Goal: Task Accomplishment & Management: Manage account settings

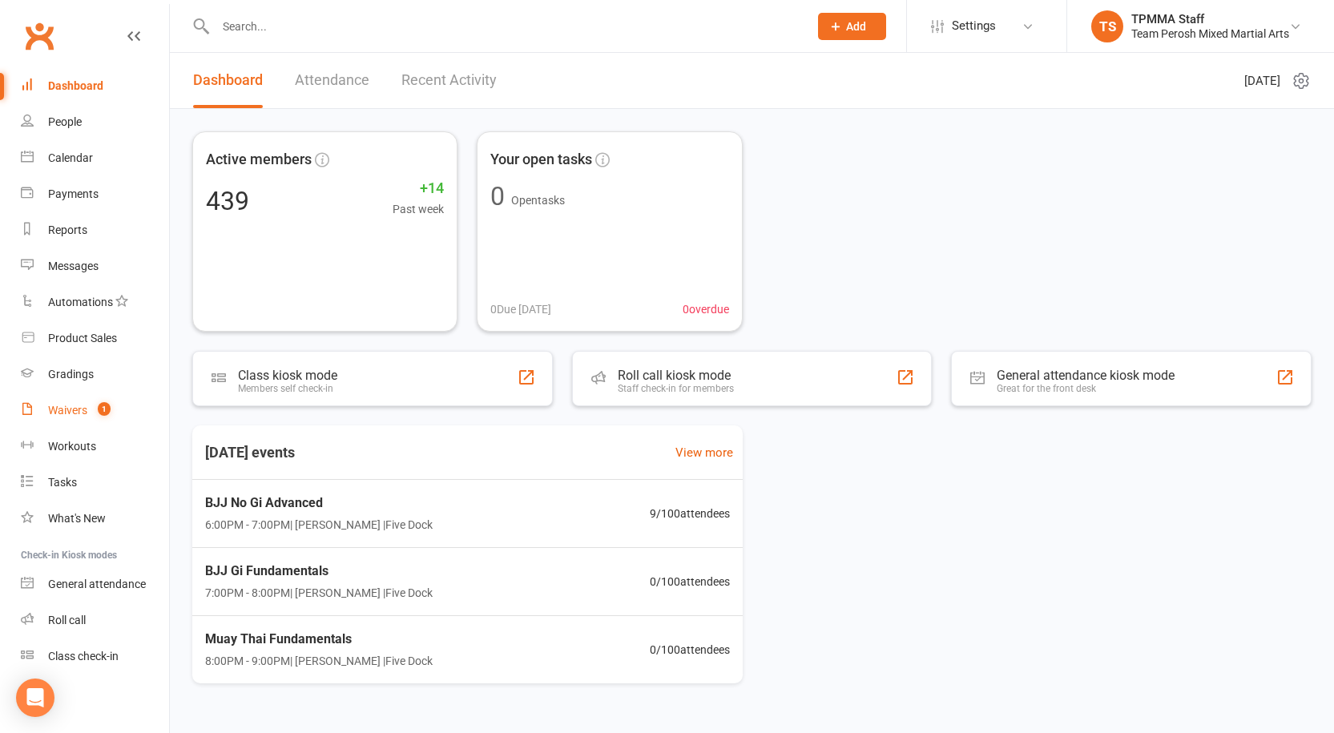
click at [63, 412] on div "Waivers" at bounding box center [67, 410] width 39 height 13
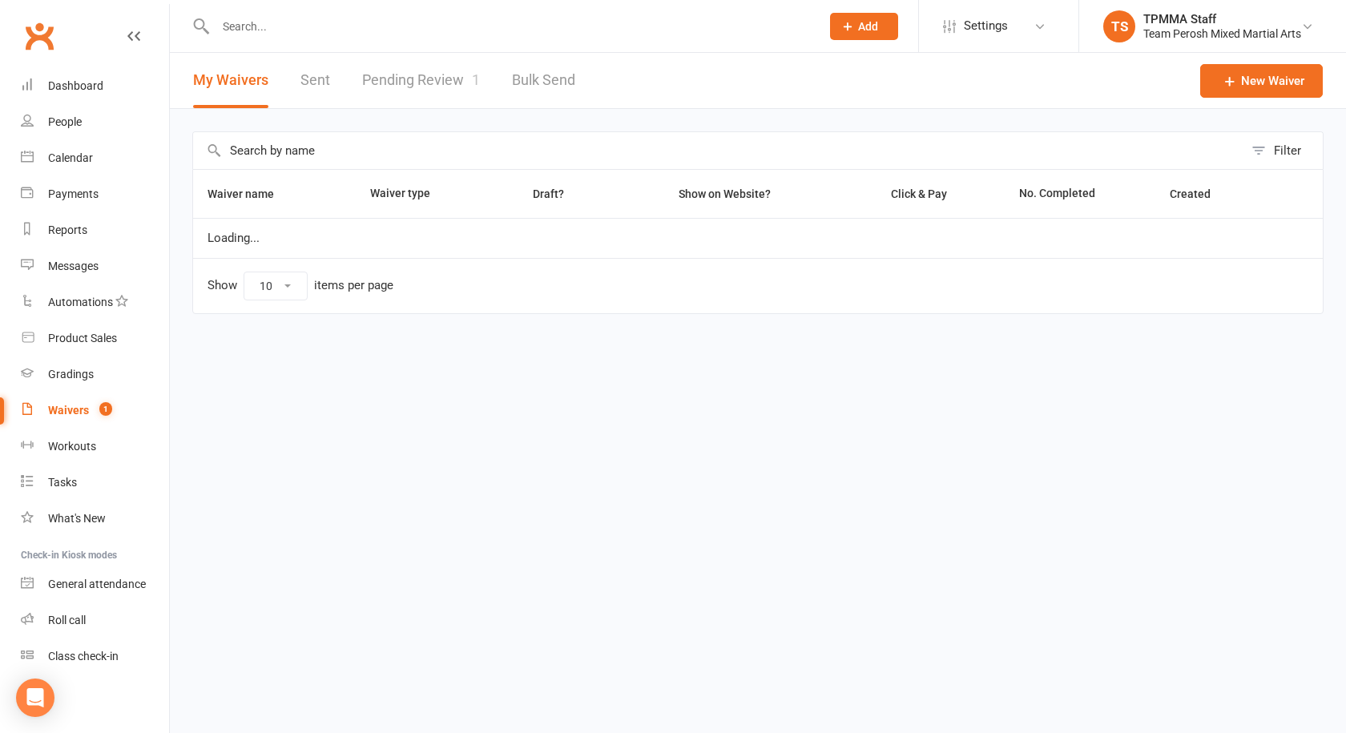
click at [438, 67] on link "Pending Review 1" at bounding box center [421, 80] width 118 height 55
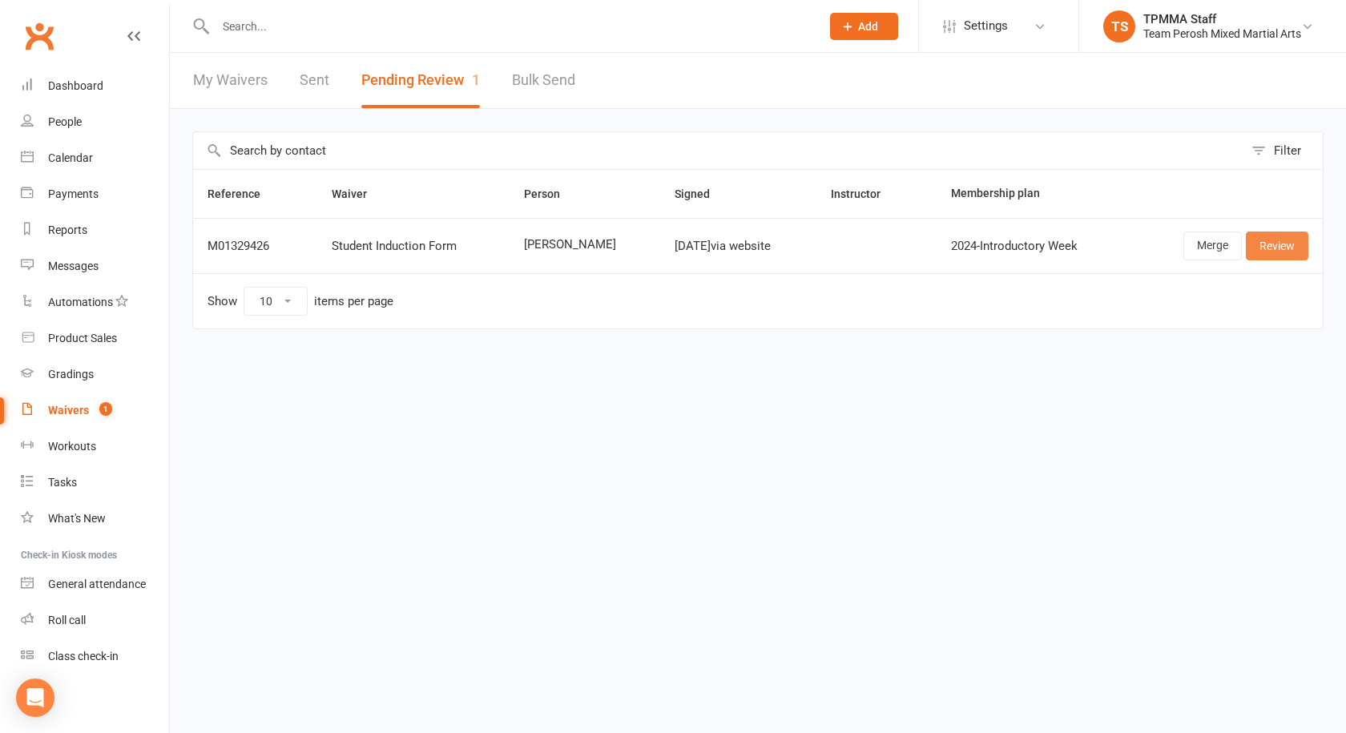
click at [1276, 236] on link "Review" at bounding box center [1277, 246] width 63 height 29
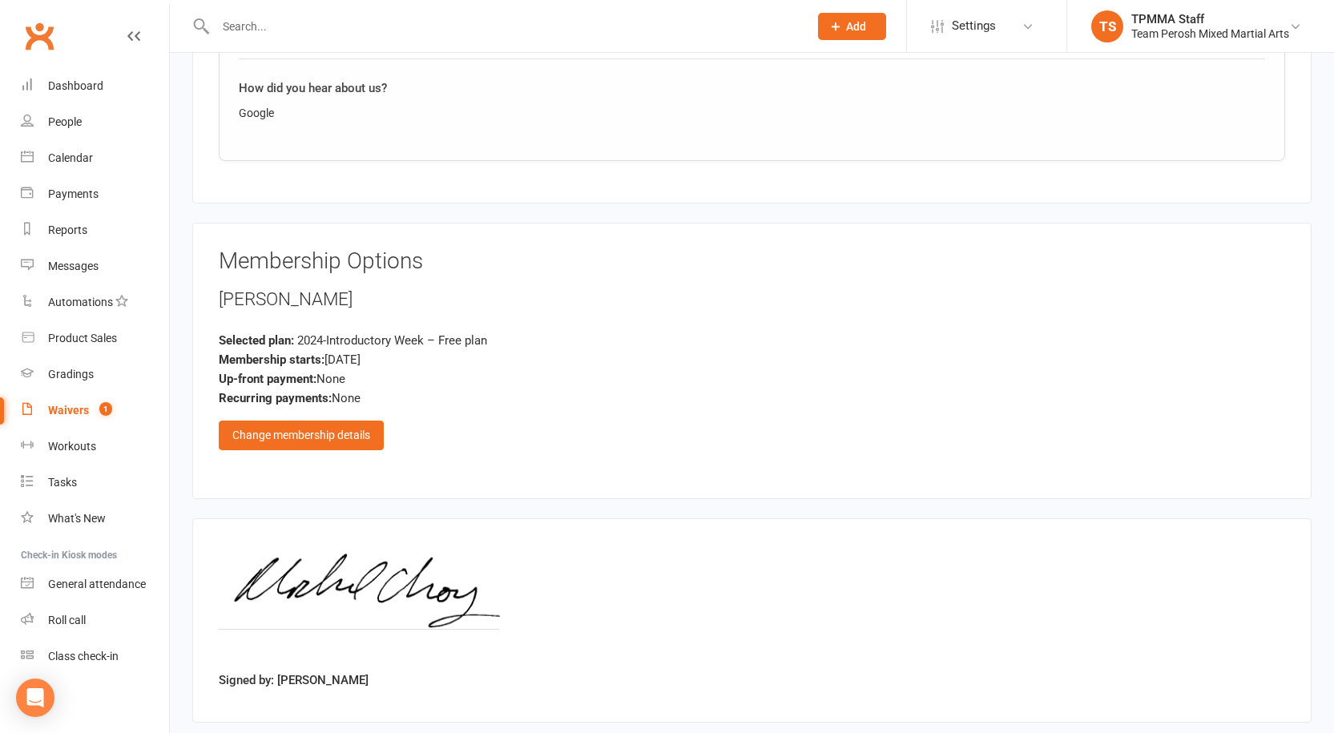
scroll to position [1069, 0]
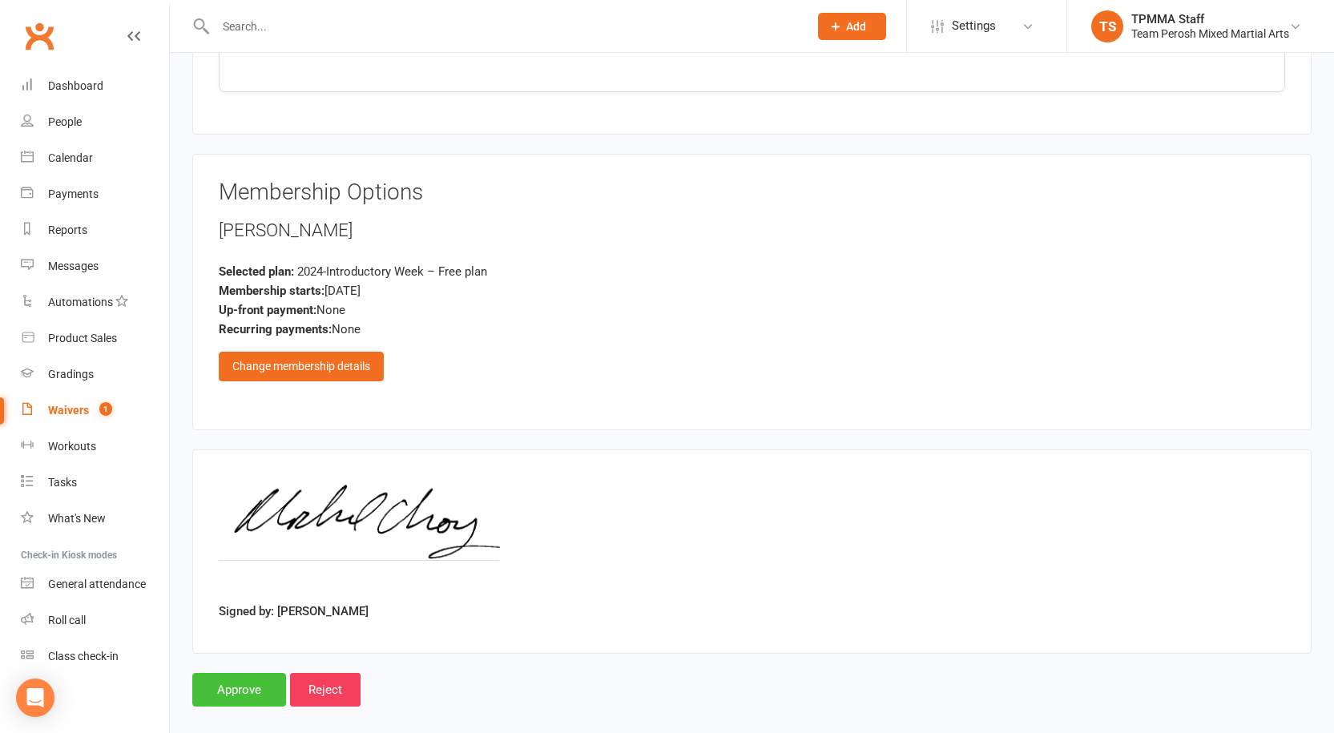
click at [274, 678] on input "Approve" at bounding box center [239, 690] width 94 height 34
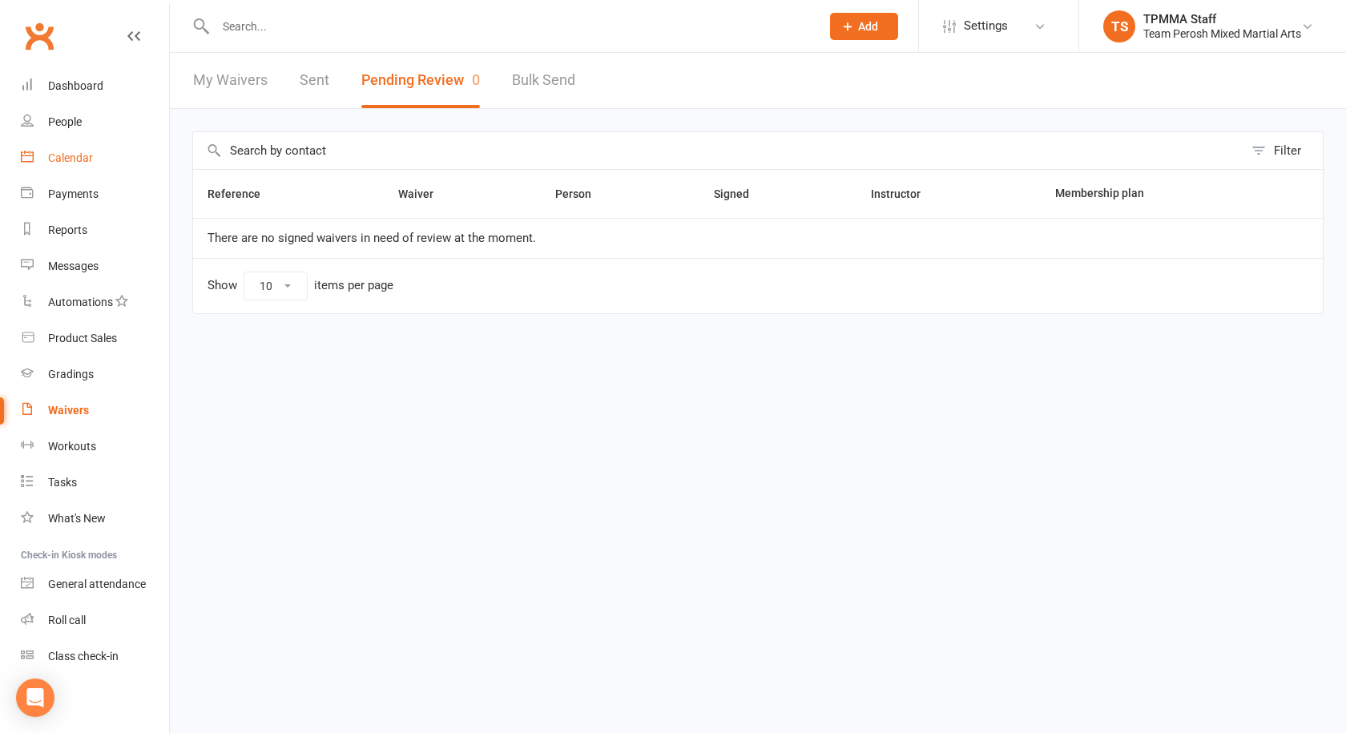
click at [79, 163] on div "Calendar" at bounding box center [70, 157] width 45 height 13
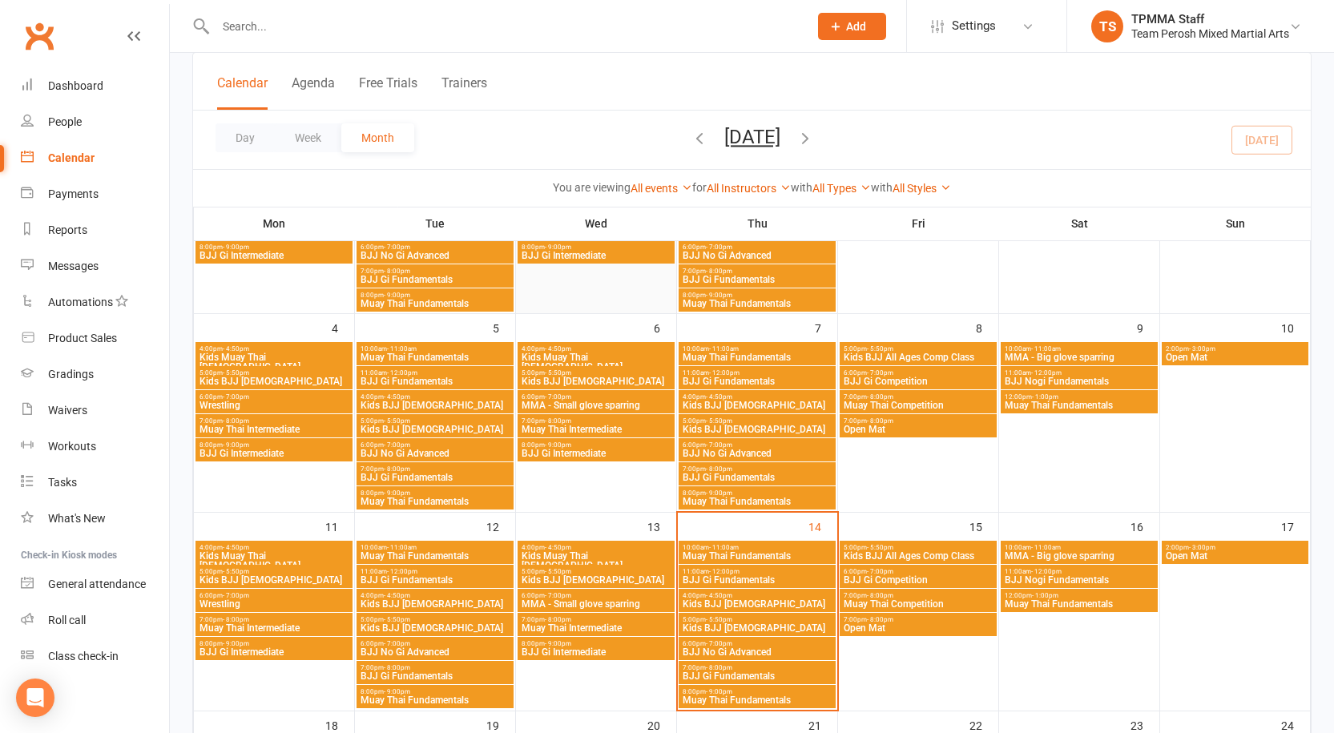
scroll to position [240, 0]
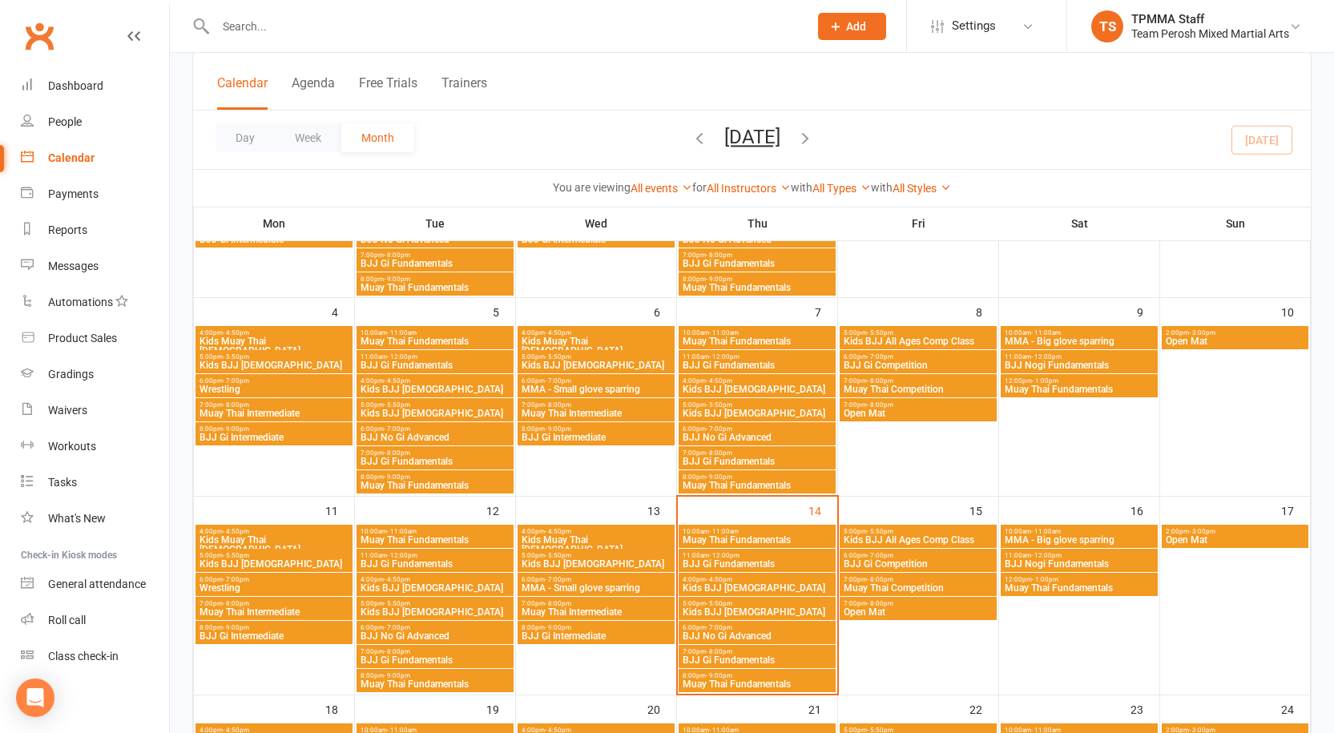
click at [594, 587] on span "MMA - Small glove sparring" at bounding box center [596, 588] width 151 height 10
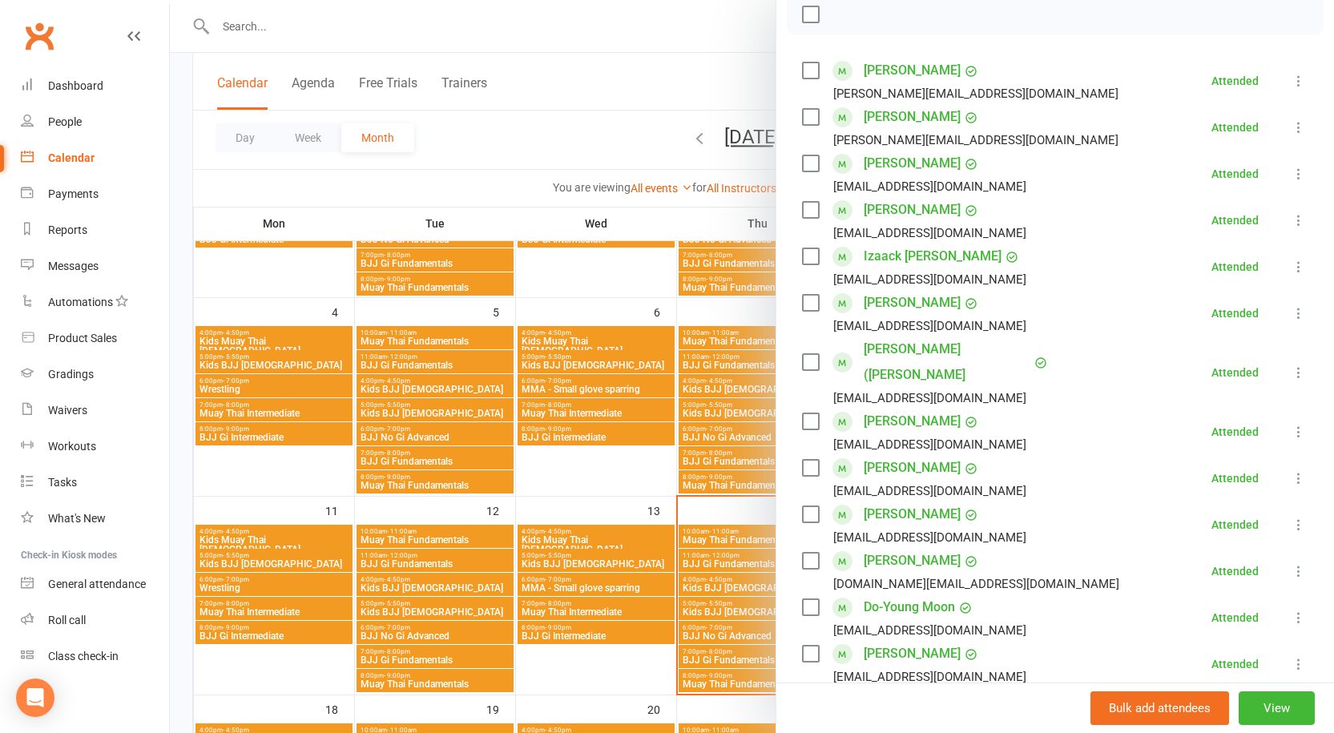
scroll to position [321, 0]
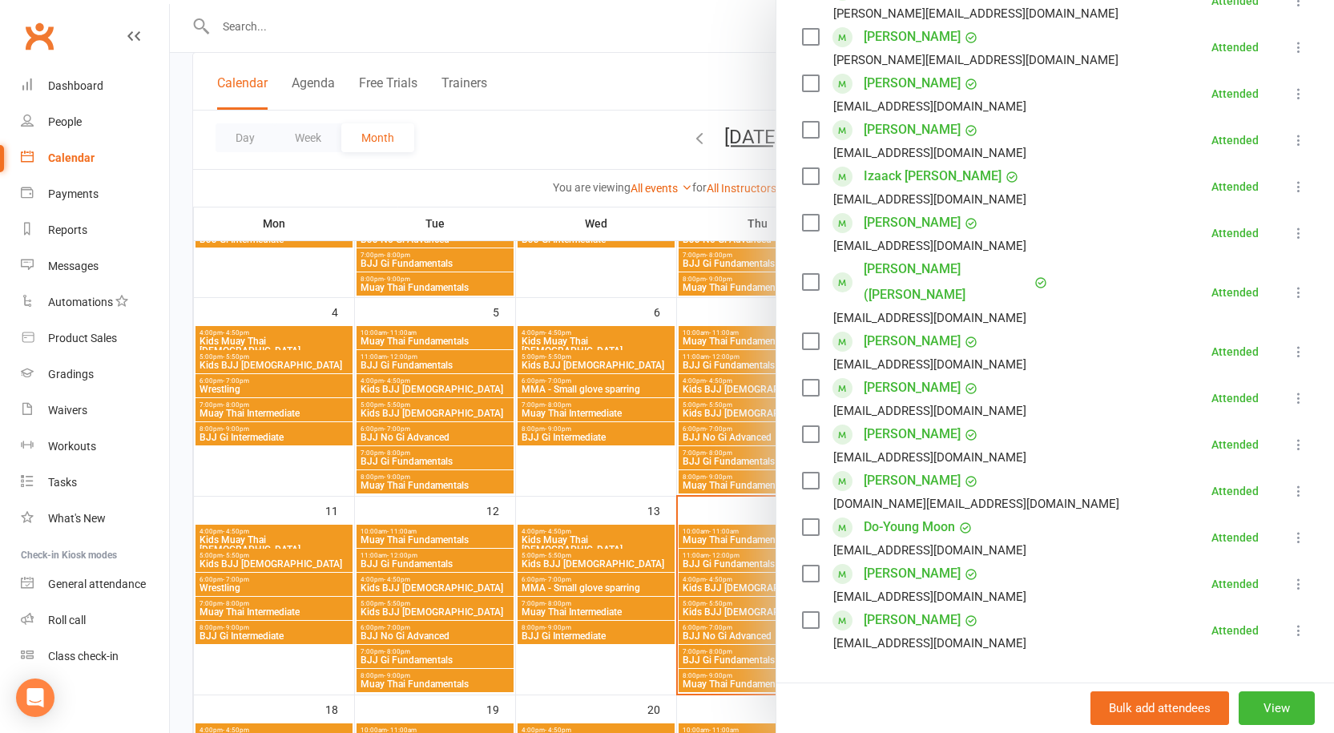
click at [471, 151] on div at bounding box center [752, 366] width 1164 height 733
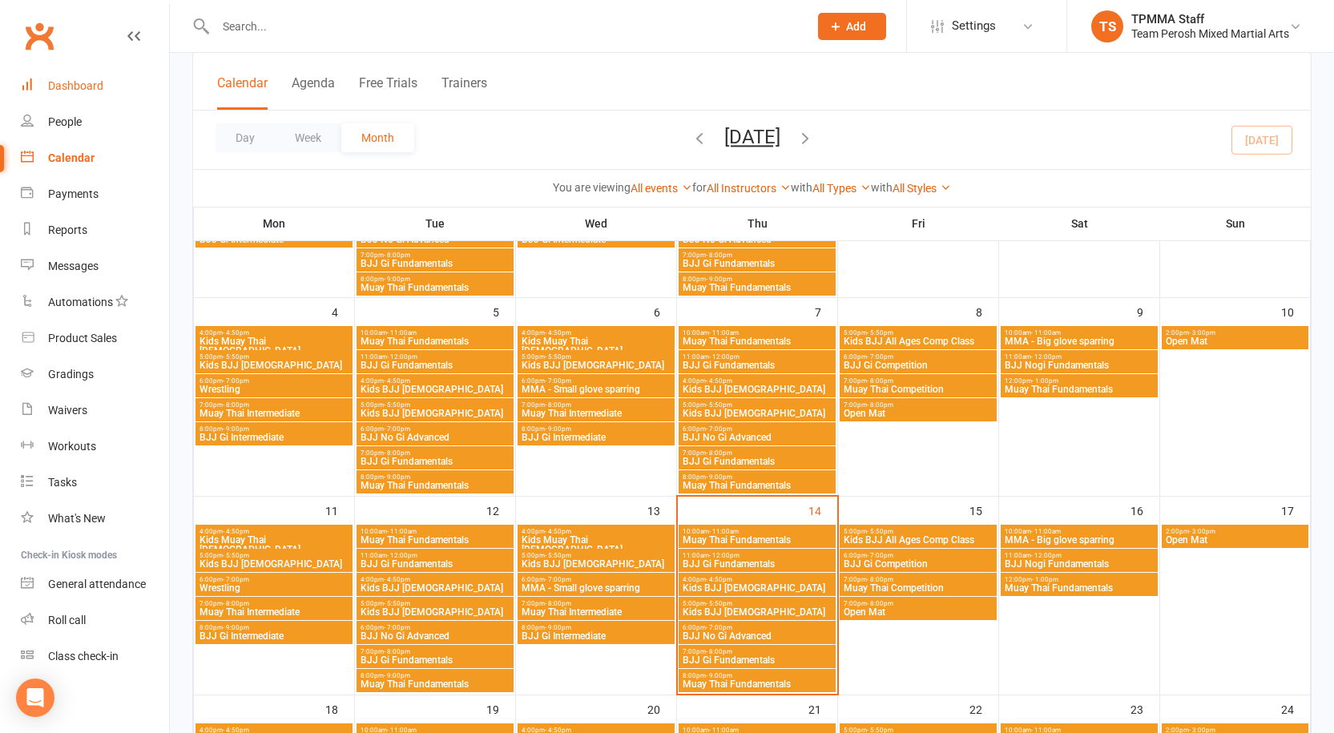
click at [80, 72] on link "Dashboard" at bounding box center [95, 86] width 148 height 36
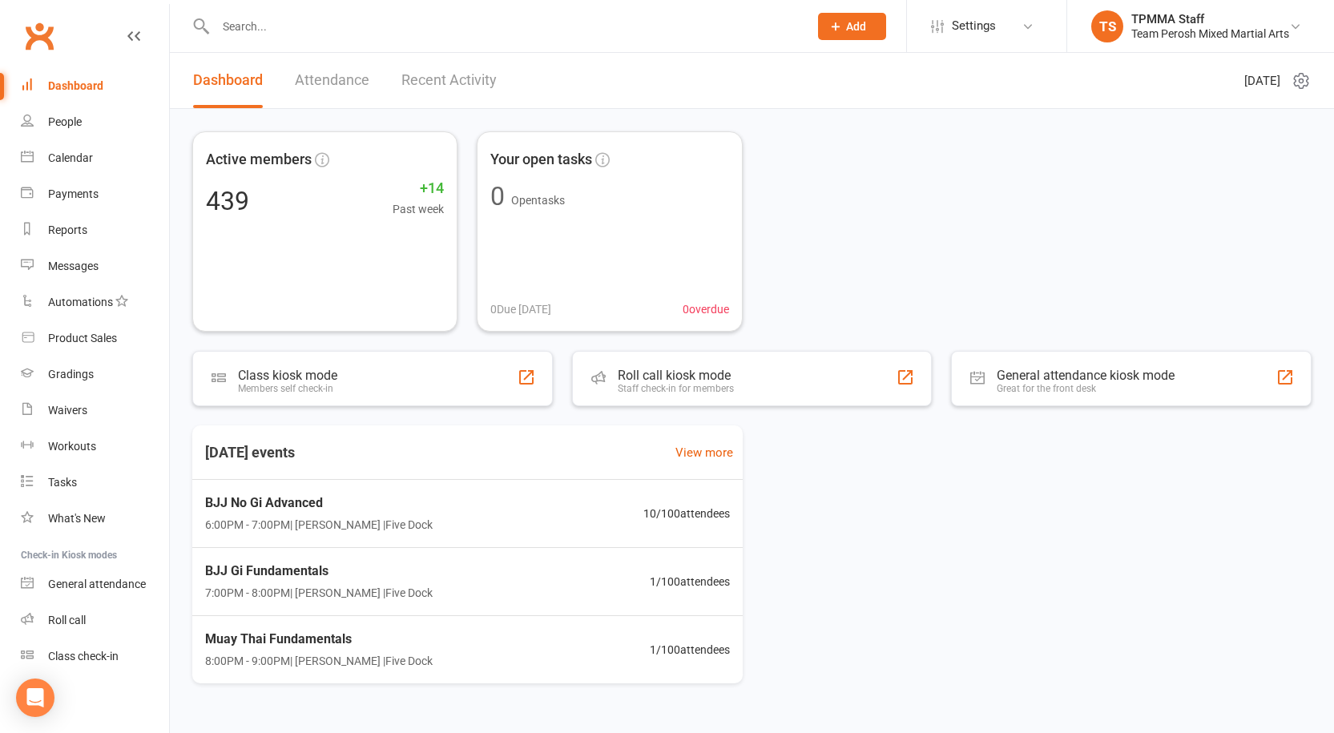
click at [339, 74] on link "Attendance" at bounding box center [332, 80] width 75 height 55
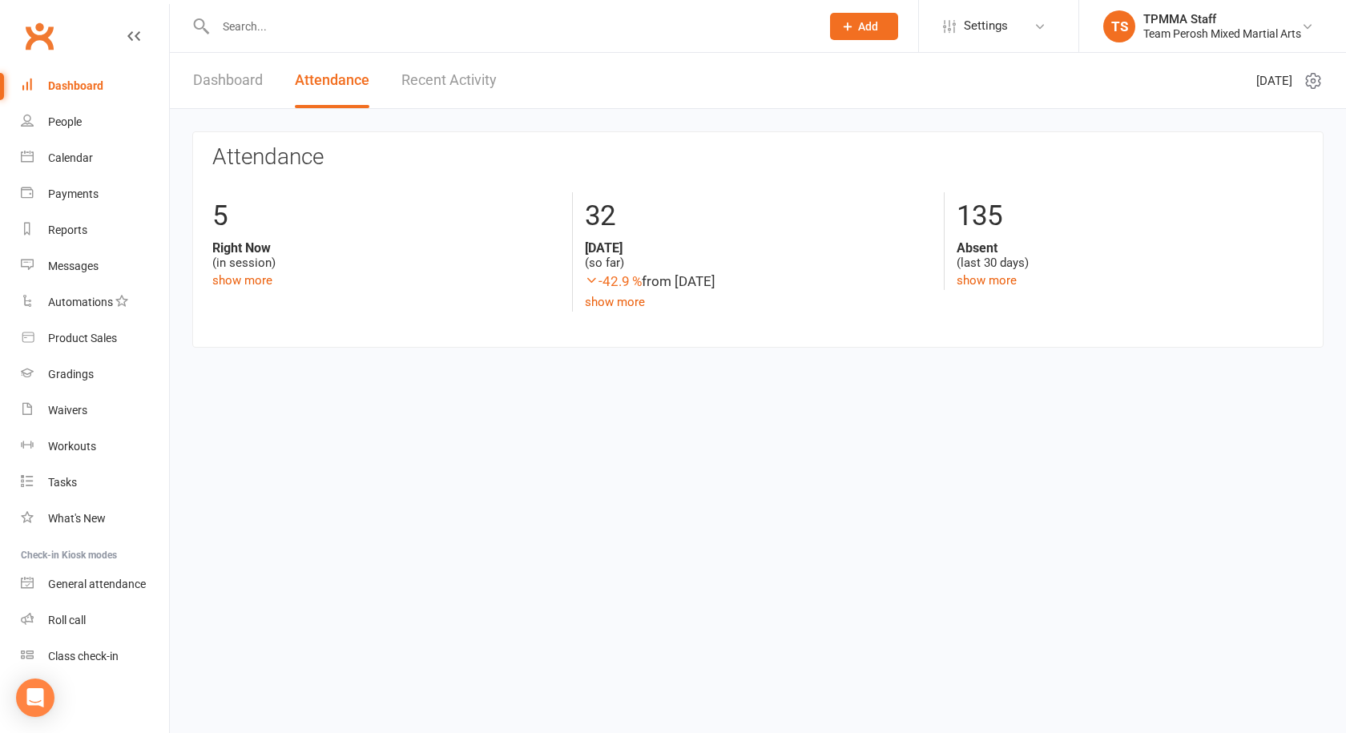
click at [264, 99] on div "Dashboard Attendance Recent Activity" at bounding box center [345, 80] width 350 height 55
click at [228, 72] on link "Dashboard" at bounding box center [228, 80] width 70 height 55
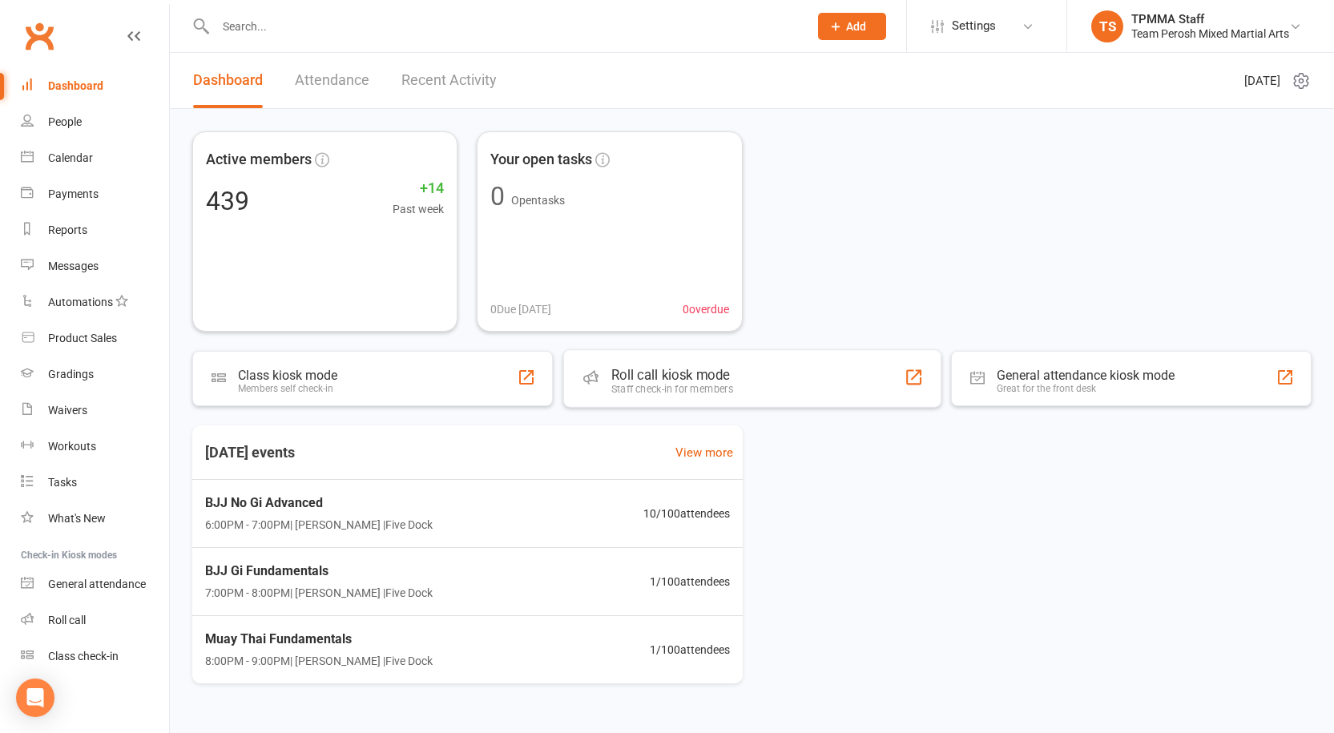
drag, startPoint x: 698, startPoint y: 376, endPoint x: 607, endPoint y: 418, distance: 100.4
click at [607, 418] on div "Active members 439 +14 Past week Your open tasks 0 Open tasks 0 Due today 0 ove…" at bounding box center [752, 415] width 1164 height 613
click at [644, 372] on div "Roll call kiosk mode" at bounding box center [675, 375] width 116 height 15
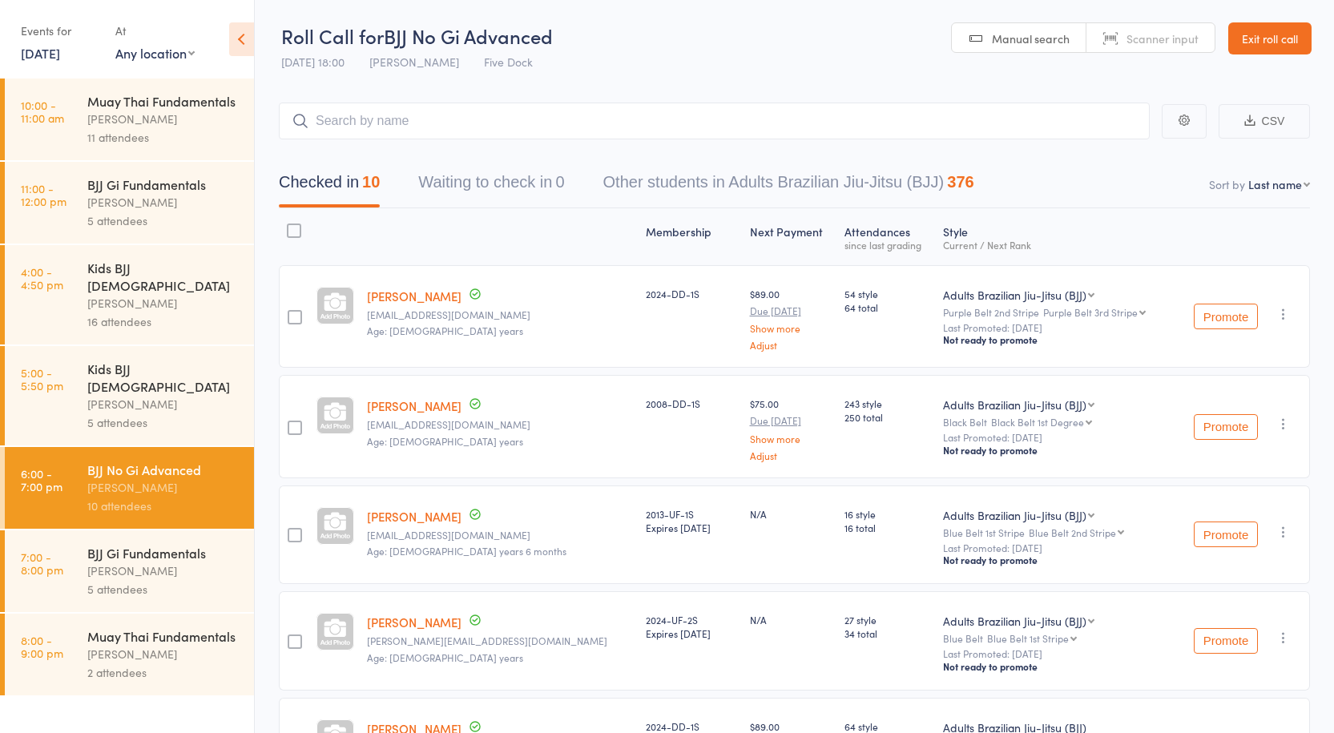
click at [171, 562] on div "[PERSON_NAME]" at bounding box center [163, 571] width 153 height 18
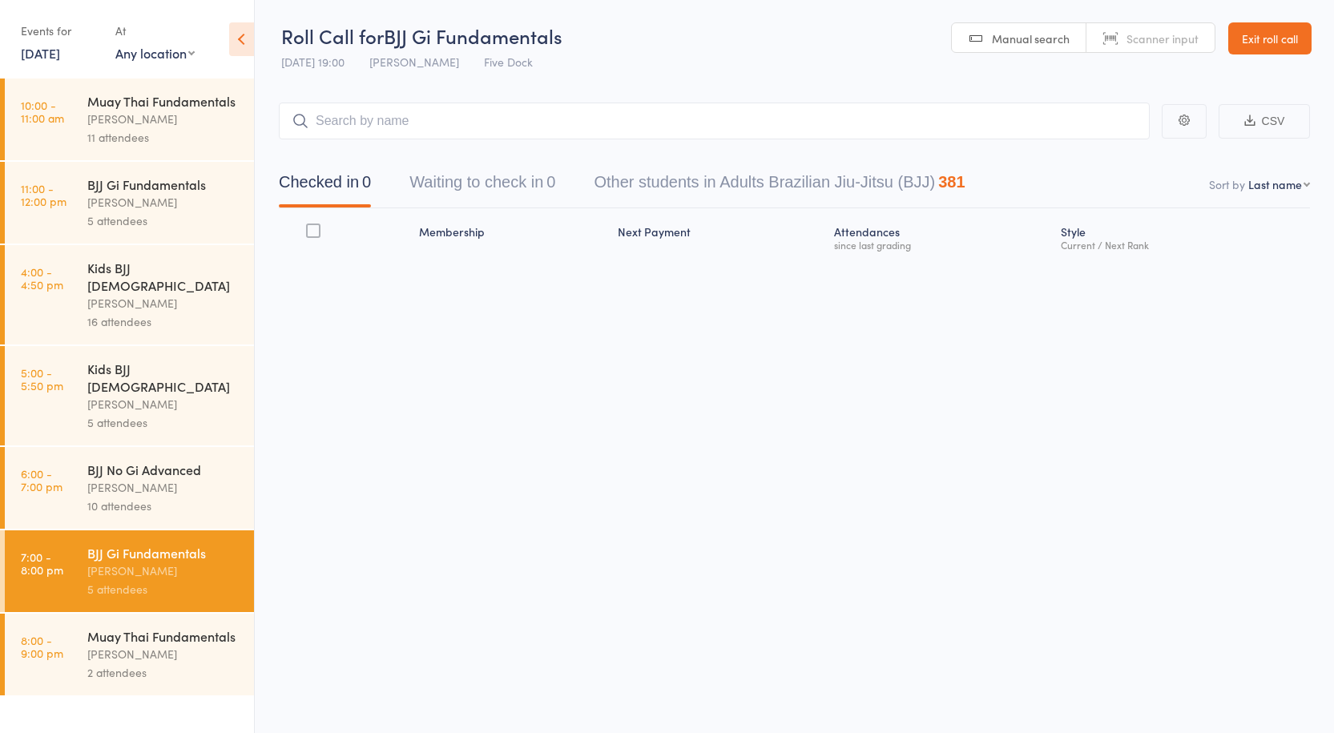
click at [177, 478] on div "[PERSON_NAME]" at bounding box center [163, 487] width 153 height 18
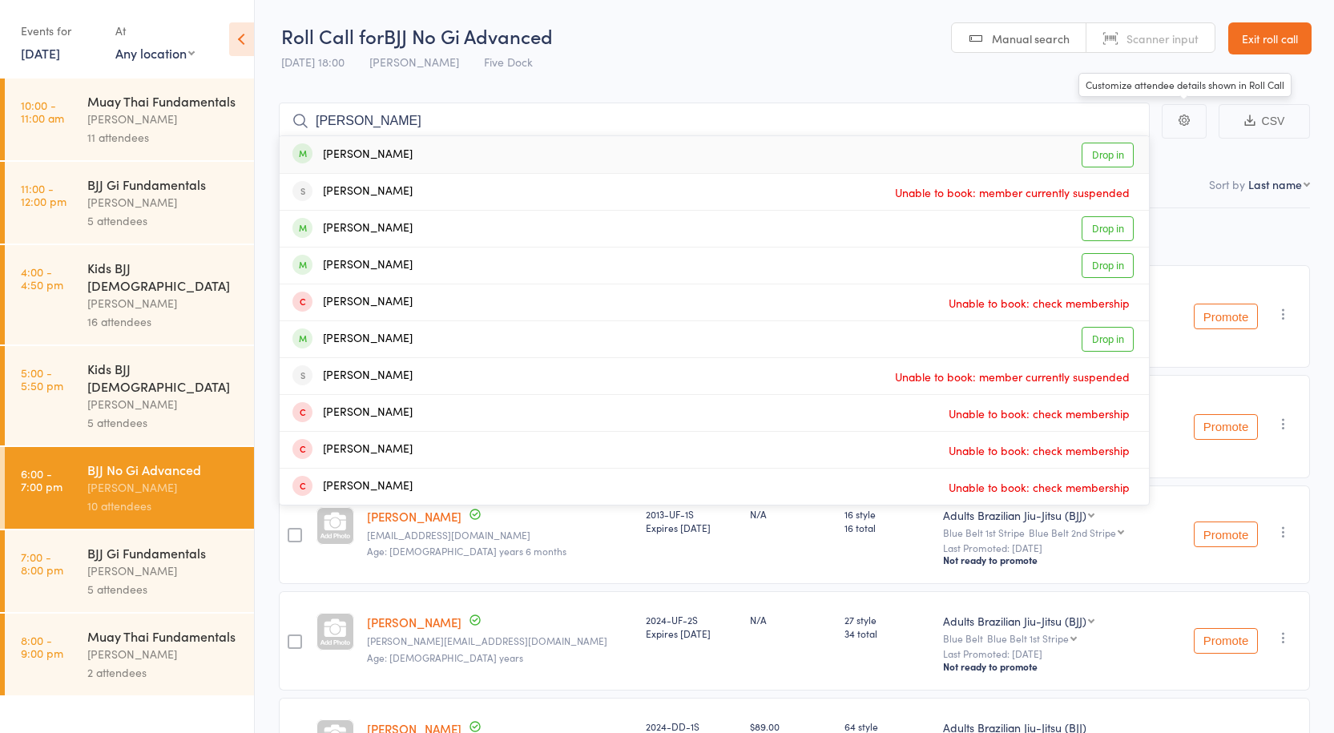
type input "michael ch"
click at [1114, 146] on link "Drop in" at bounding box center [1108, 155] width 52 height 25
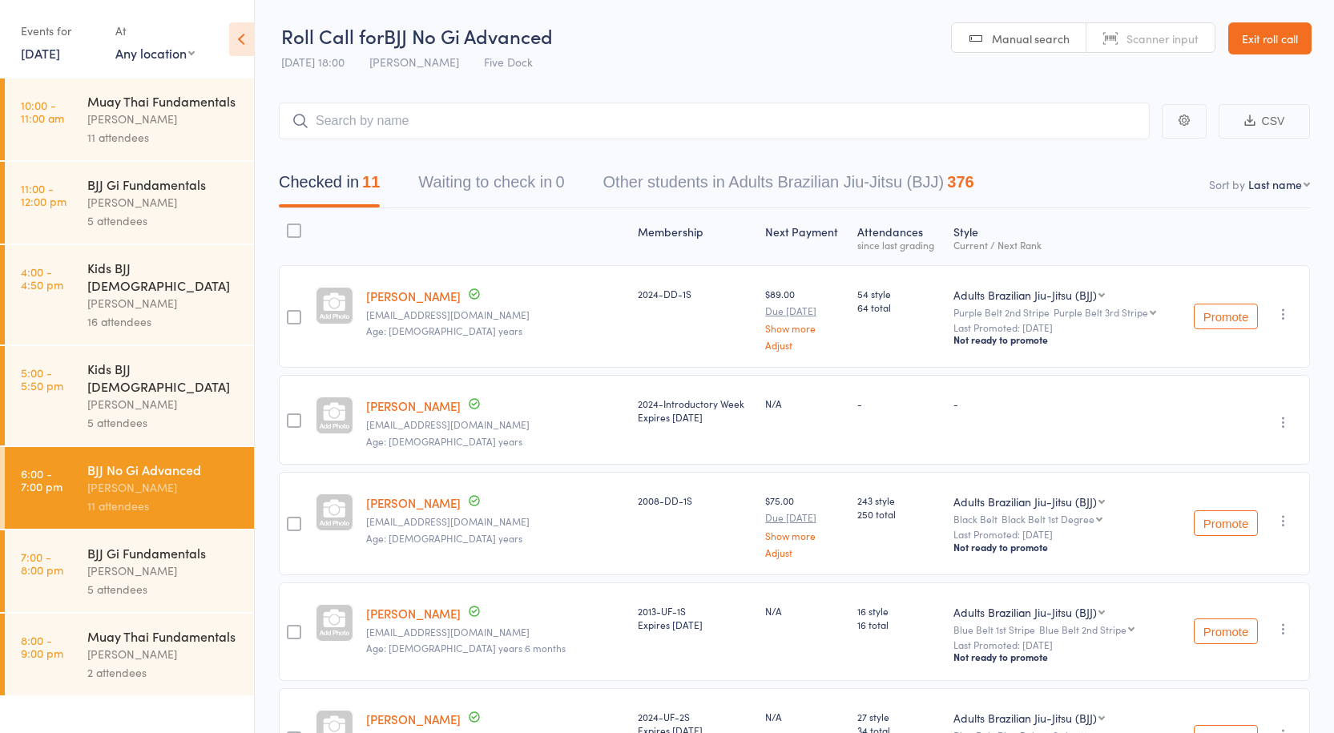
click at [406, 403] on link "[PERSON_NAME]" at bounding box center [413, 405] width 95 height 17
click at [419, 296] on div "Date of birth: 10-Feb-1993" at bounding box center [410, 316] width 160 height 40
click at [430, 293] on link "[PERSON_NAME]" at bounding box center [413, 296] width 95 height 17
click at [106, 562] on div "Anthony Perosh" at bounding box center [163, 571] width 153 height 18
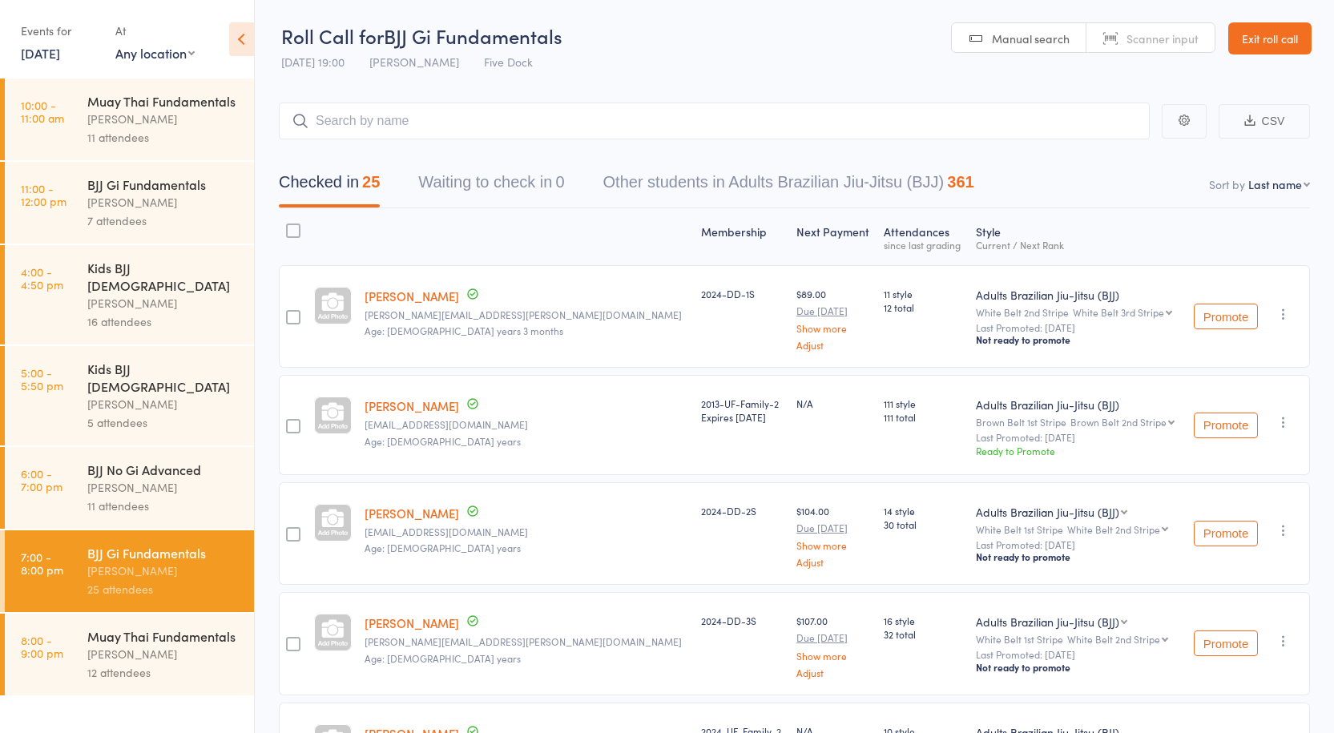
click at [142, 208] on div "Anthony Perosh" at bounding box center [163, 202] width 153 height 18
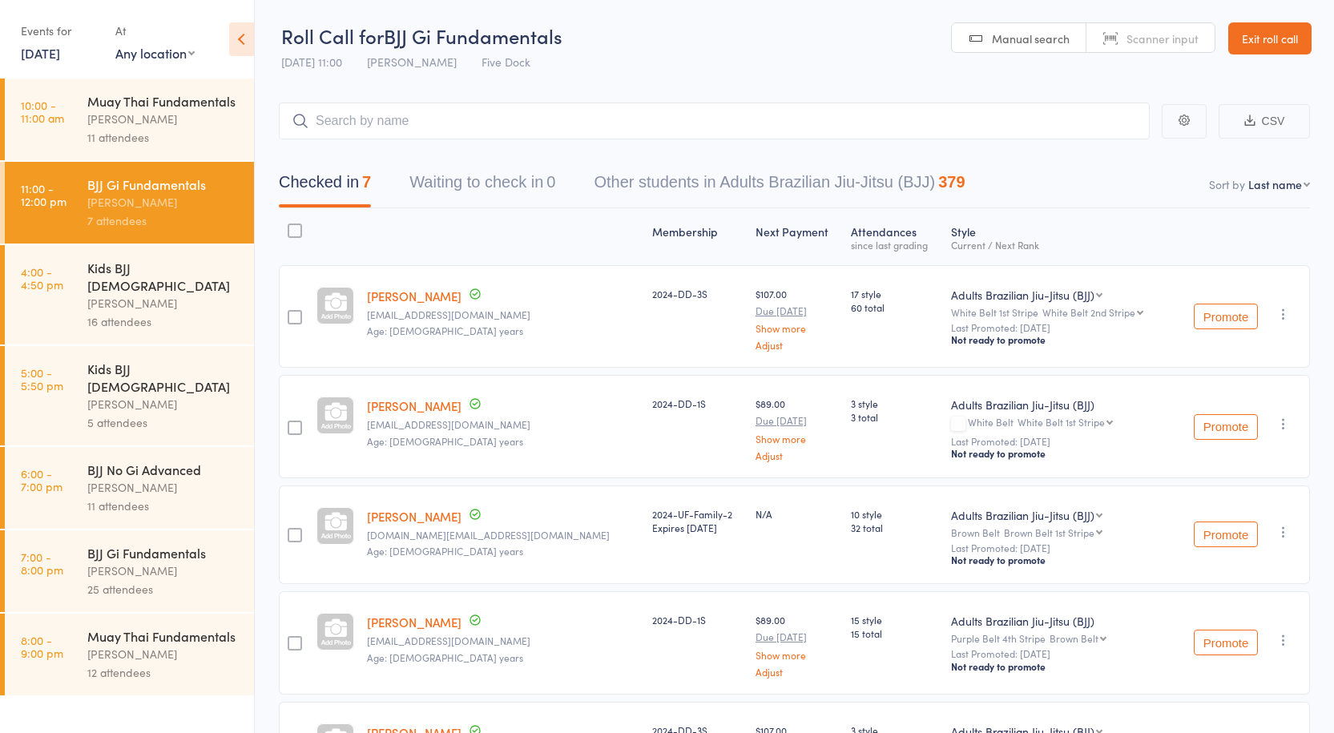
click at [1265, 188] on select "First name Last name Birthday today? Behind on payments? Check in time Next pay…" at bounding box center [1280, 184] width 62 height 16
select select "4"
click at [1249, 176] on select "First name Last name Birthday today? Behind on payments? Check in time Next pay…" at bounding box center [1280, 184] width 62 height 16
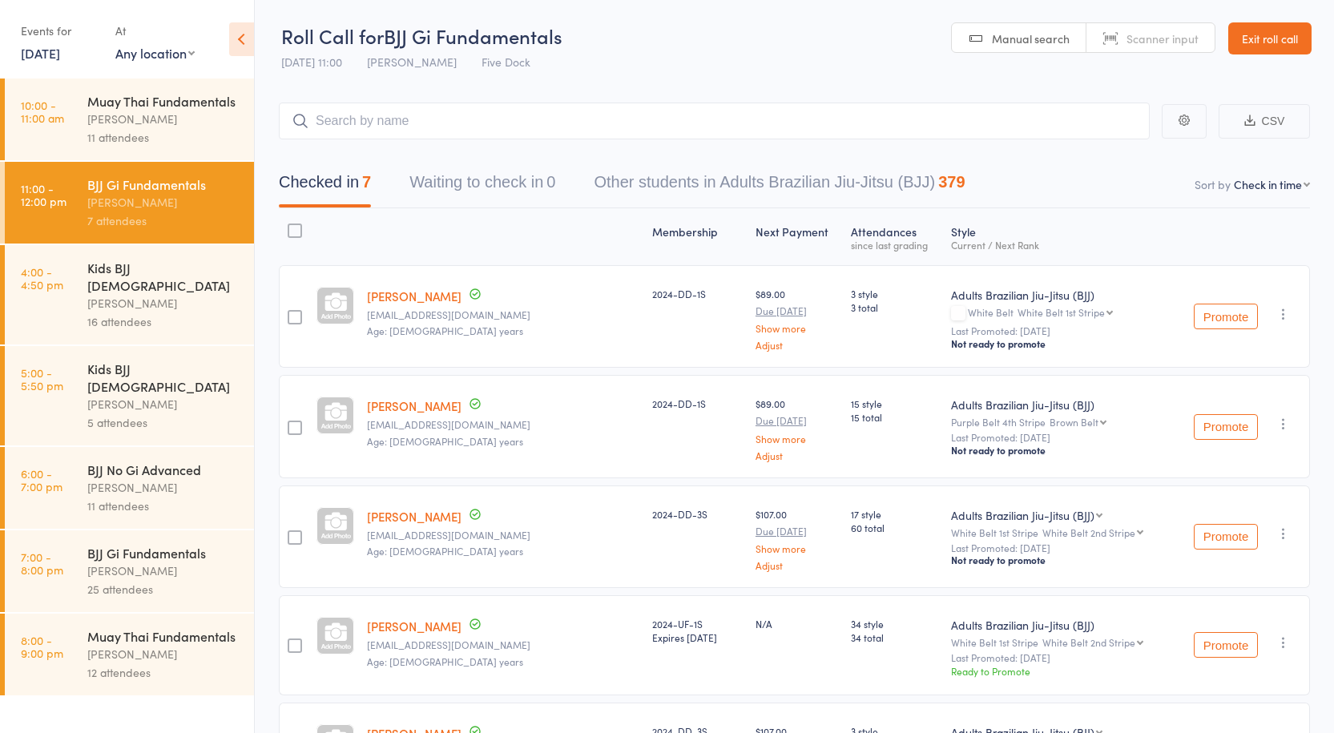
click at [125, 562] on div "Anthony Perosh" at bounding box center [163, 571] width 153 height 18
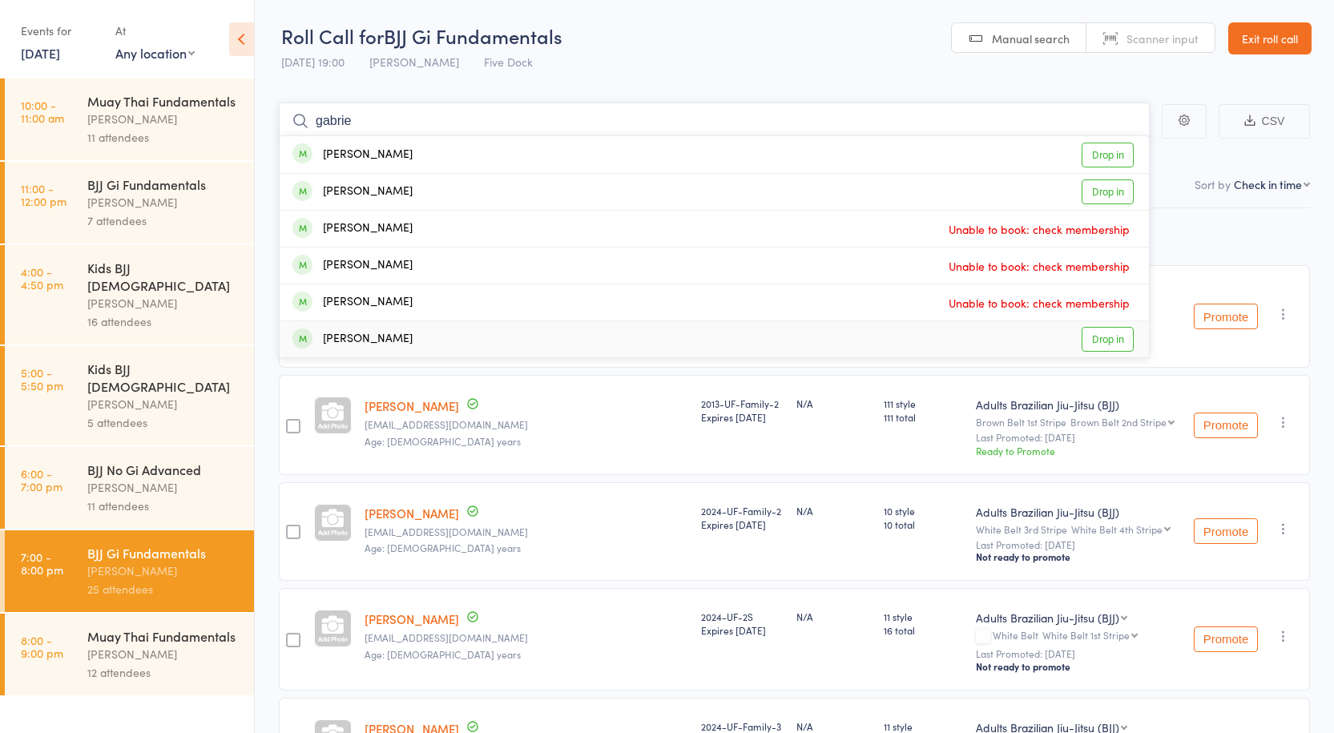
type input "gabrie"
click at [1095, 343] on link "Drop in" at bounding box center [1108, 339] width 52 height 25
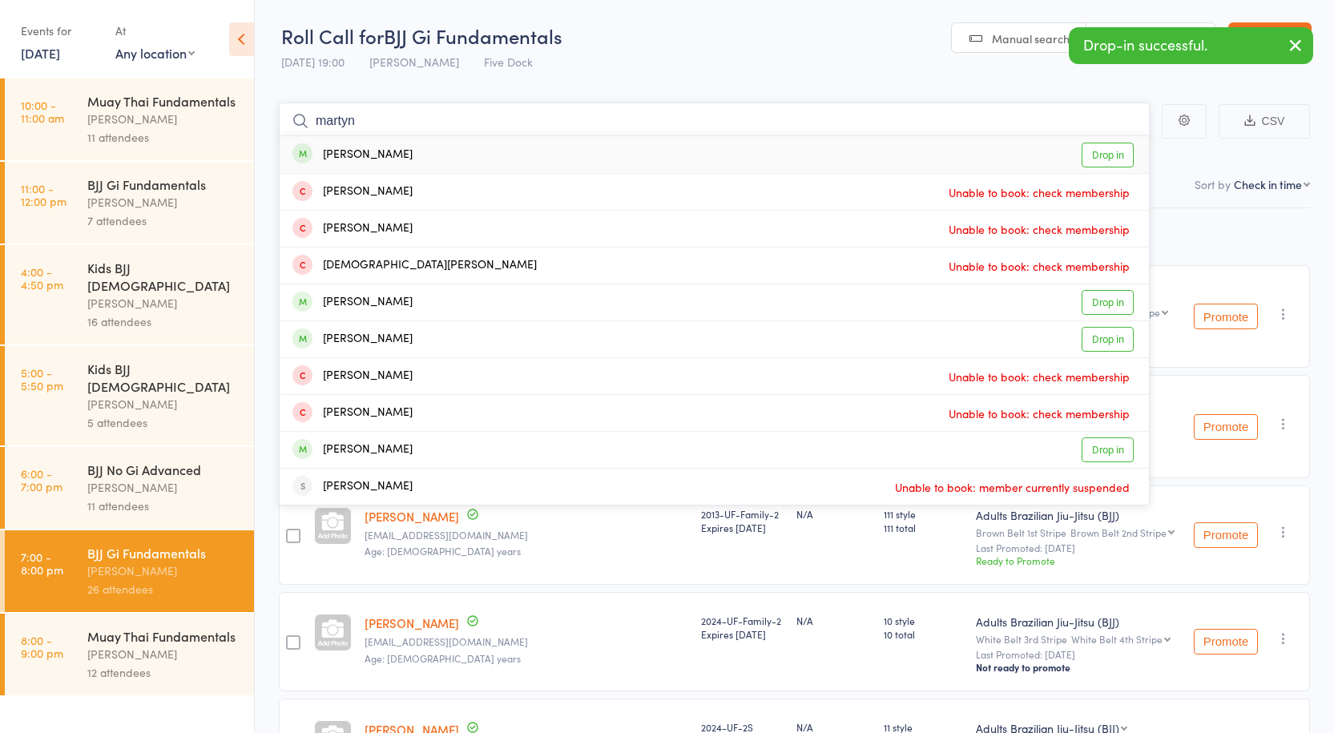
type input "martyn"
click at [1093, 157] on link "Drop in" at bounding box center [1108, 155] width 52 height 25
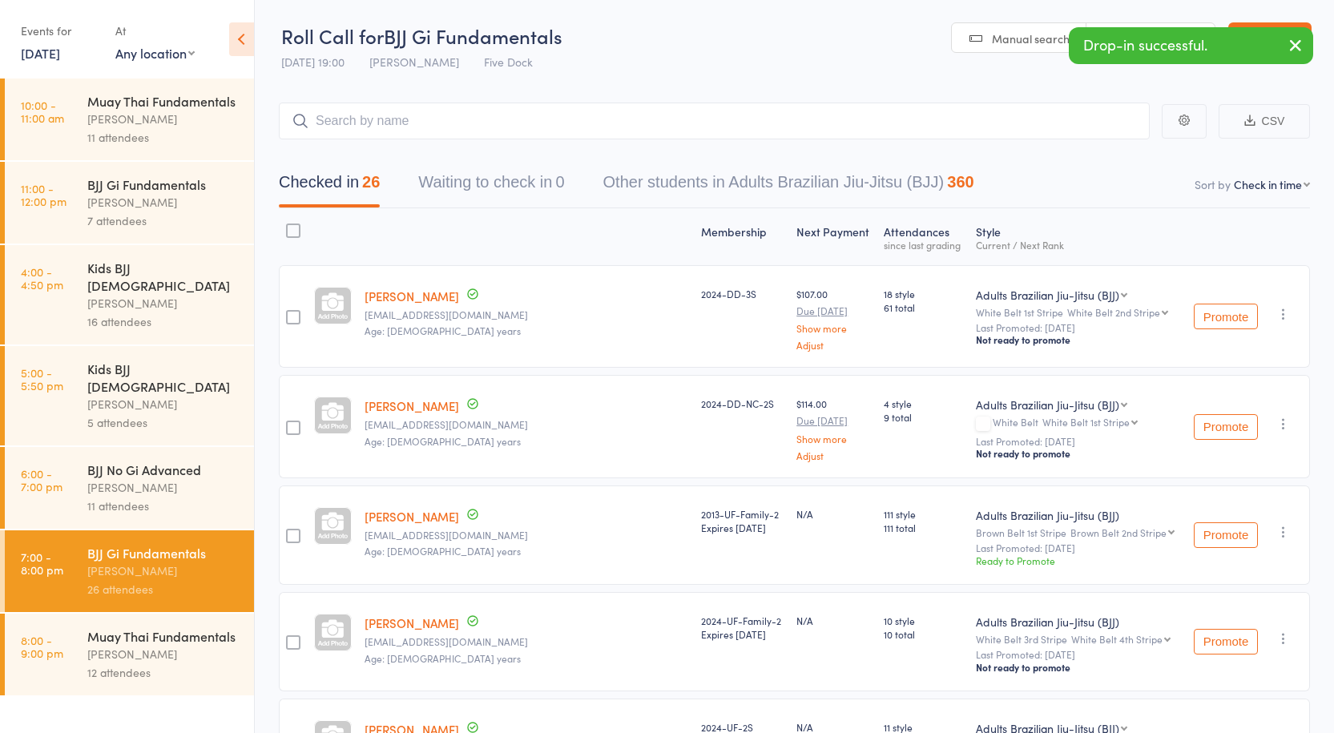
click at [217, 188] on div "BJJ Gi Fundamentals" at bounding box center [163, 185] width 153 height 18
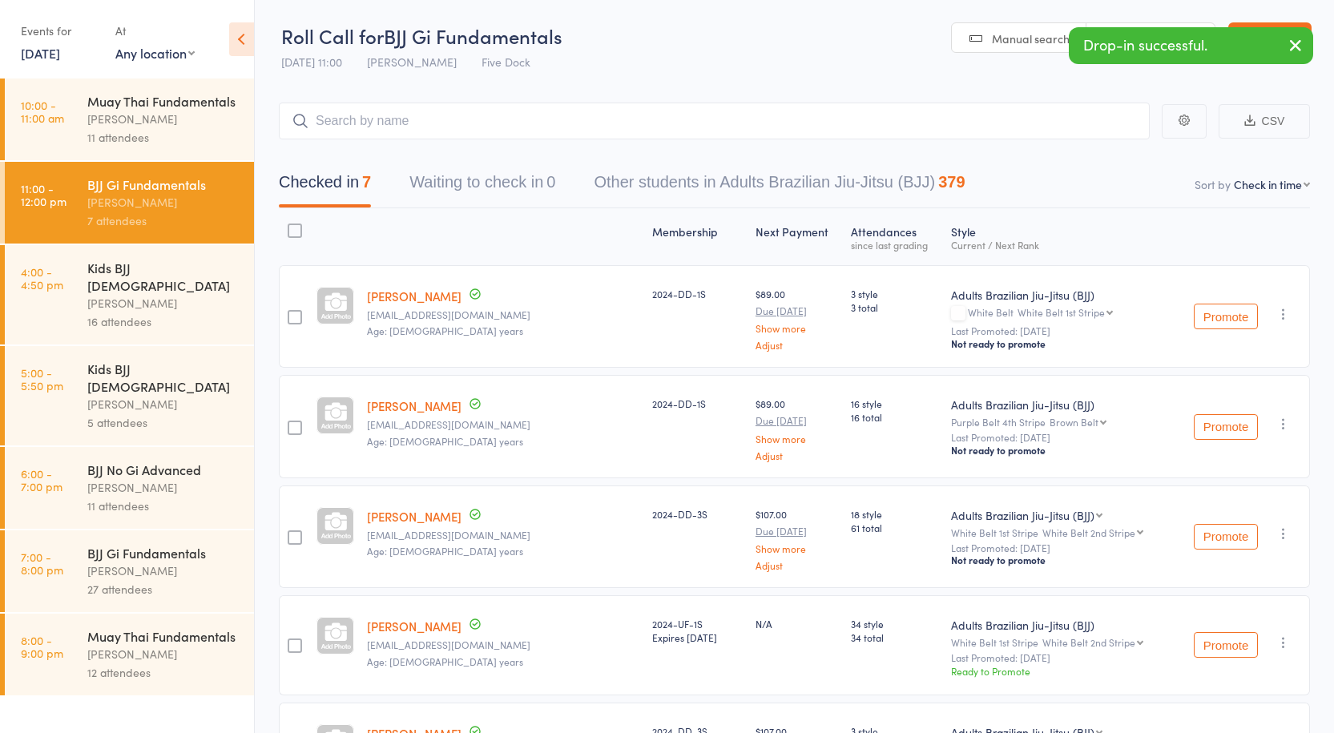
click at [296, 532] on div at bounding box center [295, 538] width 14 height 14
click at [291, 533] on input "checkbox" at bounding box center [291, 533] width 0 height 0
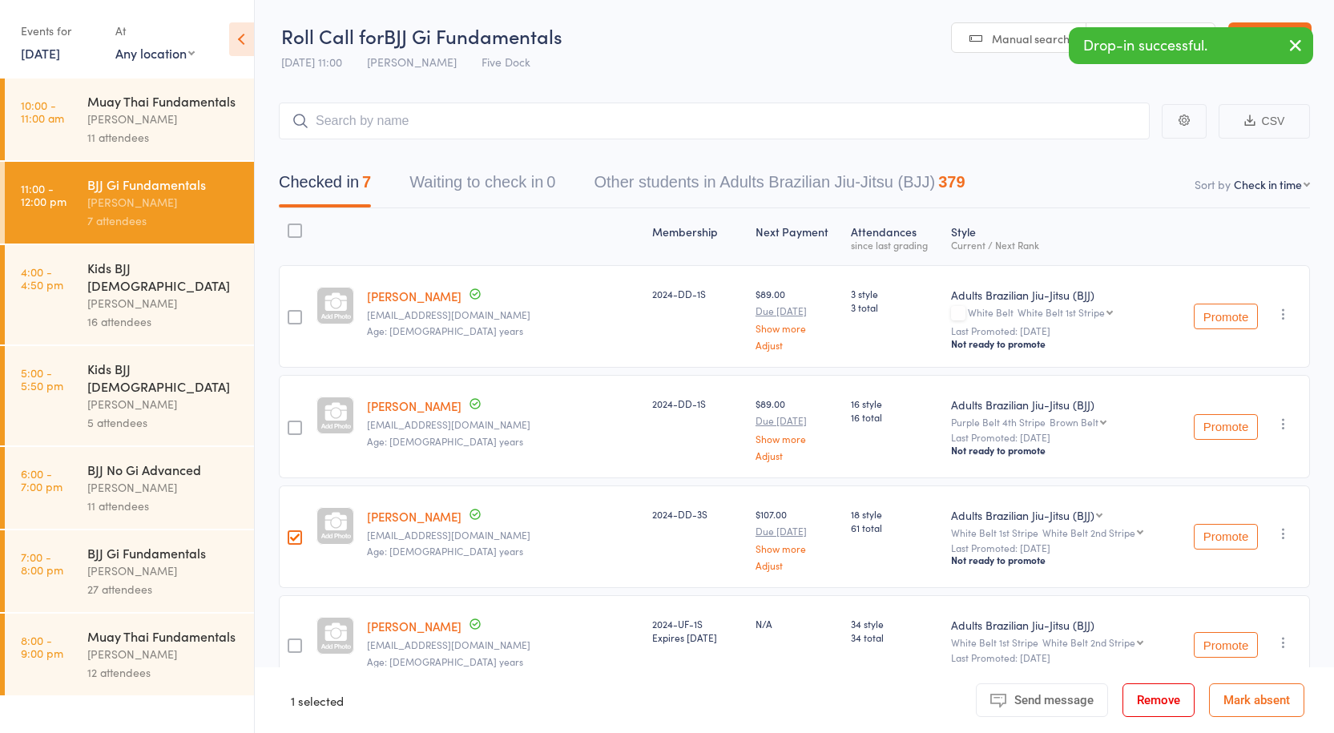
click at [294, 432] on div at bounding box center [295, 428] width 14 height 14
click at [291, 423] on input "checkbox" at bounding box center [291, 423] width 0 height 0
click at [305, 317] on div at bounding box center [294, 316] width 31 height 103
click at [298, 321] on div at bounding box center [295, 317] width 14 height 14
click at [291, 313] on input "checkbox" at bounding box center [291, 313] width 0 height 0
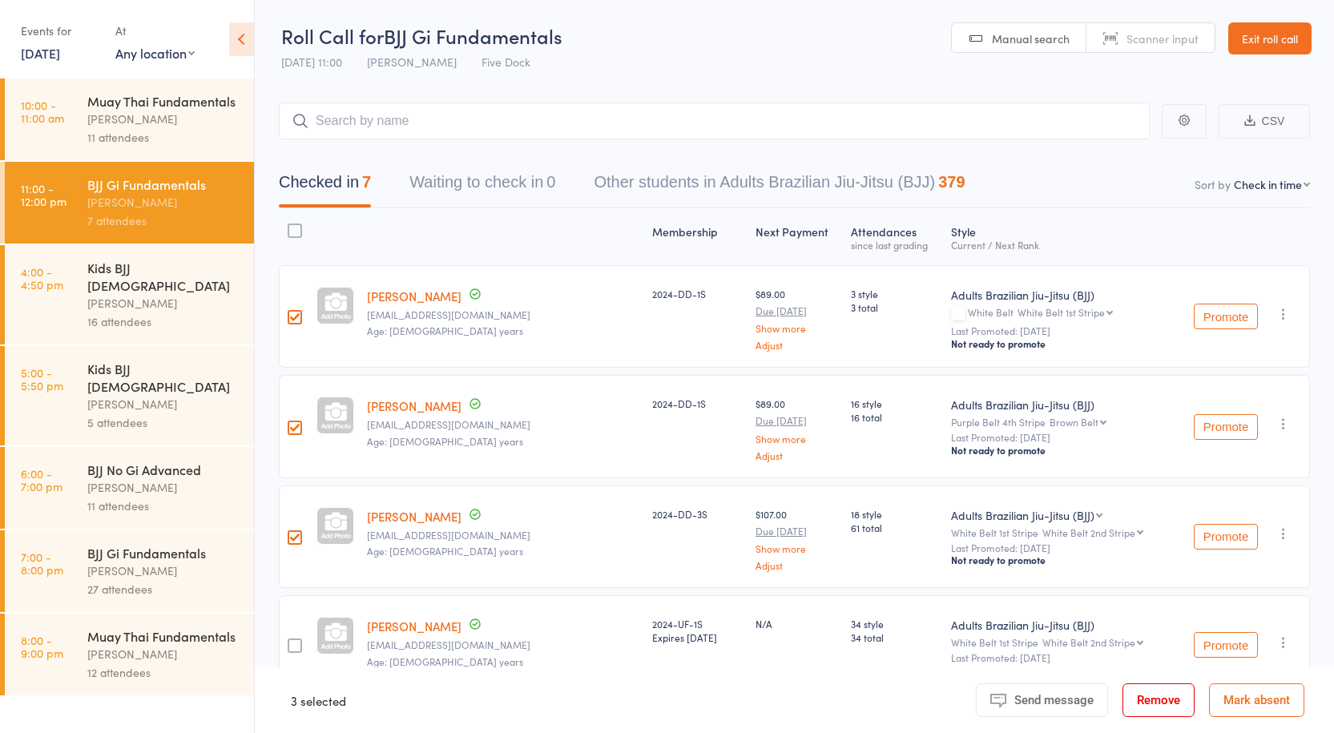
click at [1179, 704] on button "Remove" at bounding box center [1159, 701] width 72 height 34
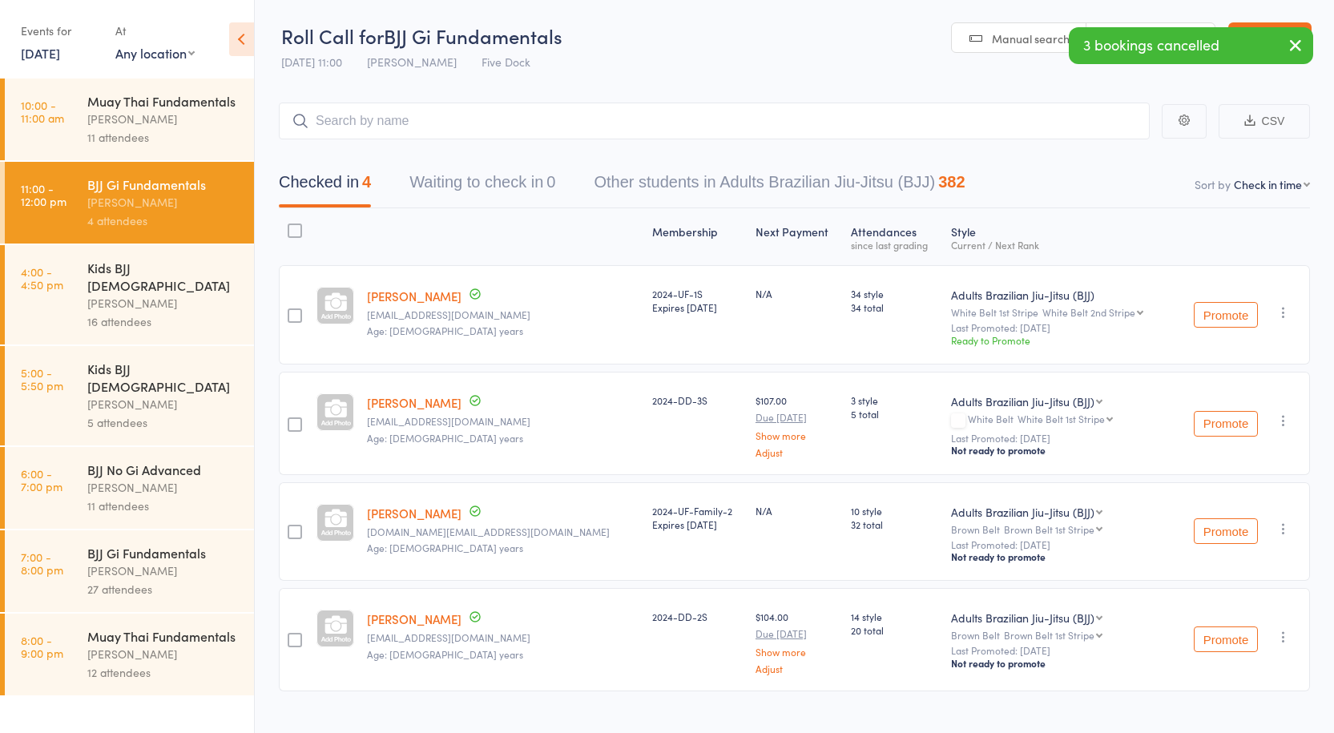
click at [139, 562] on div "[PERSON_NAME]" at bounding box center [163, 571] width 153 height 18
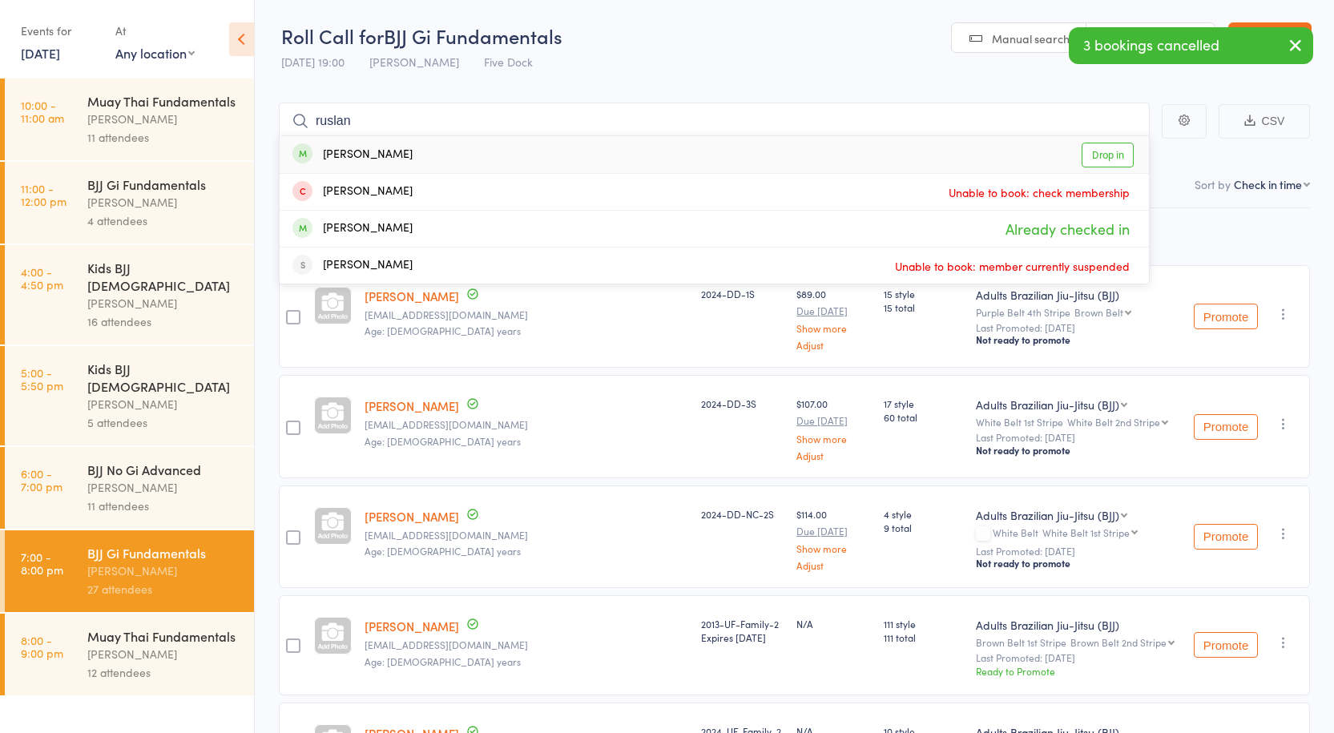
type input "ruslan"
click at [1131, 159] on link "Drop in" at bounding box center [1108, 155] width 52 height 25
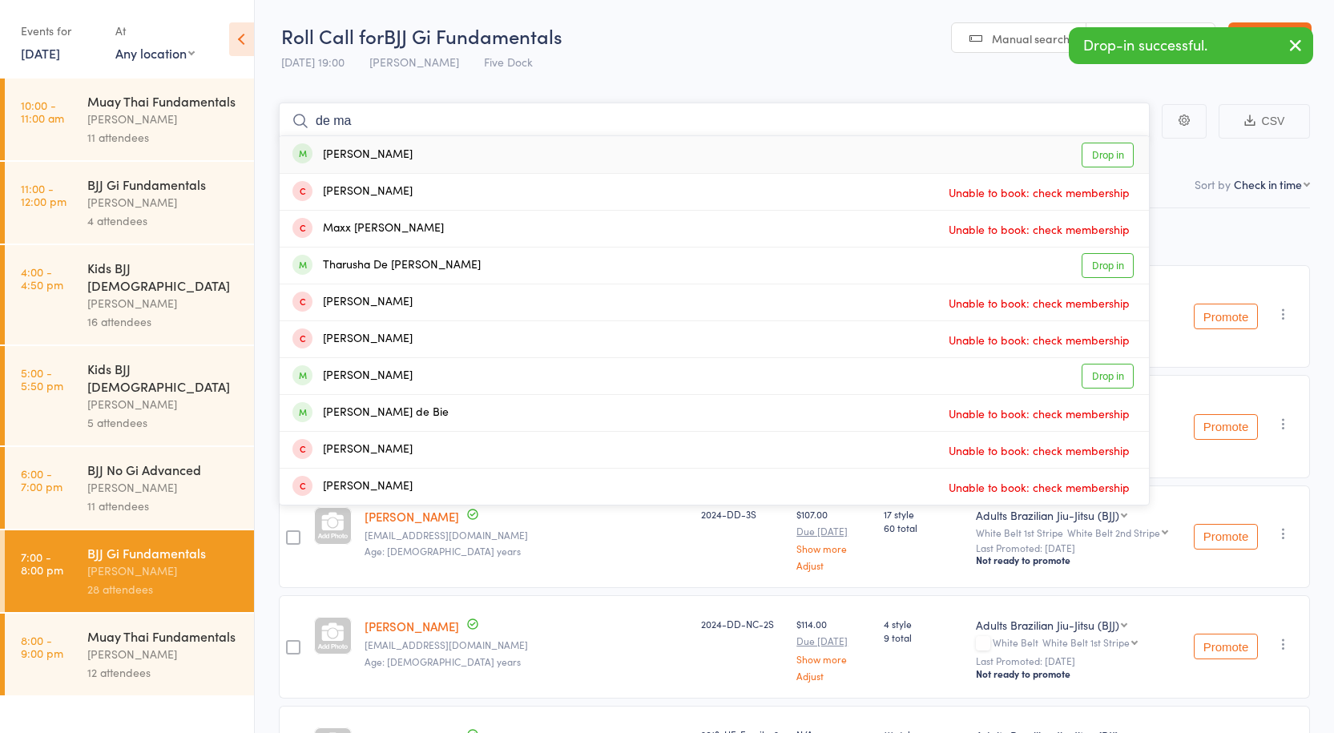
type input "de ma"
click at [1093, 155] on link "Drop in" at bounding box center [1108, 155] width 52 height 25
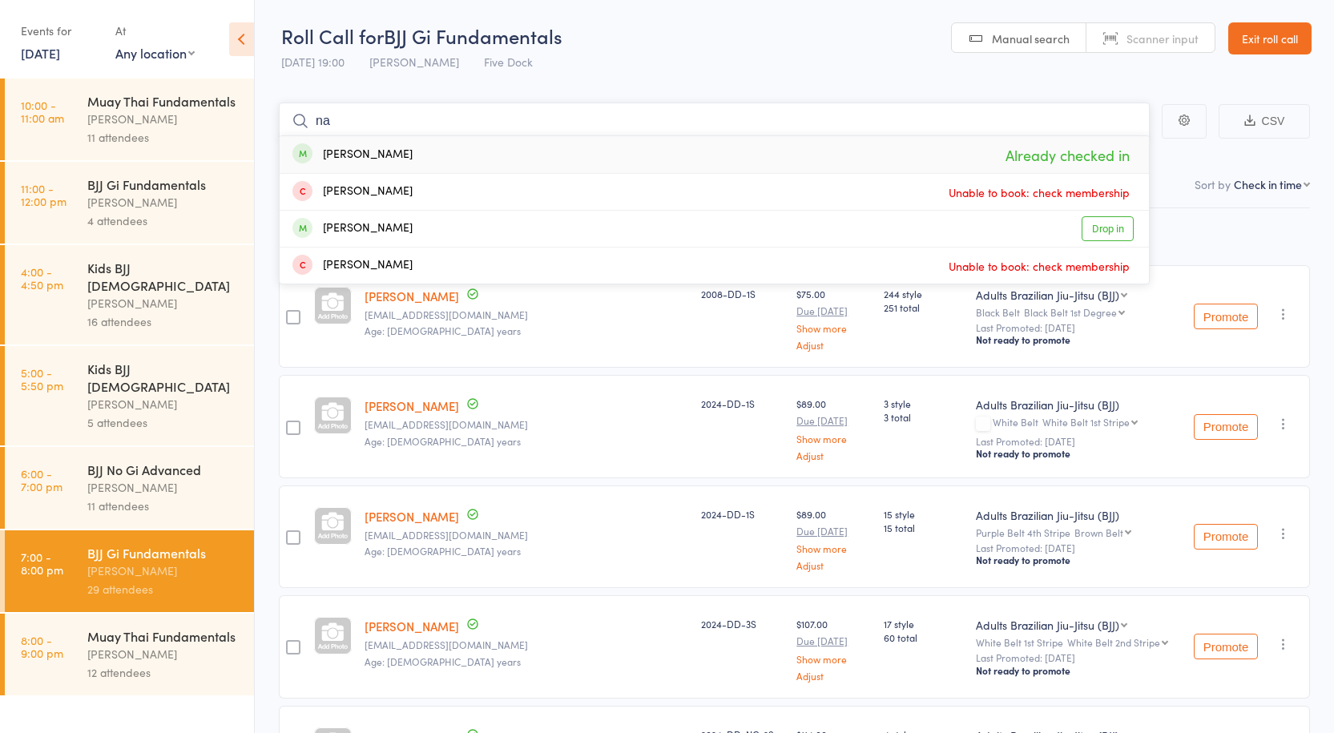
type input "n"
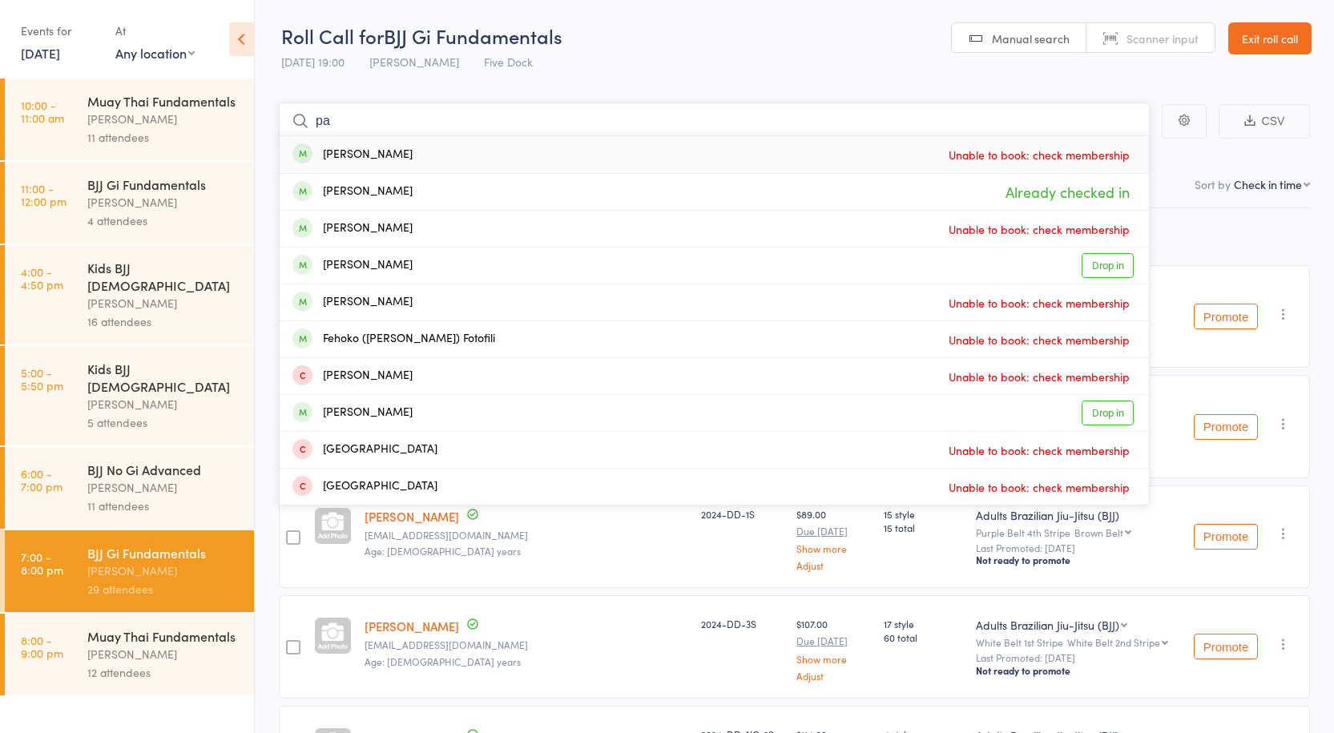
type input "p"
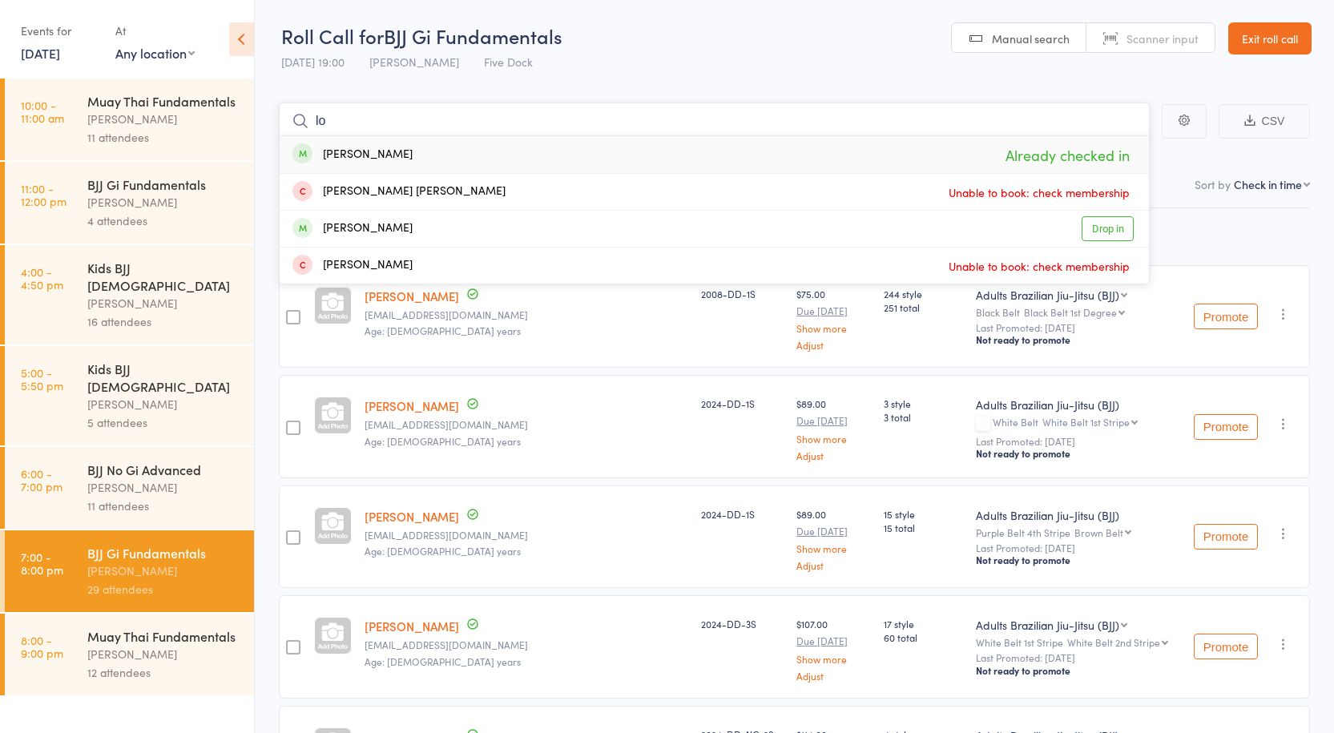
type input "l"
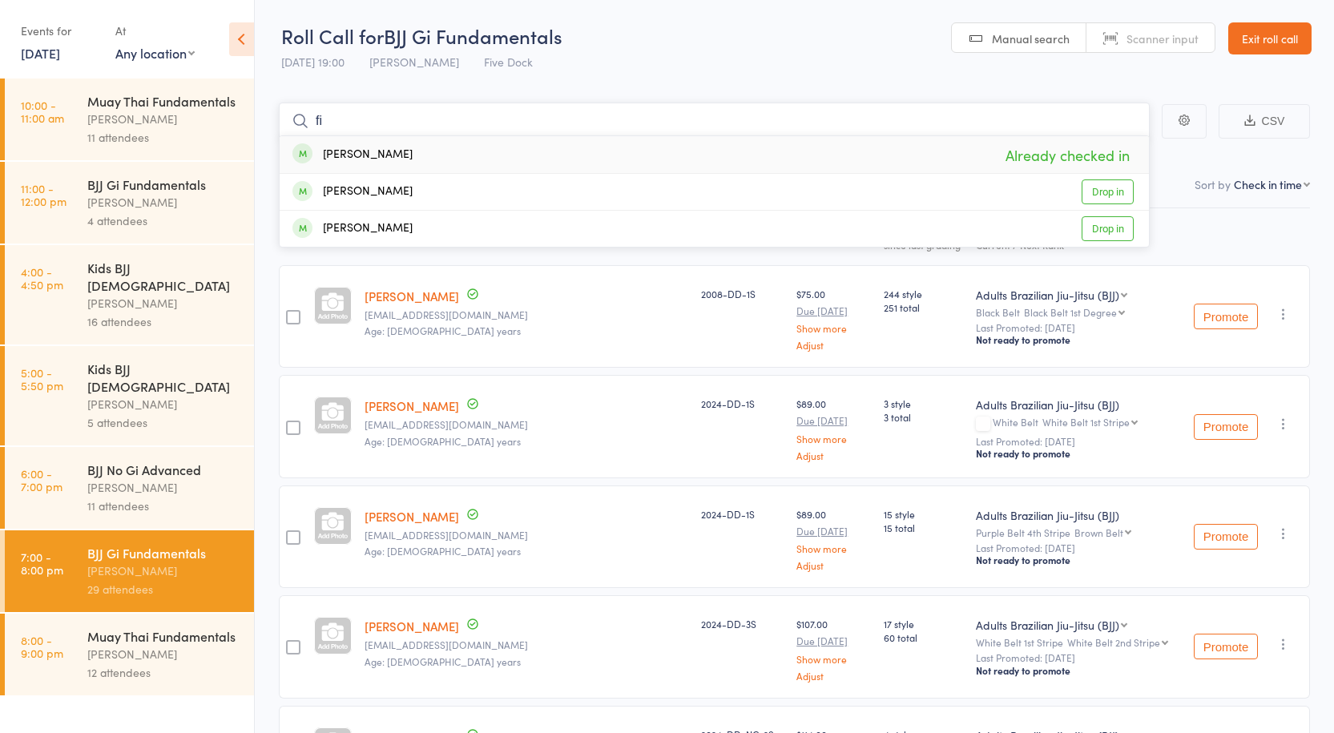
type input "f"
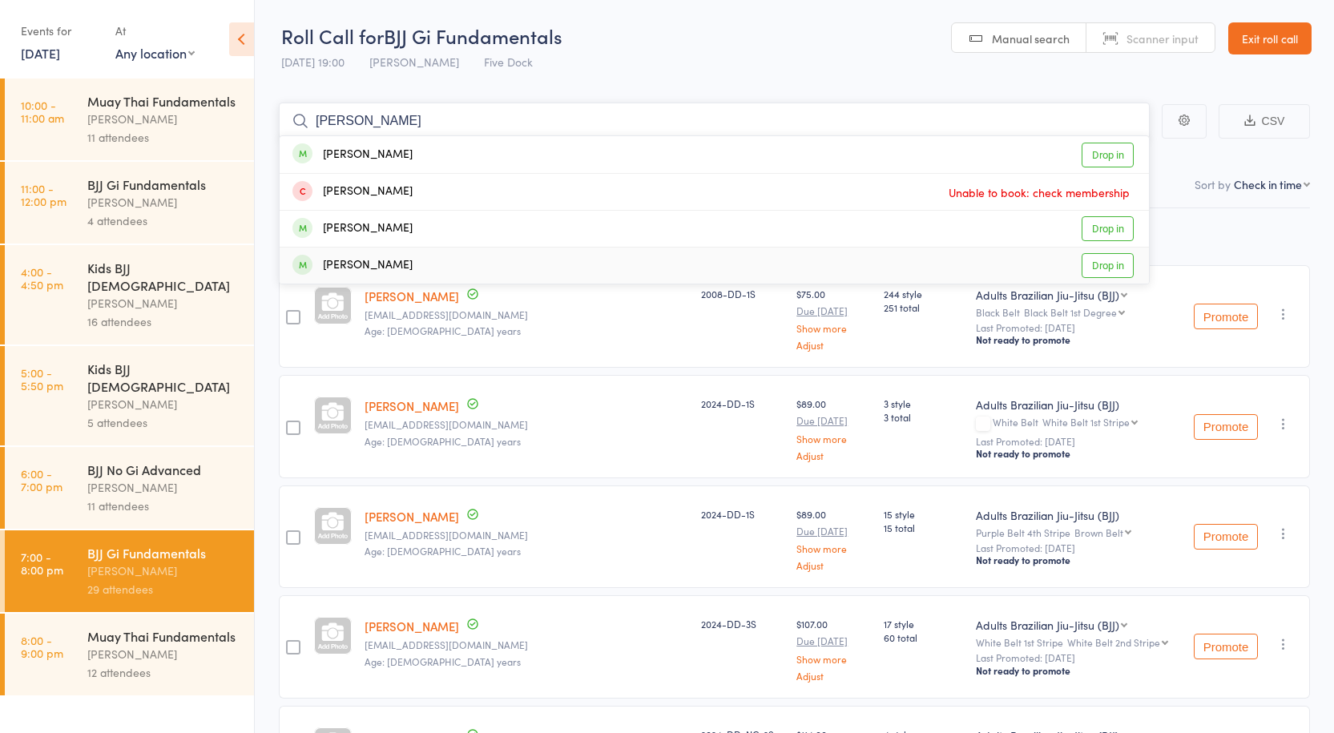
type input "taylor"
click at [1100, 265] on link "Drop in" at bounding box center [1108, 265] width 52 height 25
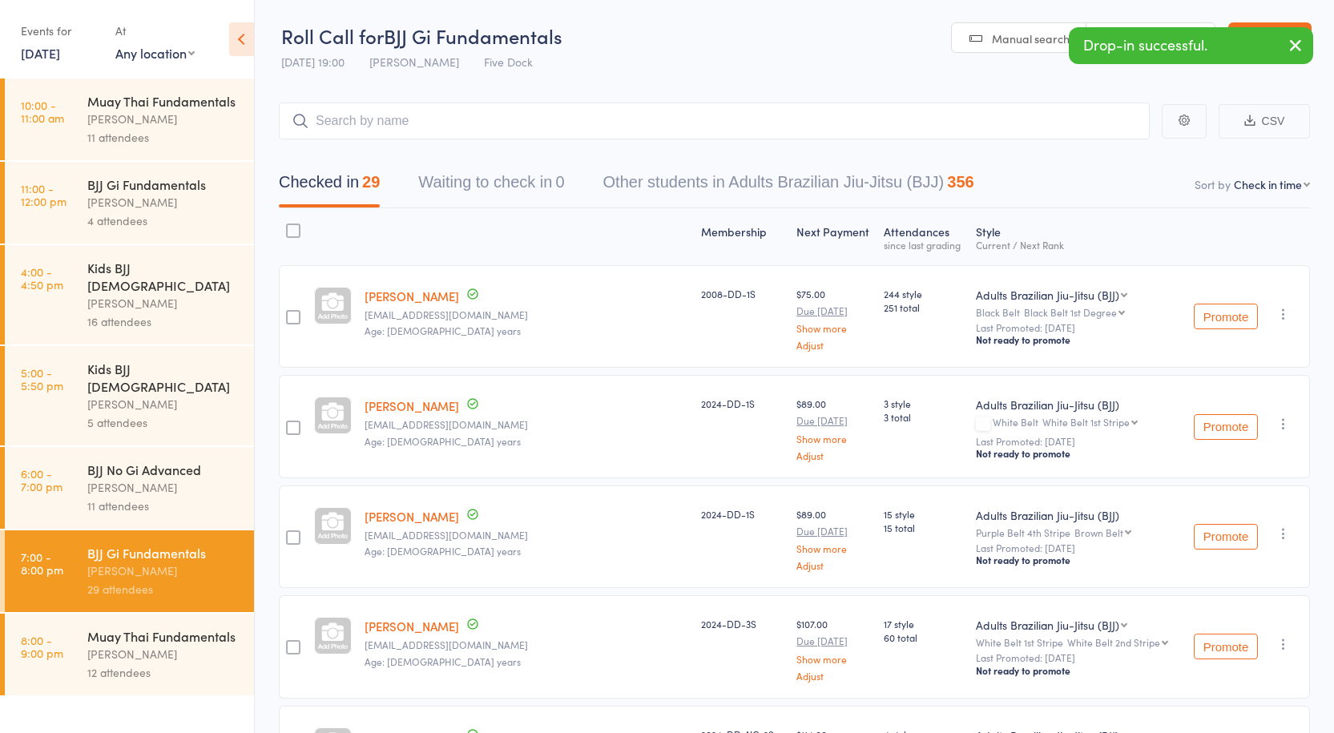
click at [130, 461] on div "BJJ No Gi Advanced" at bounding box center [163, 470] width 153 height 18
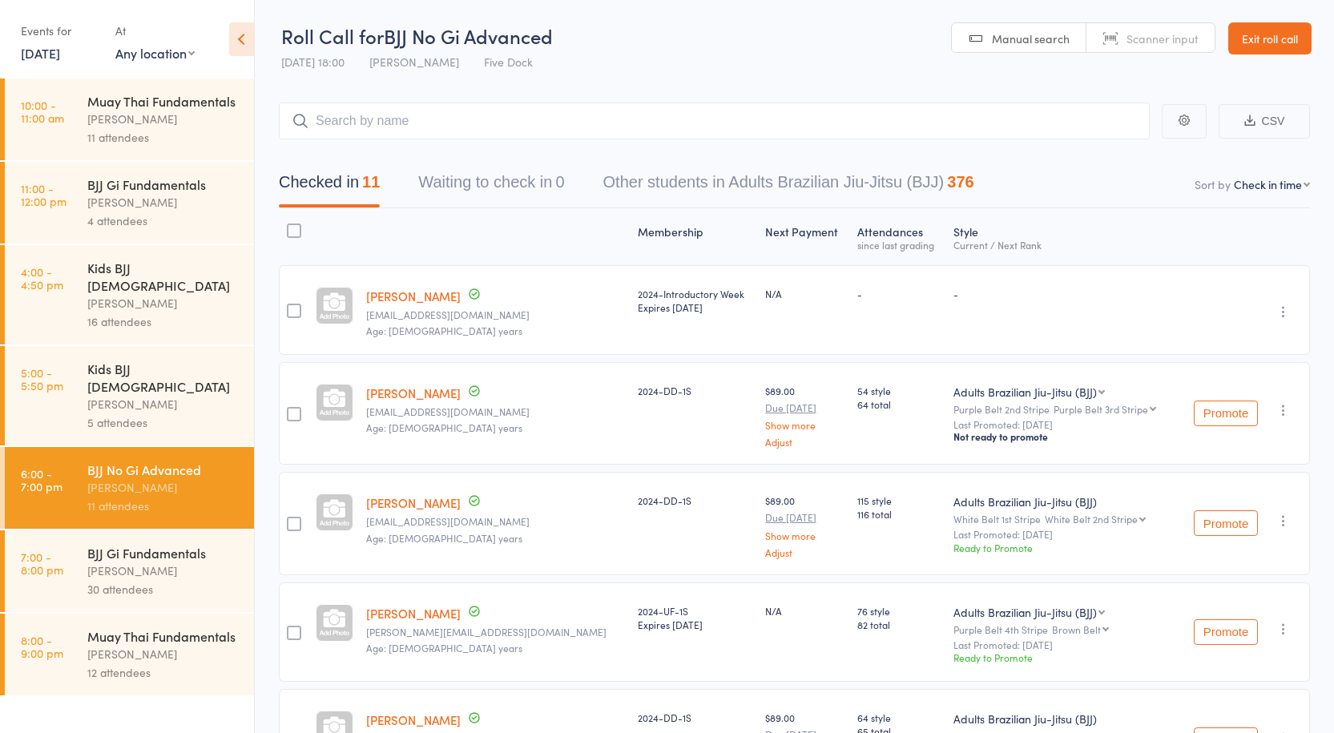
click at [180, 123] on div "[PERSON_NAME]" at bounding box center [163, 119] width 153 height 18
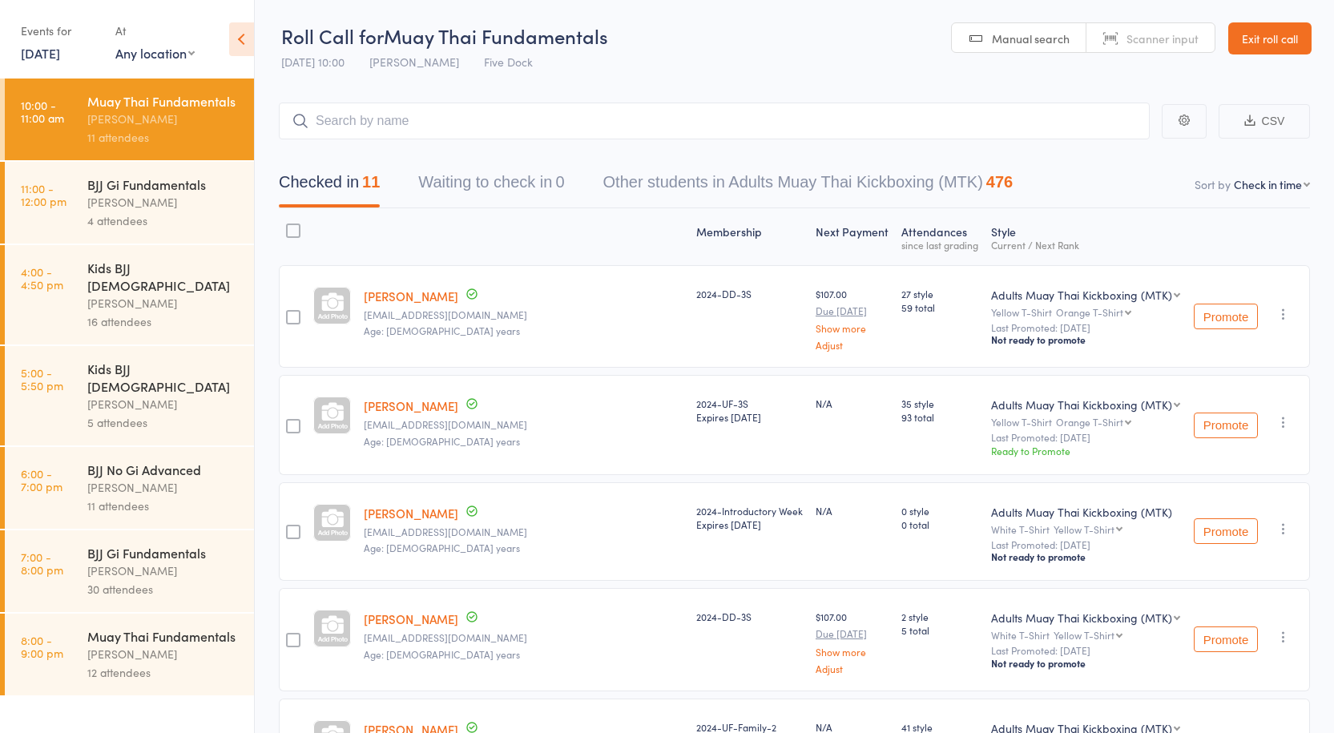
click at [297, 313] on div at bounding box center [293, 317] width 14 height 14
click at [289, 313] on input "checkbox" at bounding box center [289, 313] width 0 height 0
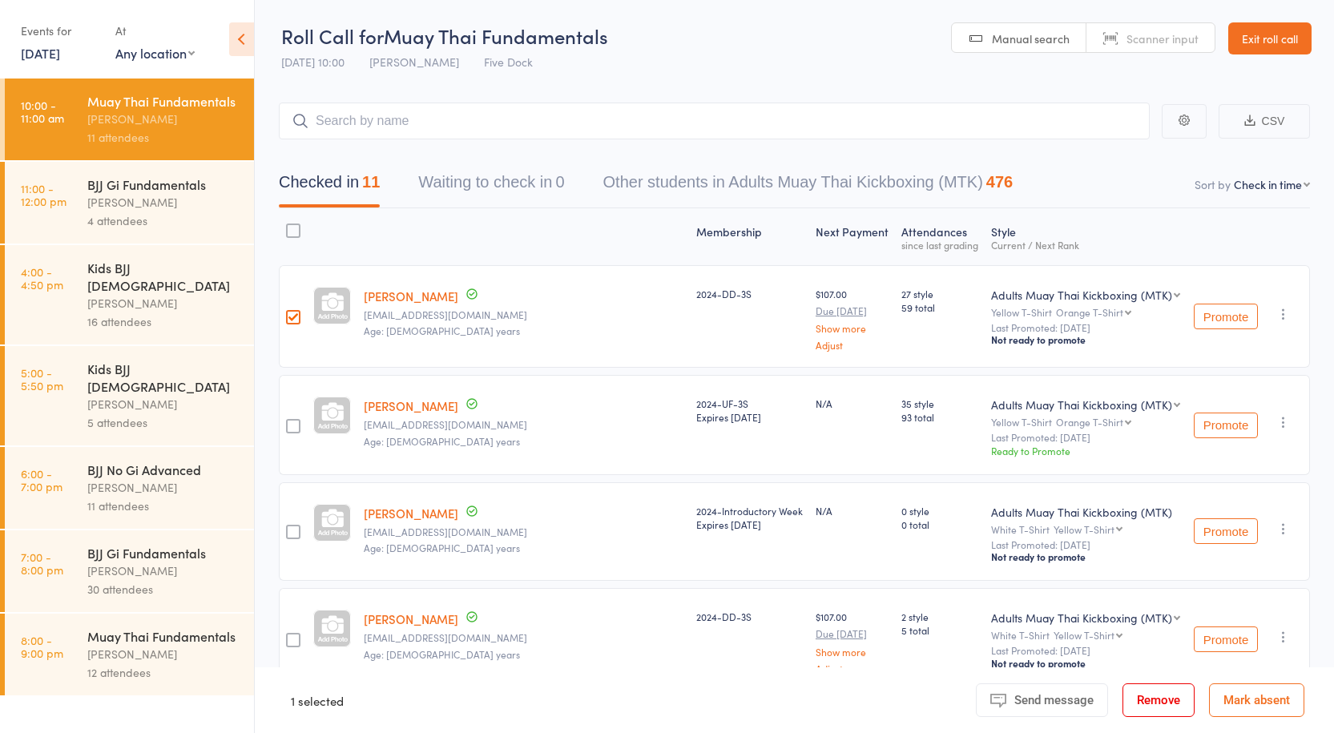
click at [1142, 693] on button "Remove" at bounding box center [1159, 701] width 72 height 34
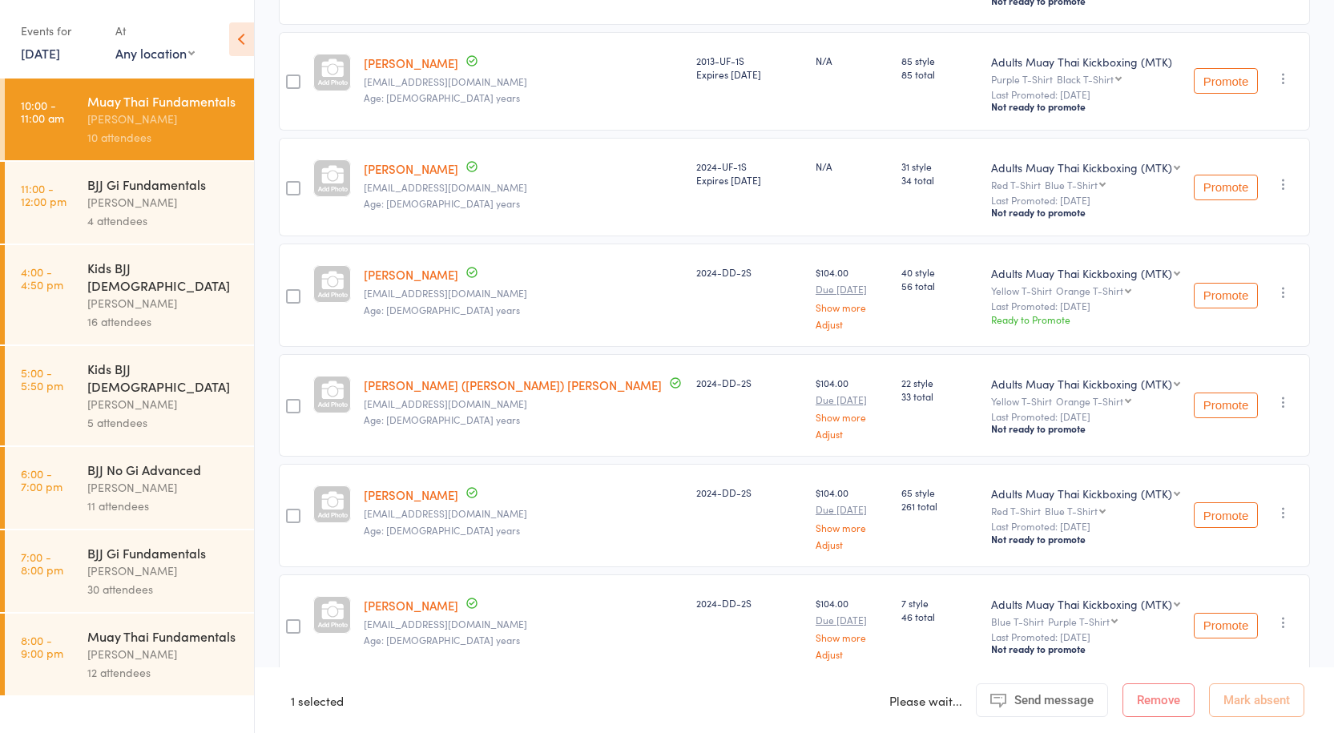
scroll to position [669, 0]
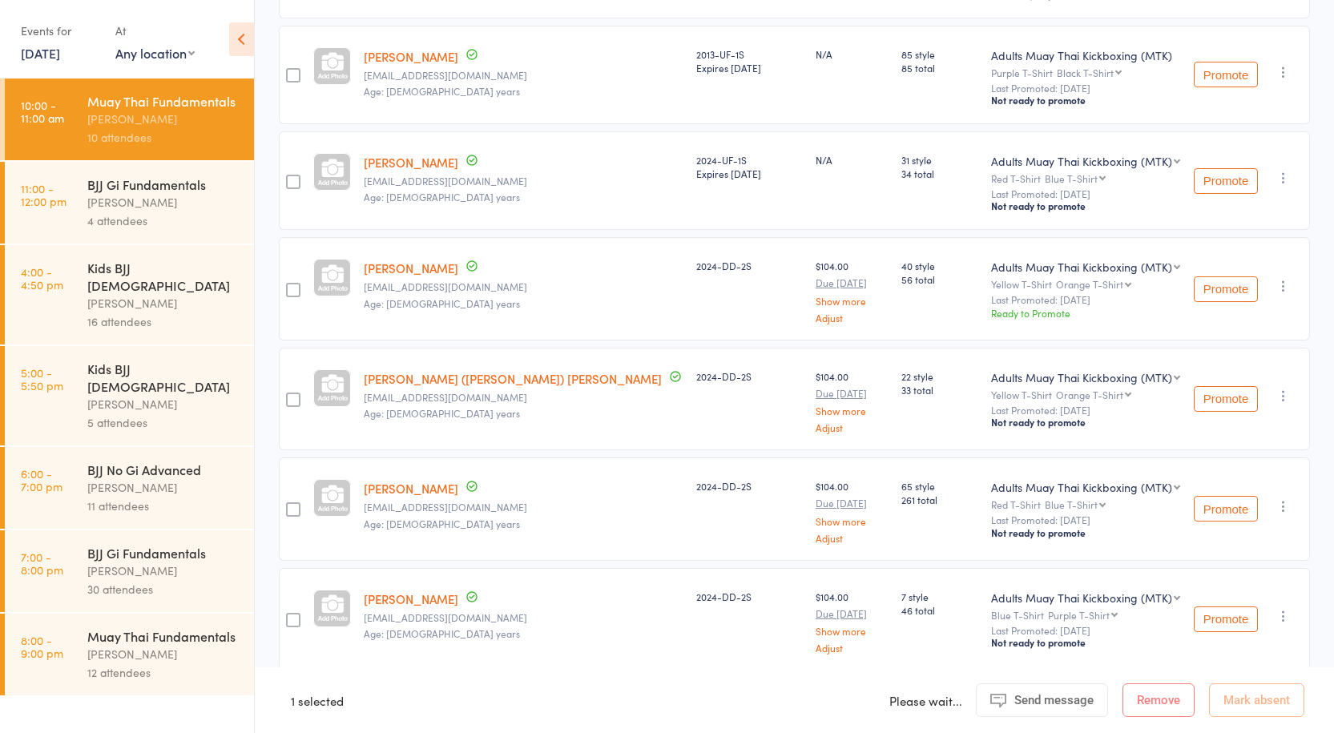
click at [141, 627] on div "Muay Thai Fundamentals" at bounding box center [163, 636] width 153 height 18
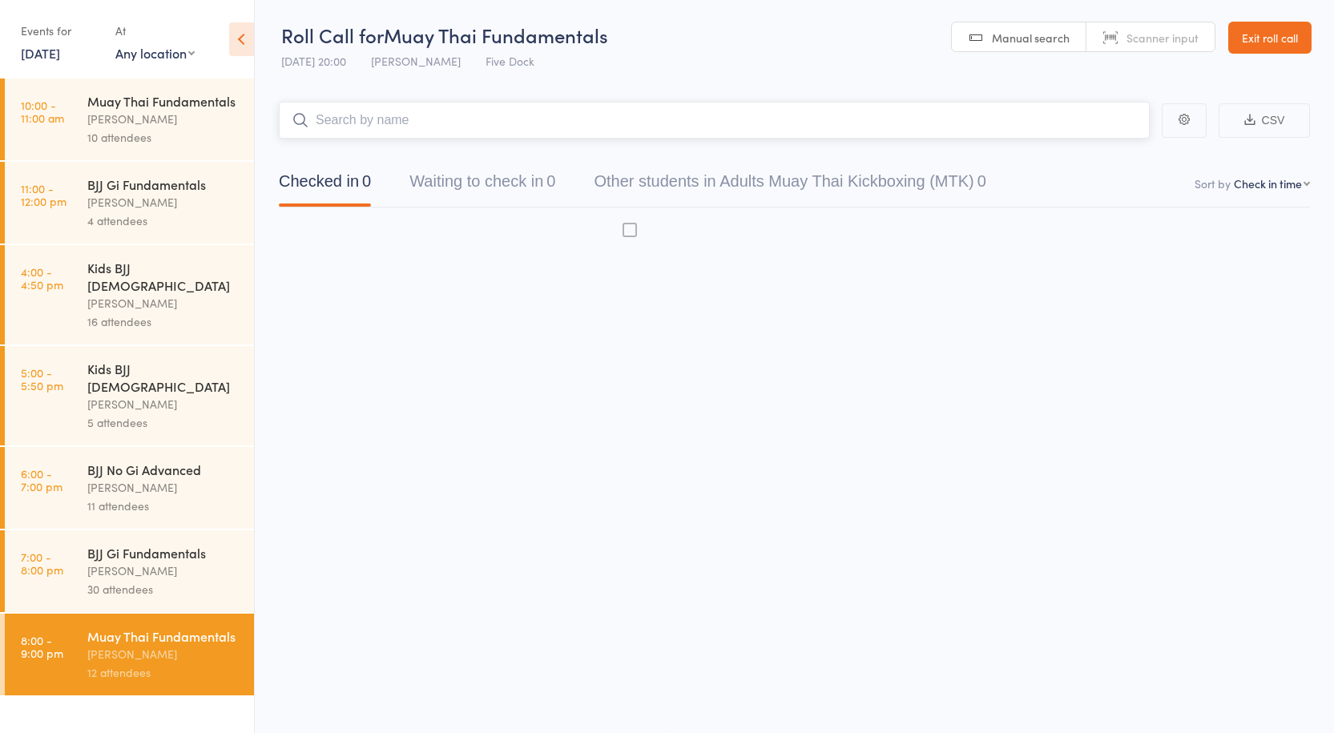
scroll to position [1, 0]
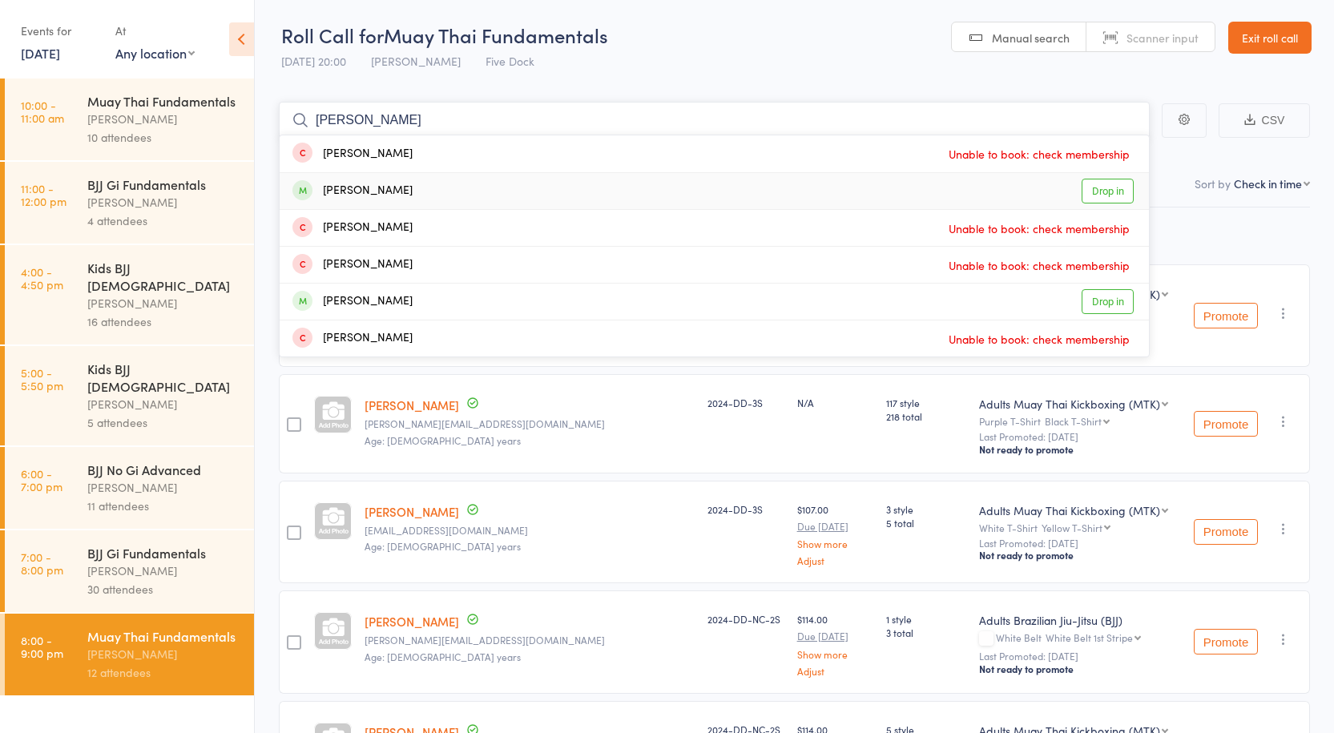
type input "benne"
click at [1103, 191] on link "Drop in" at bounding box center [1108, 191] width 52 height 25
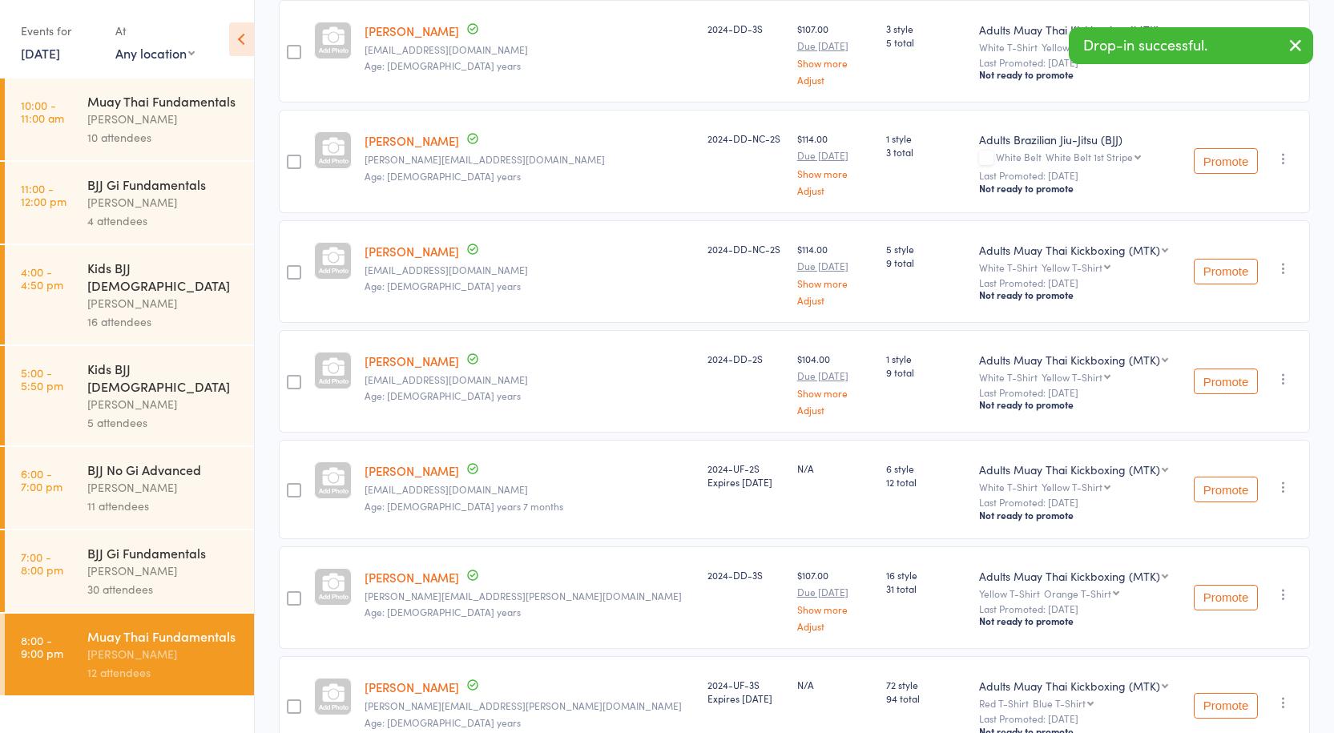
scroll to position [672, 0]
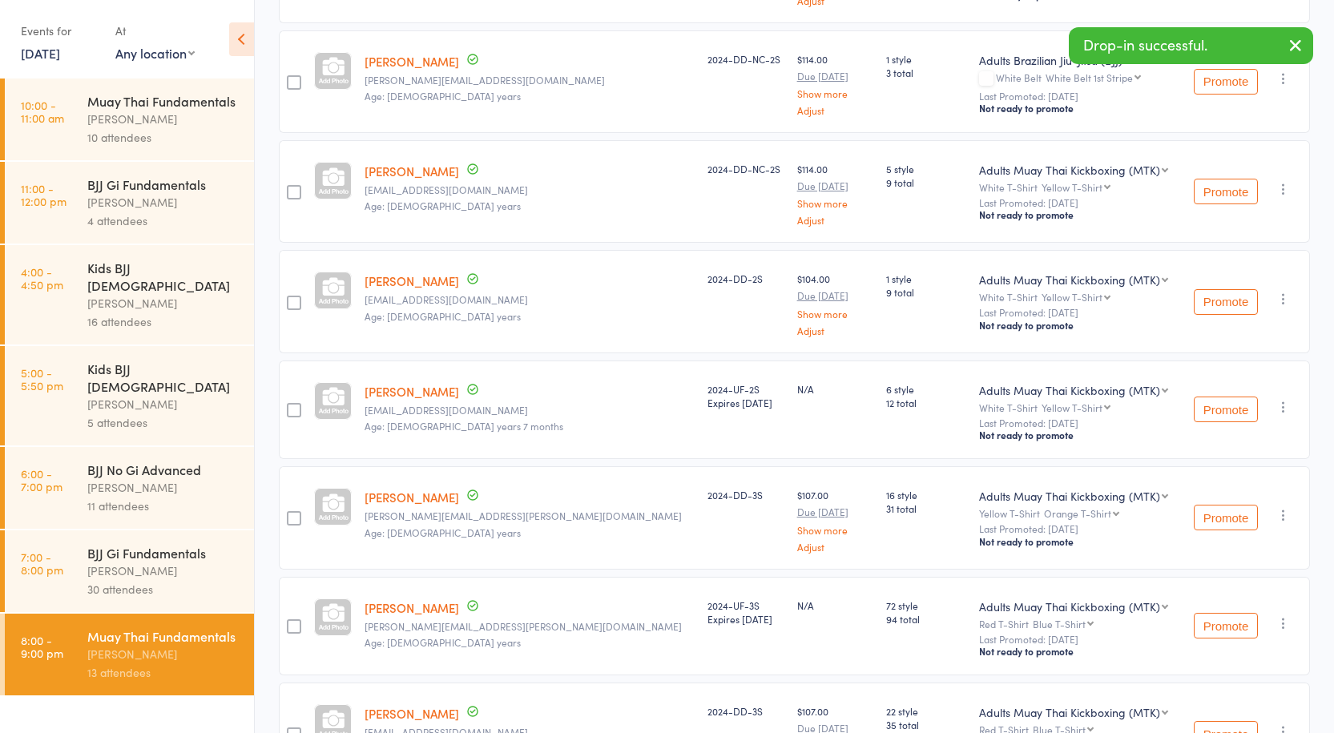
click at [297, 305] on div at bounding box center [294, 303] width 14 height 14
click at [290, 298] on input "checkbox" at bounding box center [290, 298] width 0 height 0
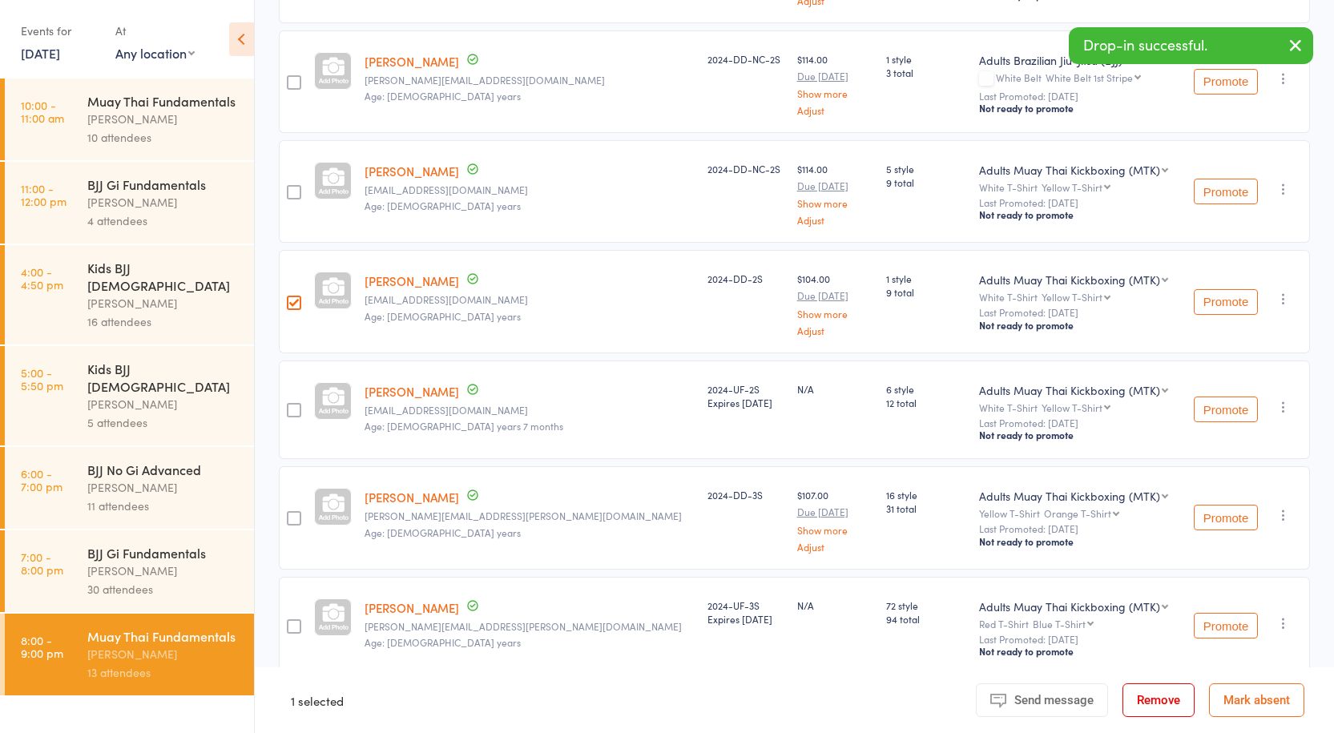
click at [1160, 706] on button "Remove" at bounding box center [1159, 701] width 72 height 34
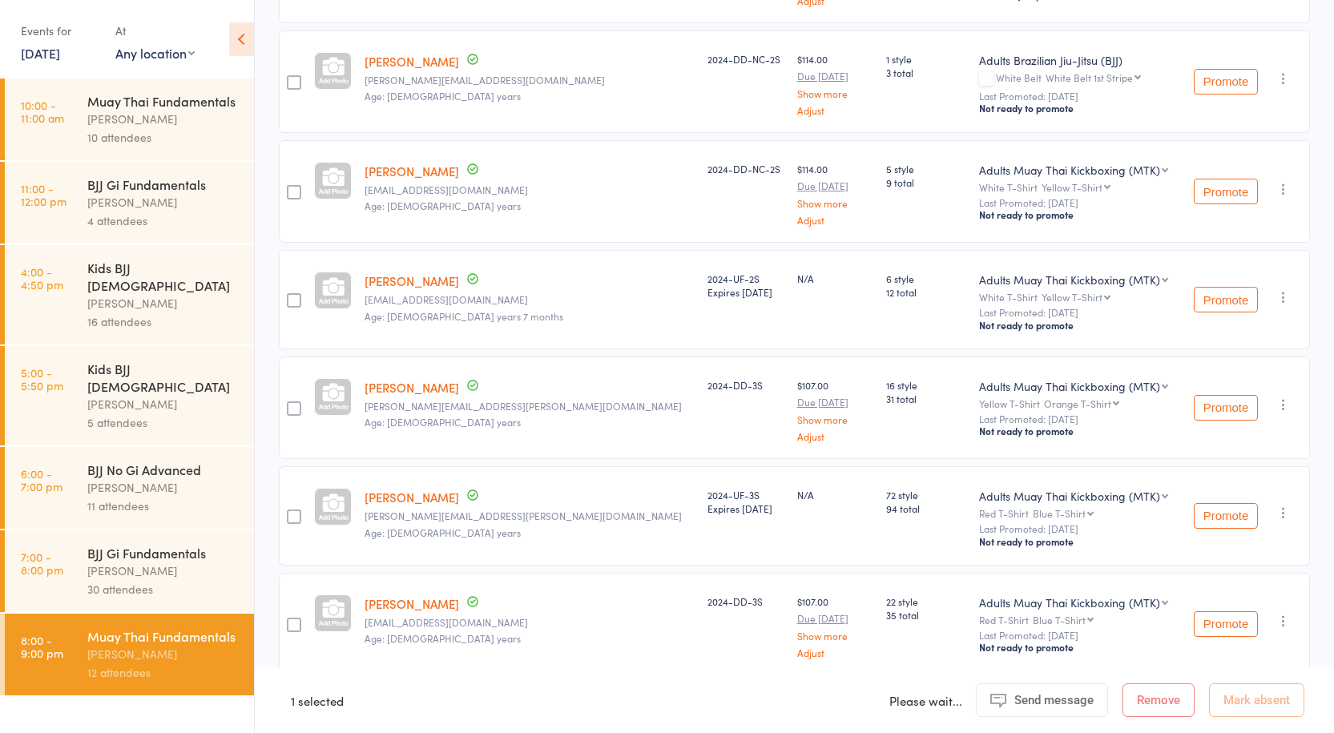
click at [144, 562] on div "[PERSON_NAME]" at bounding box center [163, 571] width 153 height 18
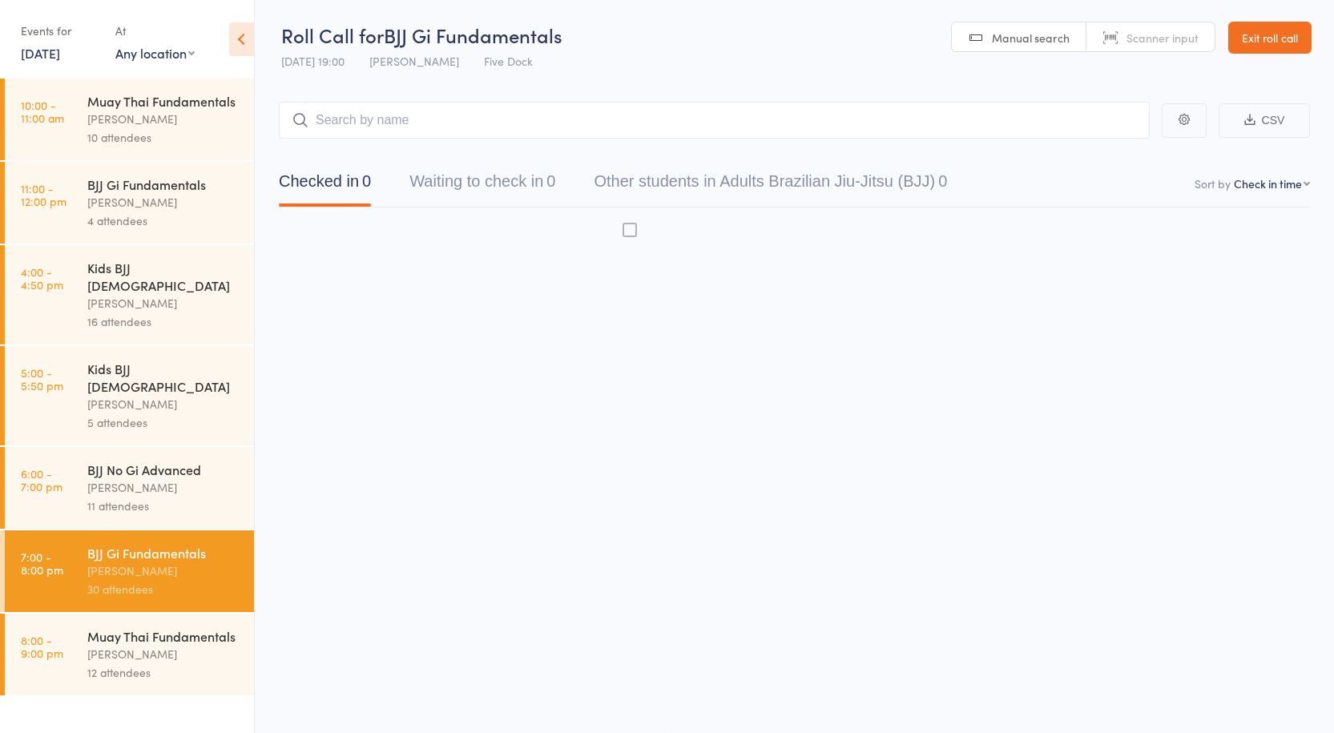
scroll to position [1, 0]
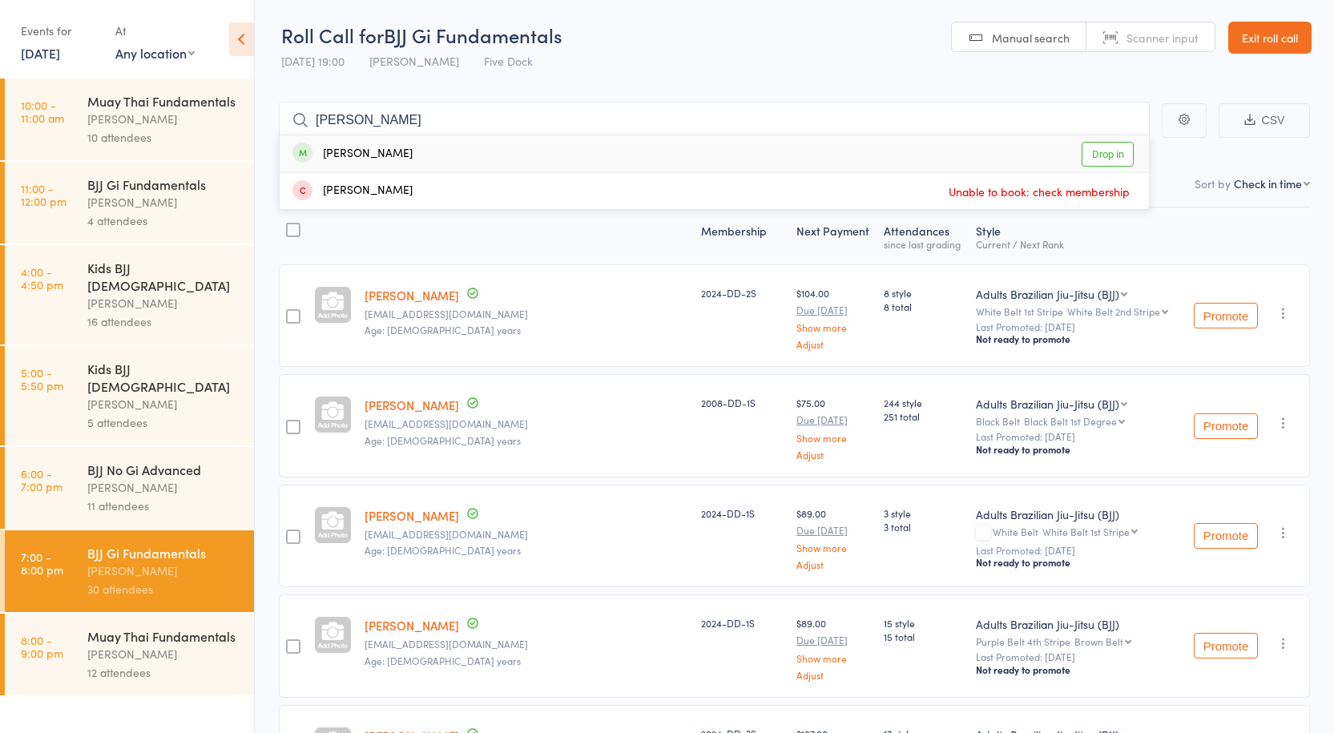
type input "cooper"
click at [1107, 143] on link "Drop in" at bounding box center [1108, 154] width 52 height 25
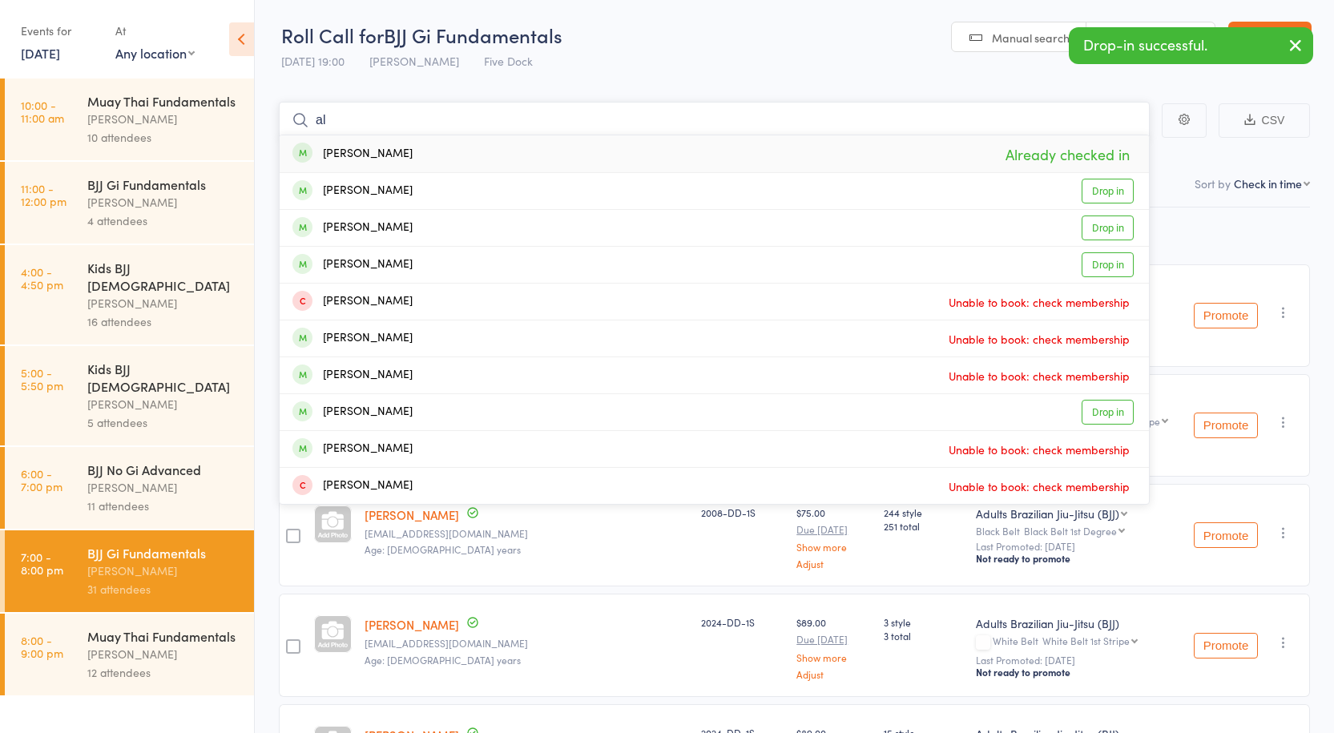
type input "a"
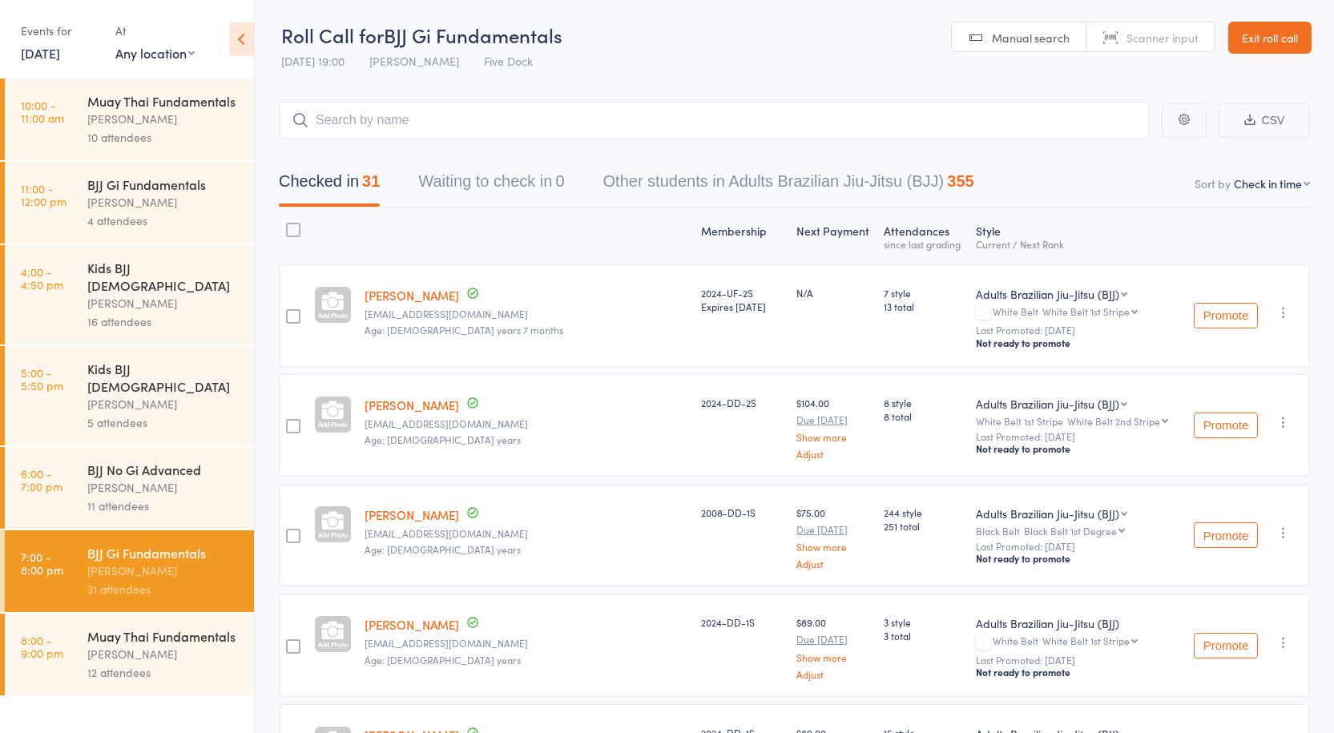
click at [148, 627] on div "Muay Thai Fundamentals" at bounding box center [163, 636] width 153 height 18
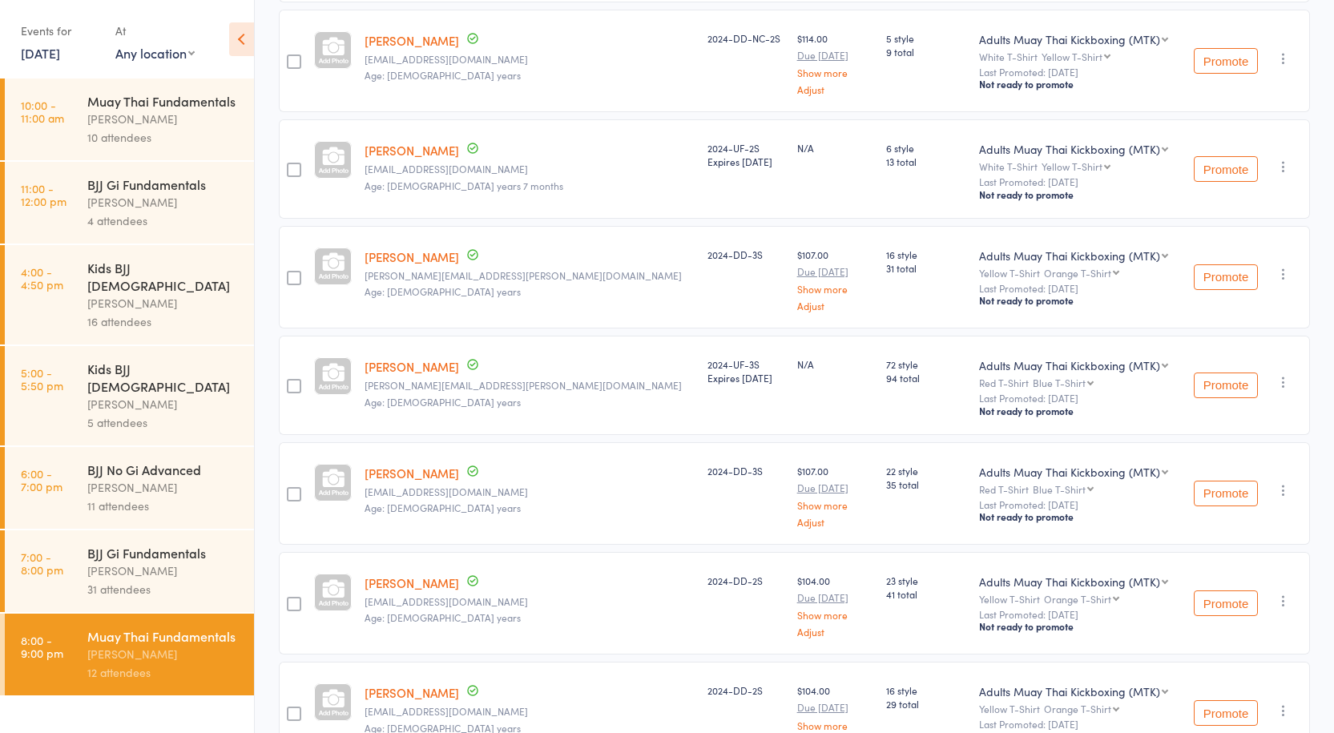
scroll to position [896, 0]
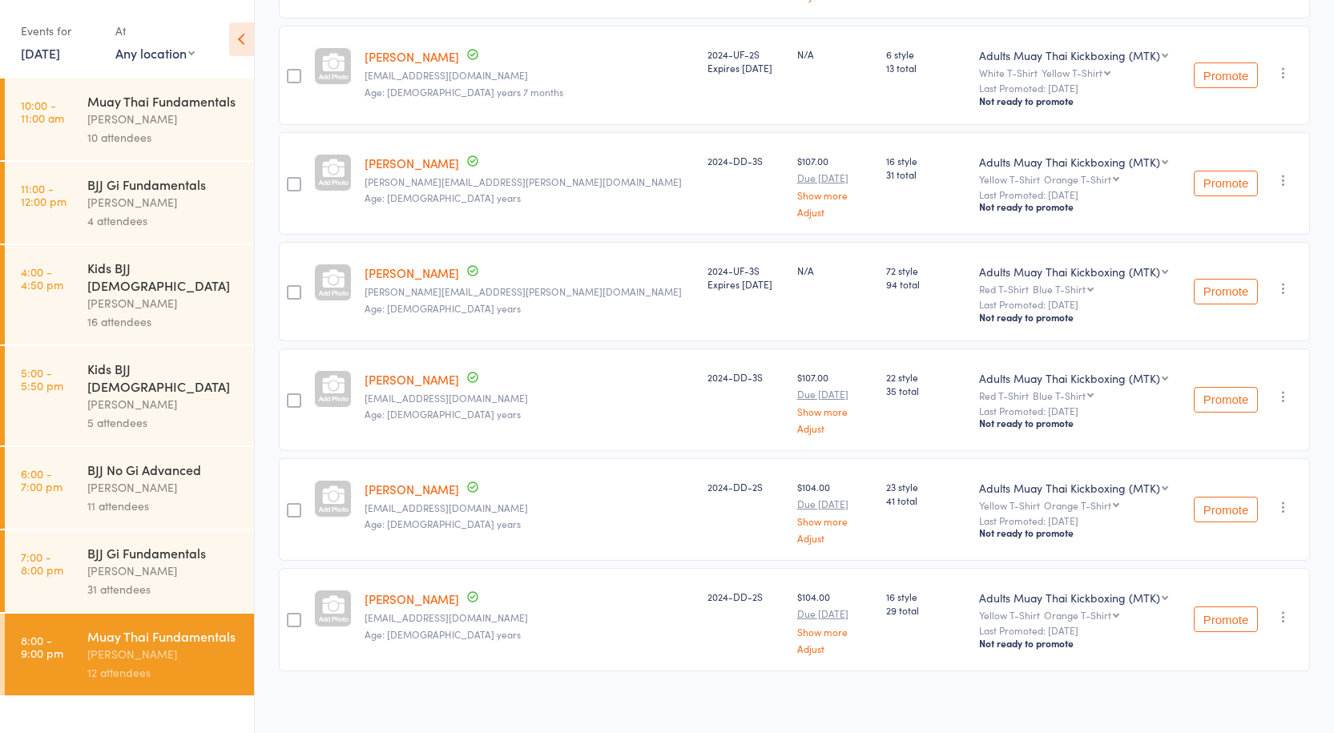
click at [168, 562] on div "[PERSON_NAME]" at bounding box center [163, 571] width 153 height 18
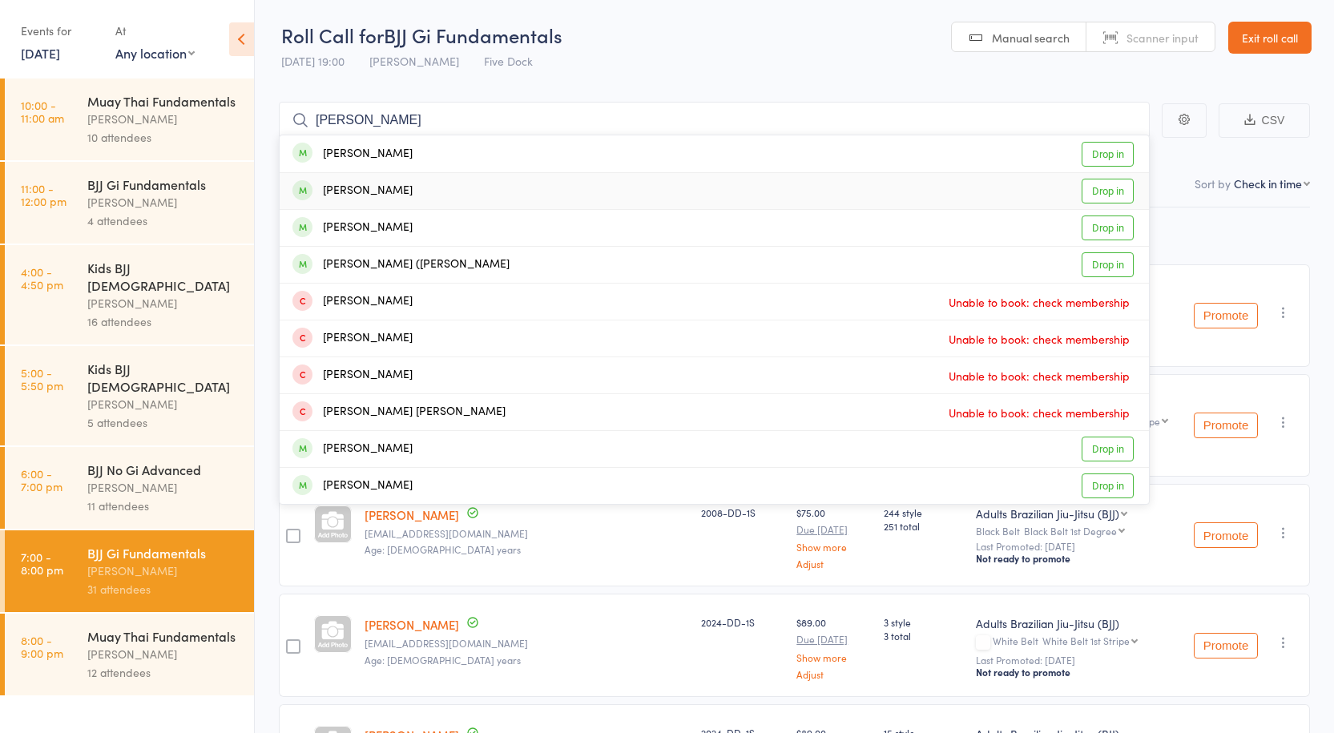
type input "sam"
click at [1093, 188] on link "Drop in" at bounding box center [1108, 191] width 52 height 25
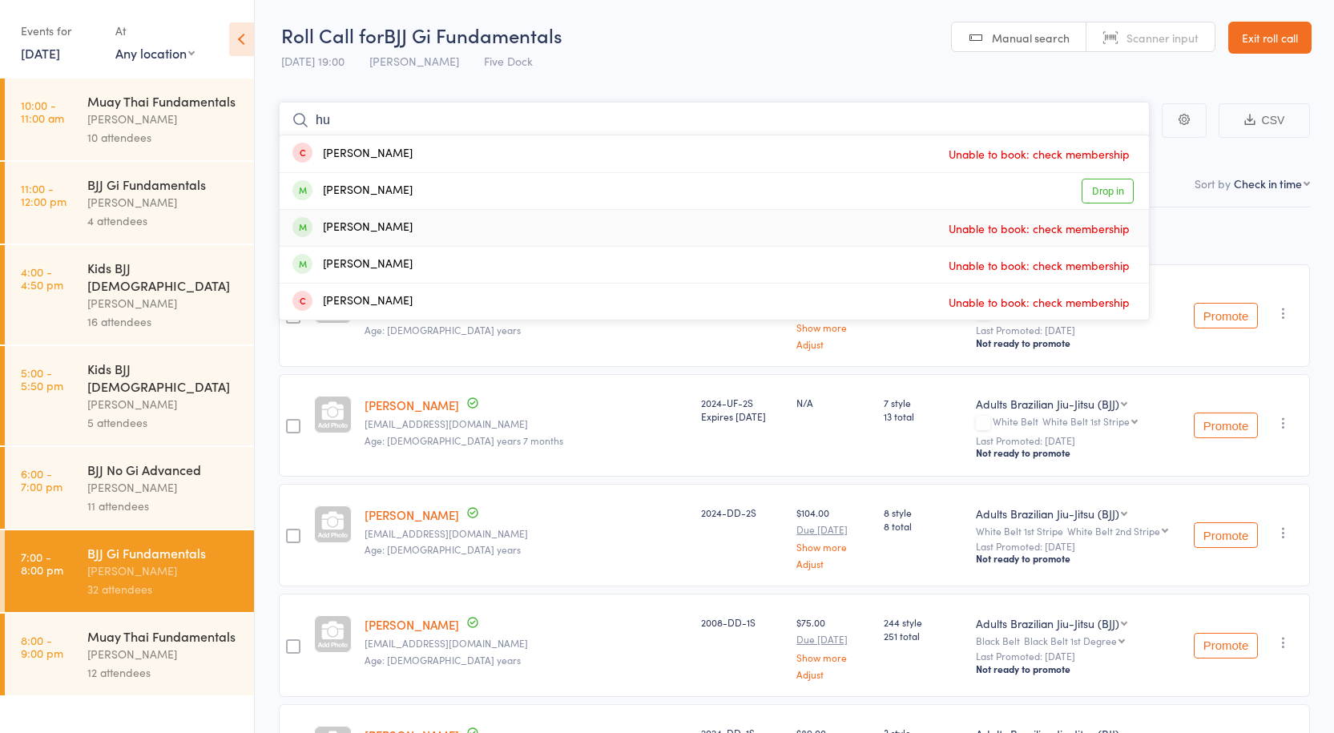
type input "h"
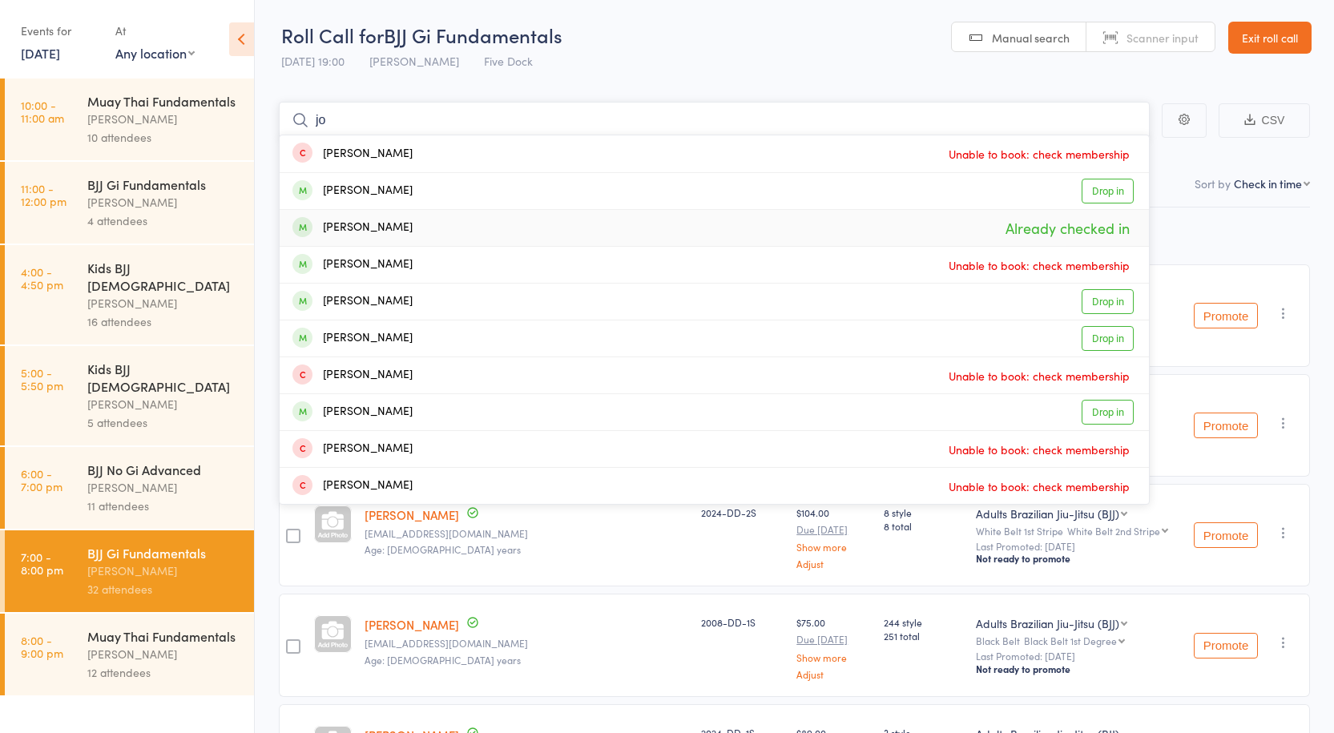
type input "j"
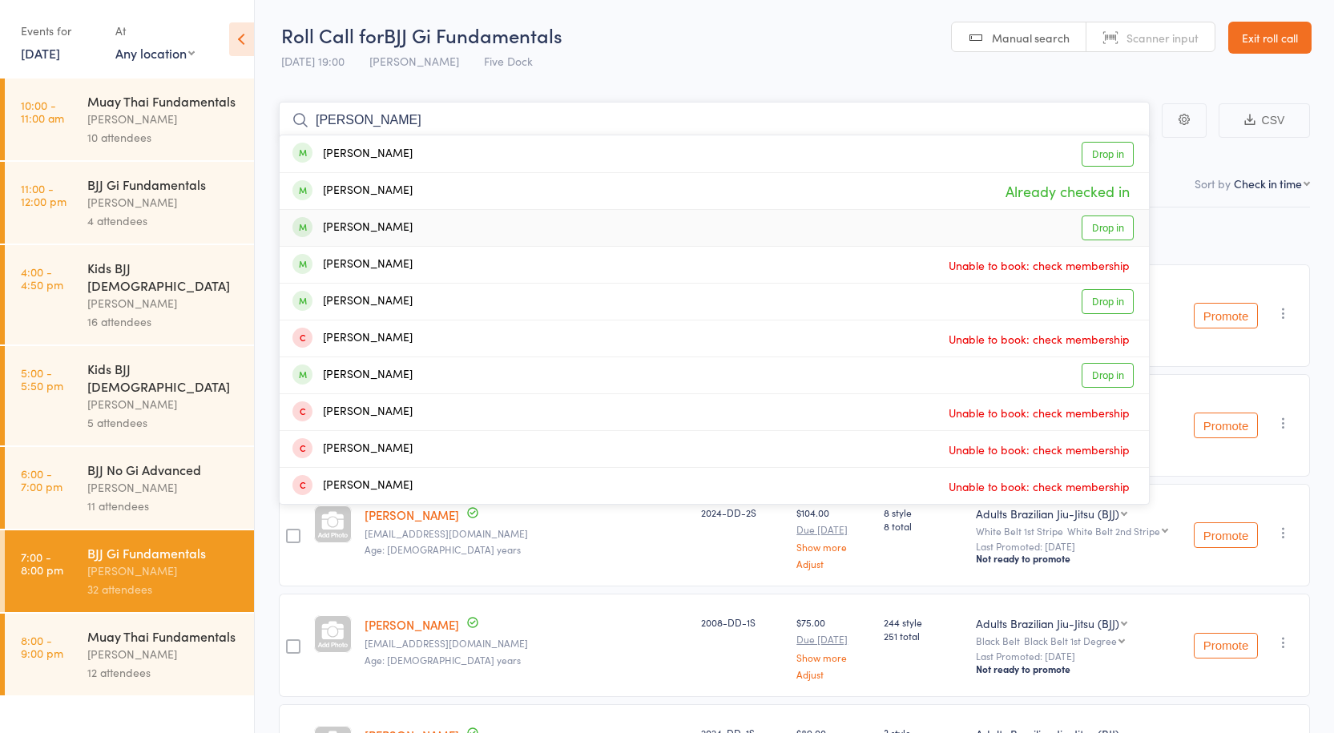
type input "james ke"
click at [1103, 225] on link "Drop in" at bounding box center [1108, 228] width 52 height 25
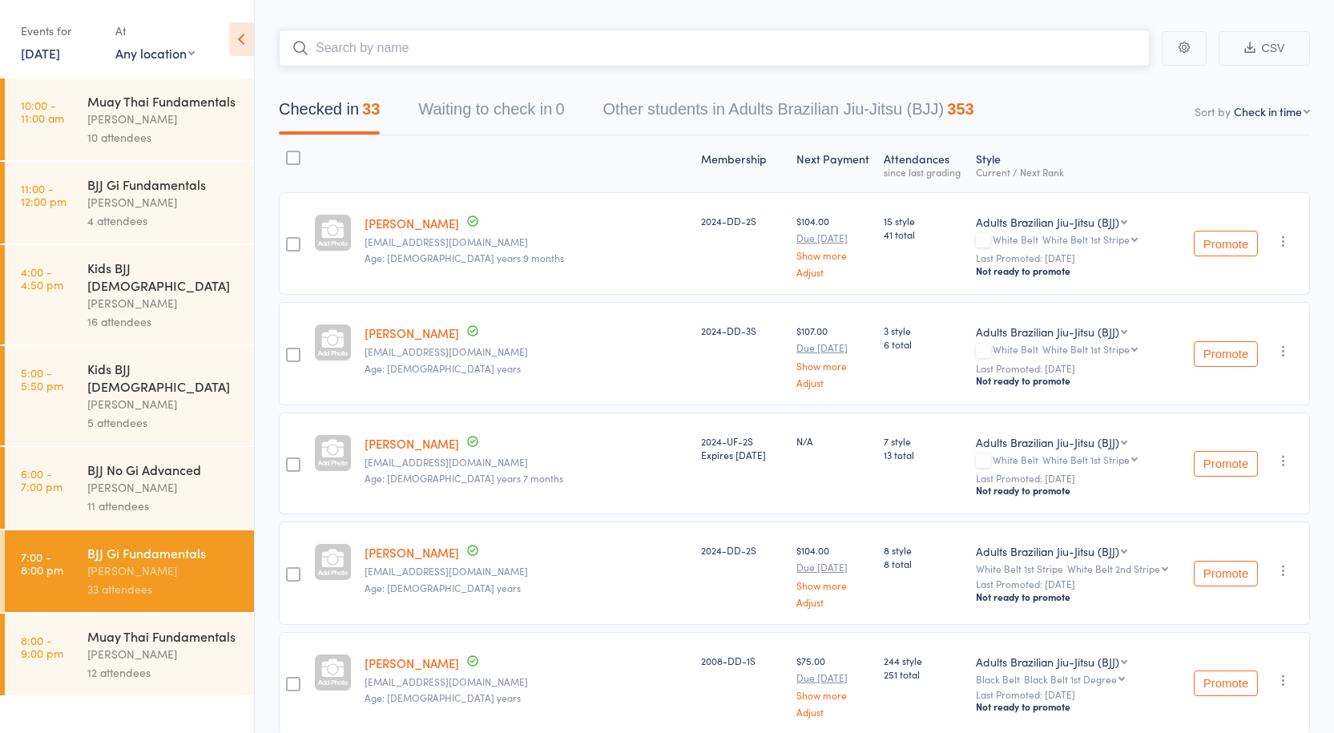
scroll to position [0, 0]
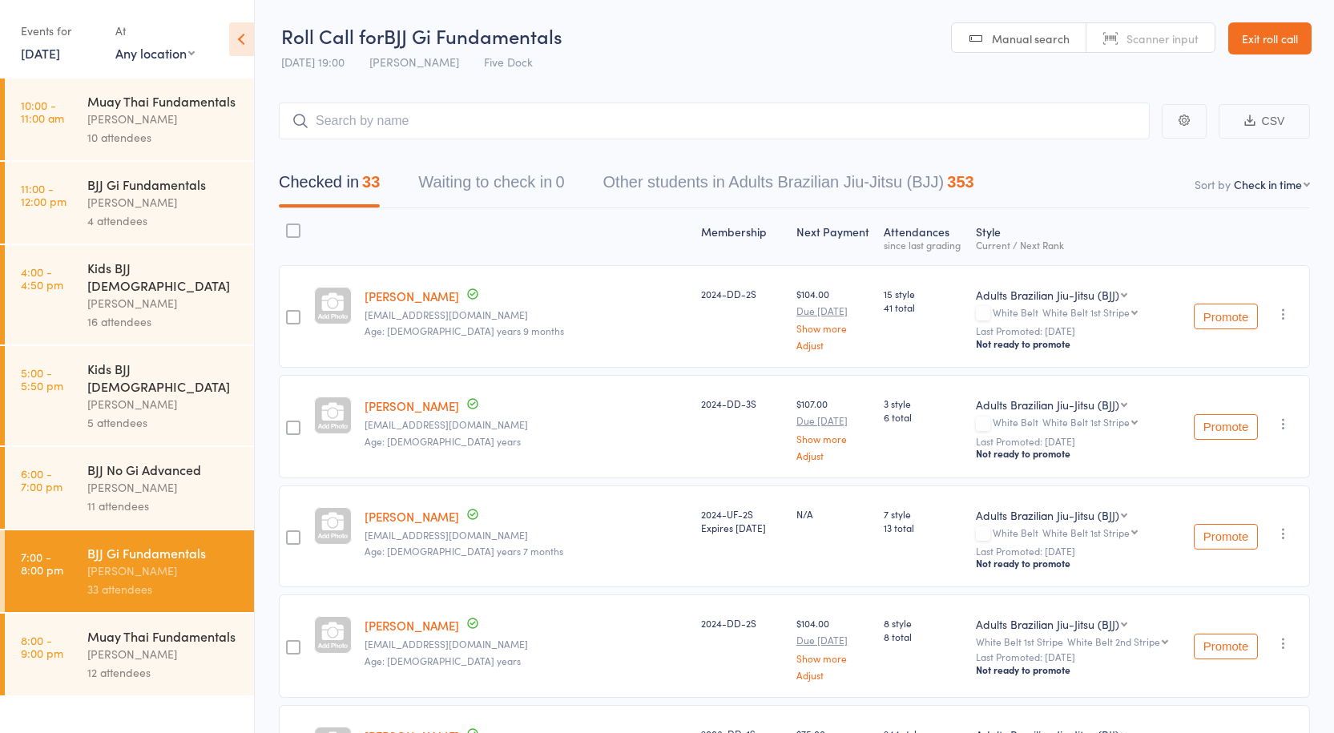
click at [180, 666] on ul "10:00 - 11:00 am Muay Thai Fundamentals Anthony Perosh 10 attendees 11:00 - 12:…" at bounding box center [127, 406] width 254 height 655
click at [181, 664] on div "12 attendees" at bounding box center [163, 673] width 153 height 18
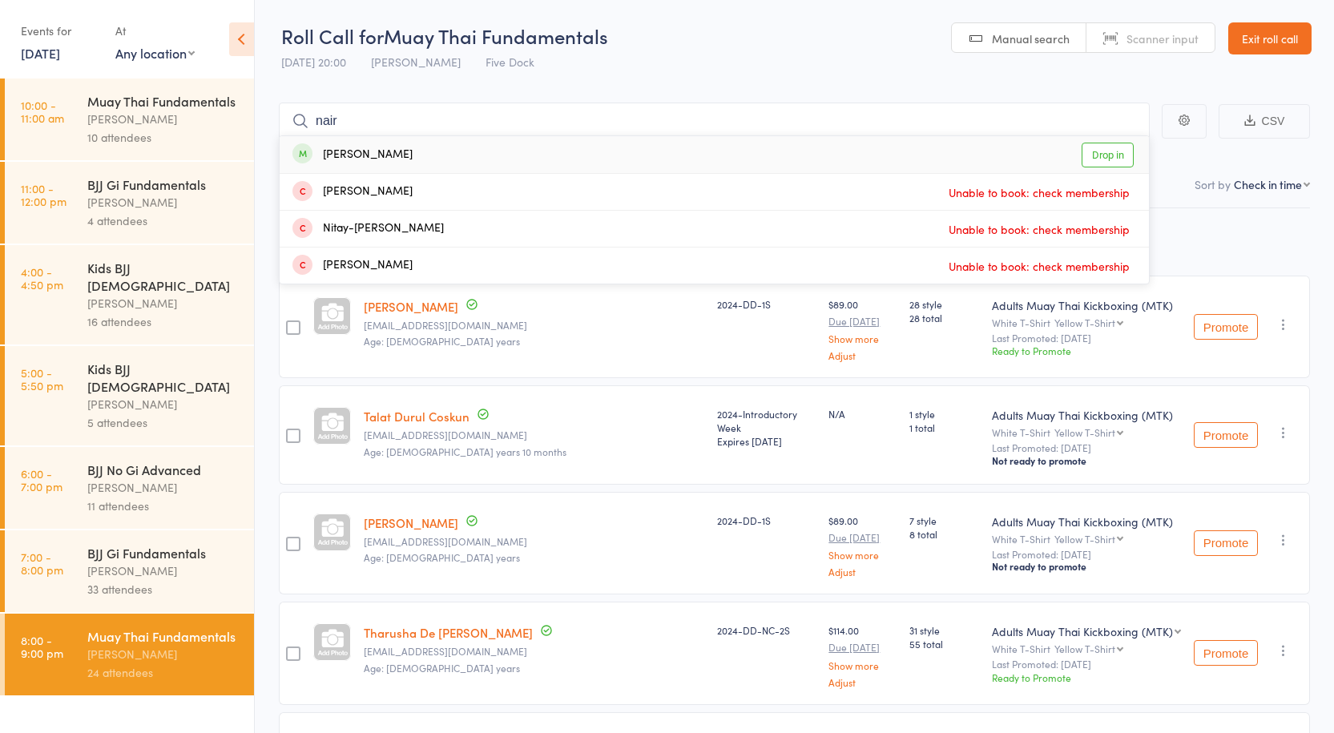
type input "nair"
click at [1116, 153] on link "Drop in" at bounding box center [1108, 155] width 52 height 25
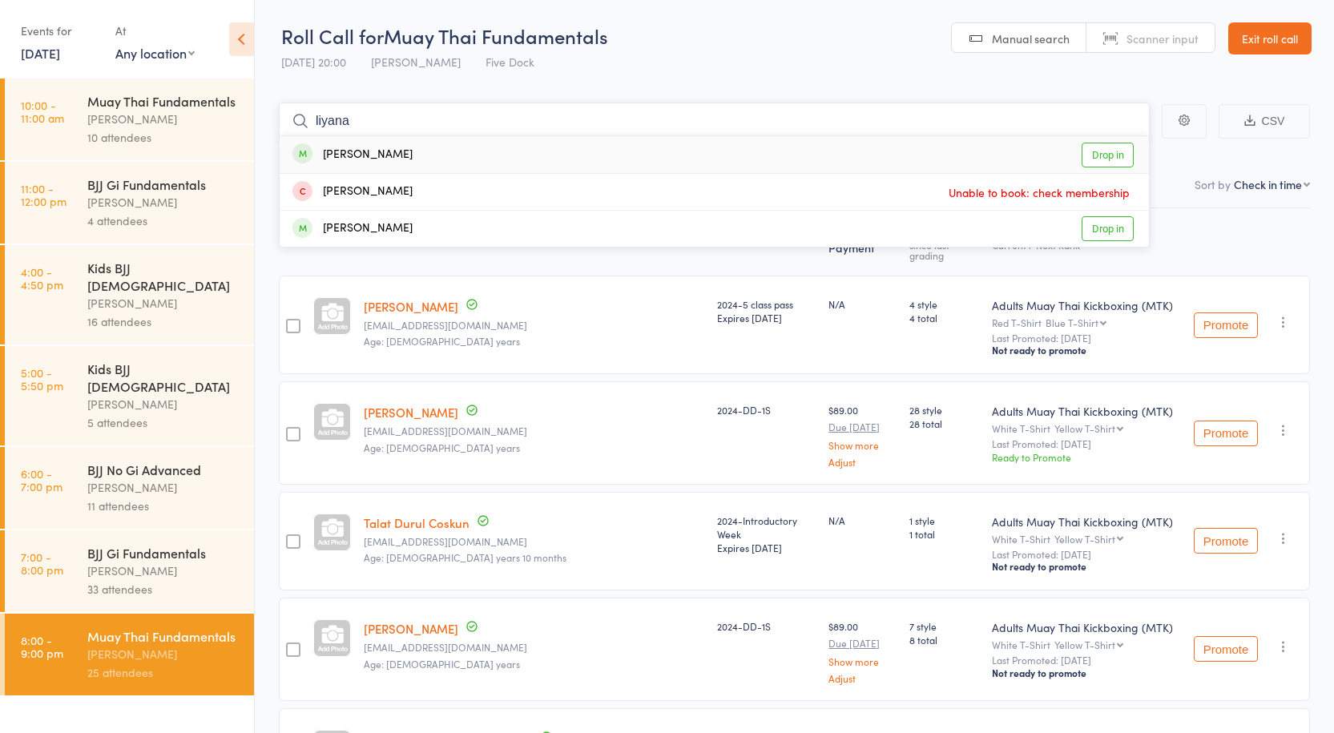
type input "liyana"
click at [1097, 150] on link "Drop in" at bounding box center [1108, 155] width 52 height 25
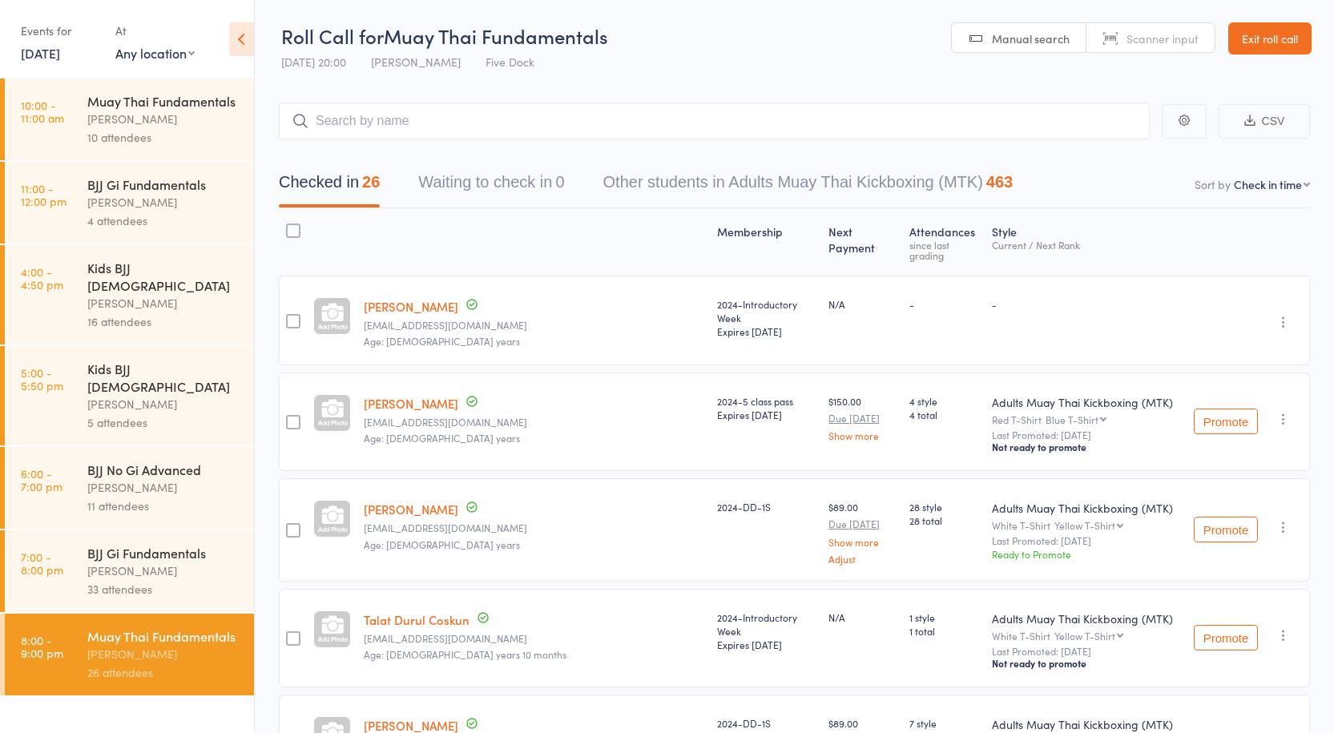
click at [142, 497] on div "11 attendees" at bounding box center [163, 506] width 153 height 18
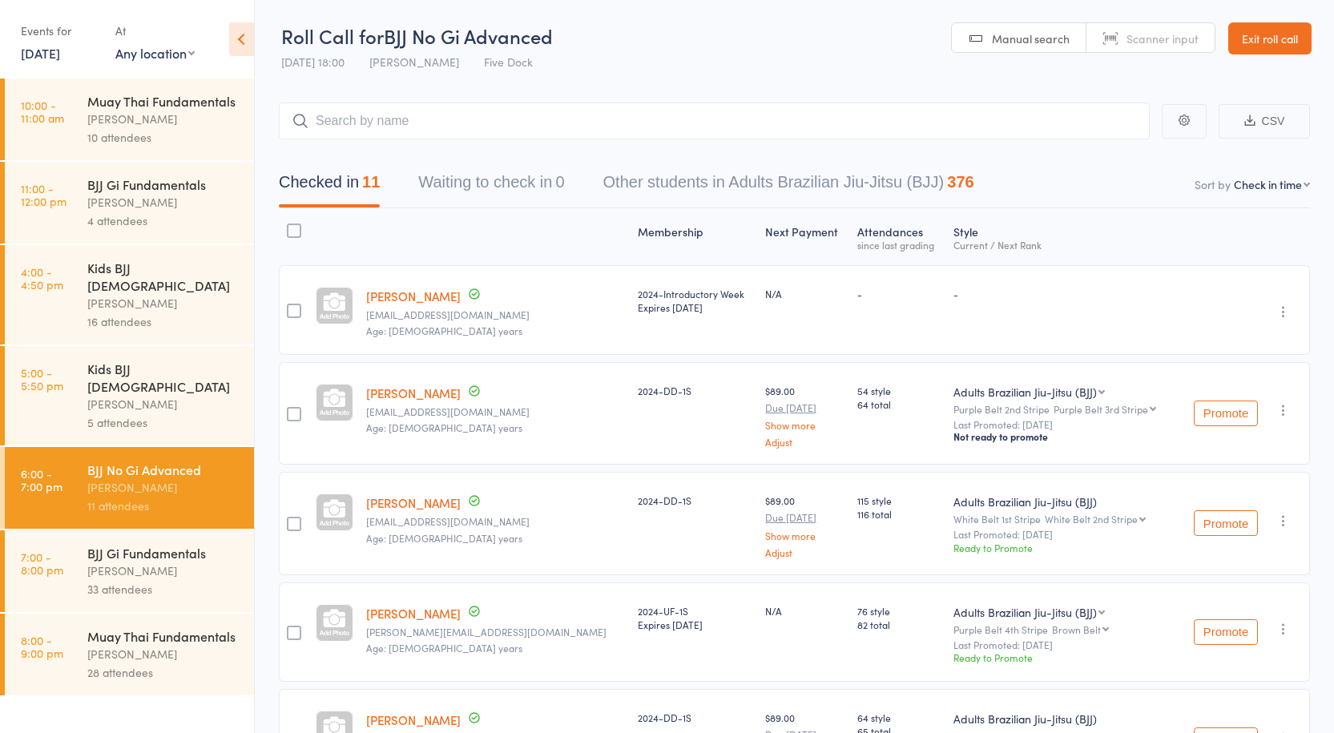
click at [202, 544] on div "BJJ Gi Fundamentals" at bounding box center [163, 553] width 153 height 18
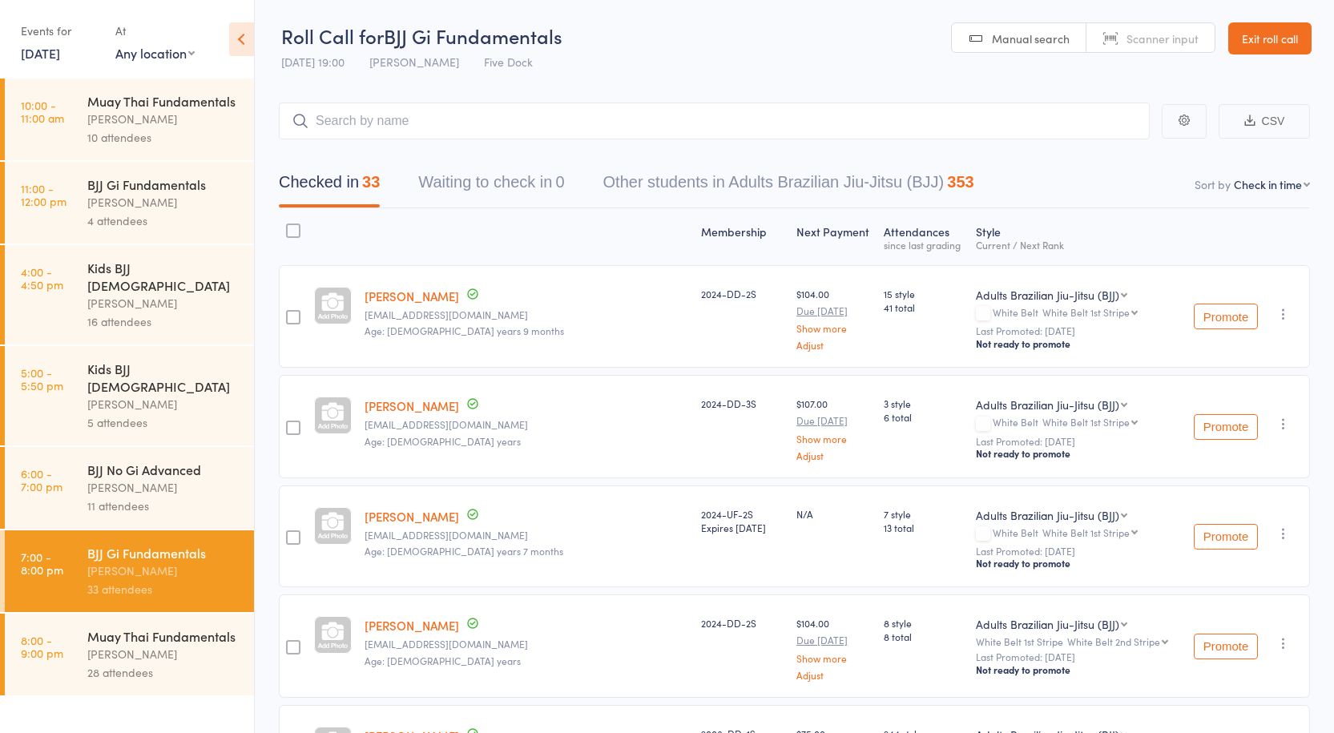
click at [155, 664] on div "28 attendees" at bounding box center [163, 673] width 153 height 18
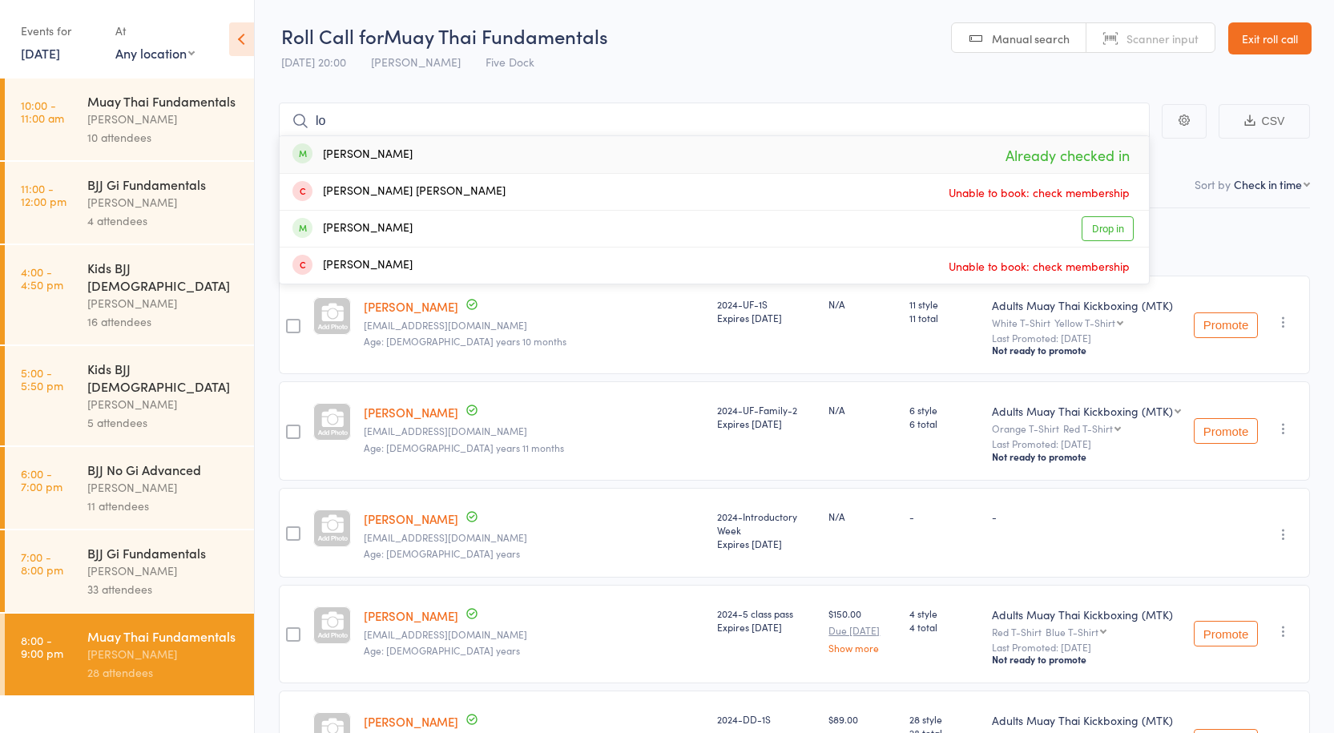
type input "l"
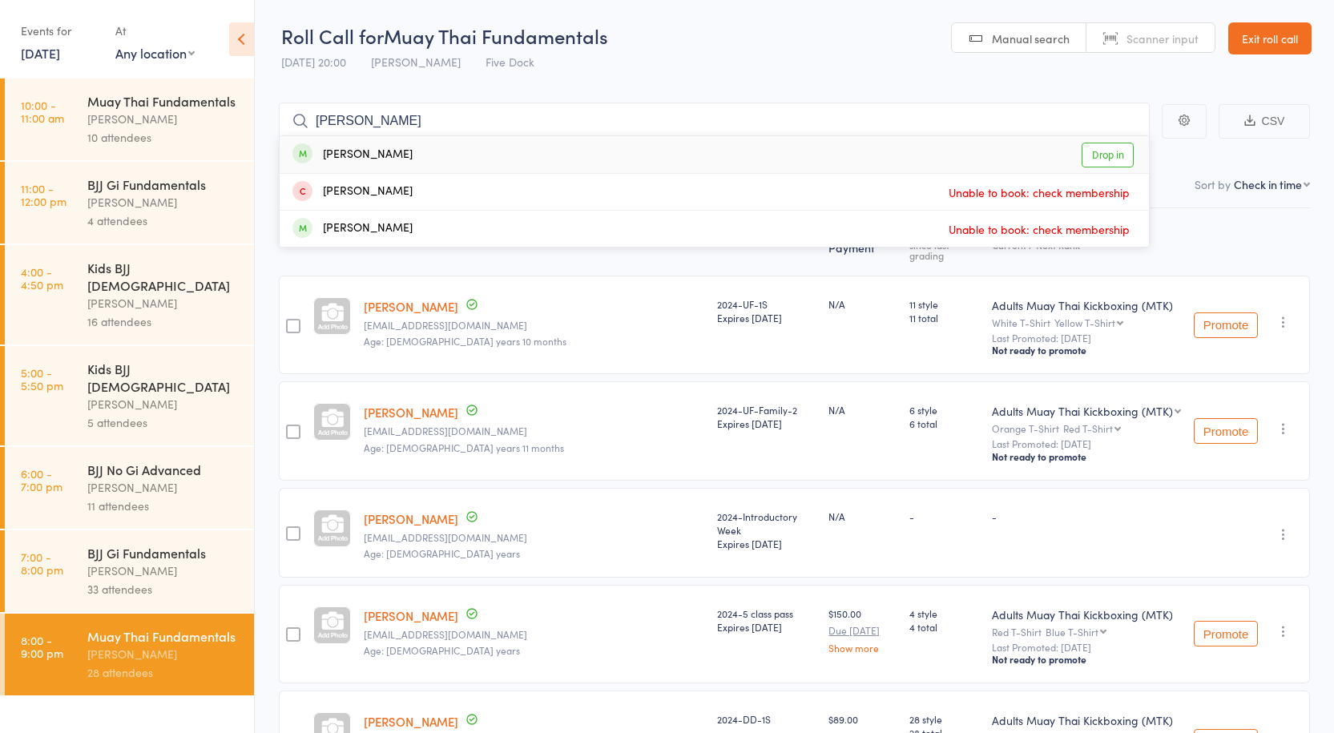
type input "tipton"
click at [1096, 152] on link "Drop in" at bounding box center [1108, 155] width 52 height 25
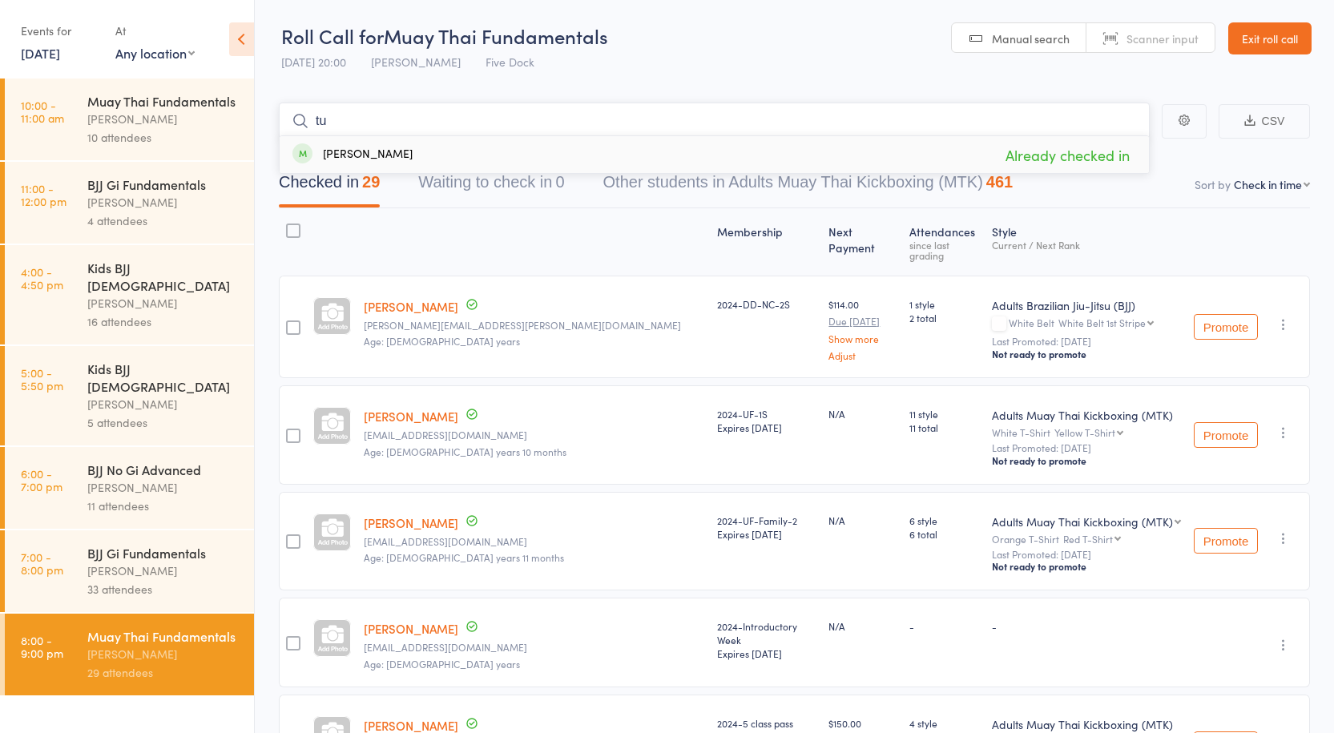
type input "t"
click at [167, 110] on div "[PERSON_NAME]" at bounding box center [163, 119] width 153 height 18
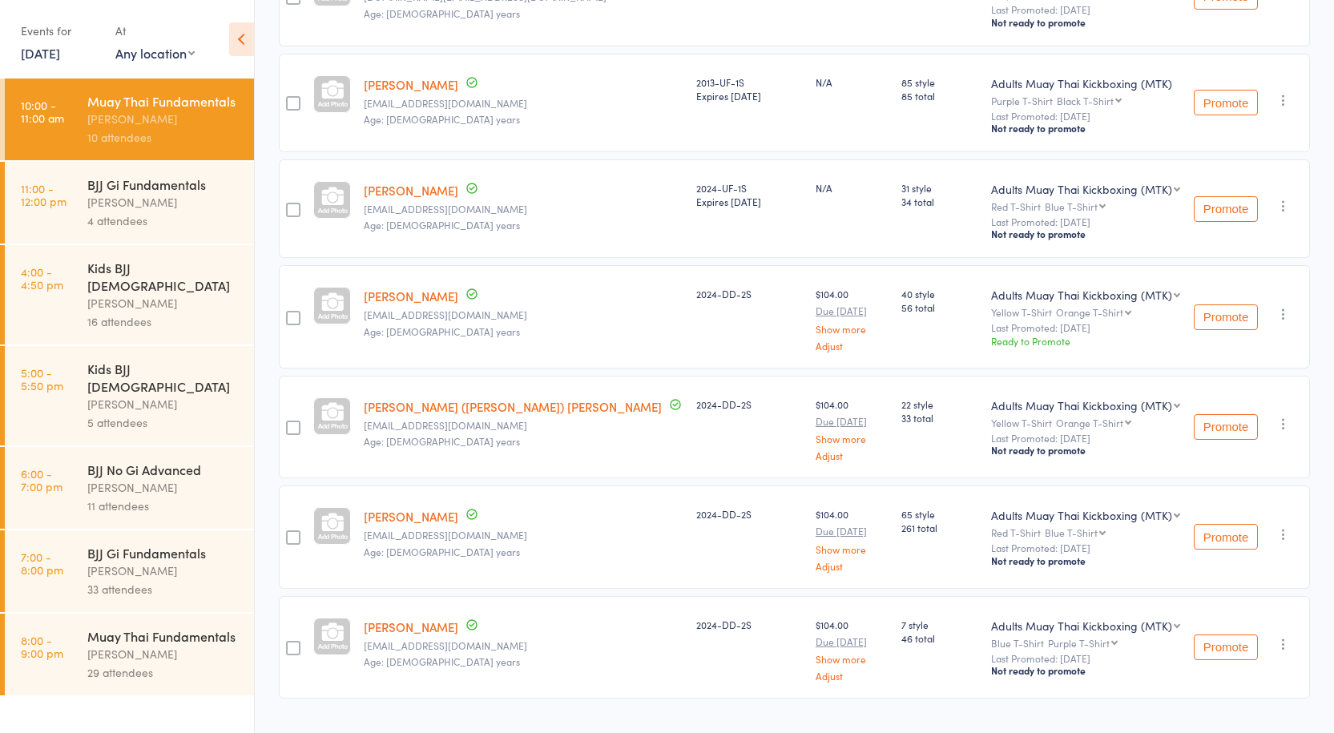
scroll to position [669, 0]
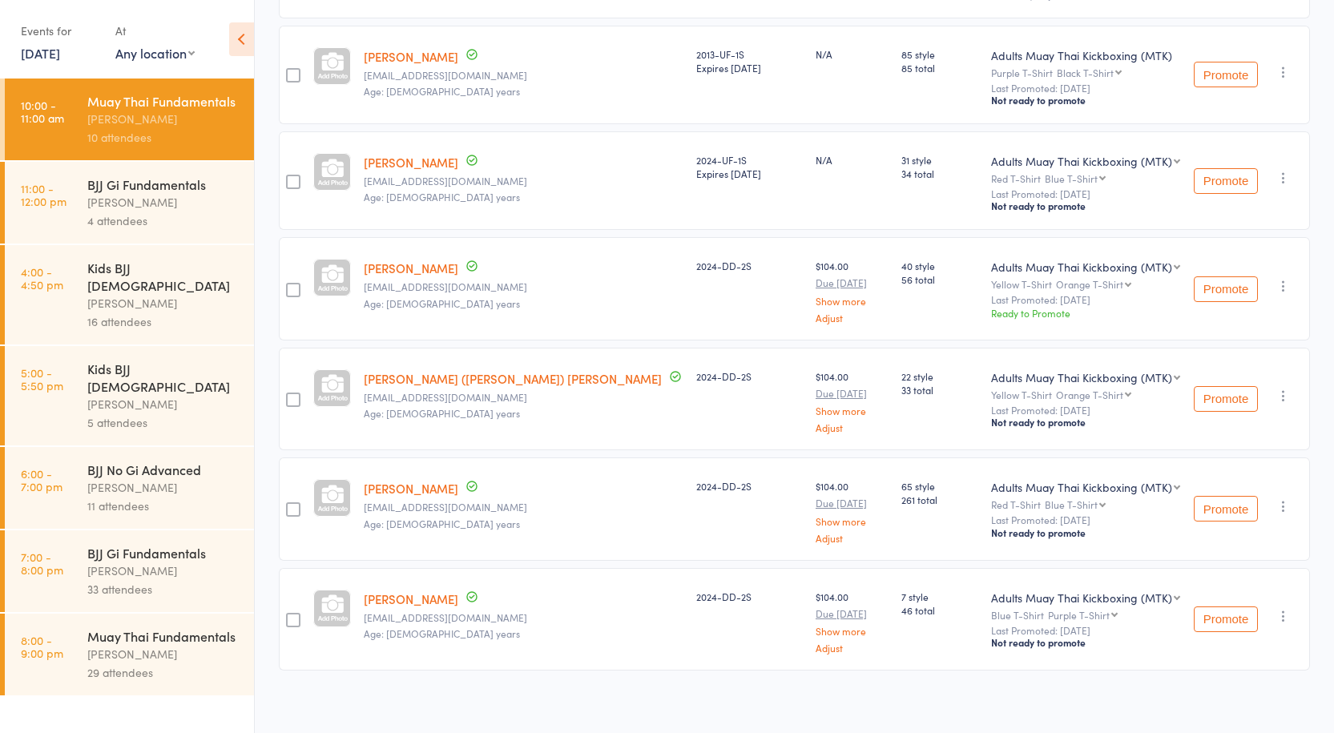
click at [156, 627] on div "Muay Thai Fundamentals" at bounding box center [163, 636] width 153 height 18
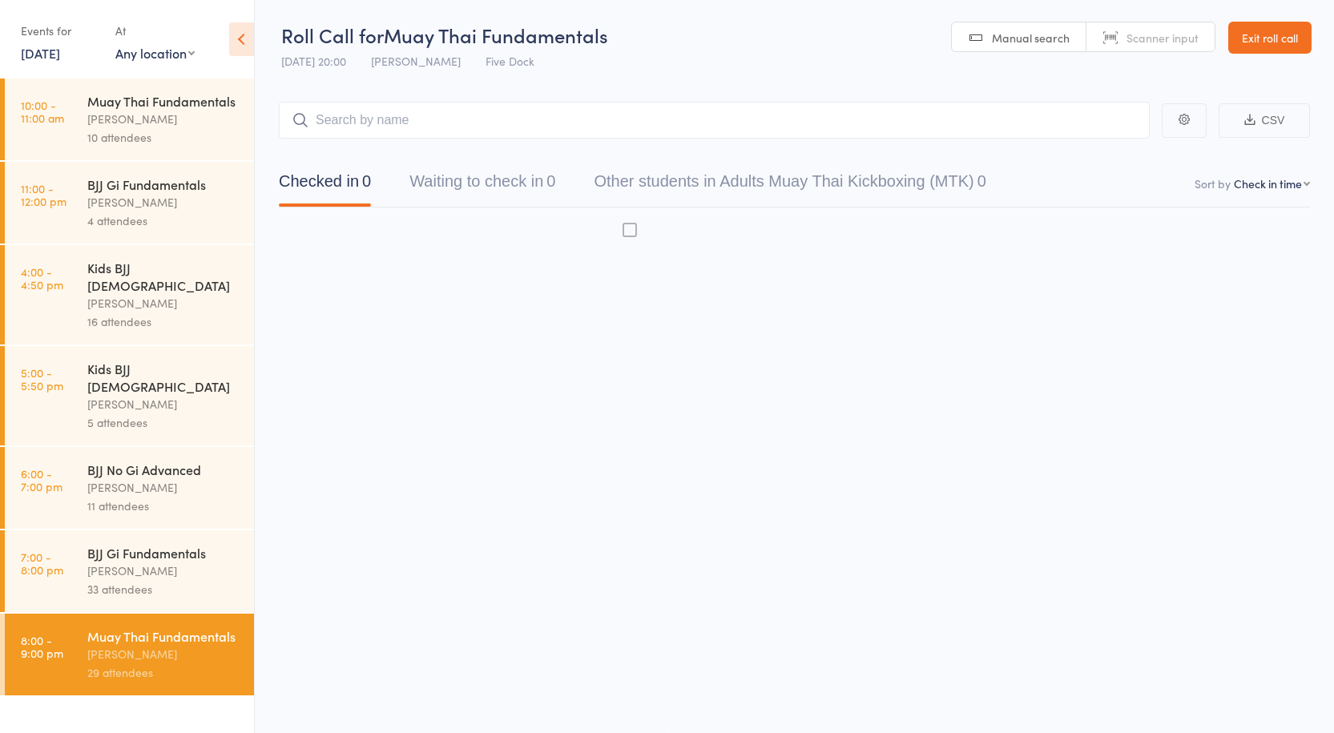
scroll to position [1, 0]
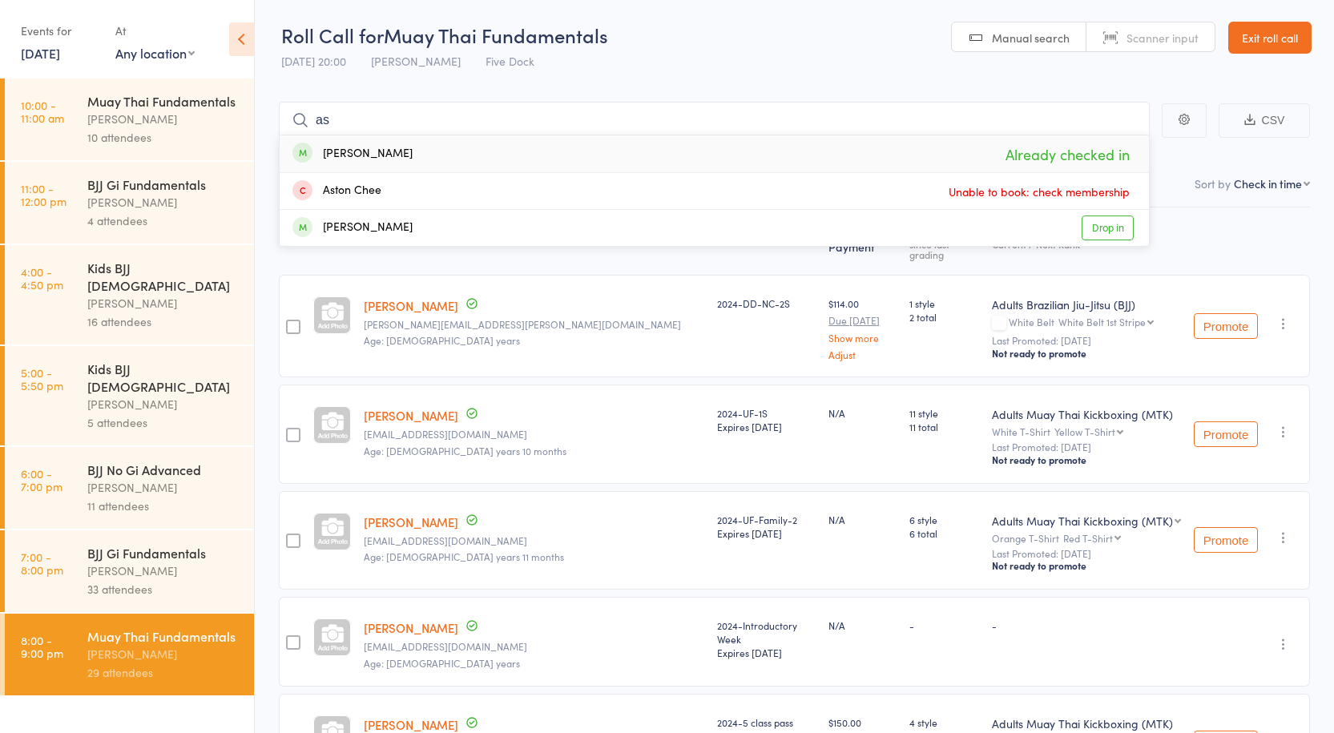
type input "a"
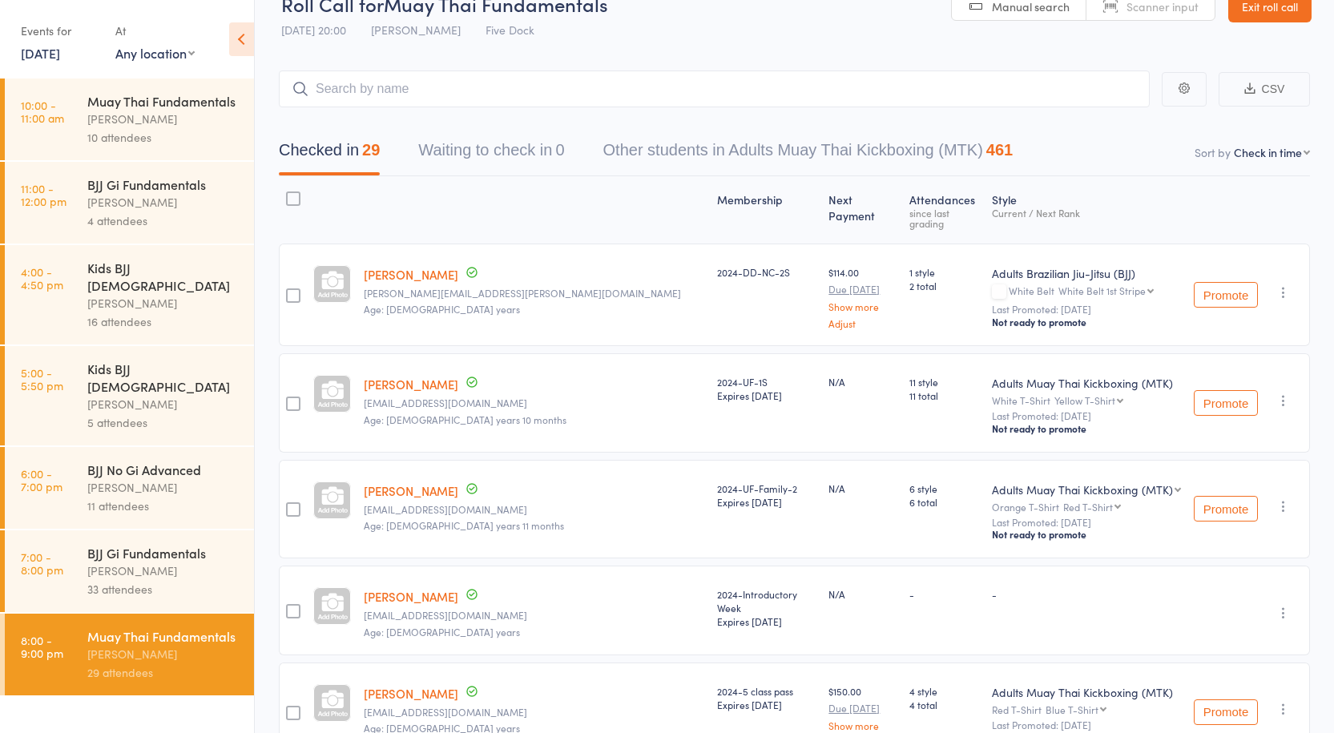
scroll to position [0, 0]
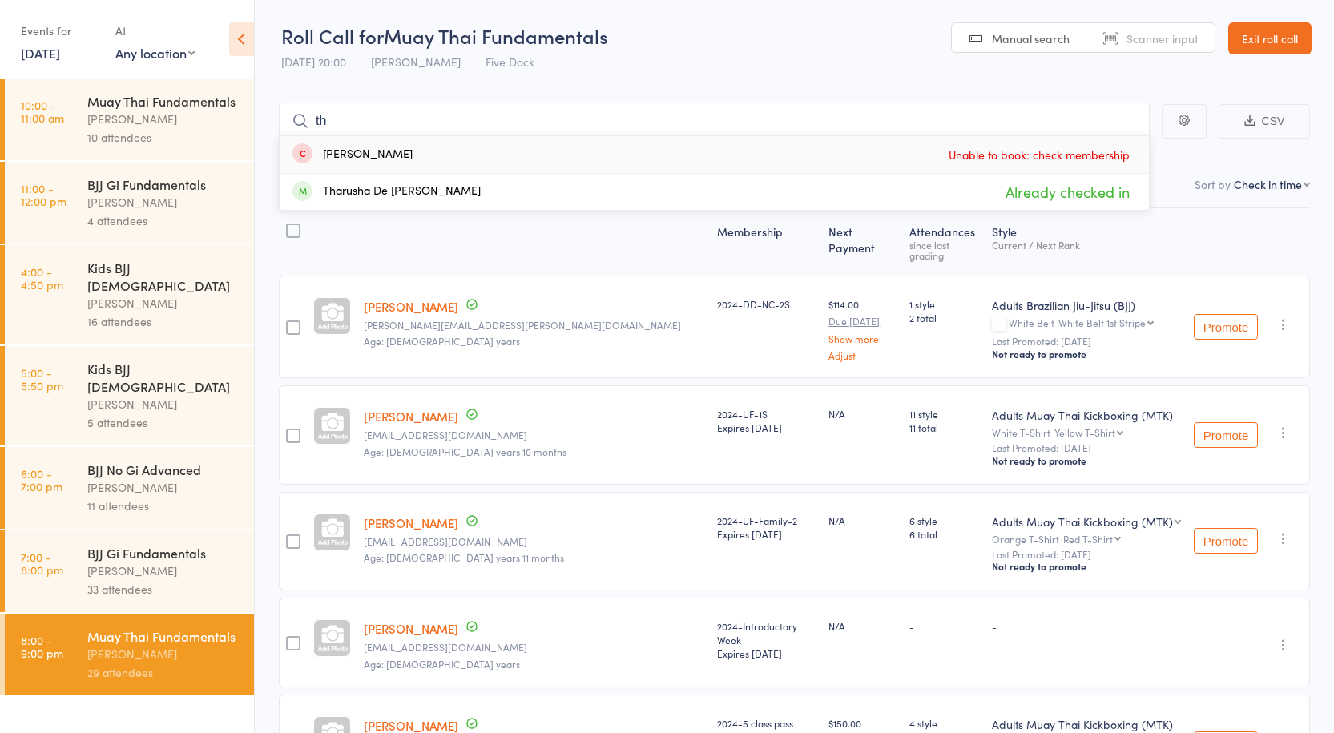
type input "t"
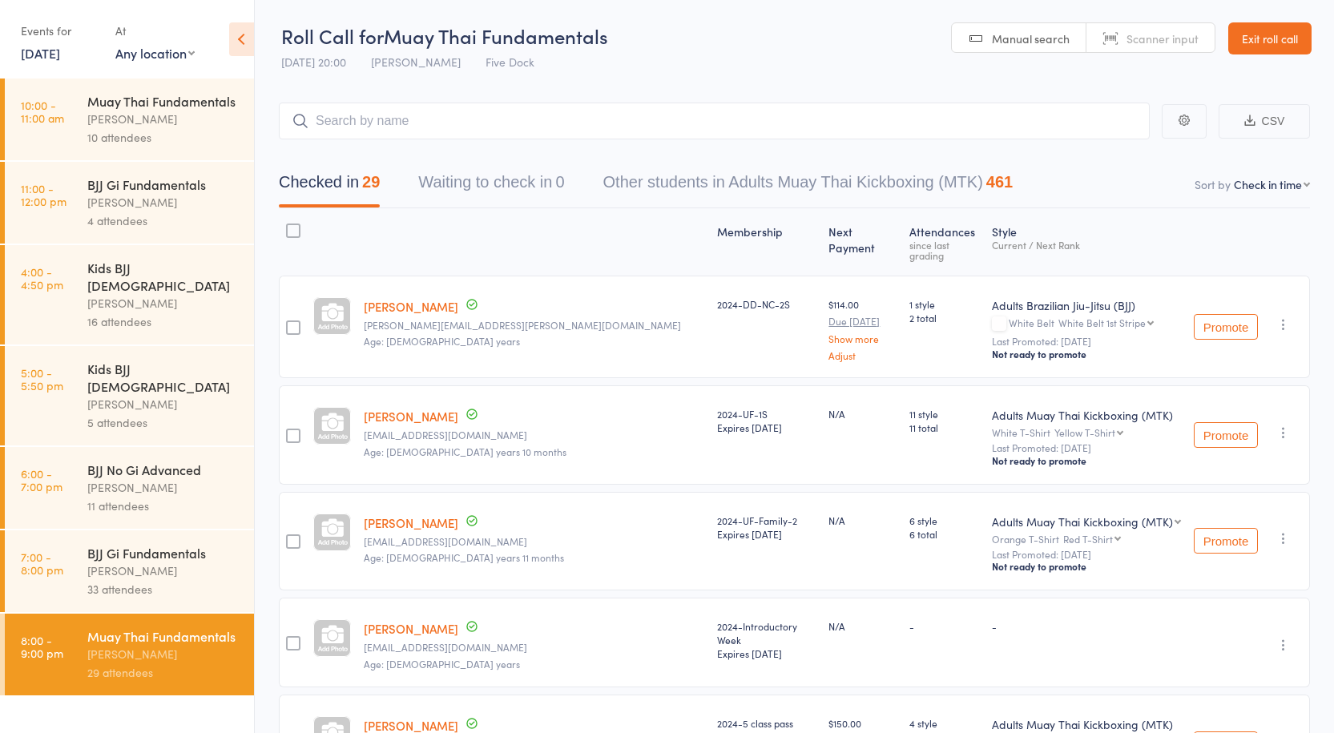
click at [144, 544] on div "BJJ Gi Fundamentals" at bounding box center [163, 553] width 153 height 18
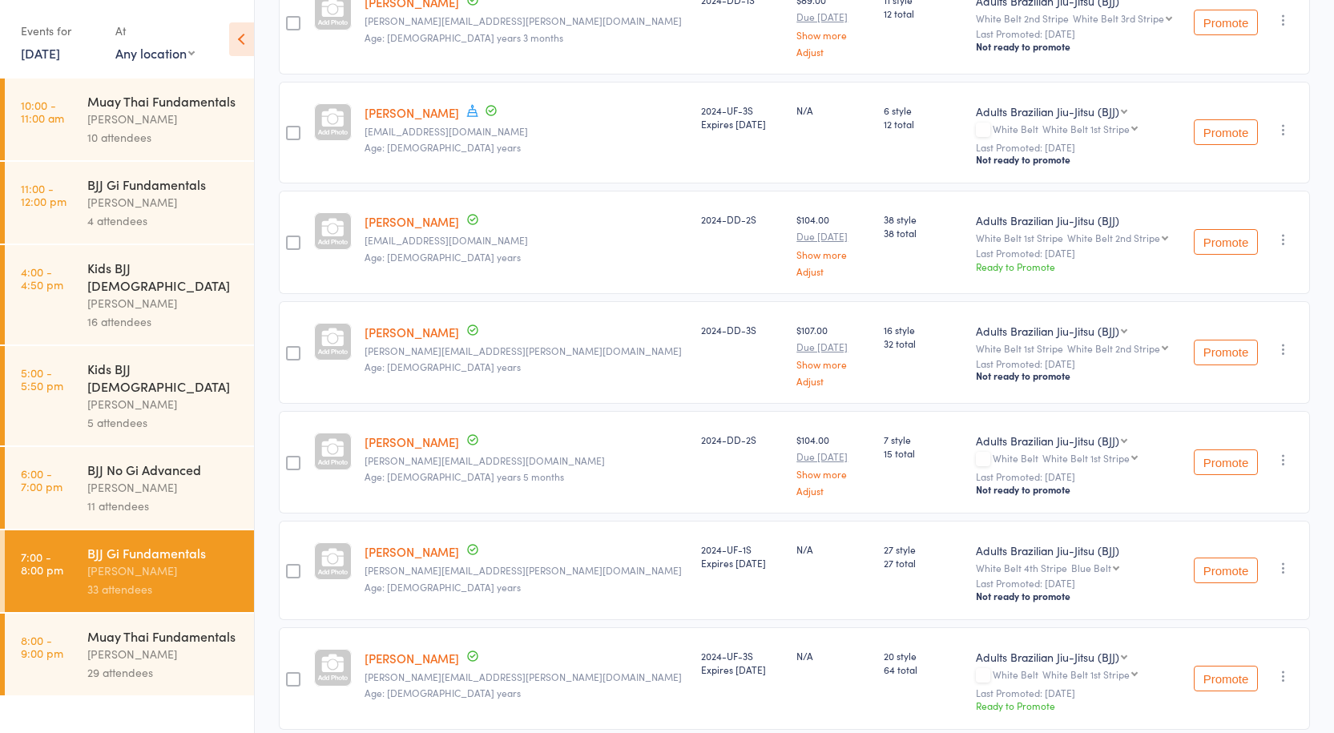
scroll to position [2484, 0]
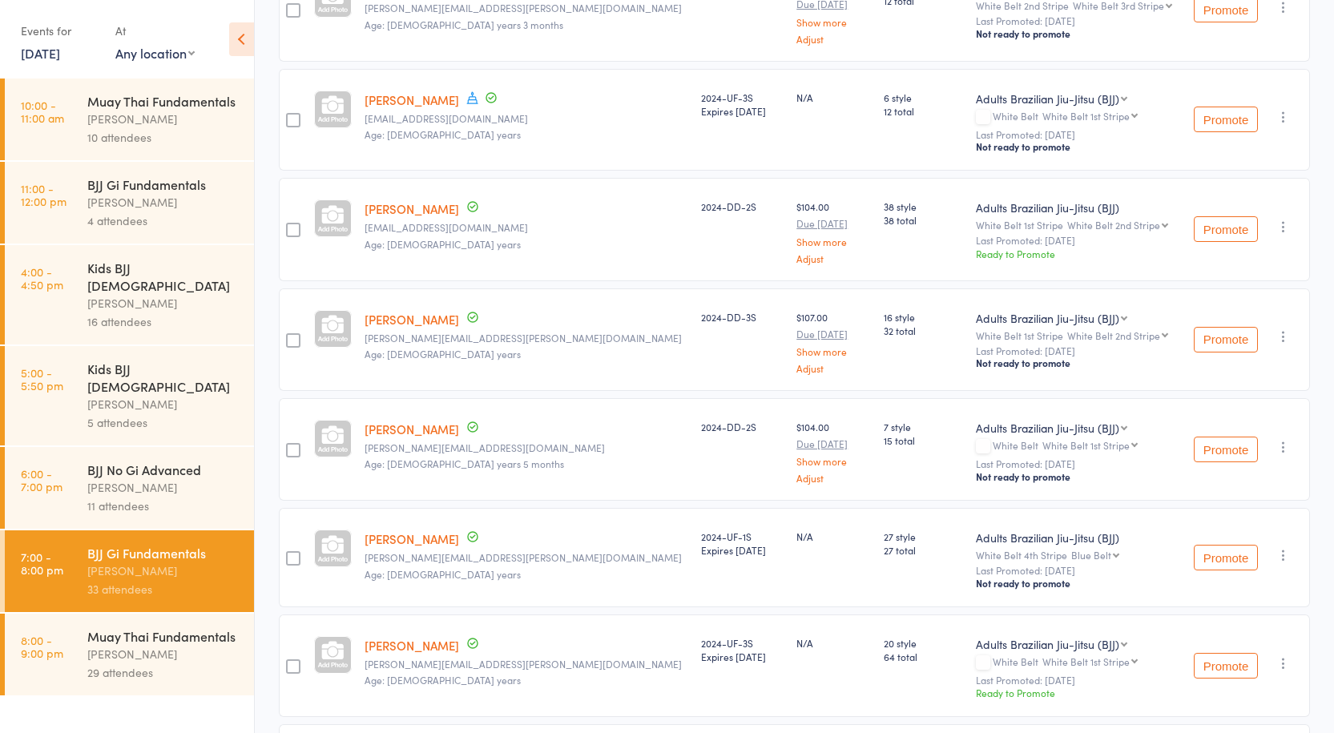
click at [115, 664] on div "29 attendees" at bounding box center [163, 673] width 153 height 18
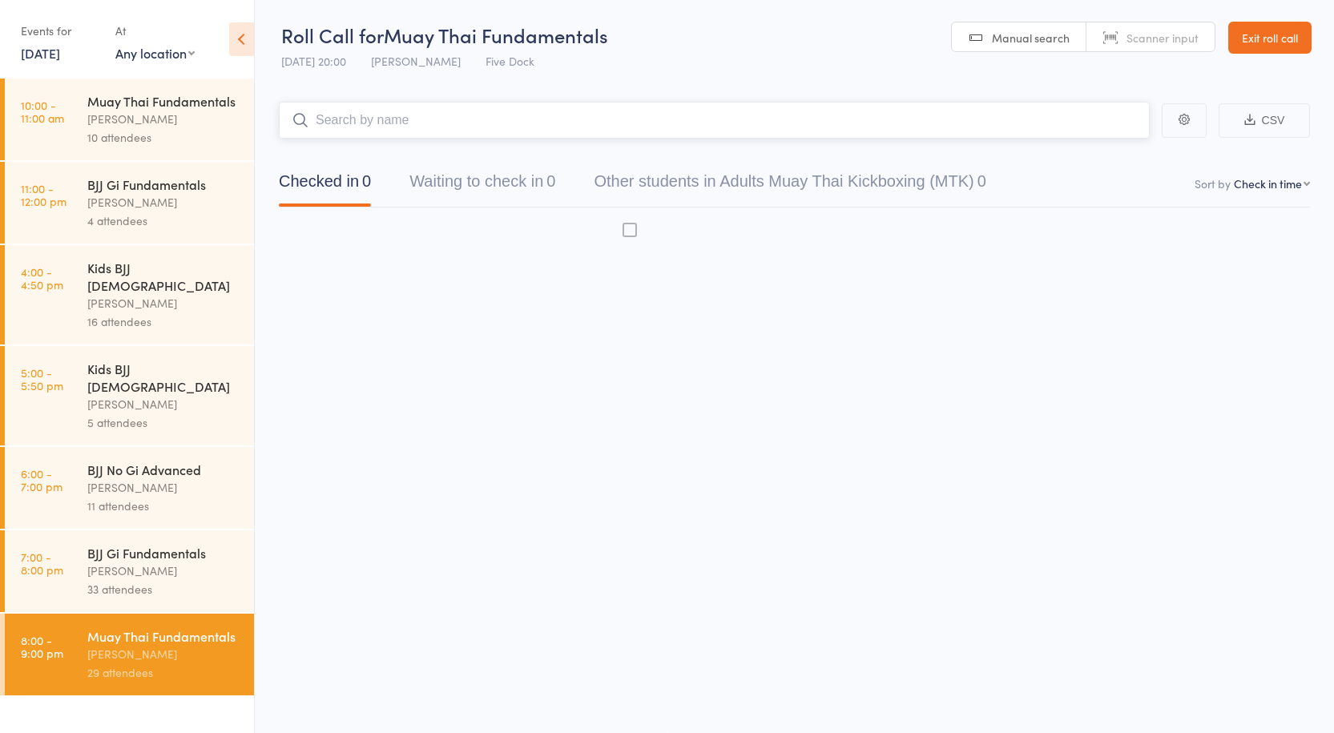
scroll to position [1, 0]
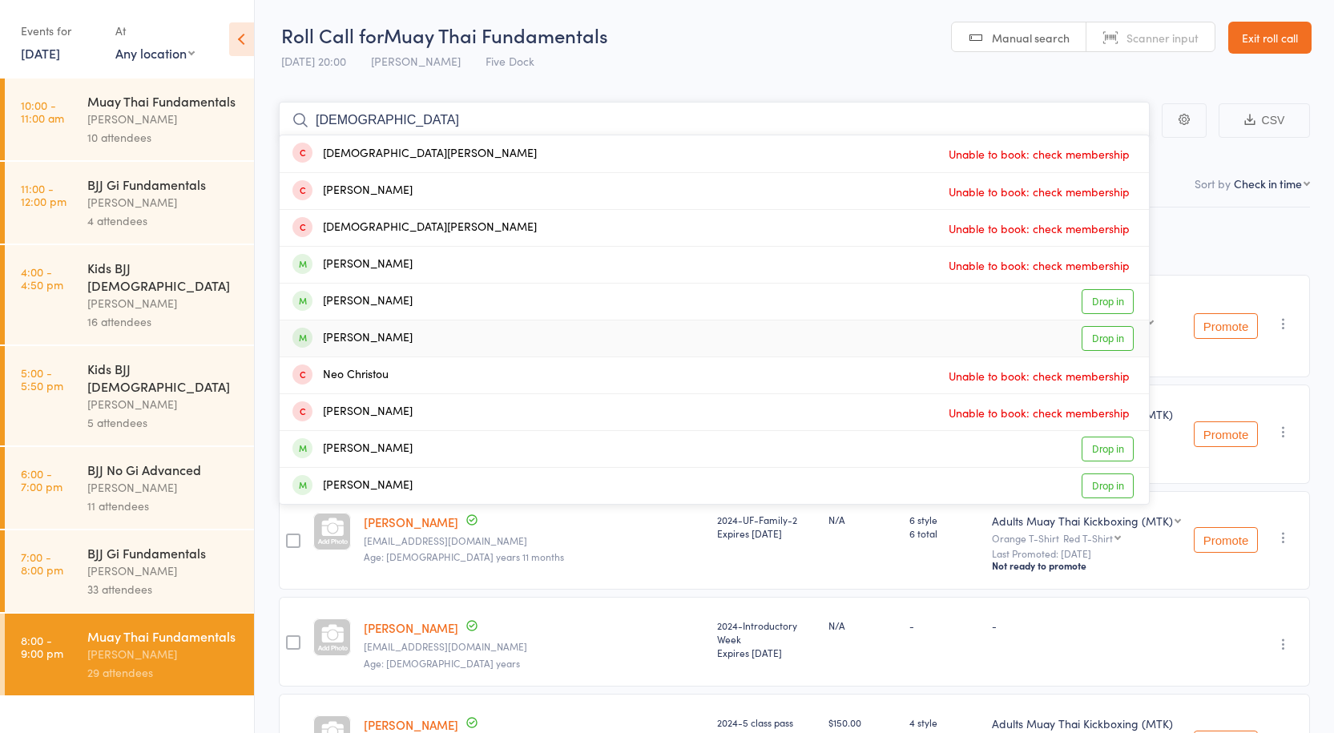
type input "christian"
click at [1103, 331] on link "Drop in" at bounding box center [1108, 338] width 52 height 25
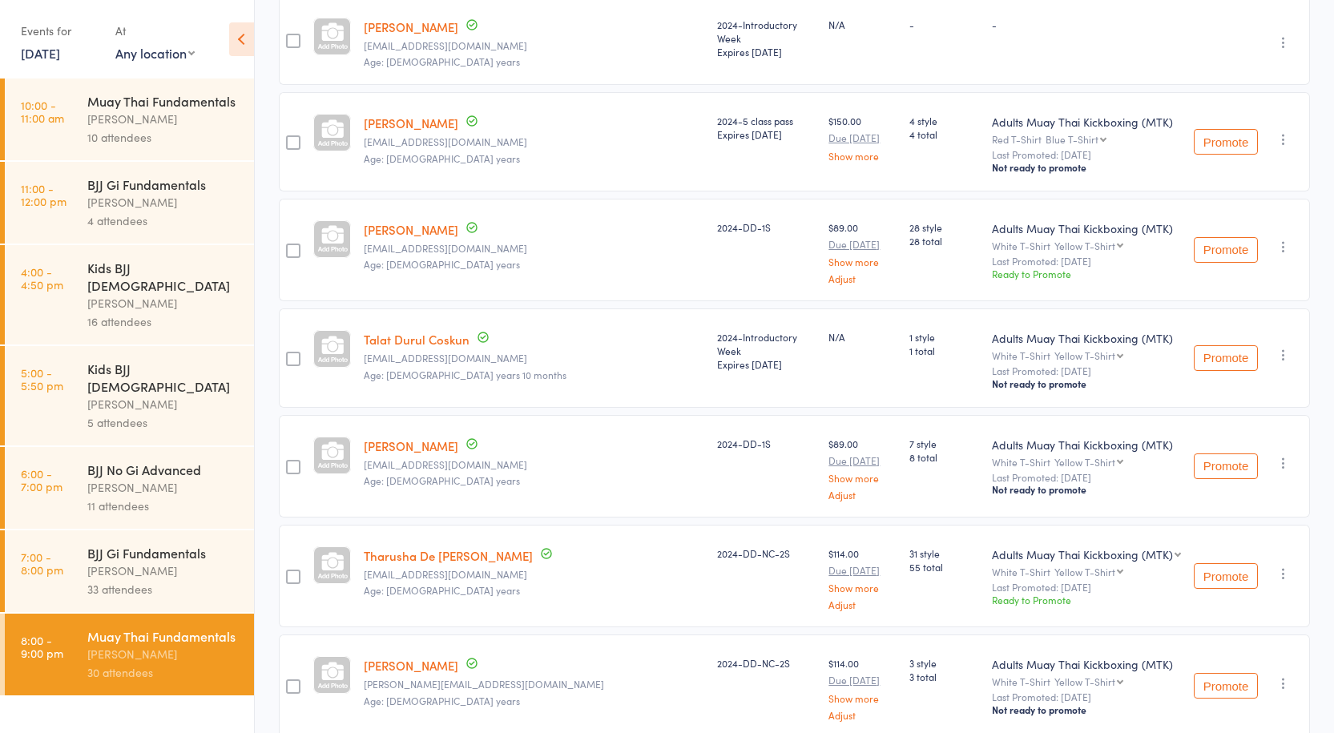
scroll to position [721, 0]
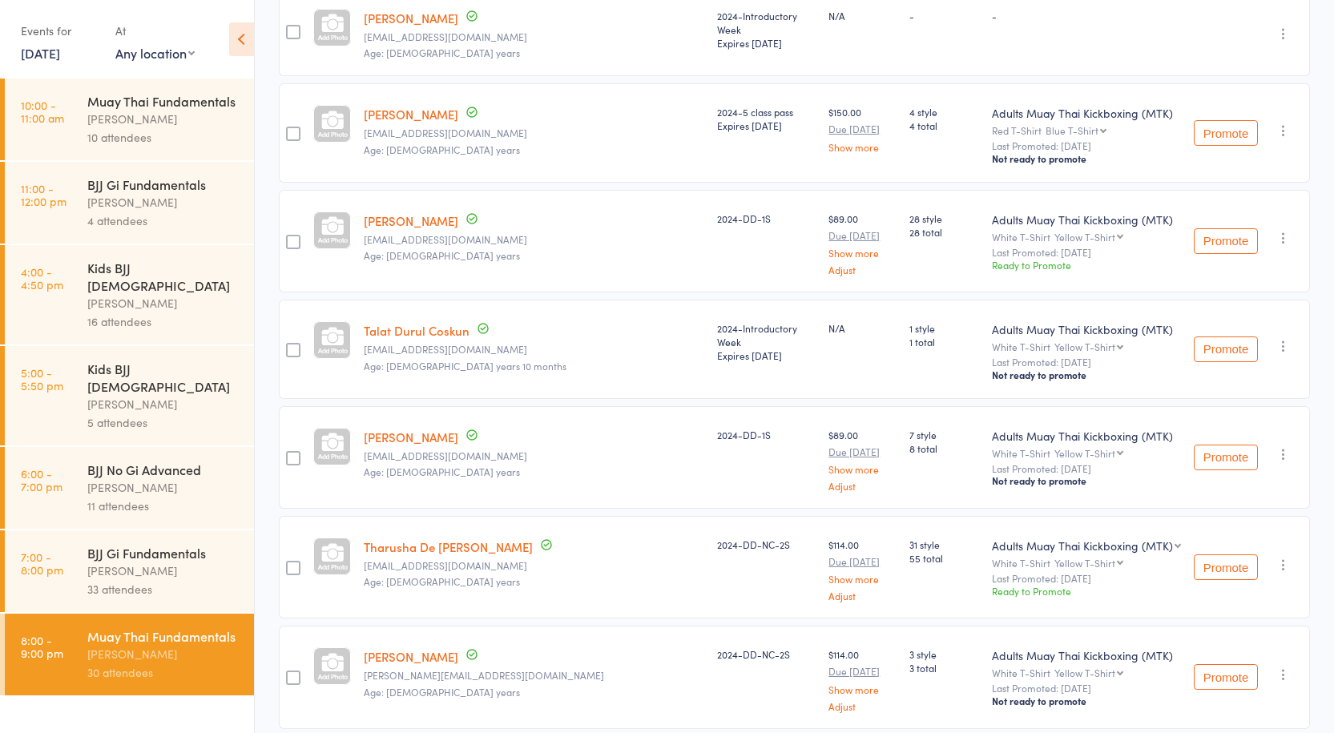
click at [461, 322] on link "Talat Durul Coskun" at bounding box center [417, 330] width 106 height 17
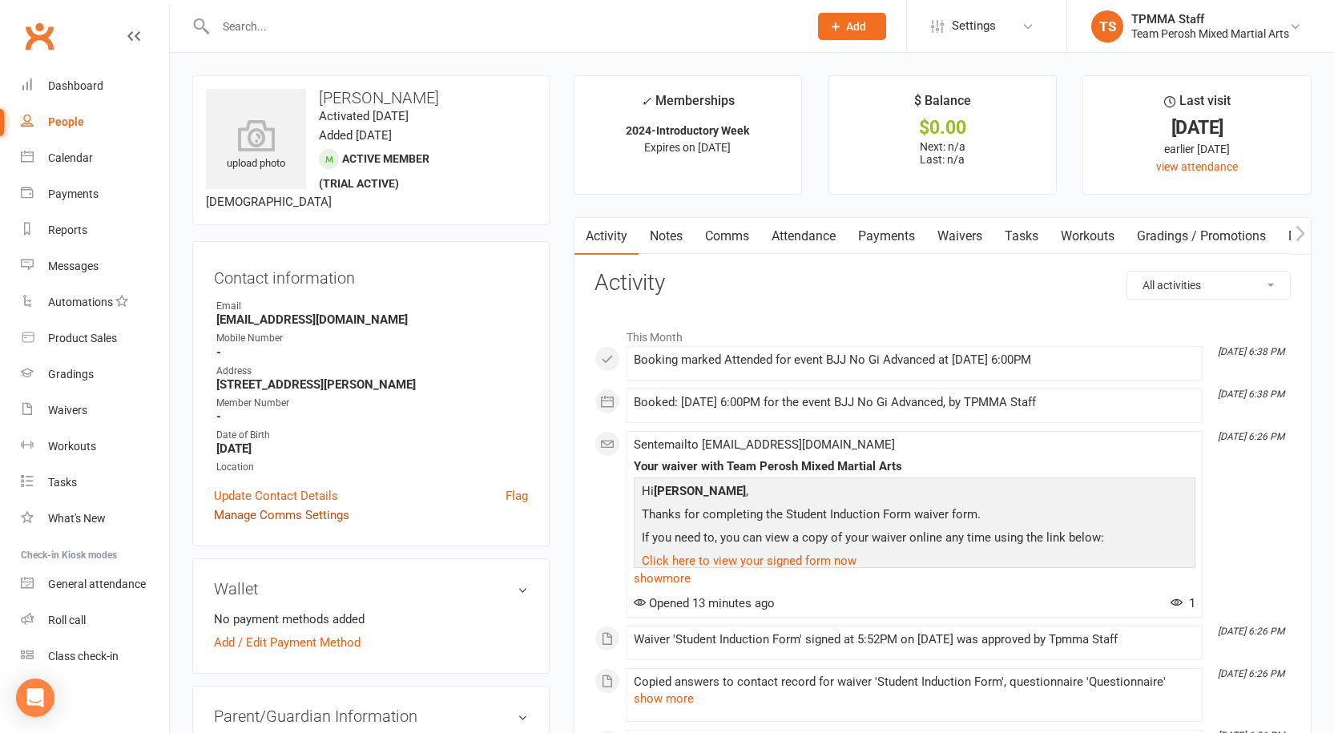
click at [276, 516] on link "Manage Comms Settings" at bounding box center [281, 515] width 135 height 19
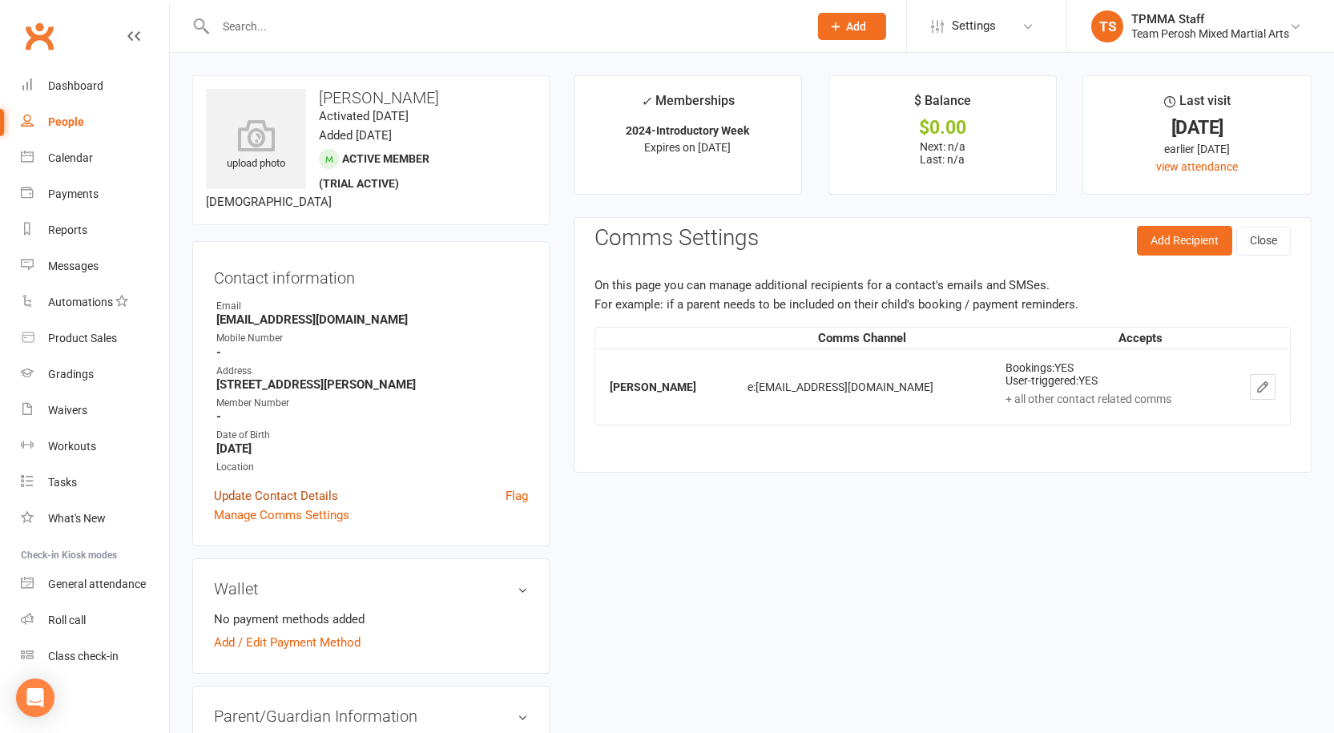
click at [277, 497] on link "Update Contact Details" at bounding box center [276, 495] width 124 height 19
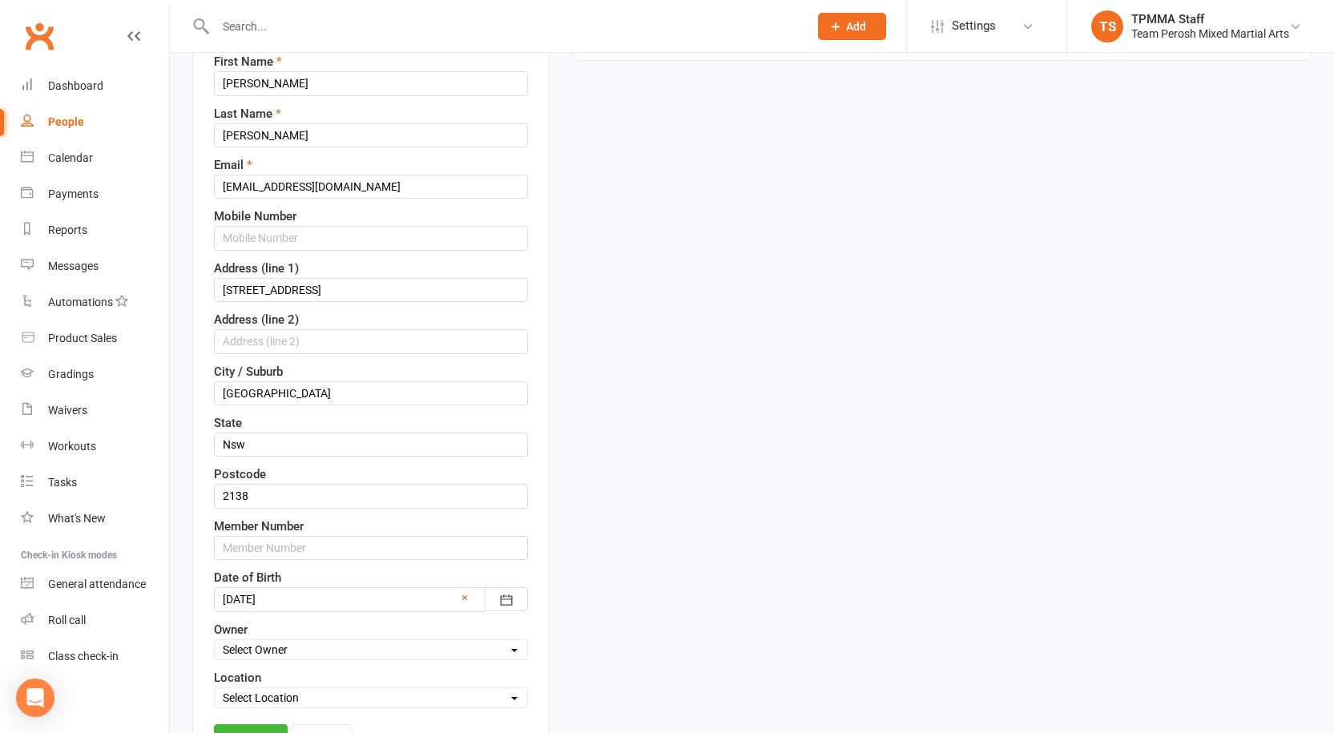
scroll to position [236, 0]
click at [301, 549] on input "text" at bounding box center [371, 547] width 314 height 24
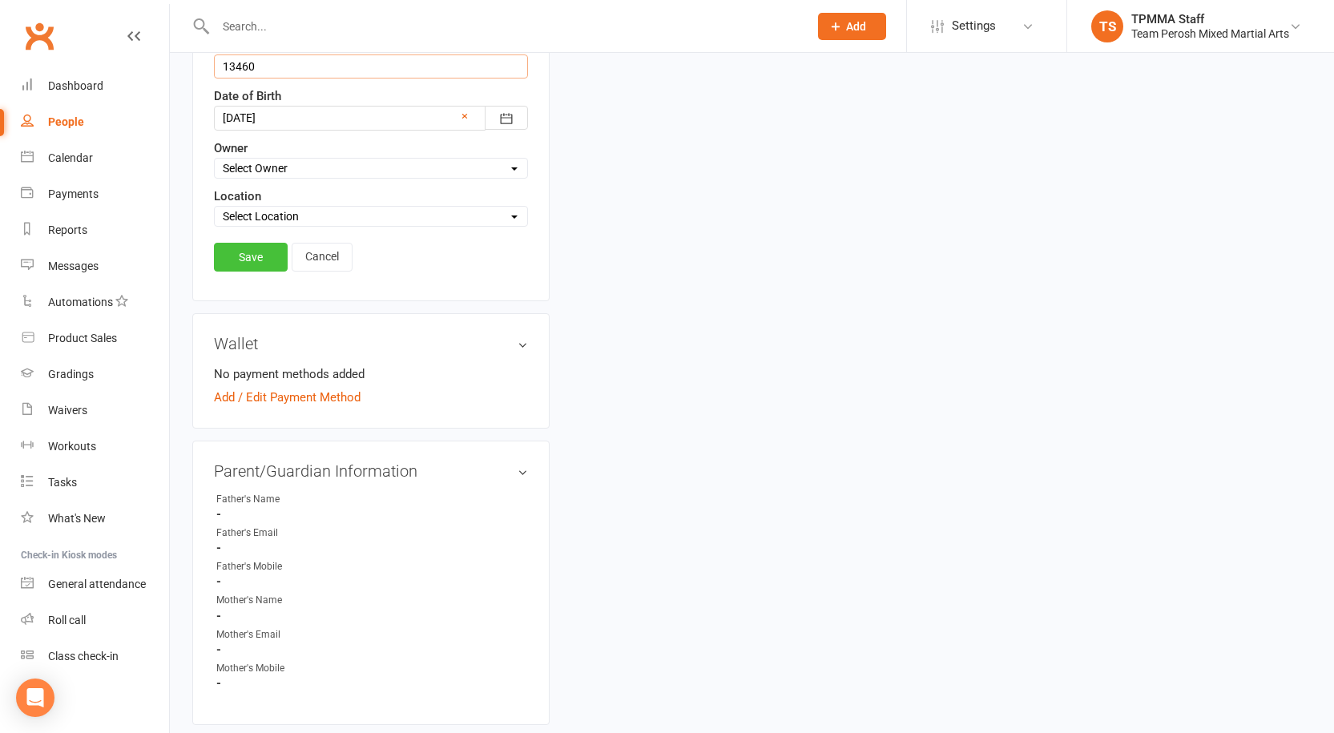
type input "13460"
click at [238, 250] on link "Save" at bounding box center [251, 257] width 74 height 29
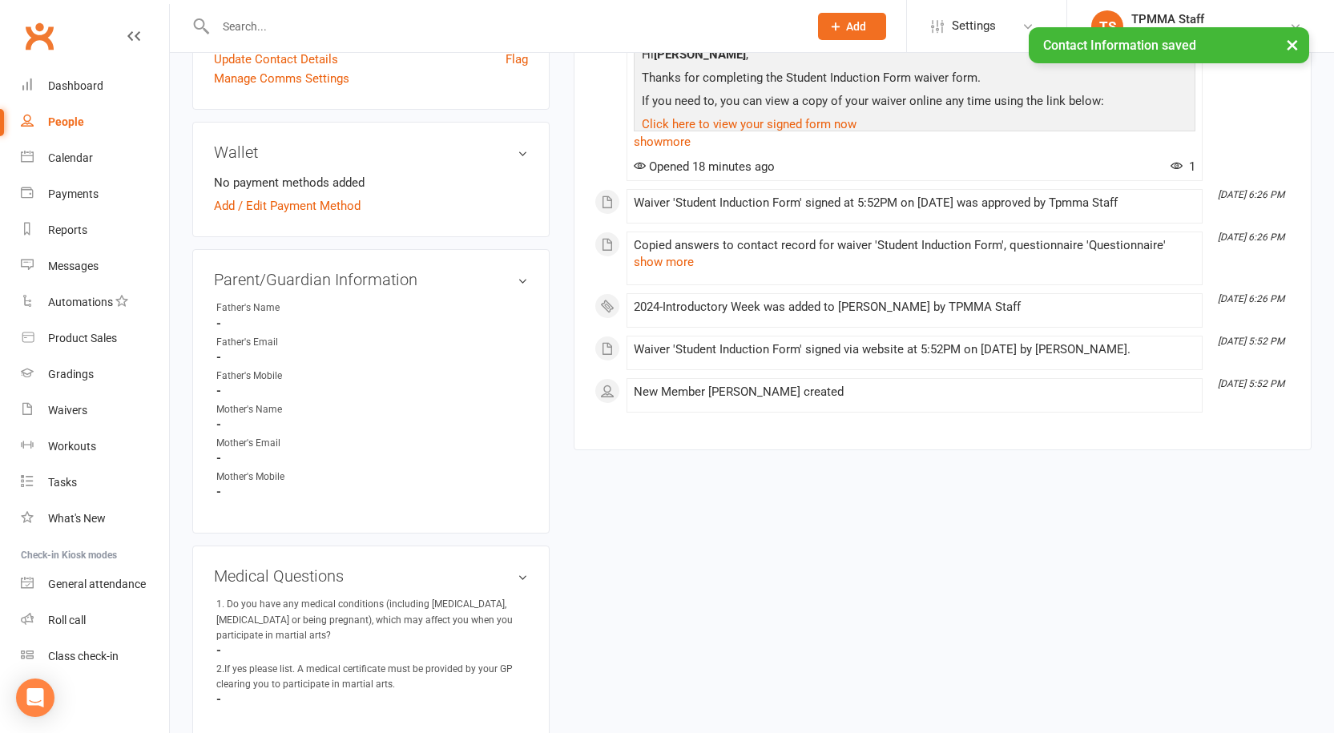
scroll to position [155, 0]
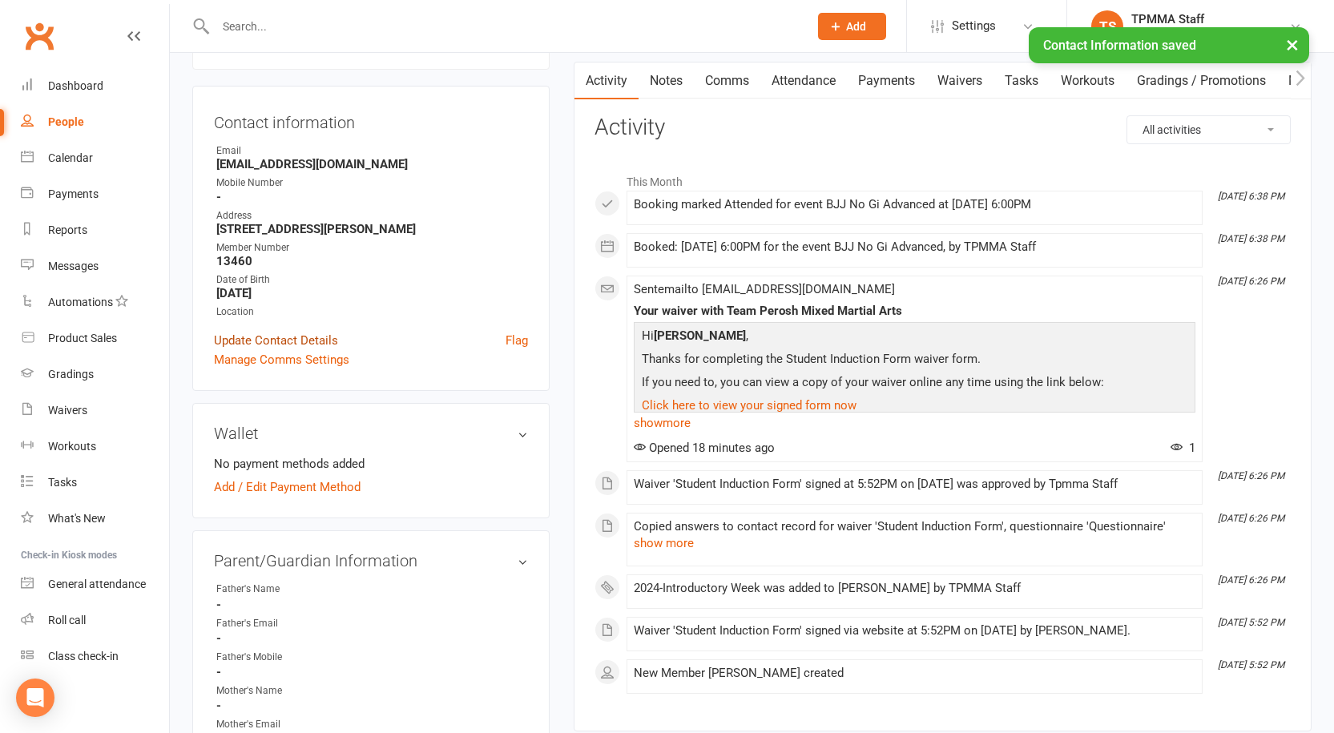
click at [288, 333] on link "Update Contact Details" at bounding box center [276, 340] width 124 height 19
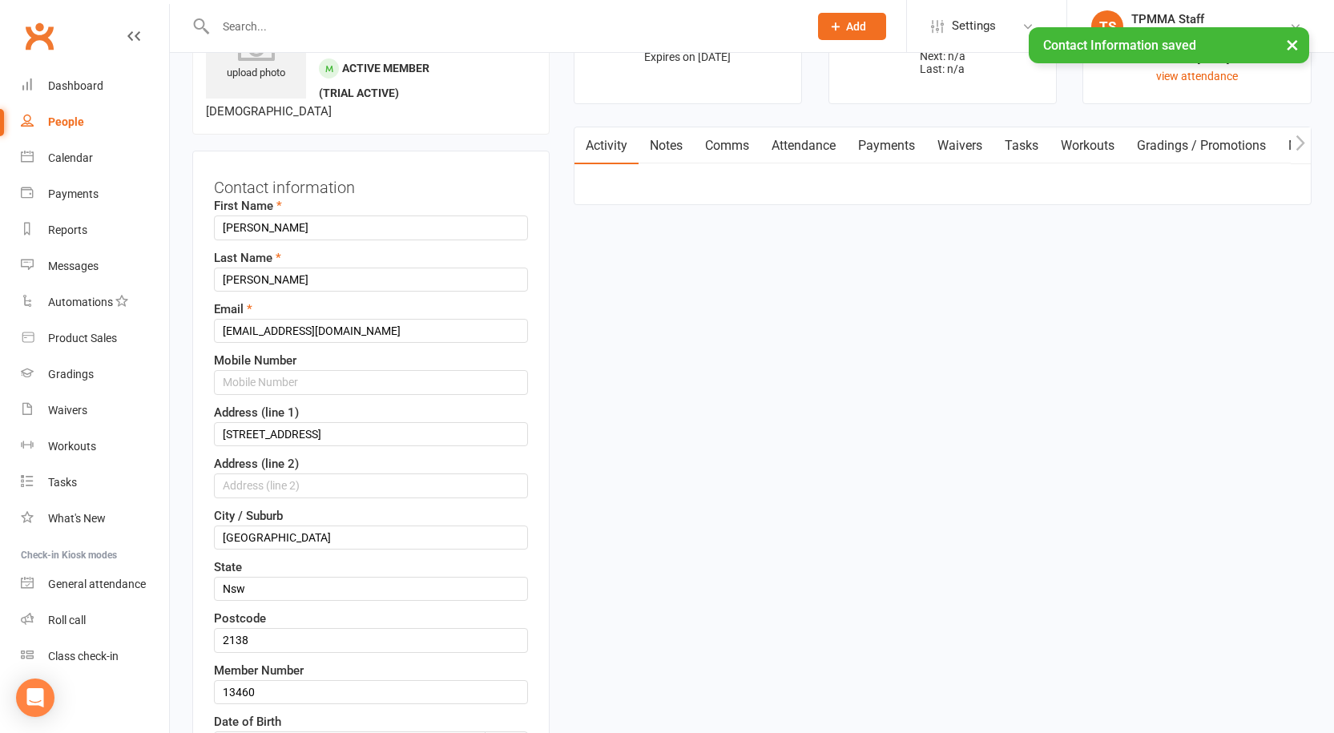
scroll to position [75, 0]
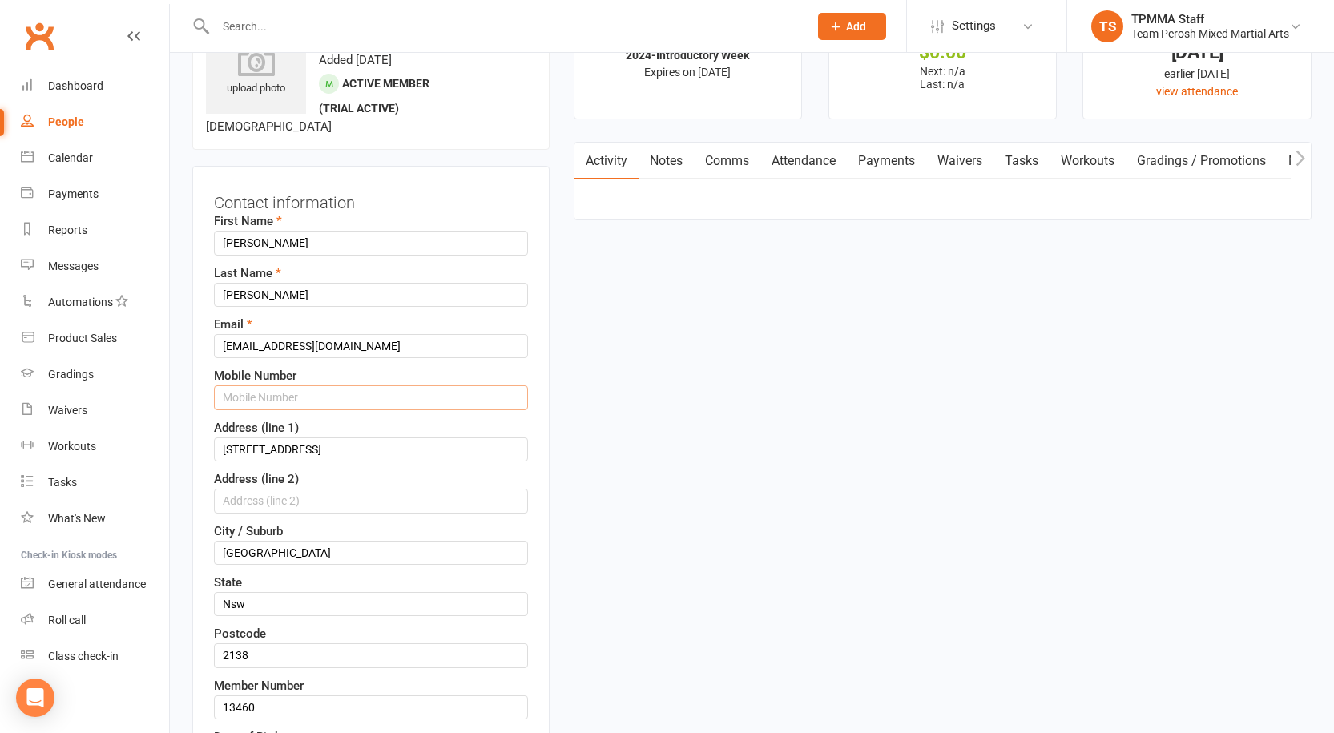
click at [267, 406] on input "text" at bounding box center [371, 397] width 314 height 24
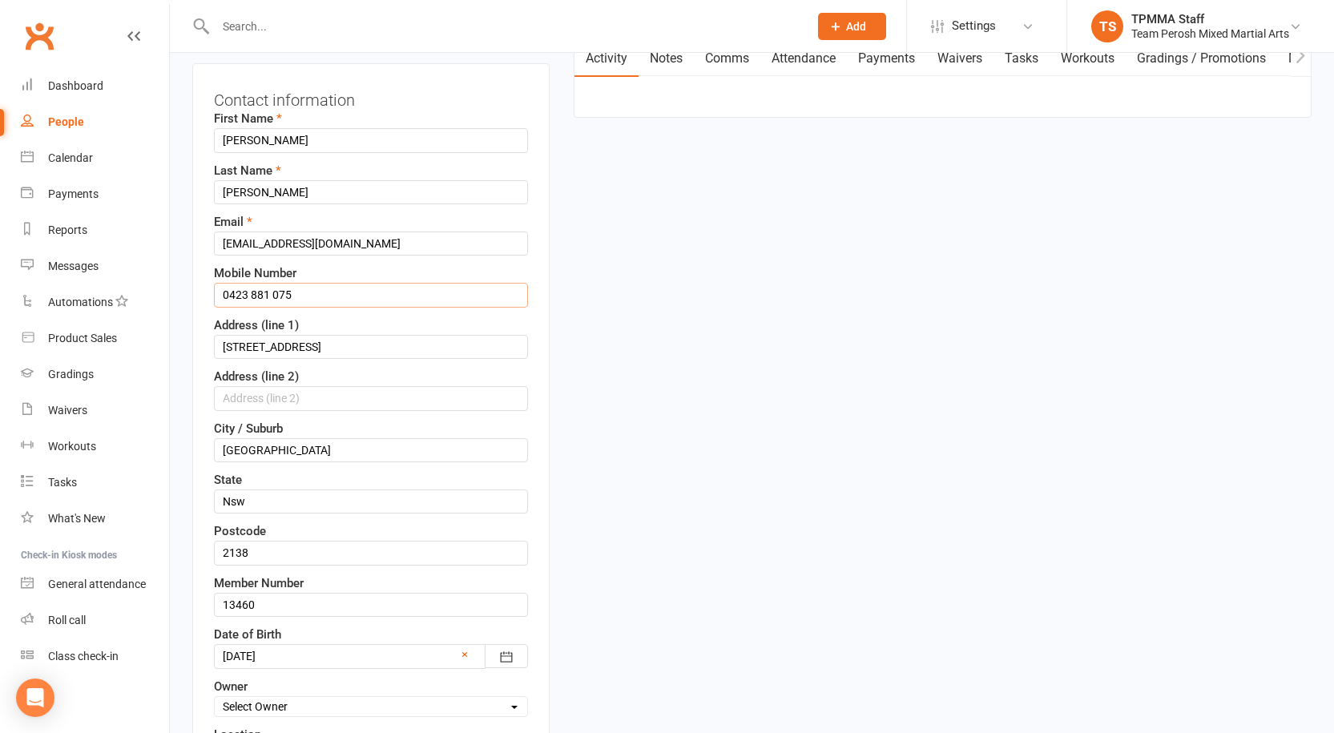
scroll to position [316, 0]
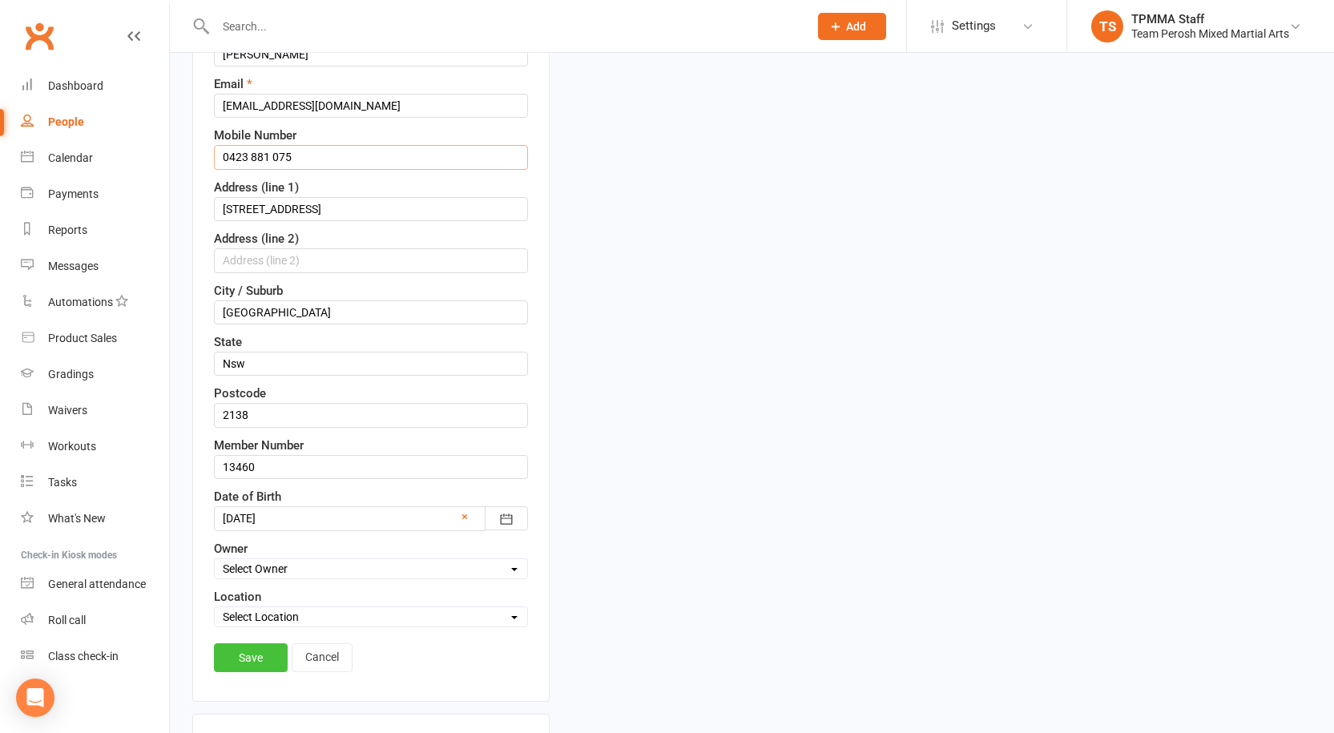
type input "0423 881 075"
click at [251, 655] on link "Save" at bounding box center [251, 658] width 74 height 29
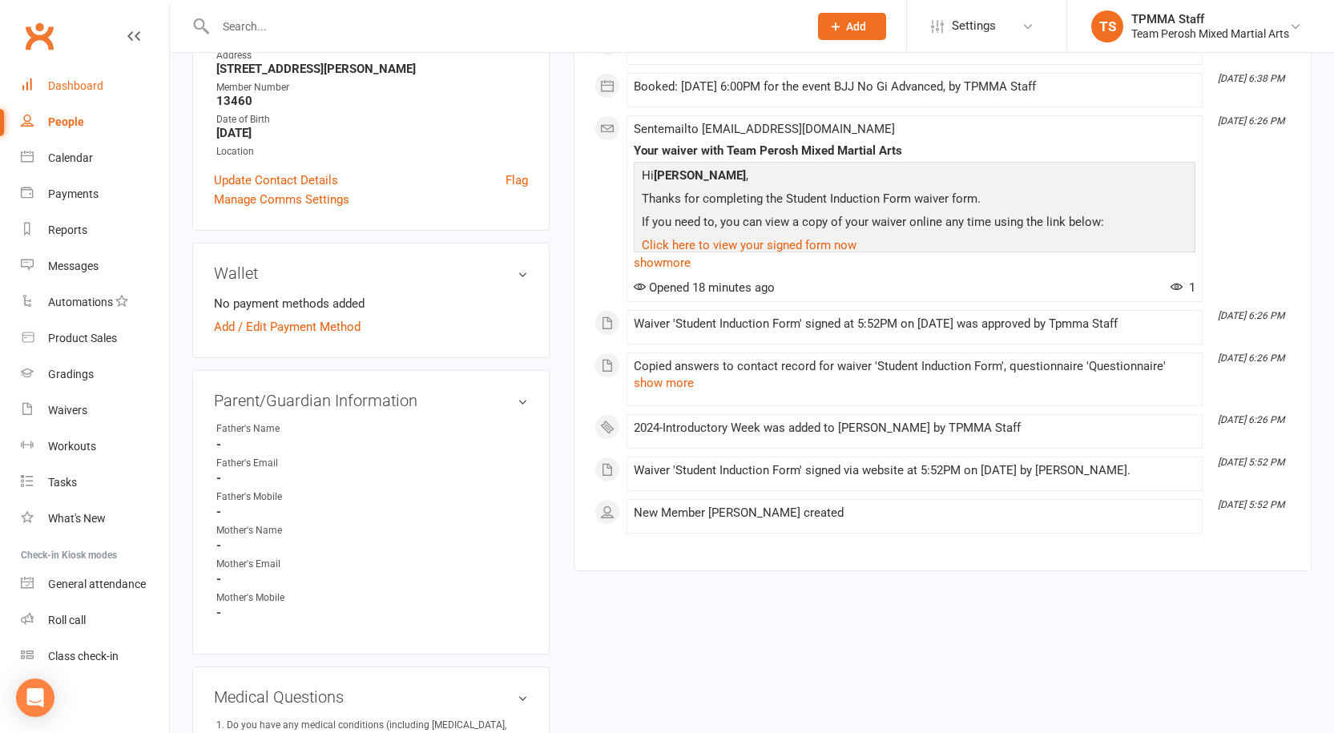
click at [59, 89] on div "Dashboard" at bounding box center [75, 85] width 55 height 13
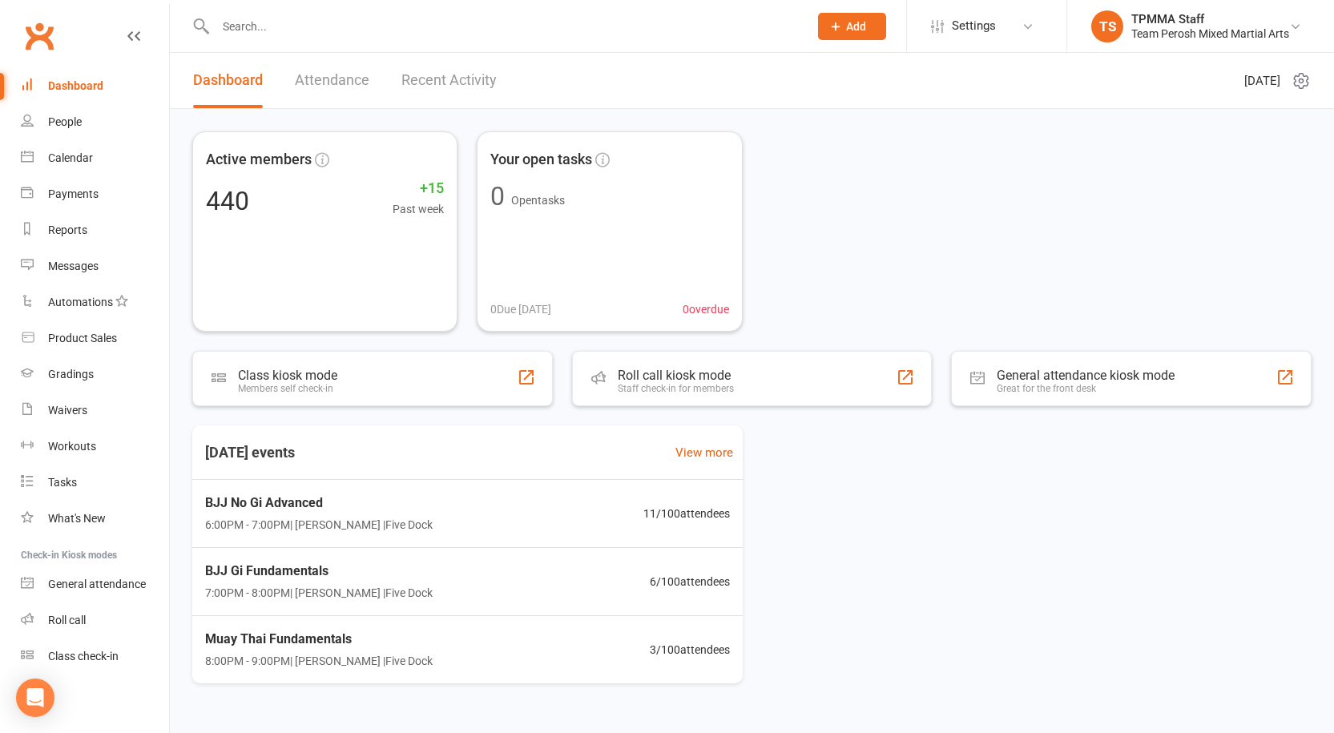
click at [411, 26] on input "text" at bounding box center [504, 26] width 587 height 22
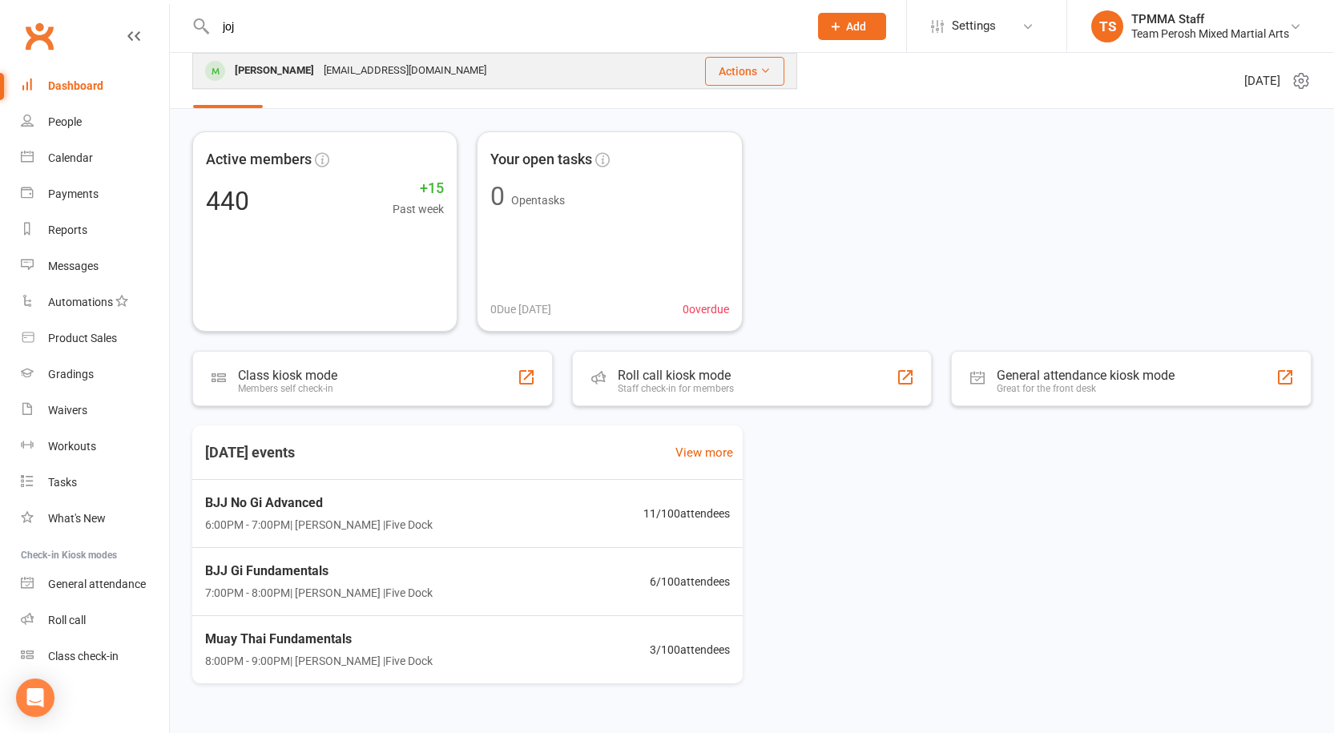
type input "joj"
click at [361, 68] on div "contact_jojo_wu@yahoo.com.au" at bounding box center [405, 70] width 172 height 23
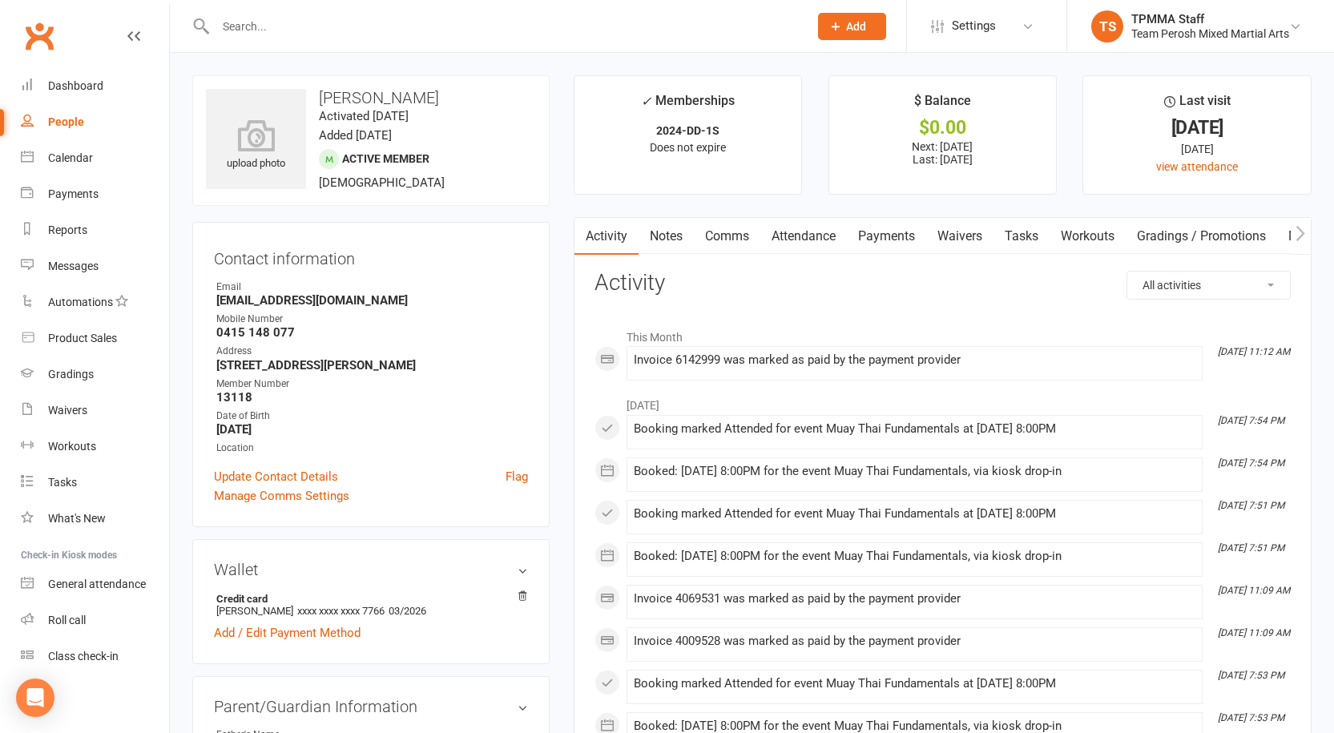
click at [406, 26] on input "text" at bounding box center [504, 26] width 587 height 22
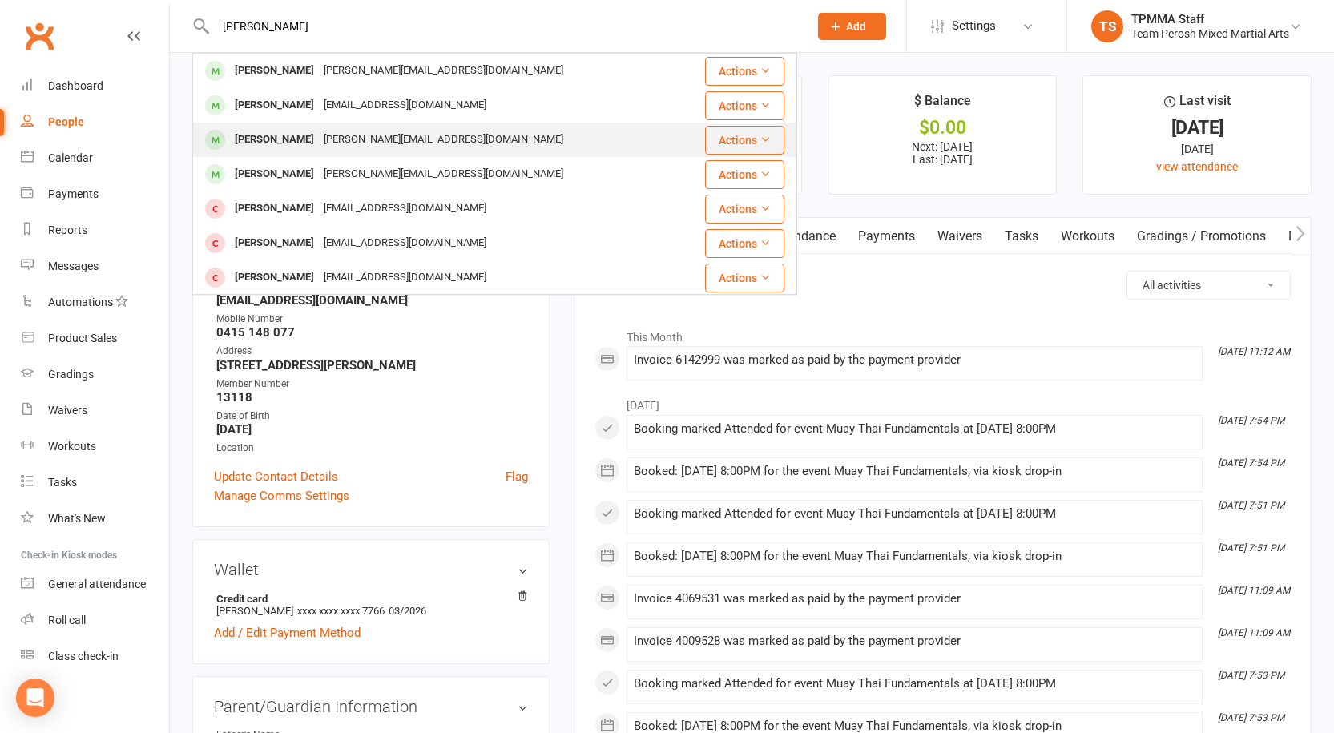
type input "[PERSON_NAME]"
click at [357, 131] on div "[PERSON_NAME][EMAIL_ADDRESS][DOMAIN_NAME]" at bounding box center [443, 139] width 249 height 23
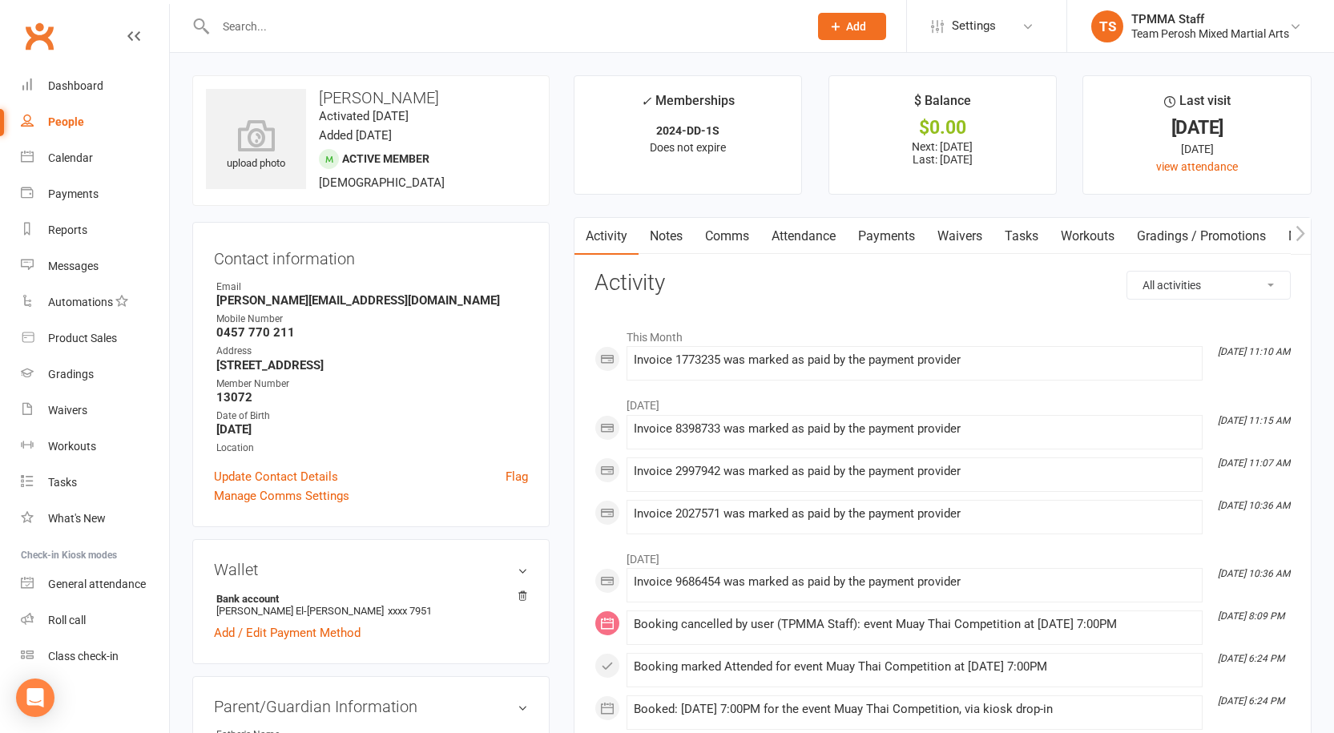
click at [895, 233] on link "Payments" at bounding box center [886, 236] width 79 height 37
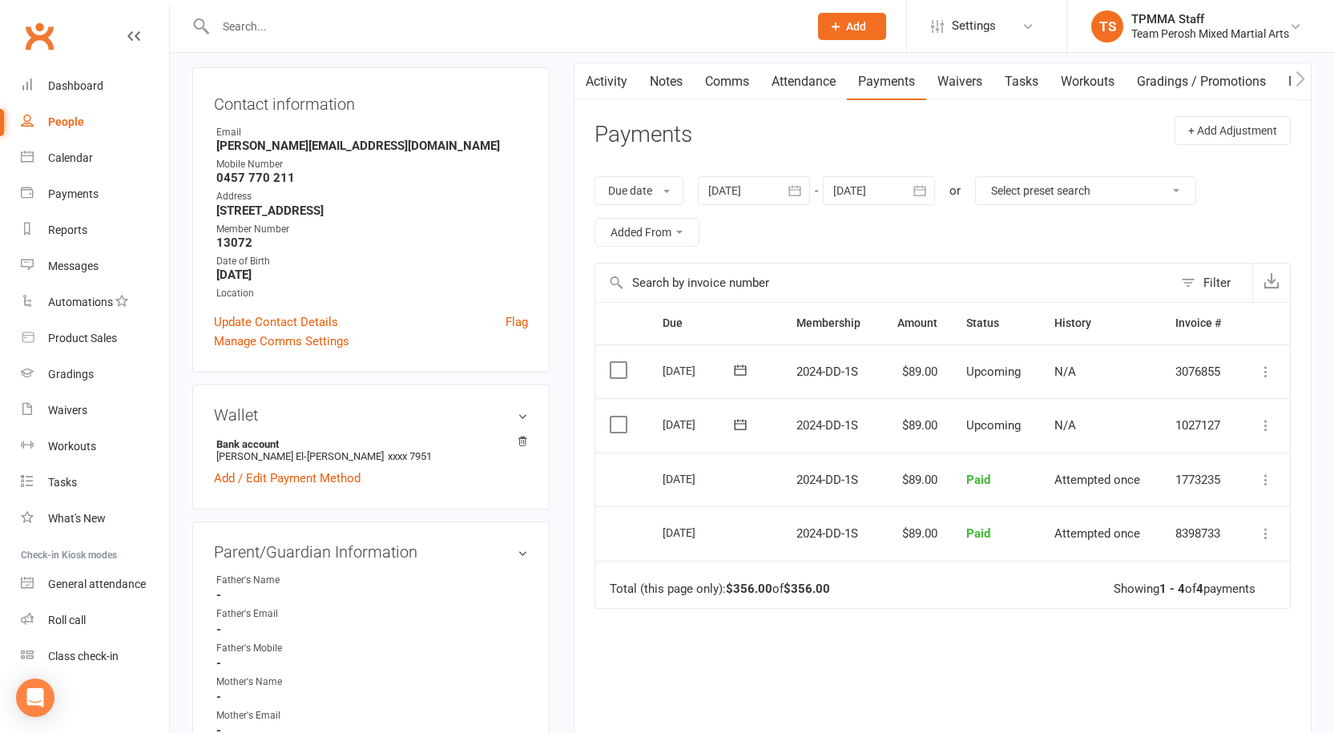
scroll to position [160, 0]
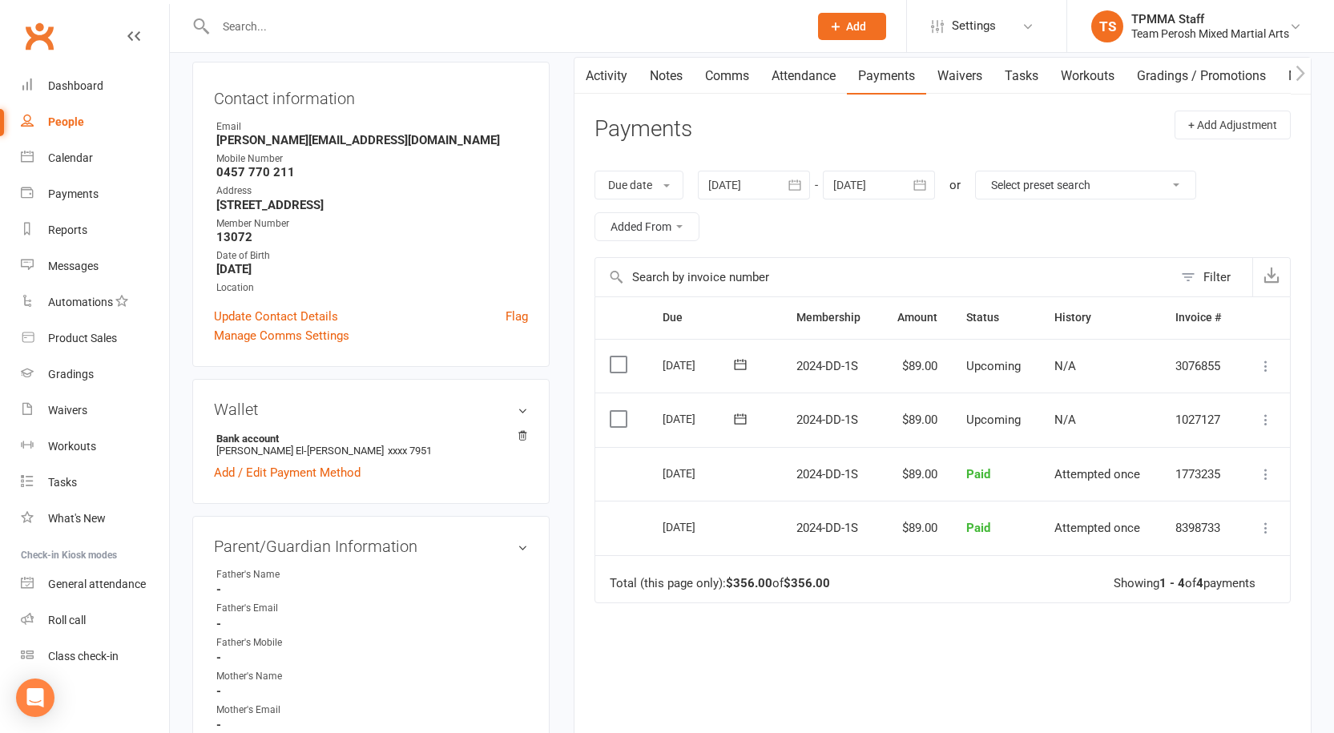
click at [1268, 474] on icon at bounding box center [1266, 474] width 16 height 16
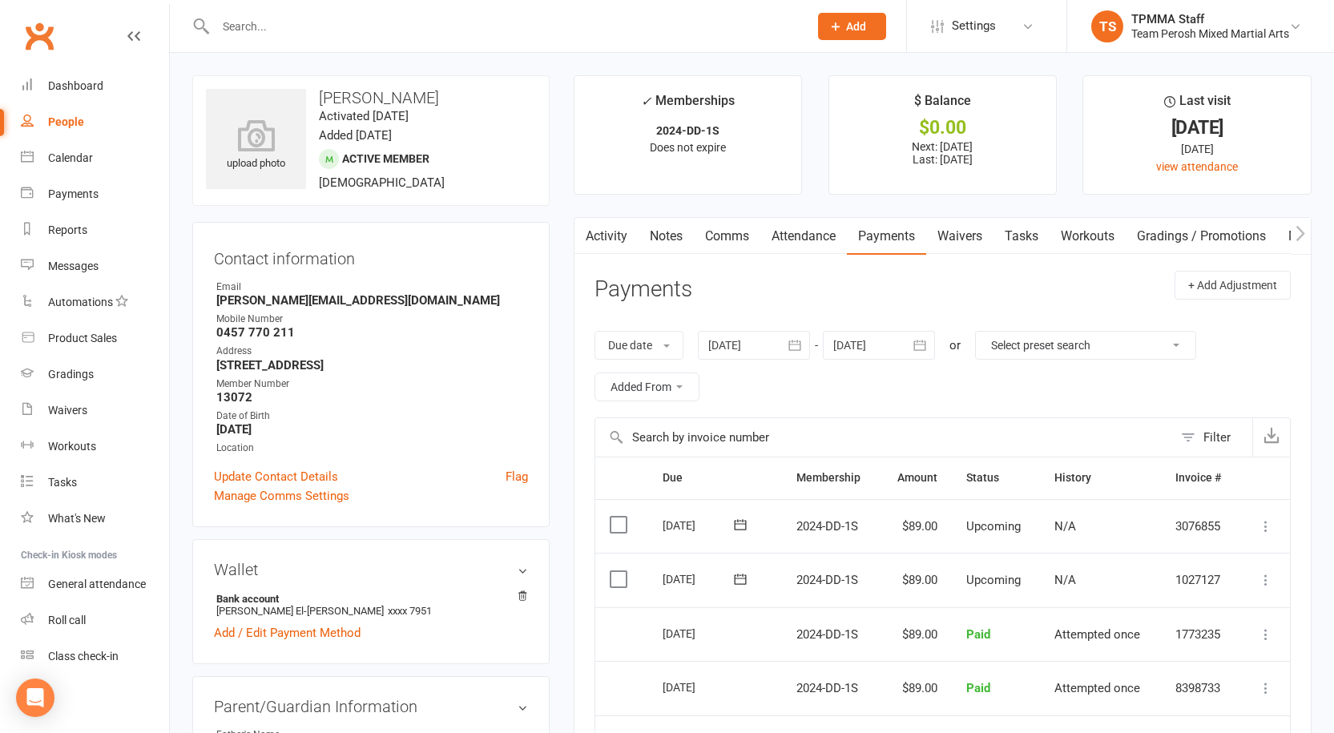
click at [364, 22] on input "text" at bounding box center [504, 26] width 587 height 22
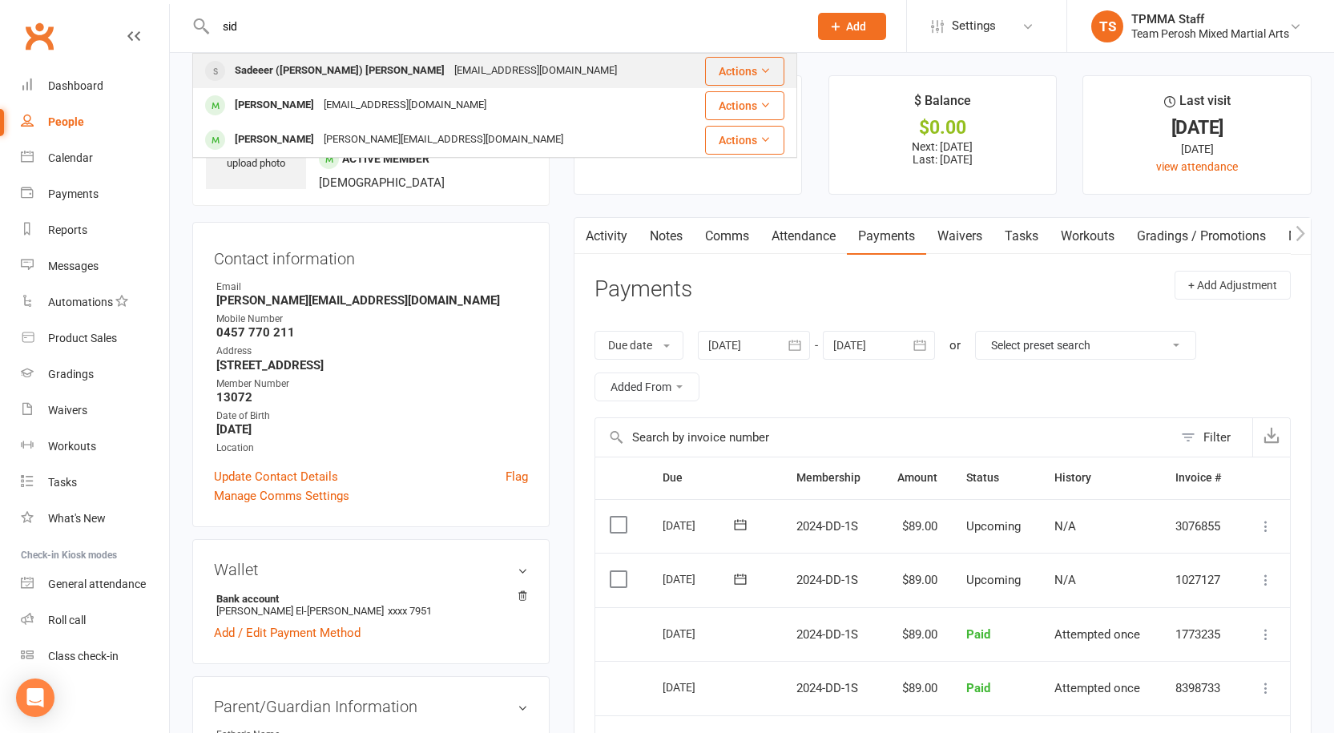
type input "sid"
click at [450, 75] on div "Sidyounan@outlook.com" at bounding box center [536, 70] width 172 height 23
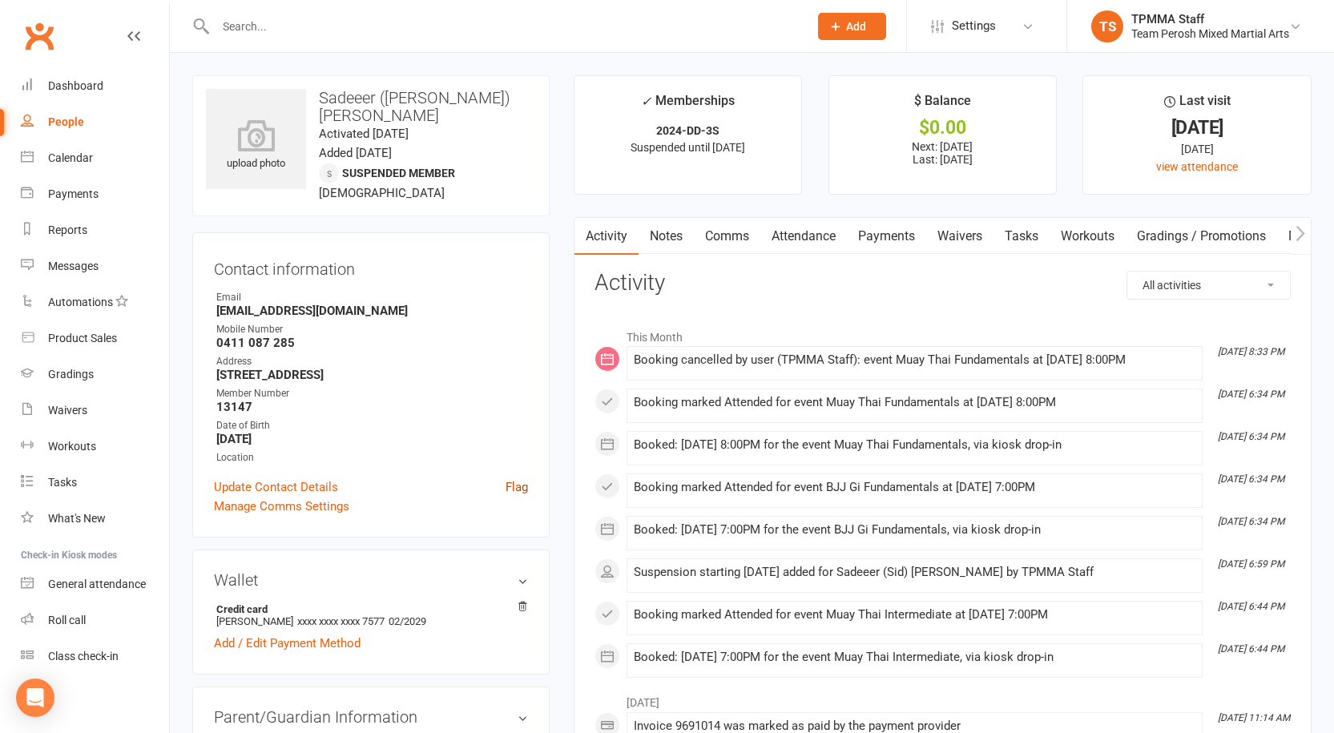
click at [525, 478] on link "Flag" at bounding box center [517, 487] width 22 height 19
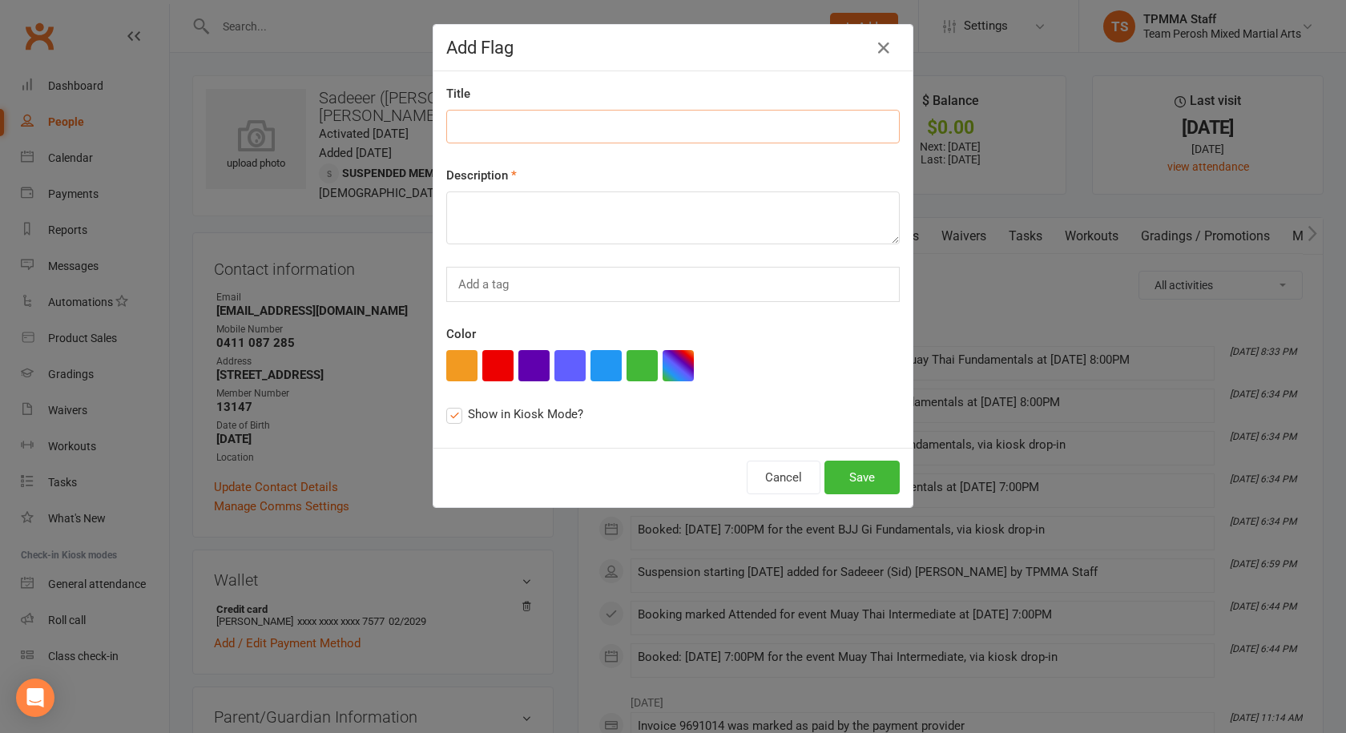
click at [575, 116] on input at bounding box center [673, 127] width 454 height 34
type input "rash guard ready for pick up"
click at [861, 474] on button "Save" at bounding box center [862, 478] width 75 height 34
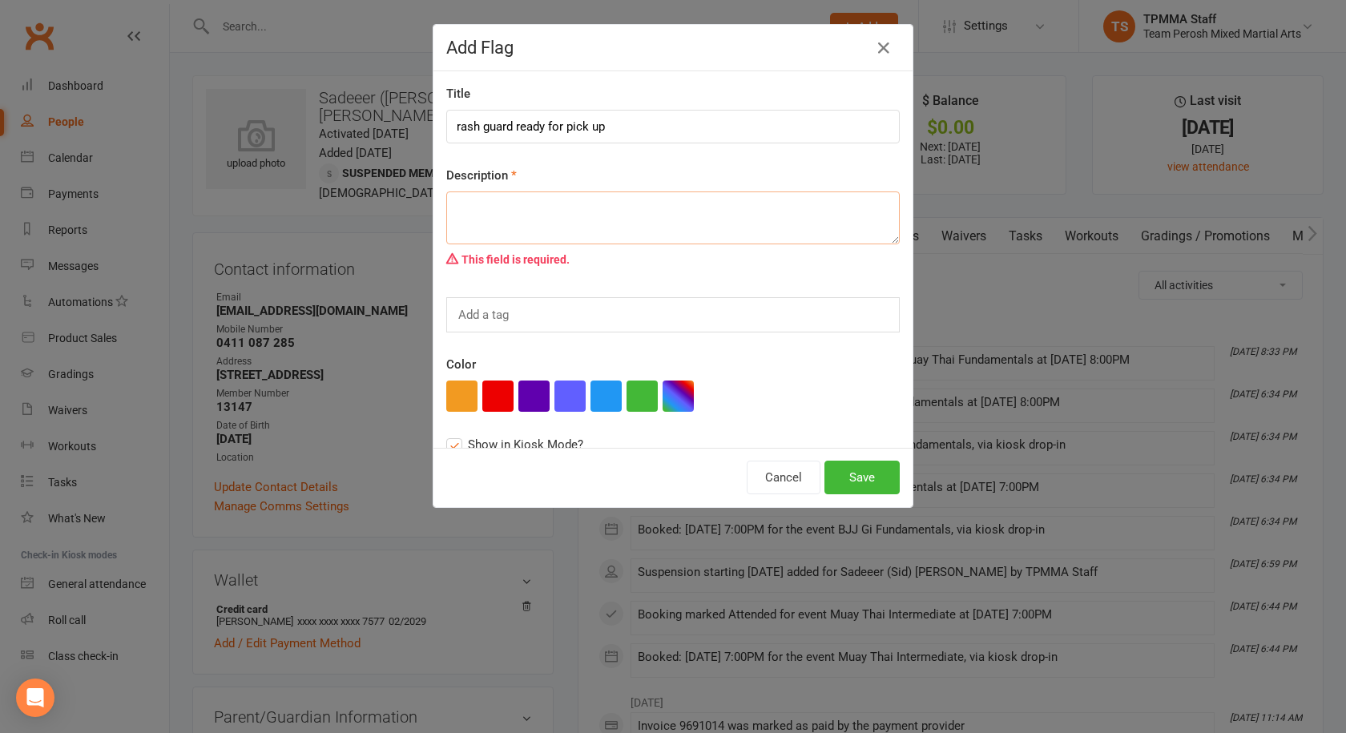
click at [535, 216] on textarea at bounding box center [673, 218] width 454 height 53
type textarea "i"
type textarea "rash guard in student order box in storeroom"
click at [871, 483] on button "Save" at bounding box center [862, 478] width 75 height 34
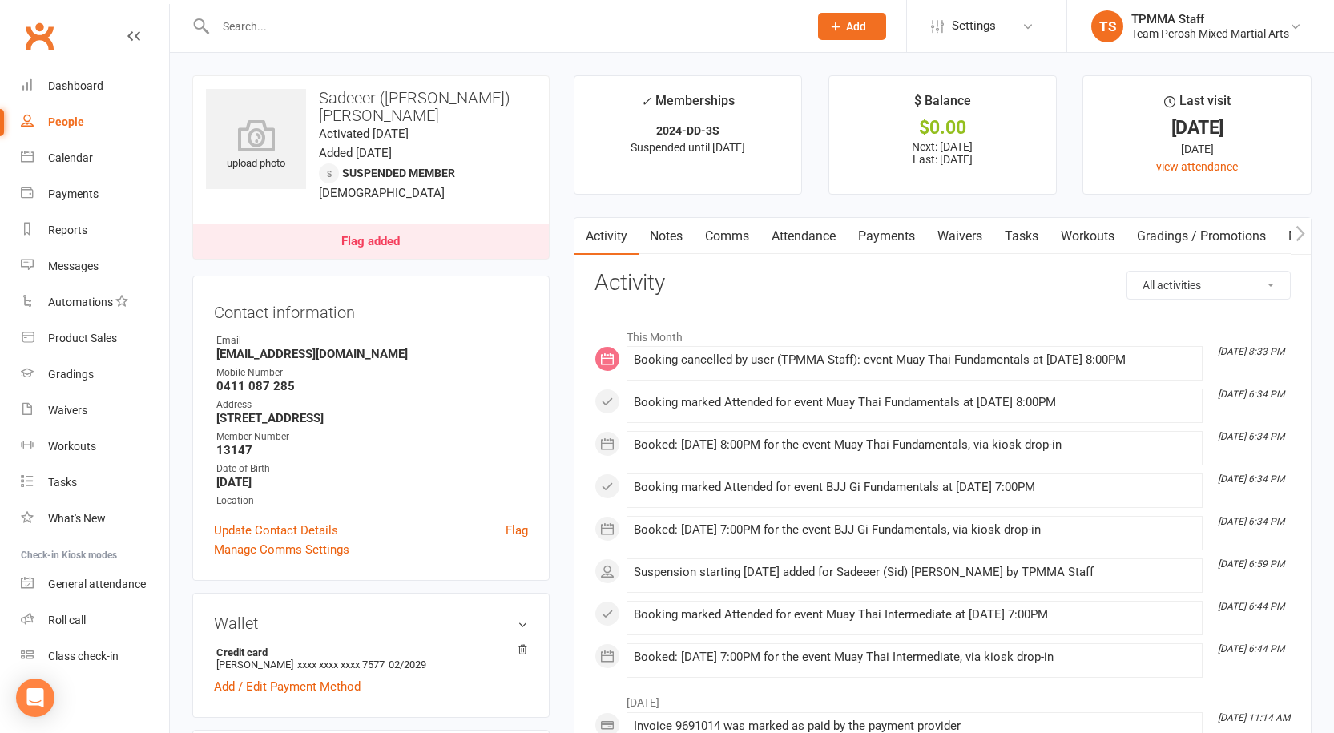
click at [199, 27] on icon at bounding box center [201, 26] width 18 height 19
click at [249, 12] on div at bounding box center [494, 26] width 605 height 52
click at [246, 34] on input "text" at bounding box center [504, 26] width 587 height 22
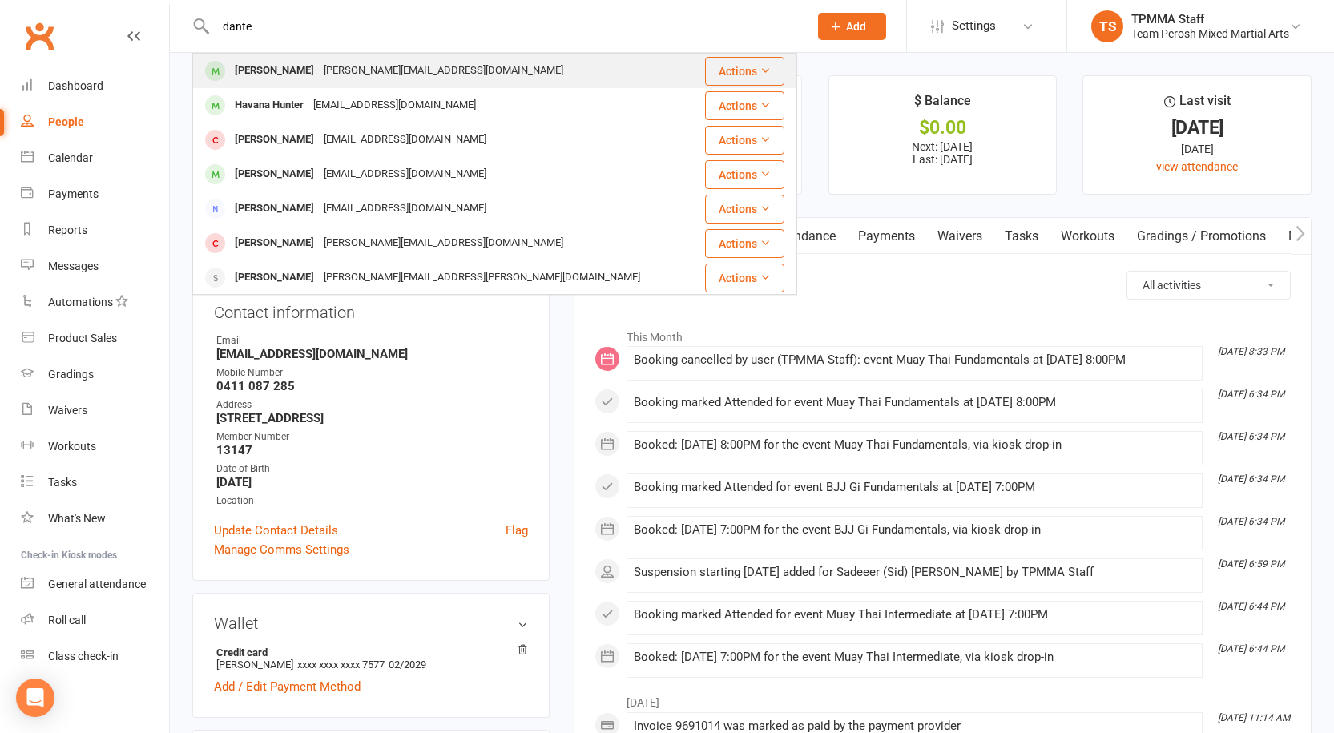
type input "dante"
click at [319, 69] on div "[PERSON_NAME][EMAIL_ADDRESS][DOMAIN_NAME]" at bounding box center [443, 70] width 249 height 23
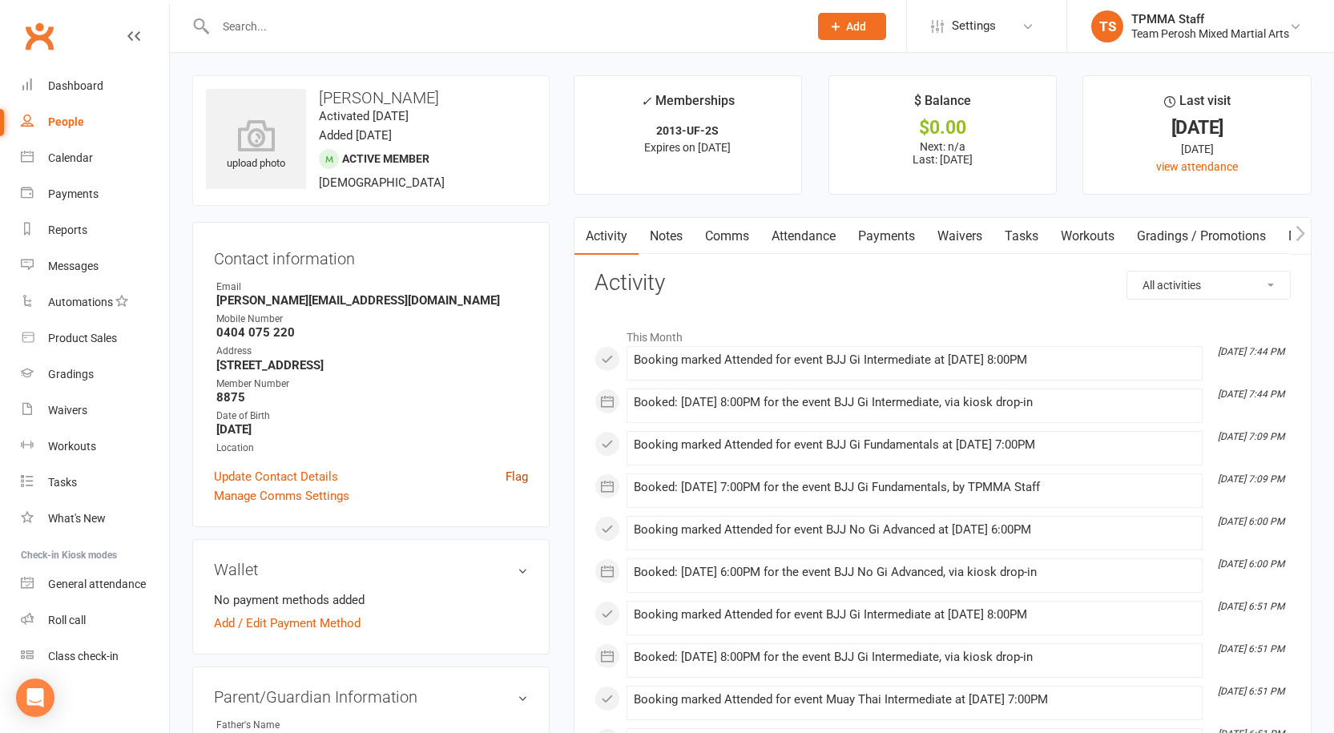
click at [512, 473] on link "Flag" at bounding box center [517, 476] width 22 height 19
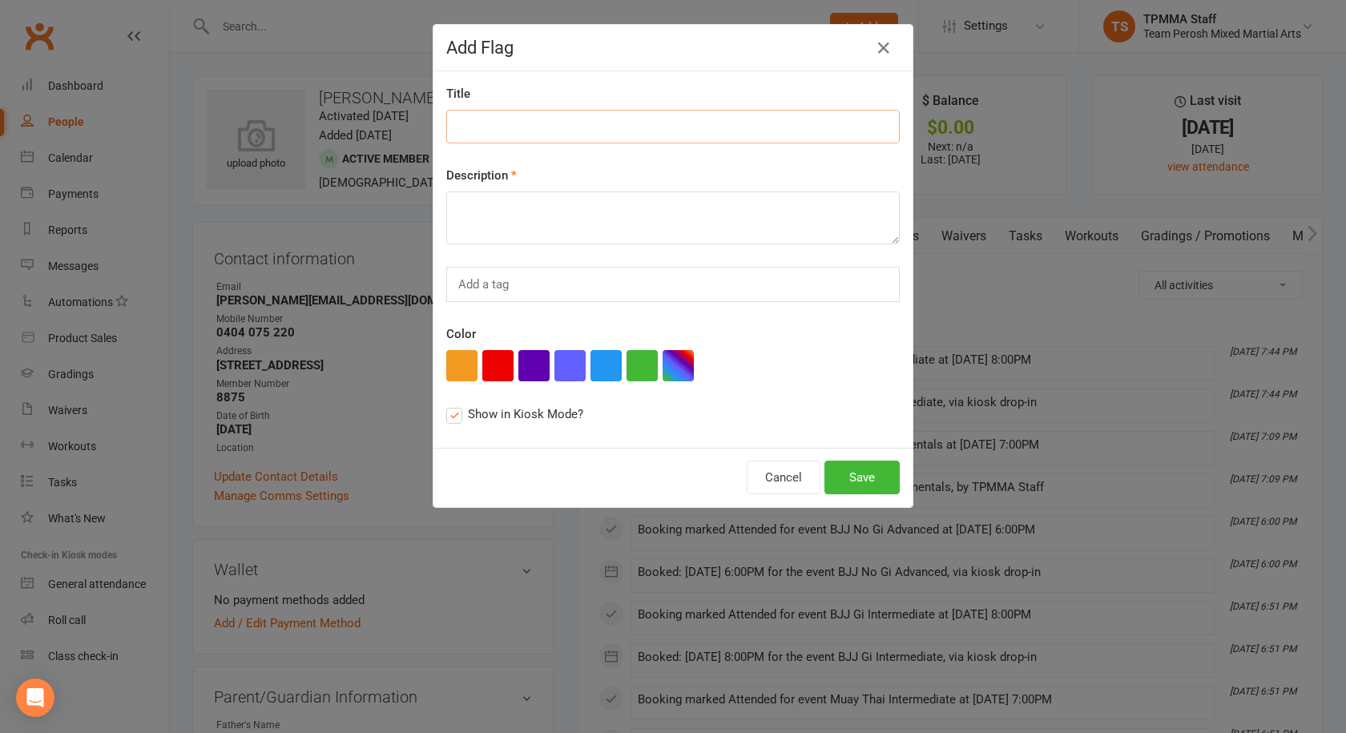
click at [486, 117] on input at bounding box center [673, 127] width 454 height 34
type input "rash guard ready for pick up"
click at [512, 205] on textarea at bounding box center [673, 218] width 454 height 53
type textarea "in student order box in storeroom"
click at [849, 486] on button "Save" at bounding box center [862, 478] width 75 height 34
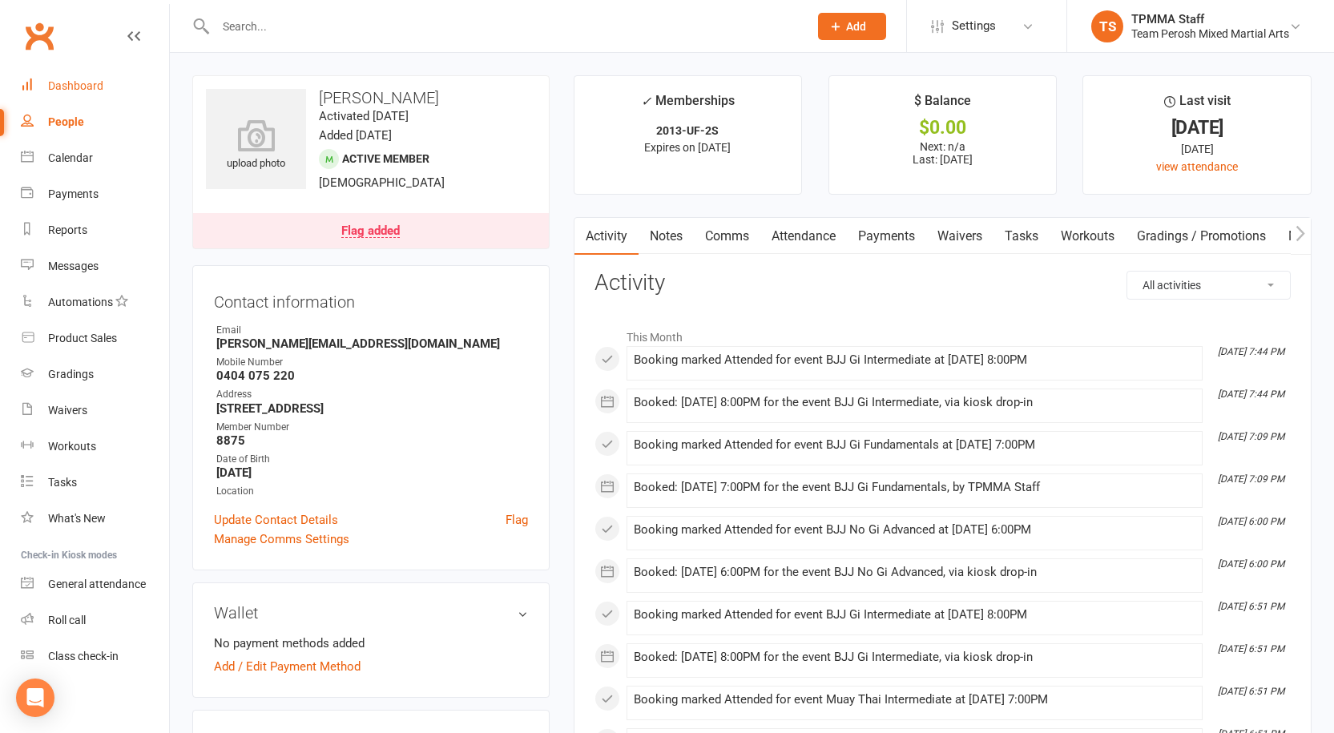
click at [63, 76] on link "Dashboard" at bounding box center [95, 86] width 148 height 36
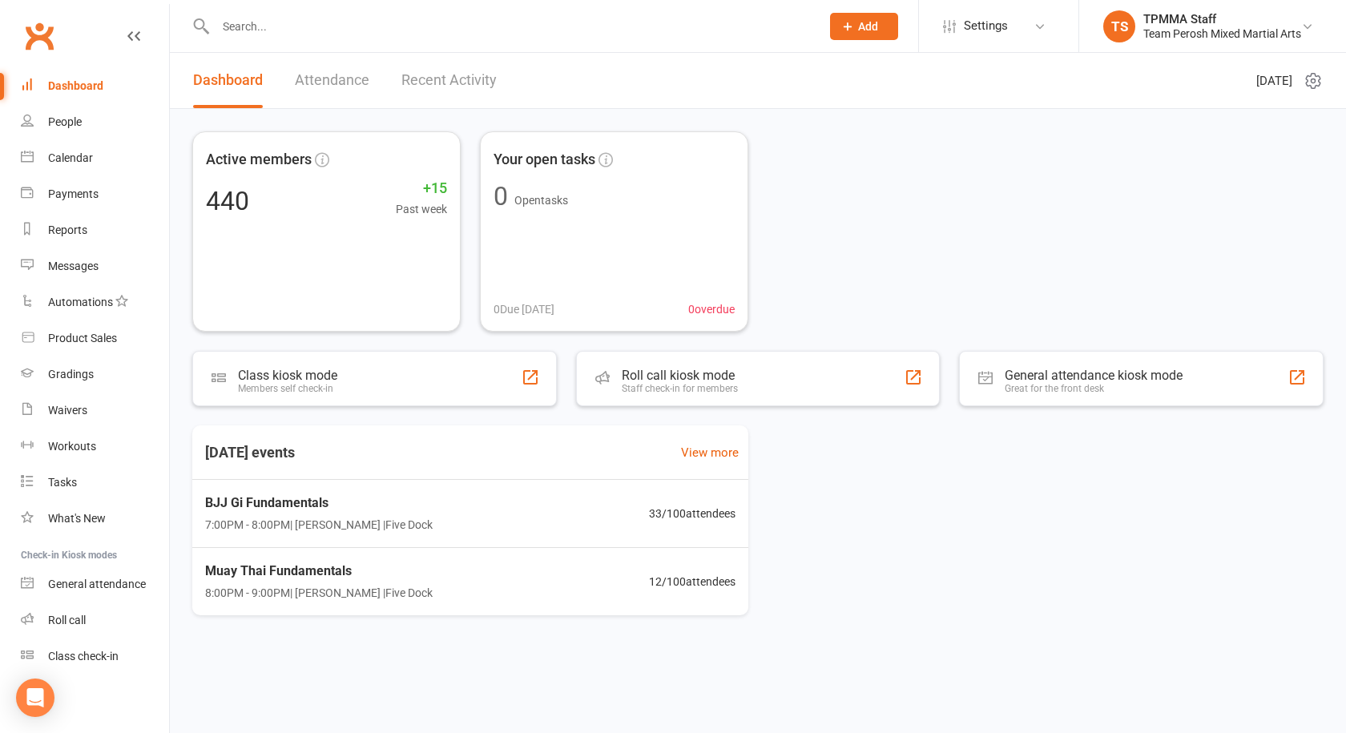
click at [631, 15] on input "text" at bounding box center [510, 26] width 599 height 22
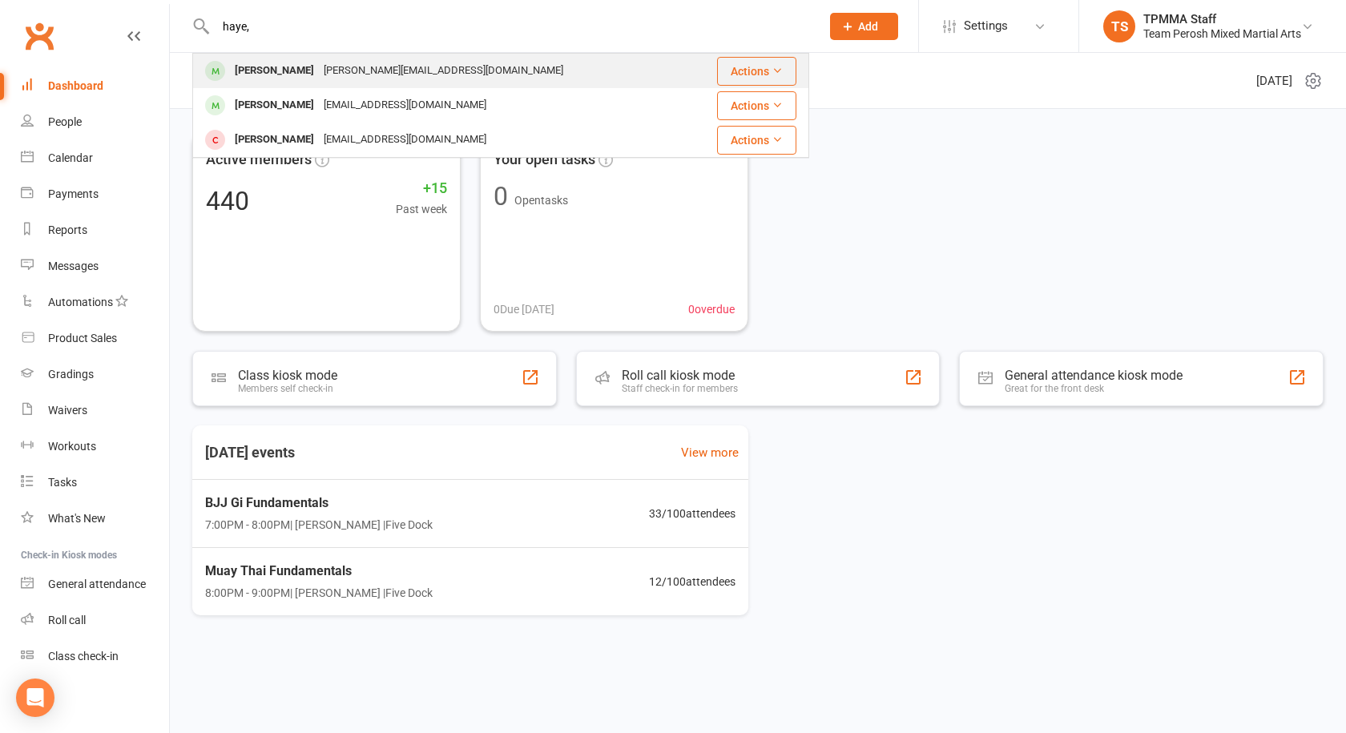
type input "haye,"
click at [528, 65] on div "James Hayek james.hayek98@gmail.com" at bounding box center [441, 70] width 494 height 33
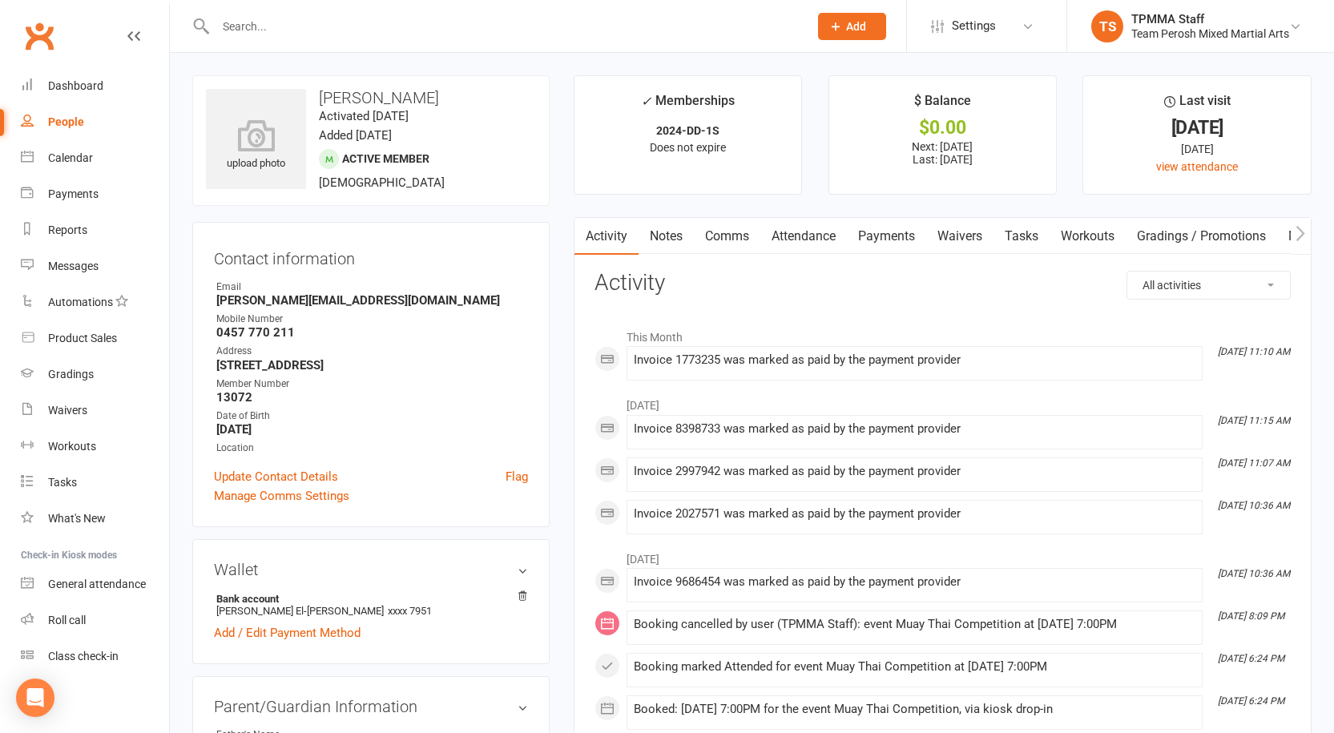
click at [362, 22] on input "text" at bounding box center [504, 26] width 587 height 22
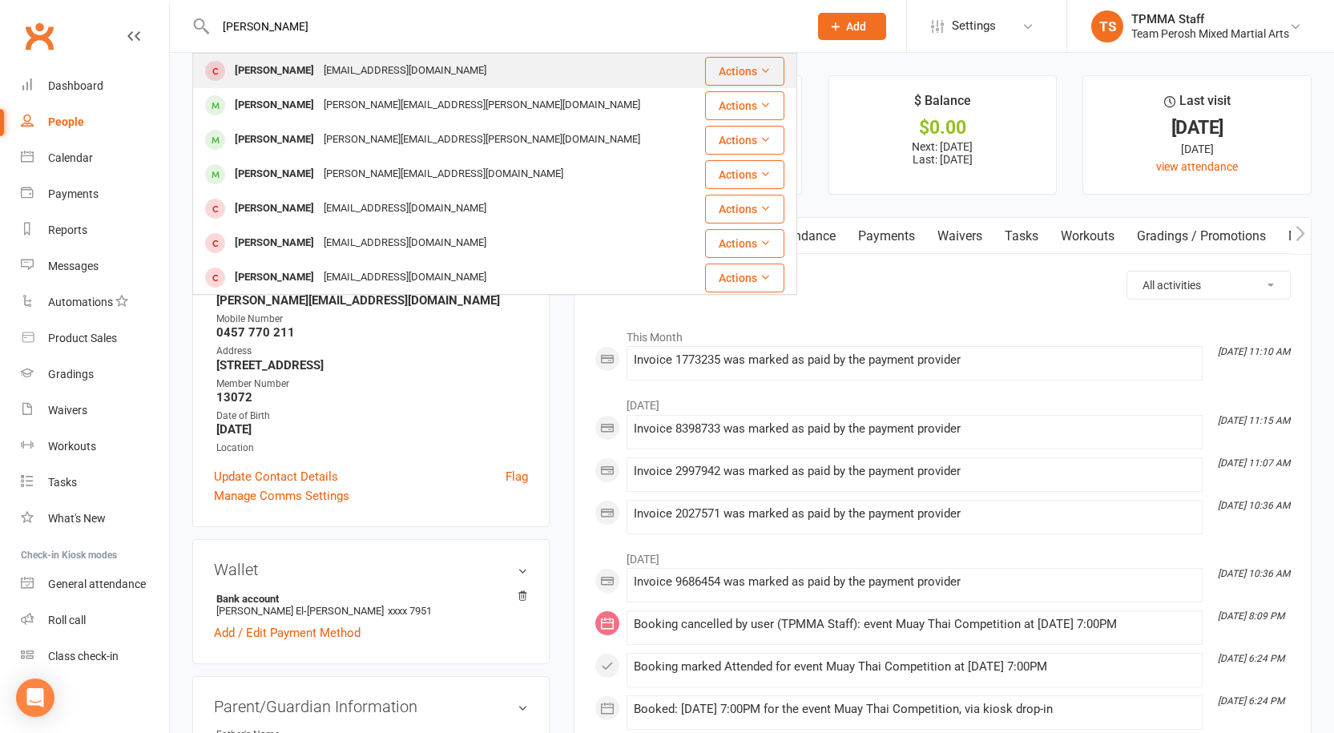
type input "matthew"
click at [327, 60] on div "matt.nair1@gmail.com" at bounding box center [405, 70] width 172 height 23
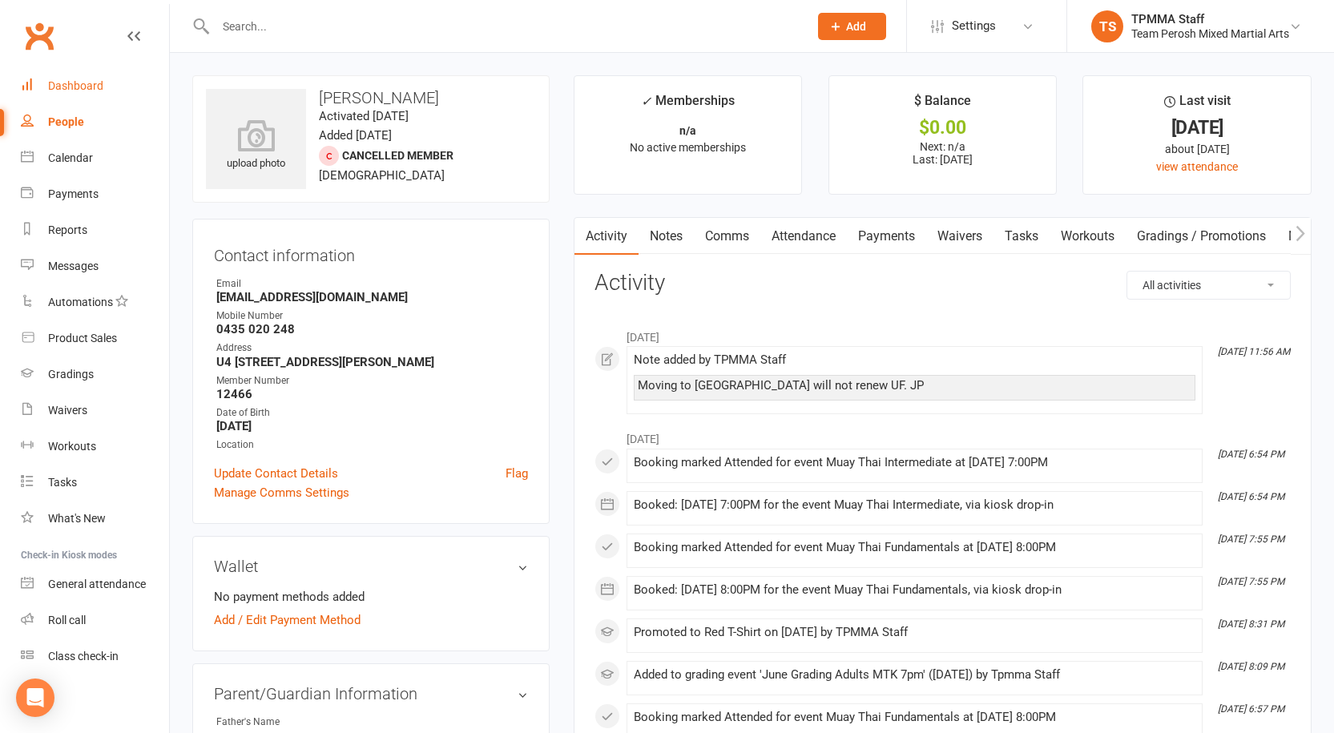
click at [86, 85] on div "Dashboard" at bounding box center [75, 85] width 55 height 13
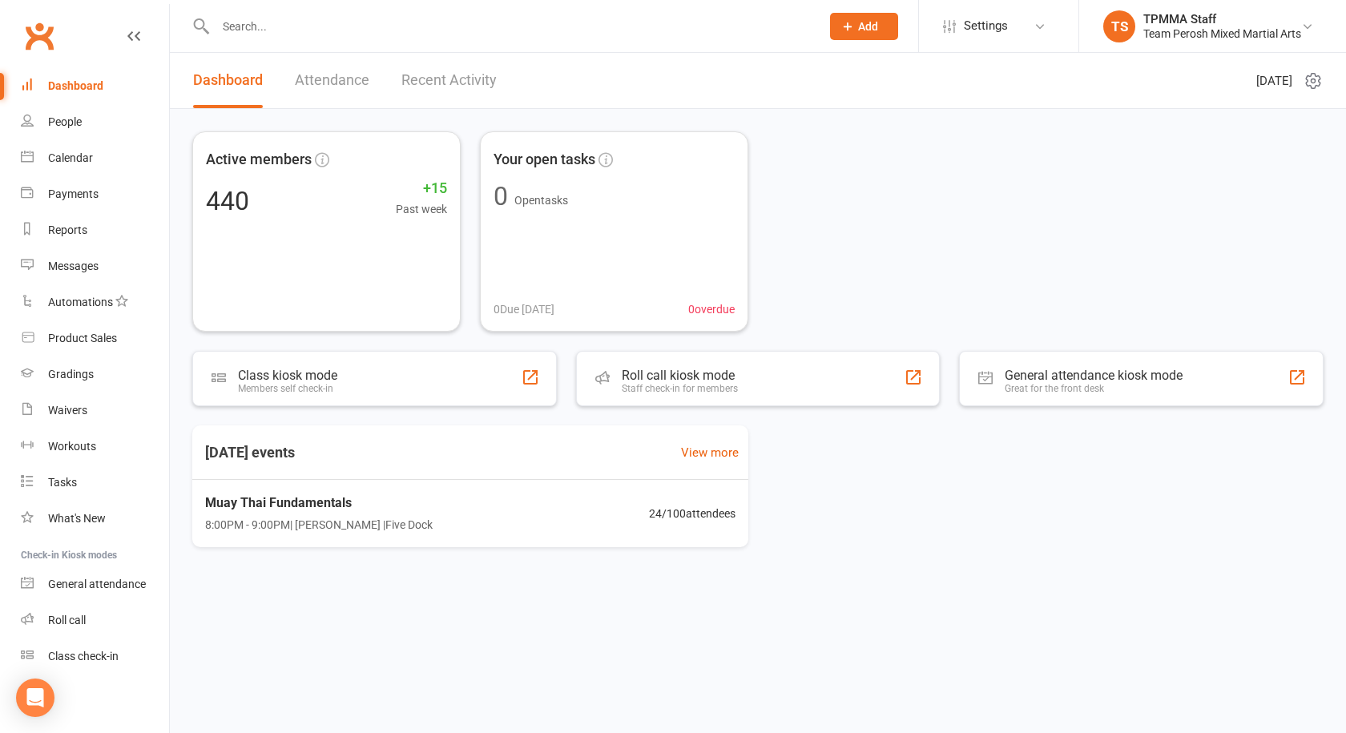
click at [253, 29] on input "text" at bounding box center [510, 26] width 599 height 22
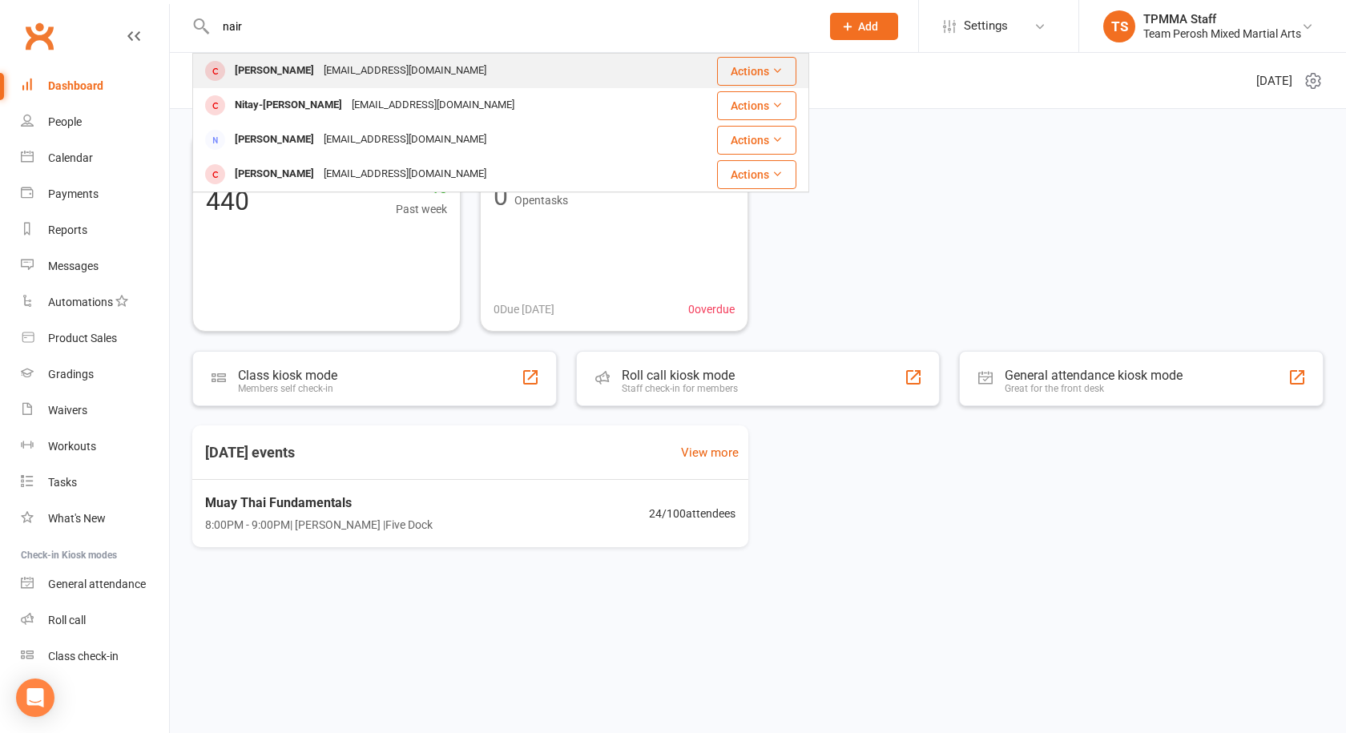
type input "nair"
click at [334, 69] on div "matt.nair1@gmail.com" at bounding box center [405, 70] width 172 height 23
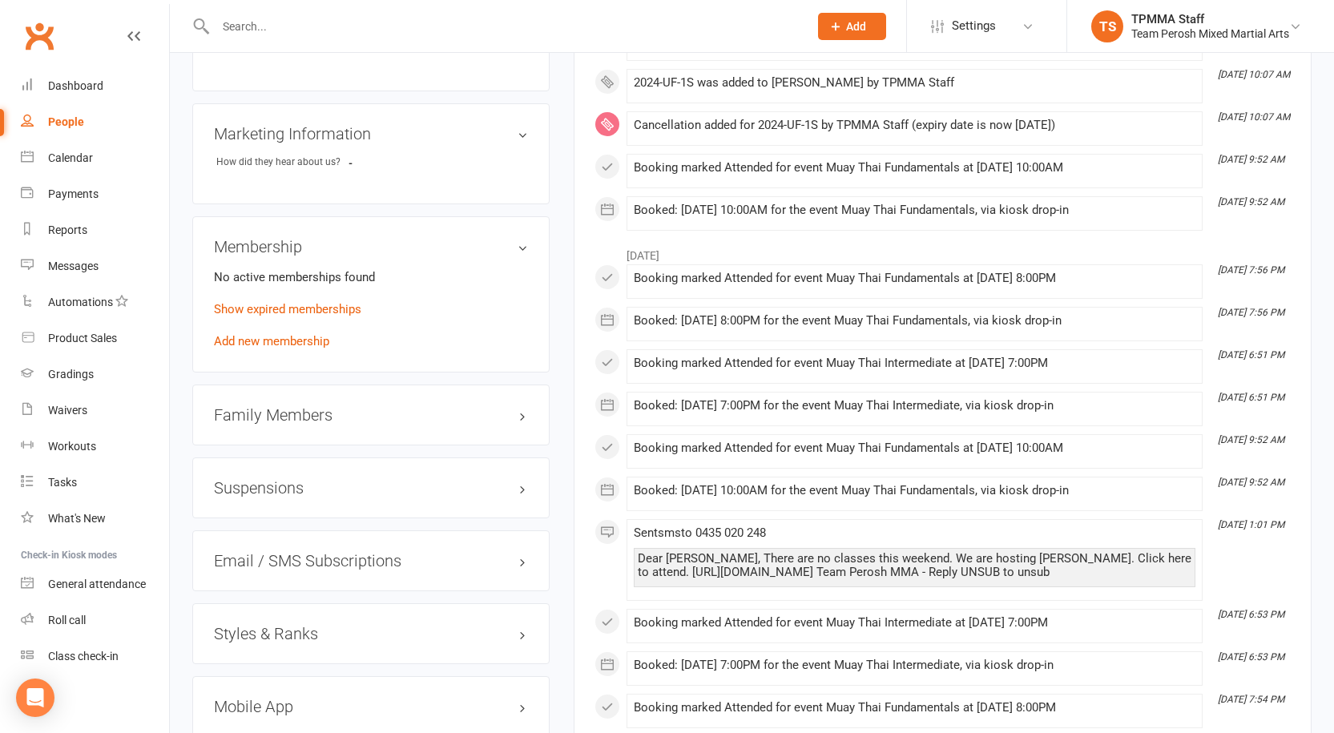
scroll to position [1042, 0]
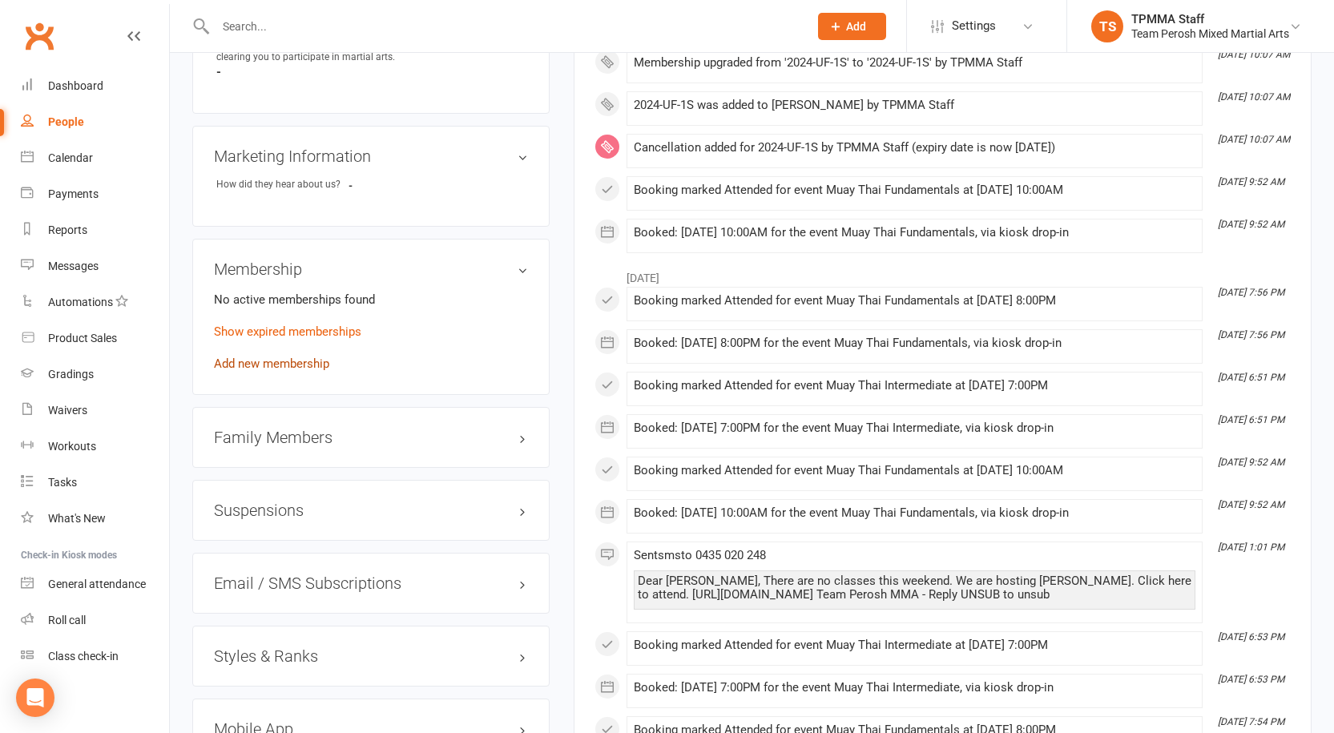
click at [247, 357] on link "Add new membership" at bounding box center [271, 364] width 115 height 14
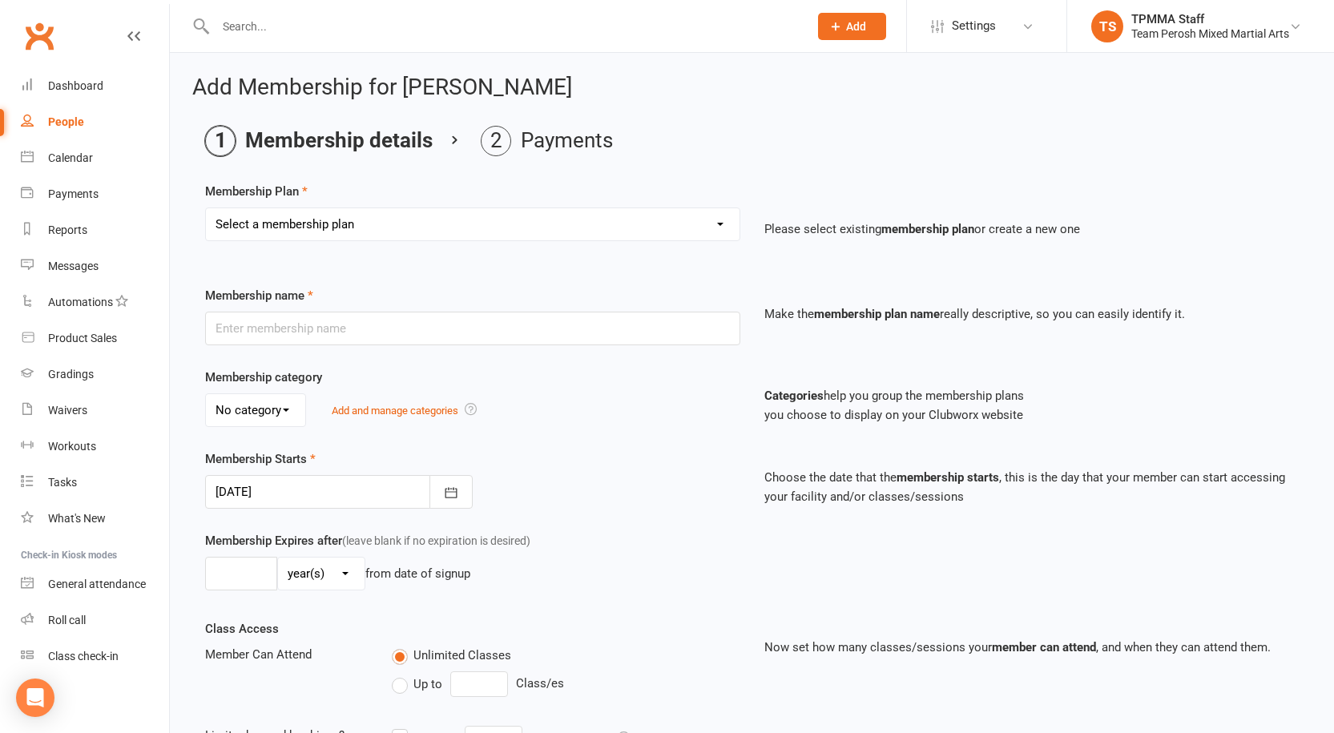
click at [603, 236] on select "Select a membership plan Create new Membership Plan 2008-DD-1S 2008-DD-2S 2008-…" at bounding box center [473, 224] width 534 height 32
select select "27"
click at [206, 208] on select "Select a membership plan Create new Membership Plan 2008-DD-1S 2008-DD-2S 2008-…" at bounding box center [473, 224] width 534 height 32
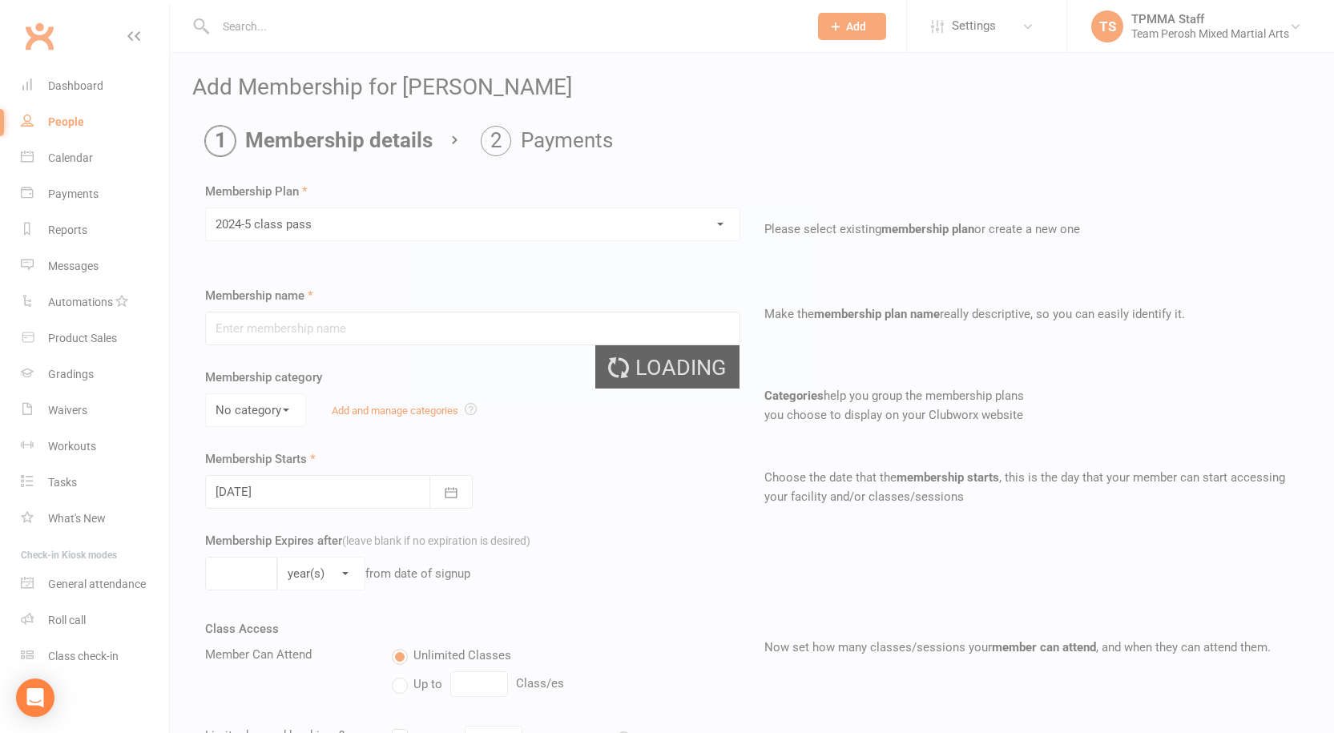
type input "2024-5 class pass"
select select "1"
type input "6"
select select "2"
type input "5"
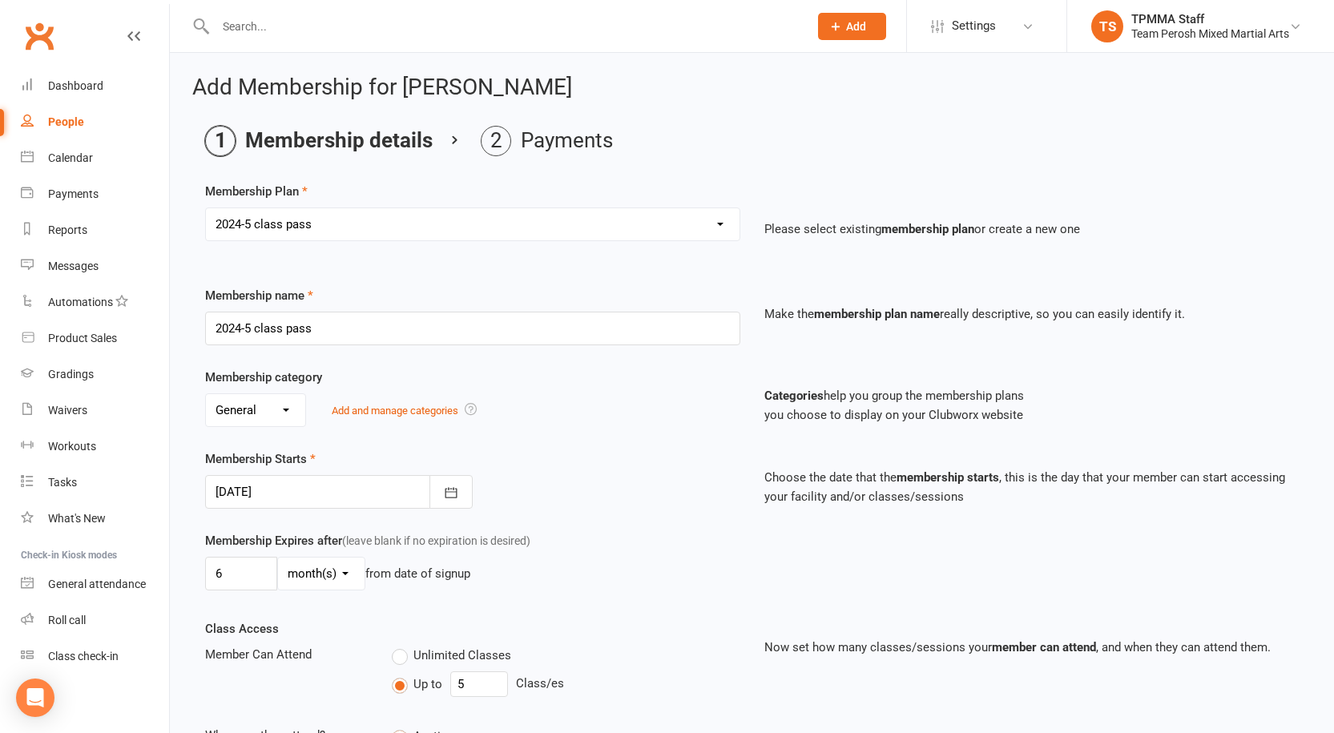
scroll to position [321, 0]
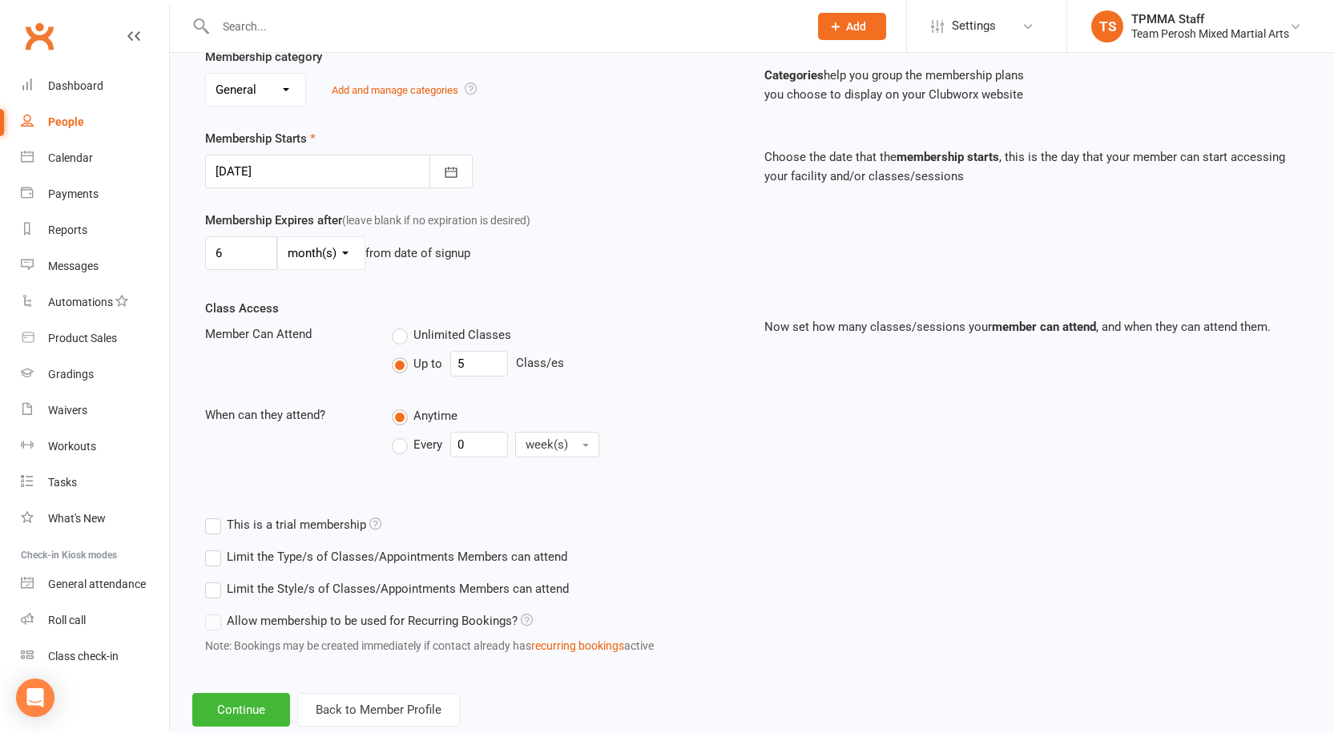
click at [211, 594] on label "Limit the Style/s of Classes/Appointments Members can attend" at bounding box center [387, 588] width 364 height 19
click at [211, 579] on input "Limit the Style/s of Classes/Appointments Members can attend" at bounding box center [210, 579] width 10 height 0
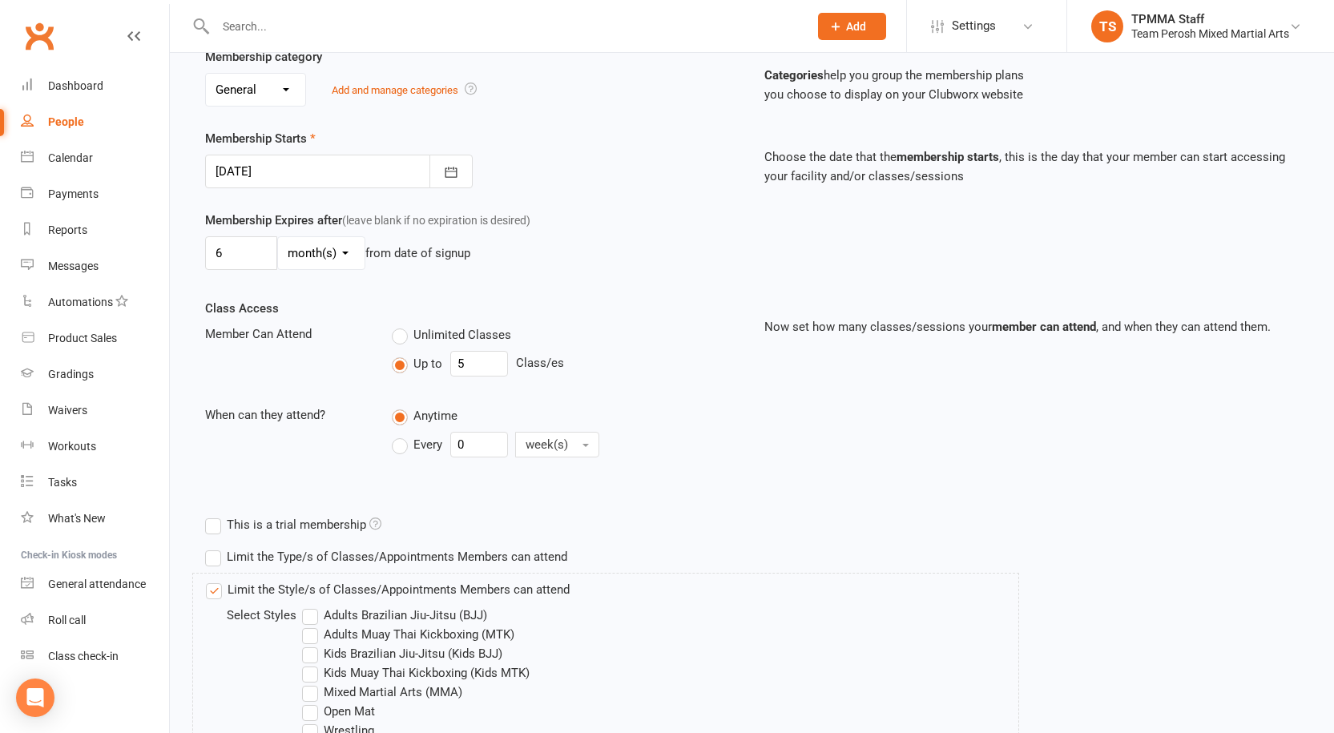
scroll to position [535, 0]
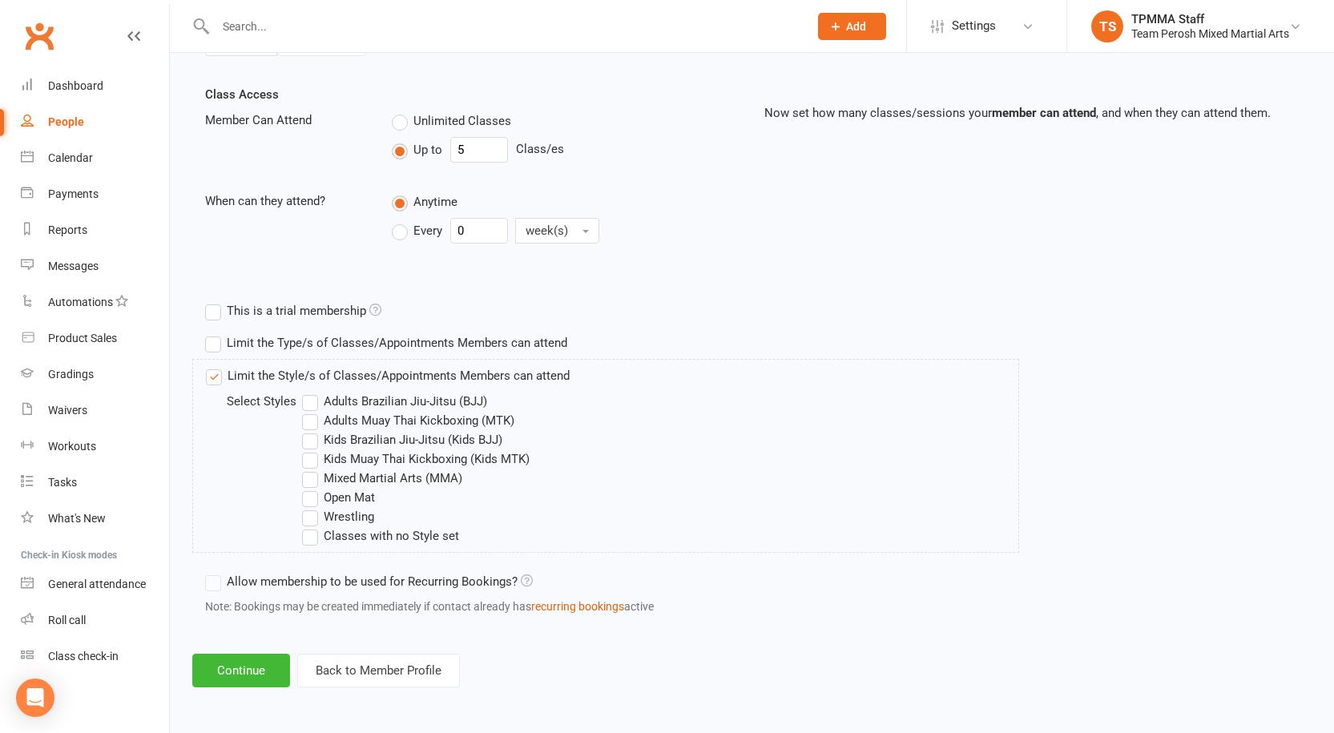
click at [305, 401] on label "Adults Brazilian Jiu-Jitsu (BJJ)" at bounding box center [394, 401] width 185 height 19
click at [305, 392] on input "Adults Brazilian Jiu-Jitsu (BJJ)" at bounding box center [307, 392] width 10 height 0
click at [305, 400] on label "Adults Brazilian Jiu-Jitsu (BJJ)" at bounding box center [394, 401] width 185 height 19
click at [305, 392] on input "Adults Brazilian Jiu-Jitsu (BJJ)" at bounding box center [307, 392] width 10 height 0
click at [308, 418] on label "Adults Muay Thai Kickboxing (MTK)" at bounding box center [408, 420] width 212 height 19
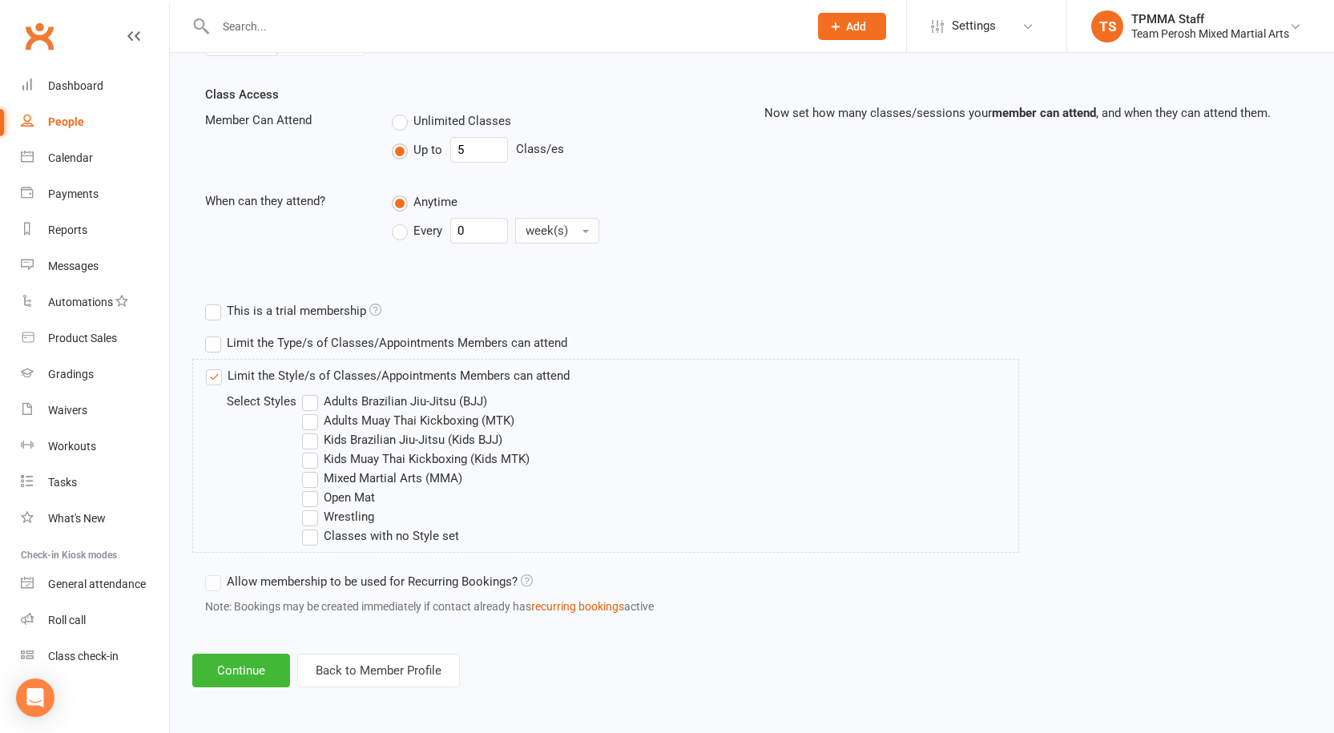
click at [308, 411] on input "Adults Muay Thai Kickboxing (MTK)" at bounding box center [307, 411] width 10 height 0
click at [311, 396] on label "Adults Brazilian Jiu-Jitsu (BJJ)" at bounding box center [394, 401] width 185 height 19
click at [311, 392] on input "Adults Brazilian Jiu-Jitsu (BJJ)" at bounding box center [307, 392] width 10 height 0
click at [317, 472] on label "Mixed Martial Arts (MMA)" at bounding box center [382, 478] width 160 height 19
click at [313, 469] on input "Mixed Martial Arts (MMA)" at bounding box center [307, 469] width 10 height 0
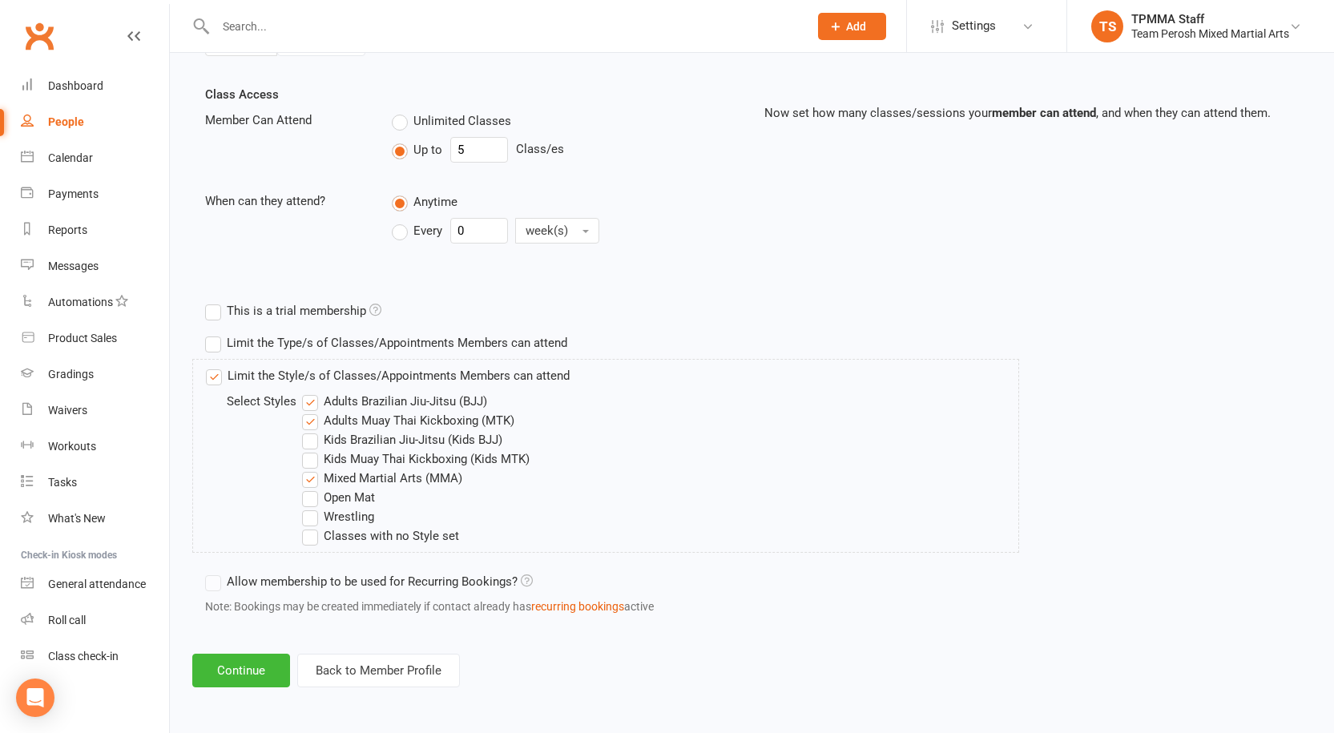
click at [312, 501] on label "Open Mat" at bounding box center [338, 497] width 73 height 19
click at [312, 488] on input "Open Mat" at bounding box center [307, 488] width 10 height 0
click at [317, 522] on label "Wrestling" at bounding box center [338, 516] width 72 height 19
click at [313, 507] on input "Wrestling" at bounding box center [307, 507] width 10 height 0
click at [264, 675] on button "Continue" at bounding box center [241, 671] width 98 height 34
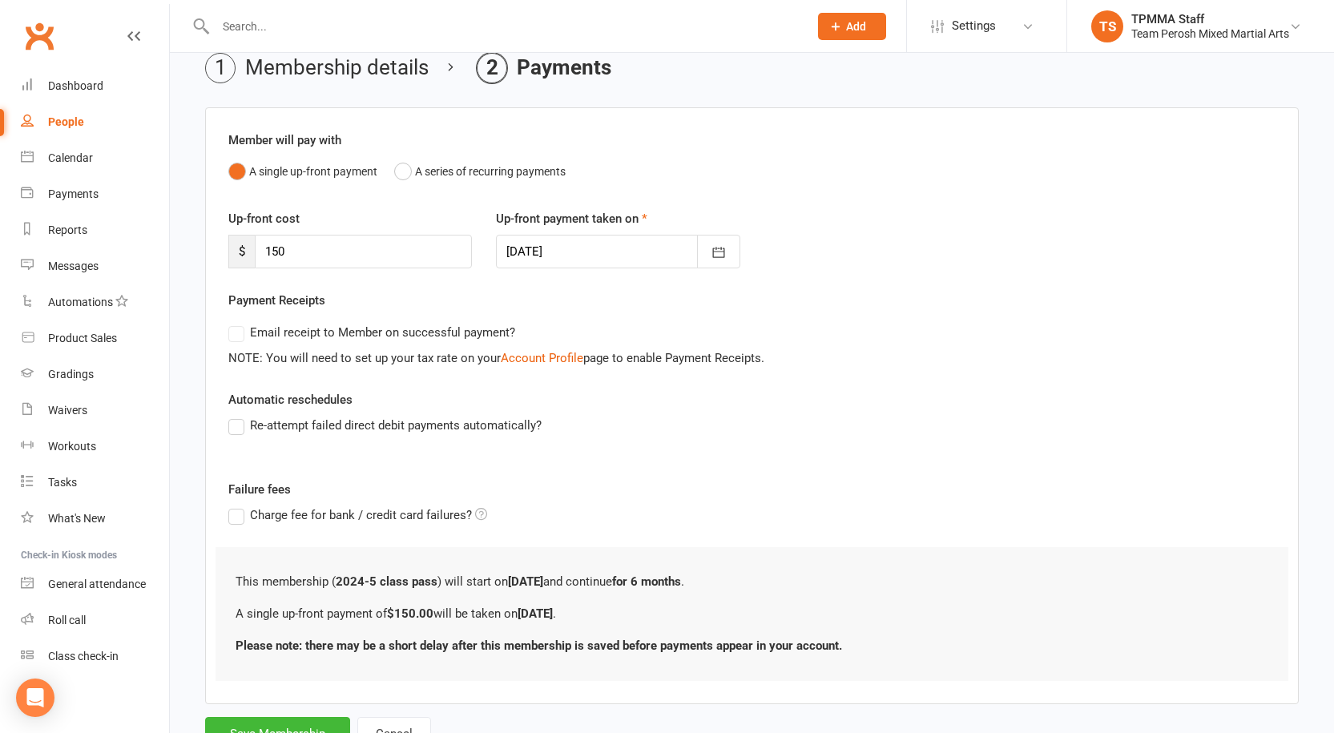
scroll to position [139, 0]
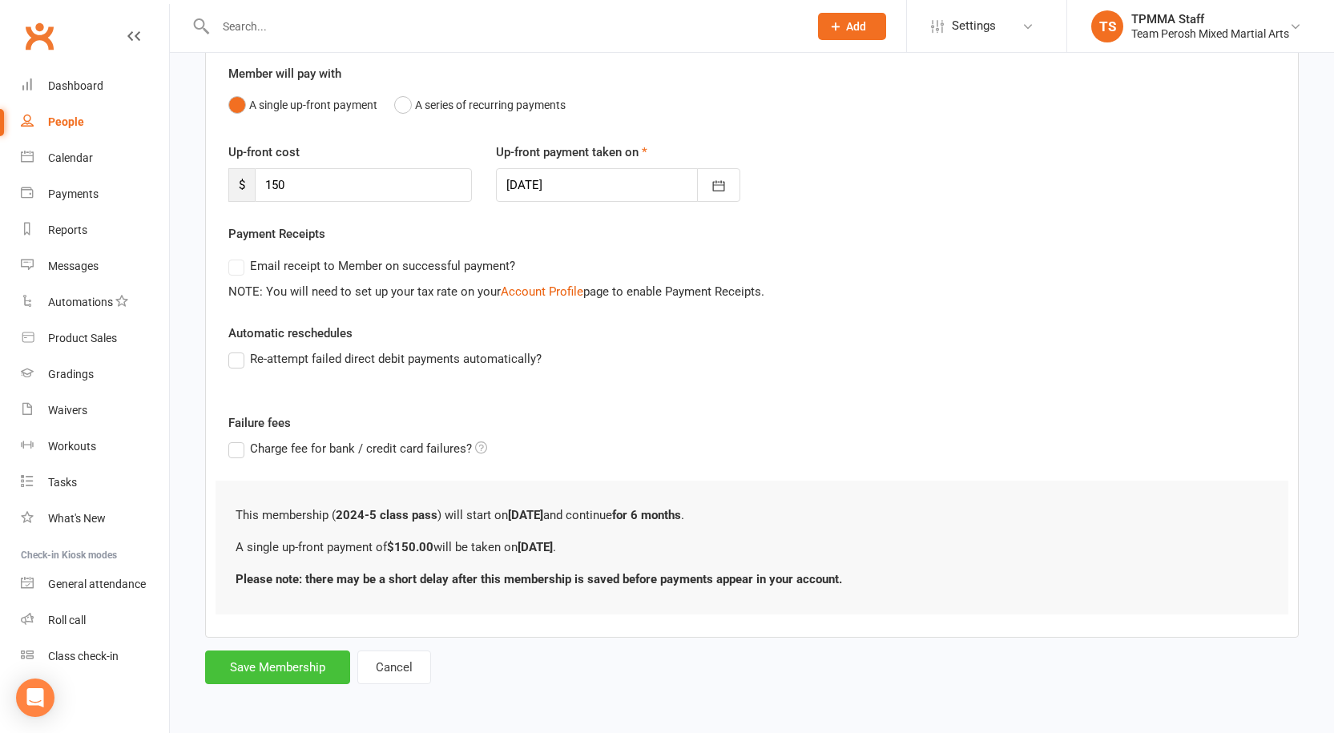
click at [290, 664] on button "Save Membership" at bounding box center [277, 668] width 145 height 34
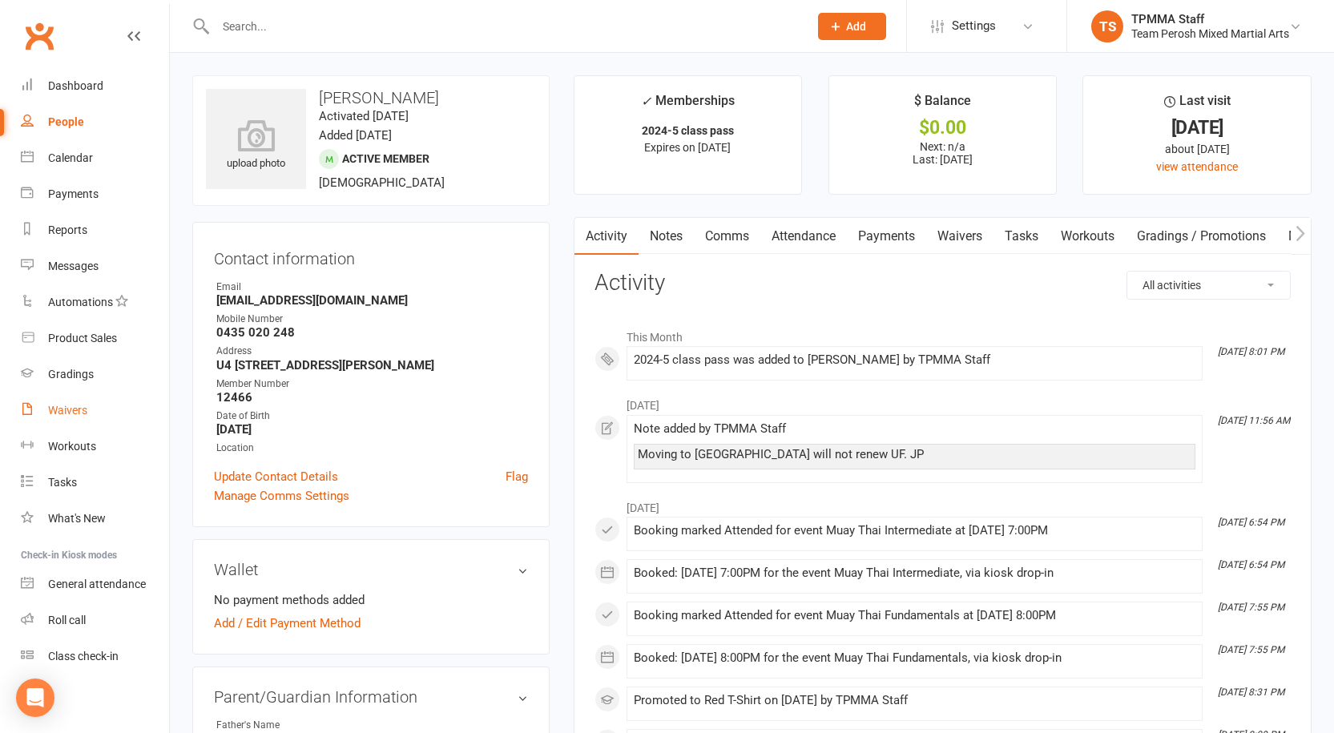
click at [85, 409] on div "Waivers" at bounding box center [67, 410] width 39 height 13
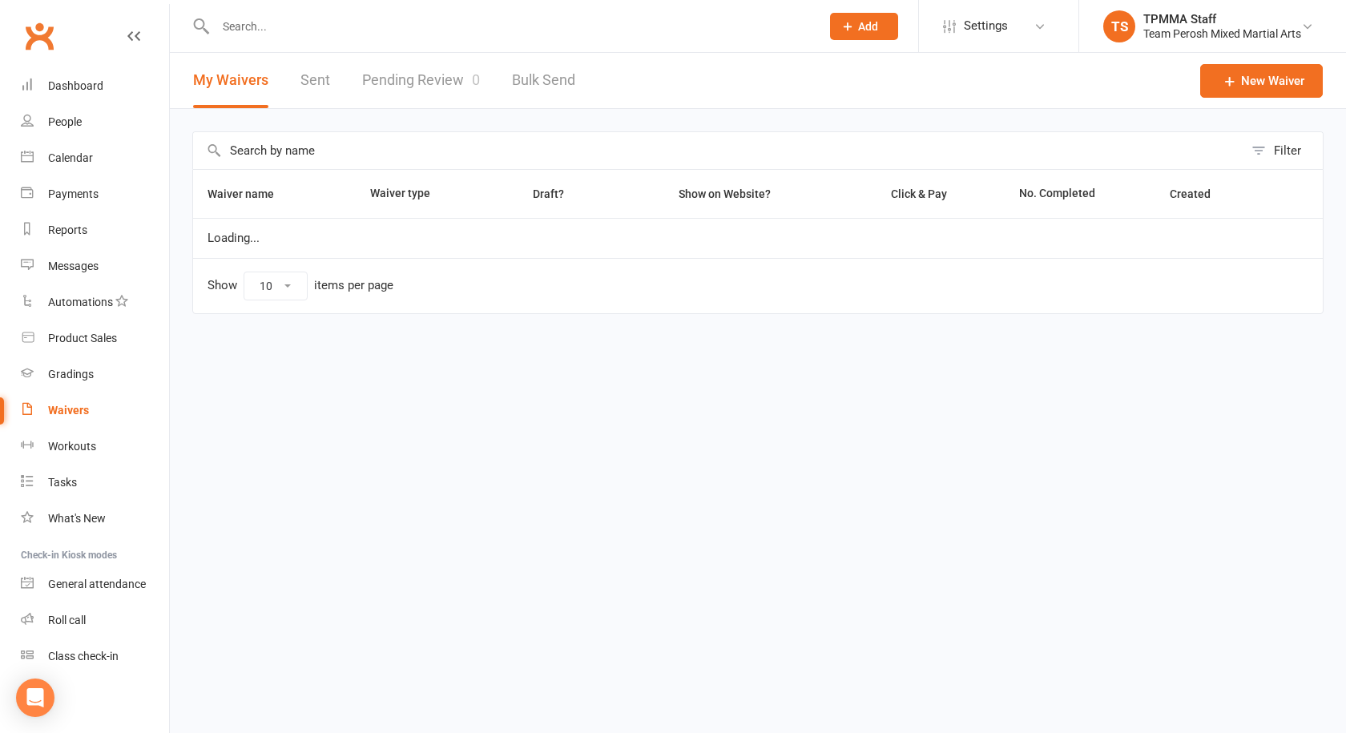
click at [424, 71] on link "Pending Review 0" at bounding box center [421, 80] width 118 height 55
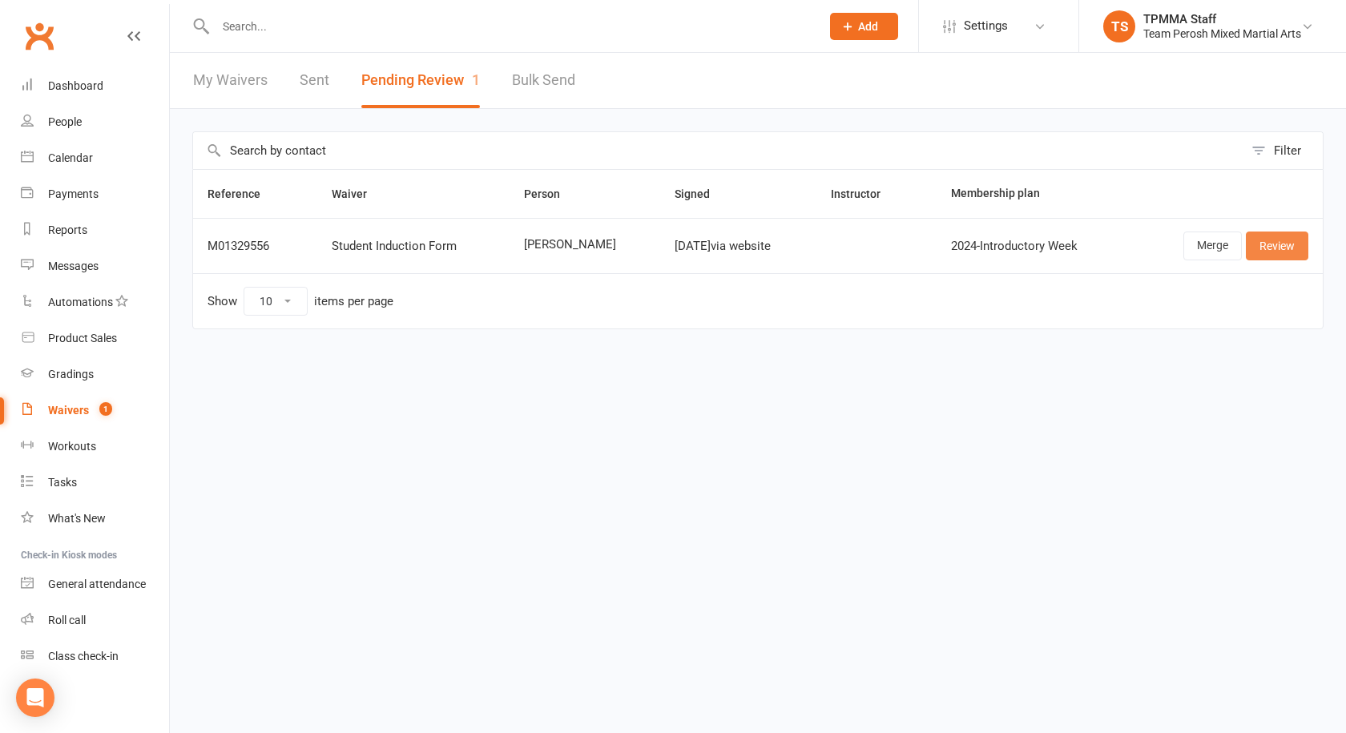
click at [1274, 250] on link "Review" at bounding box center [1277, 246] width 63 height 29
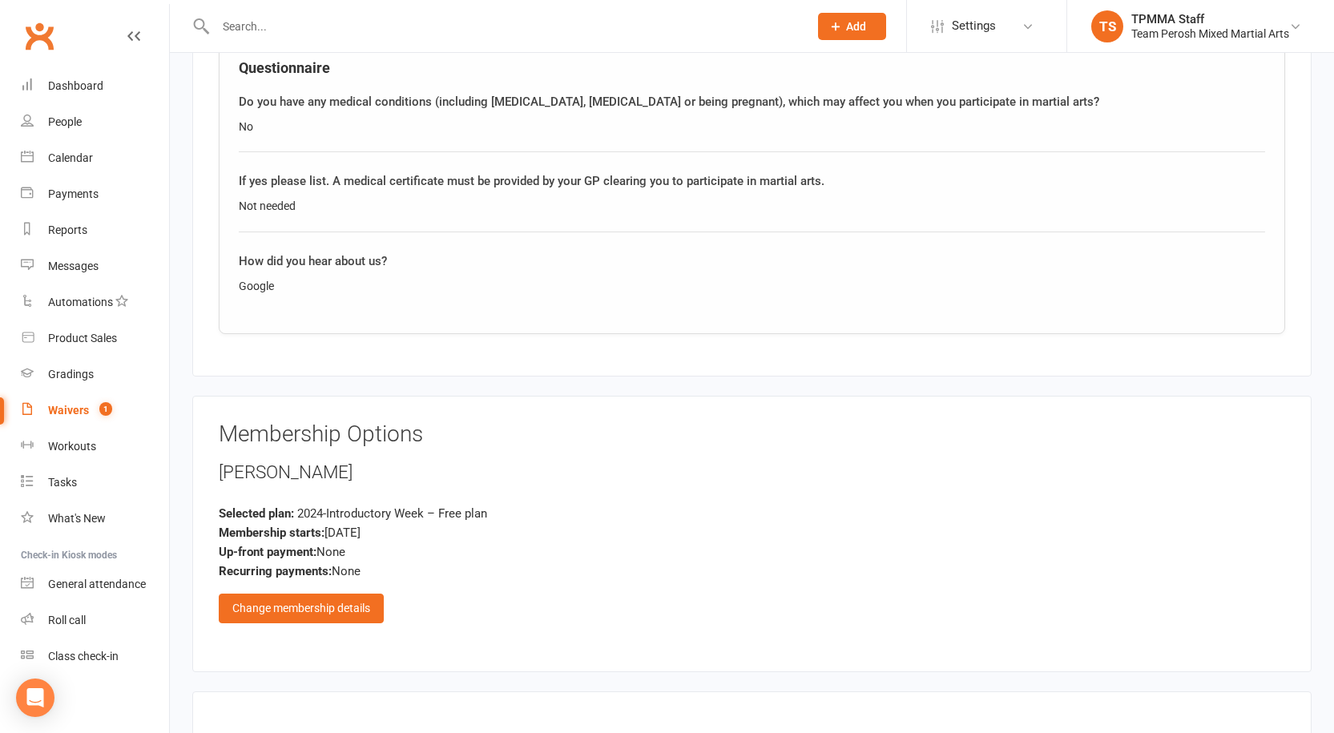
scroll to position [1069, 0]
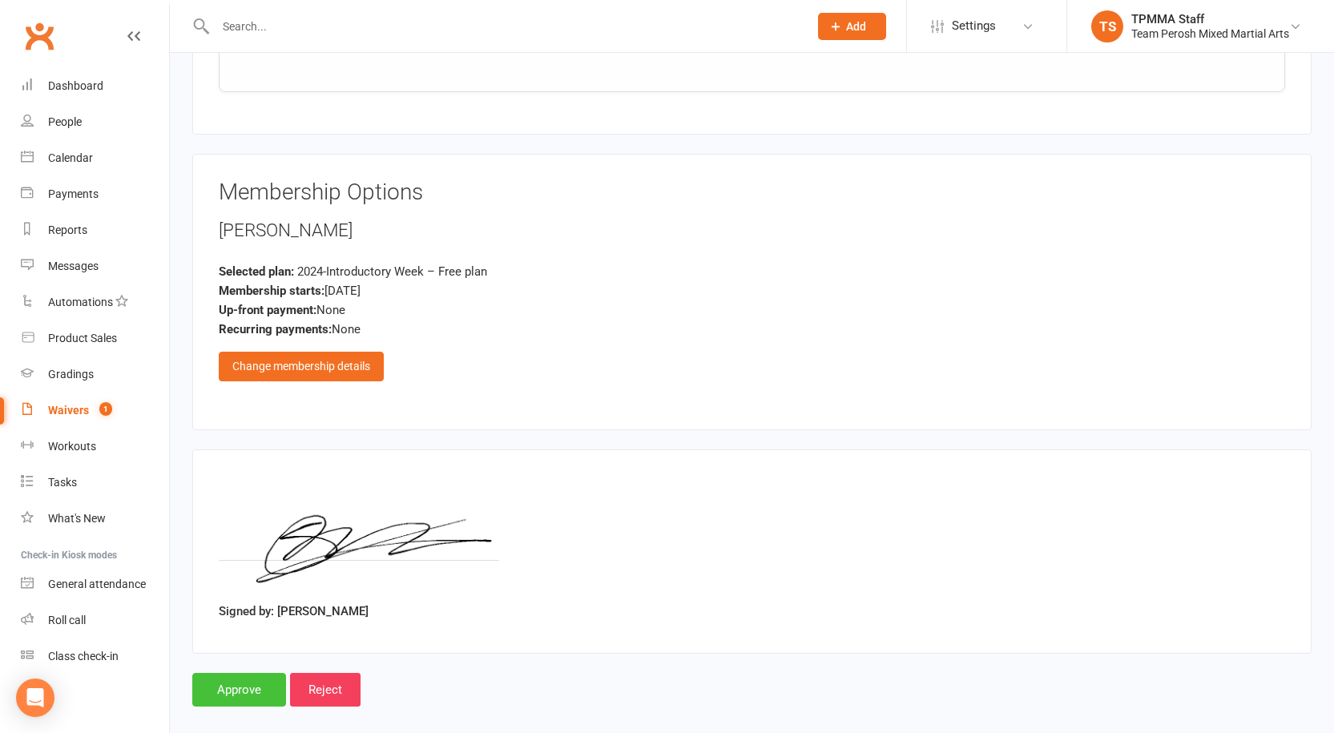
click at [244, 675] on input "Approve" at bounding box center [239, 690] width 94 height 34
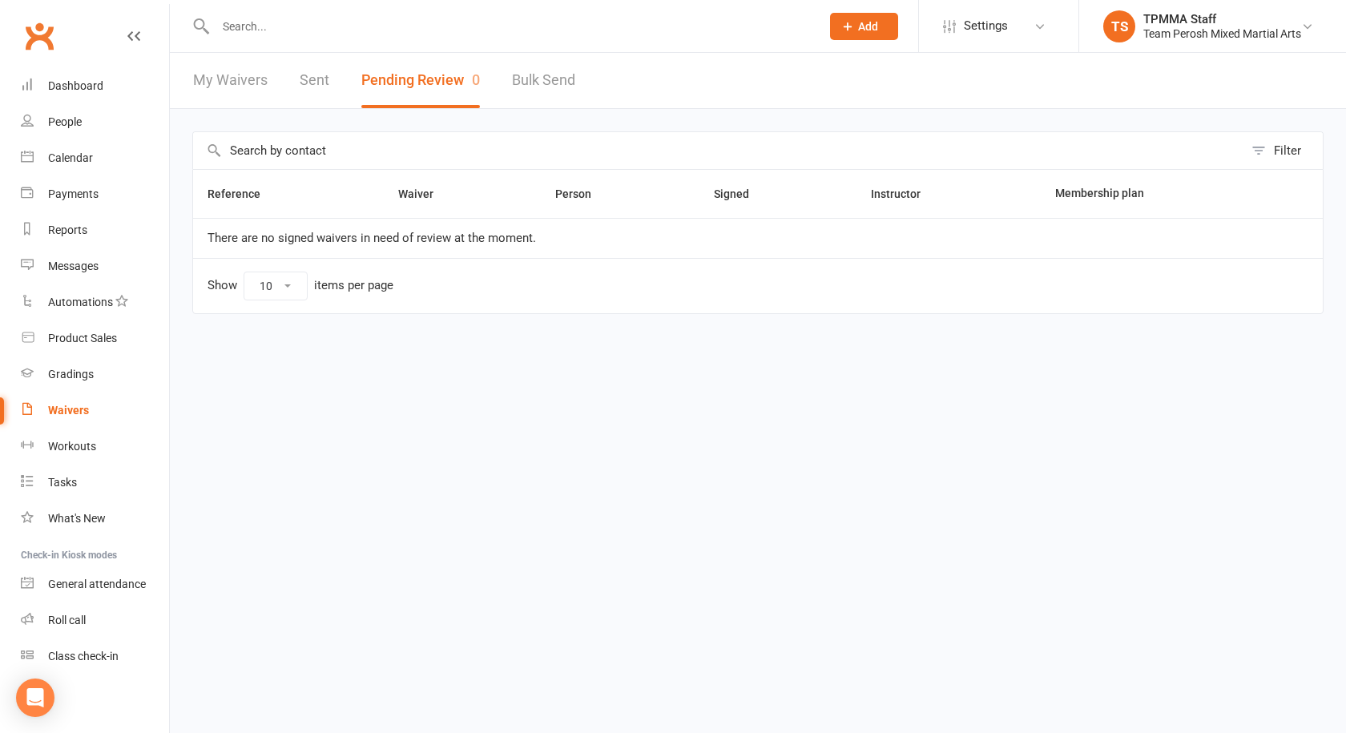
click at [424, 34] on input "text" at bounding box center [510, 26] width 599 height 22
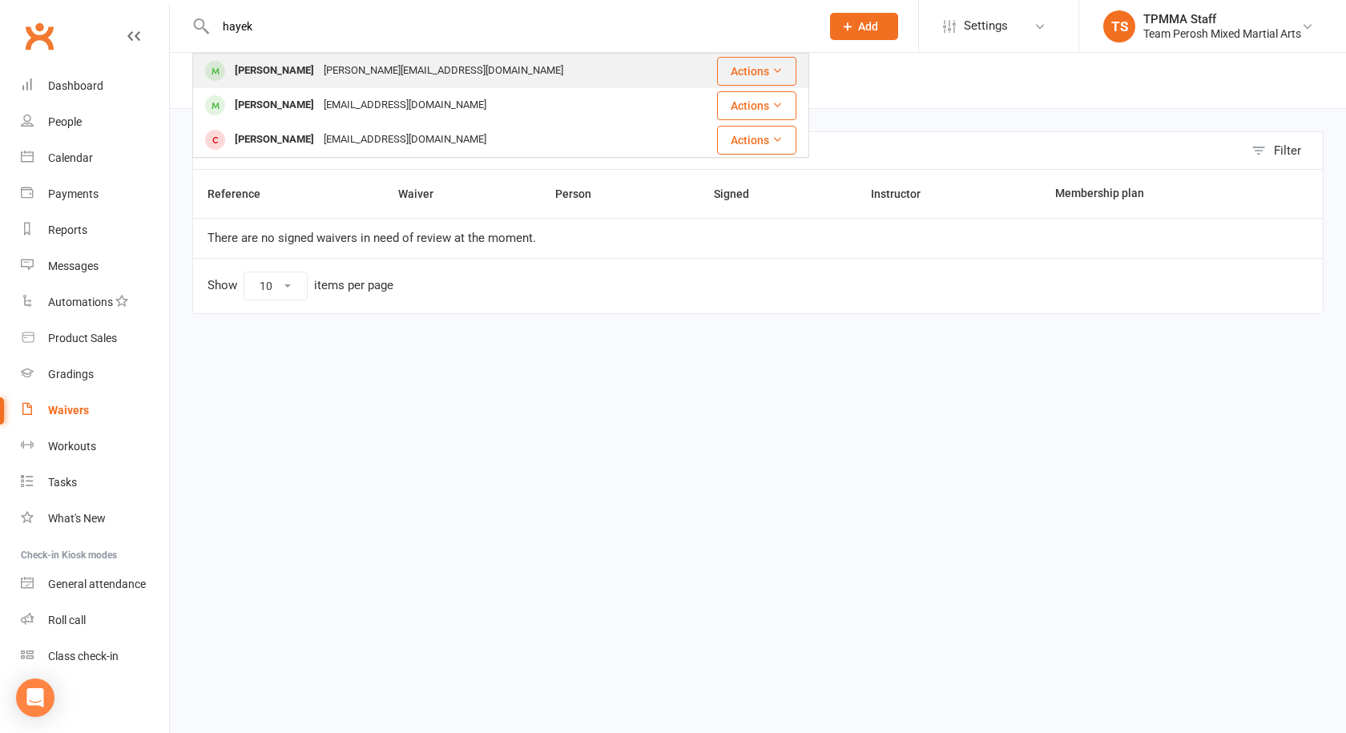
type input "hayek"
click at [385, 79] on div "james.hayek98@gmail.com" at bounding box center [443, 70] width 249 height 23
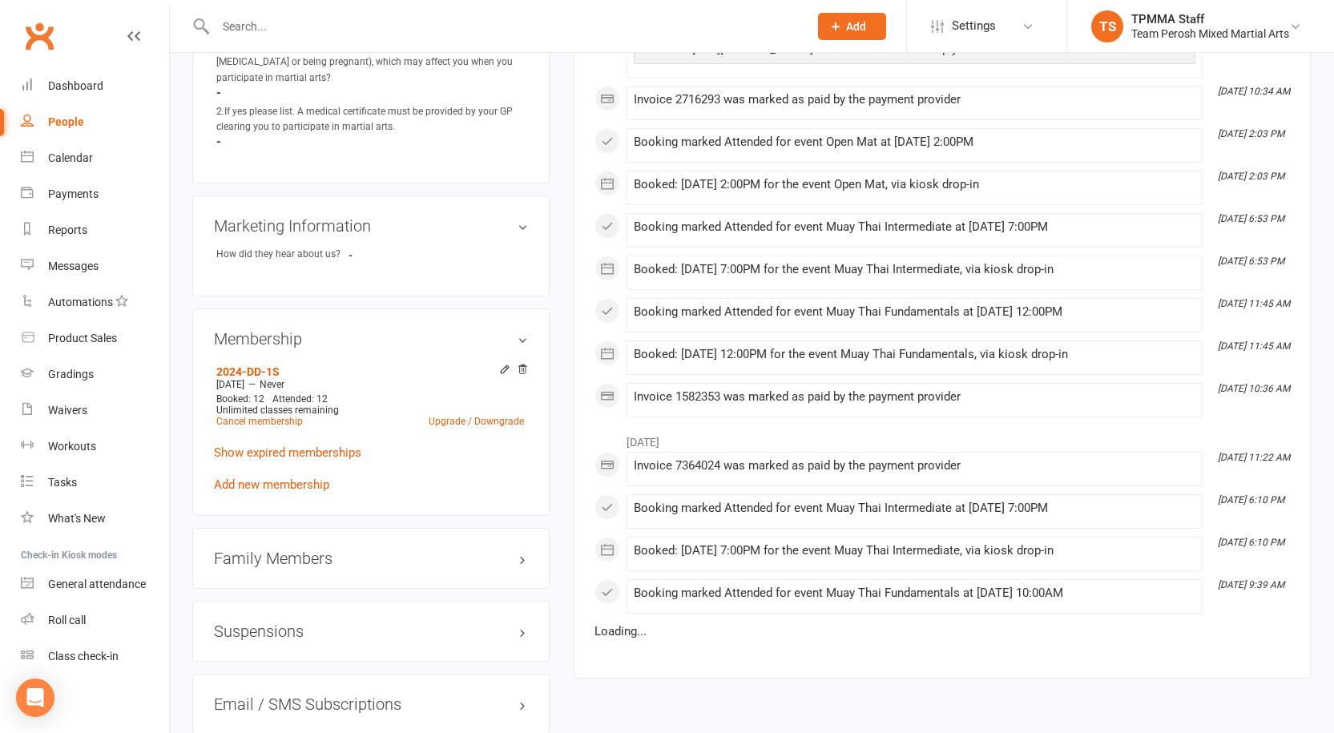
scroll to position [1202, 0]
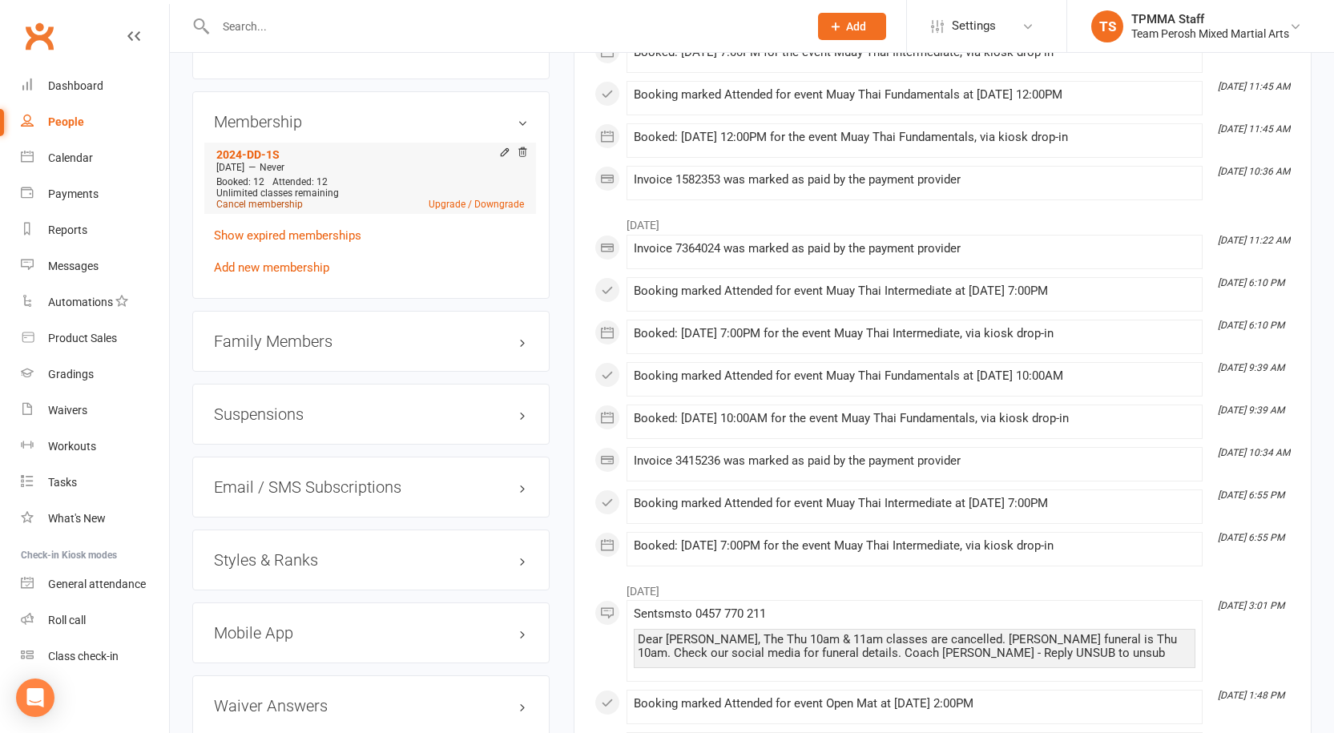
click at [257, 199] on link "Cancel membership" at bounding box center [259, 204] width 87 height 11
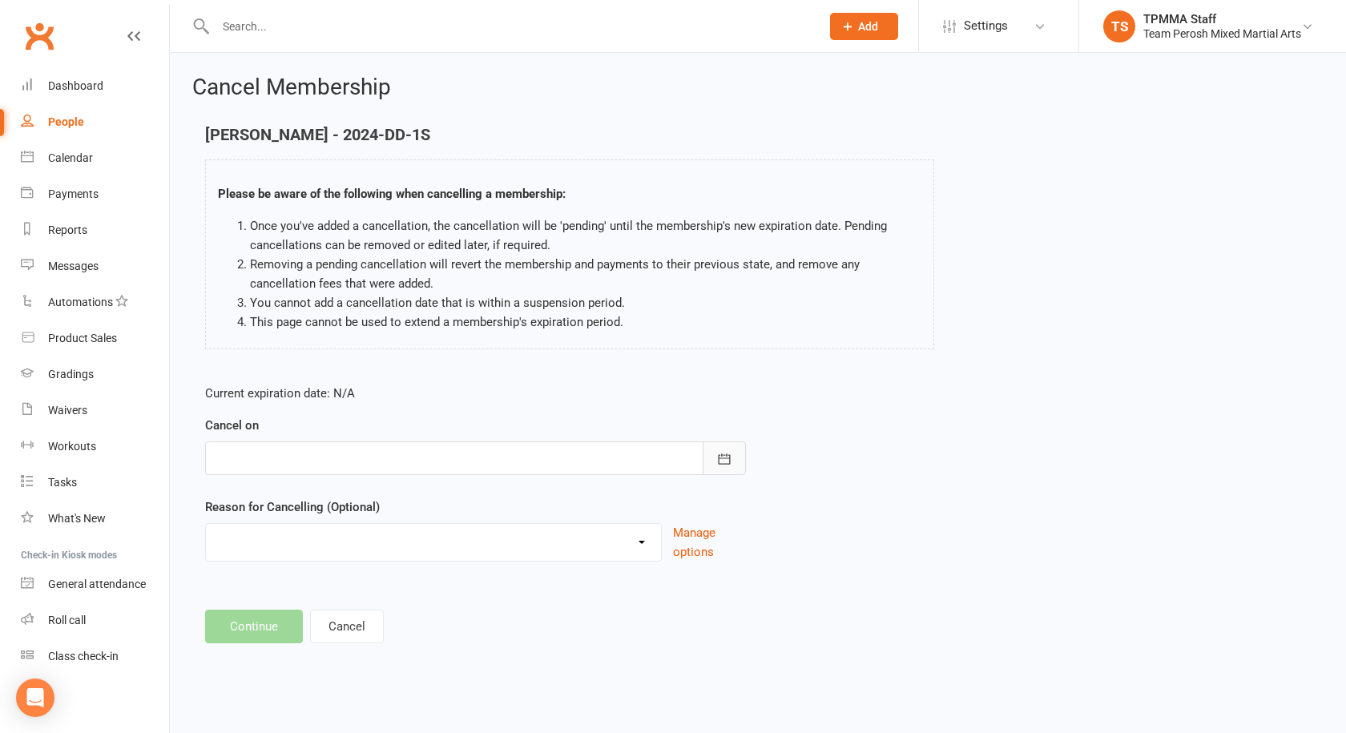
click at [737, 455] on button "button" at bounding box center [724, 459] width 43 height 34
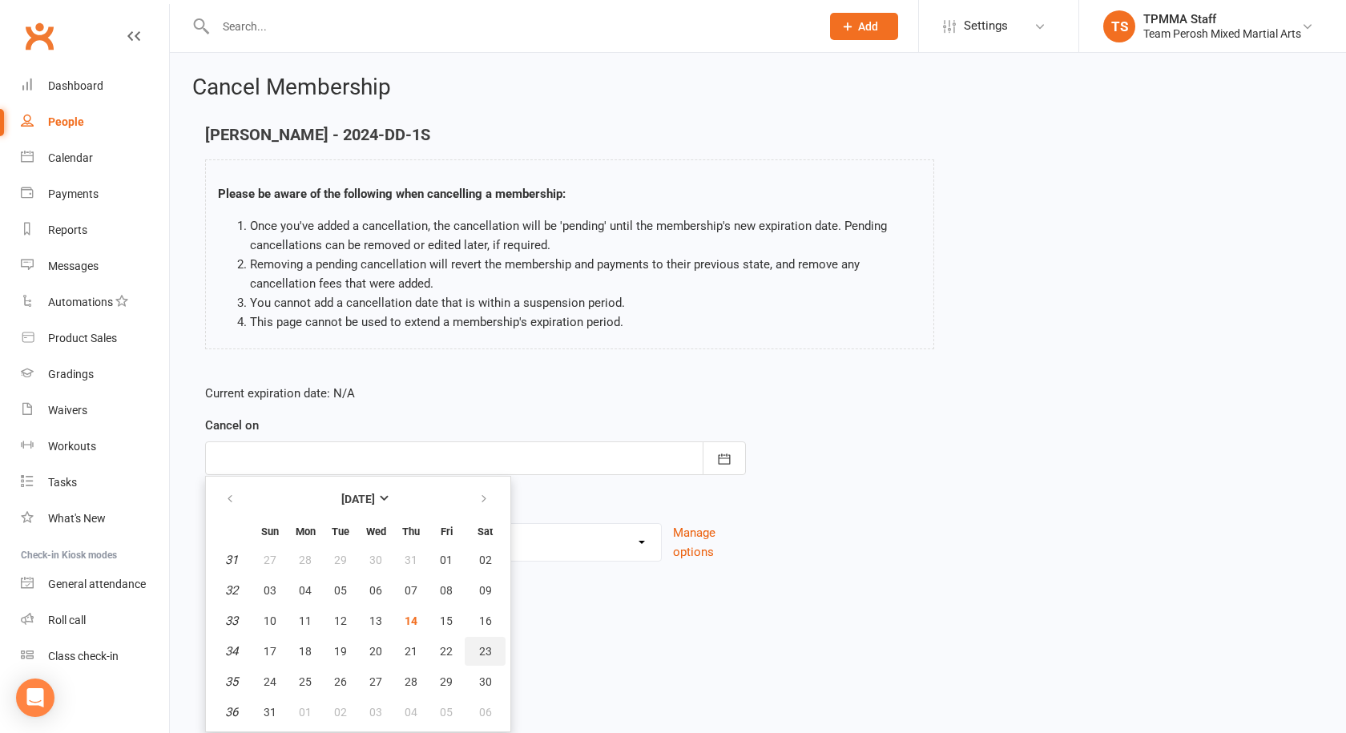
click at [479, 648] on span "23" at bounding box center [485, 651] width 13 height 13
type input "23 Aug 2025"
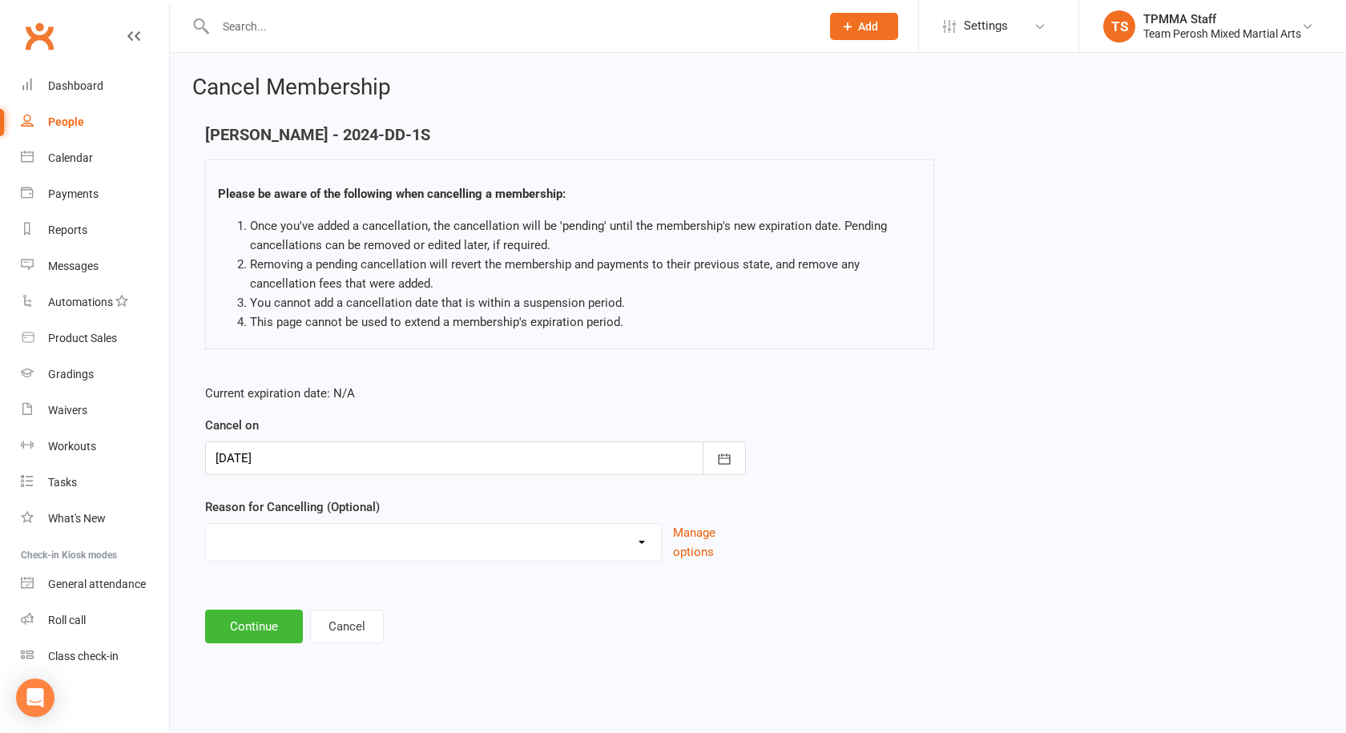
click at [361, 525] on select "Became a member Excessive failed payments Financial Inactive Inactive Casual In…" at bounding box center [433, 540] width 455 height 32
select select "6"
click at [206, 524] on select "Became a member Excessive failed payments Financial Inactive Inactive Casual In…" at bounding box center [433, 540] width 455 height 32
click at [263, 619] on button "Continue" at bounding box center [254, 627] width 98 height 34
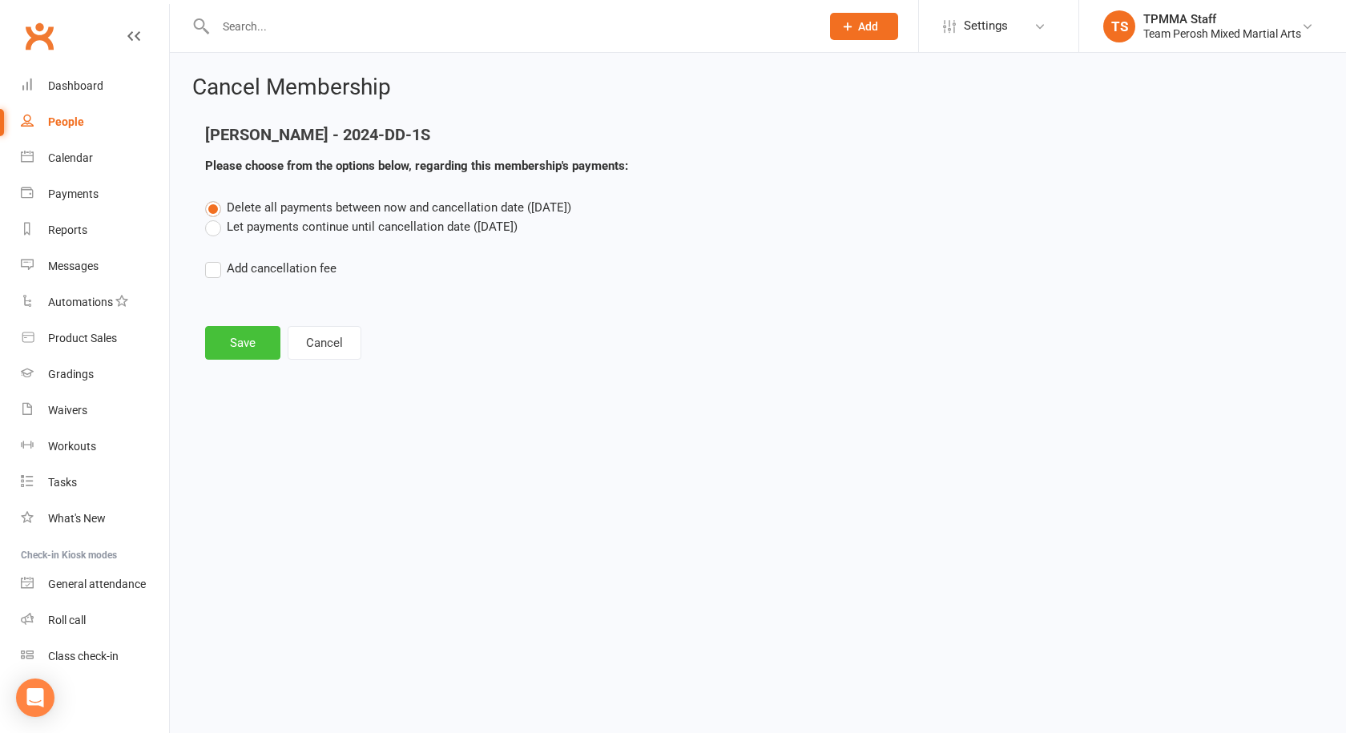
drag, startPoint x: 232, startPoint y: 335, endPoint x: 260, endPoint y: 378, distance: 52.0
click at [233, 339] on button "Save" at bounding box center [242, 343] width 75 height 34
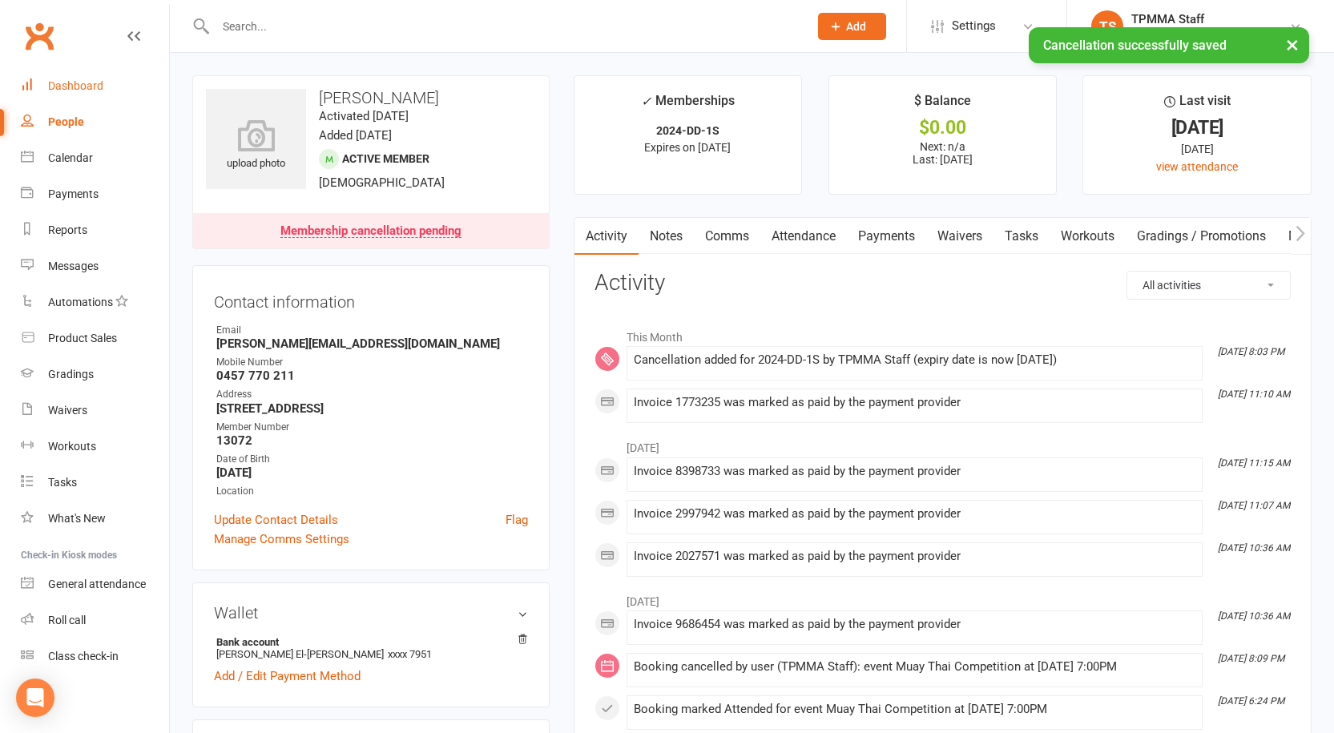
click at [103, 70] on link "Dashboard" at bounding box center [95, 86] width 148 height 36
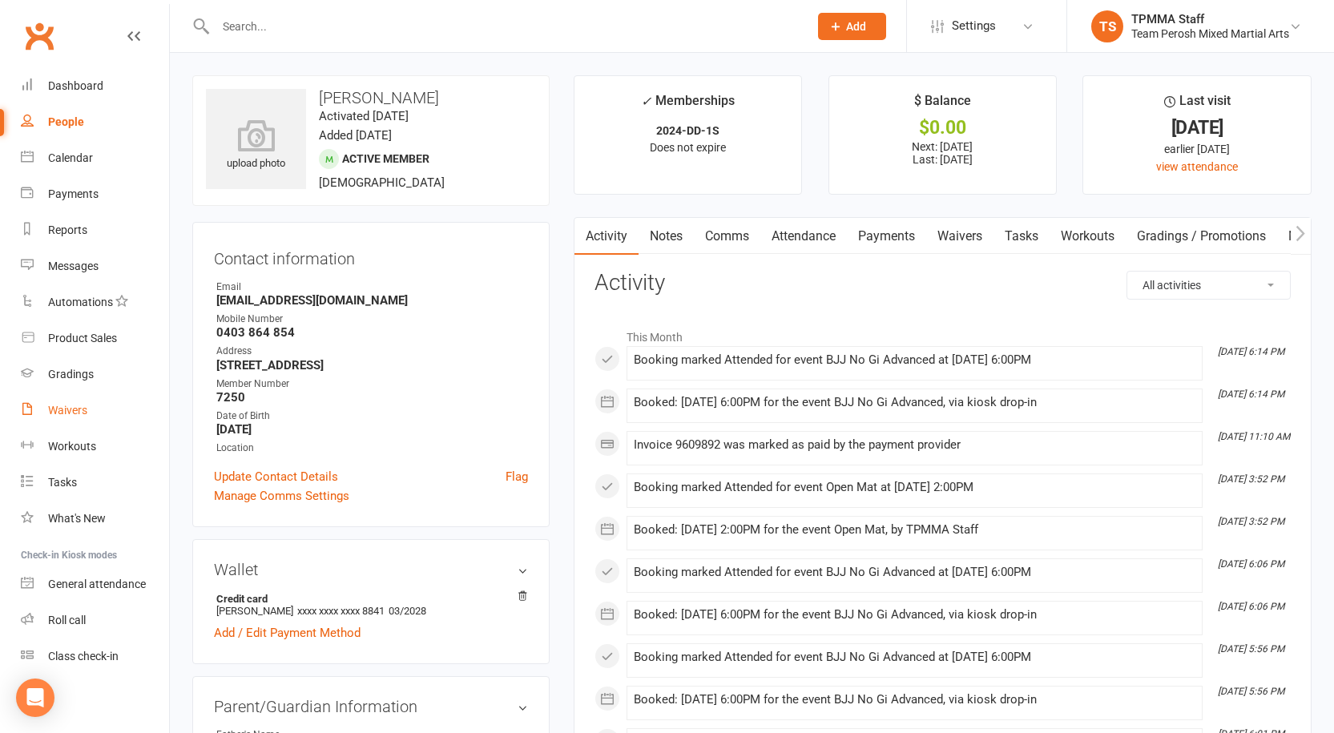
click at [74, 405] on div "Waivers" at bounding box center [67, 410] width 39 height 13
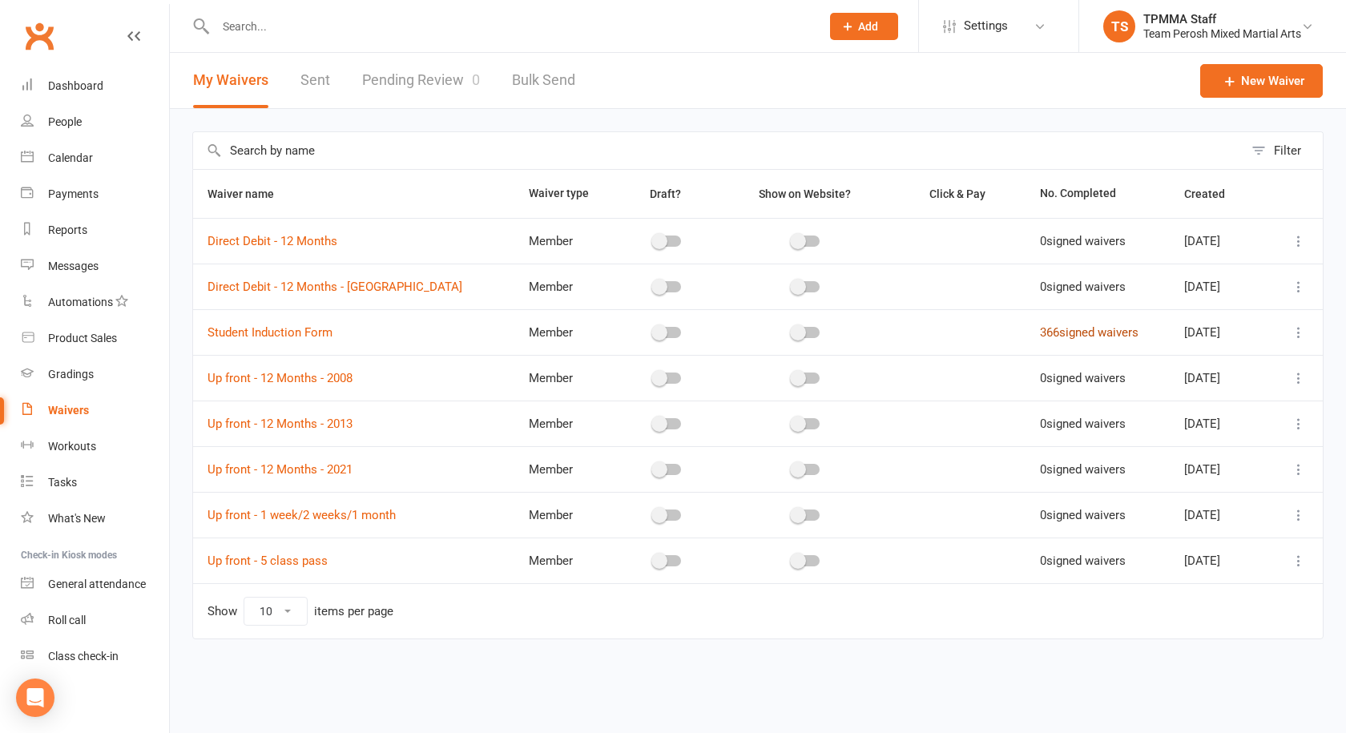
click at [1040, 329] on link "366 signed waivers" at bounding box center [1089, 332] width 99 height 14
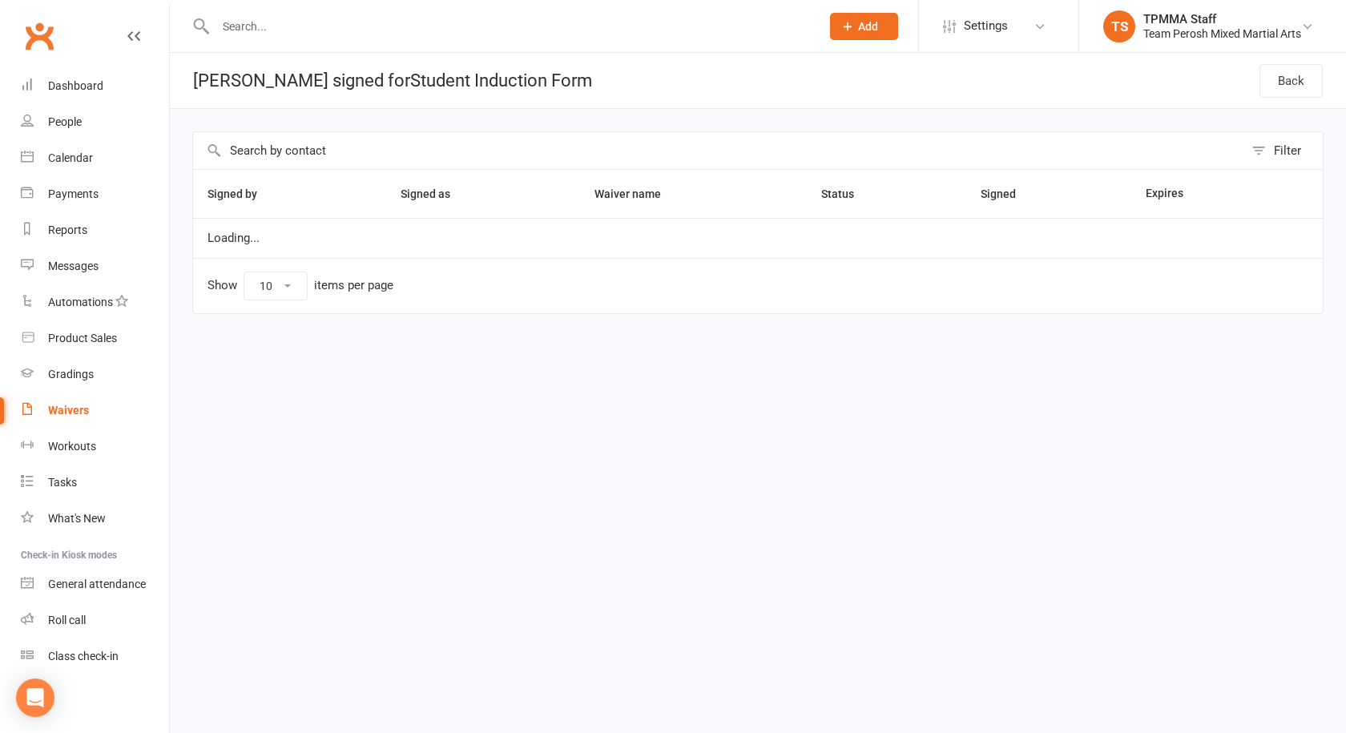
select select "100"
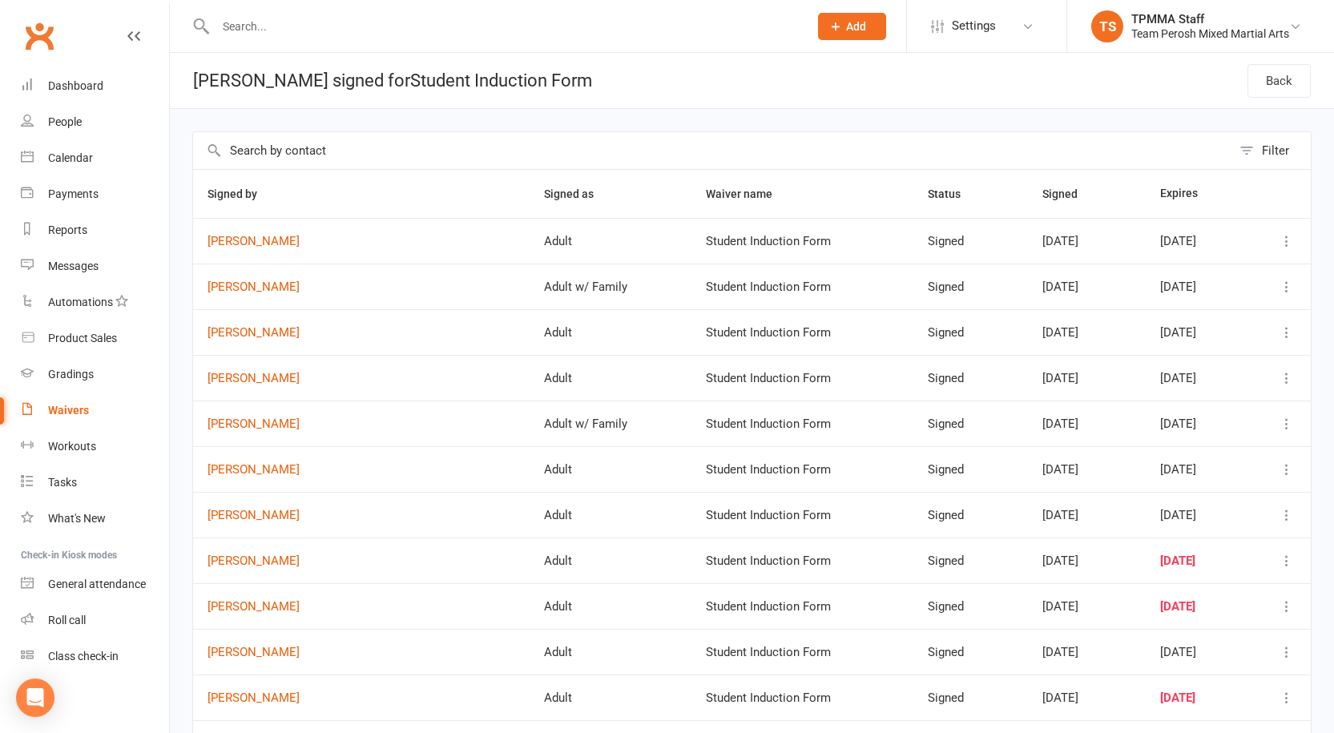
click at [307, 26] on input "text" at bounding box center [504, 26] width 587 height 22
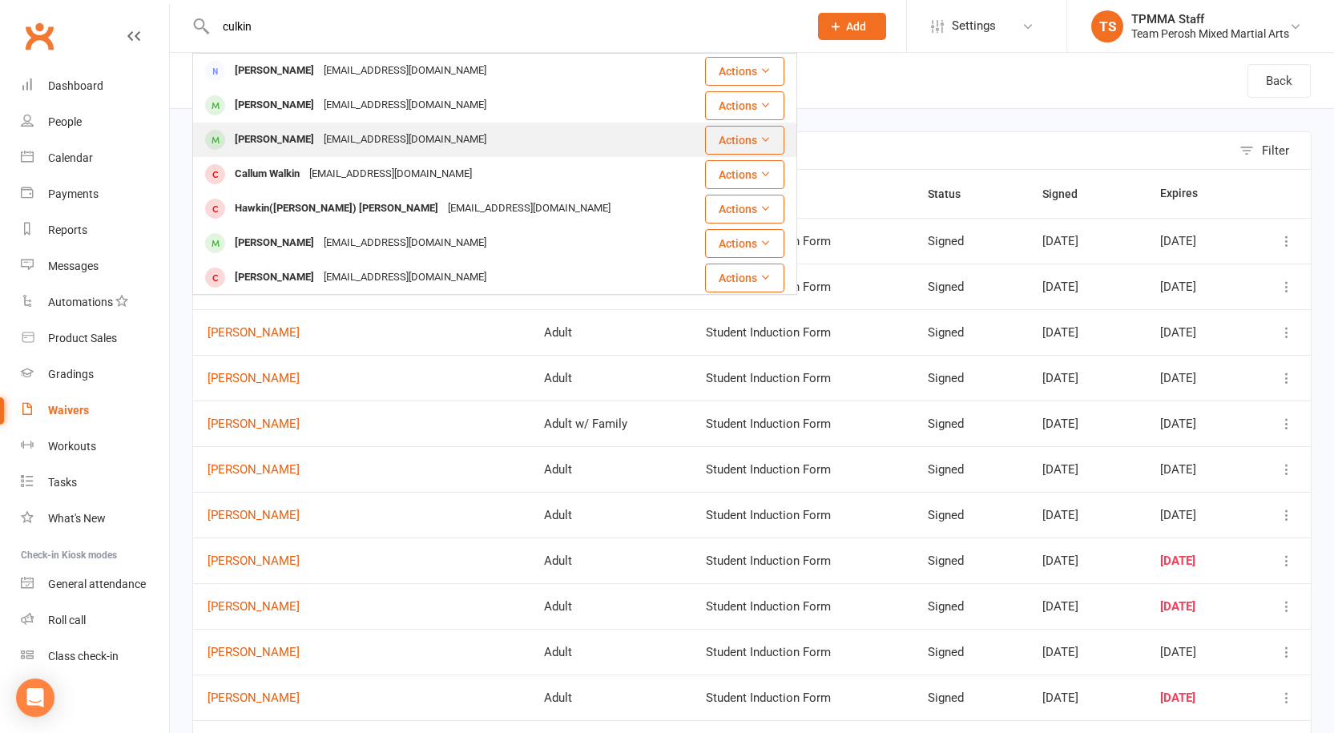
type input "culkin"
click at [319, 130] on div "culkinjosh@gmail.com" at bounding box center [405, 139] width 172 height 23
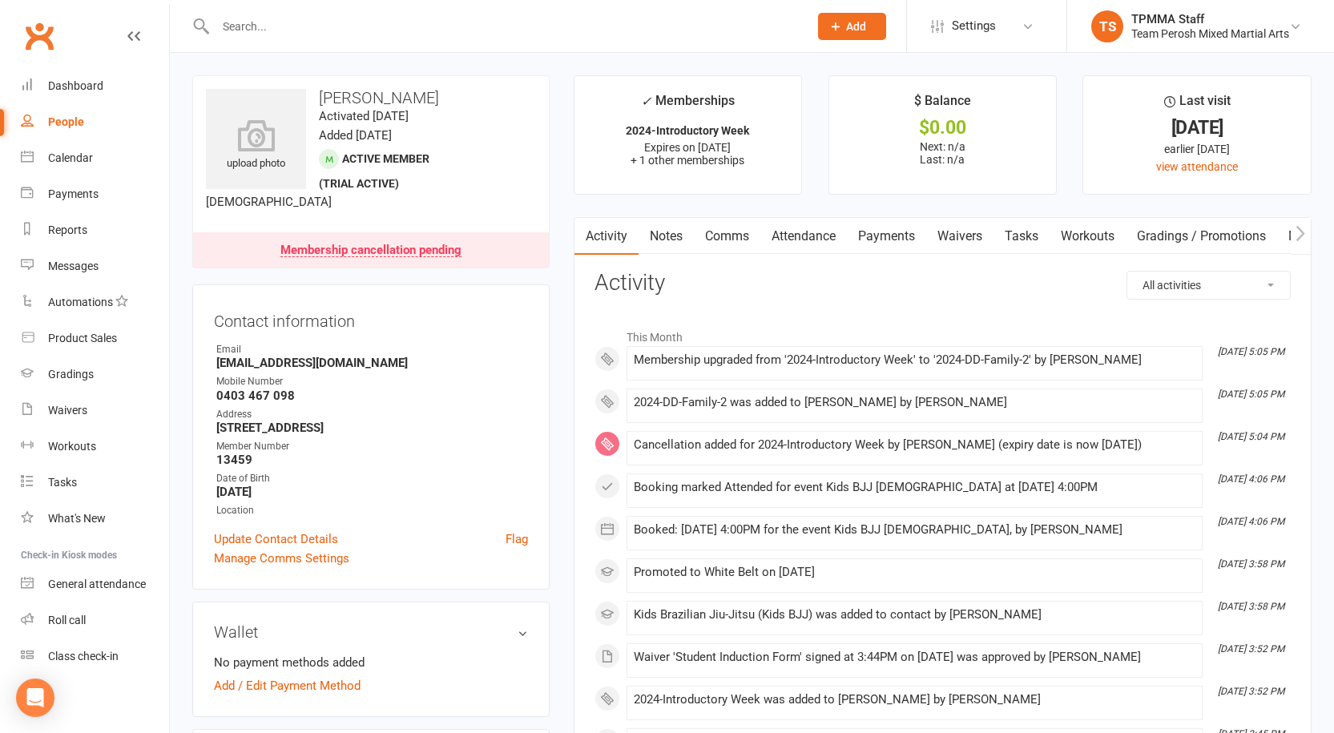
click at [301, 28] on input "text" at bounding box center [504, 26] width 587 height 22
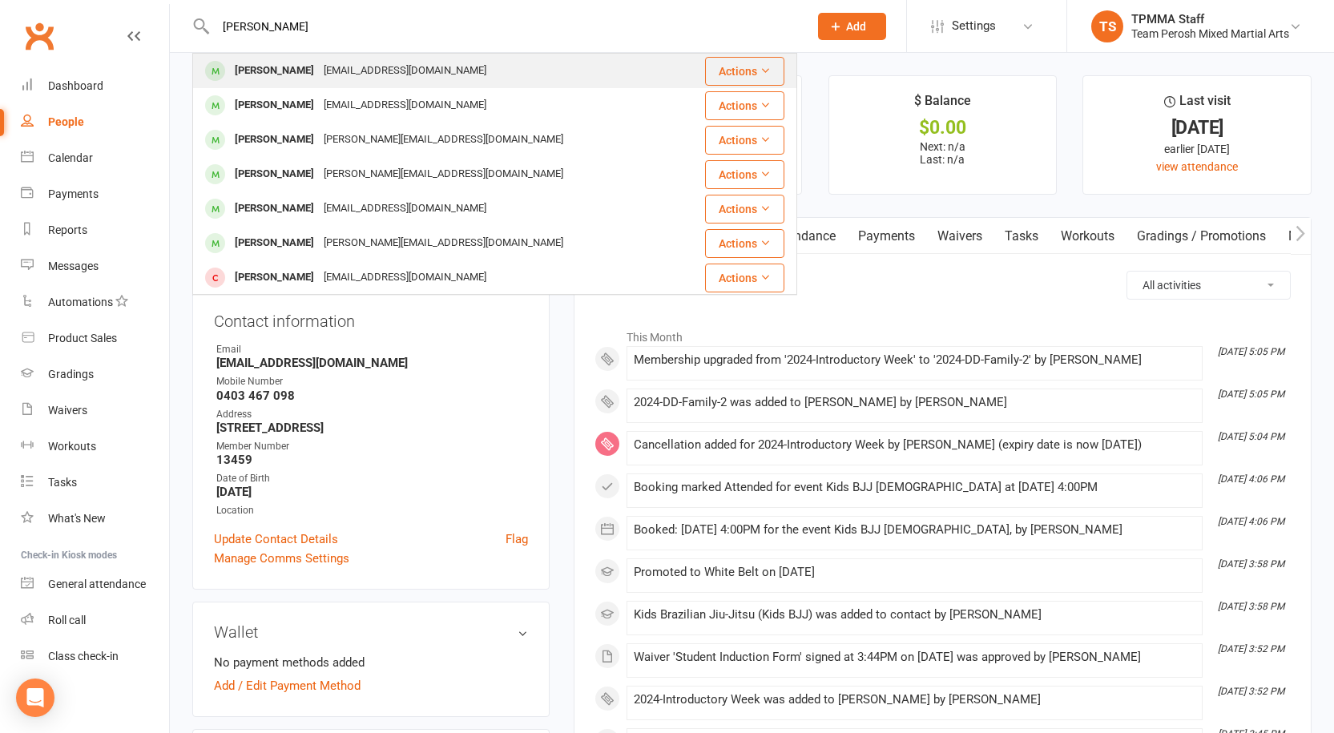
type input "james ke"
click at [378, 78] on div "Ken_KEOM@YAHOO.COM" at bounding box center [405, 70] width 172 height 23
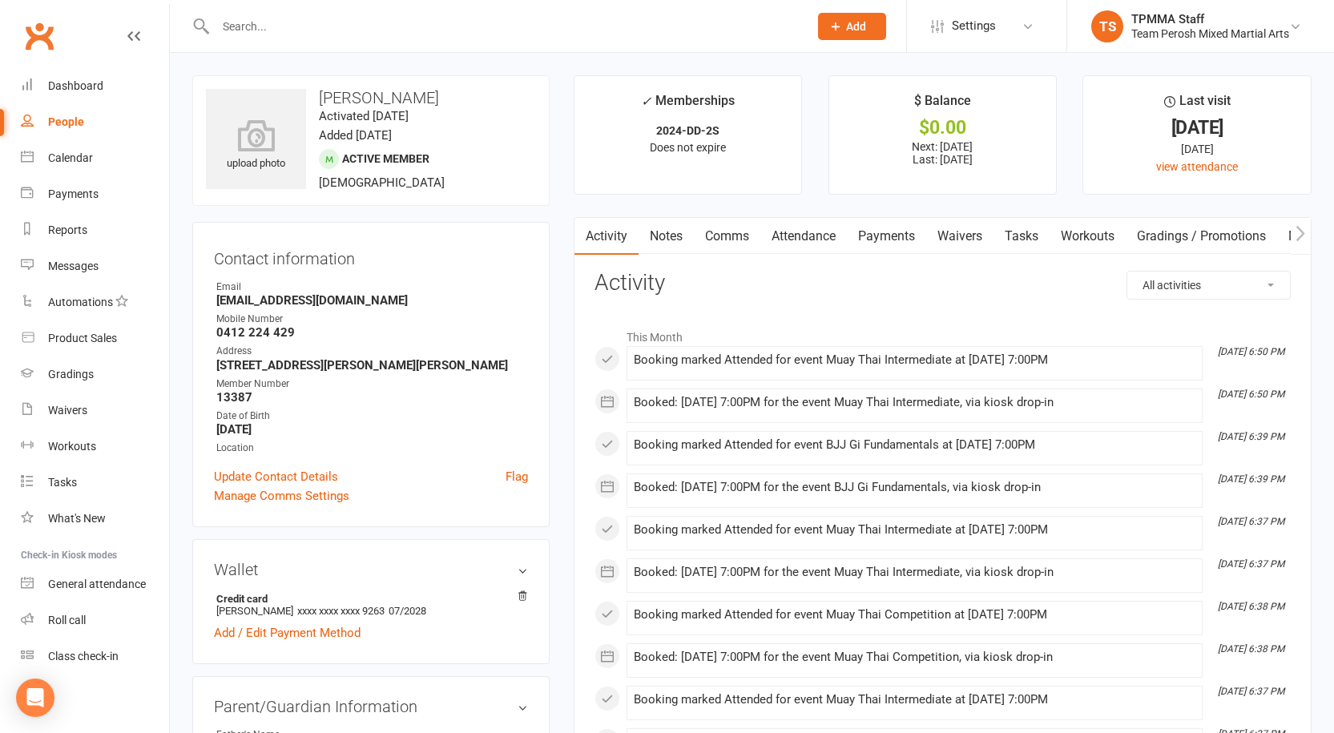
click at [788, 237] on link "Attendance" at bounding box center [804, 236] width 87 height 37
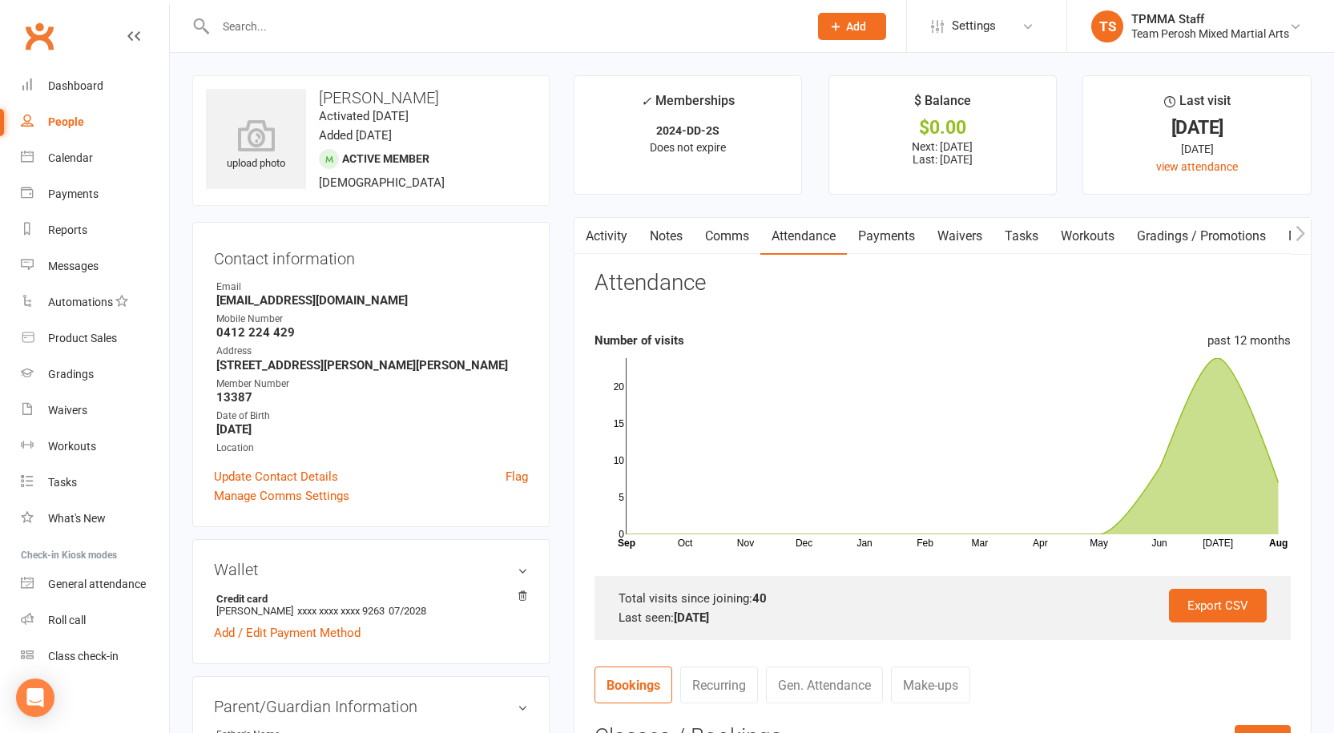
click at [886, 238] on link "Payments" at bounding box center [886, 236] width 79 height 37
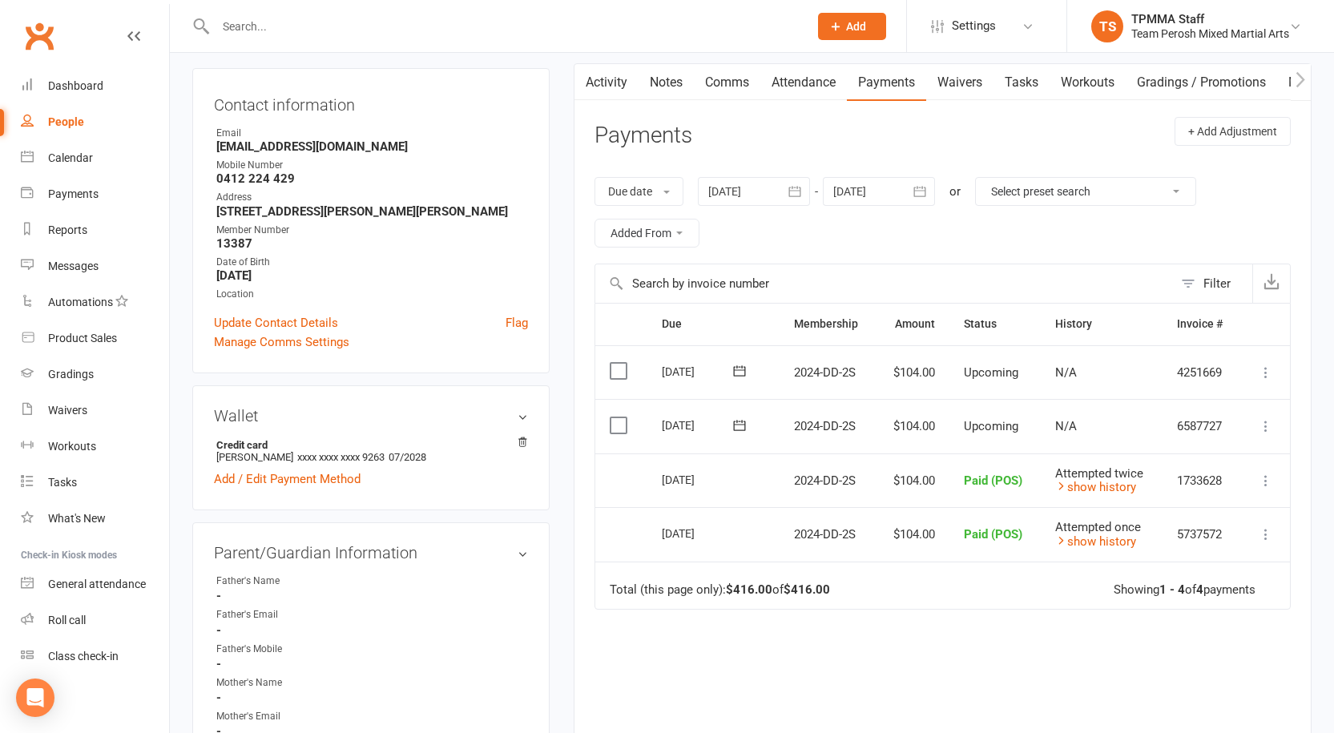
scroll to position [160, 0]
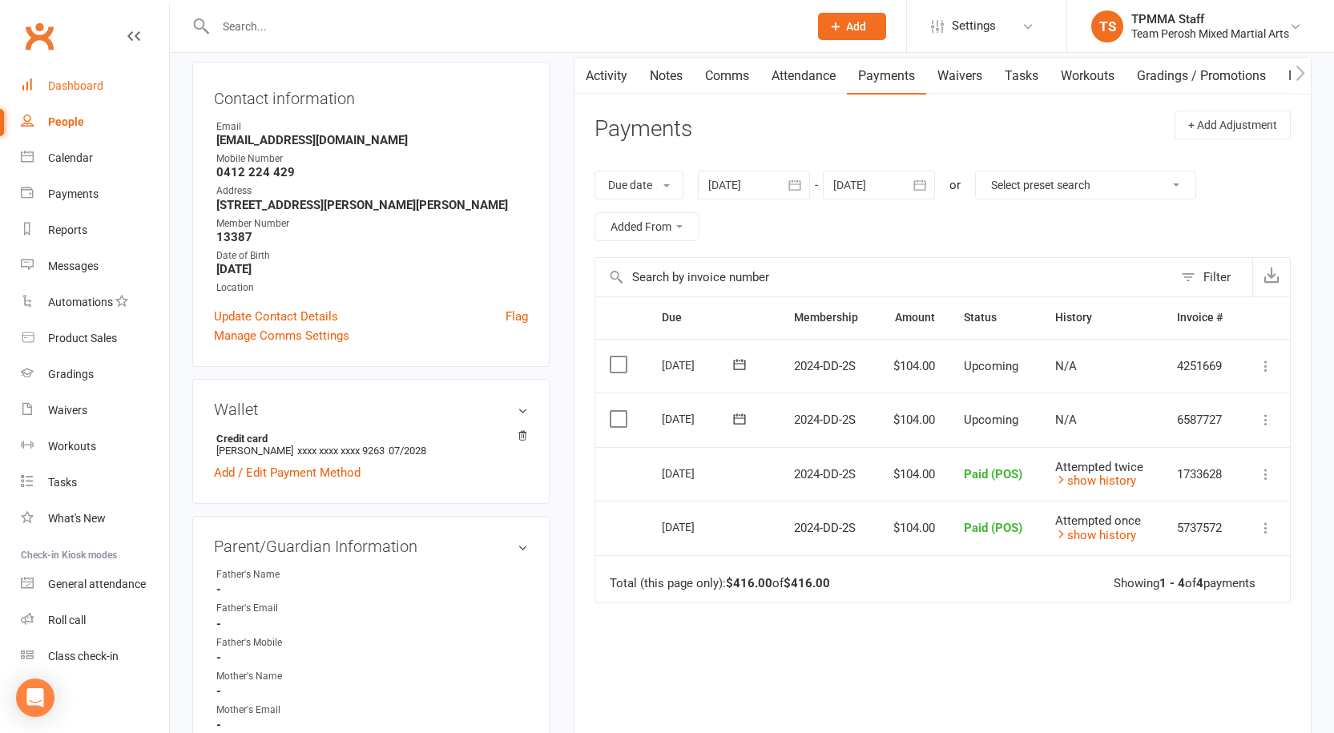
click at [113, 79] on link "Dashboard" at bounding box center [95, 86] width 148 height 36
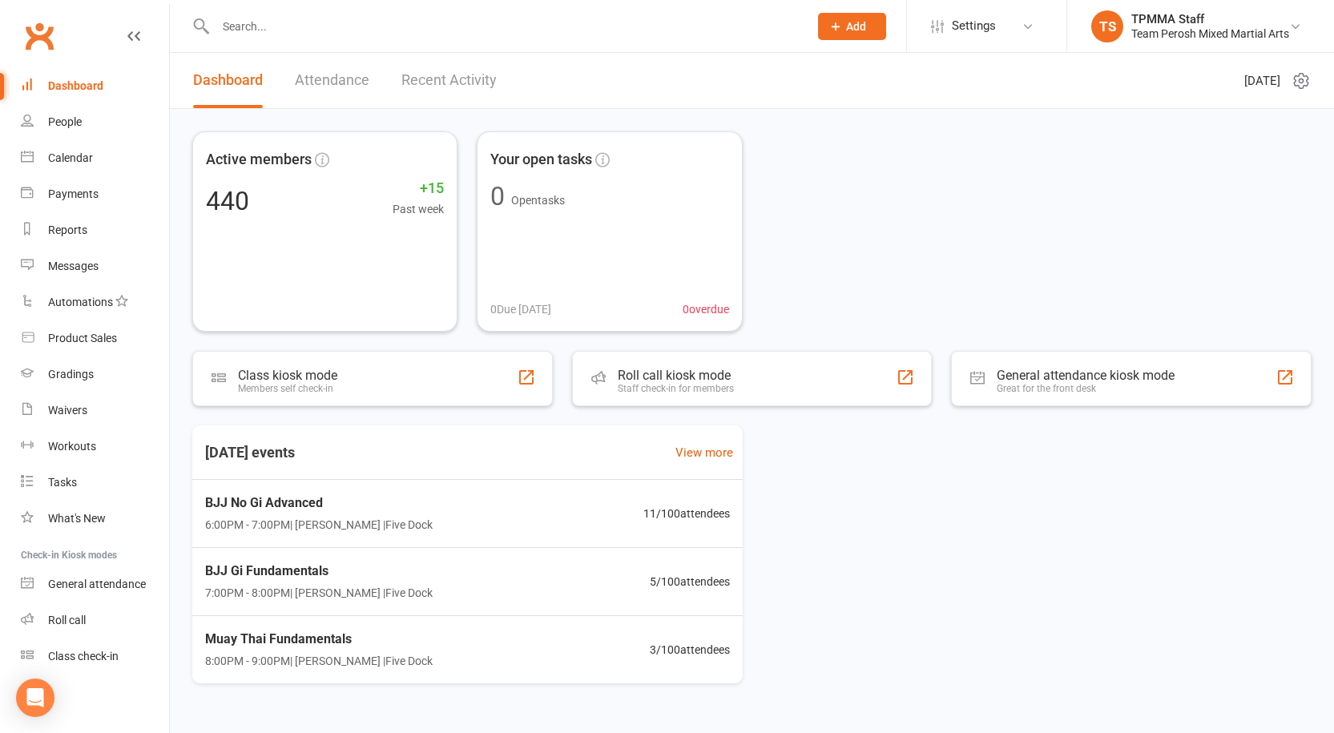
click at [98, 85] on div "Dashboard" at bounding box center [75, 85] width 55 height 13
click at [349, 17] on input "text" at bounding box center [504, 26] width 587 height 22
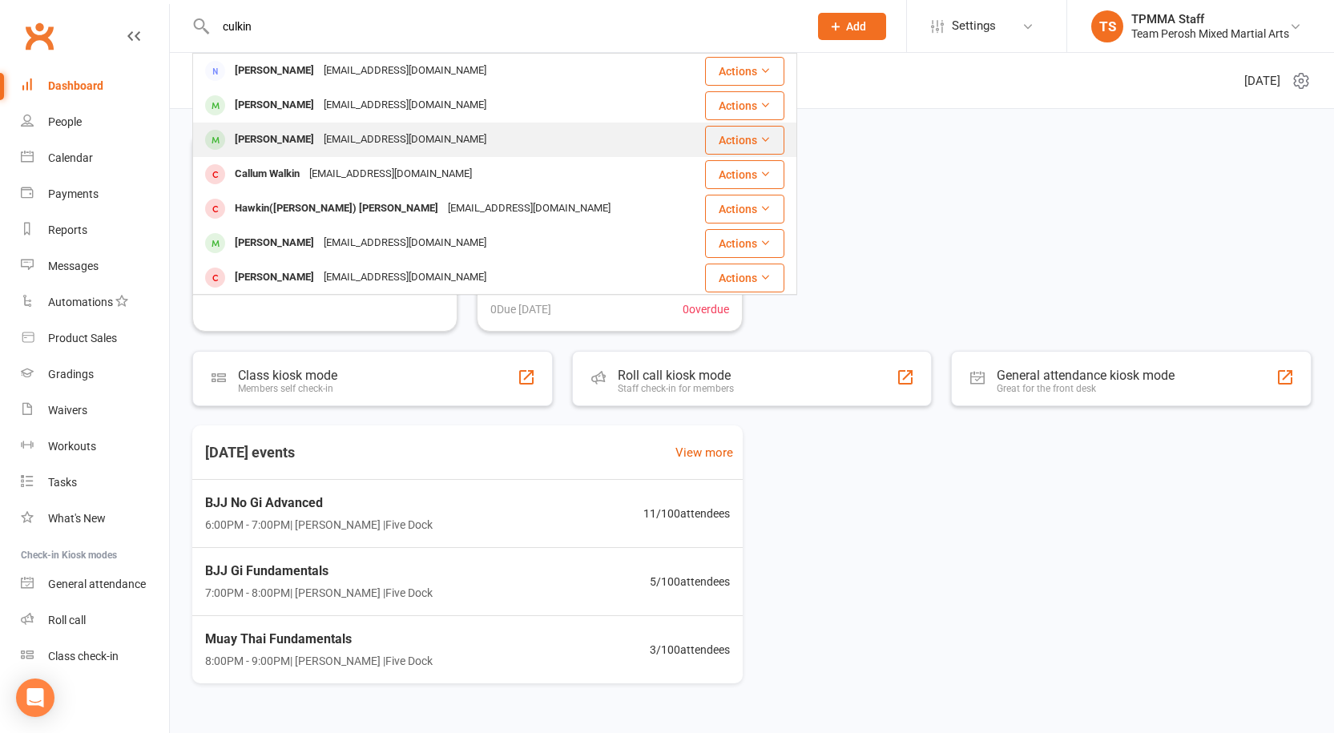
type input "culkin"
click at [323, 127] on div "Heidi Culkin culkinjosh@gmail.com" at bounding box center [441, 139] width 495 height 33
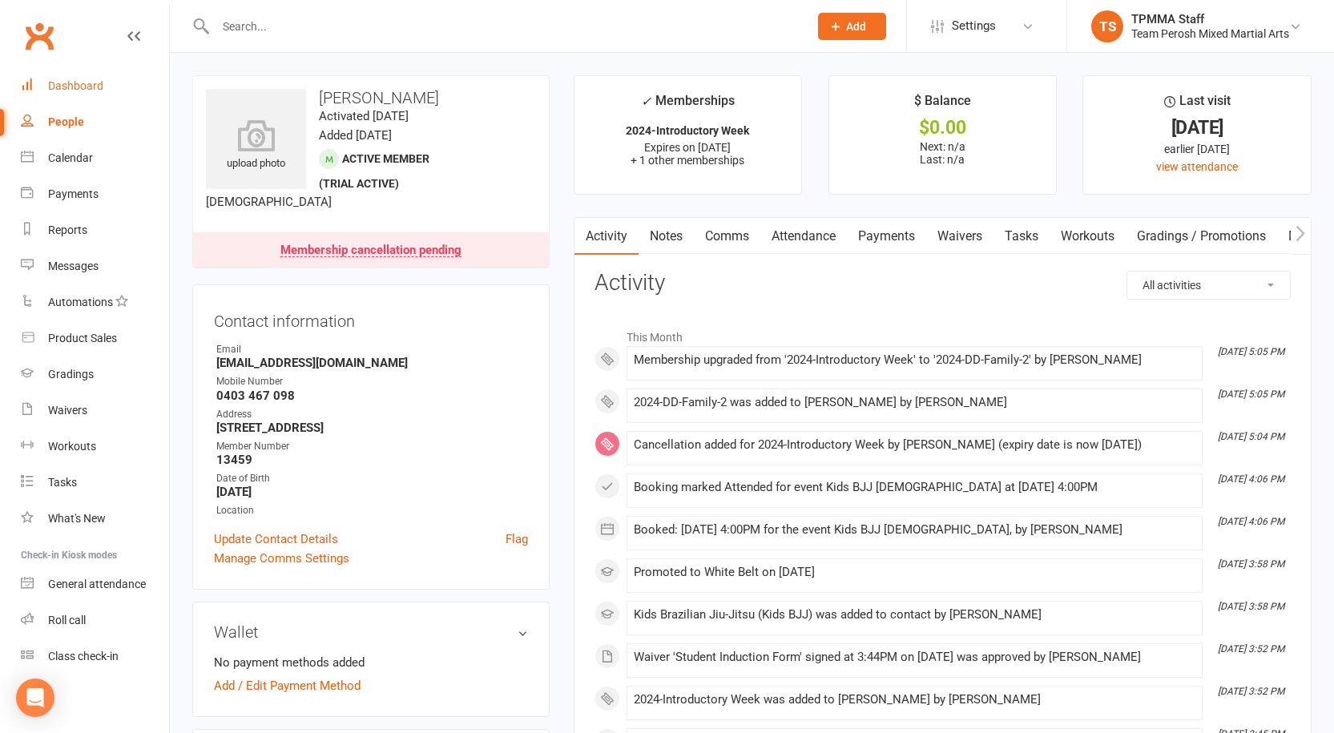
click at [70, 73] on link "Dashboard" at bounding box center [95, 86] width 148 height 36
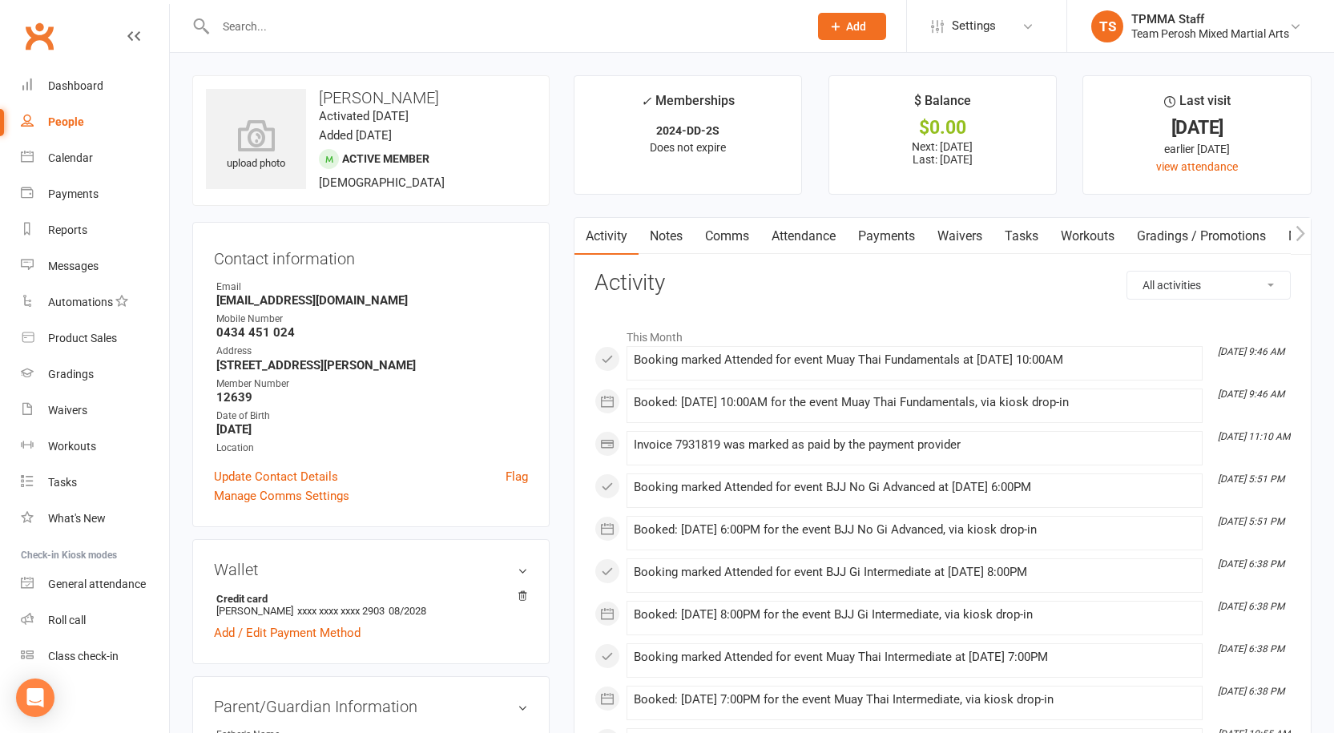
click at [824, 241] on link "Attendance" at bounding box center [804, 236] width 87 height 37
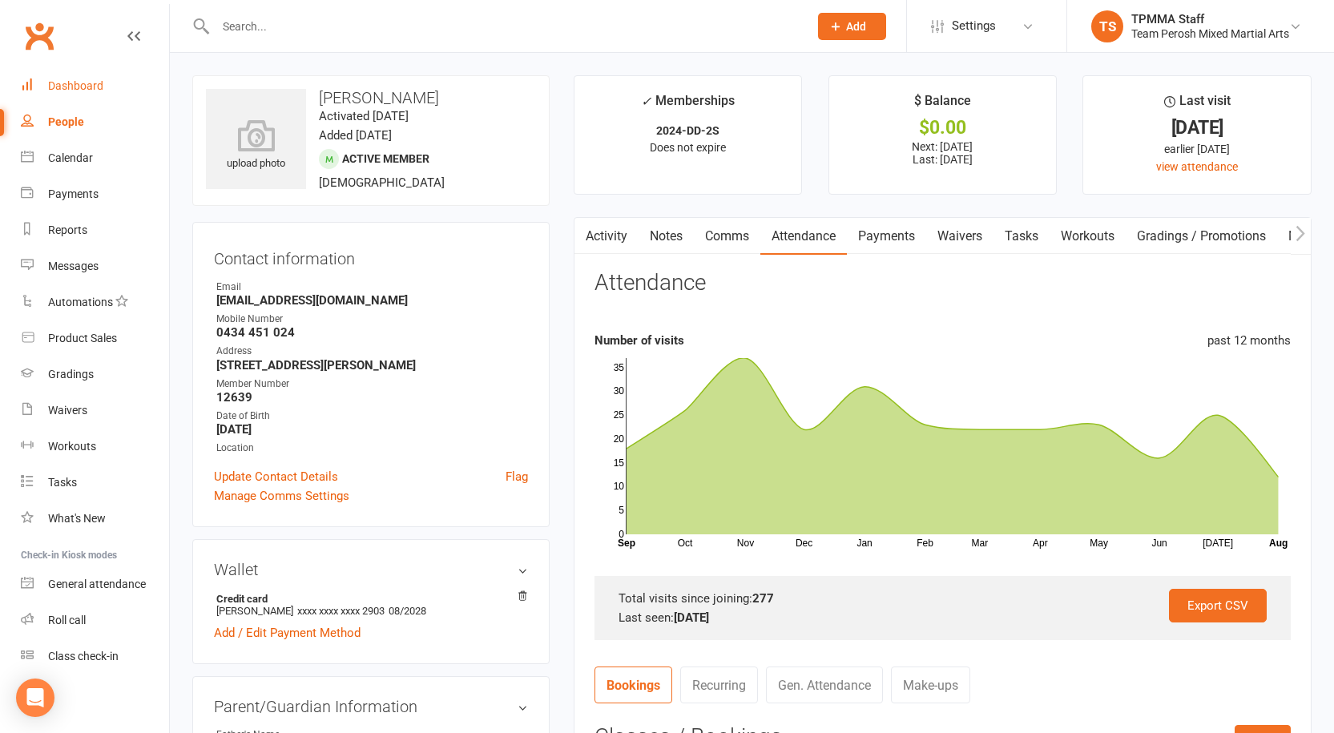
click at [99, 92] on div "Dashboard" at bounding box center [75, 85] width 55 height 13
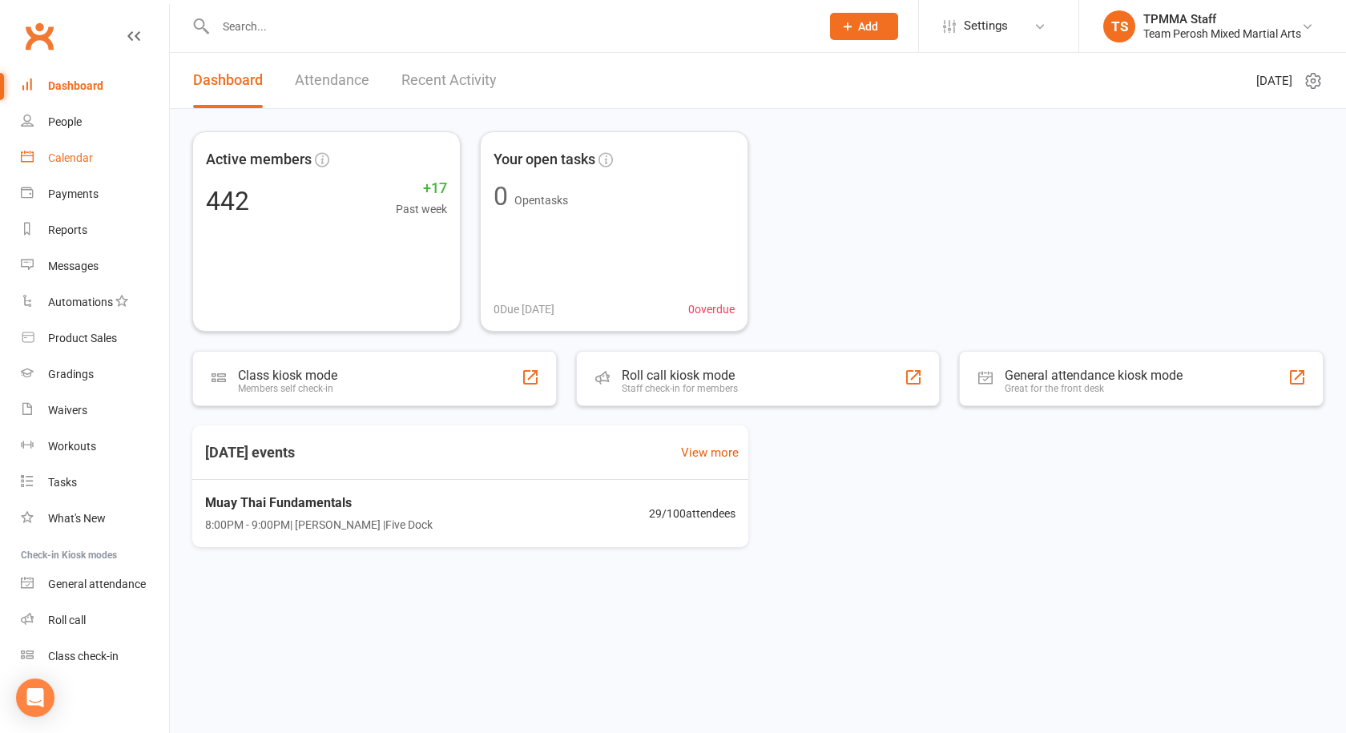
click at [93, 143] on link "Calendar" at bounding box center [95, 158] width 148 height 36
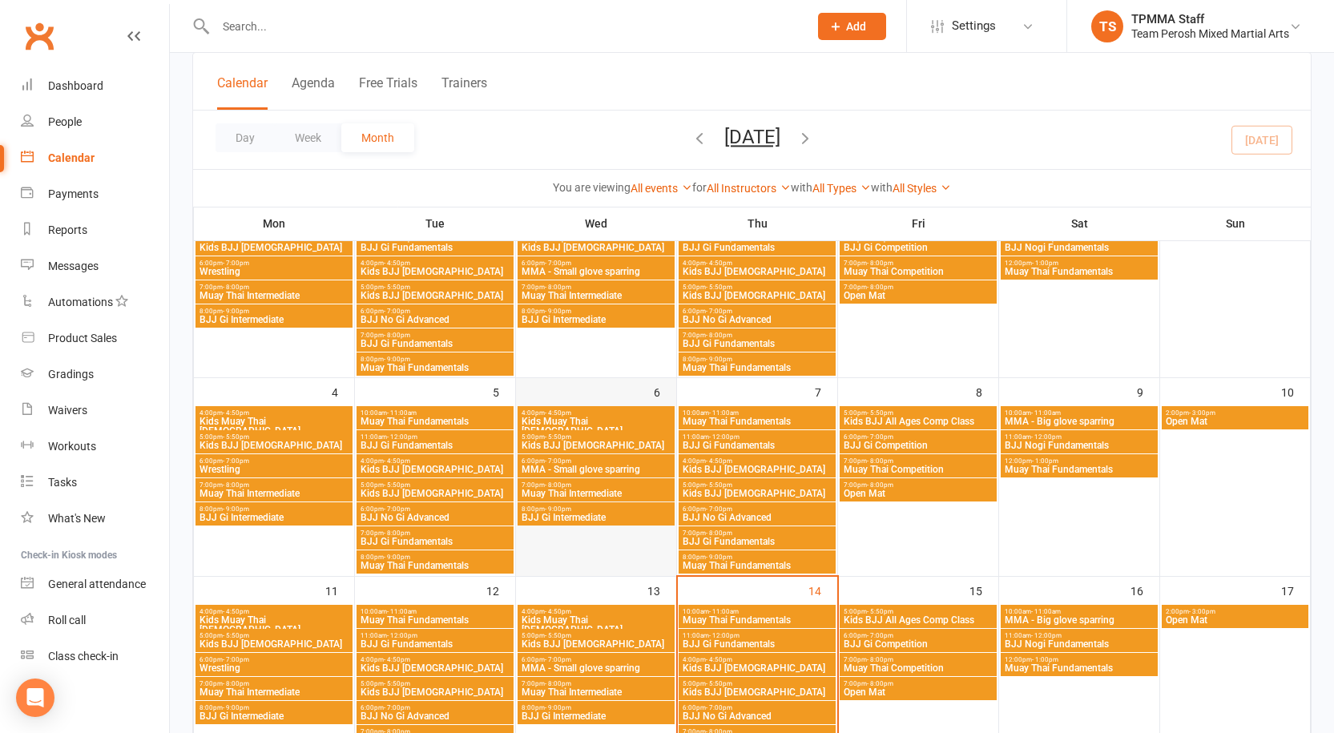
scroll to position [321, 0]
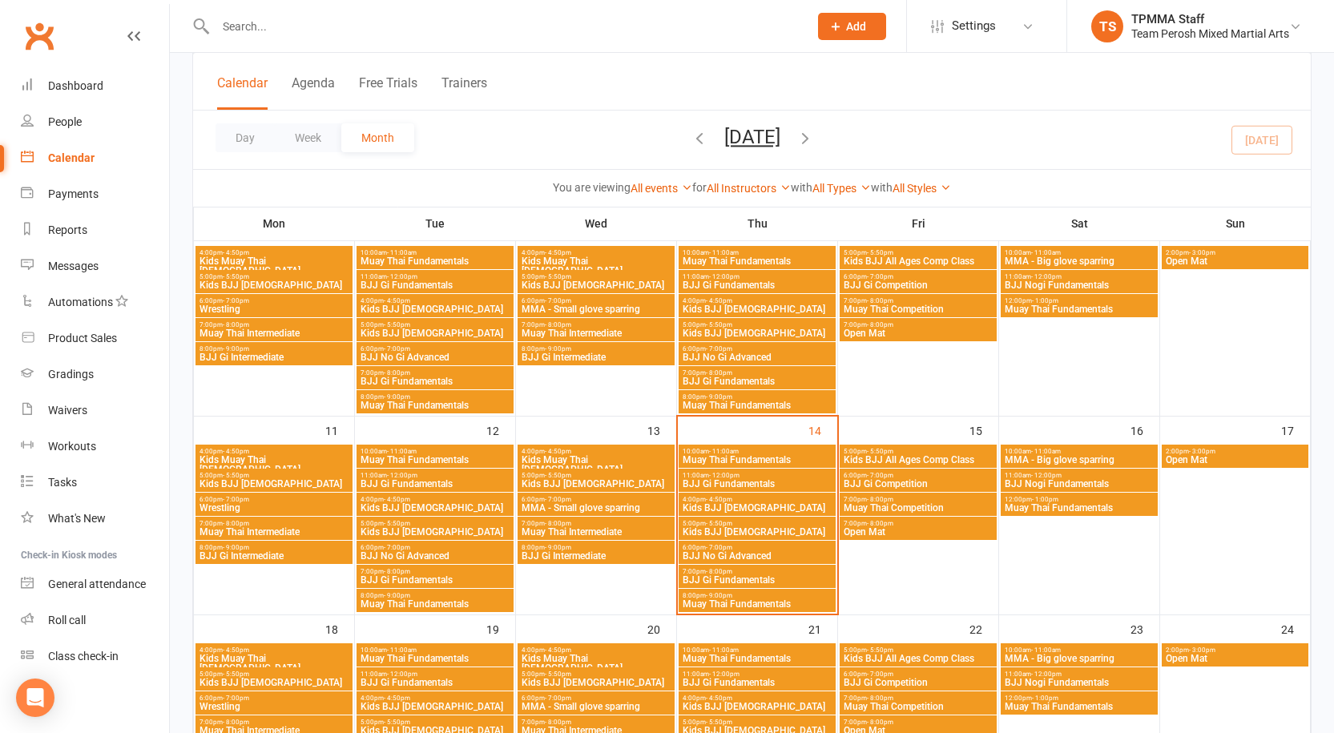
click at [615, 504] on span "MMA - Small glove sparring" at bounding box center [596, 508] width 151 height 10
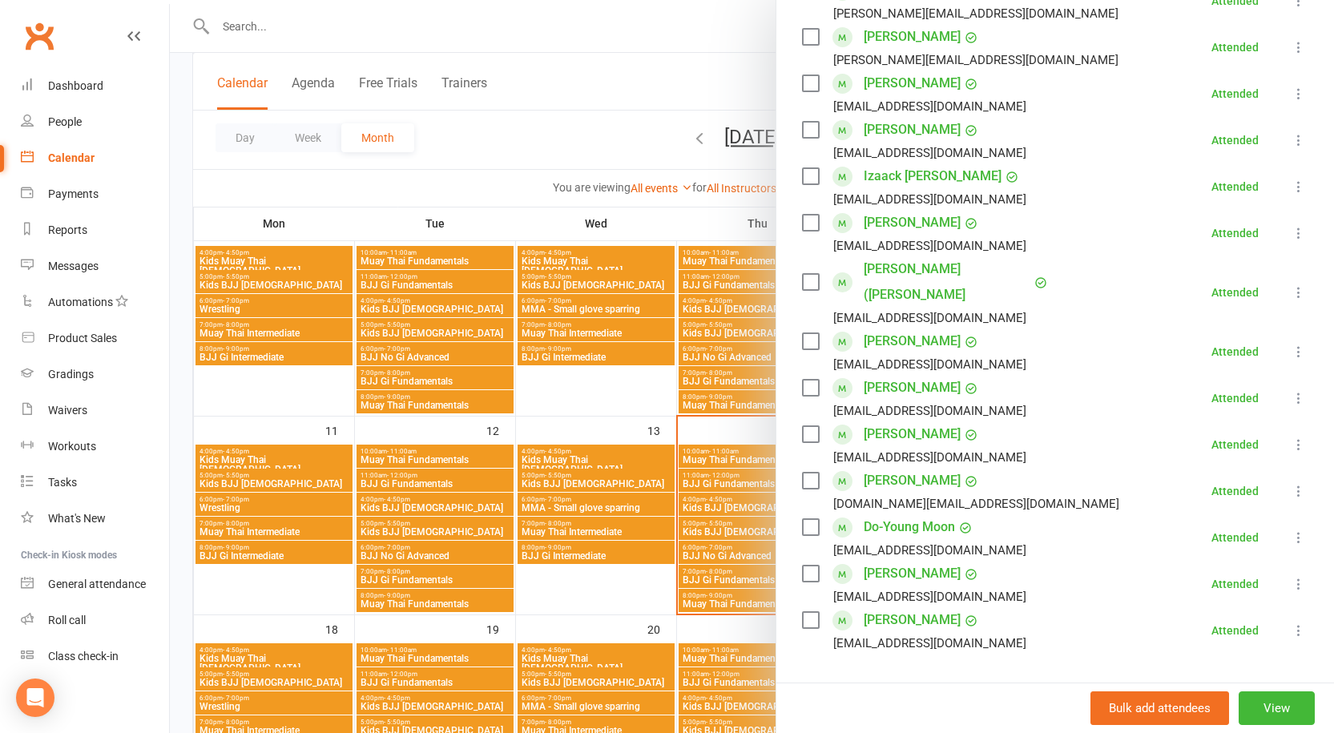
click at [639, 401] on div at bounding box center [752, 366] width 1164 height 733
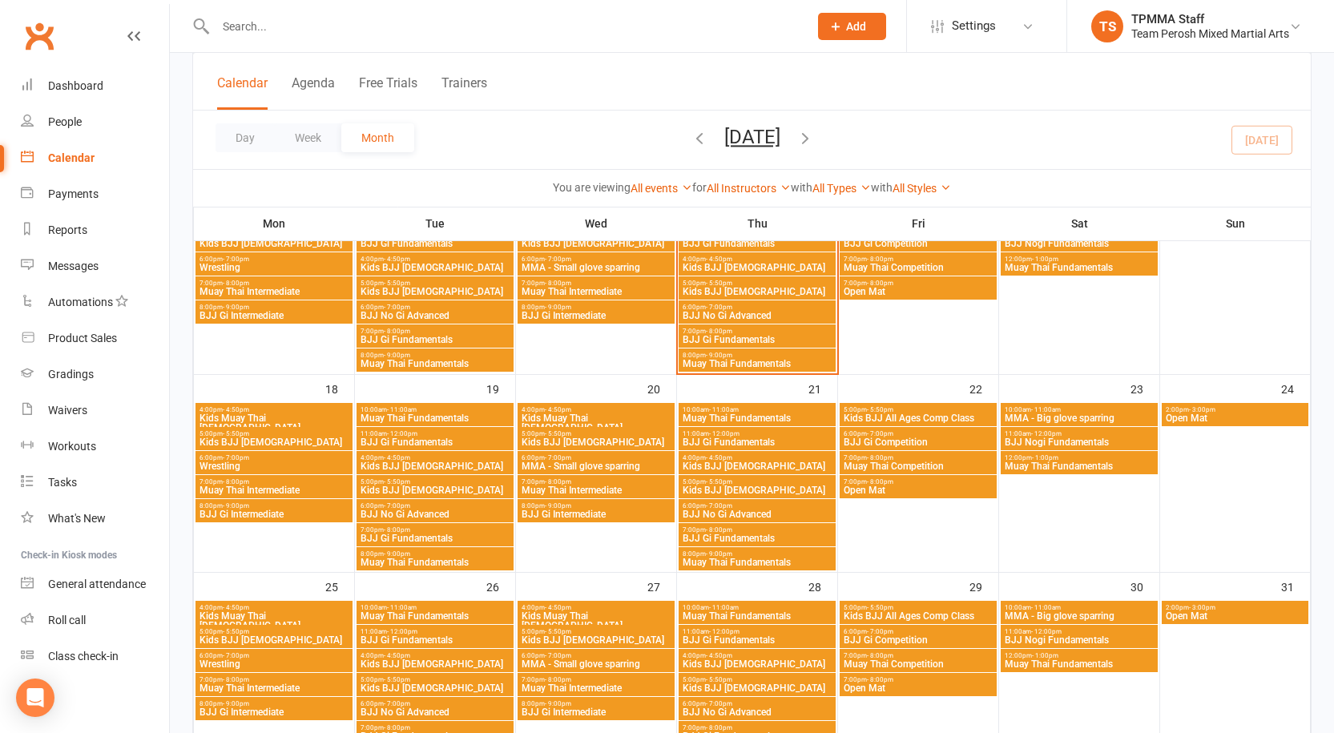
scroll to position [843, 0]
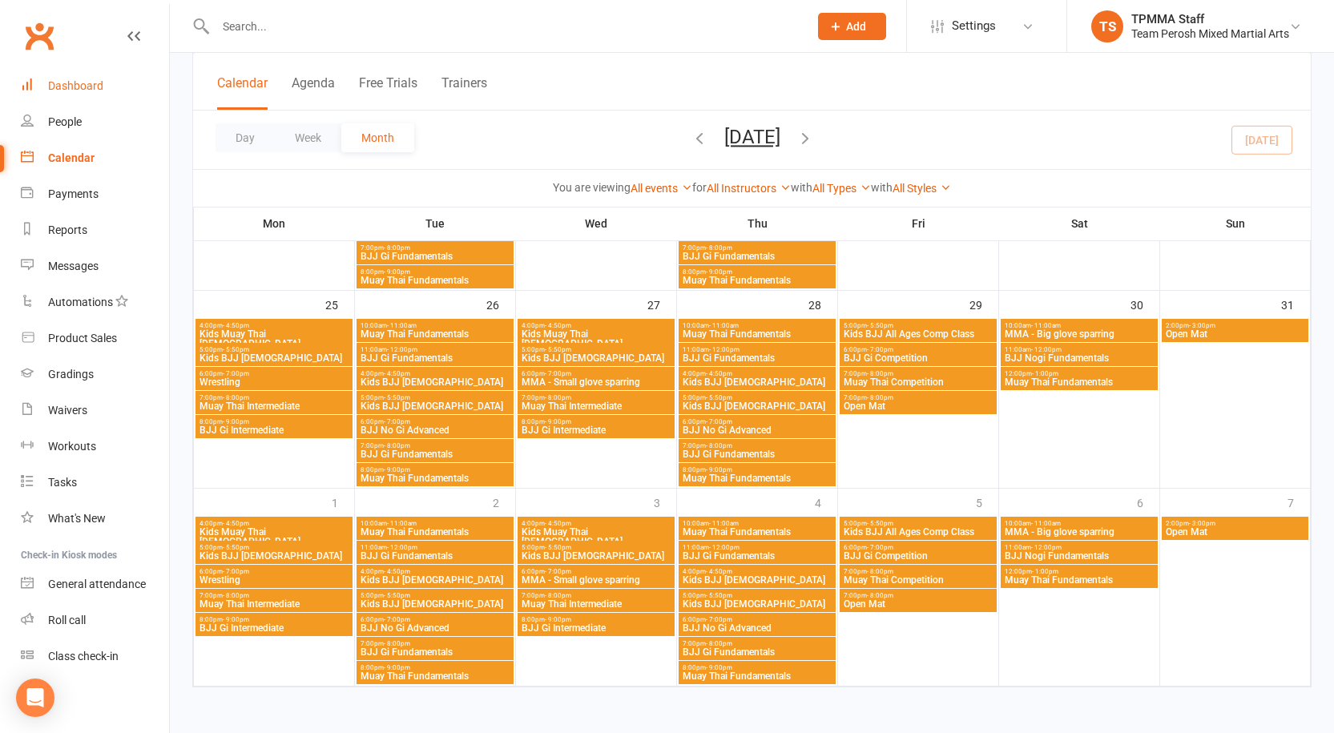
click at [116, 86] on link "Dashboard" at bounding box center [95, 86] width 148 height 36
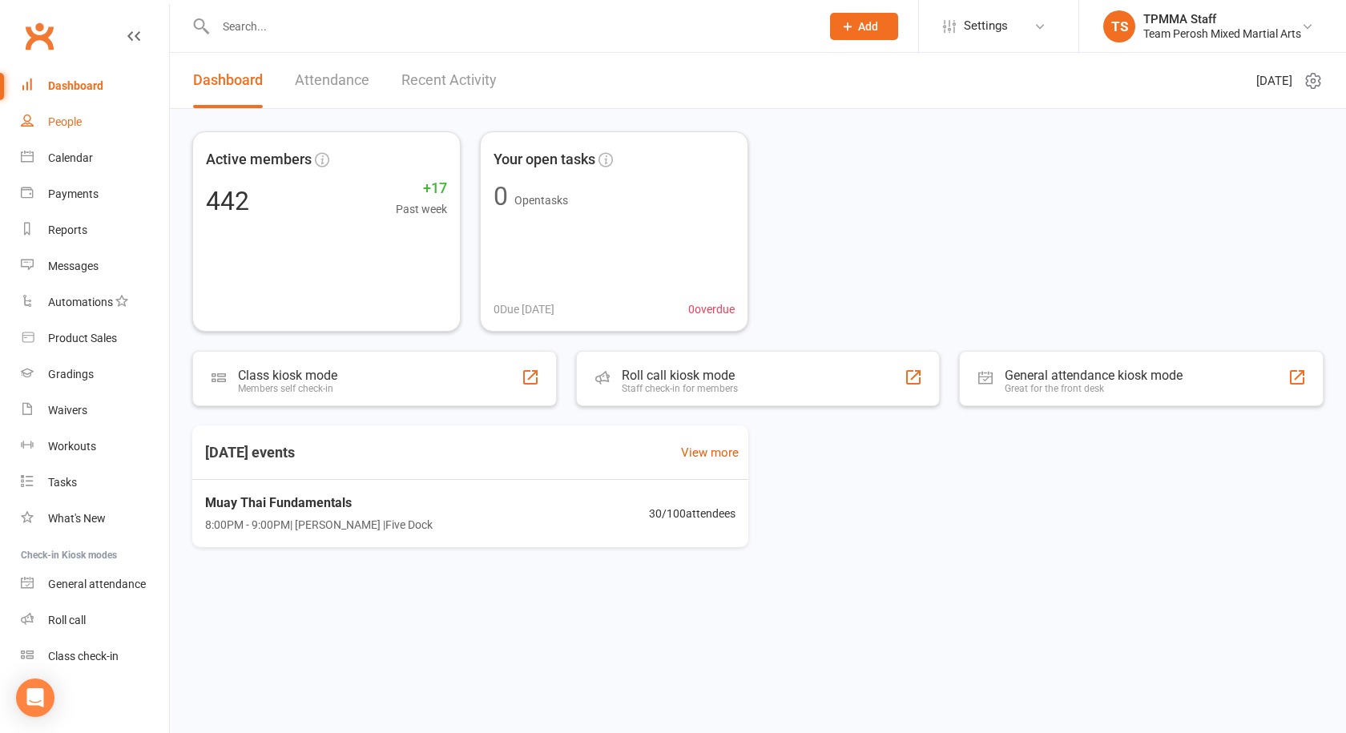
click at [103, 117] on link "People" at bounding box center [95, 122] width 148 height 36
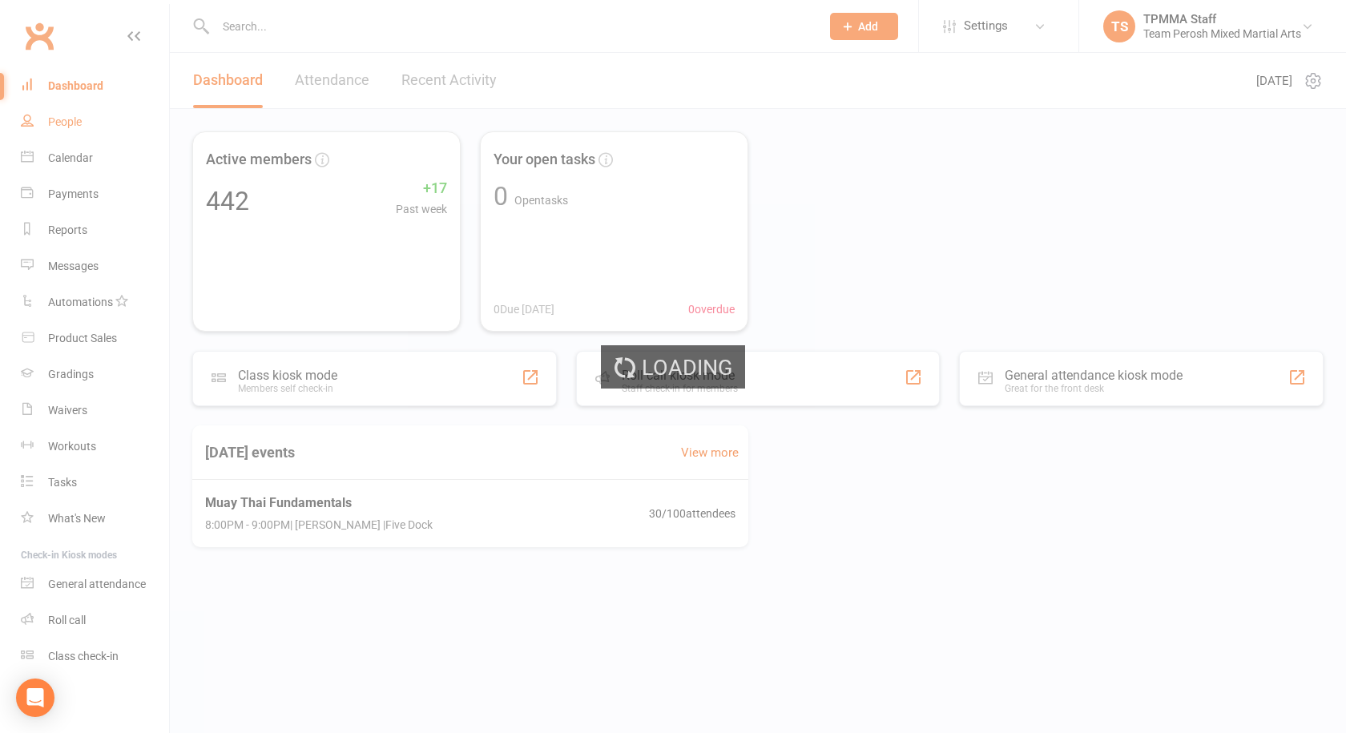
select select "100"
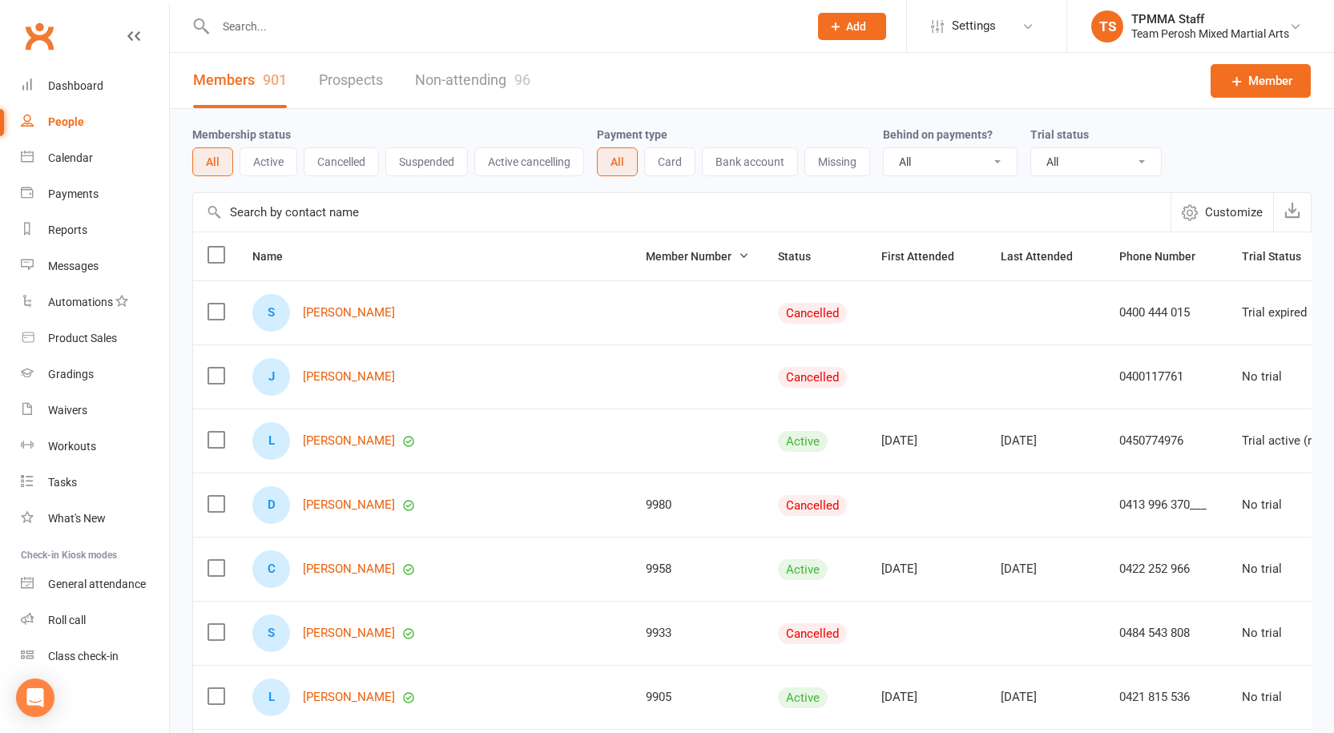
click at [288, 163] on button "Active" at bounding box center [269, 161] width 58 height 29
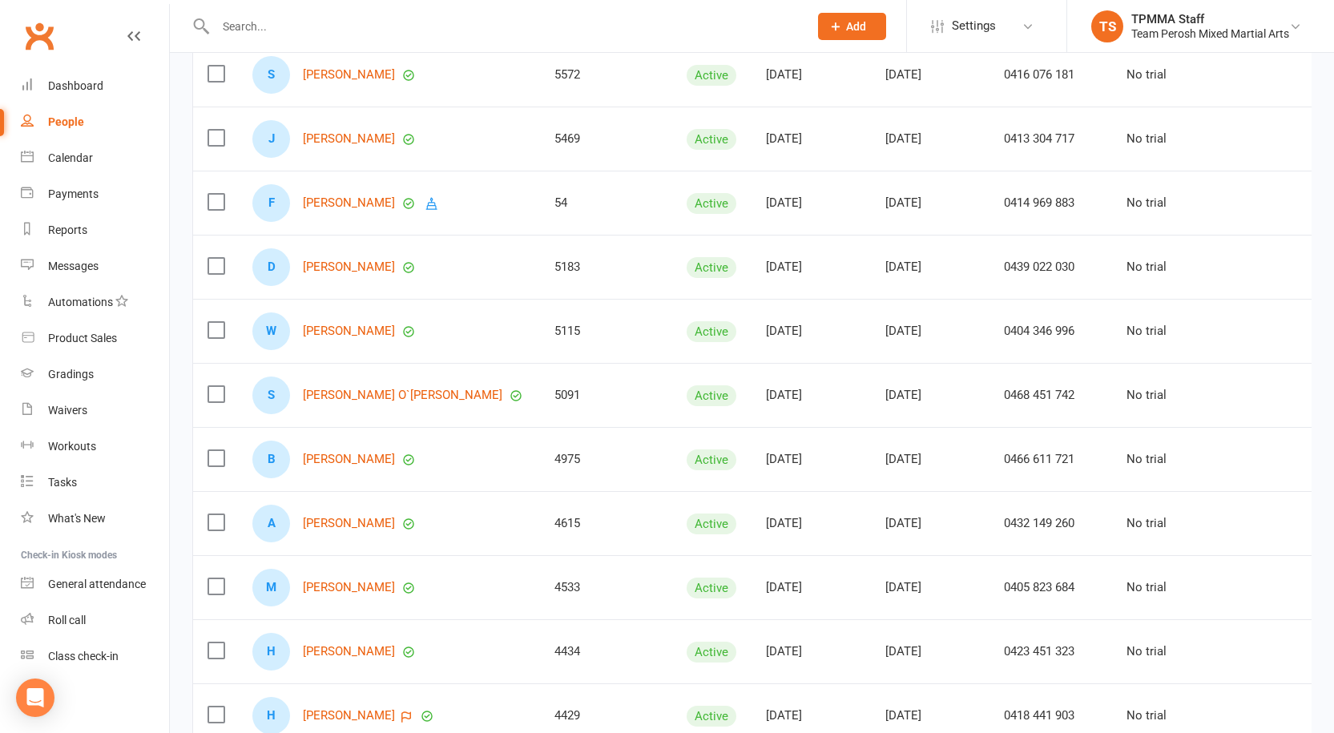
scroll to position [3766, 0]
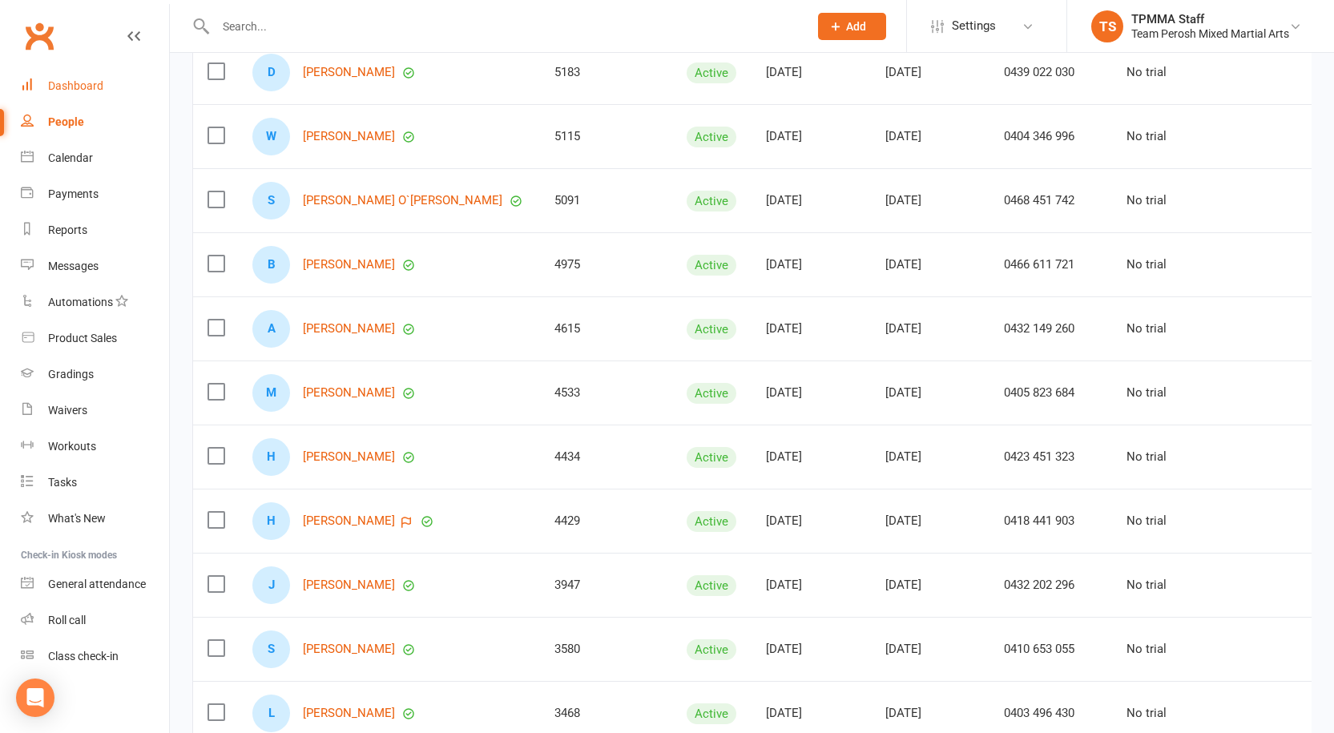
click at [38, 75] on link "Dashboard" at bounding box center [95, 86] width 148 height 36
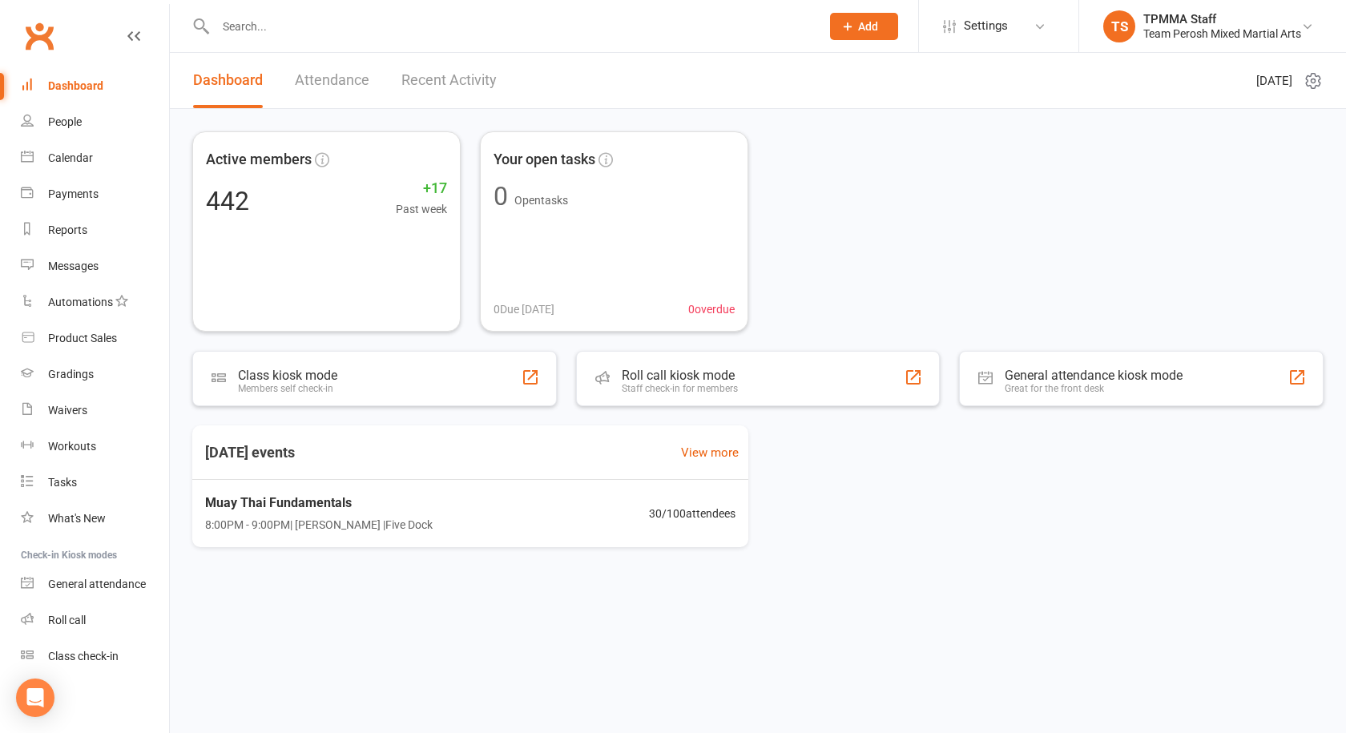
click at [343, 82] on link "Attendance" at bounding box center [332, 80] width 75 height 55
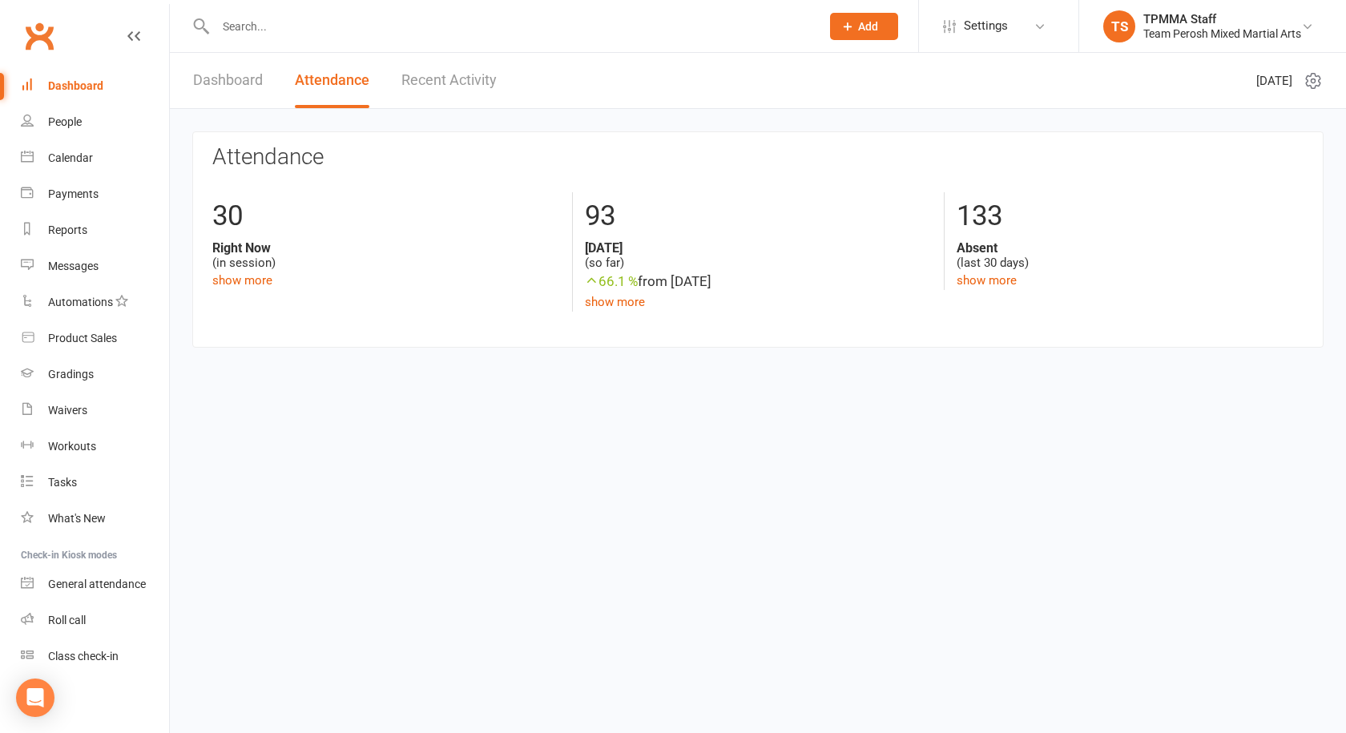
click at [417, 28] on input "text" at bounding box center [510, 26] width 599 height 22
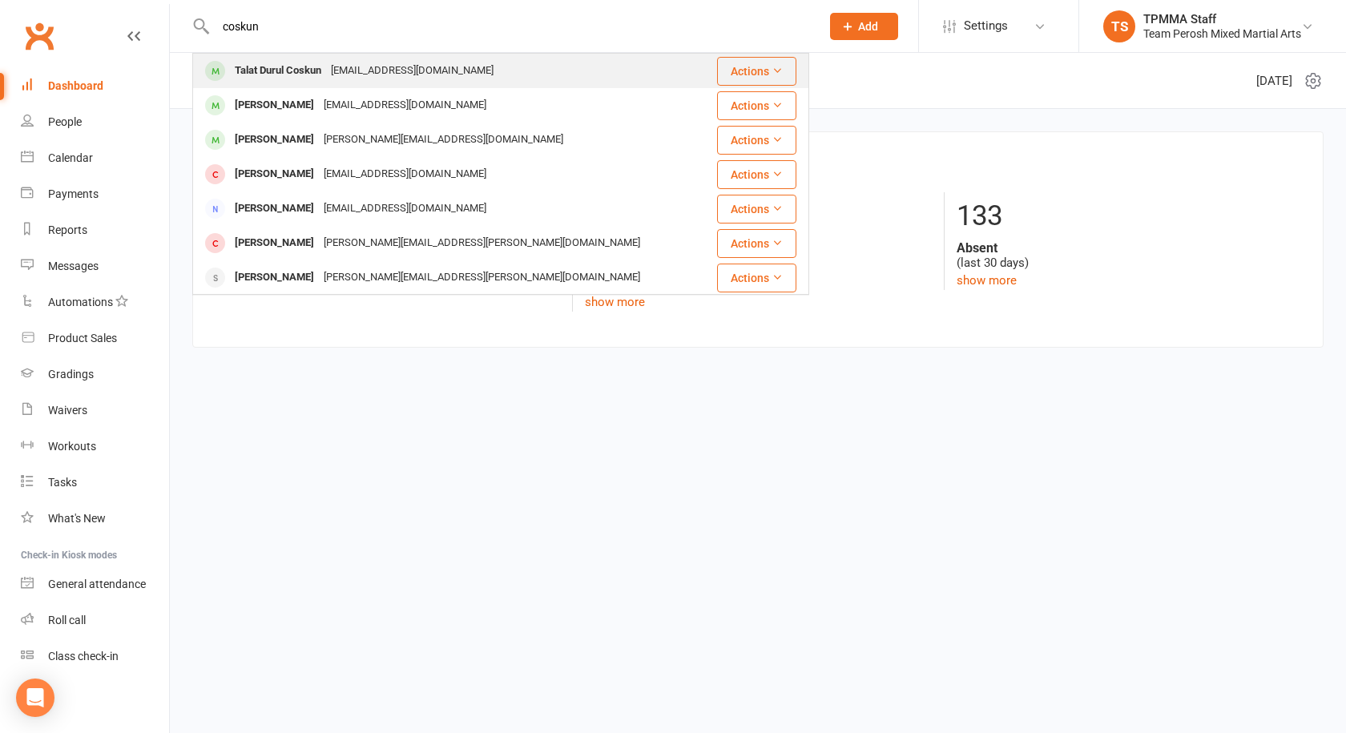
type input "coskun"
click at [416, 66] on div "[EMAIL_ADDRESS][DOMAIN_NAME]" at bounding box center [412, 70] width 172 height 23
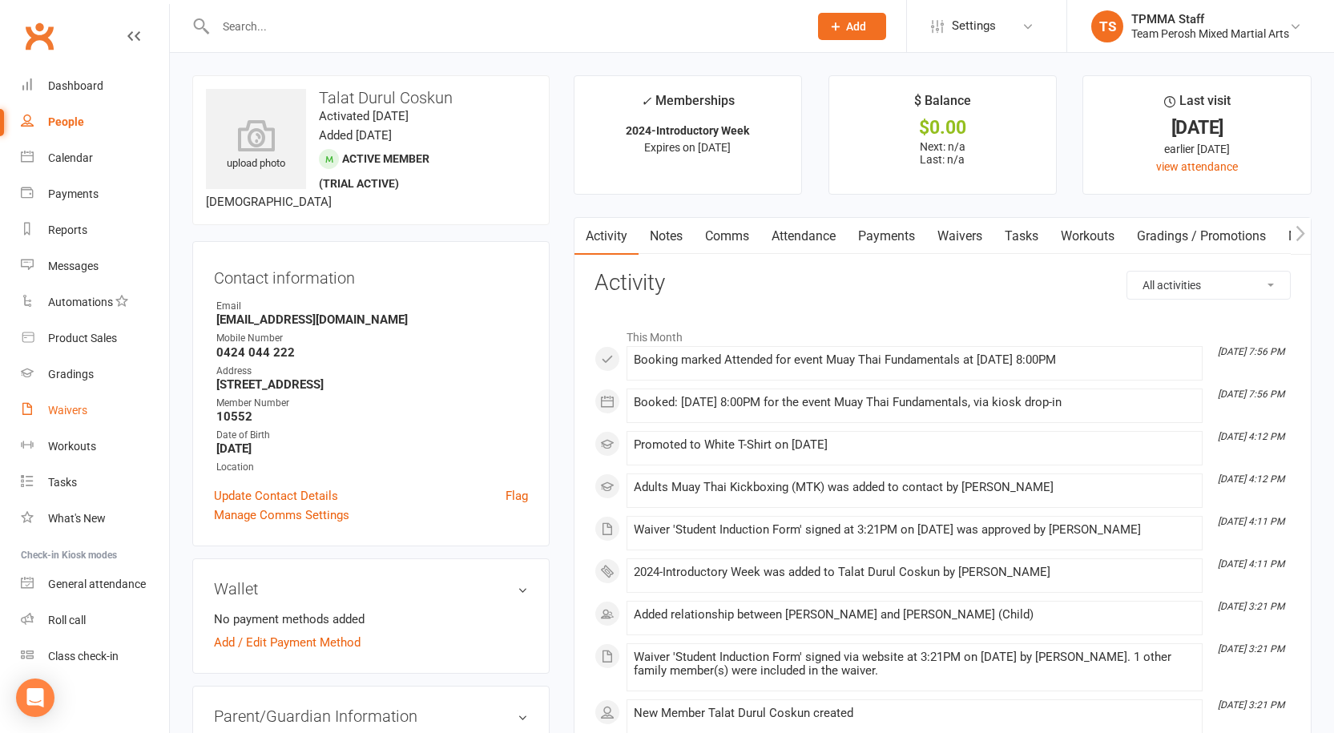
drag, startPoint x: 74, startPoint y: 401, endPoint x: 116, endPoint y: 409, distance: 43.2
click at [74, 401] on link "Waivers" at bounding box center [95, 411] width 148 height 36
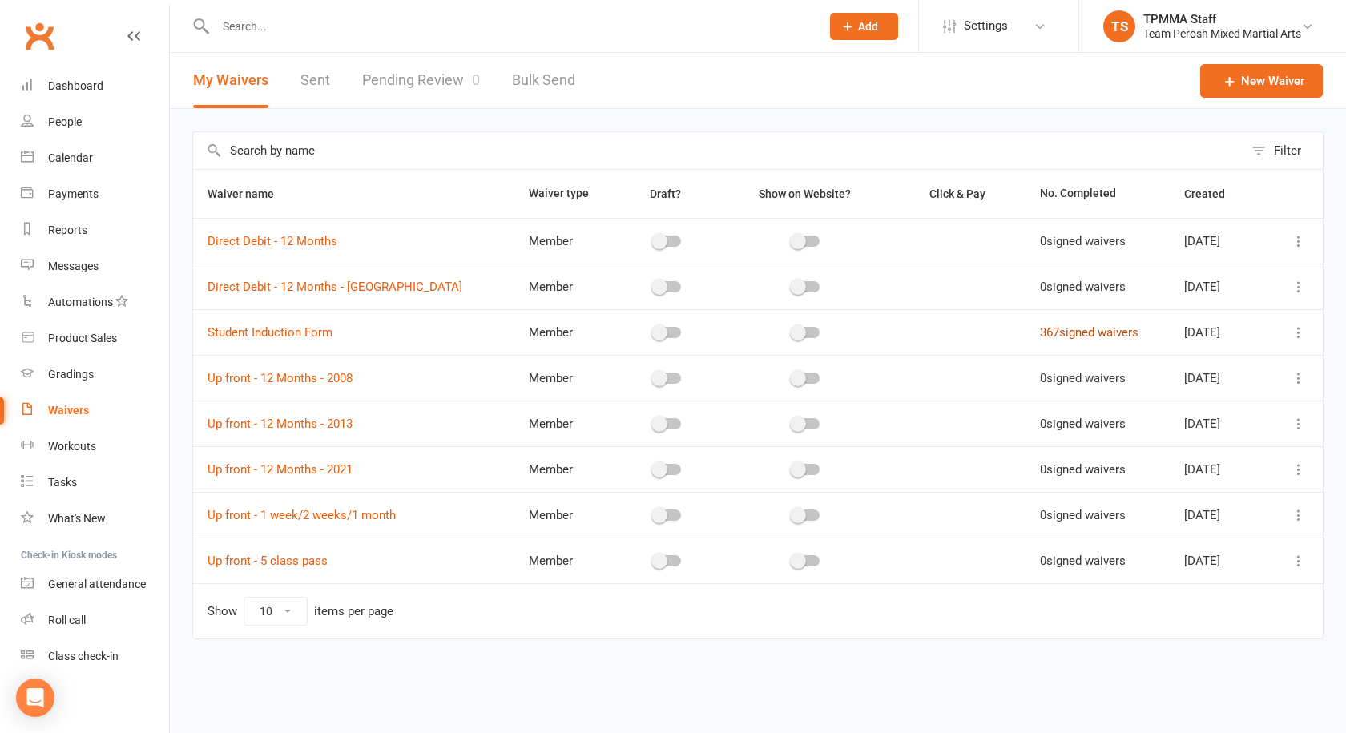
click at [1049, 324] on td "367 signed waivers" at bounding box center [1098, 332] width 144 height 46
click at [1049, 333] on link "367 signed waivers" at bounding box center [1089, 332] width 99 height 14
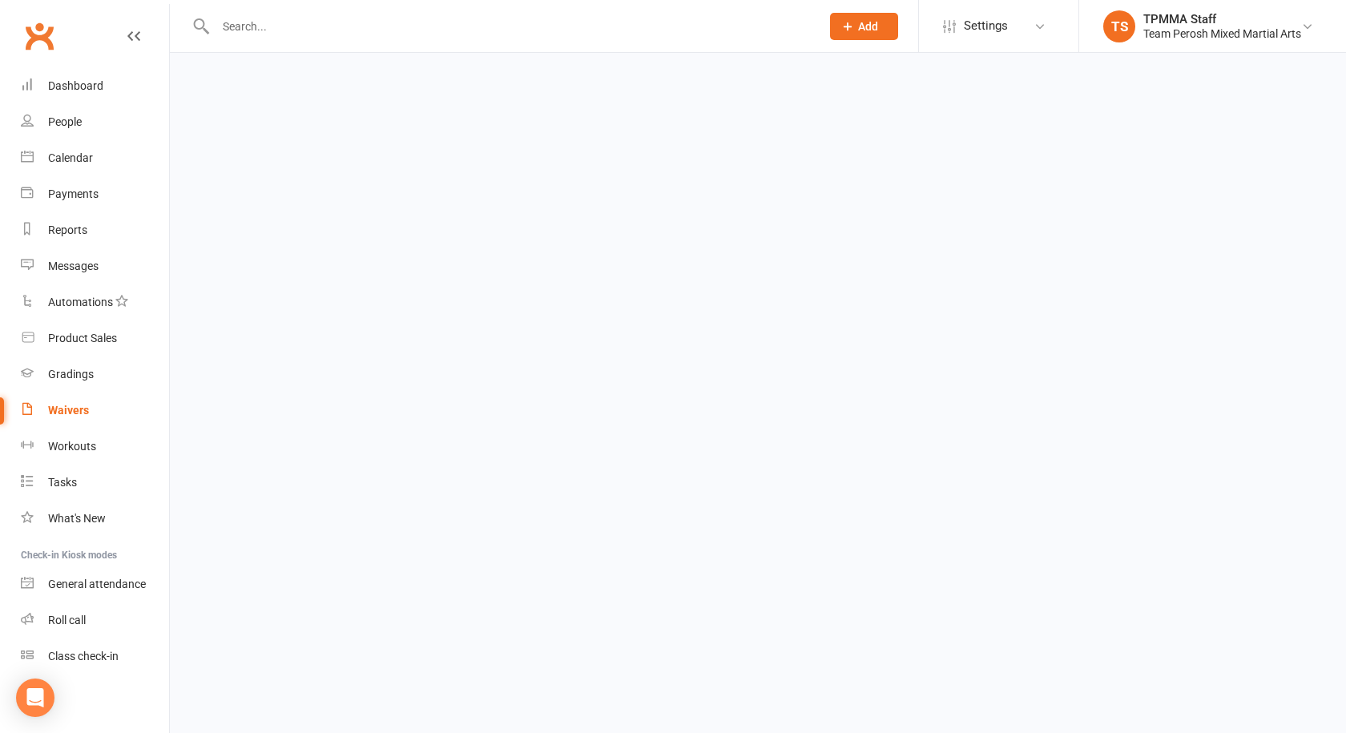
select select "100"
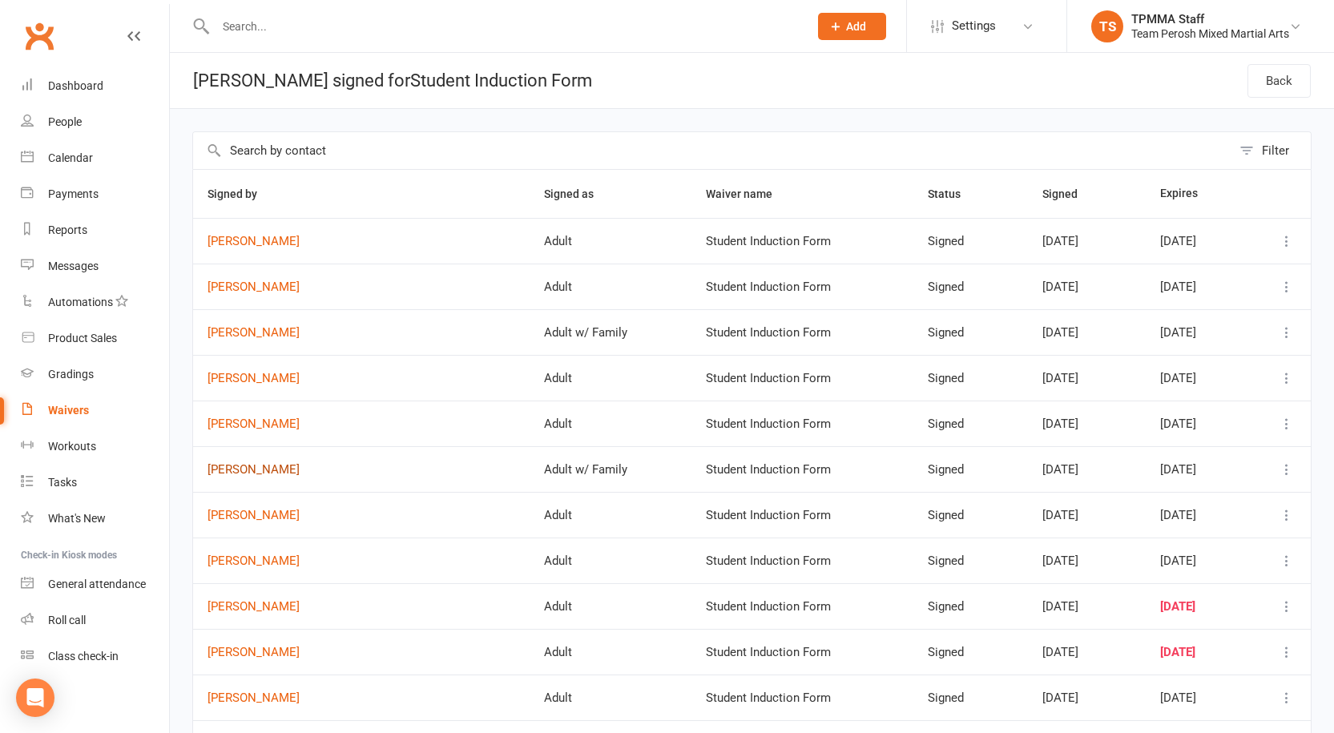
click at [251, 464] on link "[PERSON_NAME]" at bounding box center [362, 470] width 308 height 14
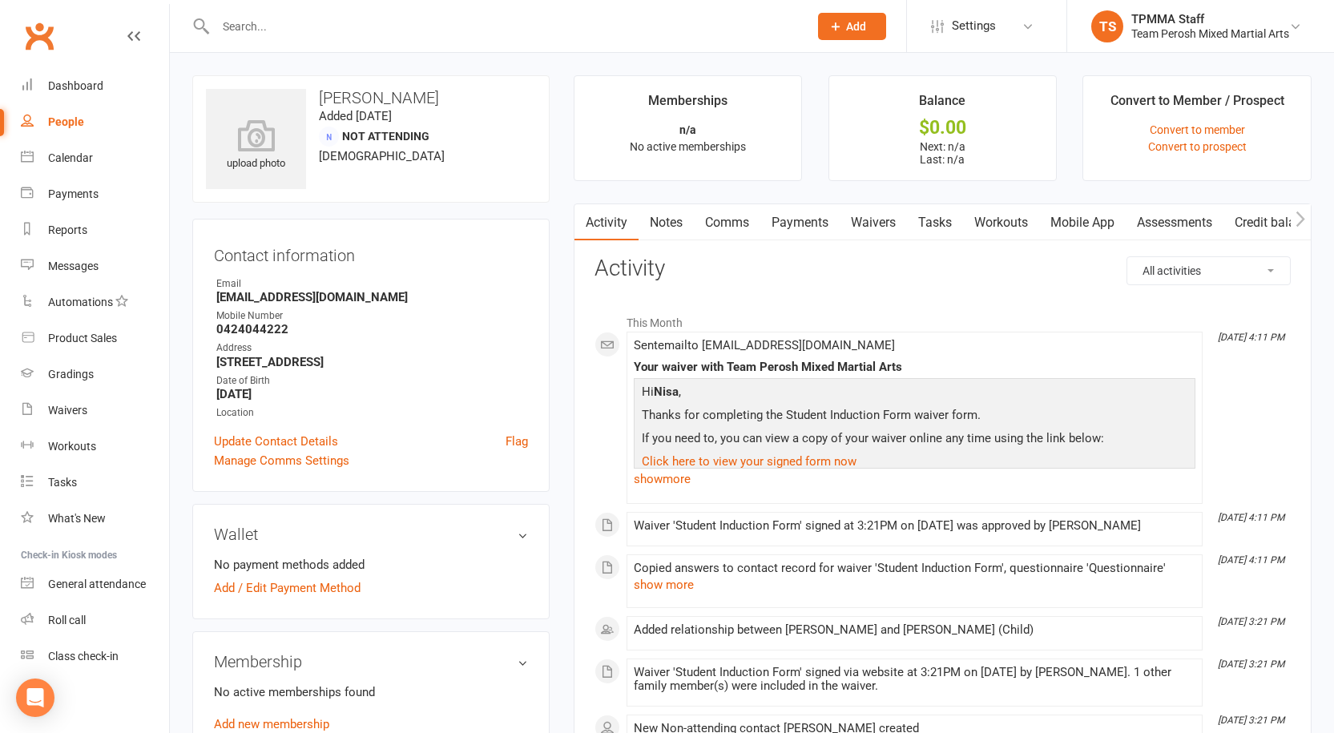
click at [329, 34] on input "text" at bounding box center [504, 26] width 587 height 22
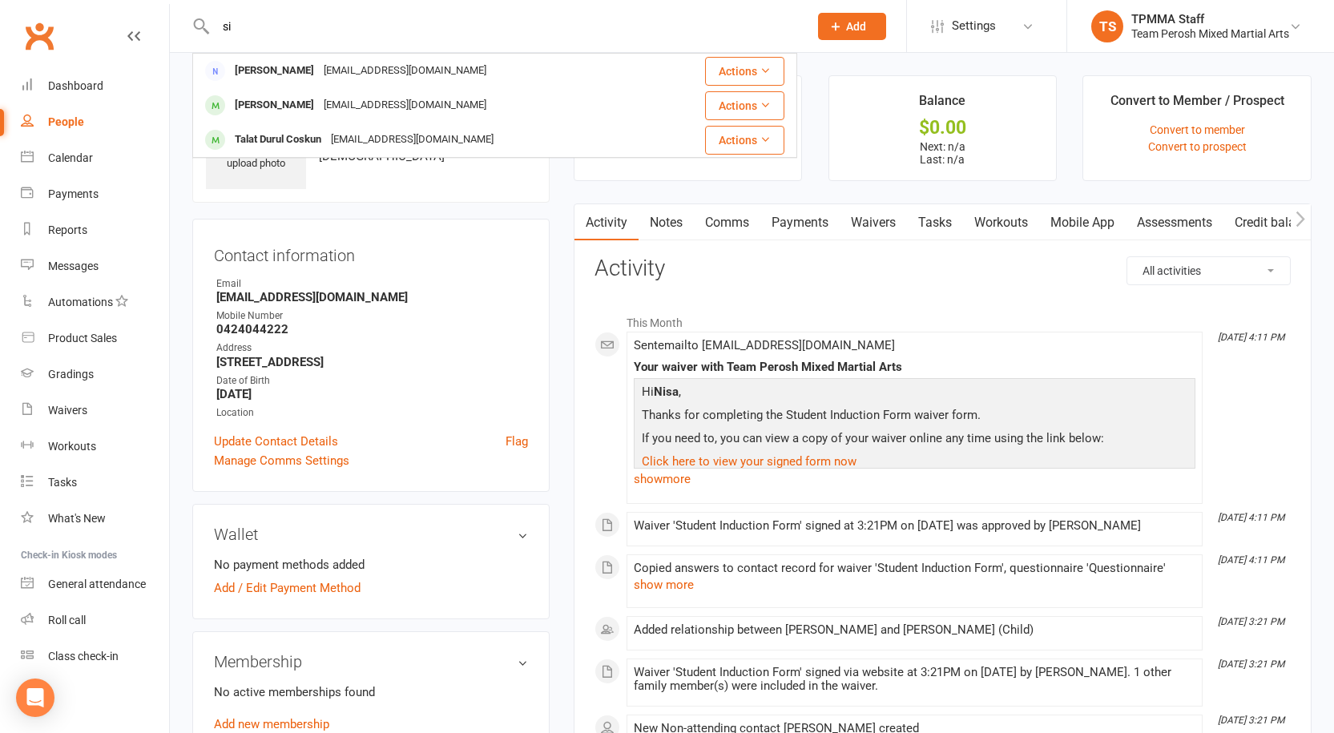
type input "s"
type input "t"
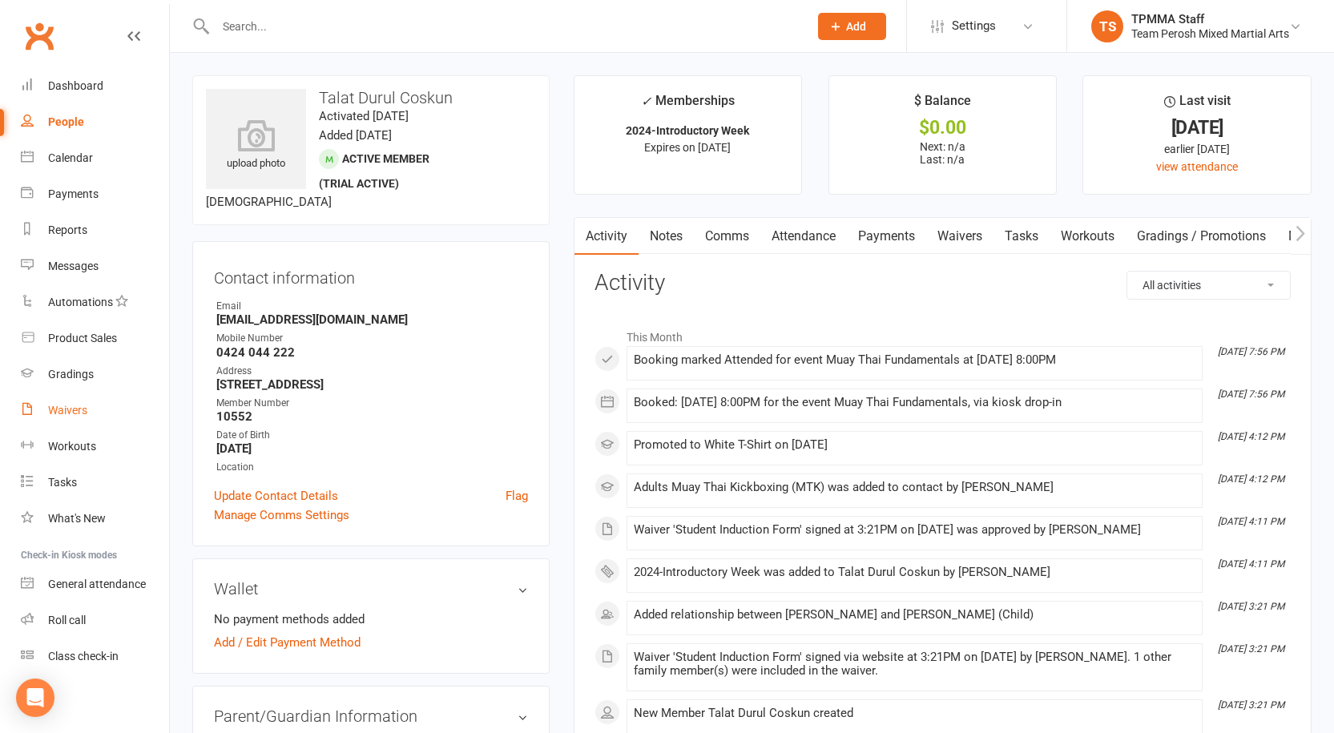
click at [69, 410] on div "Waivers" at bounding box center [67, 410] width 39 height 13
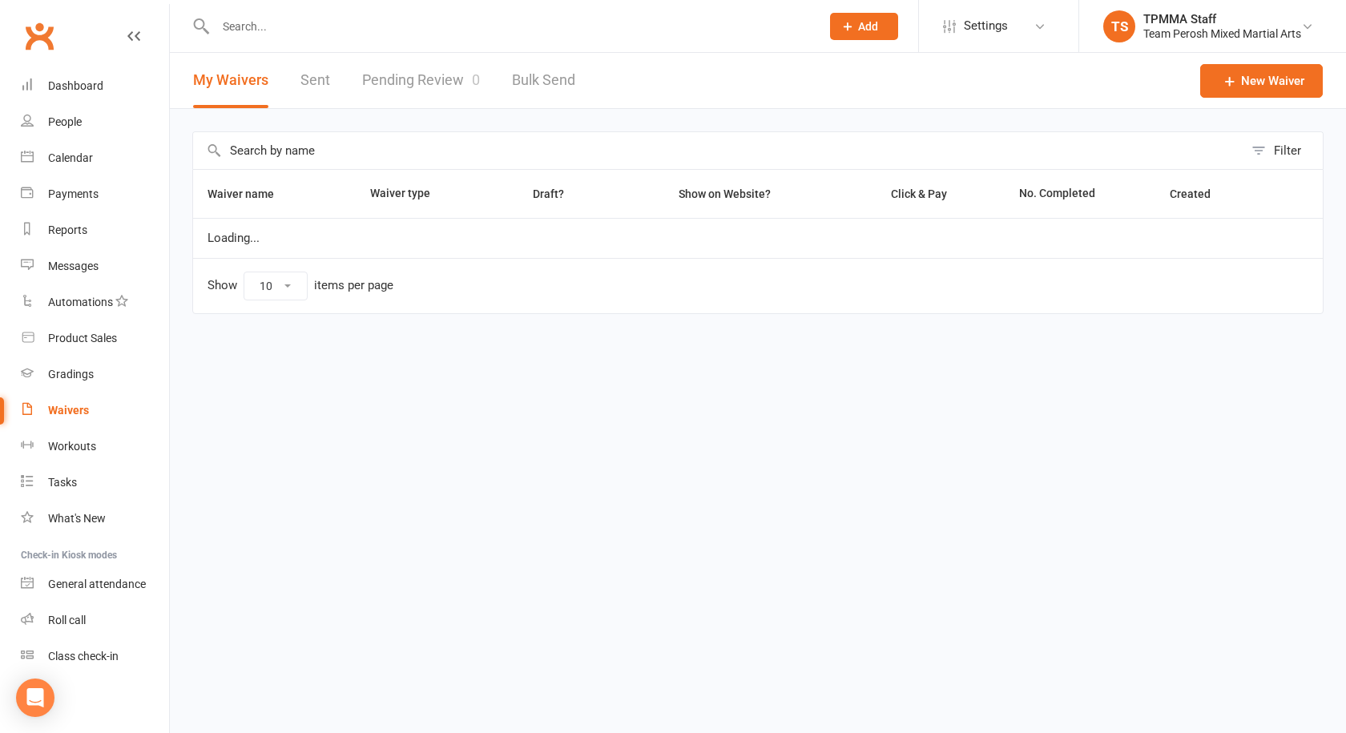
click at [430, 83] on link "Pending Review 0" at bounding box center [421, 80] width 118 height 55
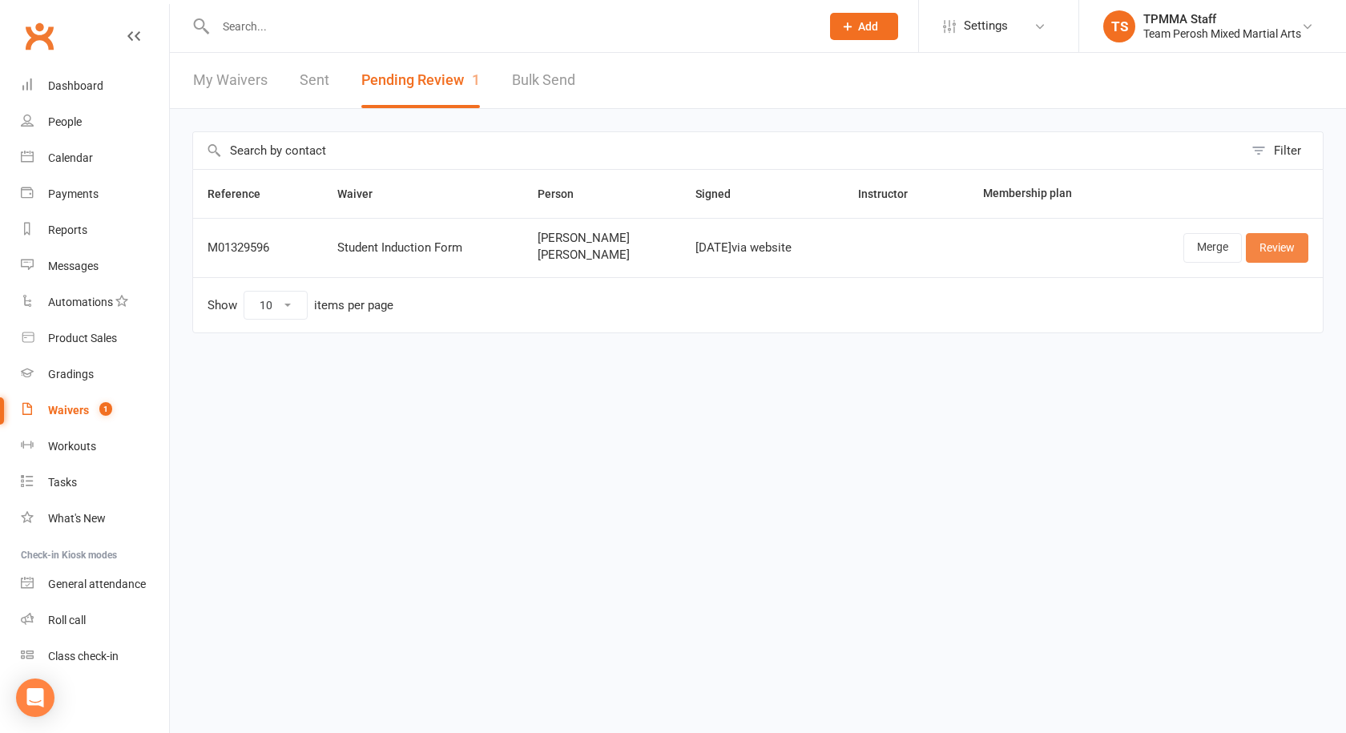
click at [1265, 254] on link "Review" at bounding box center [1277, 247] width 63 height 29
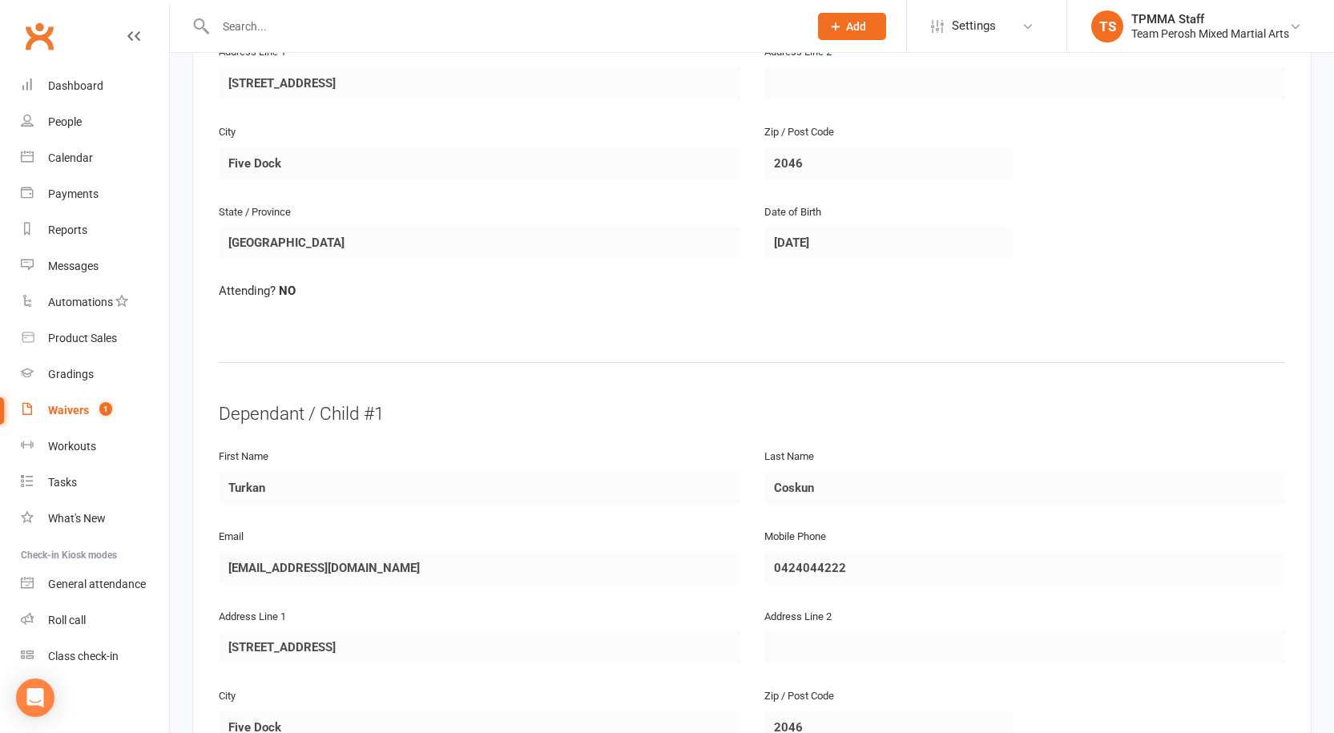
scroll to position [160, 0]
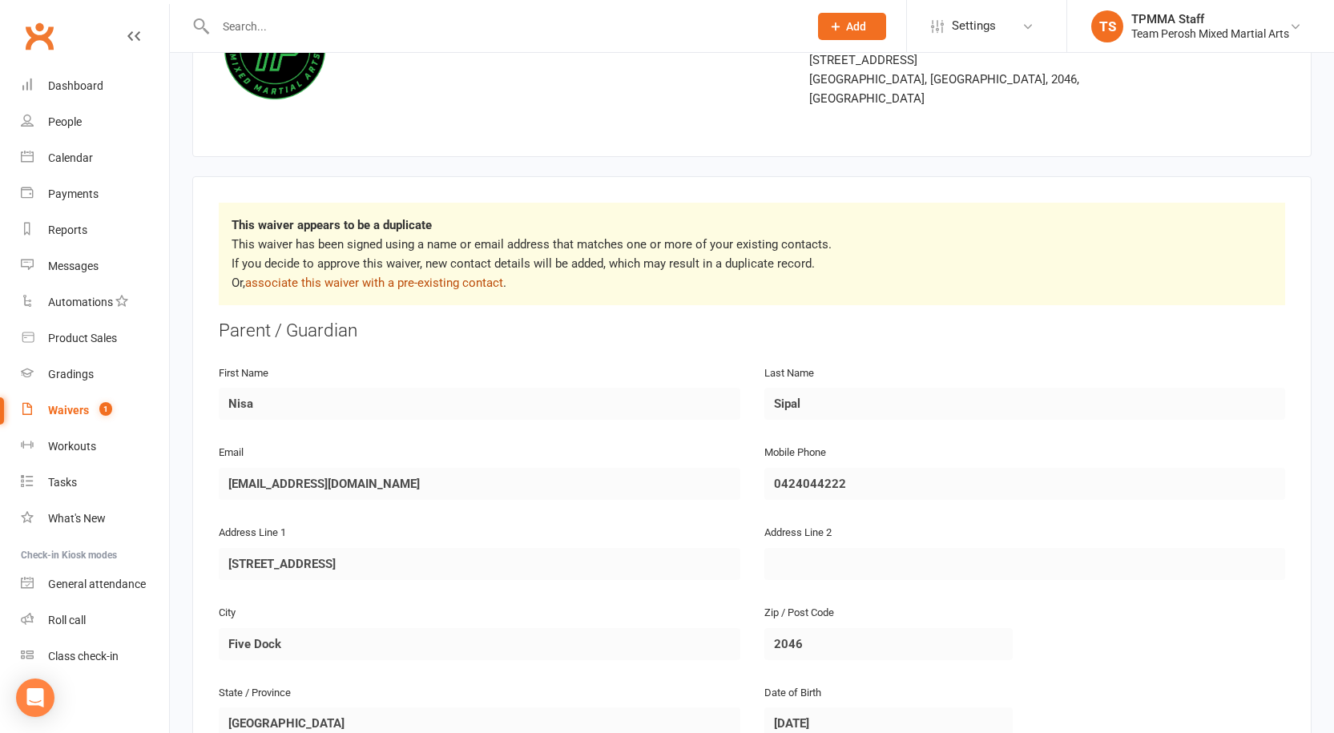
click at [410, 276] on link "associate this waiver with a pre-existing contact" at bounding box center [374, 283] width 258 height 14
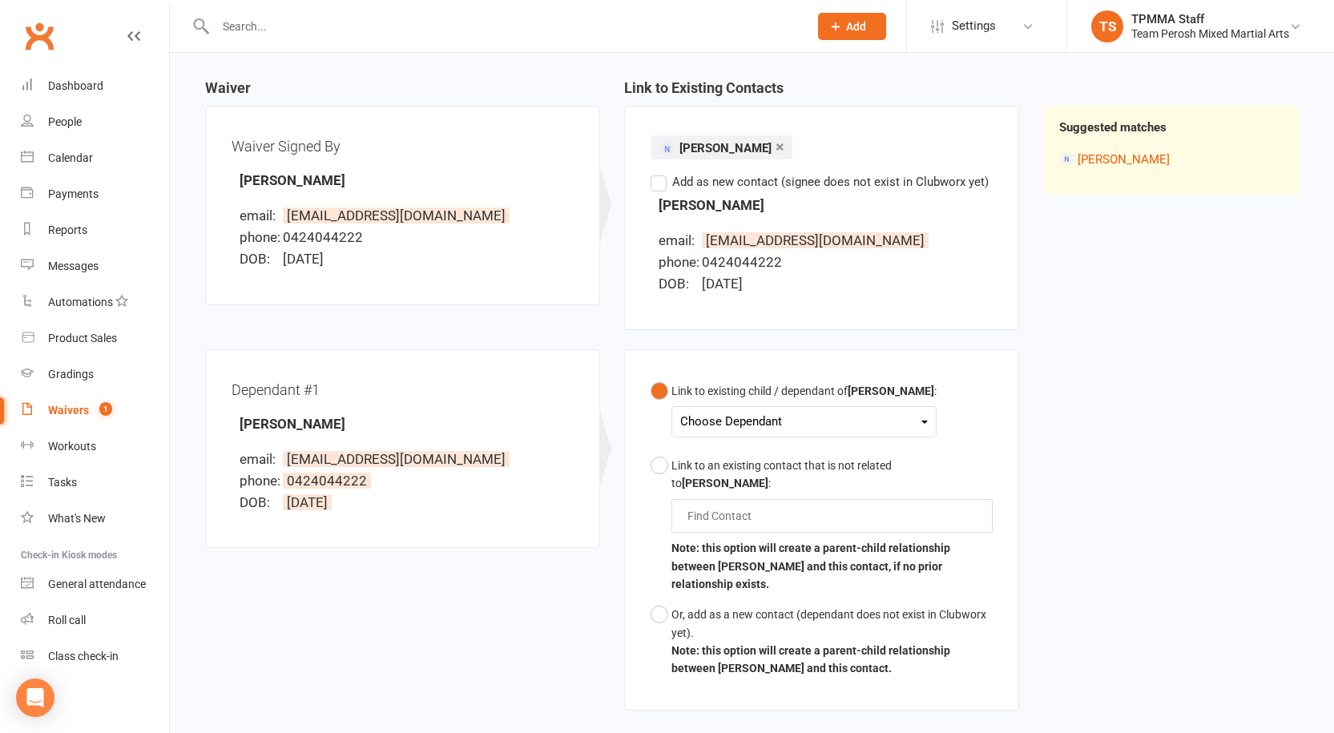
scroll to position [240, 0]
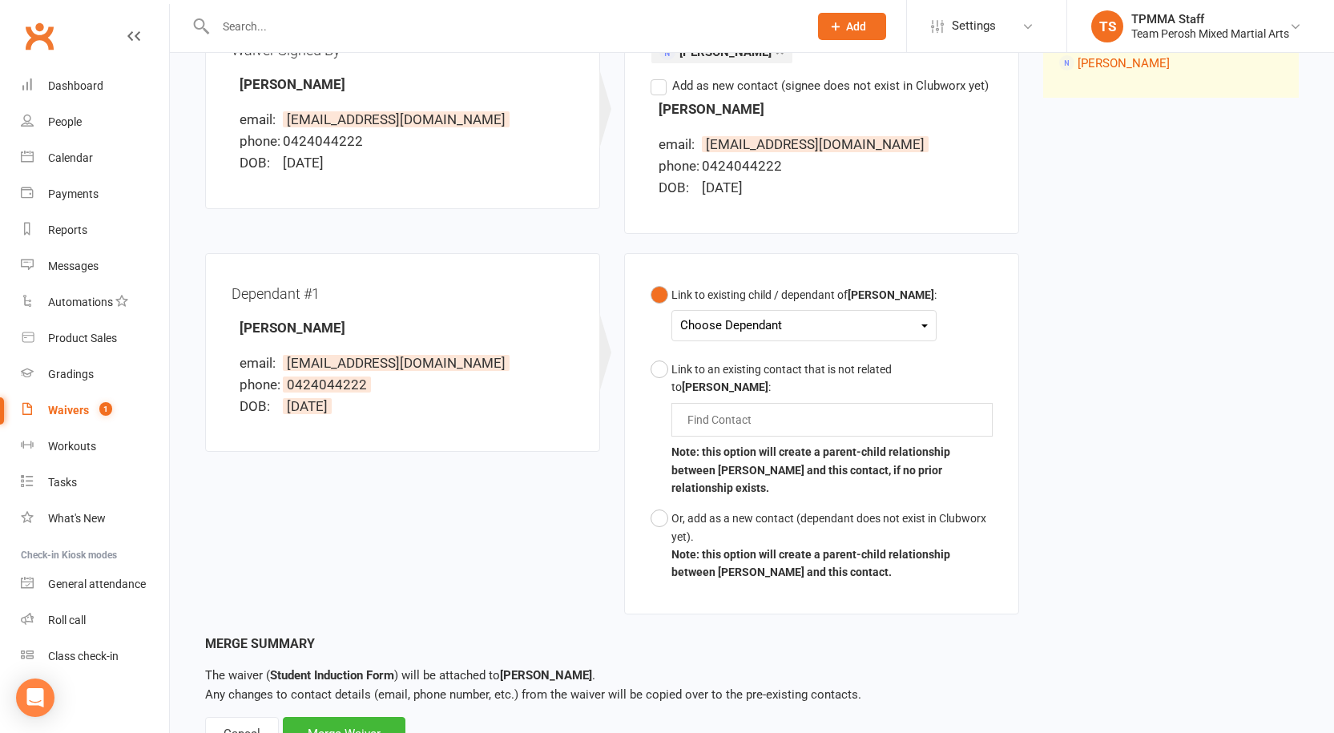
click at [770, 324] on div "Choose Dependant" at bounding box center [804, 326] width 248 height 22
click at [728, 357] on link "Talat Durul Coskun" at bounding box center [760, 363] width 159 height 34
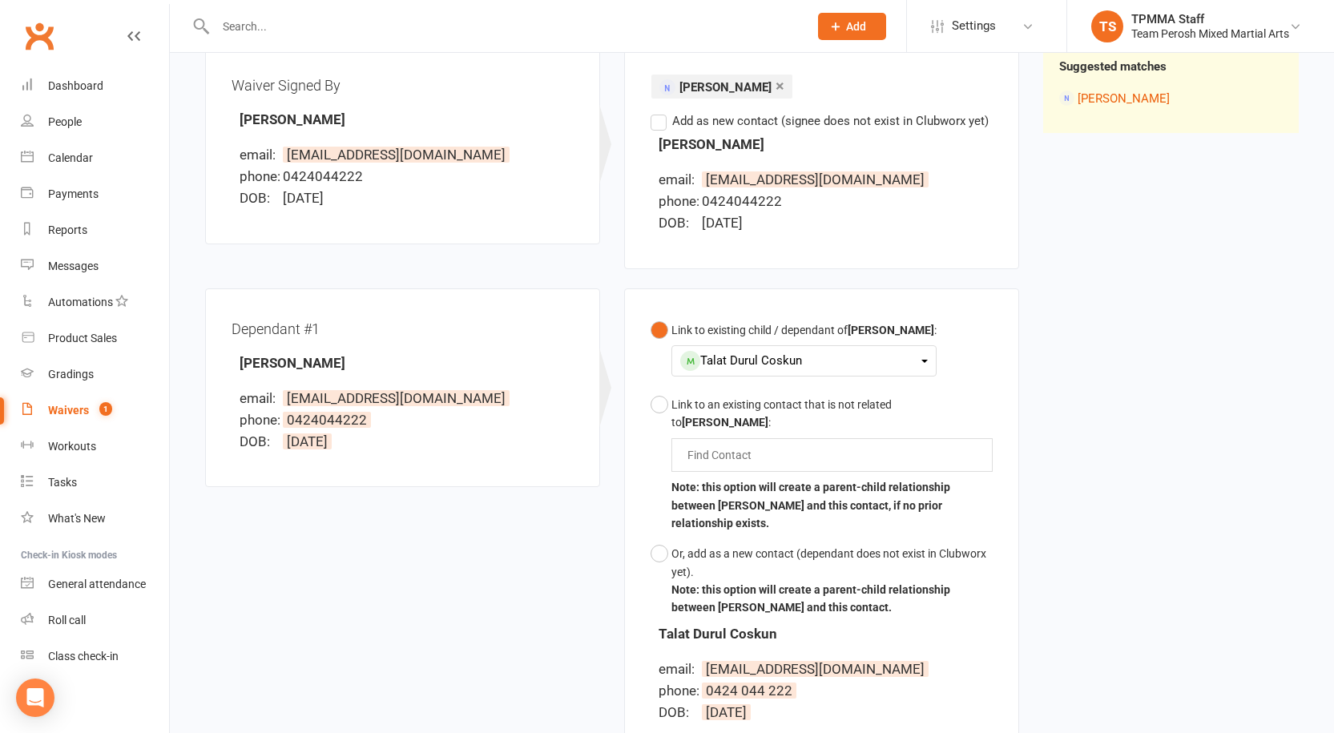
scroll to position [159, 0]
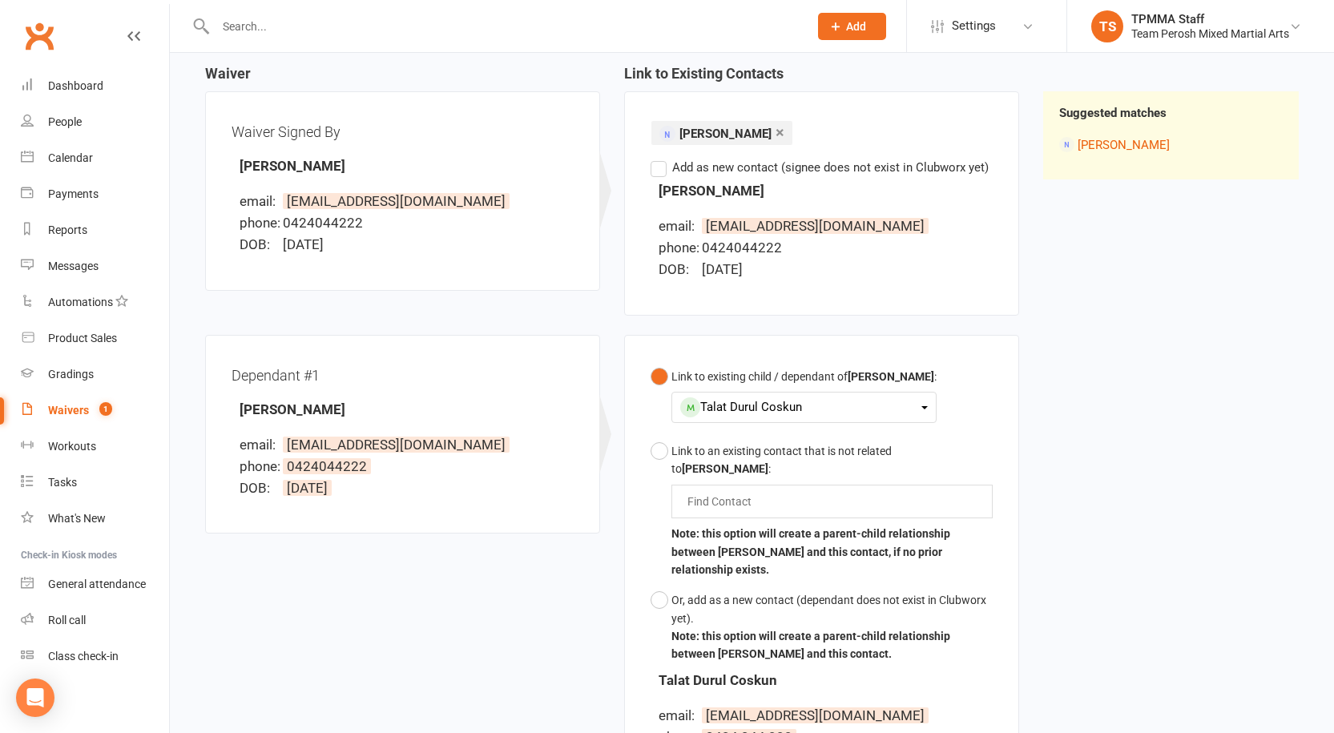
click at [658, 379] on button "Link to existing child / dependant of Nisa Sipal : Talat Durul Coskun Talat Dur…" at bounding box center [794, 398] width 286 height 75
click at [829, 410] on div "Talat Durul Coskun" at bounding box center [804, 408] width 248 height 22
click at [759, 444] on link "Talat Durul Coskun" at bounding box center [760, 445] width 159 height 34
click at [660, 449] on button "Link to an existing contact that is not related to Nisa Sipal : Find Contact No…" at bounding box center [822, 510] width 342 height 149
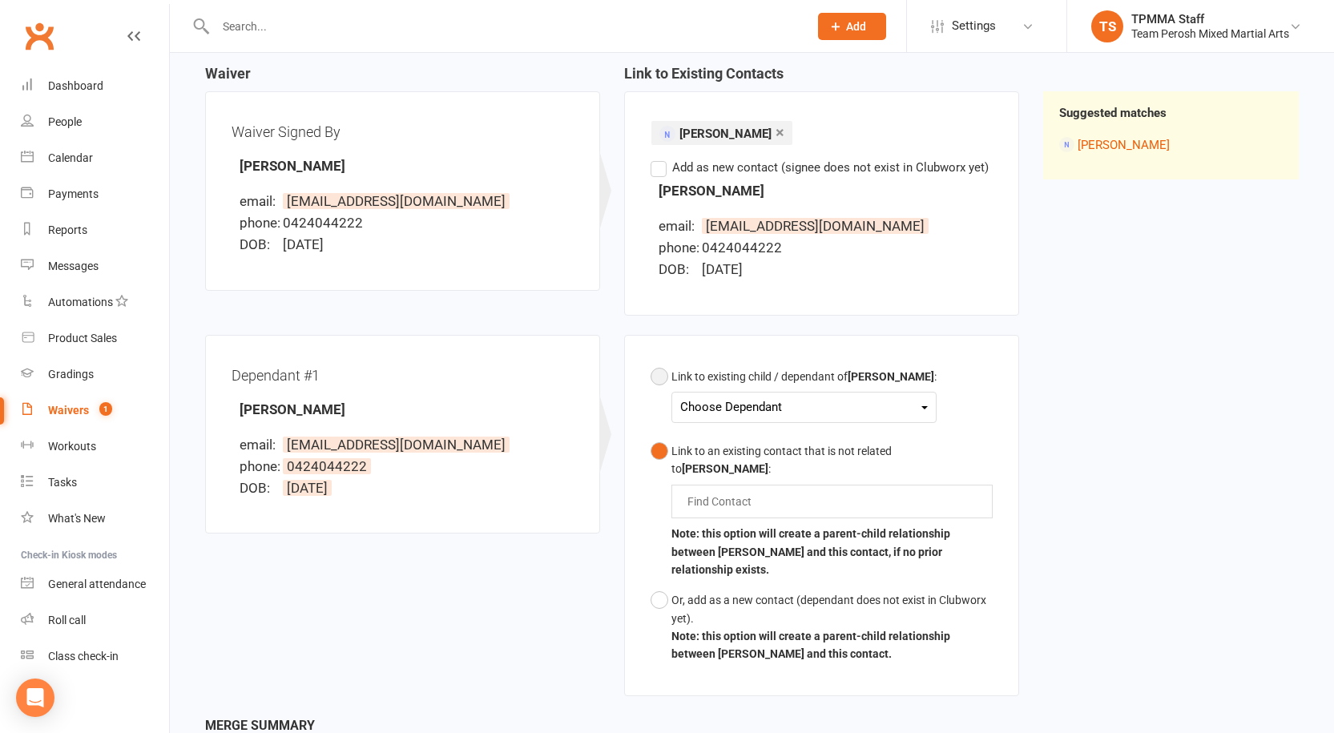
click at [652, 373] on button "Link to existing child / dependant of Nisa Sipal : Choose Dependant Talat Durul…" at bounding box center [794, 398] width 286 height 75
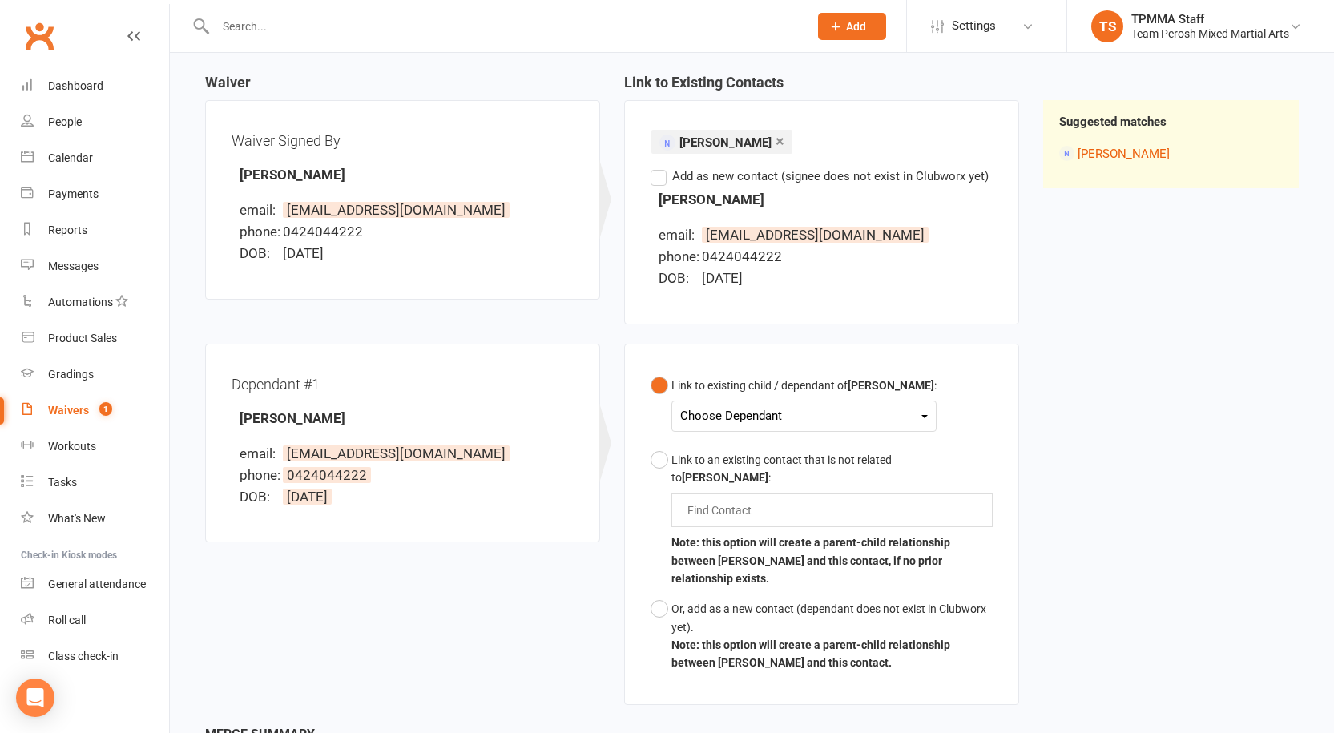
scroll to position [160, 0]
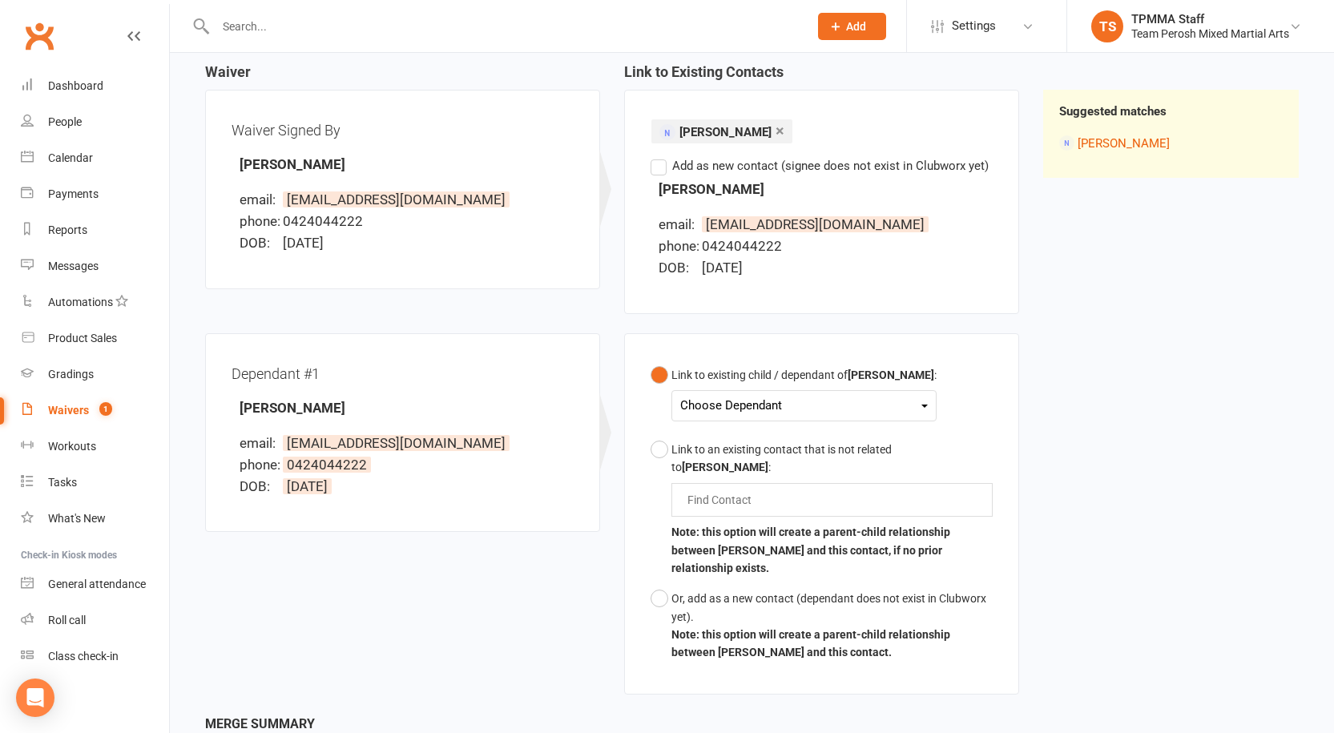
click at [762, 412] on div "Choose Dependant" at bounding box center [804, 406] width 248 height 22
click at [746, 443] on link "Talat Durul Coskun" at bounding box center [760, 443] width 159 height 34
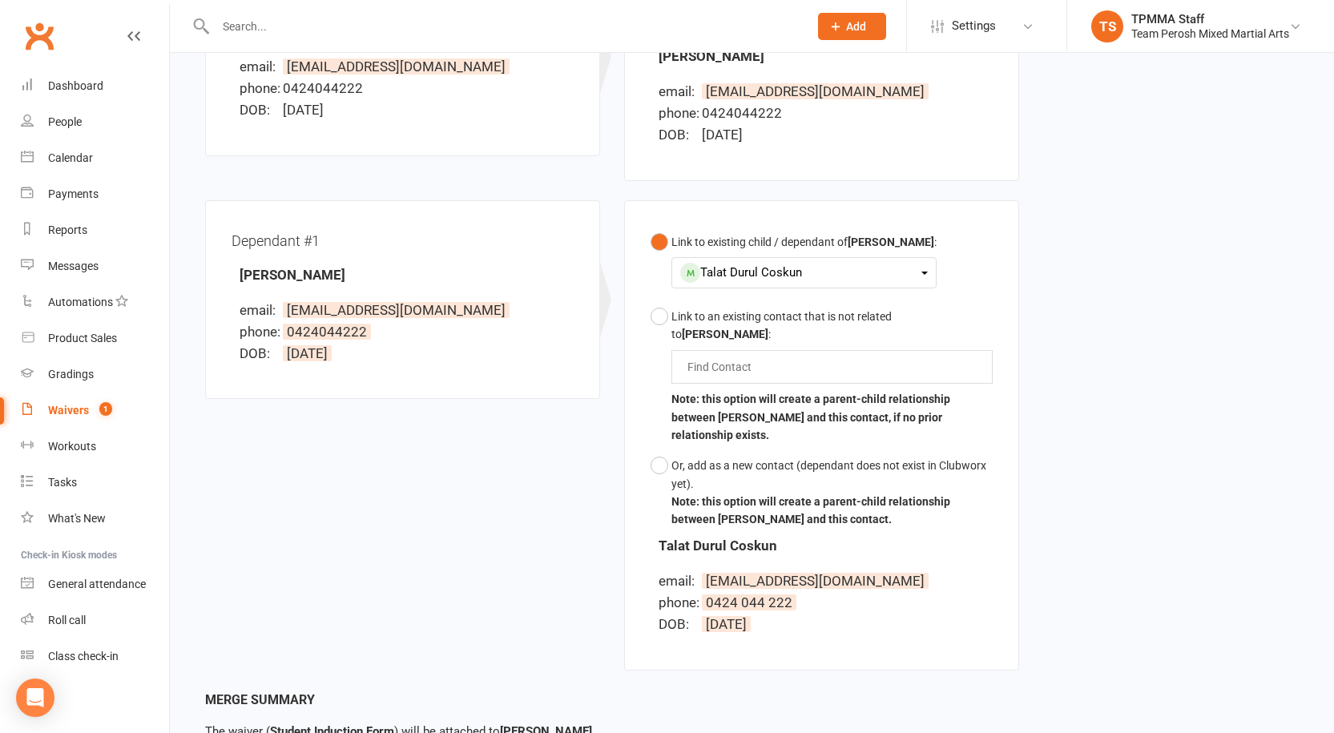
scroll to position [399, 0]
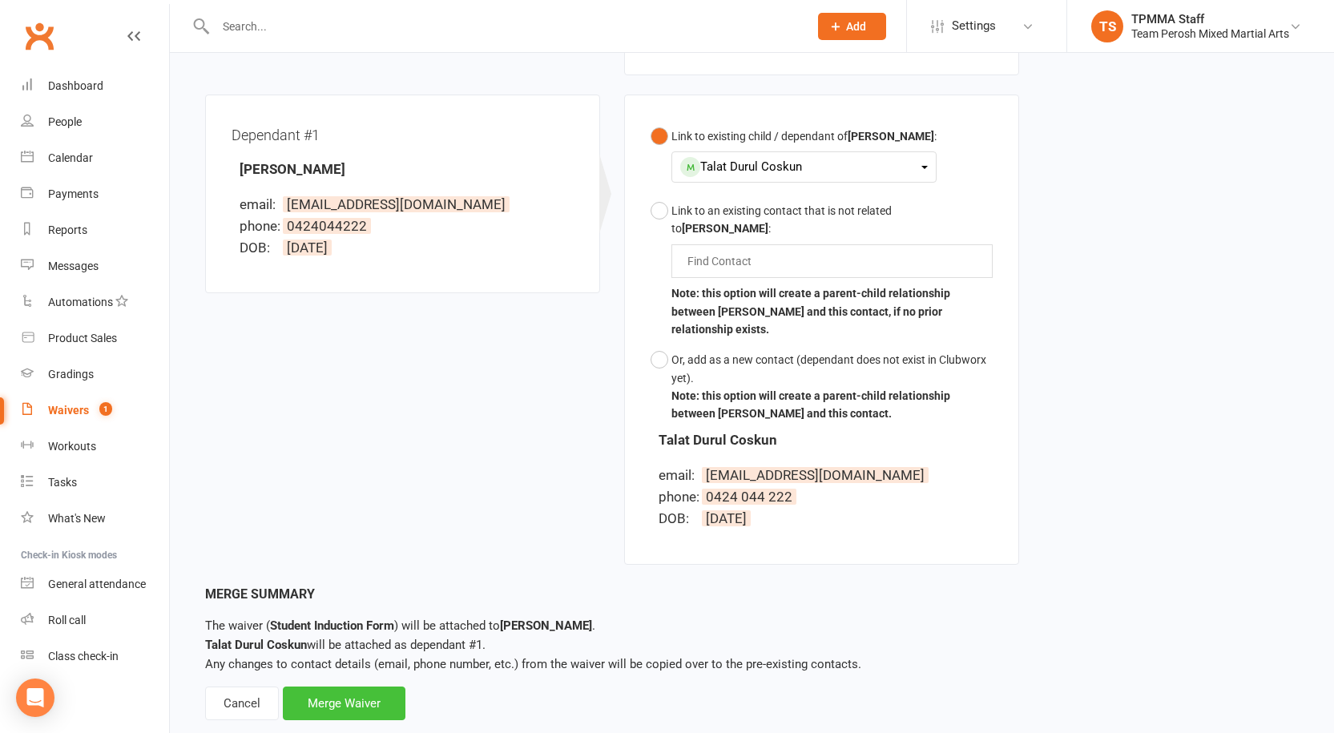
click at [343, 687] on div "Merge Waiver" at bounding box center [344, 704] width 123 height 34
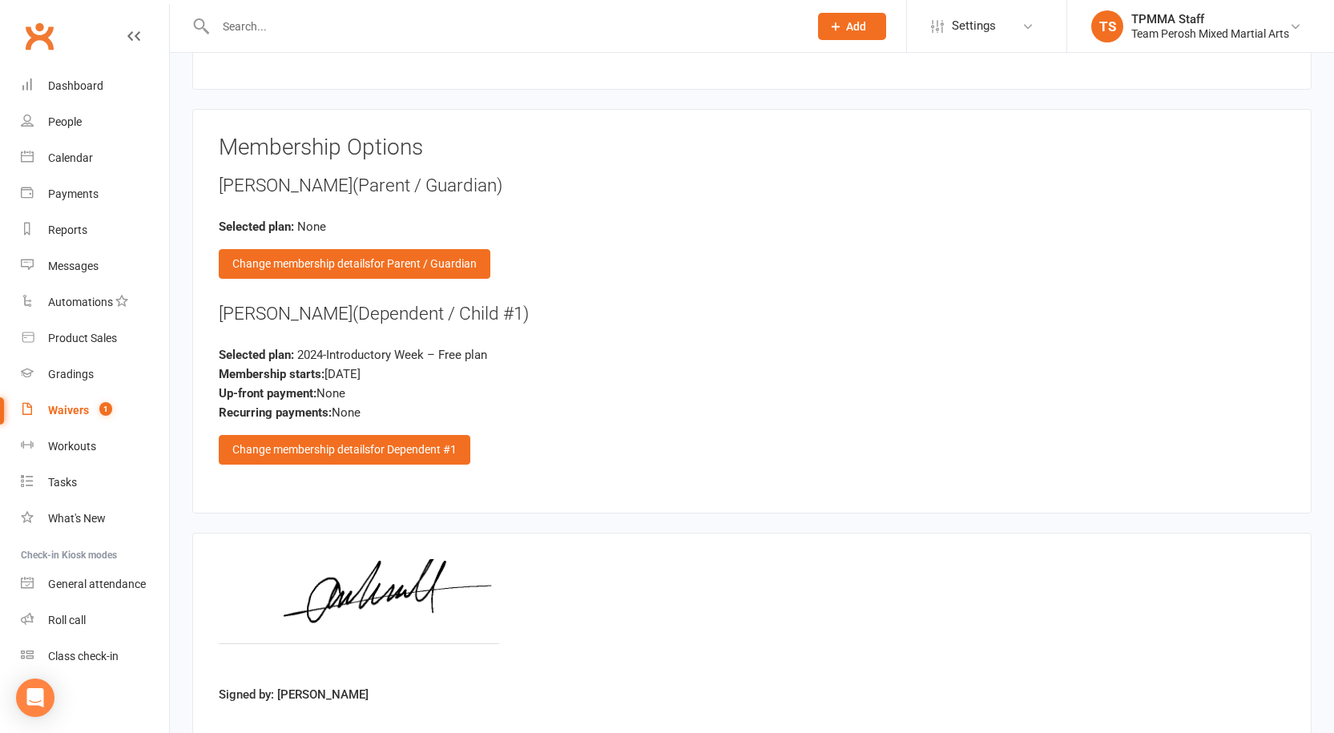
scroll to position [1763, 0]
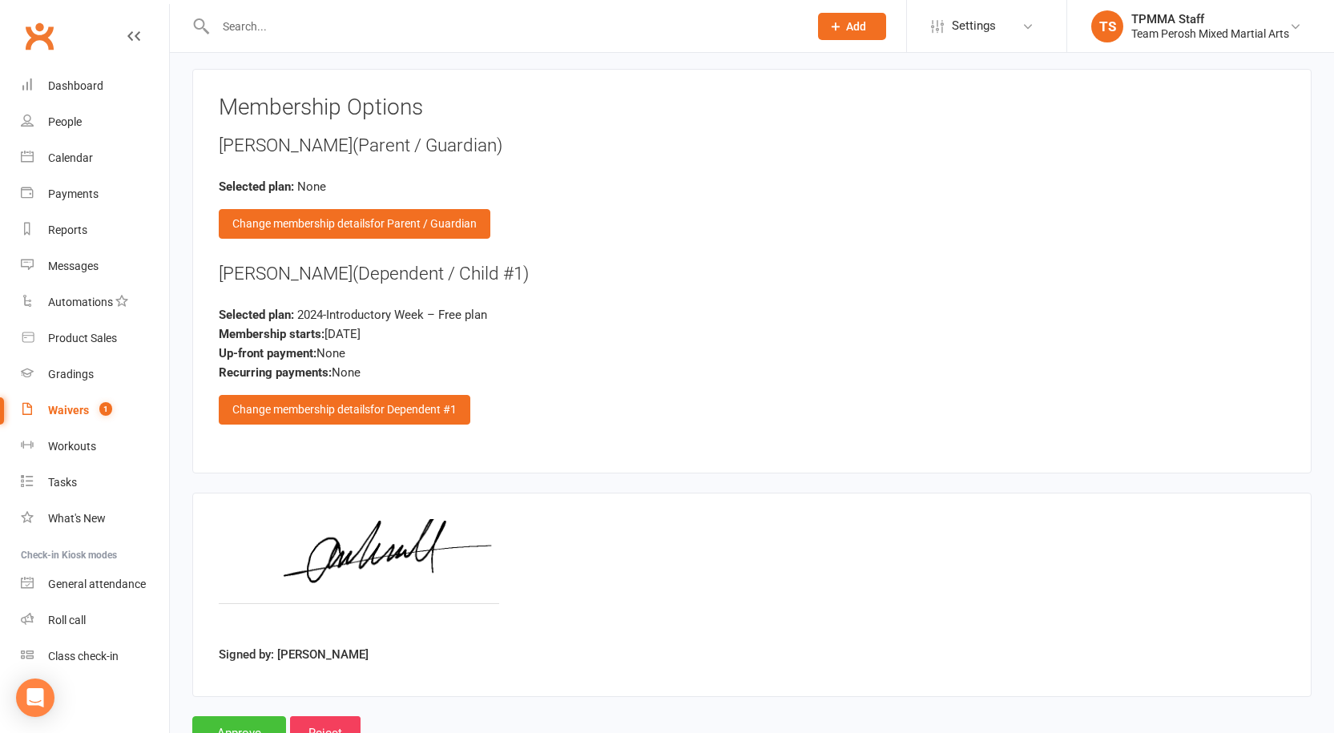
click at [210, 716] on input "Approve" at bounding box center [239, 733] width 94 height 34
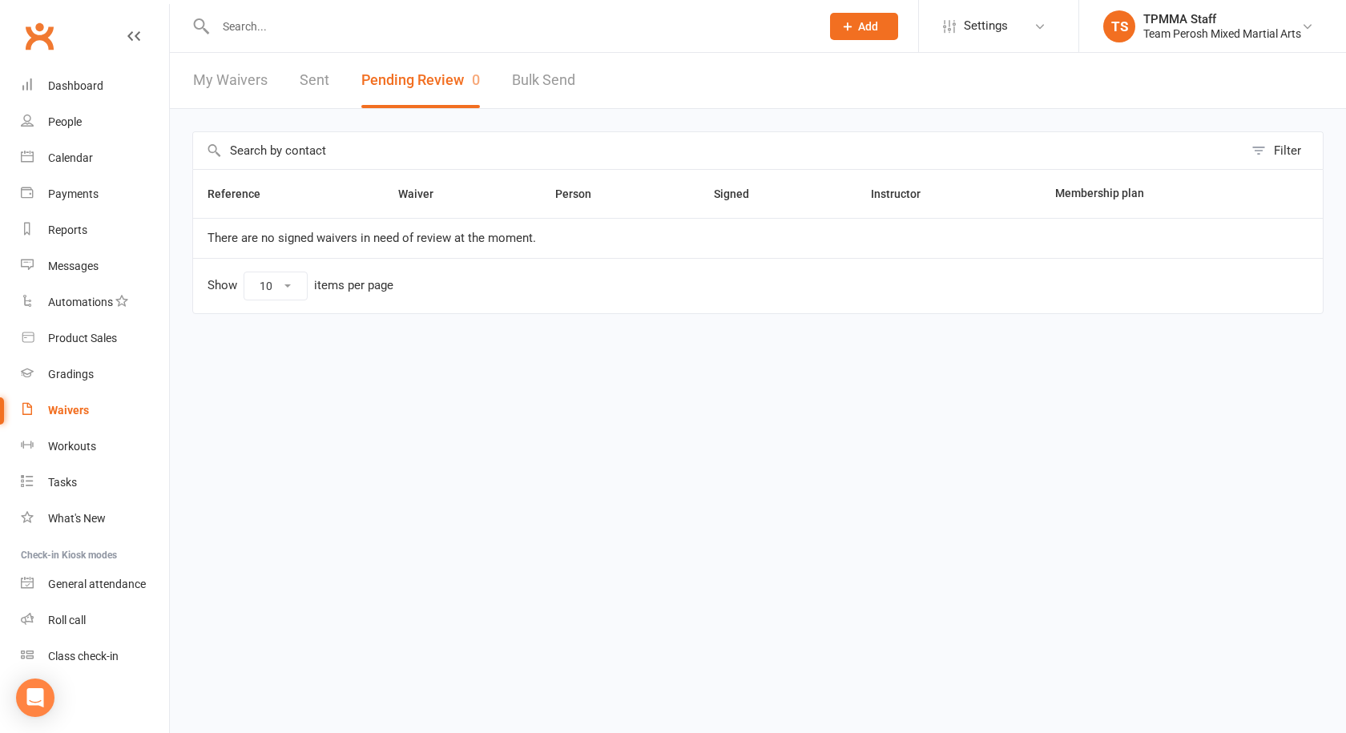
click at [252, 34] on input "text" at bounding box center [510, 26] width 599 height 22
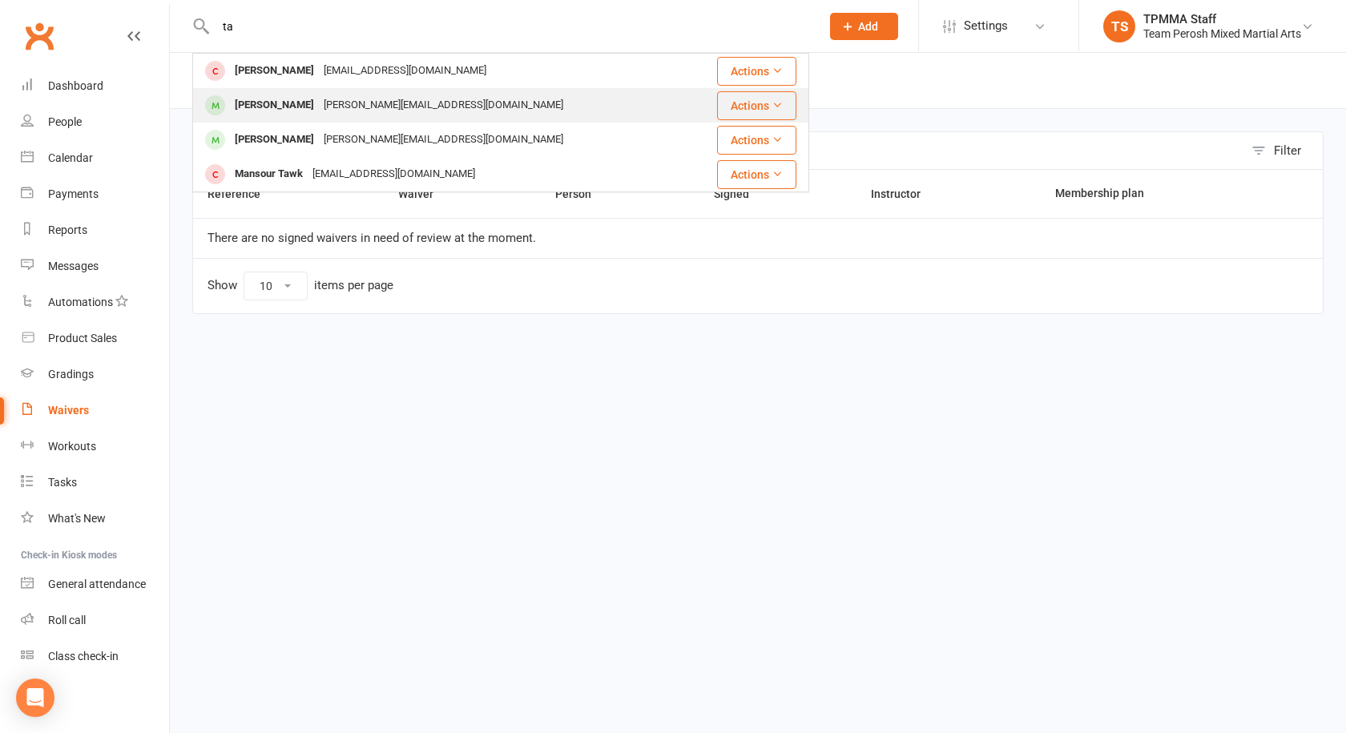
type input "t"
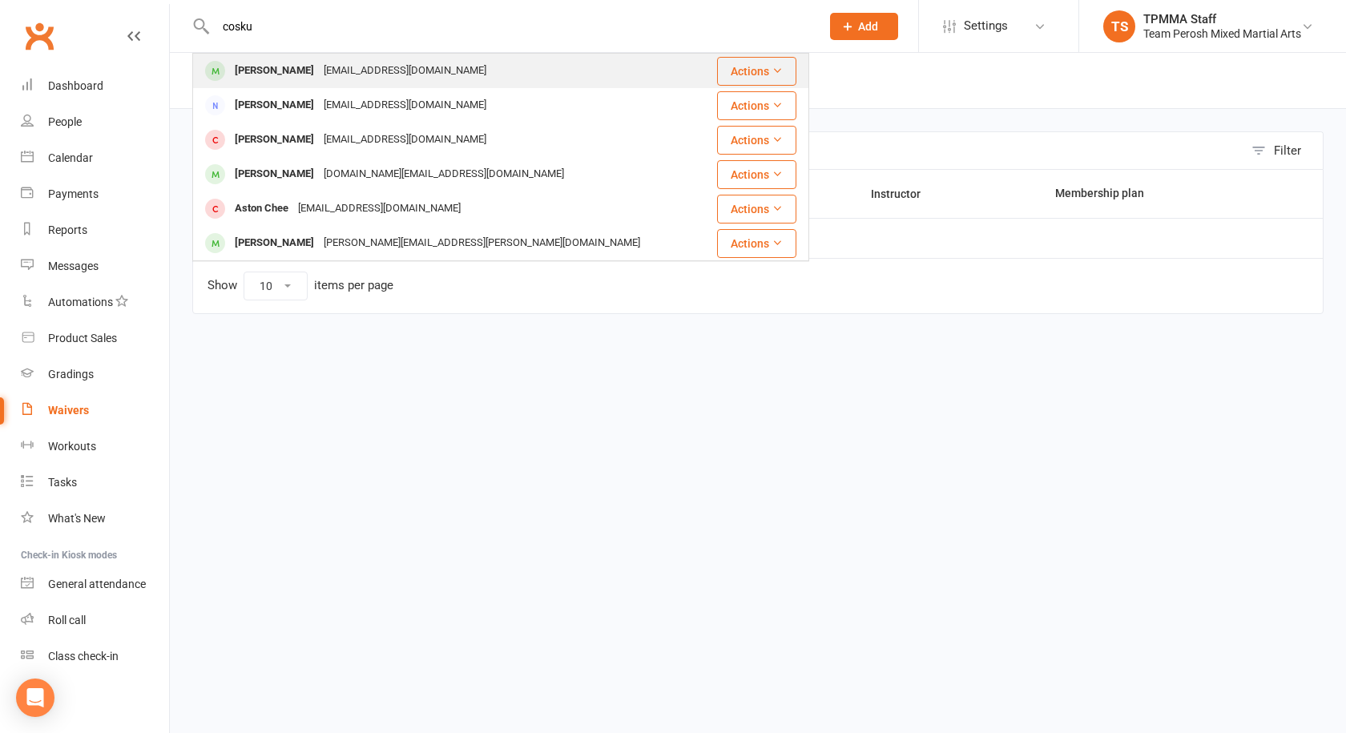
type input "cosku"
click at [366, 72] on div "[EMAIL_ADDRESS][DOMAIN_NAME]" at bounding box center [405, 70] width 172 height 23
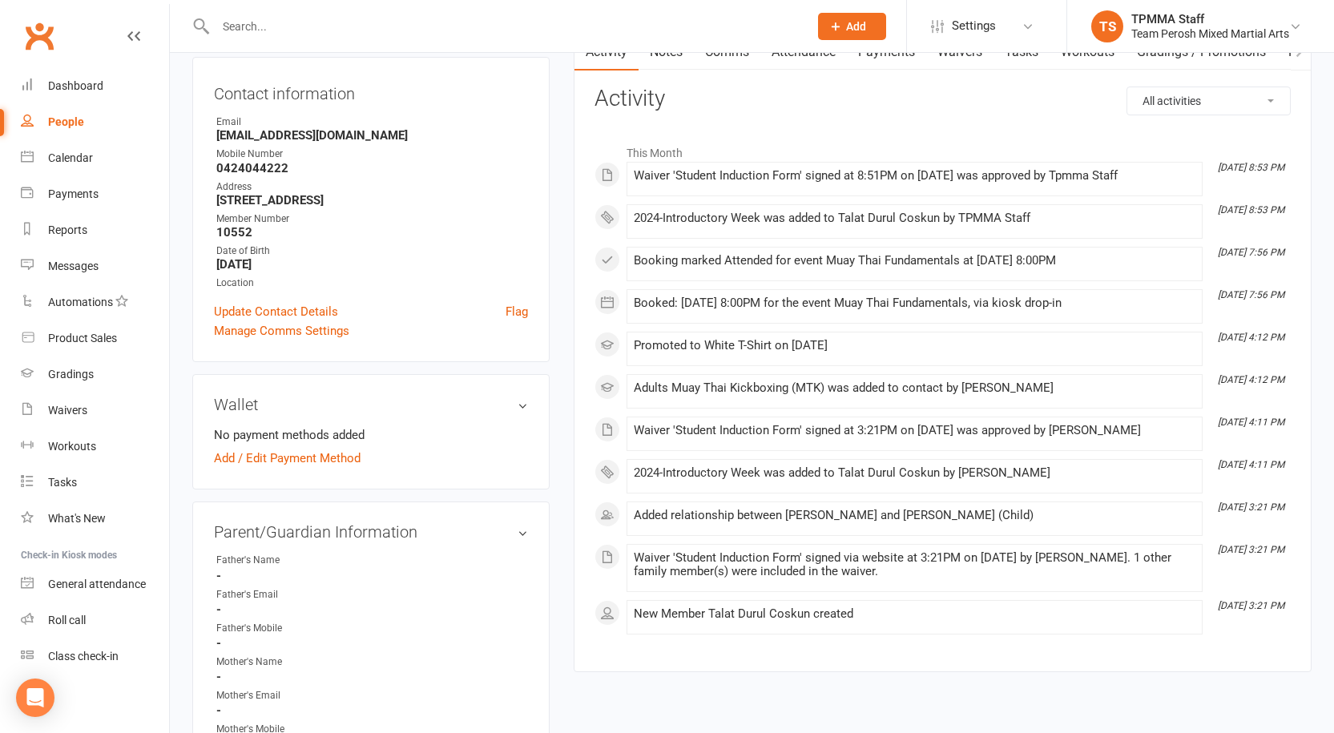
scroll to position [481, 0]
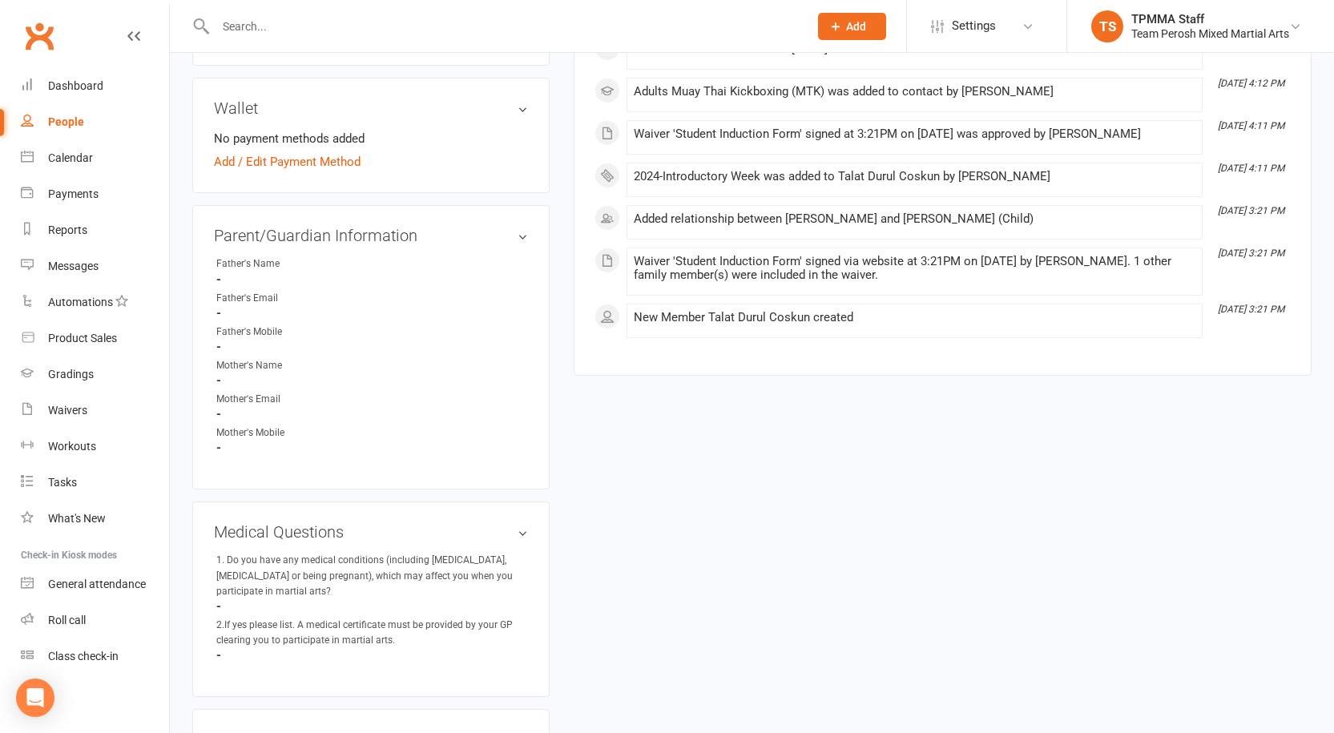
click at [793, 322] on div "New Member Talat Durul Coskun created" at bounding box center [915, 318] width 562 height 14
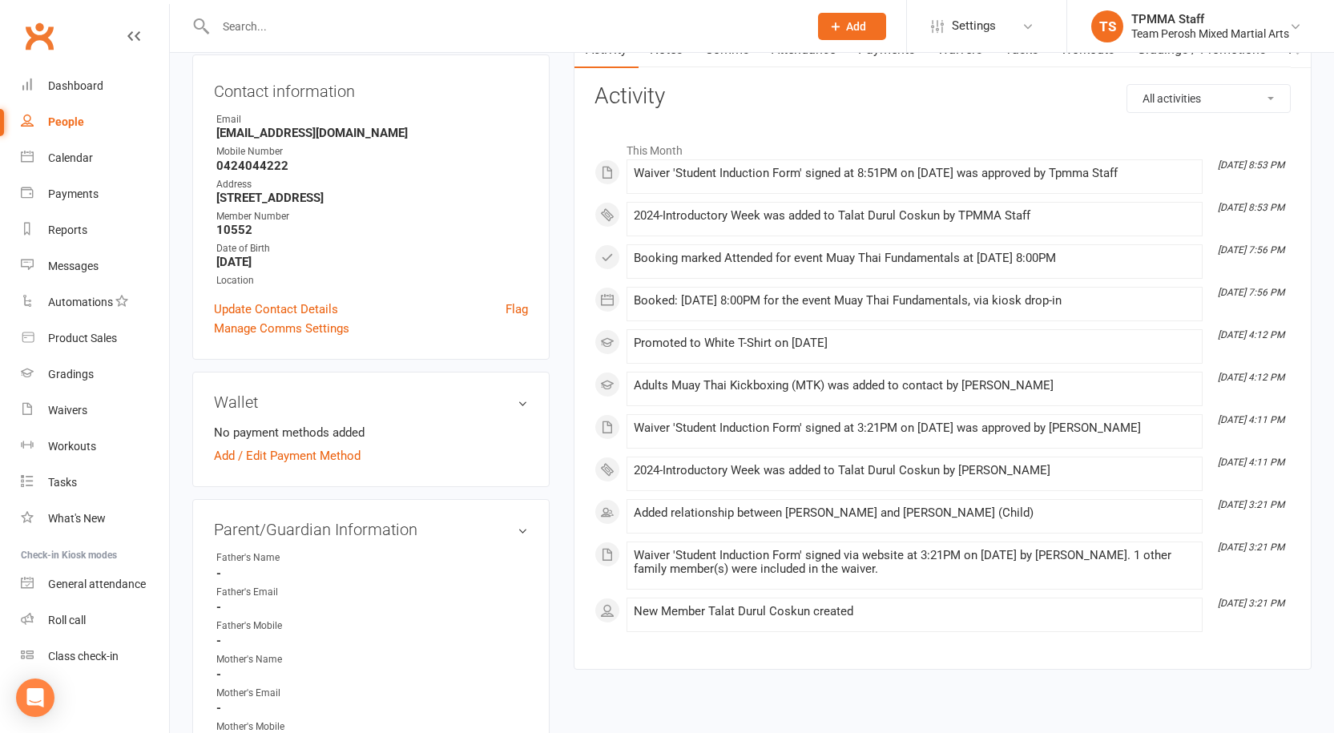
scroll to position [160, 0]
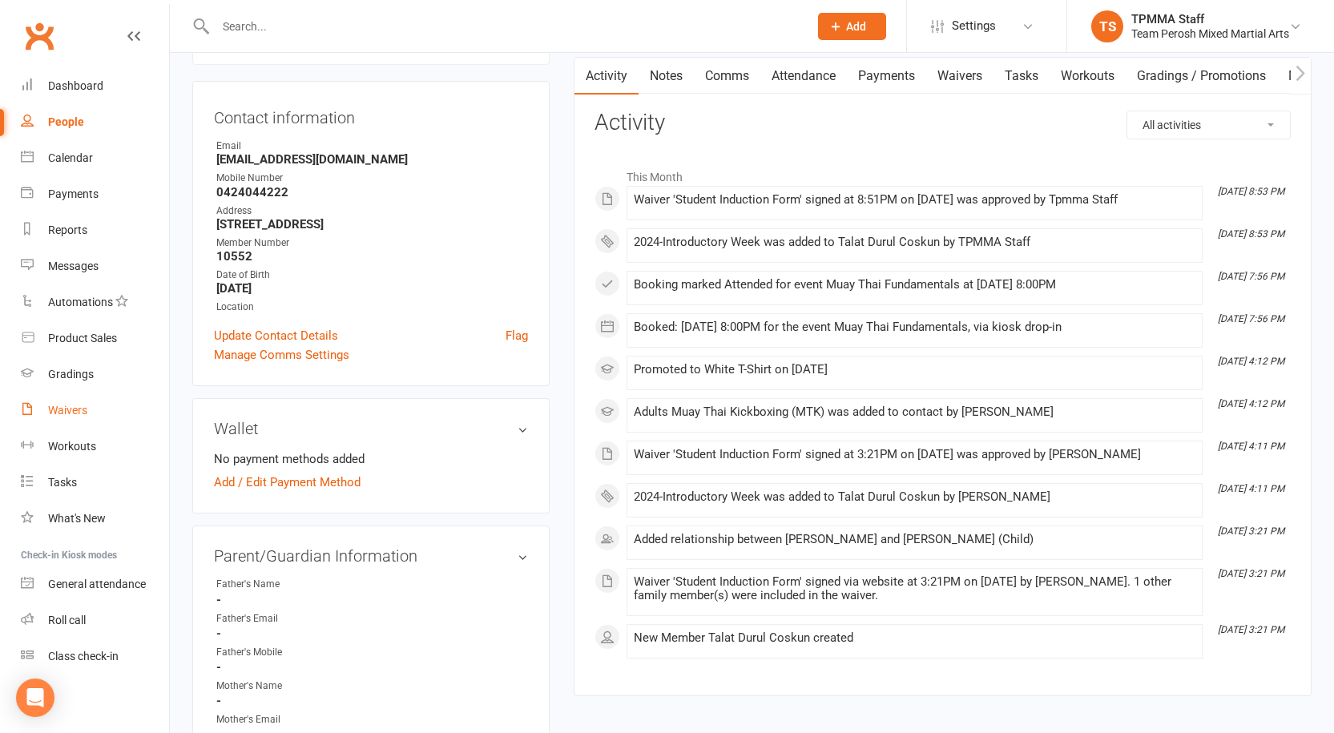
click at [58, 407] on div "Waivers" at bounding box center [67, 410] width 39 height 13
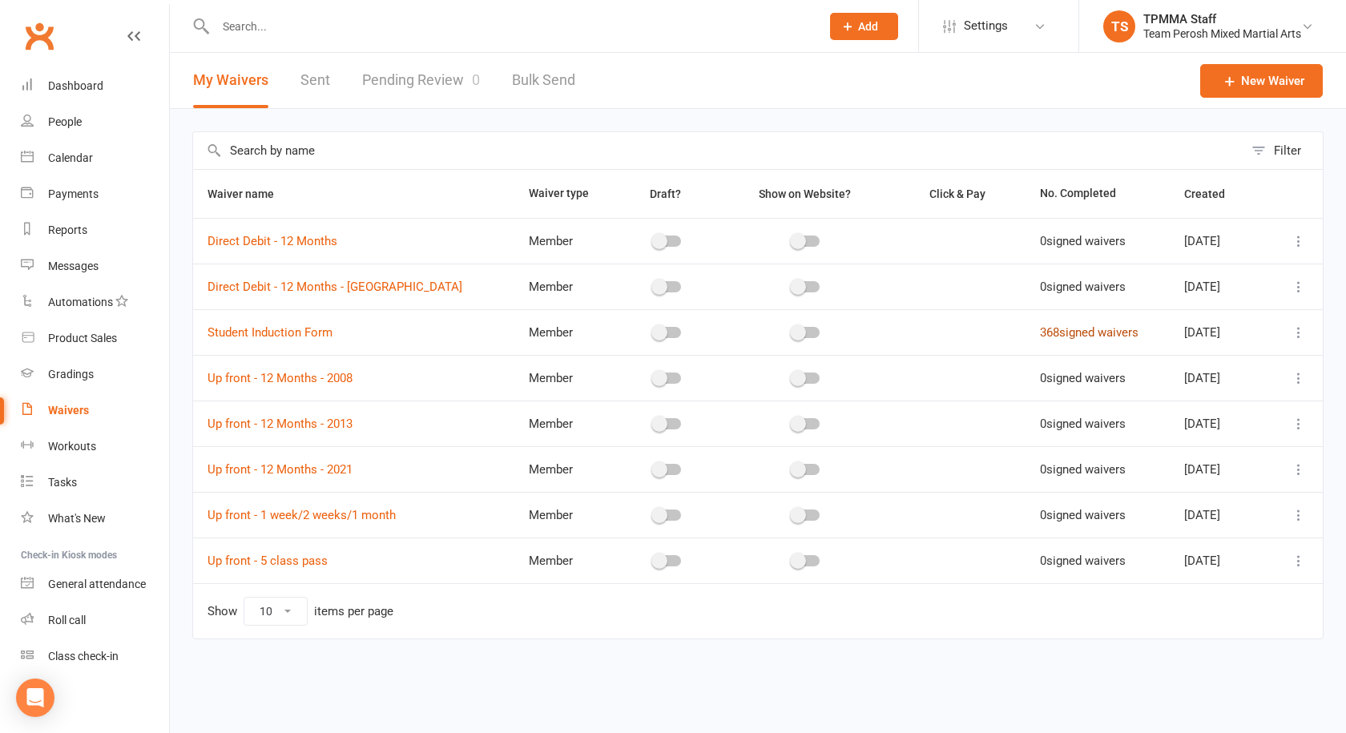
click at [1071, 333] on link "368 signed waivers" at bounding box center [1089, 332] width 99 height 14
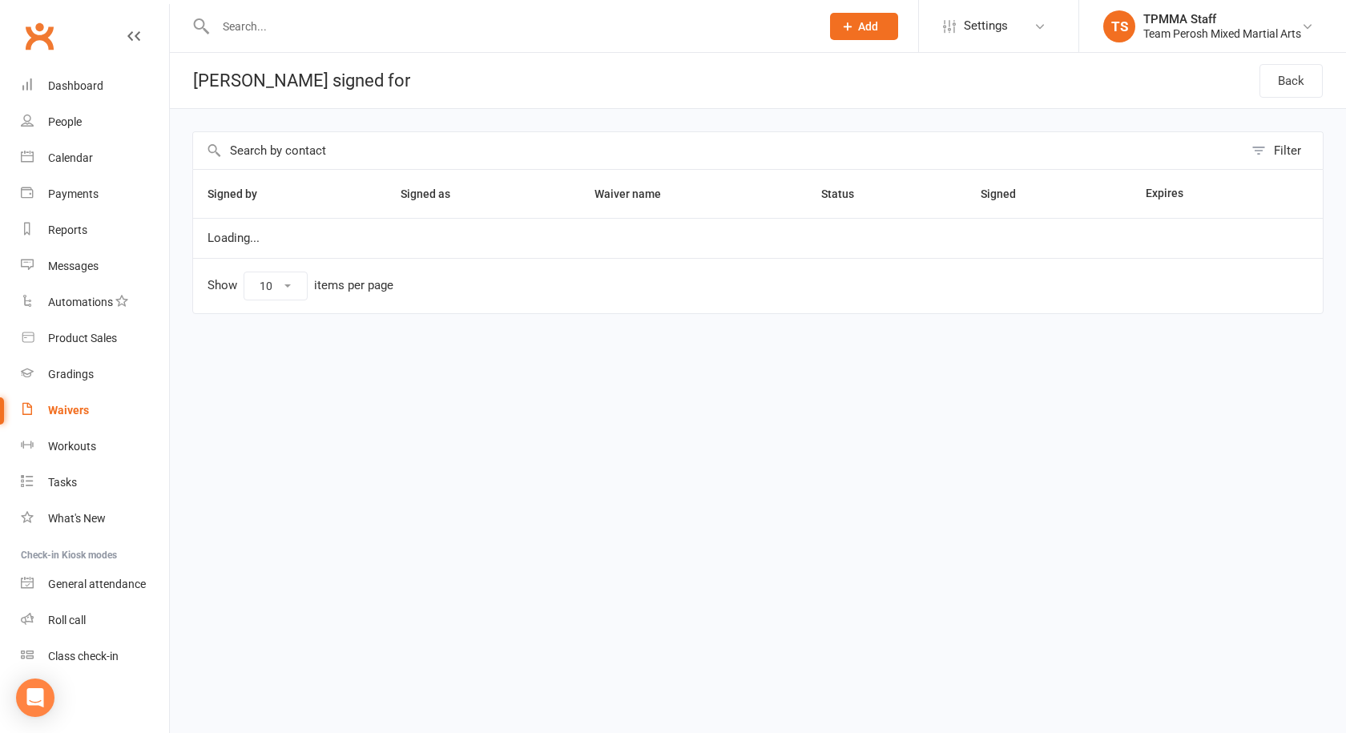
select select "100"
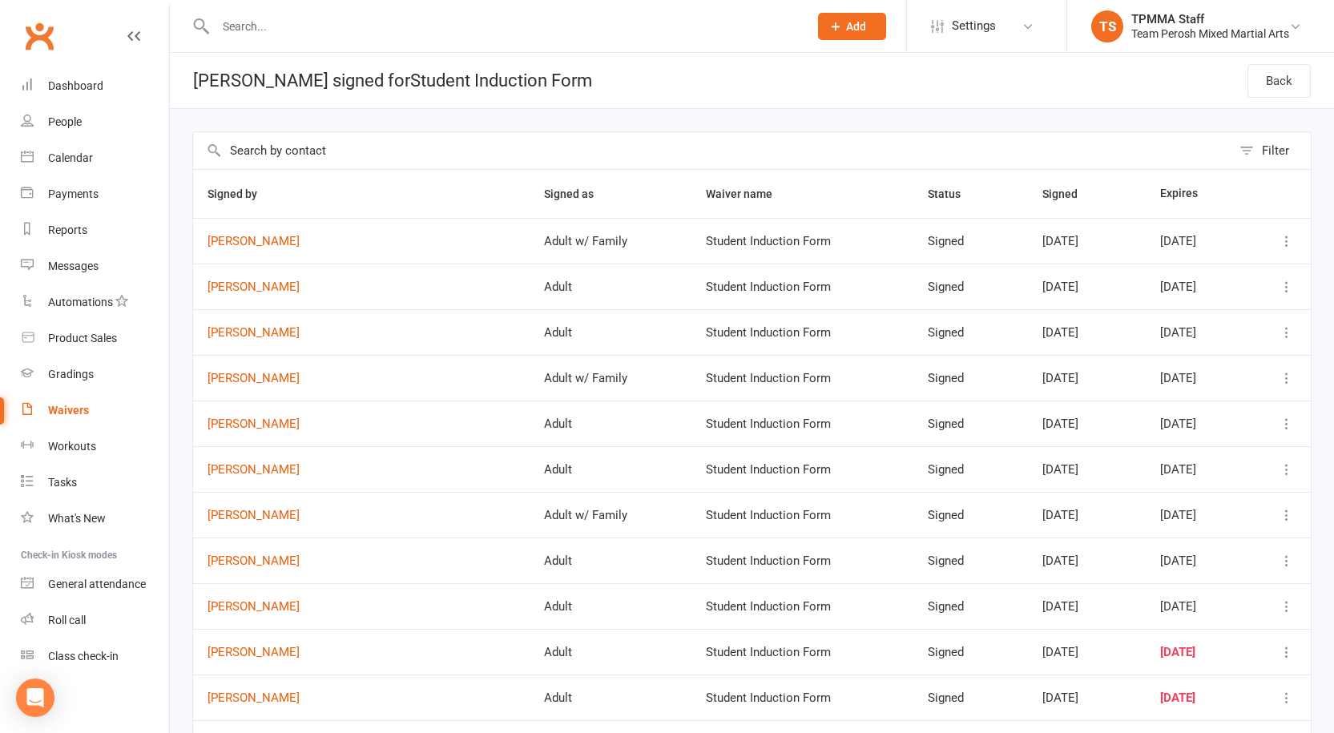
drag, startPoint x: 36, startPoint y: 0, endPoint x: 955, endPoint y: 76, distance: 922.3
click at [959, 76] on header "Waivers signed for Student Induction Form Back" at bounding box center [752, 81] width 1164 height 56
click at [62, 83] on div "Dashboard" at bounding box center [75, 85] width 55 height 13
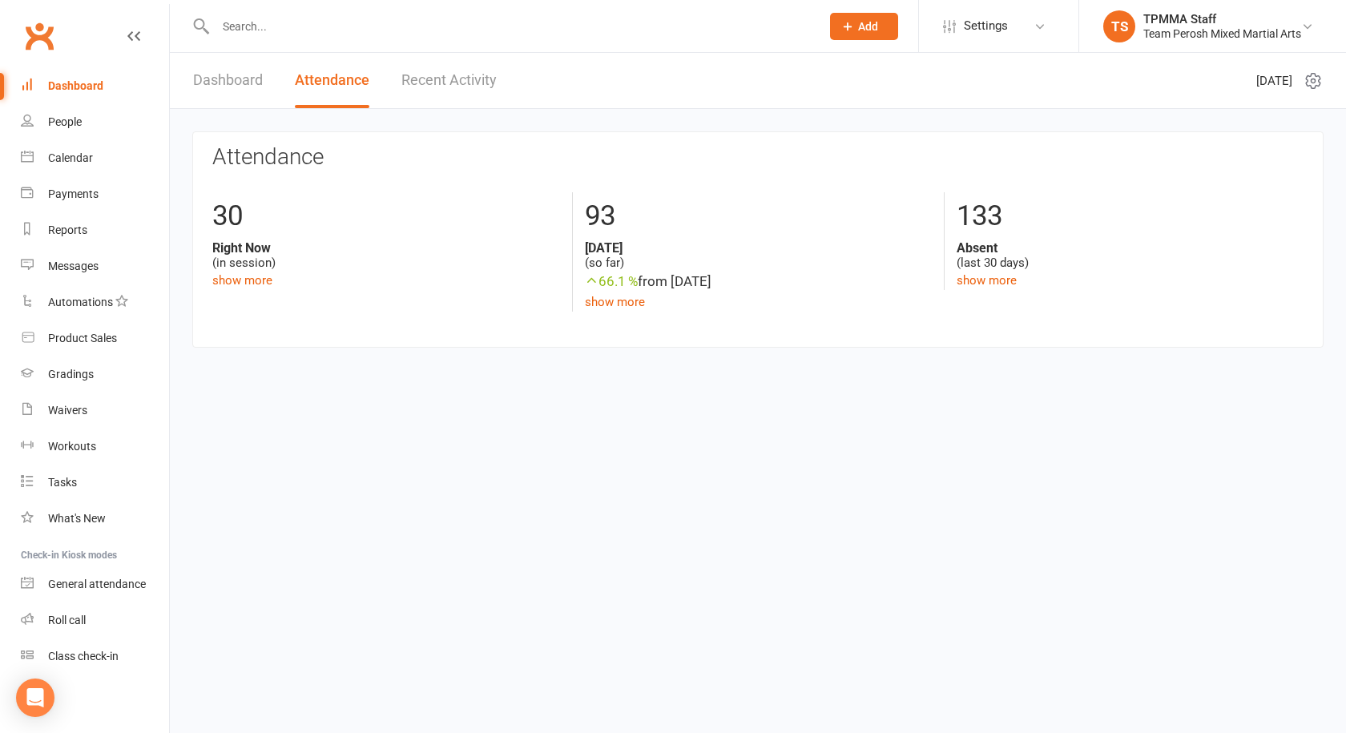
click at [246, 81] on link "Dashboard" at bounding box center [228, 80] width 70 height 55
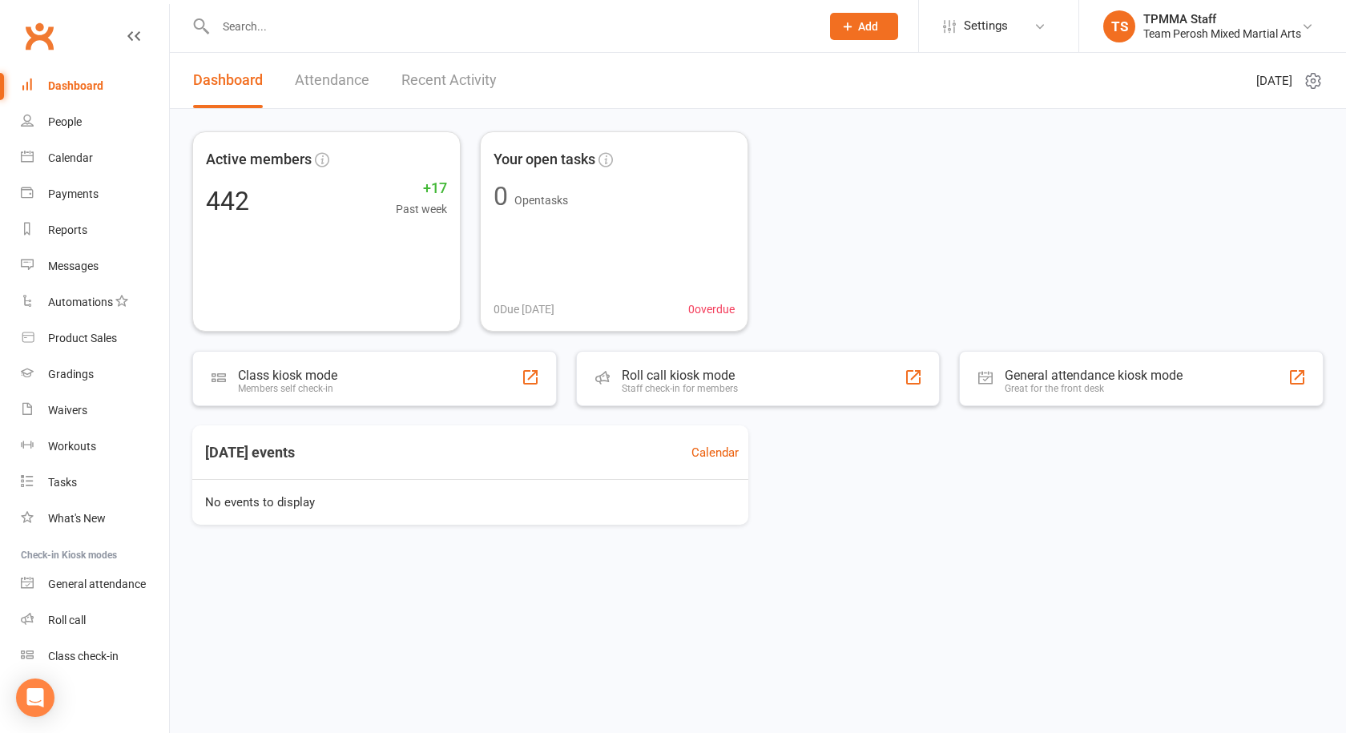
click at [423, 68] on link "Recent Activity" at bounding box center [448, 80] width 95 height 55
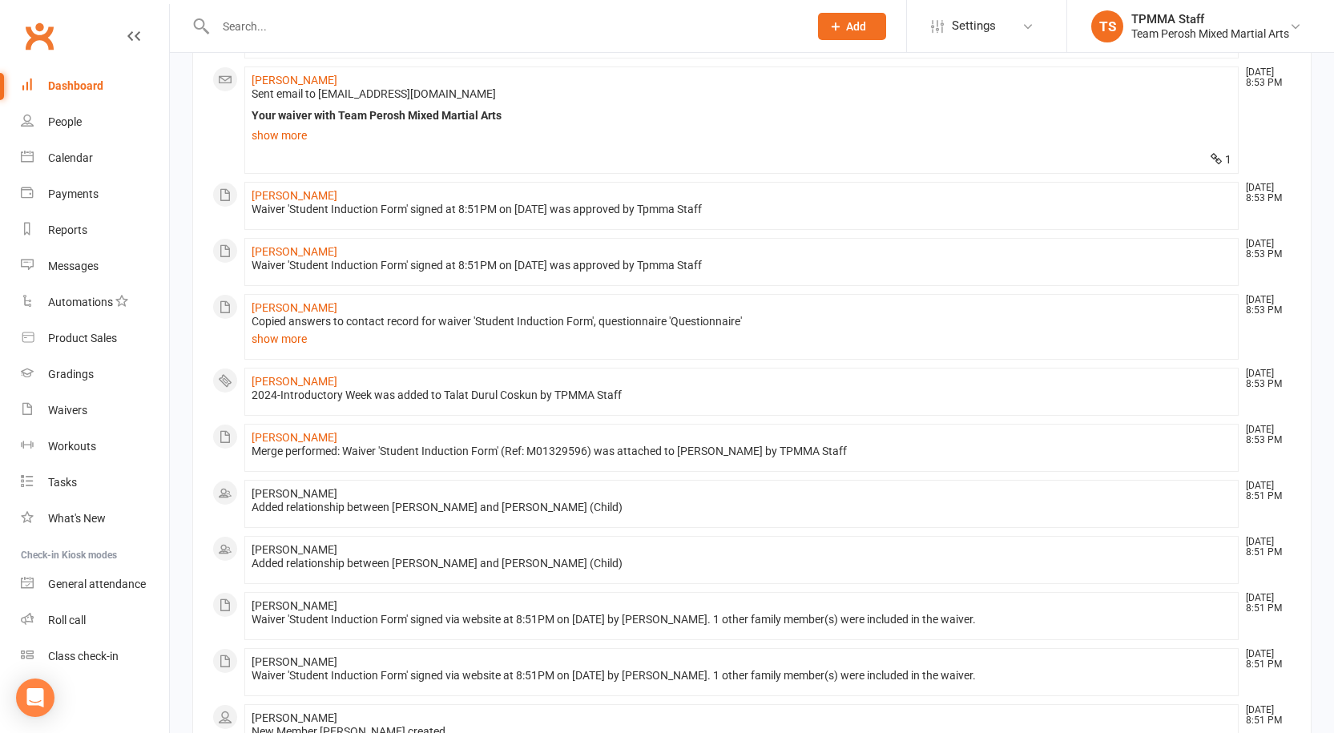
scroll to position [240, 0]
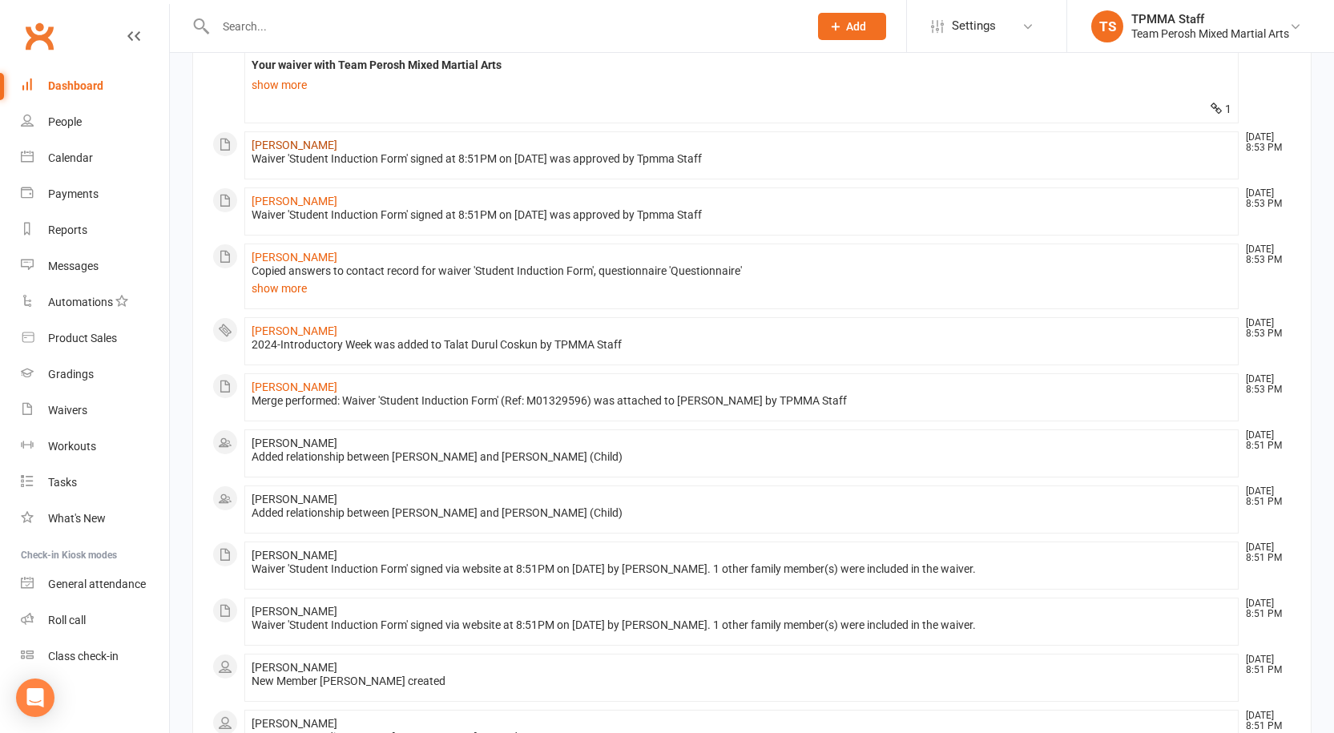
click at [291, 151] on link "Turkan Coskun" at bounding box center [295, 145] width 86 height 13
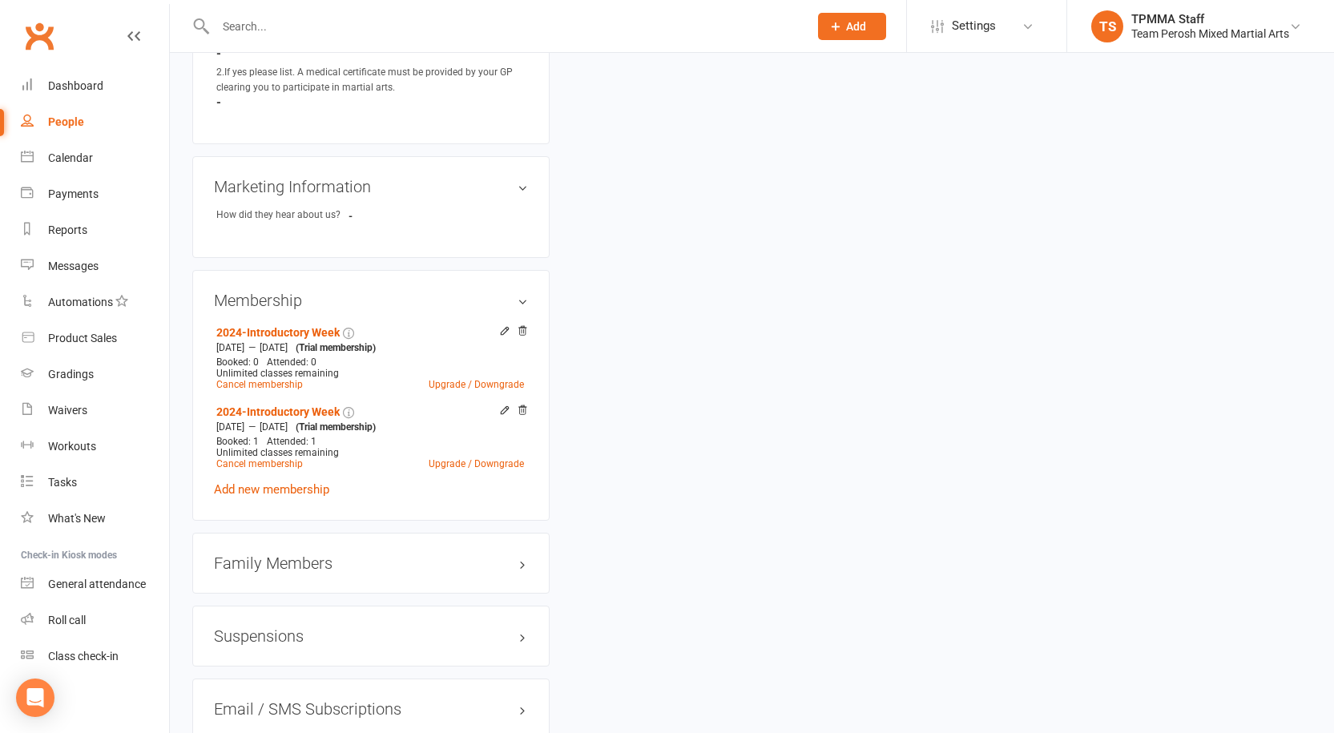
scroll to position [1042, 0]
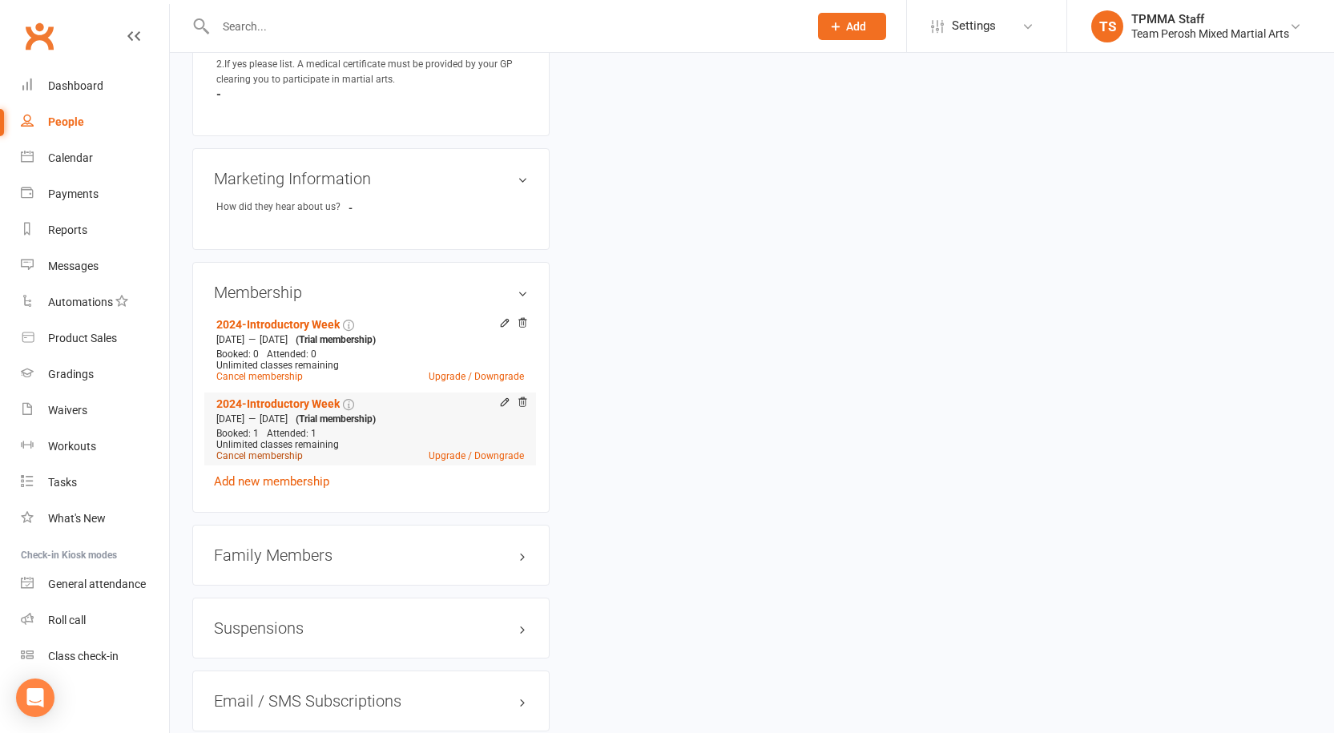
click at [291, 450] on link "Cancel membership" at bounding box center [259, 455] width 87 height 11
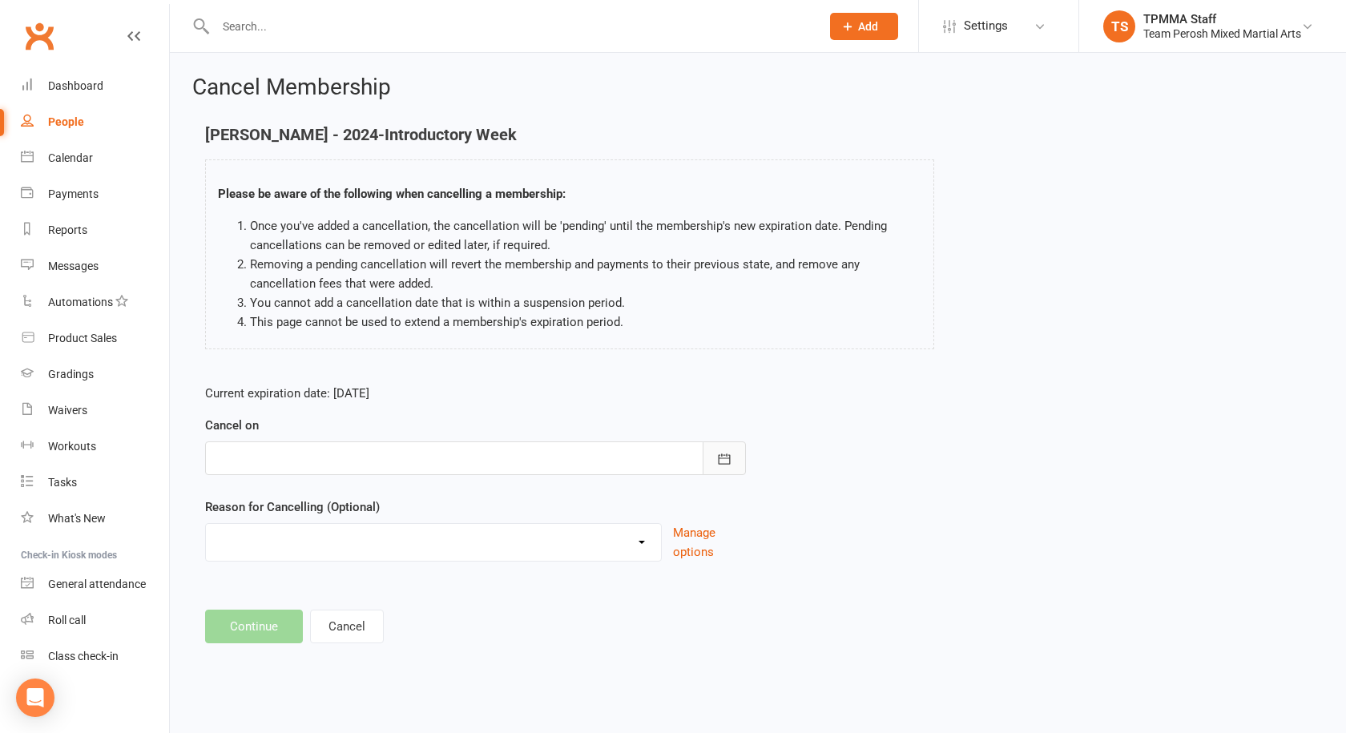
click at [730, 471] on button "button" at bounding box center [724, 459] width 43 height 34
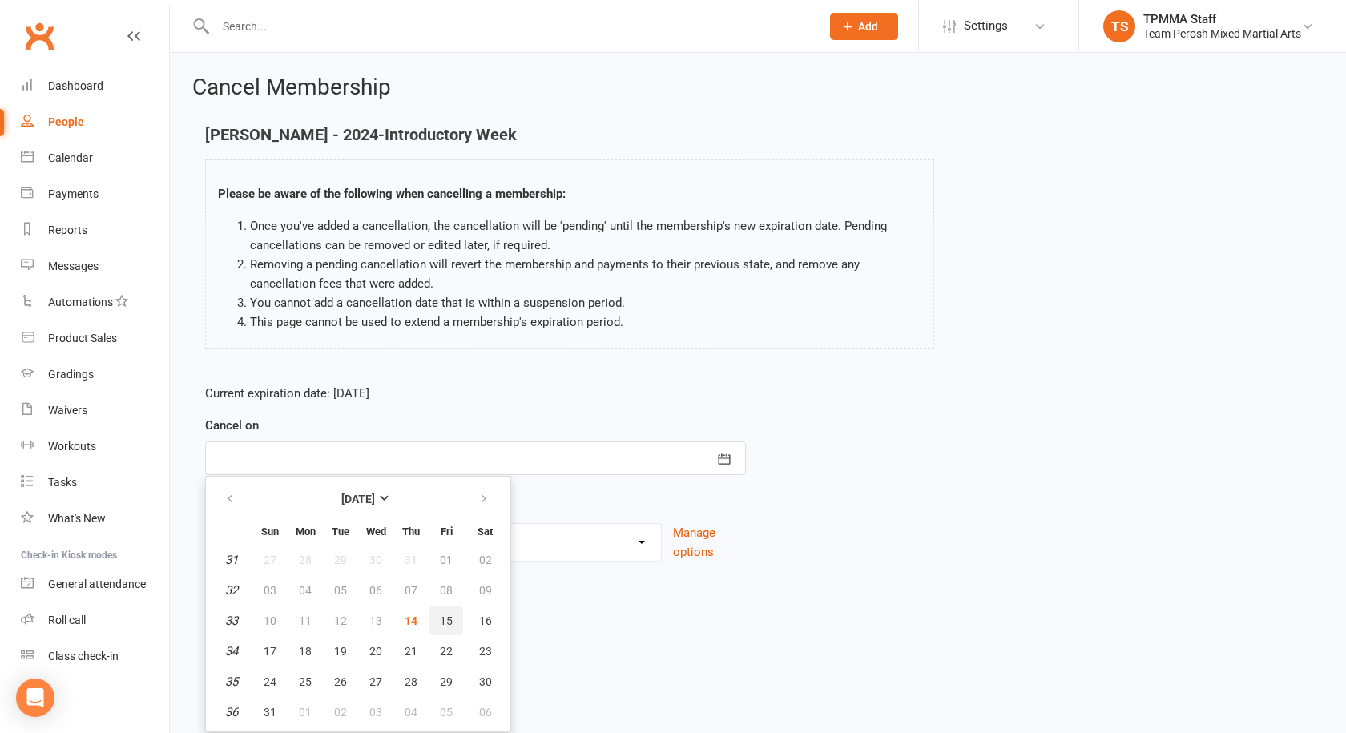
click at [438, 618] on button "15" at bounding box center [447, 621] width 34 height 29
type input "15 Aug 2025"
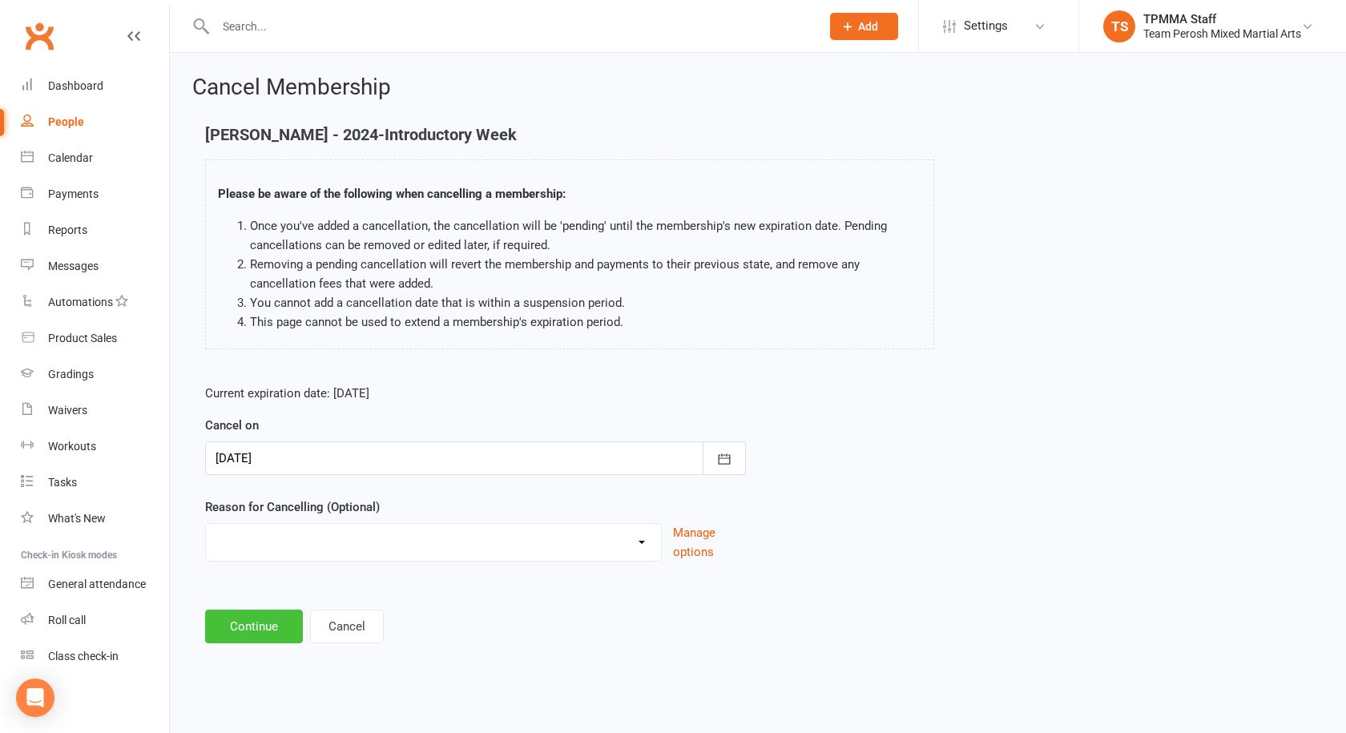
click at [248, 633] on button "Continue" at bounding box center [254, 627] width 98 height 34
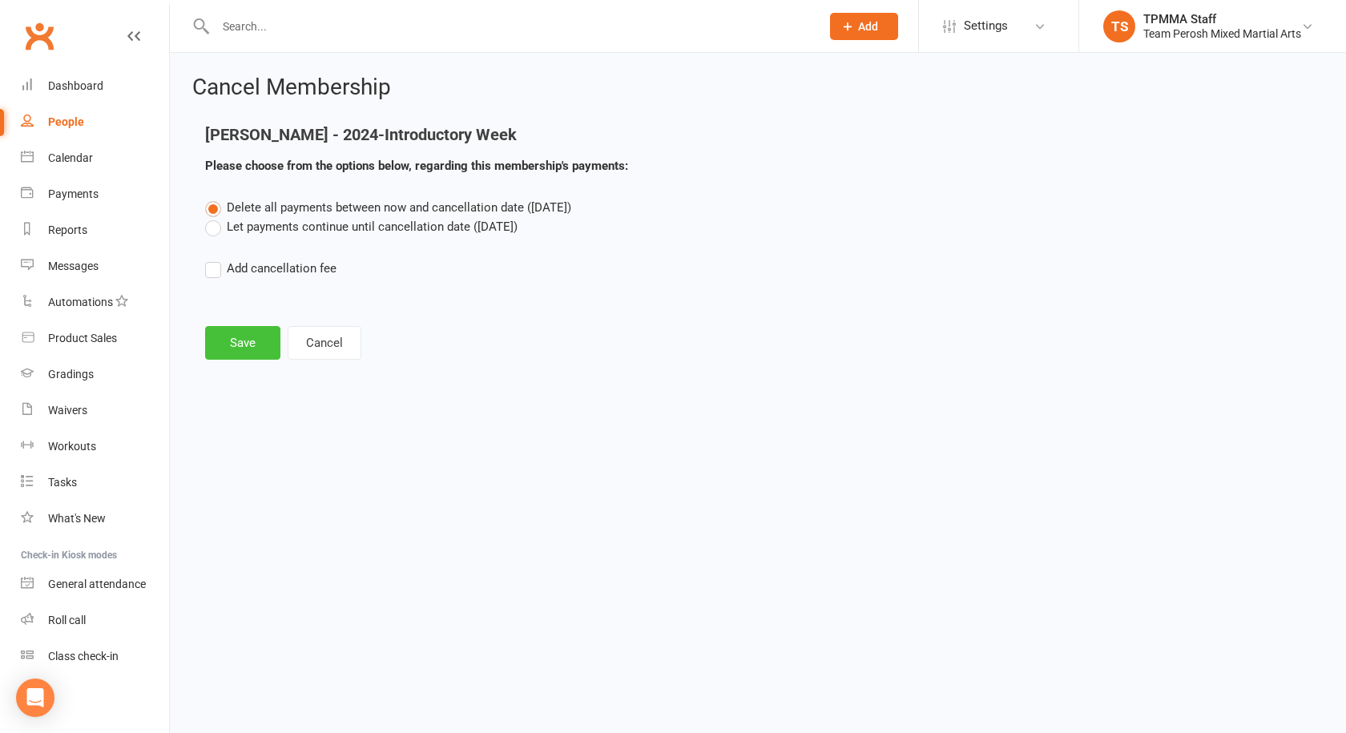
click at [236, 339] on button "Save" at bounding box center [242, 343] width 75 height 34
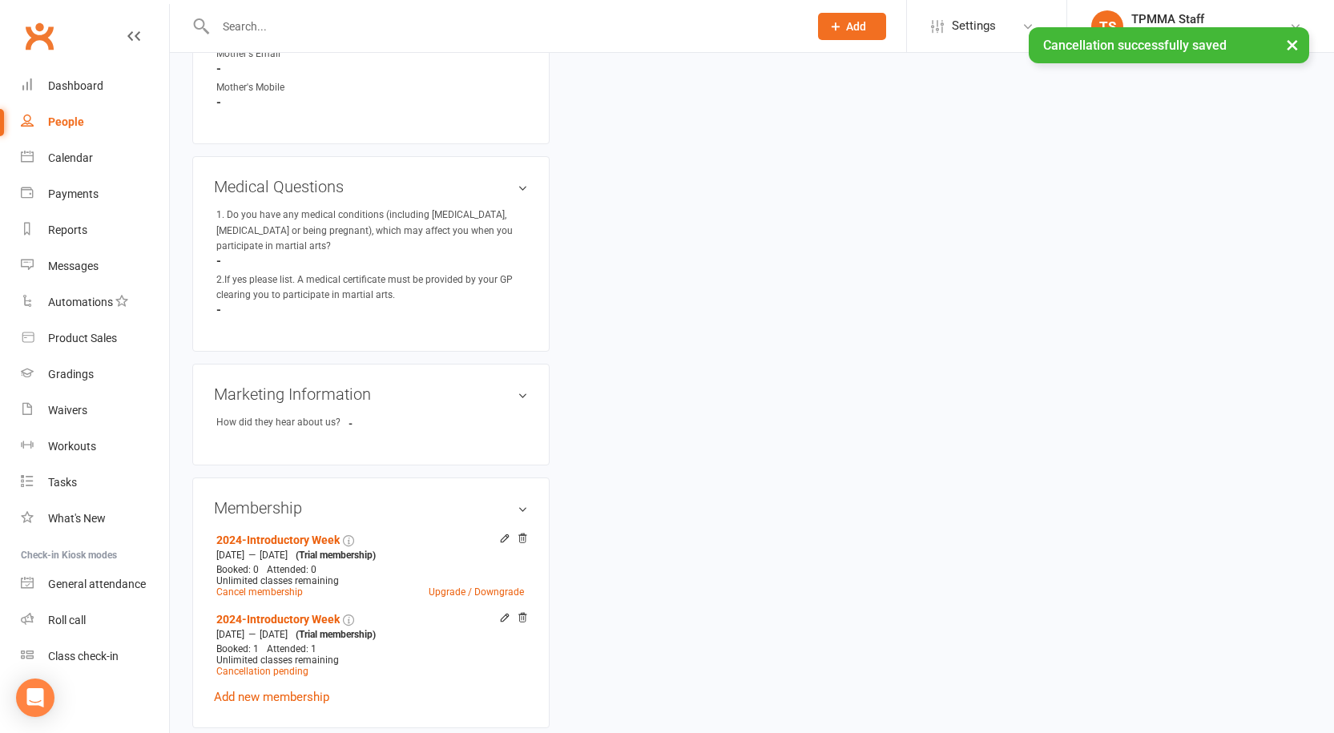
scroll to position [962, 0]
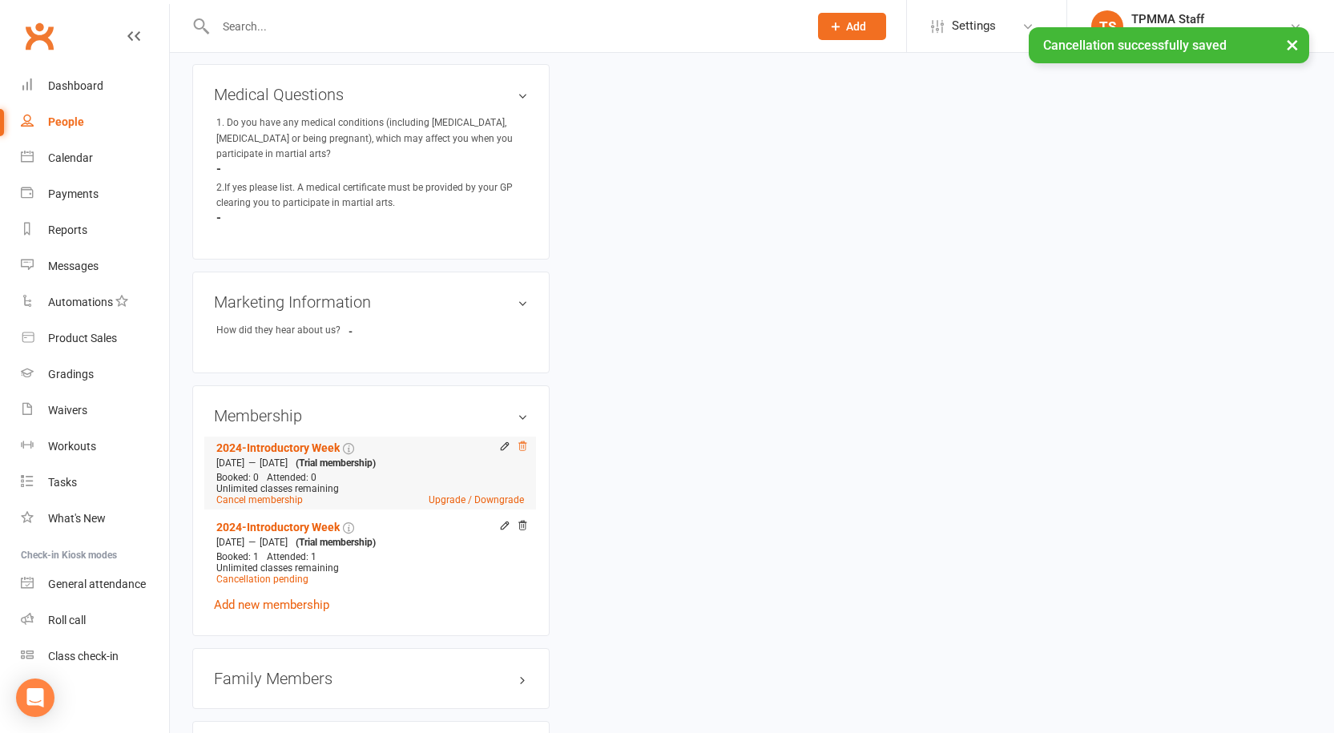
click at [525, 441] on icon at bounding box center [522, 446] width 11 height 11
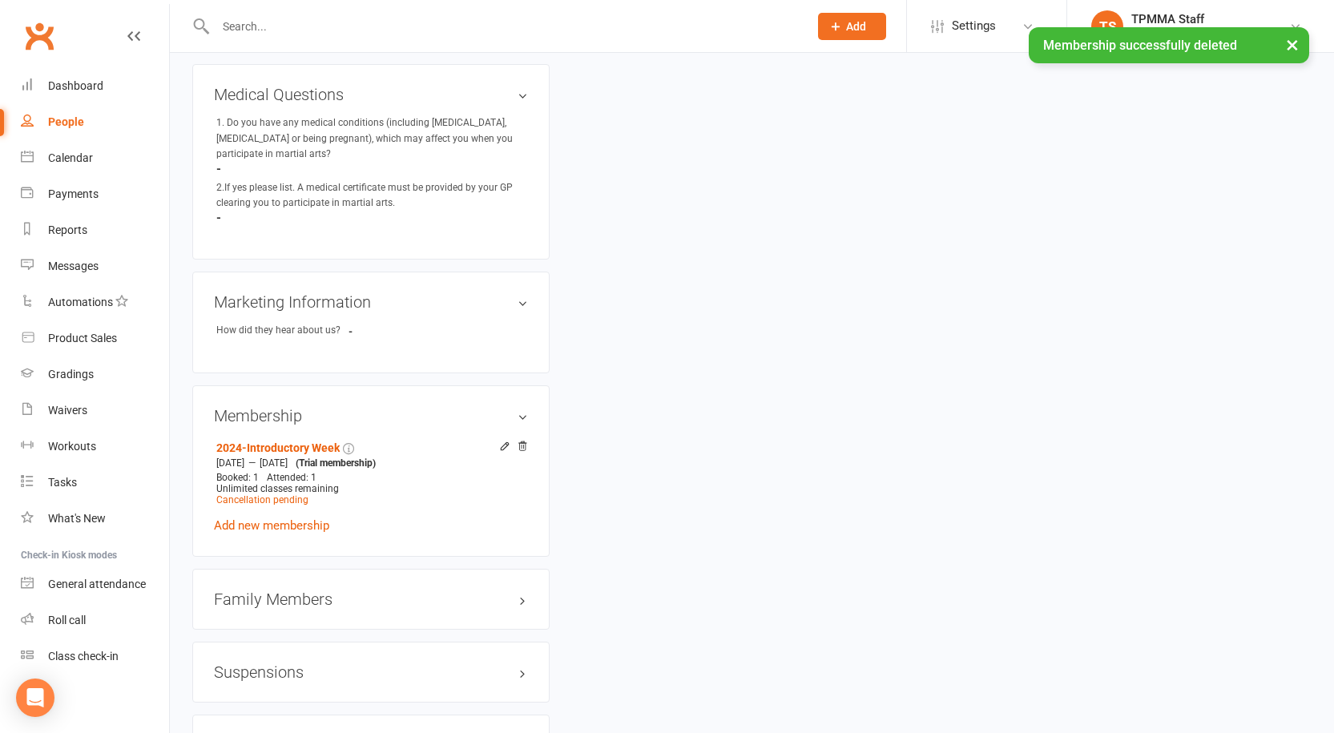
drag, startPoint x: 272, startPoint y: 513, endPoint x: 288, endPoint y: 510, distance: 16.3
click at [272, 518] on link "Add new membership" at bounding box center [271, 525] width 115 height 14
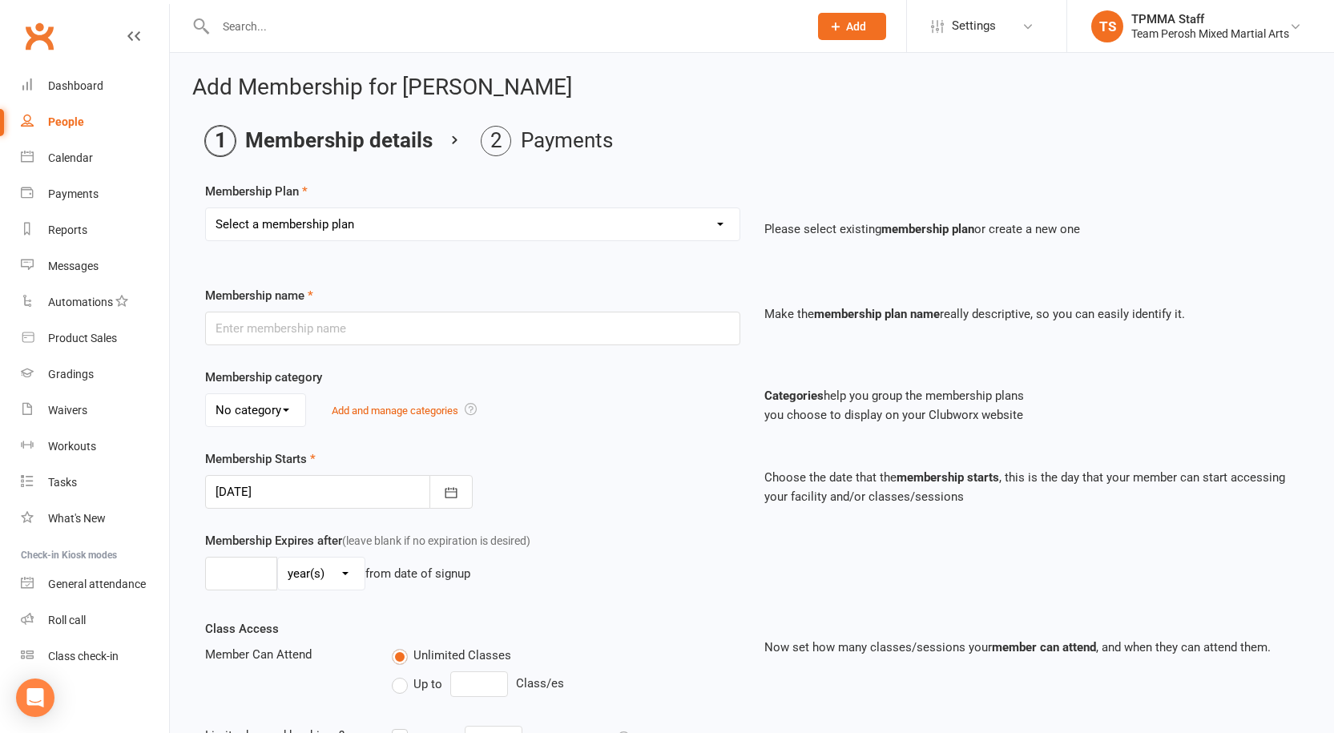
click at [496, 232] on select "Select a membership plan Create new Membership Plan 2008-DD-1S 2008-DD-2S 2008-…" at bounding box center [473, 224] width 534 height 32
select select "9"
click at [206, 208] on select "Select a membership plan Create new Membership Plan 2008-DD-1S 2008-DD-2S 2008-…" at bounding box center [473, 224] width 534 height 32
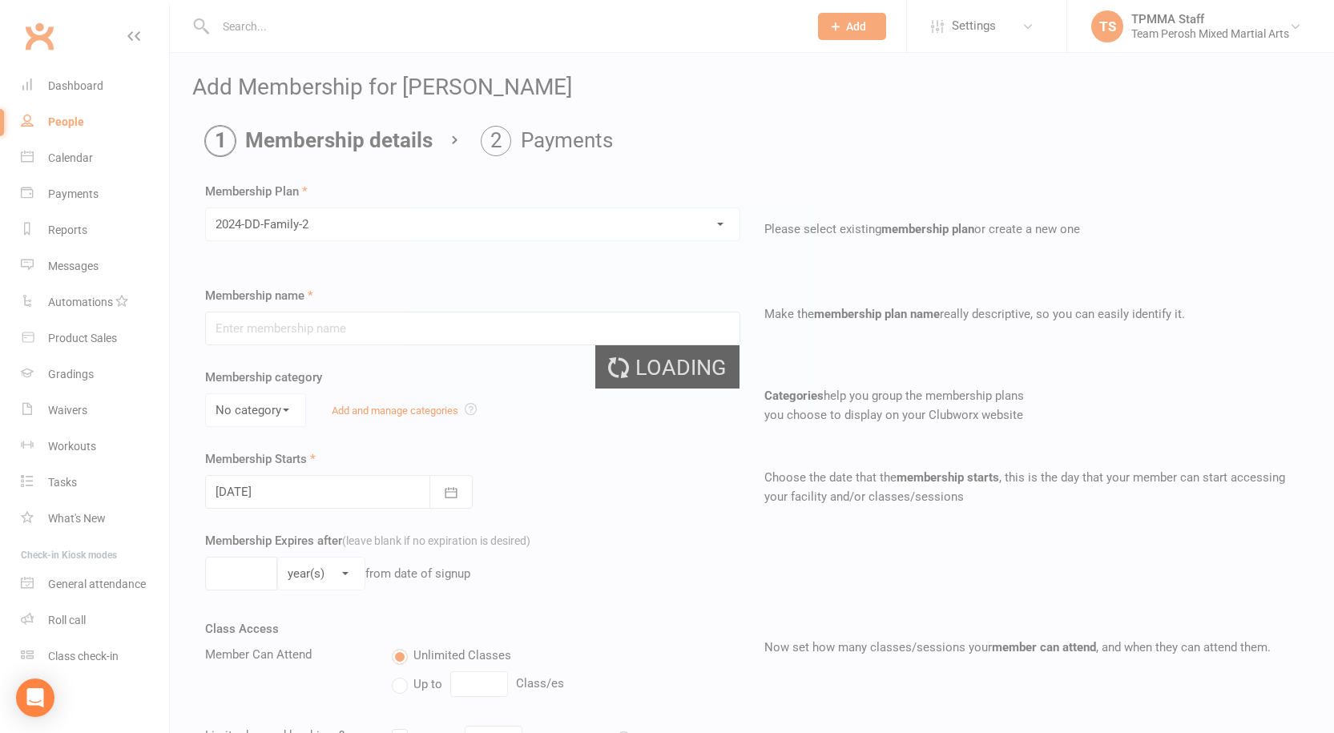
type input "2024-DD-Family-2"
select select "0"
type input "0"
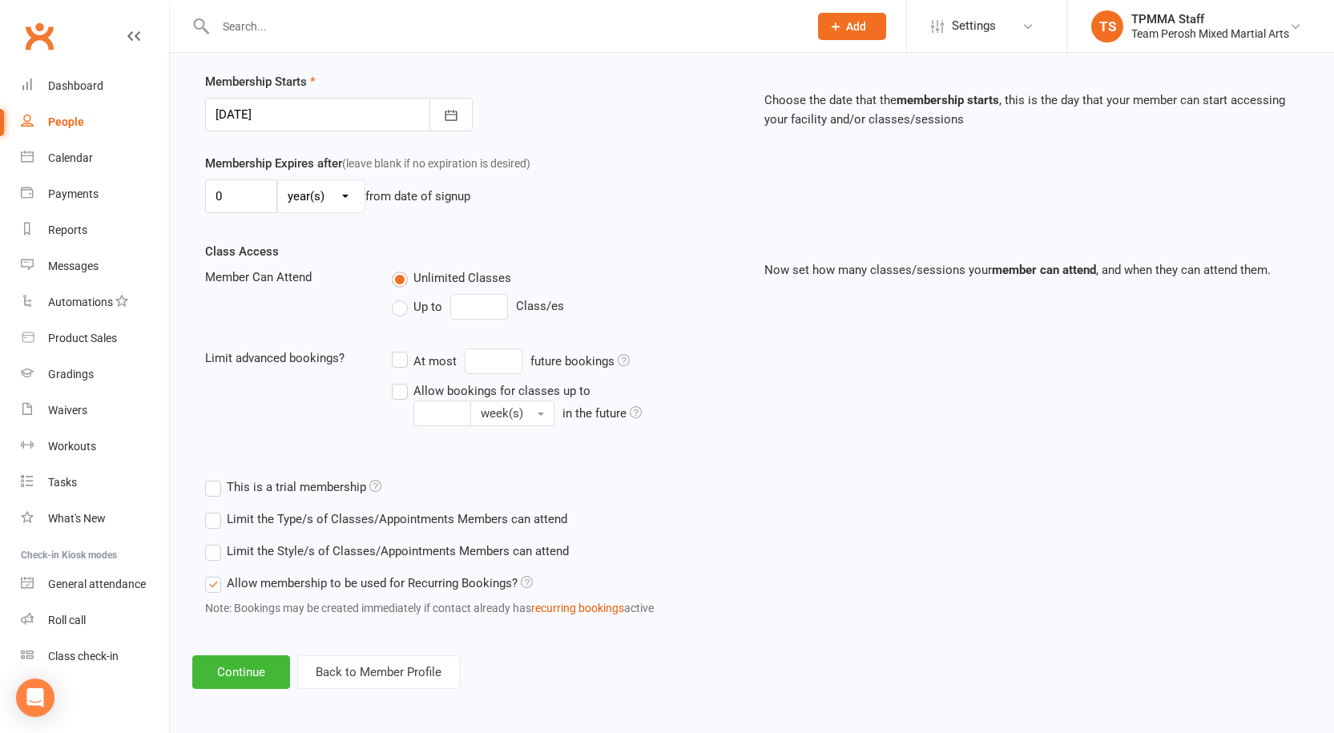
scroll to position [380, 0]
click at [218, 543] on label "Limit the Style/s of Classes/Appointments Members can attend" at bounding box center [387, 549] width 364 height 19
click at [216, 540] on input "Limit the Style/s of Classes/Appointments Members can attend" at bounding box center [210, 540] width 10 height 0
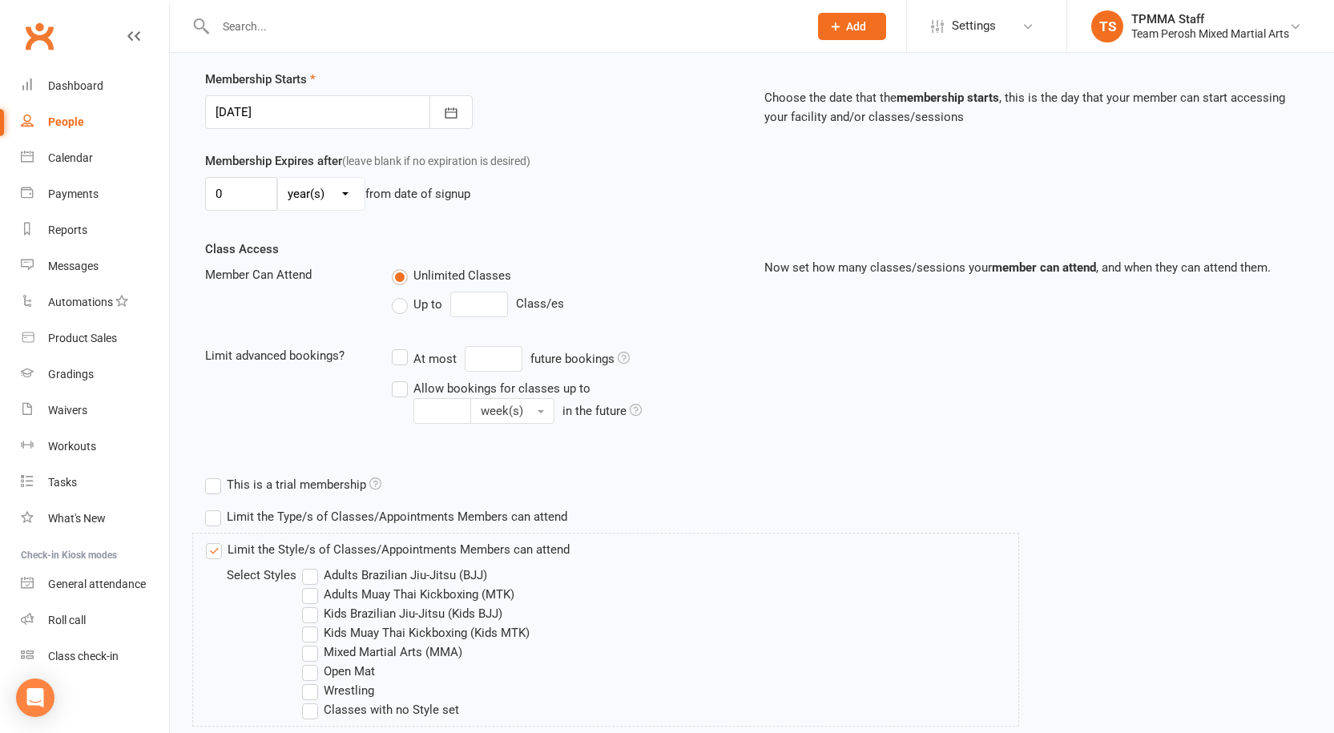
click at [317, 574] on label "Adults Brazilian Jiu-Jitsu (BJJ)" at bounding box center [394, 575] width 185 height 19
click at [313, 566] on input "Adults Brazilian Jiu-Jitsu (BJJ)" at bounding box center [307, 566] width 10 height 0
click at [317, 593] on label "Adults Muay Thai Kickboxing (MTK)" at bounding box center [408, 594] width 212 height 19
click at [313, 585] on input "Adults Muay Thai Kickboxing (MTK)" at bounding box center [307, 585] width 10 height 0
click at [313, 652] on label "Mixed Martial Arts (MMA)" at bounding box center [382, 652] width 160 height 19
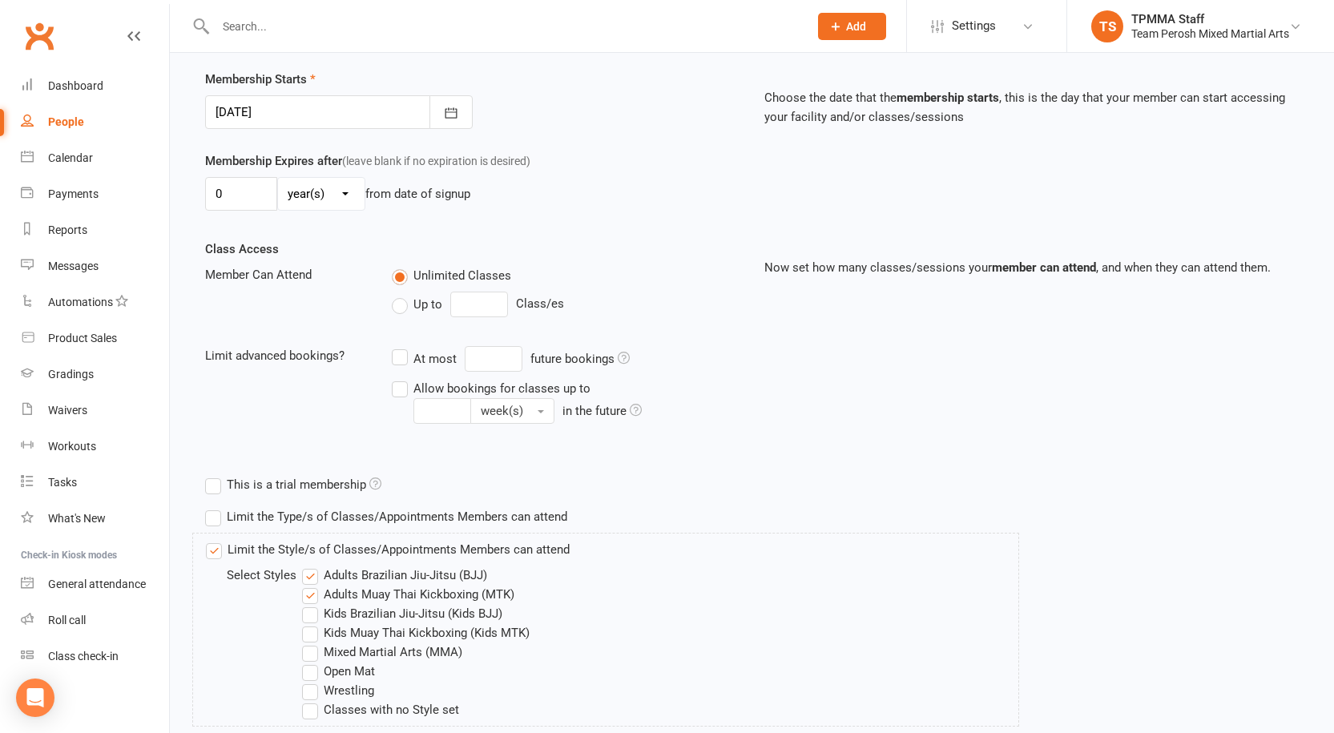
click at [313, 643] on input "Mixed Martial Arts (MMA)" at bounding box center [307, 643] width 10 height 0
click at [317, 668] on label "Open Mat" at bounding box center [338, 671] width 73 height 19
click at [313, 662] on input "Open Mat" at bounding box center [307, 662] width 10 height 0
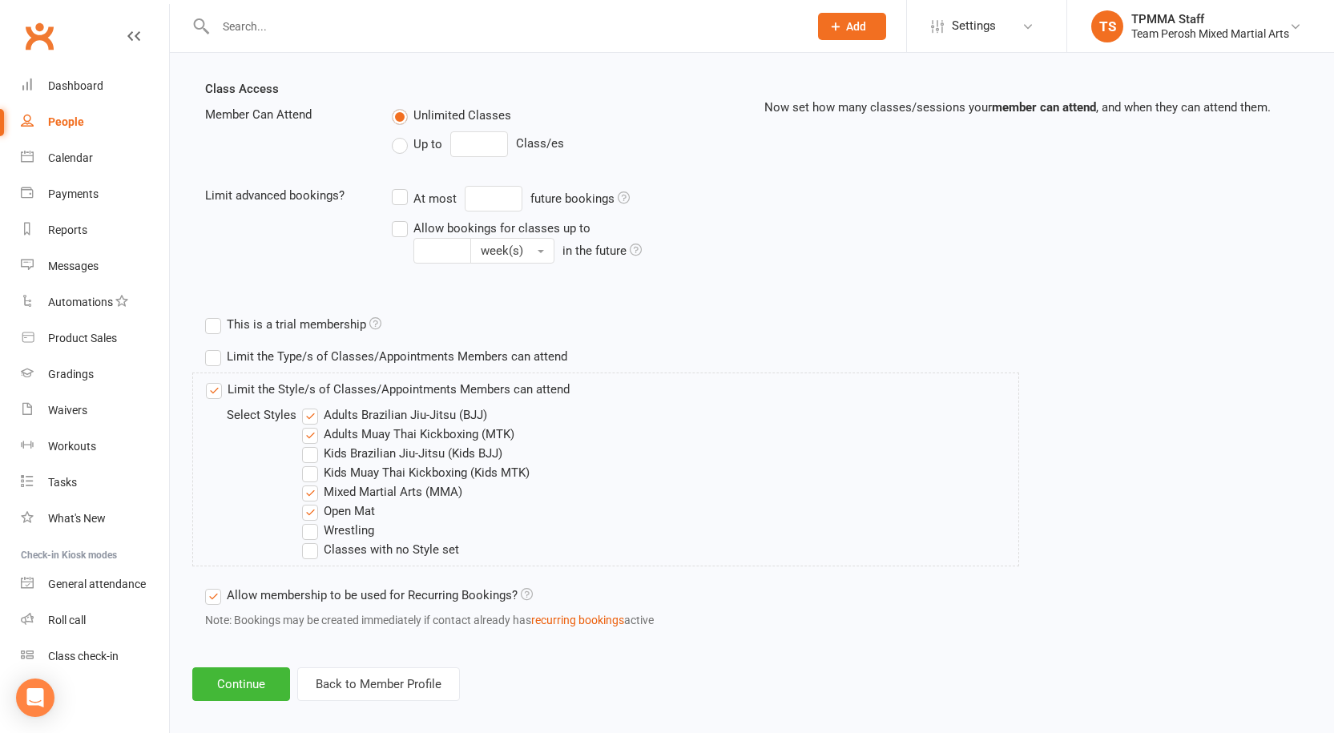
click at [306, 532] on label "Wrestling" at bounding box center [338, 530] width 72 height 19
click at [306, 521] on input "Wrestling" at bounding box center [307, 521] width 10 height 0
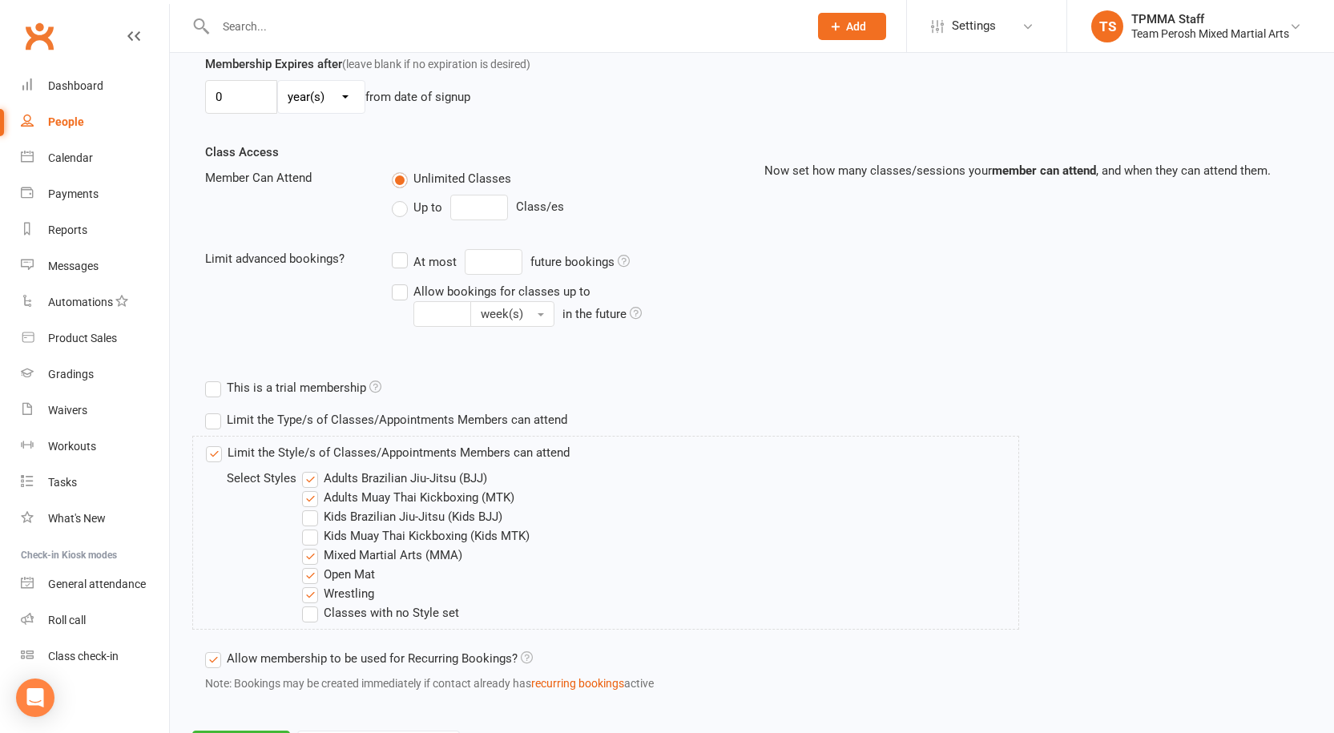
scroll to position [555, 0]
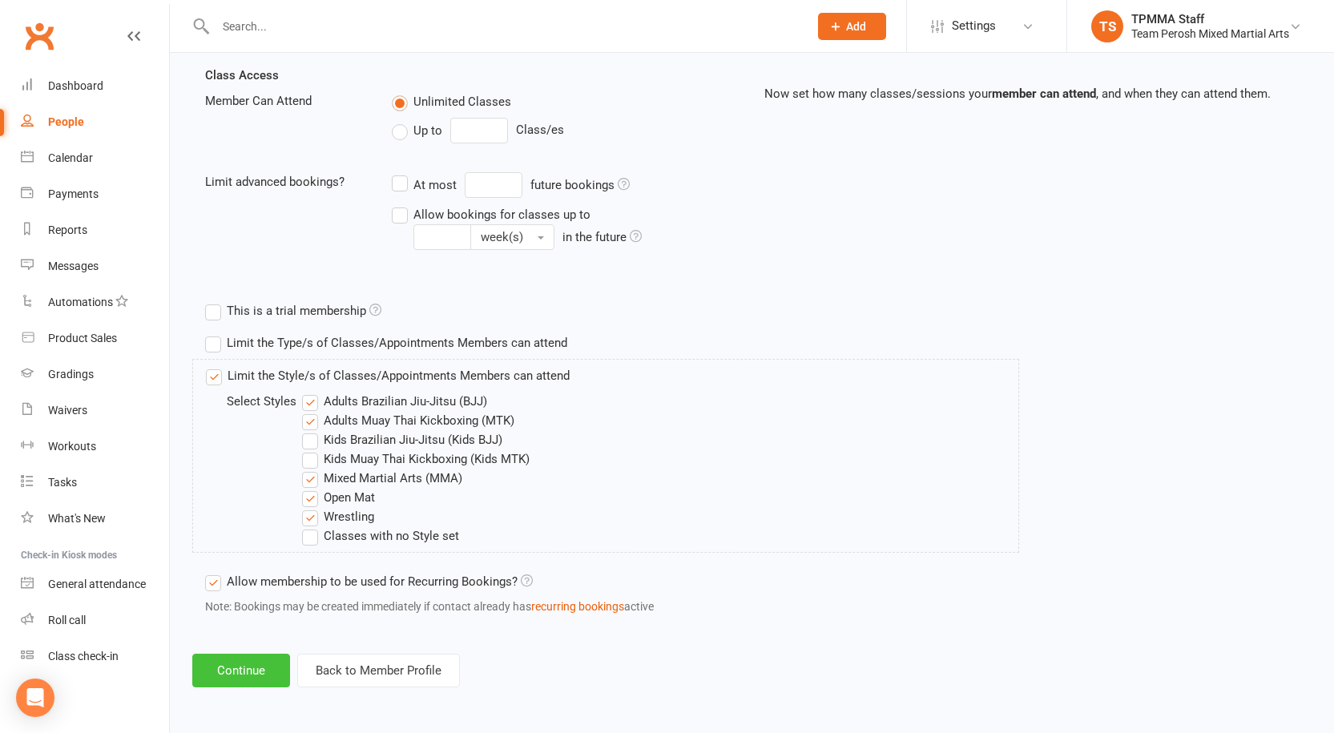
click at [263, 660] on button "Continue" at bounding box center [241, 671] width 98 height 34
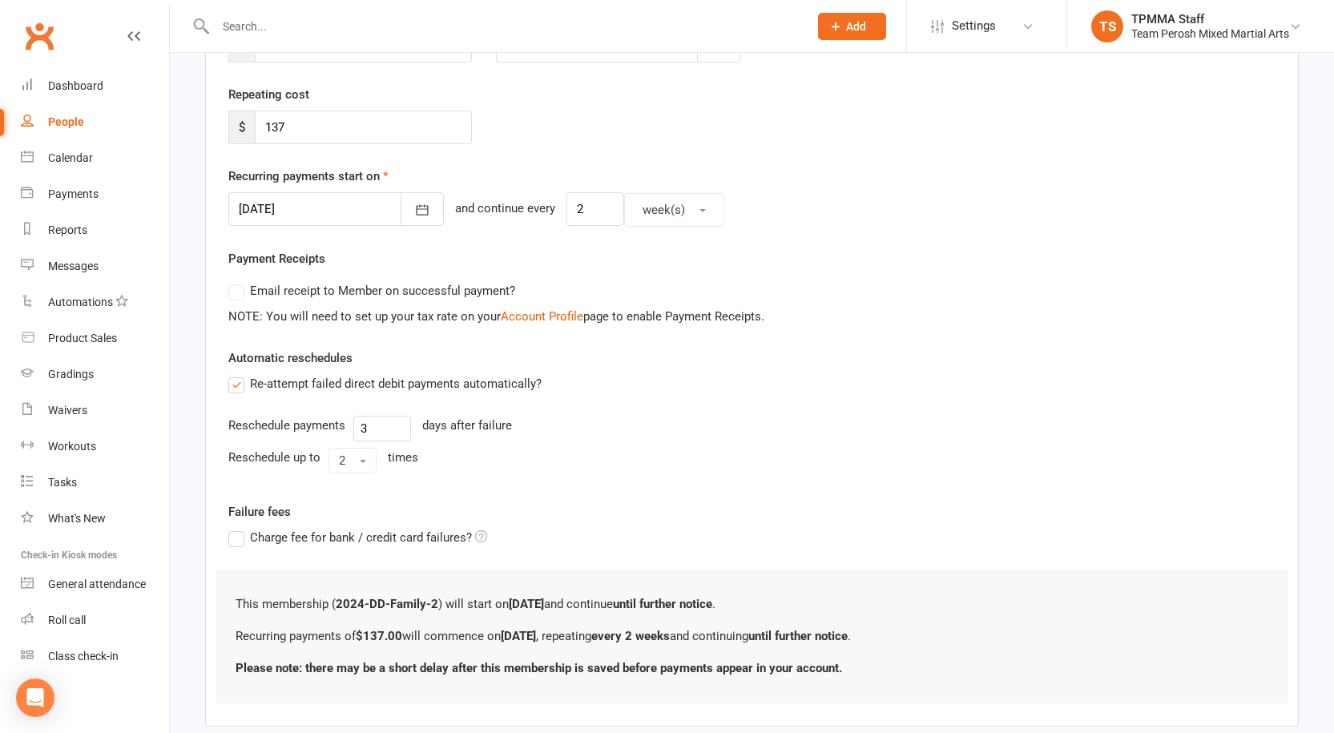
scroll to position [127, 0]
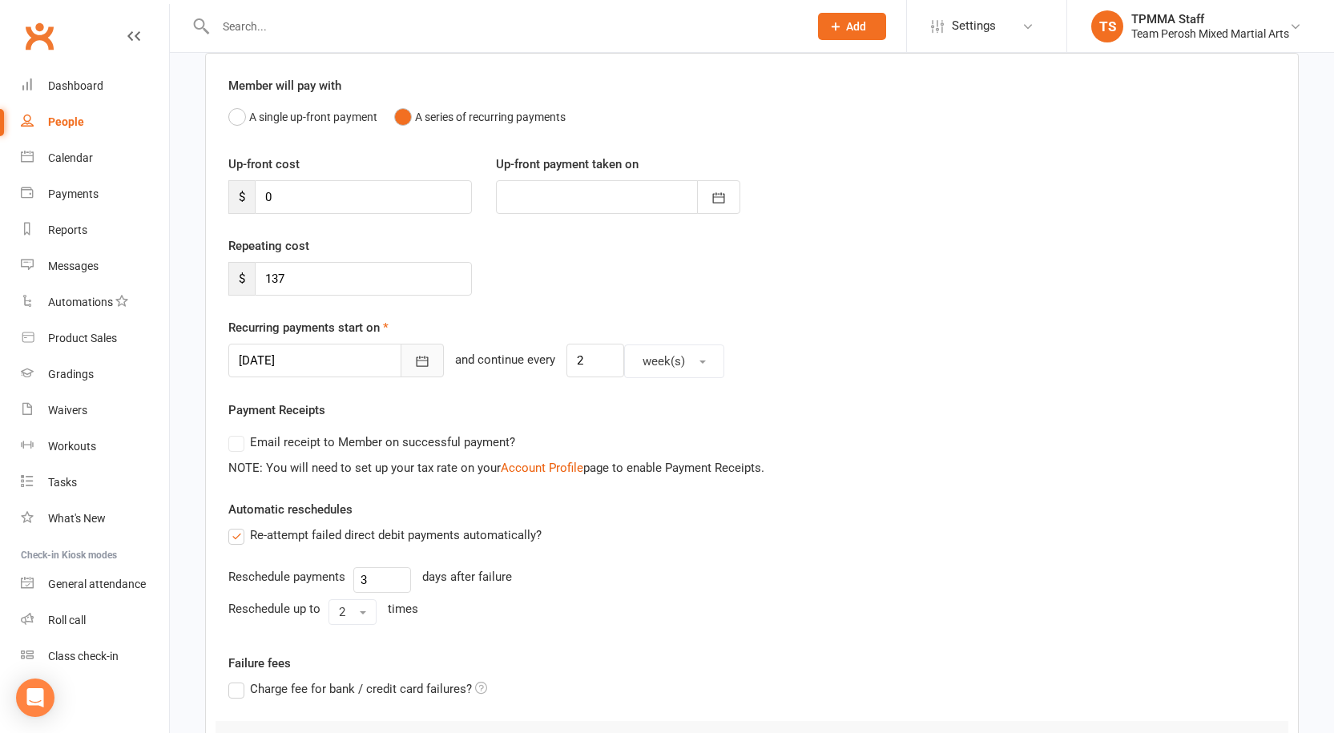
click at [401, 353] on button "button" at bounding box center [422, 361] width 43 height 34
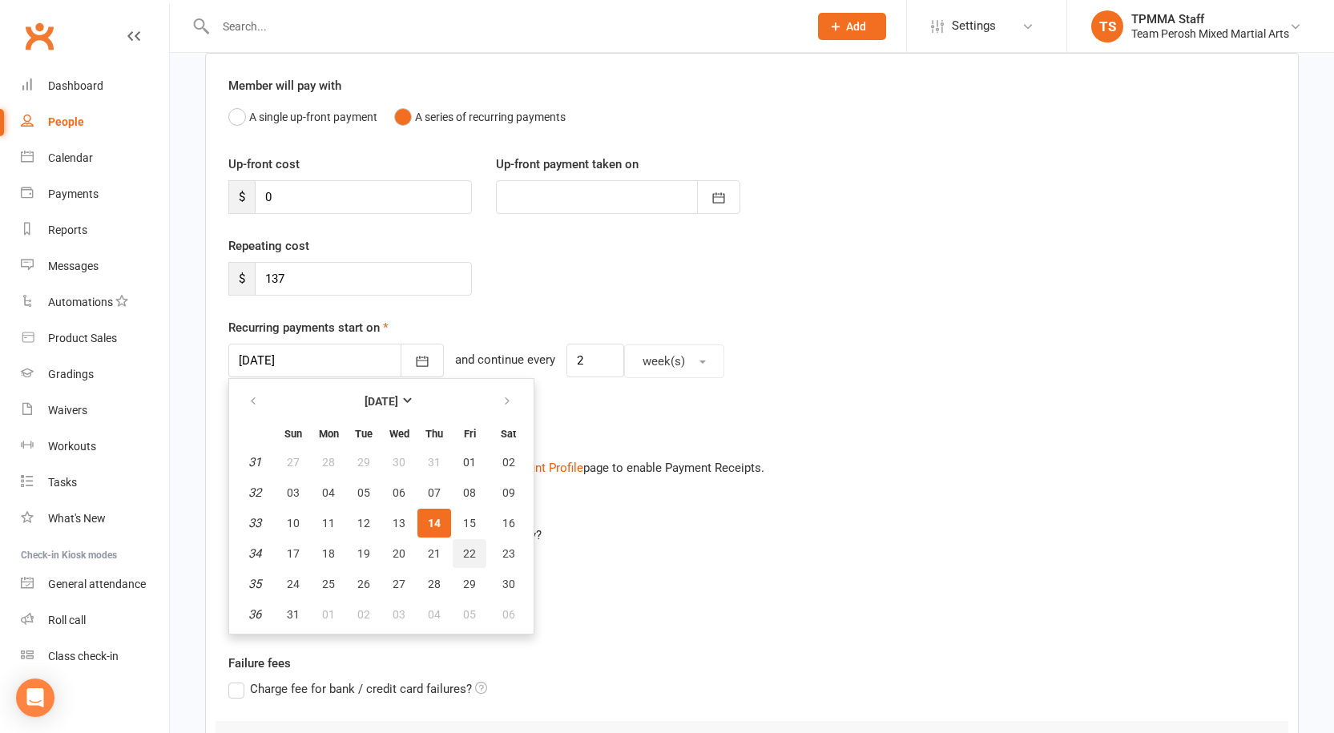
click at [461, 548] on button "22" at bounding box center [470, 553] width 34 height 29
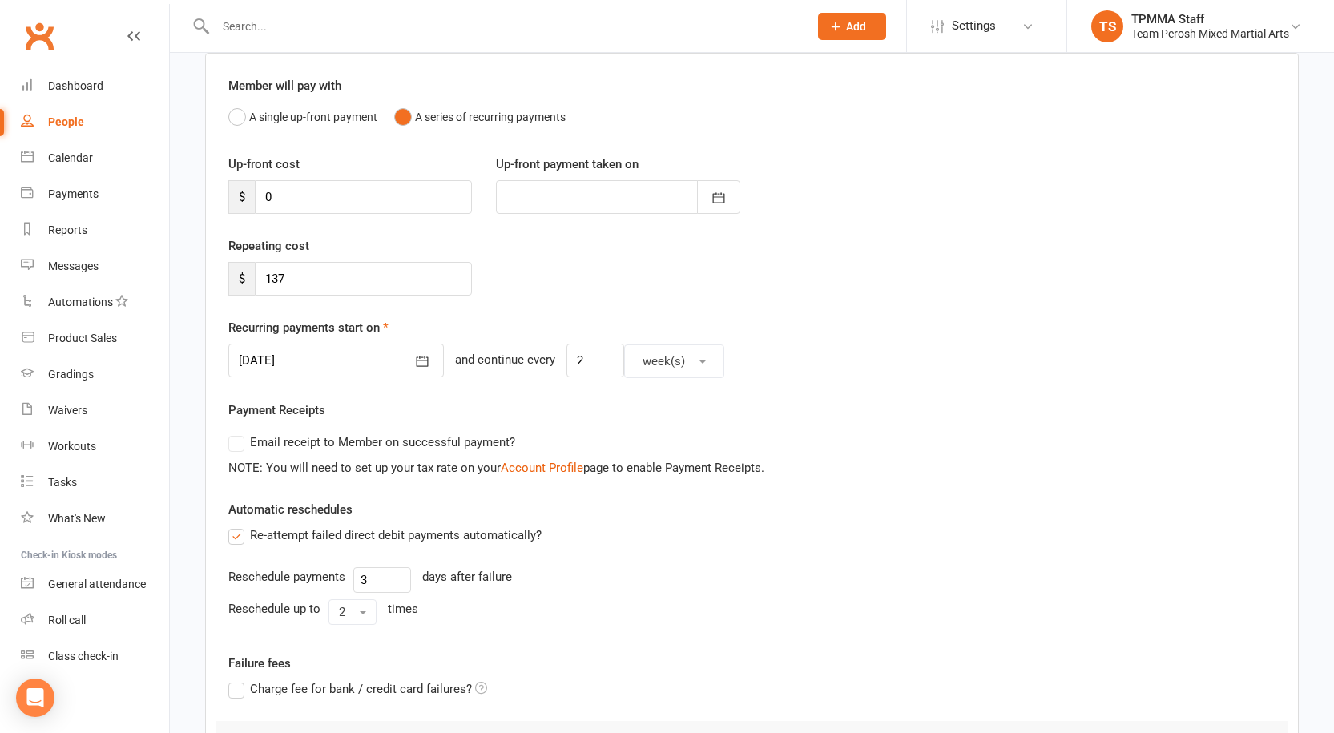
type input "22 Aug 2025"
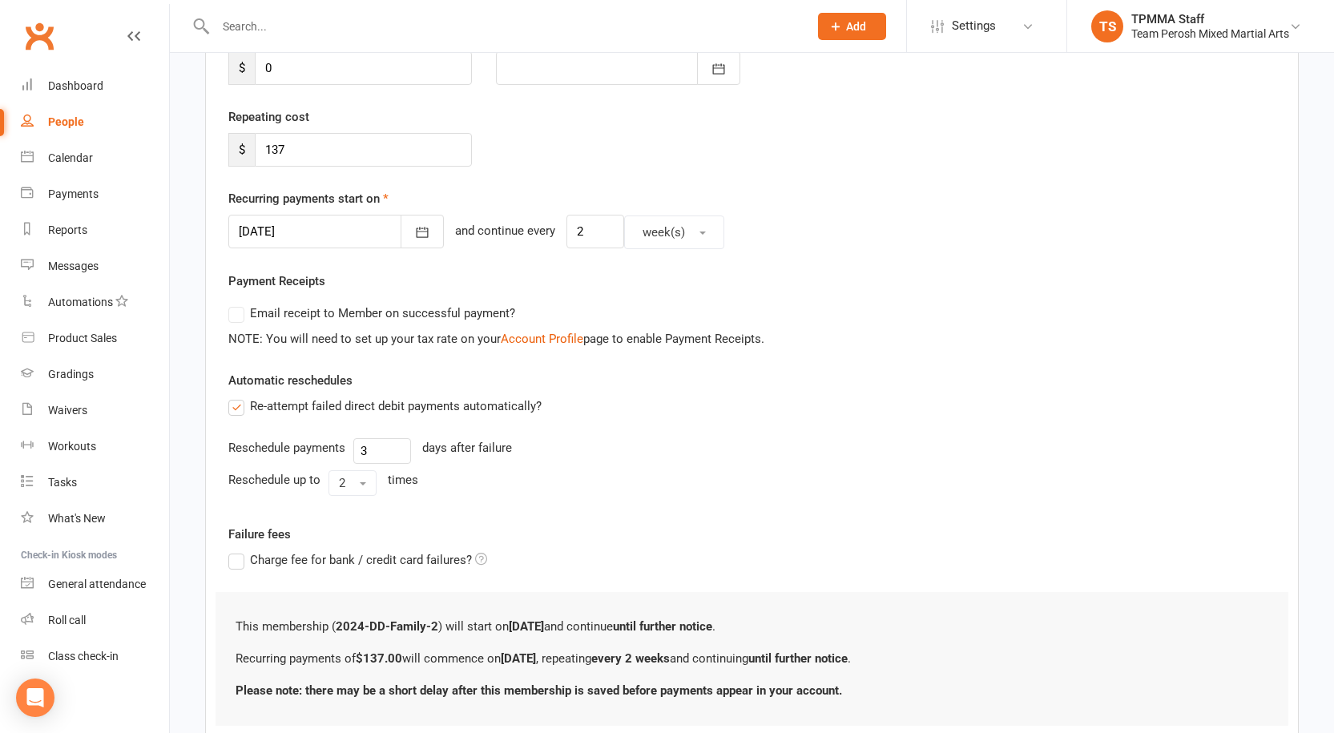
scroll to position [368, 0]
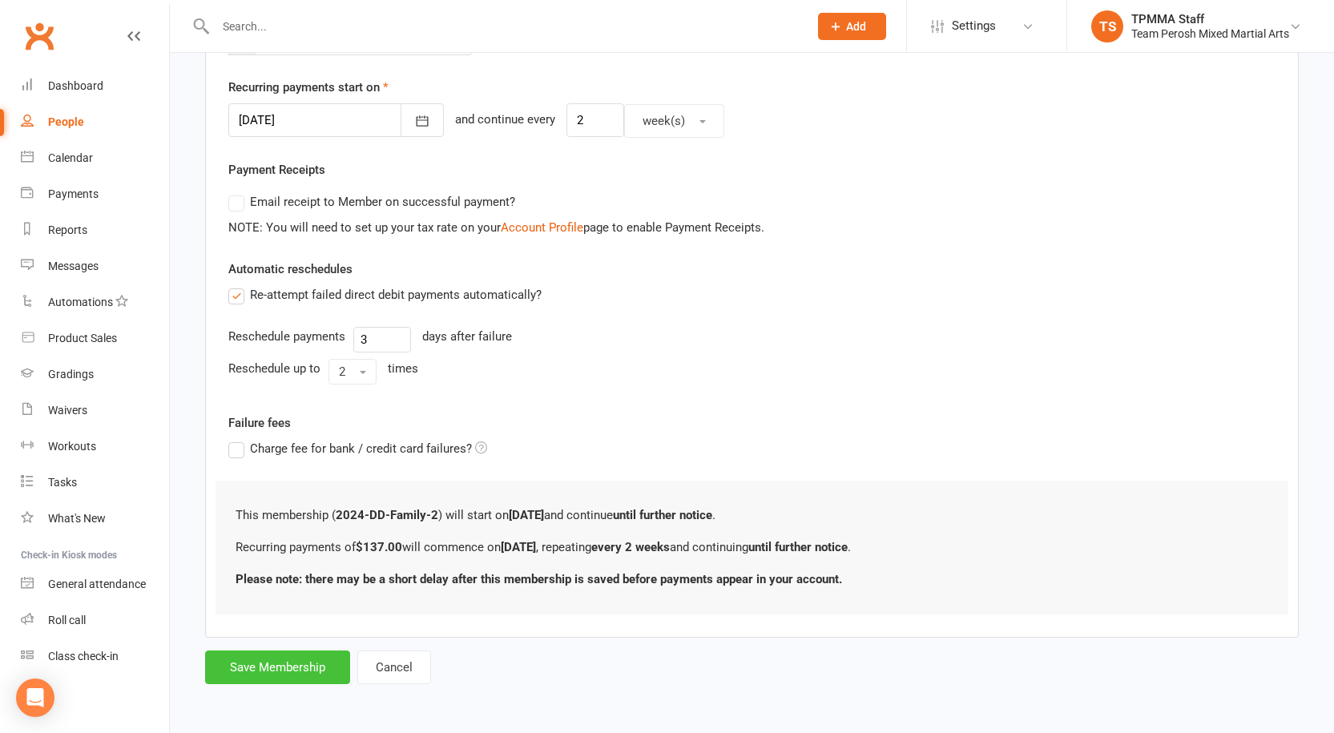
click at [280, 668] on button "Save Membership" at bounding box center [277, 668] width 145 height 34
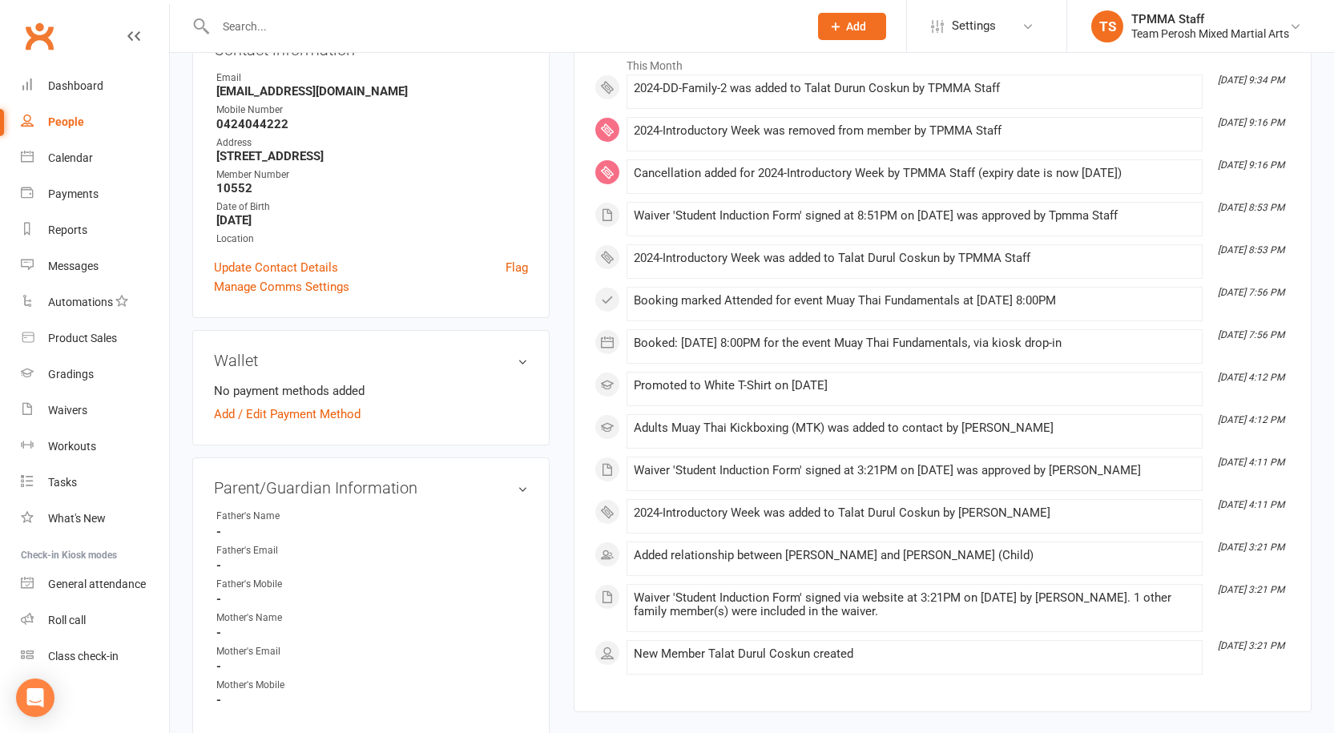
scroll to position [321, 0]
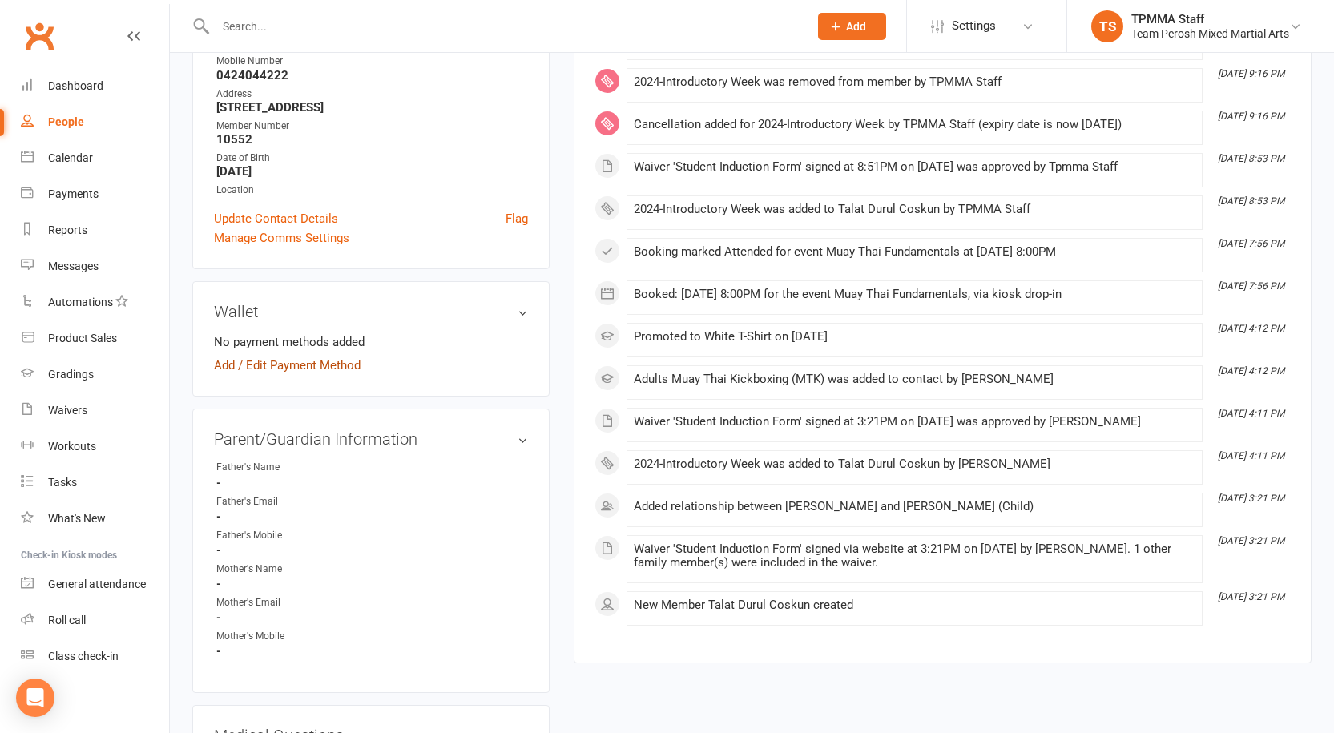
click at [241, 362] on link "Add / Edit Payment Method" at bounding box center [287, 365] width 147 height 19
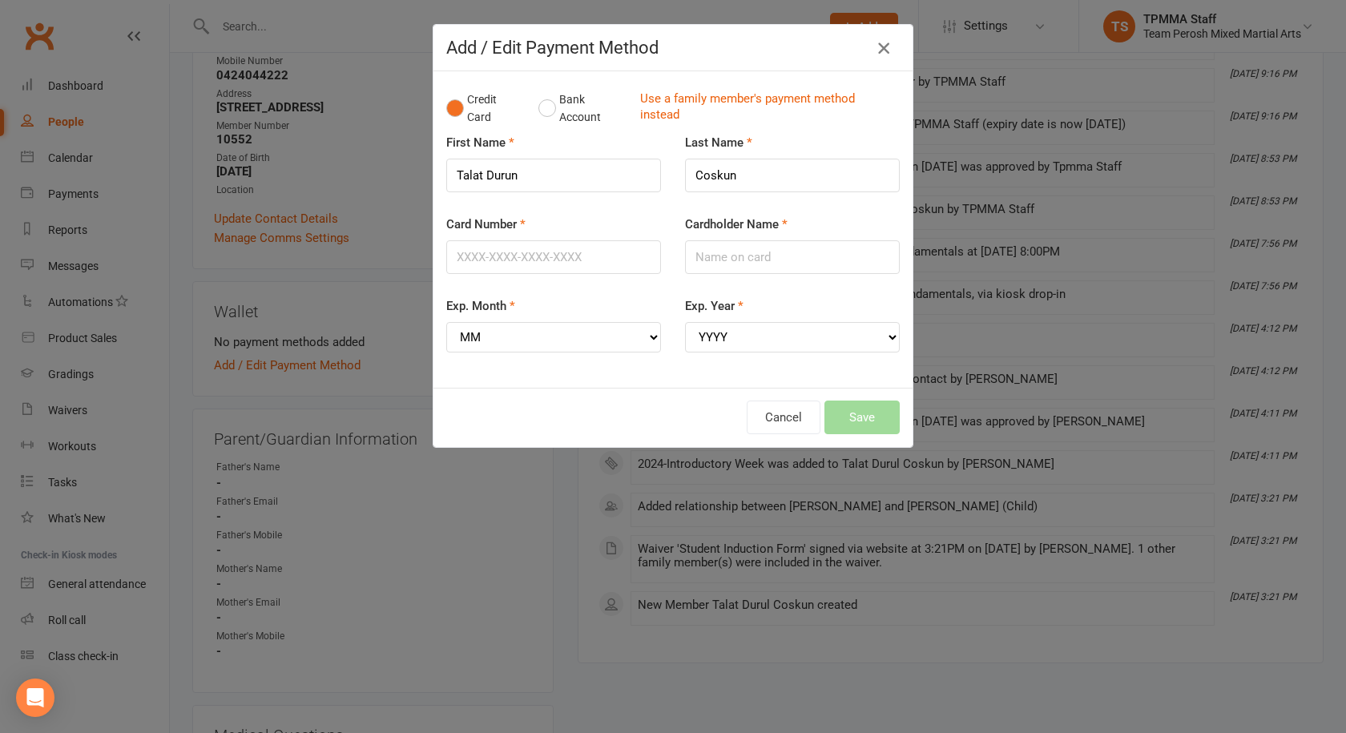
click at [876, 46] on icon "button" at bounding box center [883, 47] width 19 height 19
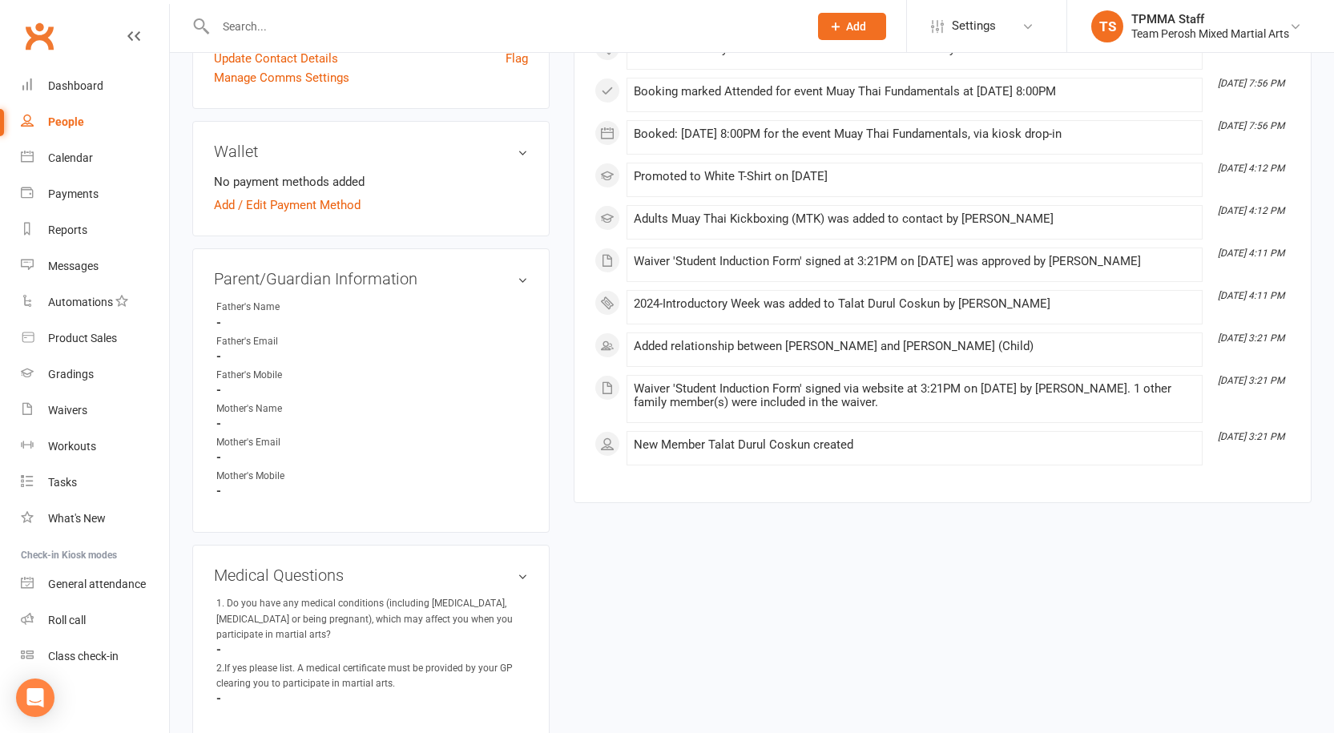
scroll to position [80, 0]
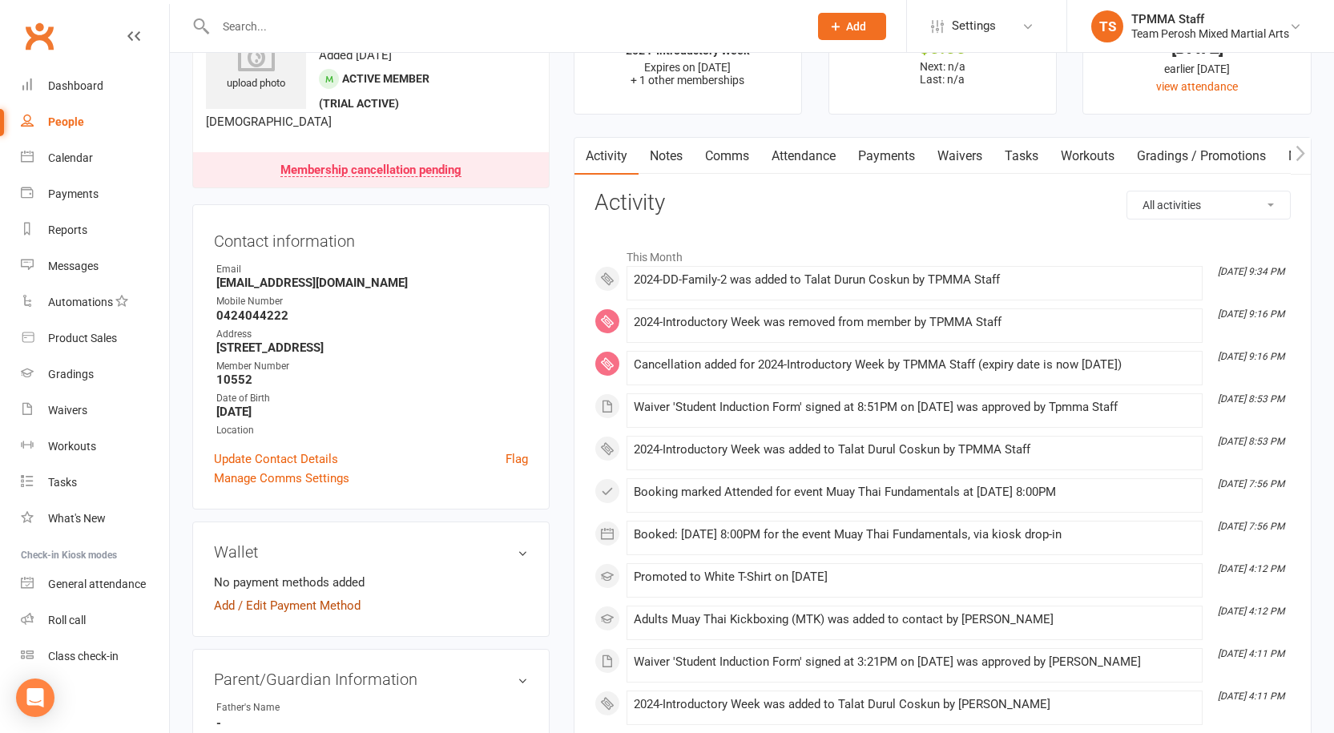
click at [277, 603] on link "Add / Edit Payment Method" at bounding box center [287, 605] width 147 height 19
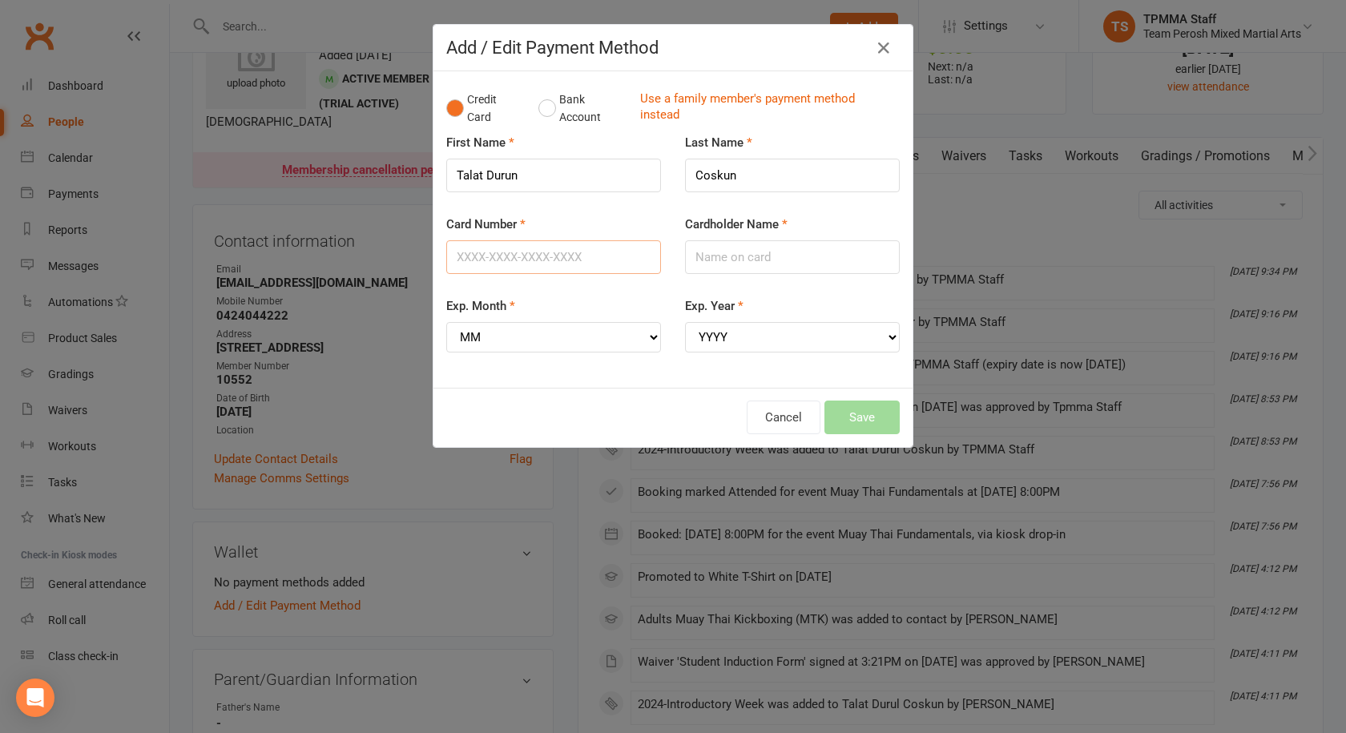
click at [522, 252] on input "Card Number" at bounding box center [553, 257] width 215 height 34
type input "4622391126971053"
click at [772, 258] on input "Cardholder Name" at bounding box center [792, 257] width 215 height 34
type input "[PERSON_NAME]"
click at [571, 344] on select "MM 01 02 03 04 05 06 07 08 09 10 11 12" at bounding box center [553, 337] width 215 height 30
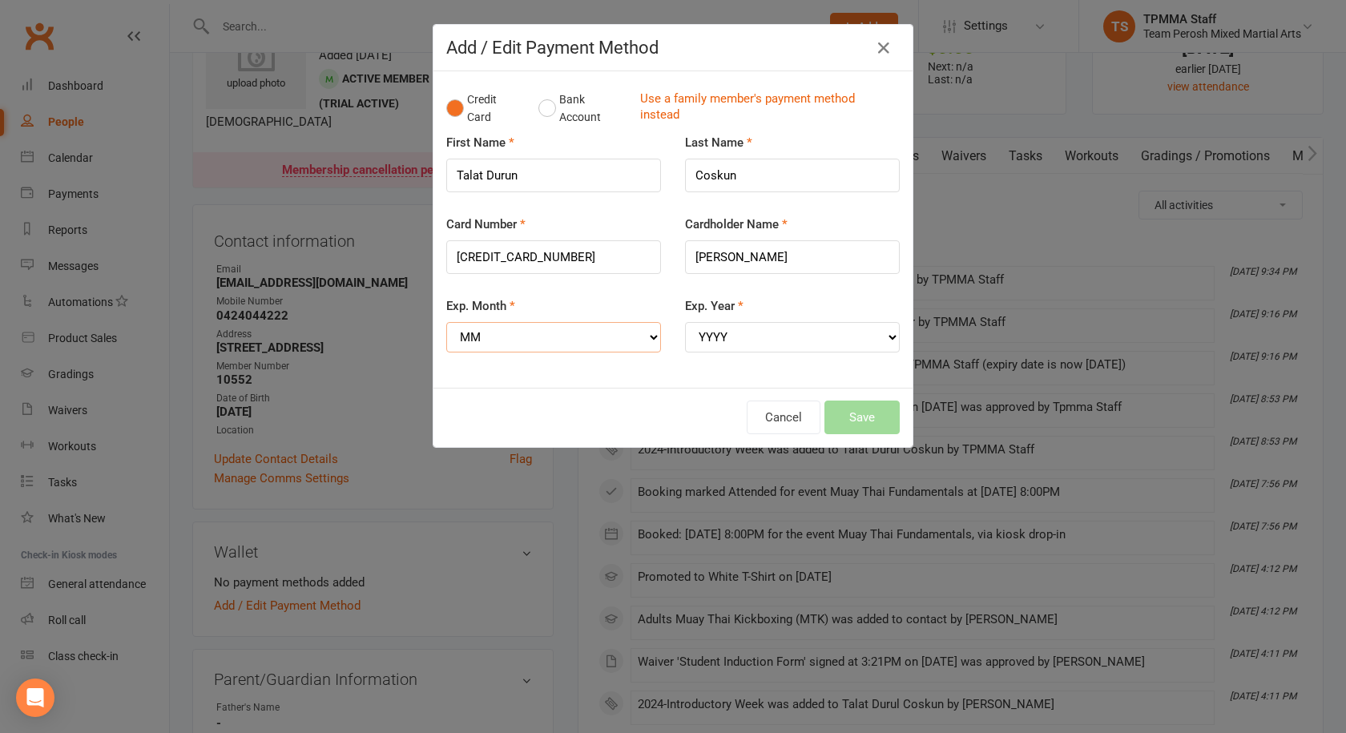
select select "04"
click at [446, 322] on select "MM 01 02 03 04 05 06 07 08 09 10 11 12" at bounding box center [553, 337] width 215 height 30
click at [815, 337] on select "YYYY 2025 2026 2027 2028 2029 2030 2031 2032 2033 2034" at bounding box center [792, 337] width 215 height 30
select select "2029"
click at [685, 322] on select "YYYY 2025 2026 2027 2028 2029 2030 2031 2032 2033 2034" at bounding box center [792, 337] width 215 height 30
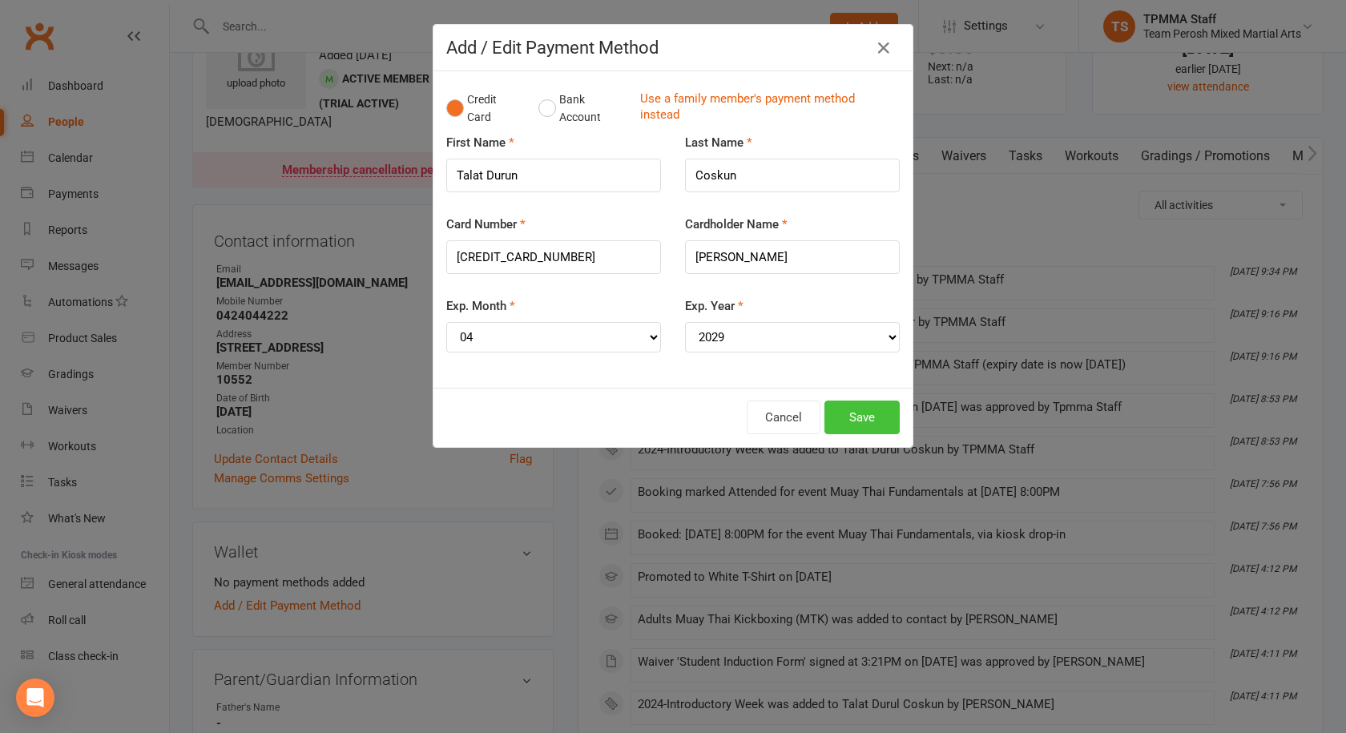
click at [840, 422] on button "Save" at bounding box center [862, 418] width 75 height 34
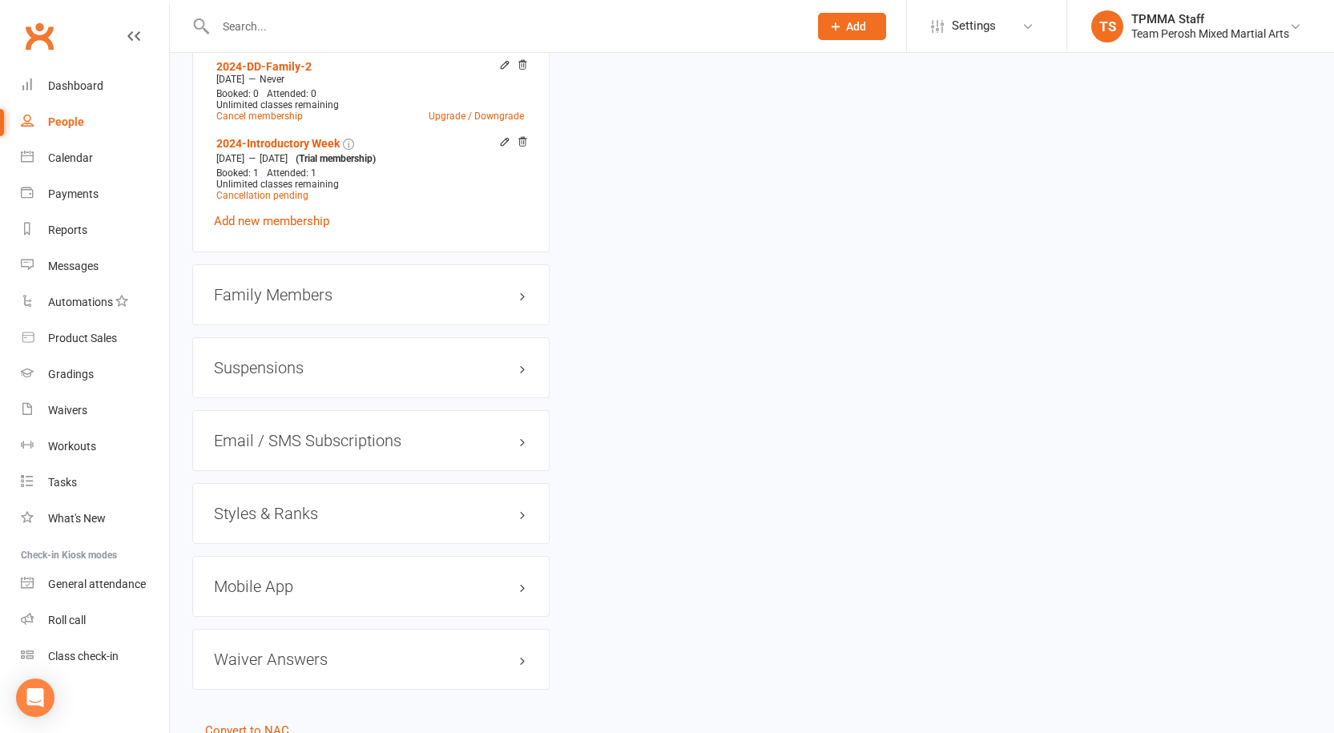
scroll to position [1362, 0]
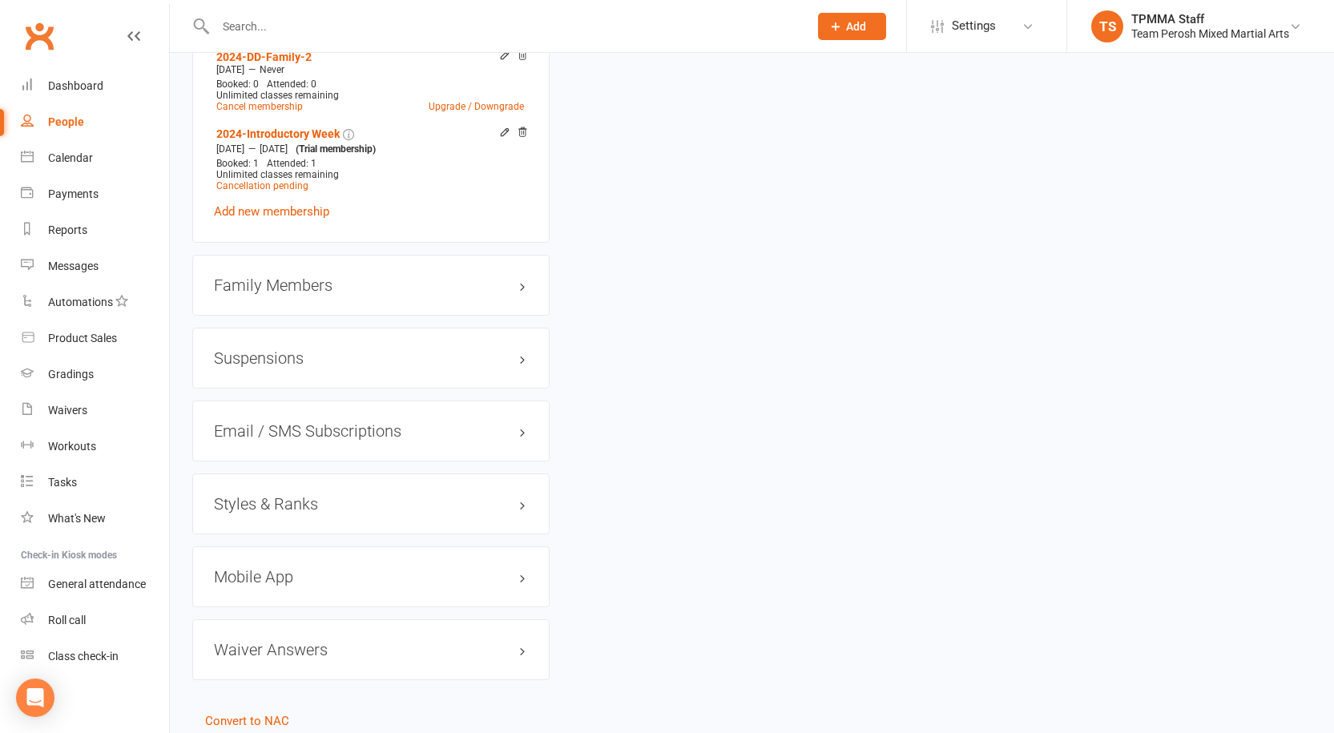
click at [395, 276] on h3 "Family Members" at bounding box center [371, 285] width 314 height 18
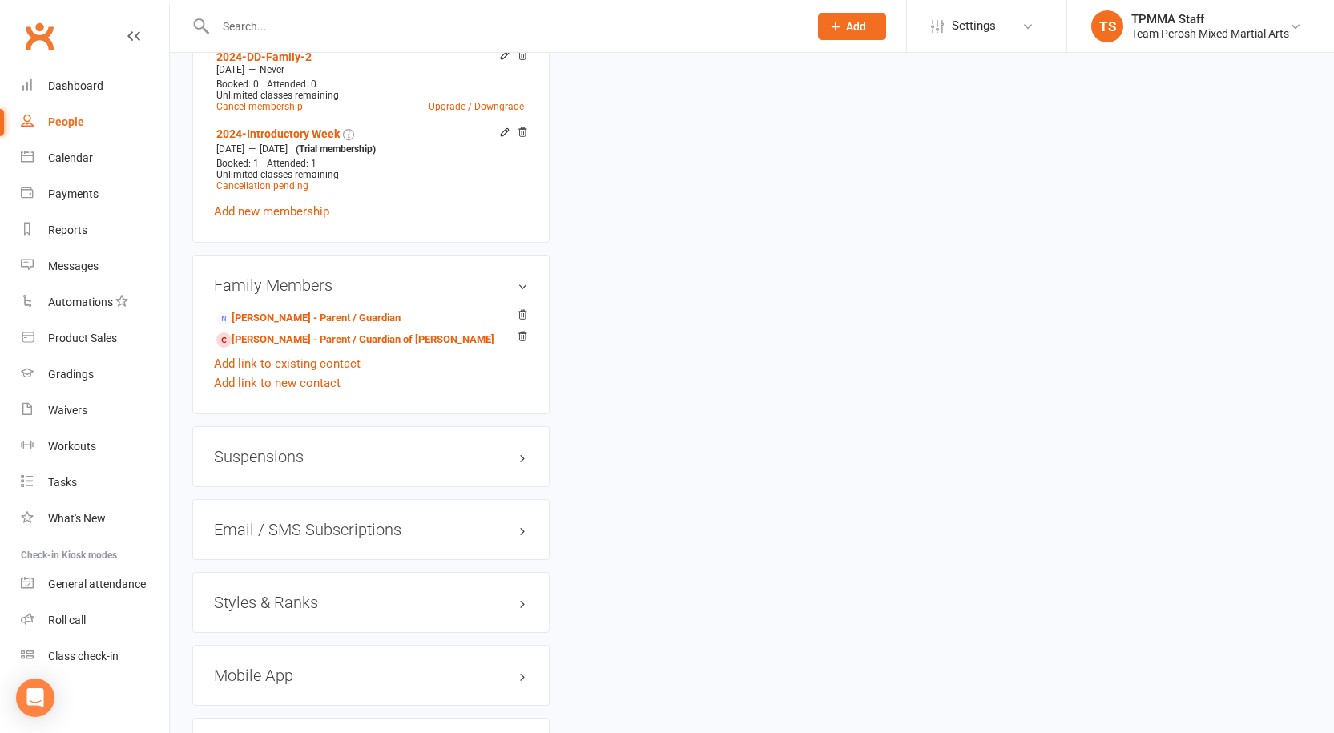
drag, startPoint x: 527, startPoint y: 320, endPoint x: 744, endPoint y: 79, distance: 324.6
click at [527, 331] on icon at bounding box center [522, 336] width 11 height 11
click at [522, 332] on icon at bounding box center [522, 336] width 8 height 9
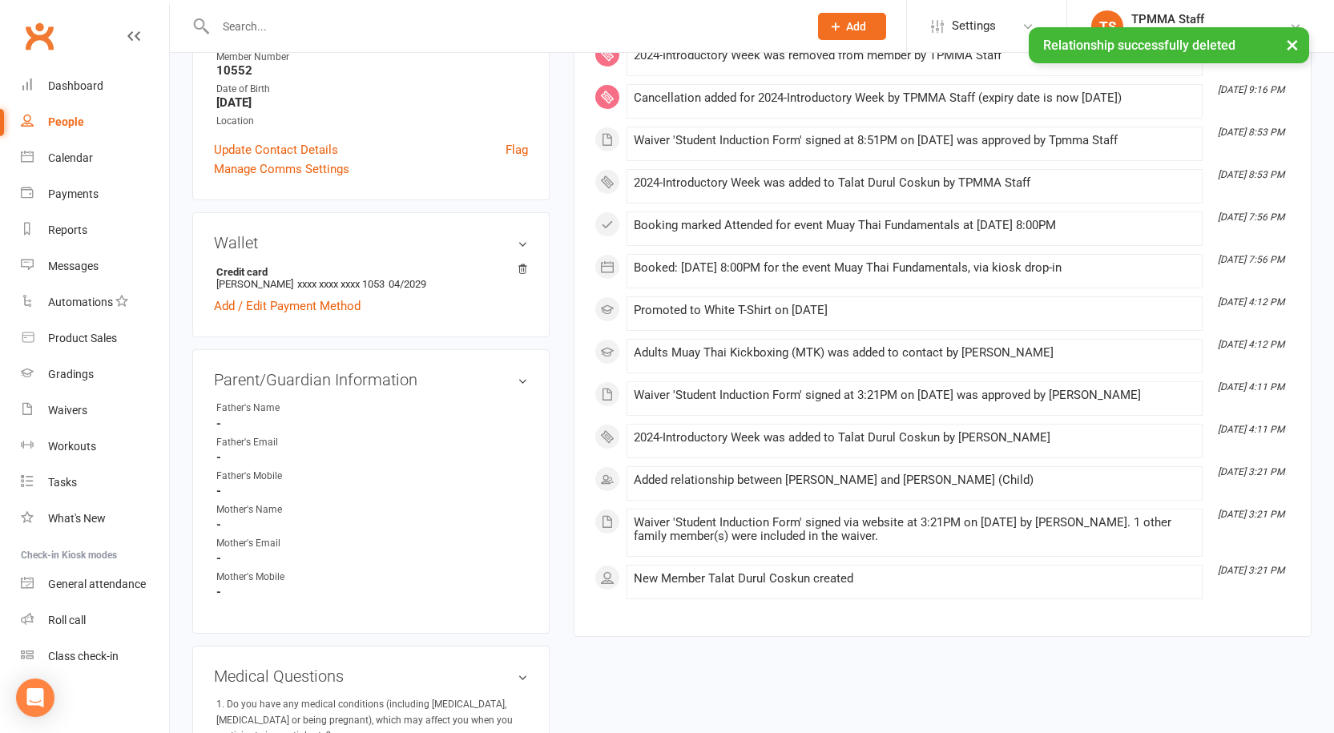
scroll to position [160, 0]
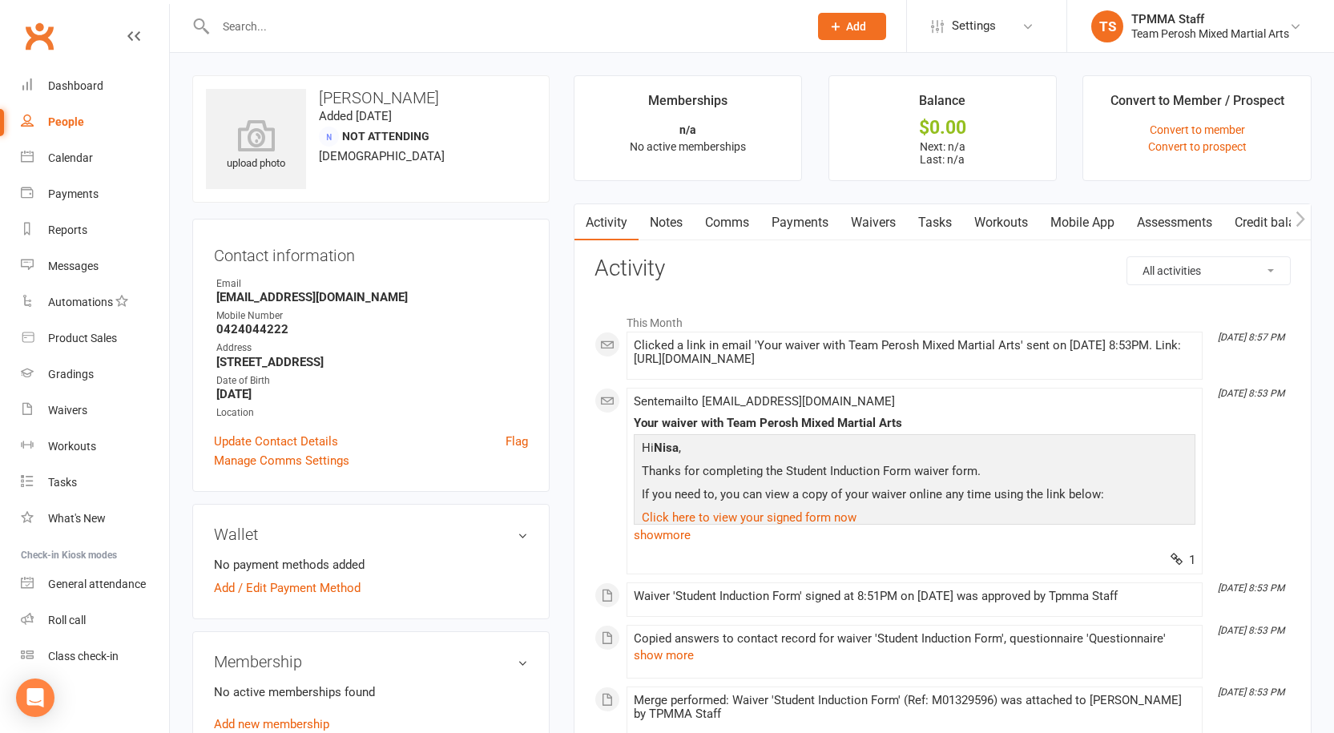
click at [865, 30] on button "Add" at bounding box center [852, 26] width 68 height 27
click at [806, 107] on link "Member" at bounding box center [835, 109] width 143 height 37
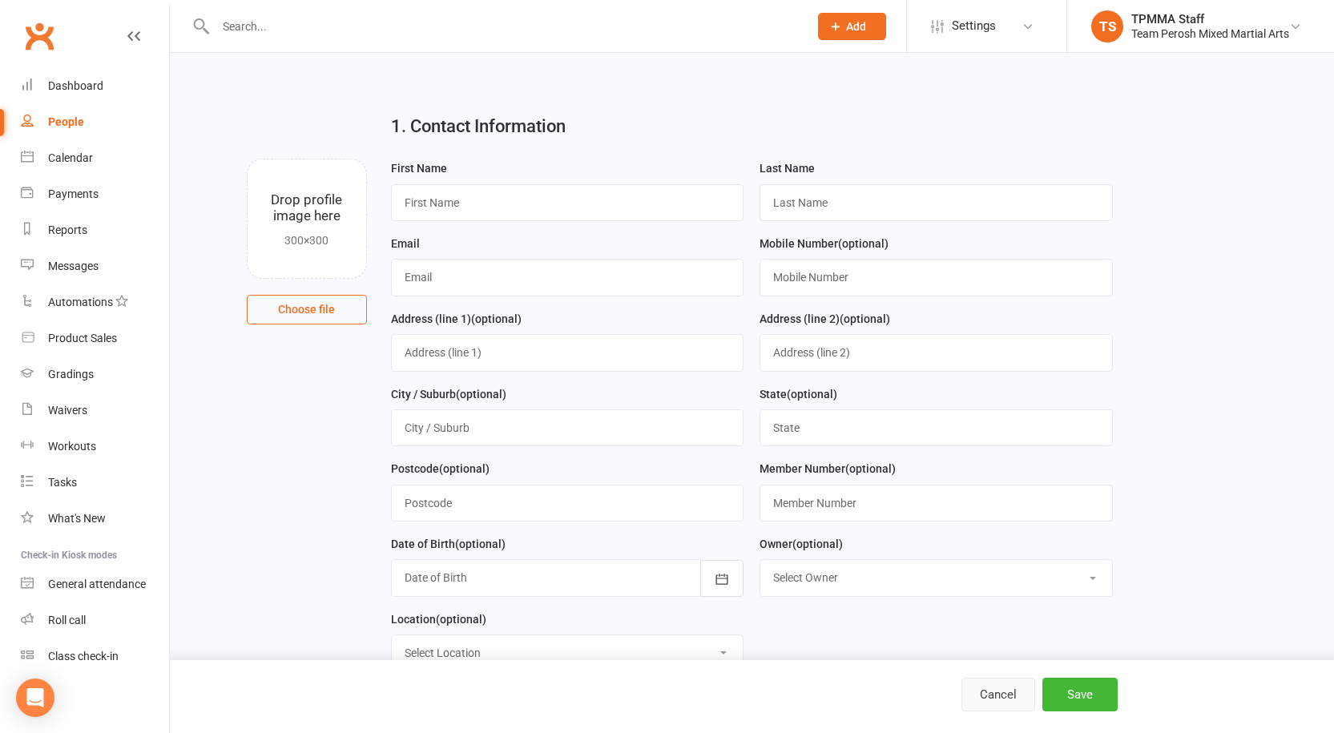
click at [978, 688] on button "Cancel" at bounding box center [999, 695] width 74 height 34
select select "100"
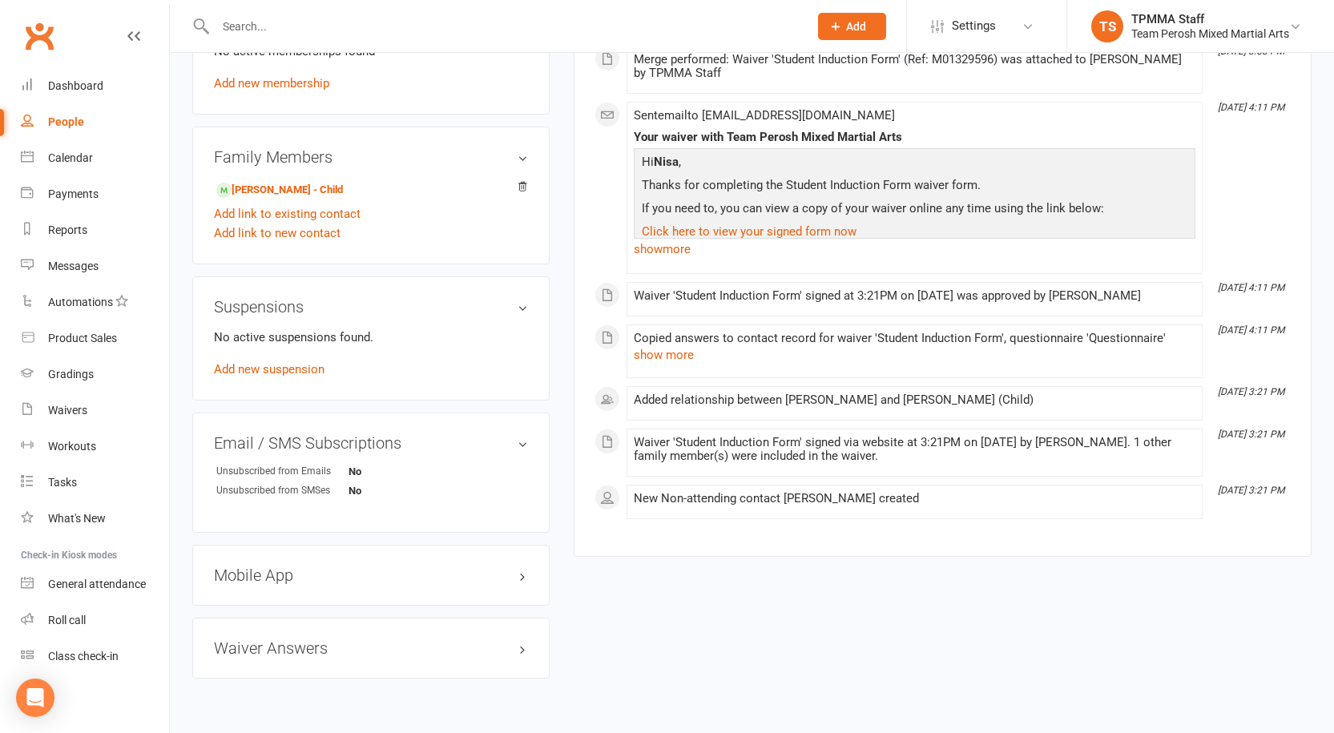
scroll to position [681, 0]
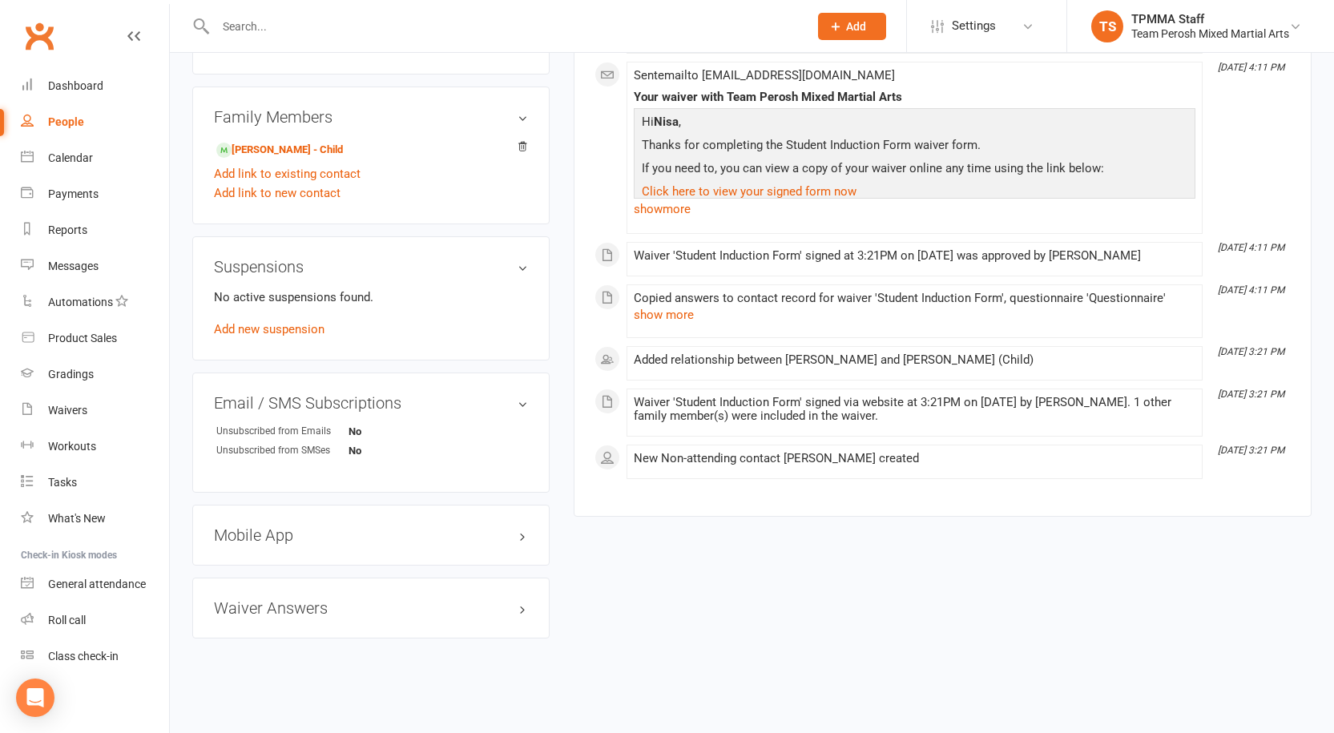
click at [518, 112] on h3 "Family Members" at bounding box center [371, 117] width 314 height 18
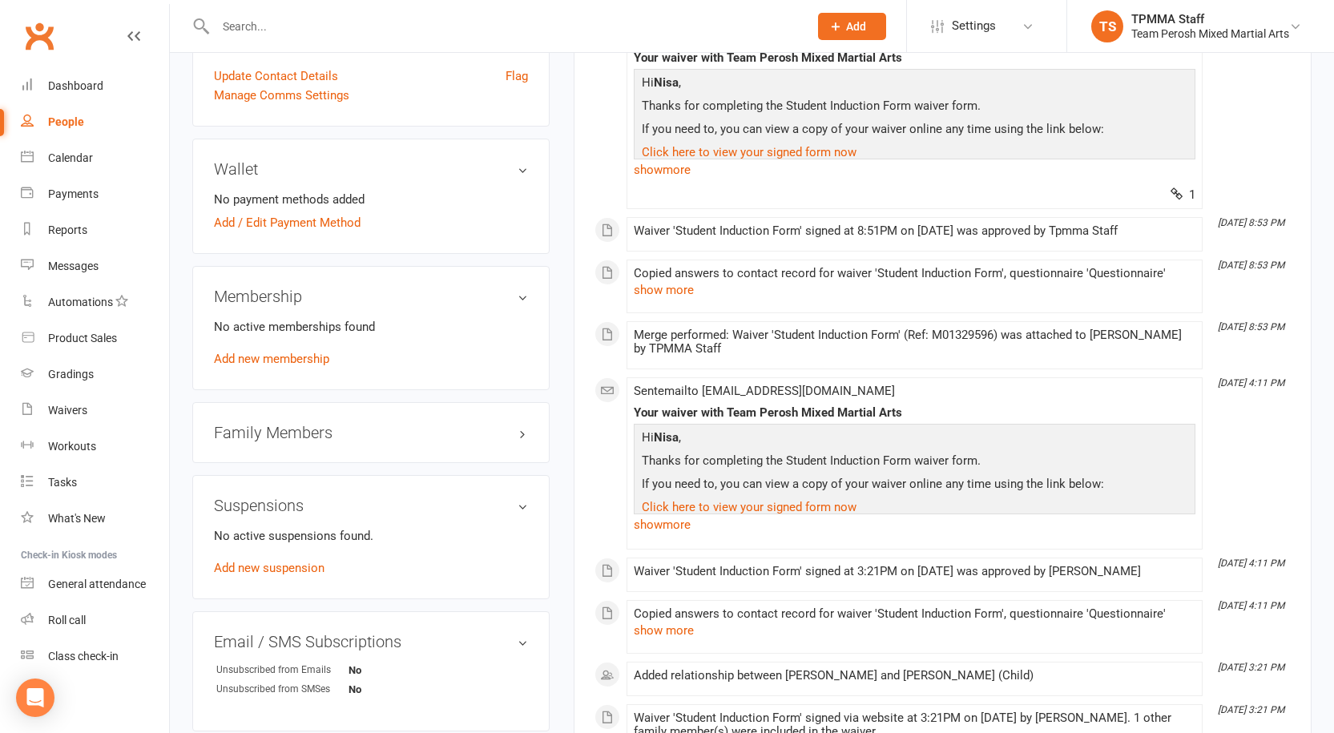
scroll to position [123, 0]
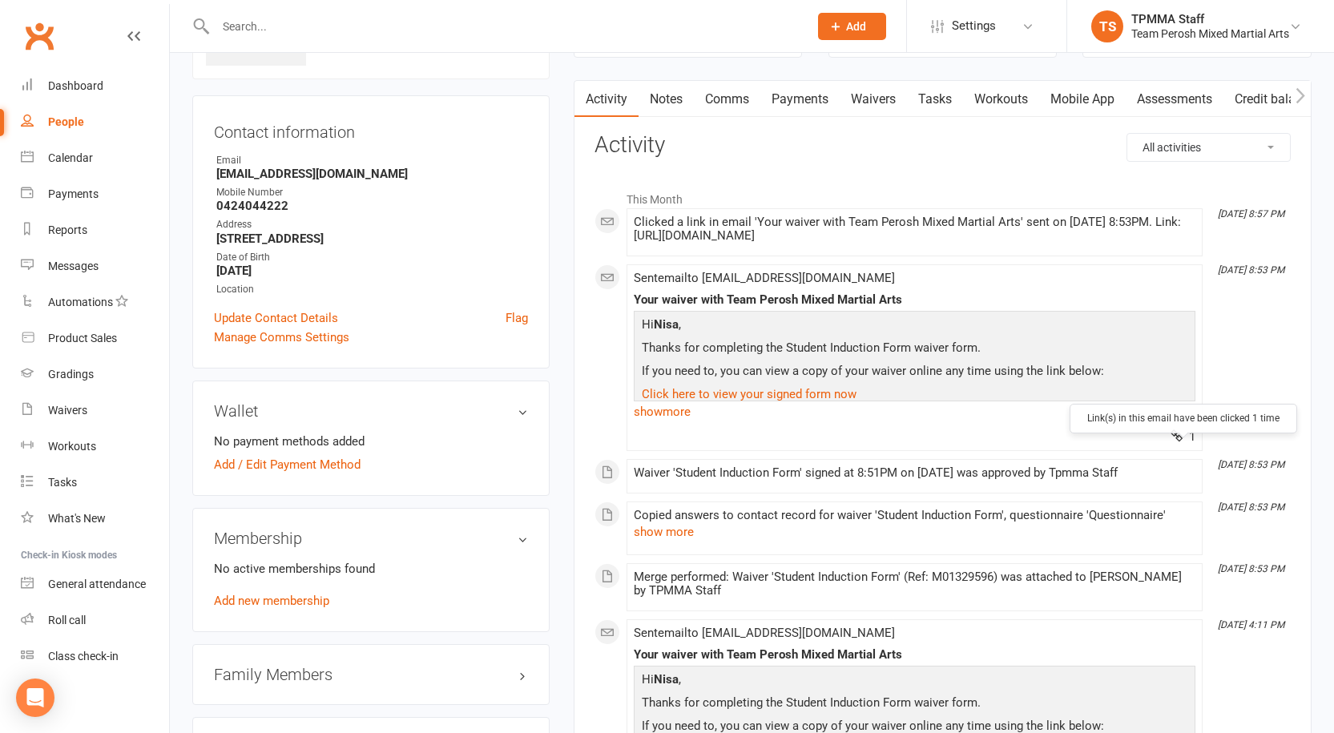
click at [1183, 444] on span "1" at bounding box center [1183, 437] width 25 height 14
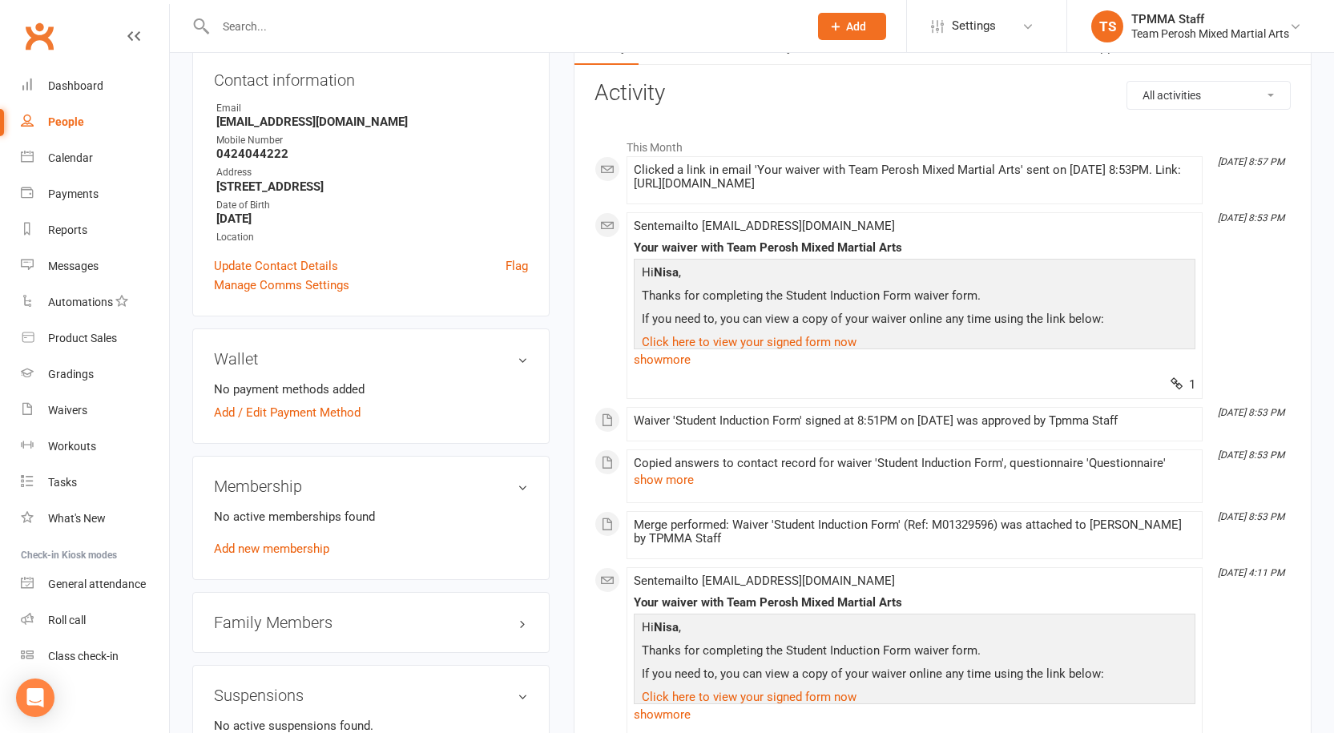
scroll to position [364, 0]
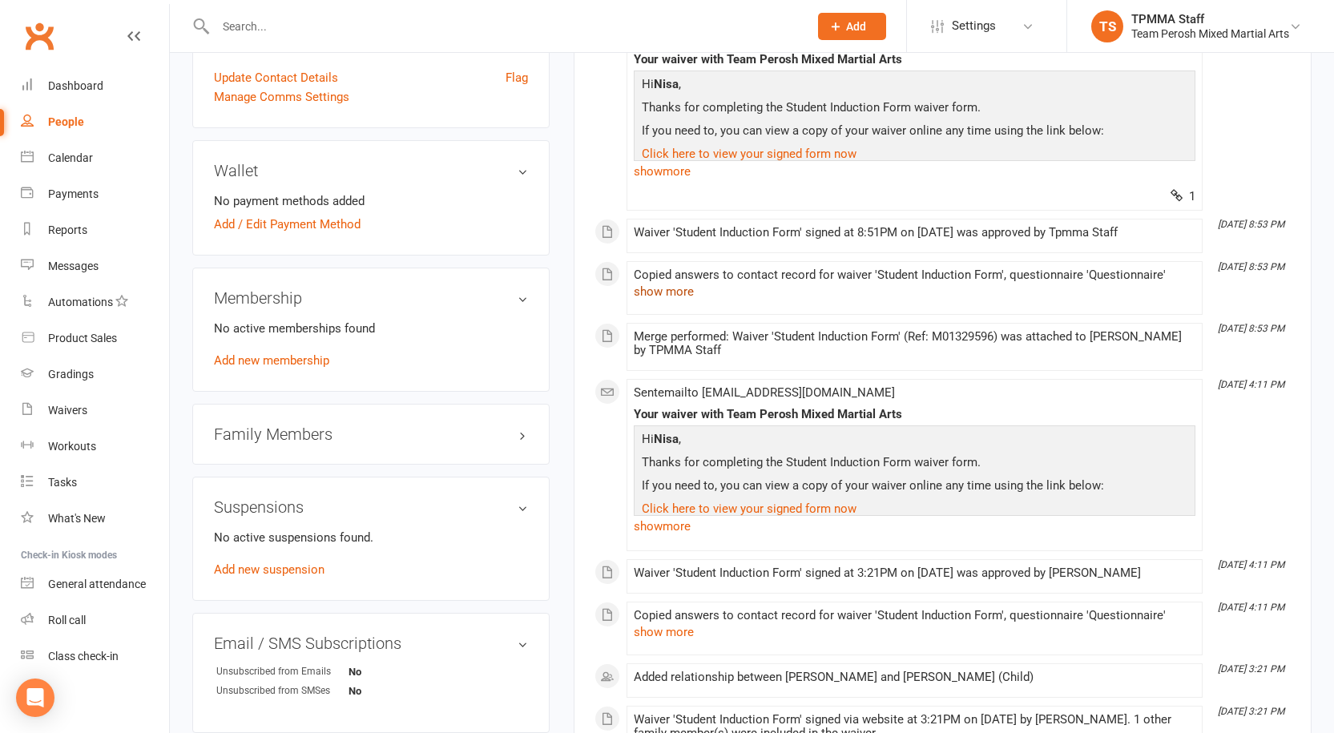
click at [673, 297] on button "show more" at bounding box center [664, 291] width 60 height 19
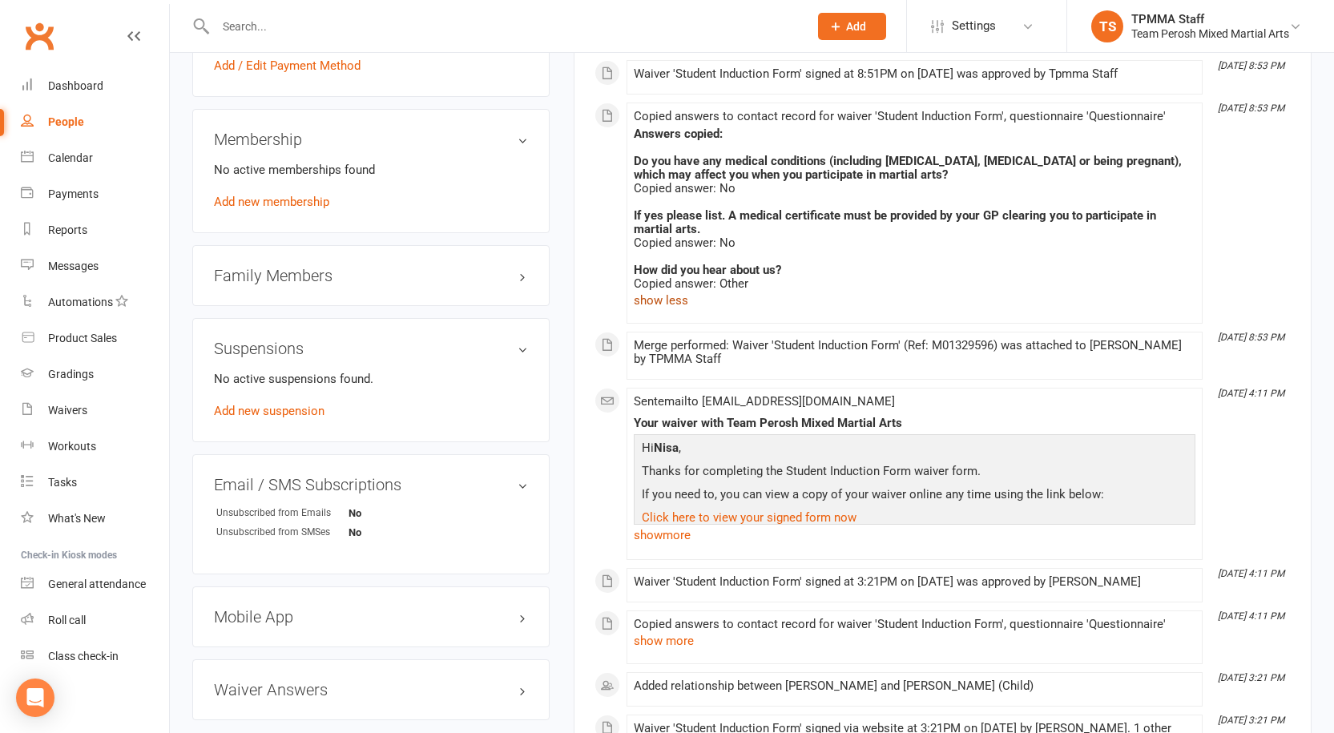
scroll to position [524, 0]
click at [634, 337] on span at bounding box center [634, 337] width 0 height 0
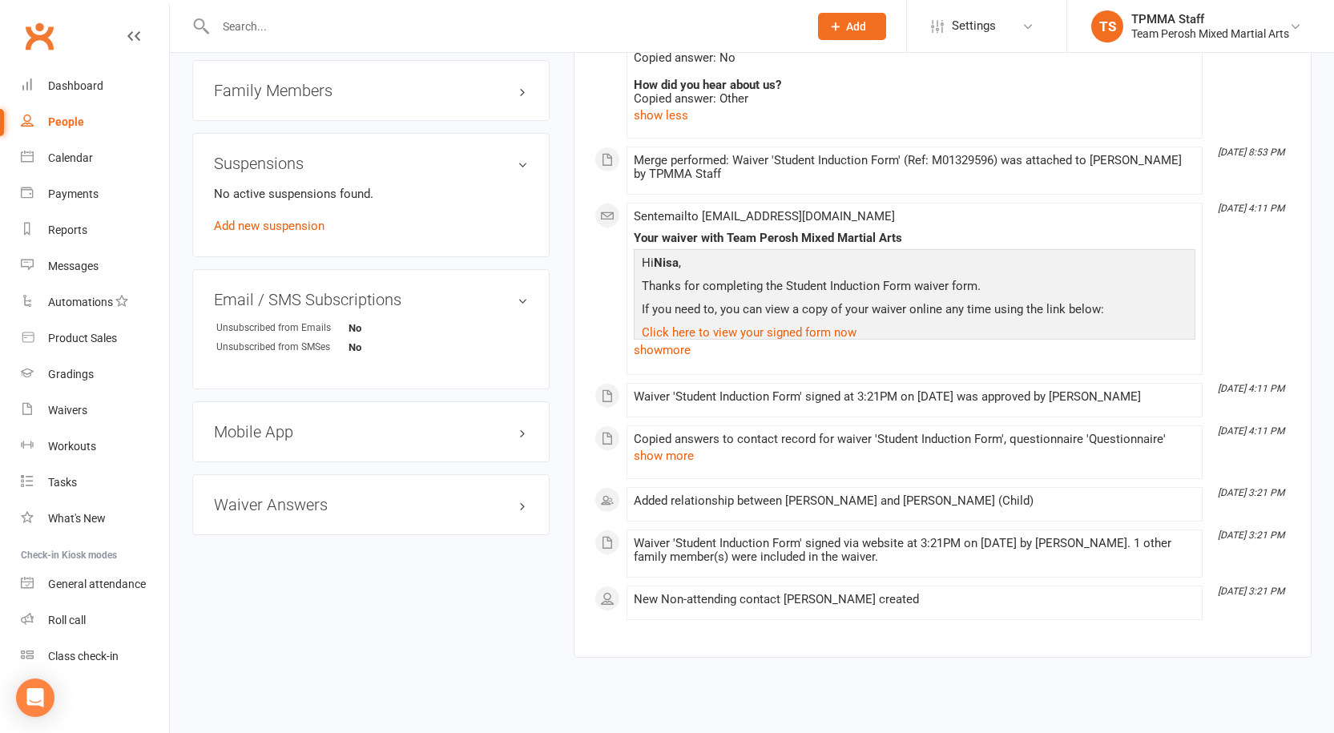
scroll to position [721, 0]
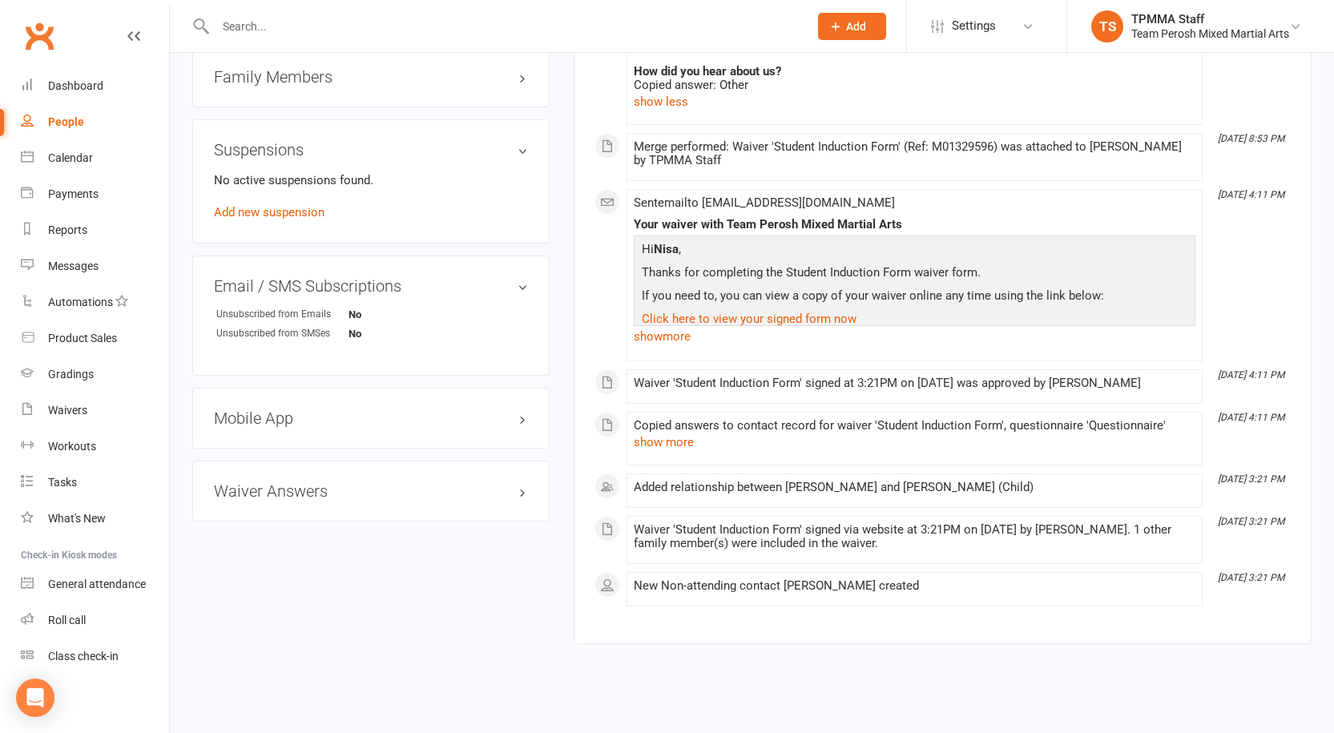
click at [471, 82] on h3 "Family Members" at bounding box center [371, 77] width 314 height 18
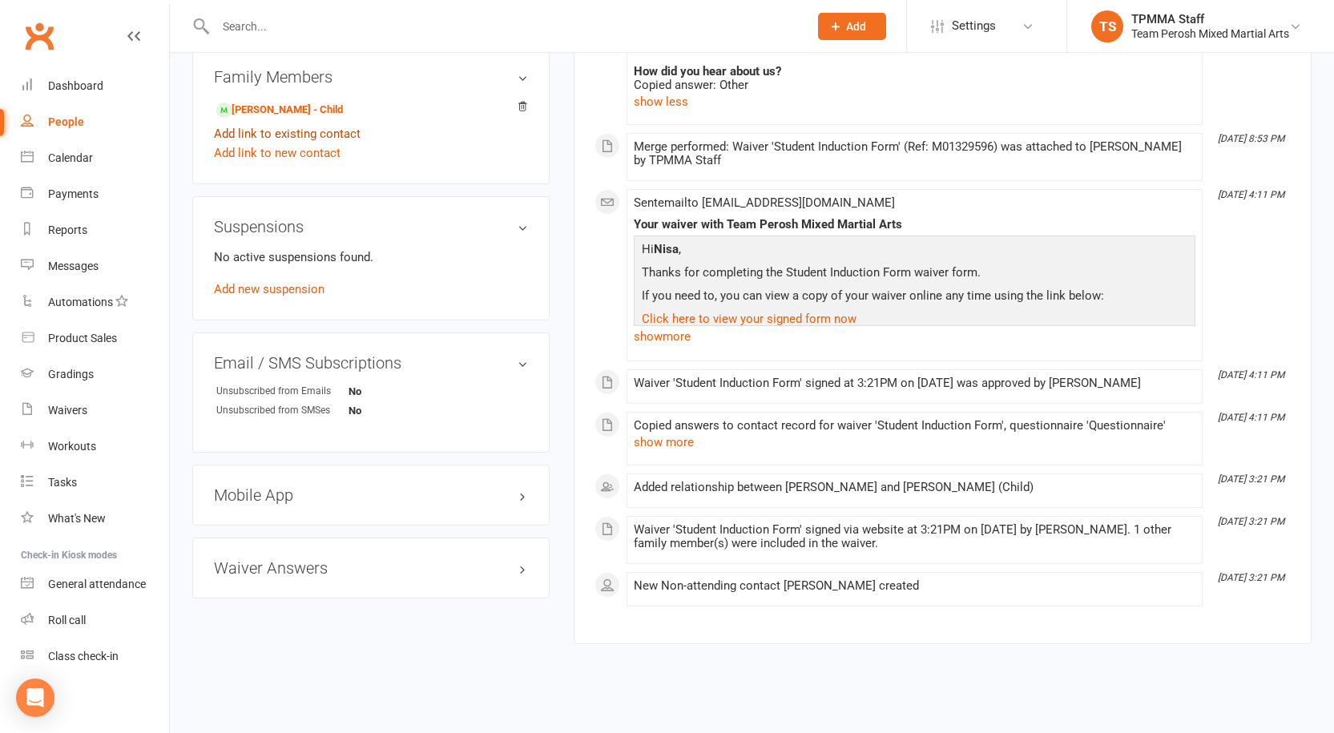
click at [329, 135] on link "Add link to existing contact" at bounding box center [287, 133] width 147 height 19
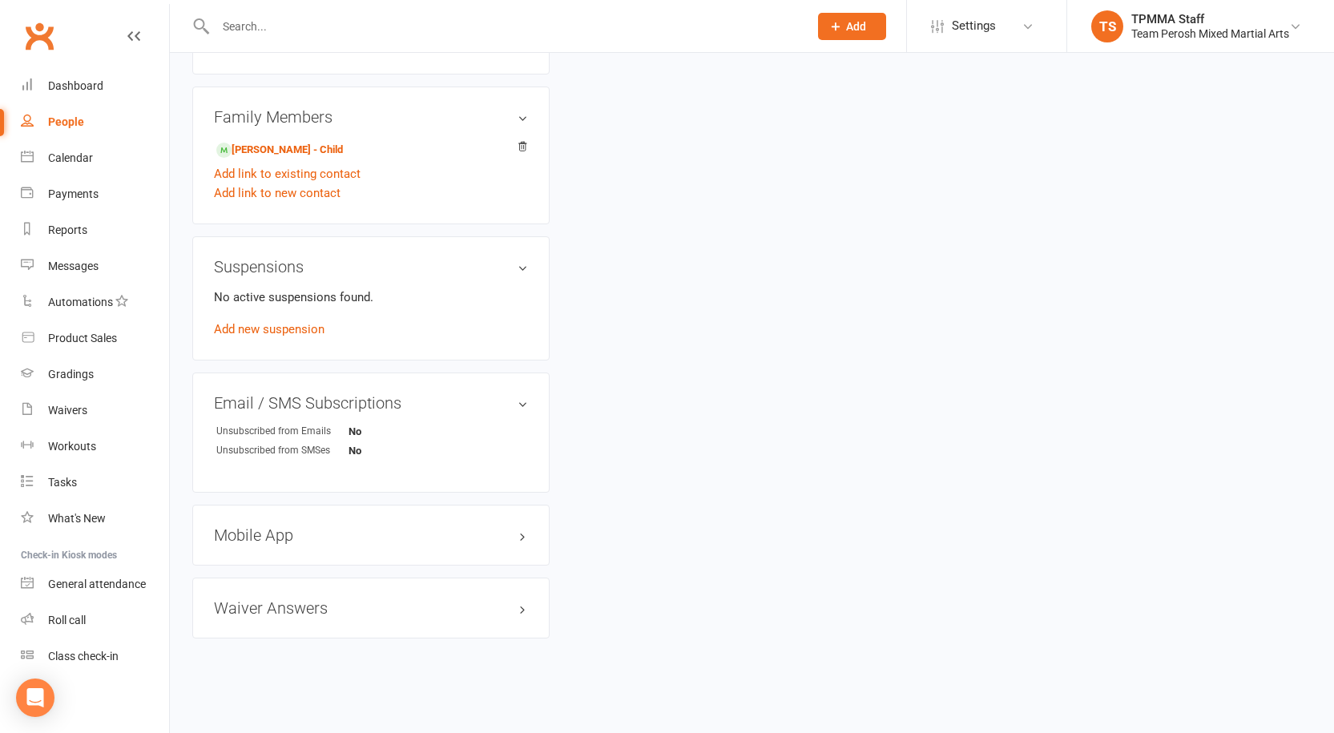
scroll to position [0, 0]
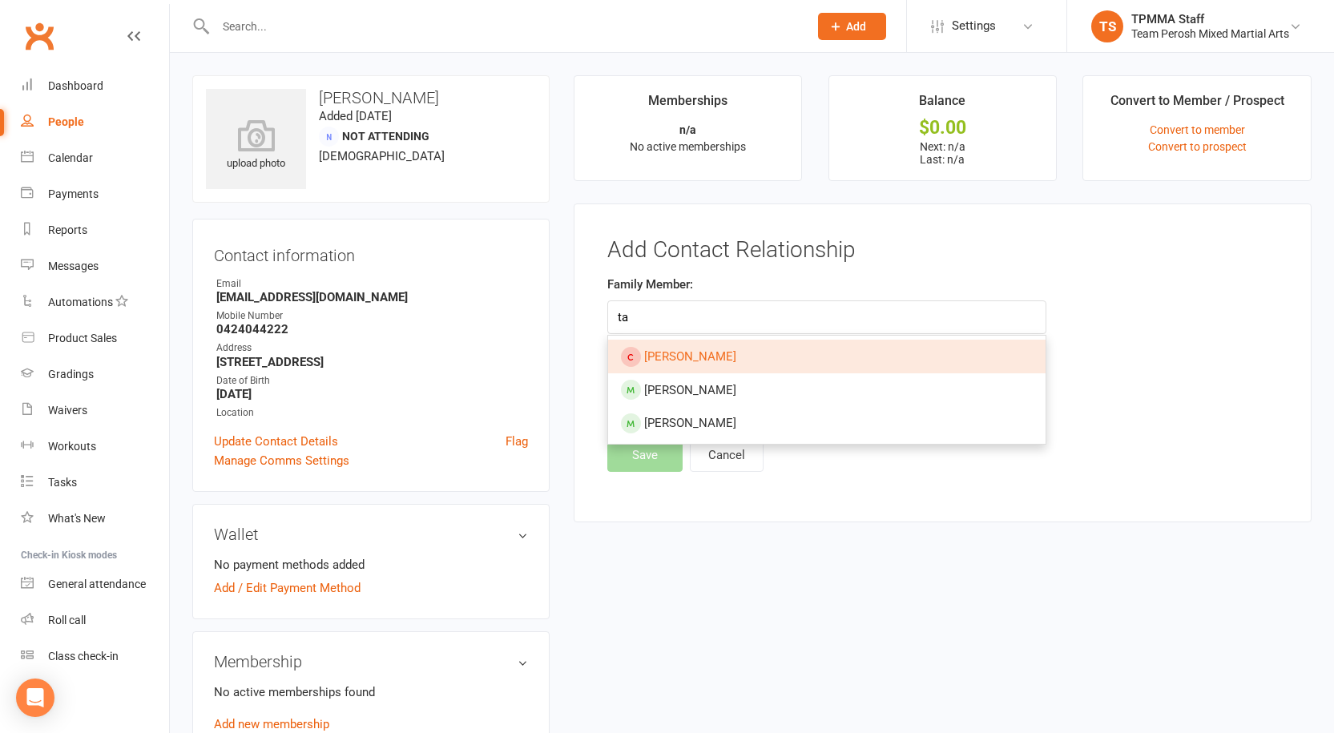
type input "t"
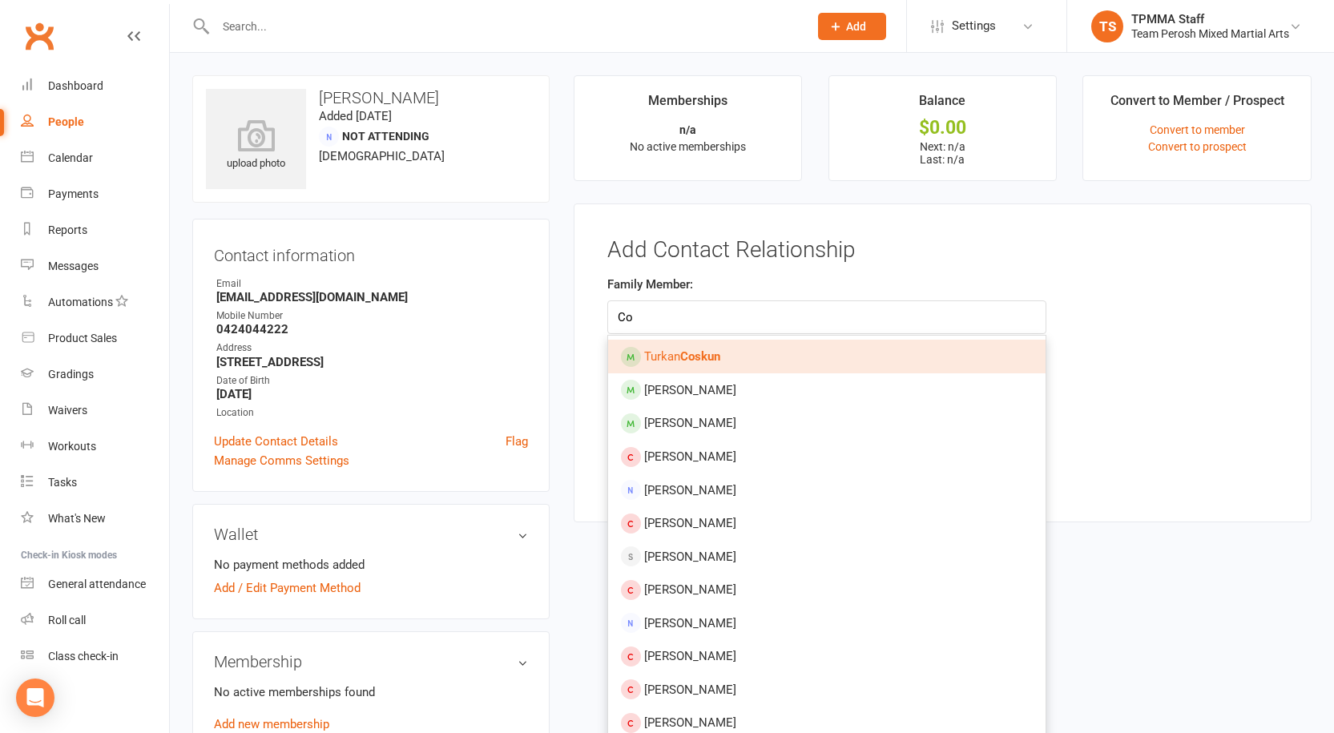
type input "C"
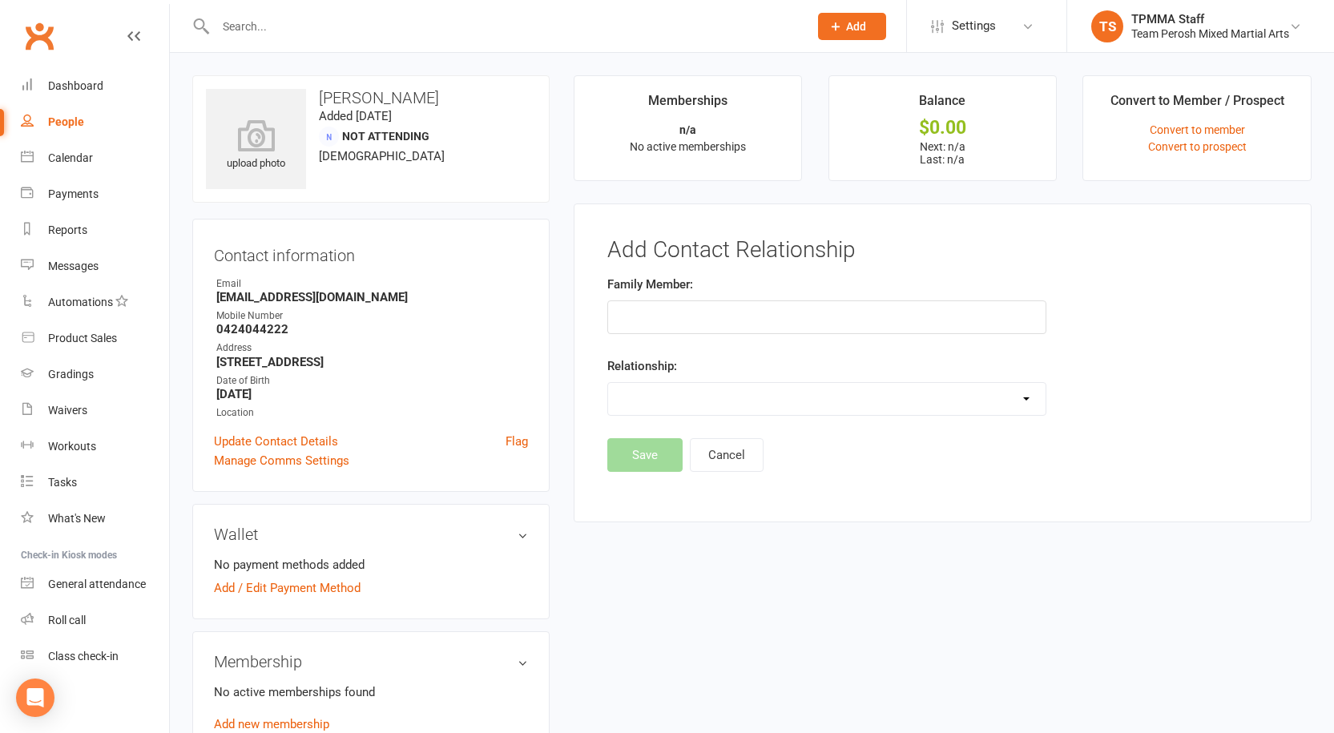
click at [1188, 393] on div "Family Member: Relationship: Parent / Guardian Child Sibling (parent not in sys…" at bounding box center [942, 356] width 695 height 163
click at [754, 463] on button "Cancel" at bounding box center [727, 455] width 74 height 34
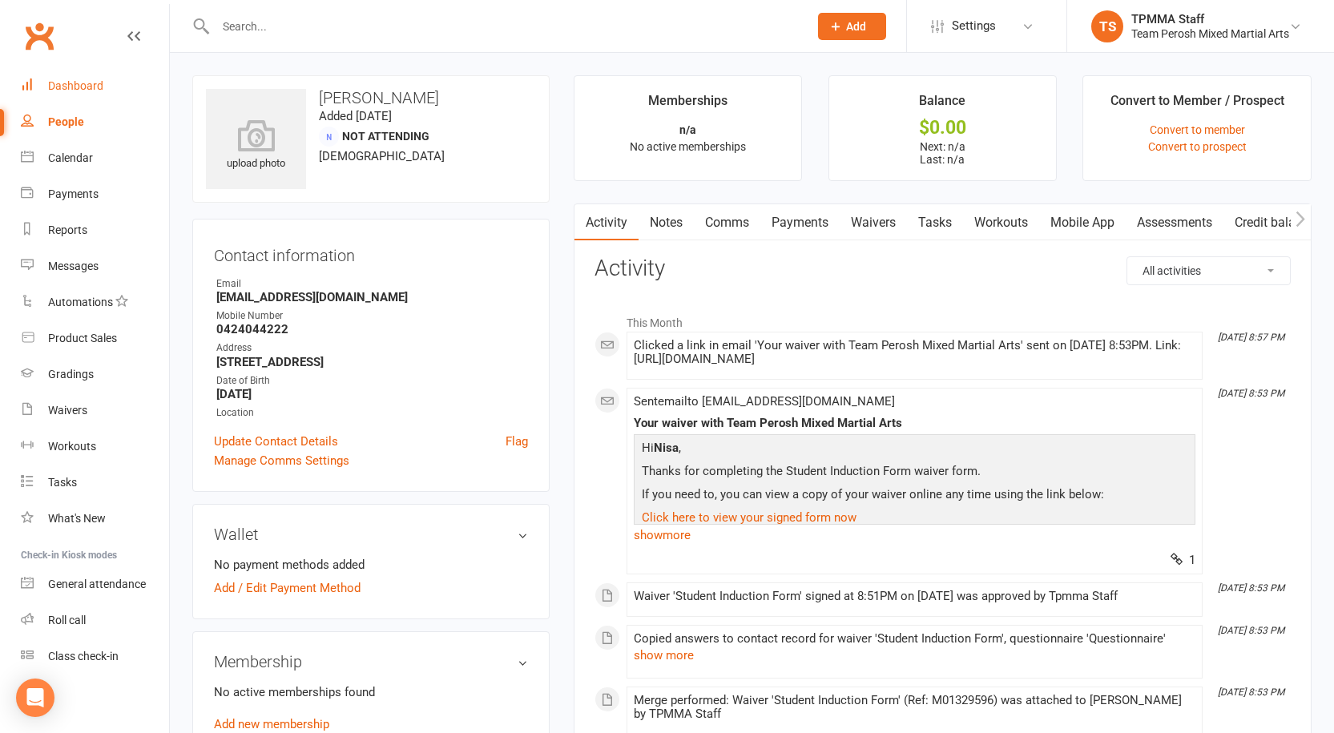
click at [101, 87] on div "Dashboard" at bounding box center [75, 85] width 55 height 13
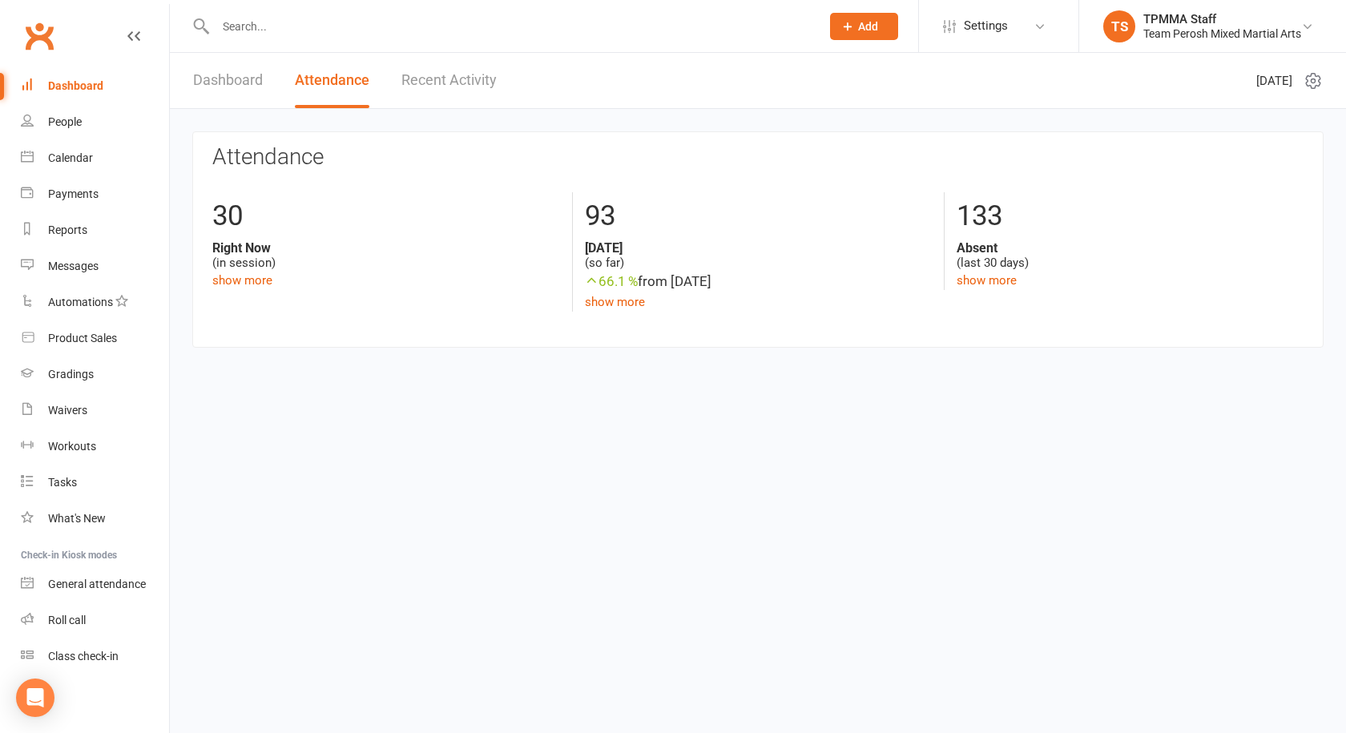
click at [873, 26] on span "Add" at bounding box center [868, 26] width 20 height 13
click at [849, 110] on link "Member" at bounding box center [847, 109] width 143 height 37
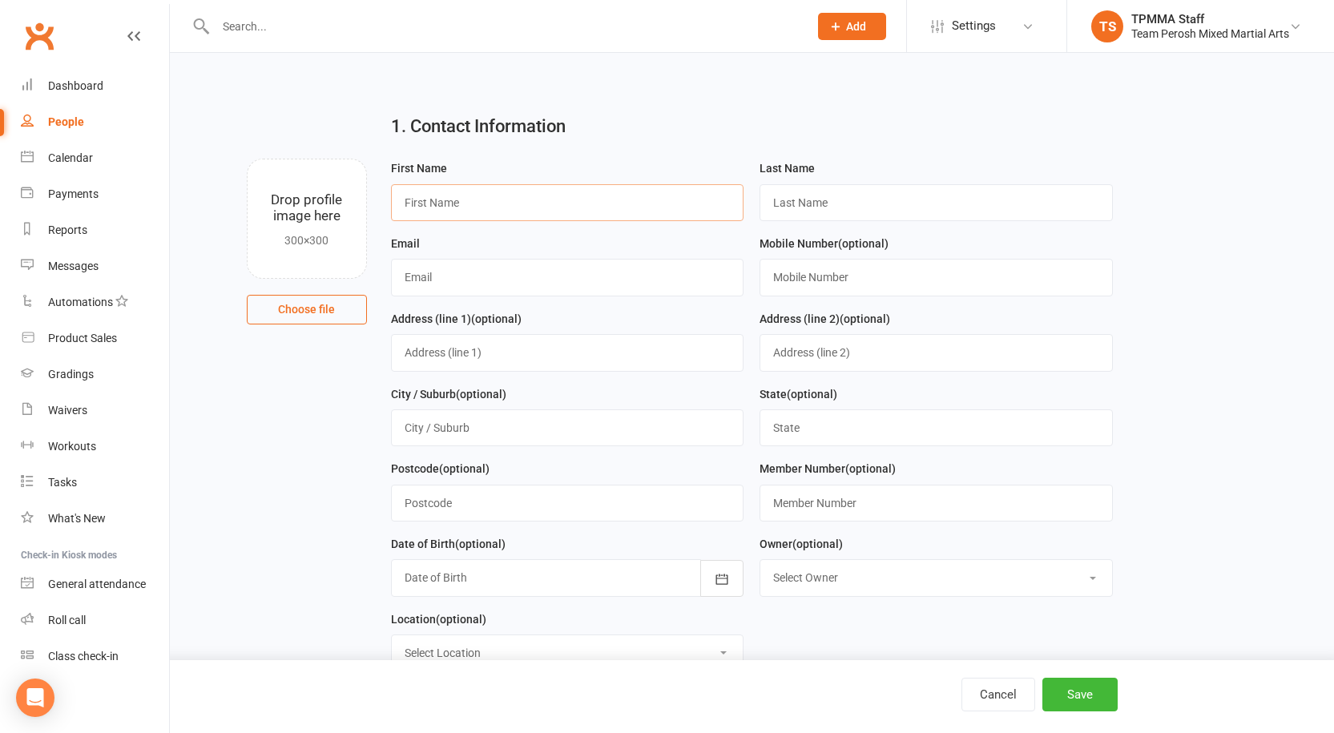
click at [517, 199] on input "text" at bounding box center [567, 202] width 353 height 37
type input "Talat Durul"
click at [839, 207] on input "text" at bounding box center [936, 202] width 353 height 37
type input "Coskun"
click at [553, 273] on input "text" at bounding box center [567, 277] width 353 height 37
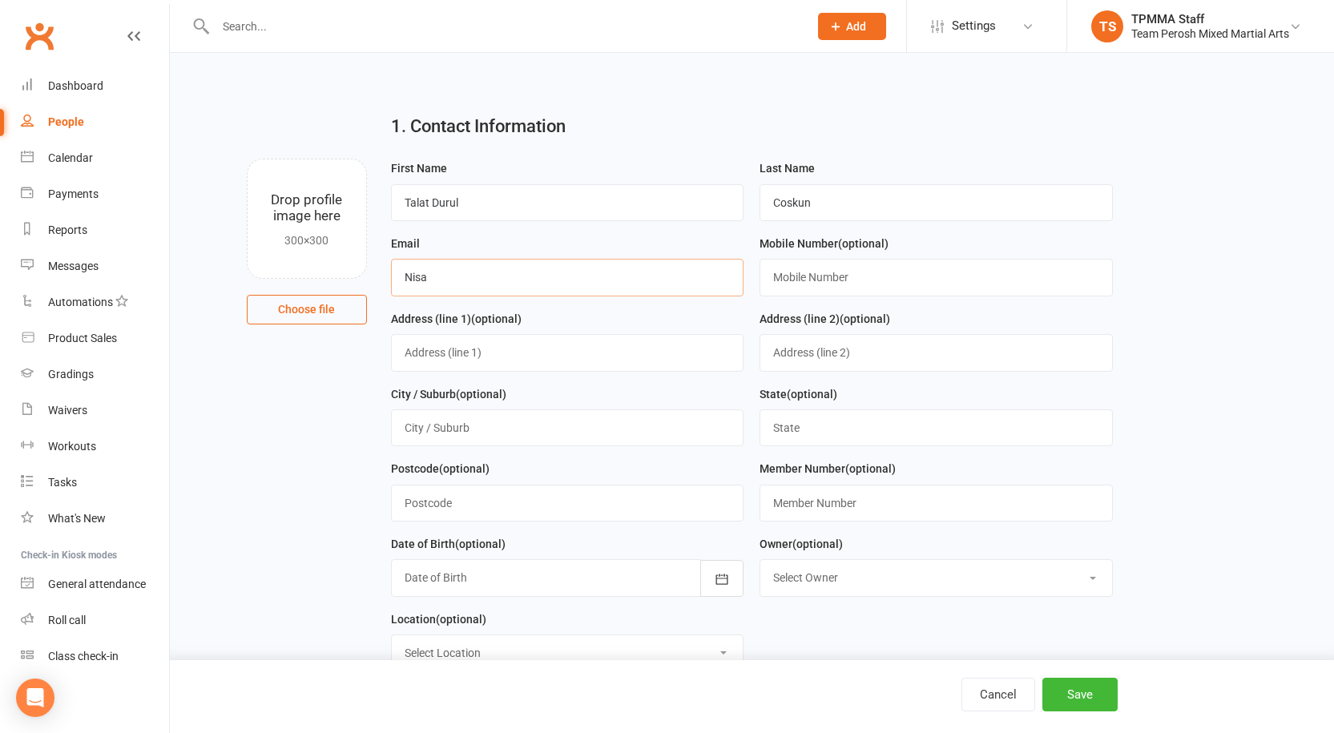
type input "Nisasipal@hotmail.com"
click at [883, 288] on input "text" at bounding box center [936, 277] width 353 height 37
type input "0424044222"
drag, startPoint x: 591, startPoint y: 349, endPoint x: 599, endPoint y: 343, distance: 9.8
click at [591, 349] on input "text" at bounding box center [567, 352] width 353 height 37
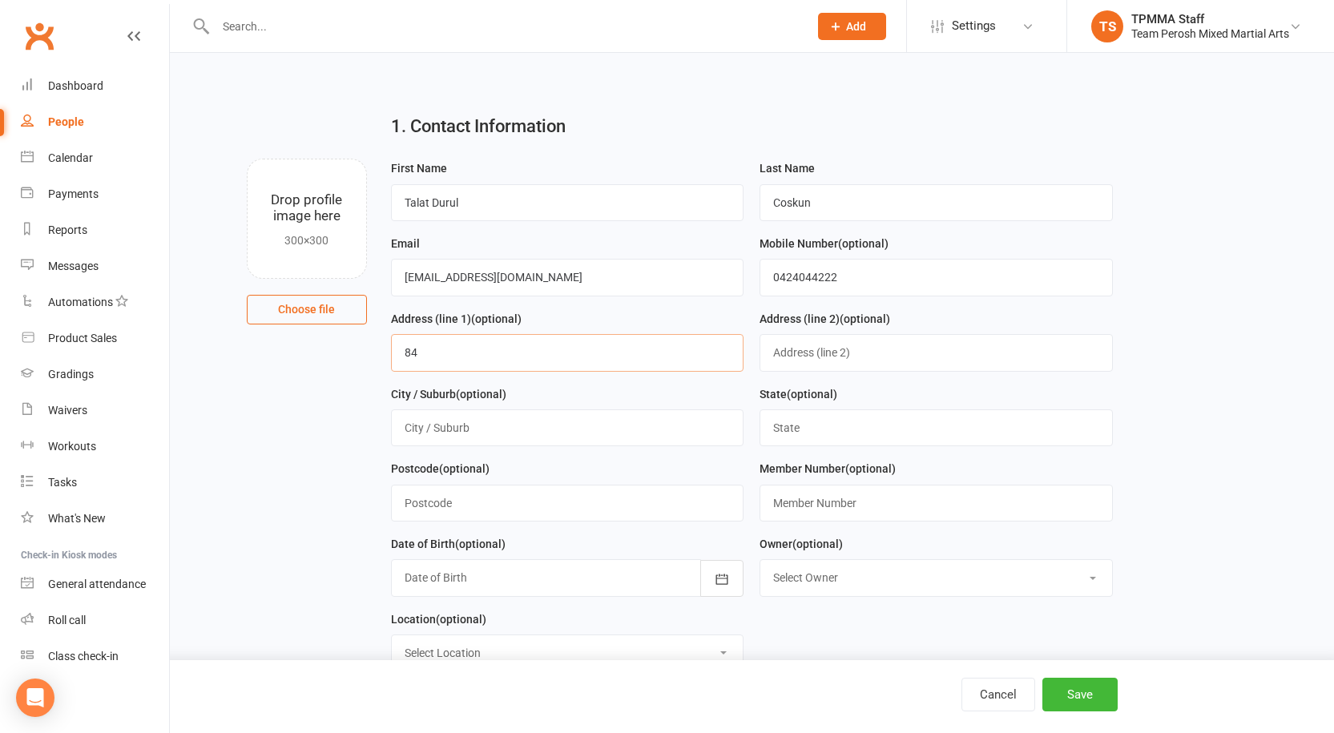
type input "84 Queens Road"
click at [541, 444] on input "text" at bounding box center [567, 428] width 353 height 37
type input "Five Dock"
click at [815, 434] on input "text" at bounding box center [936, 428] width 353 height 37
type input "NSW"
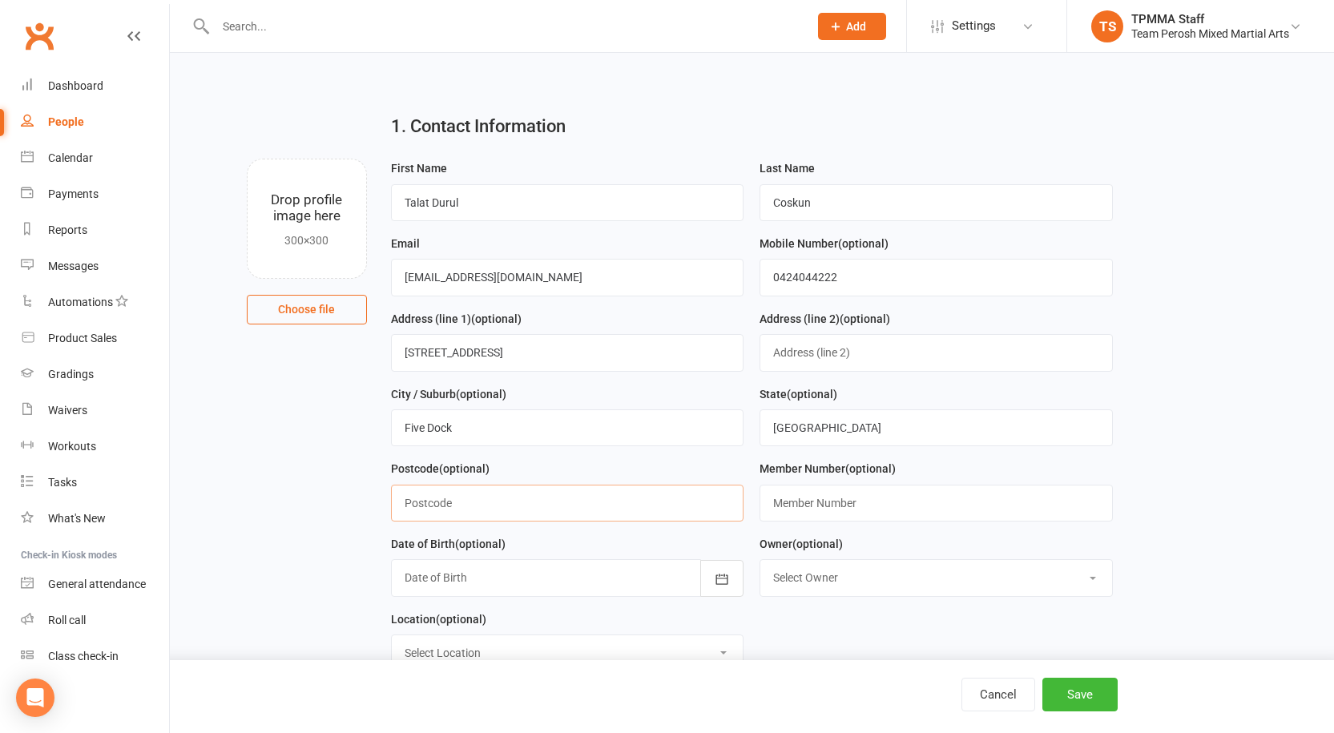
click at [581, 497] on input "text" at bounding box center [567, 503] width 353 height 37
type input "2046"
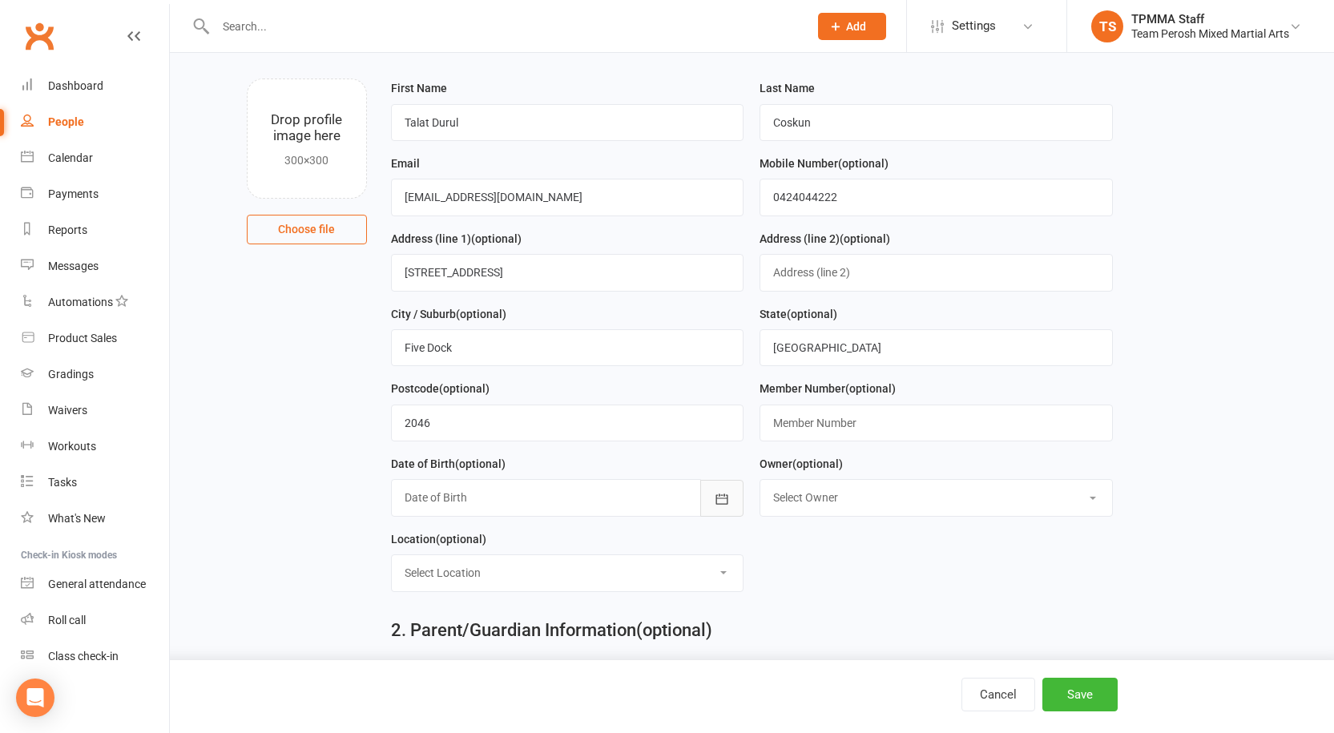
click at [718, 499] on icon "button" at bounding box center [722, 499] width 16 height 16
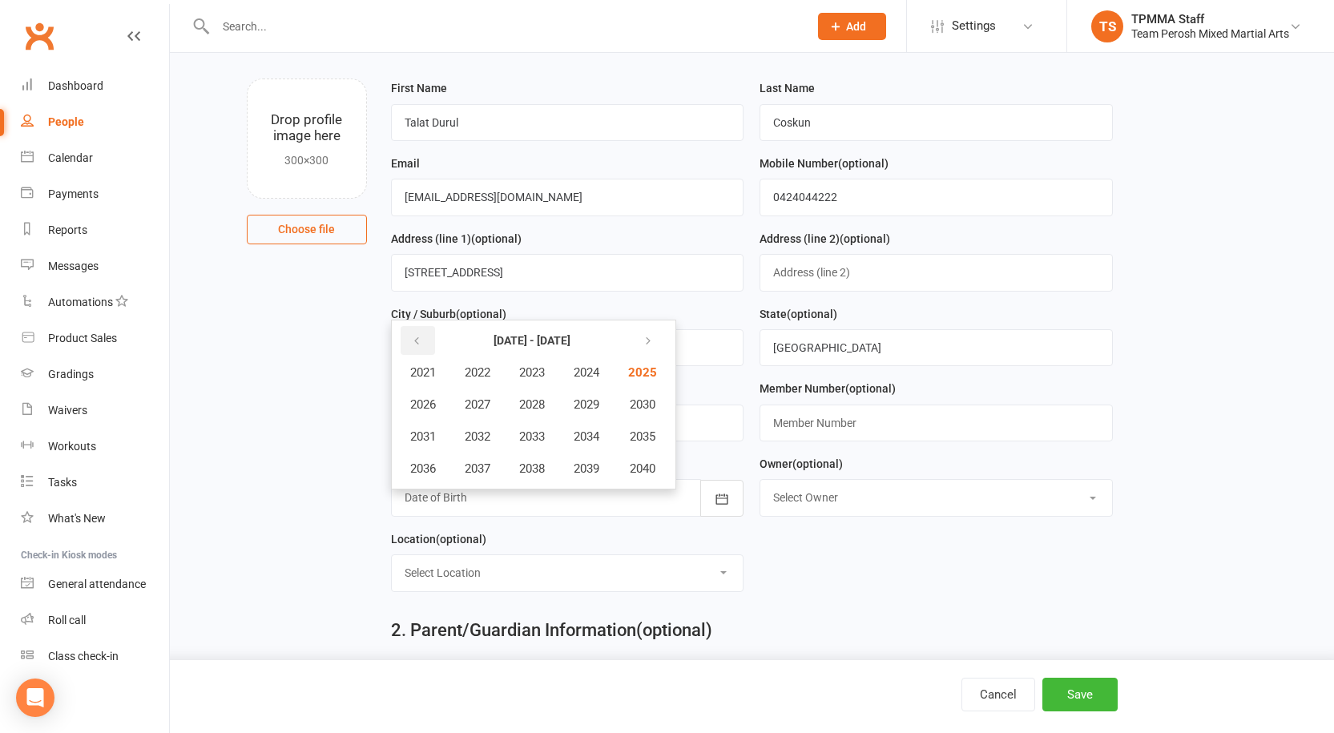
click at [422, 341] on button "button" at bounding box center [418, 340] width 34 height 29
click at [438, 436] on button "2011" at bounding box center [423, 437] width 53 height 30
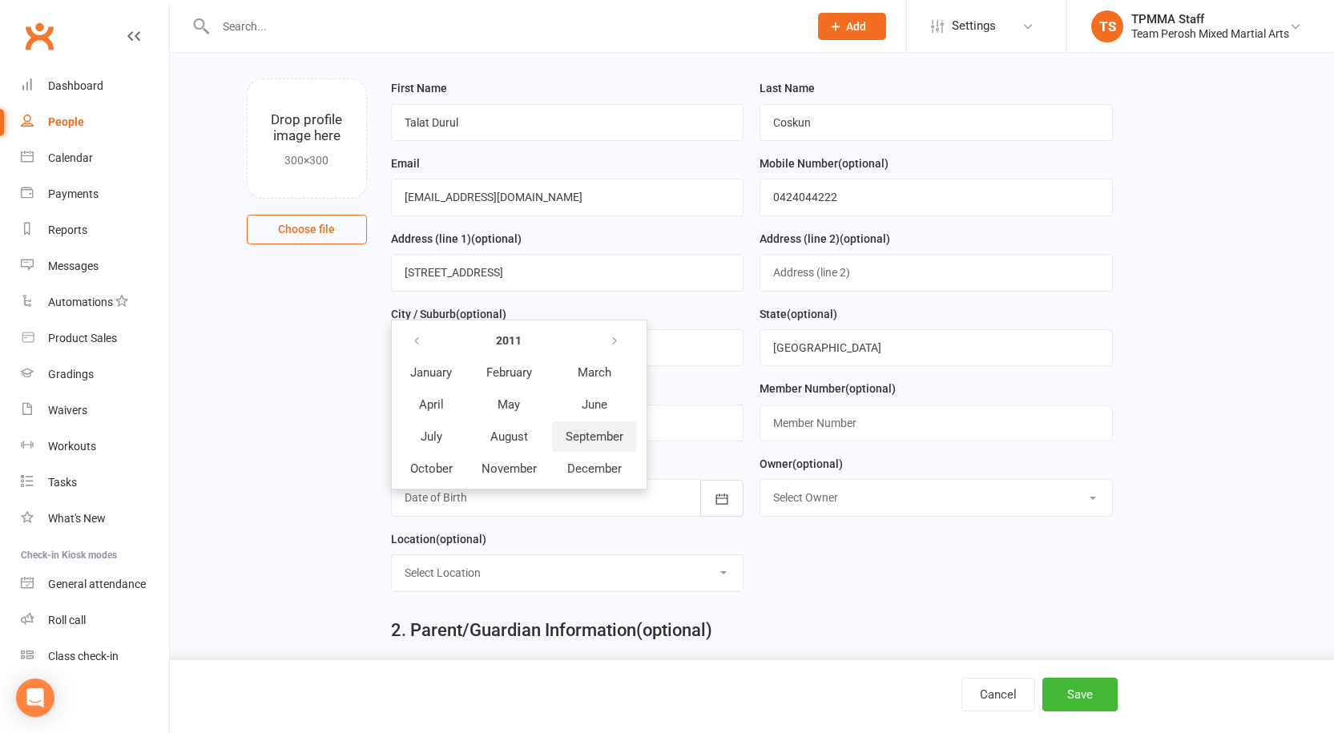
click at [591, 441] on span "September" at bounding box center [595, 437] width 58 height 14
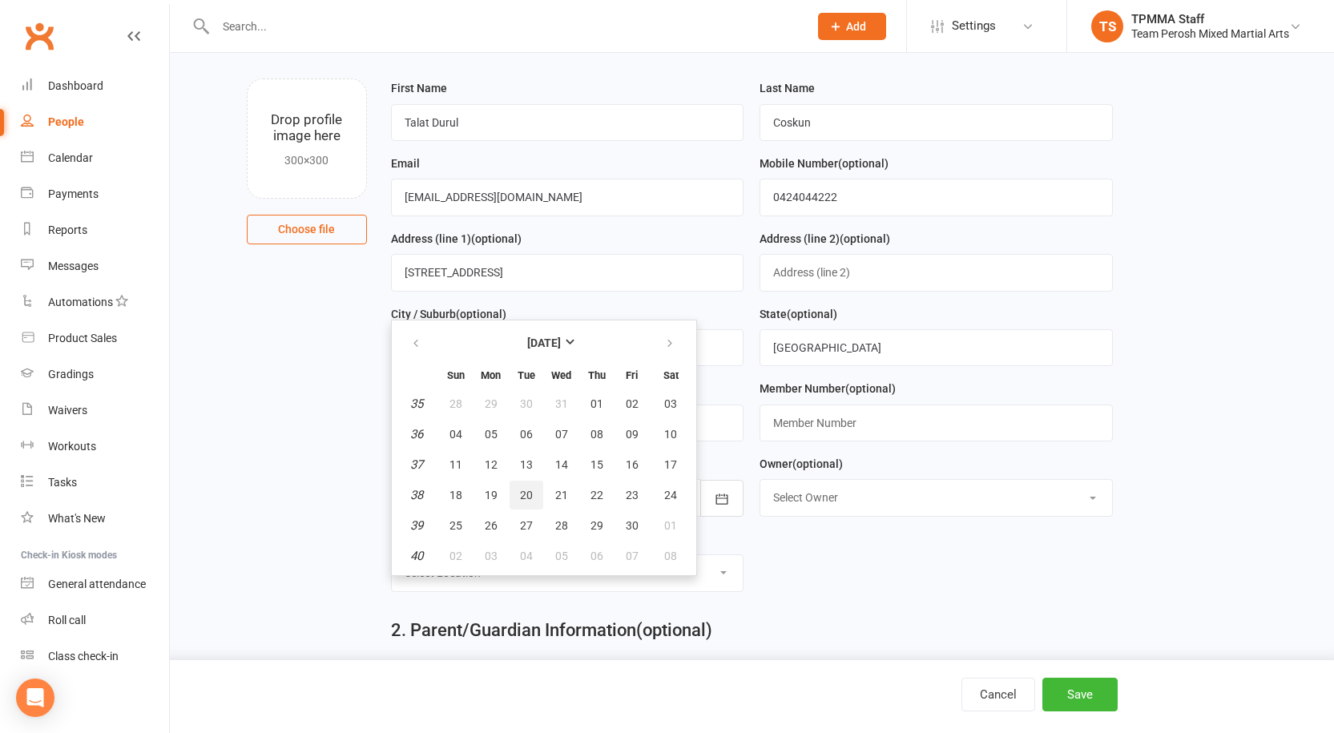
click at [522, 494] on span "20" at bounding box center [526, 495] width 13 height 13
type input "20 Sep 2011"
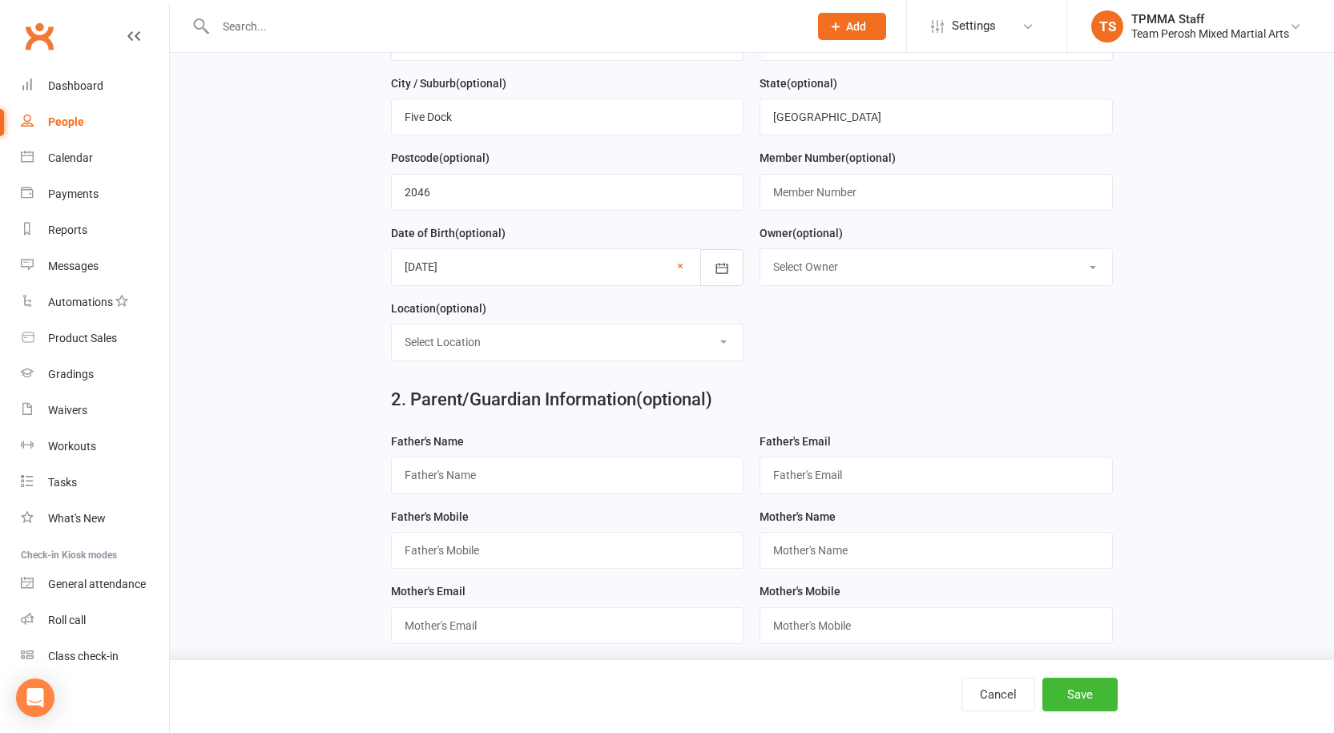
scroll to position [321, 0]
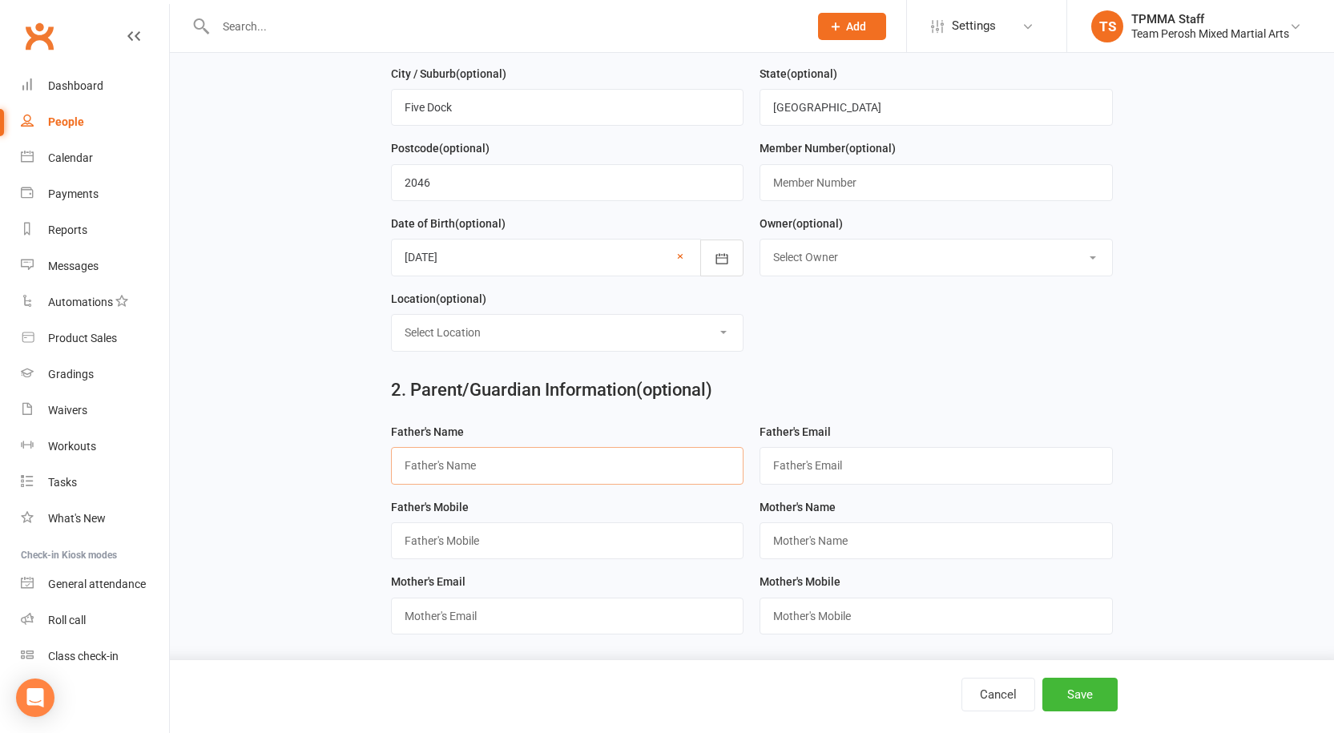
click at [566, 475] on input "text" at bounding box center [567, 465] width 353 height 37
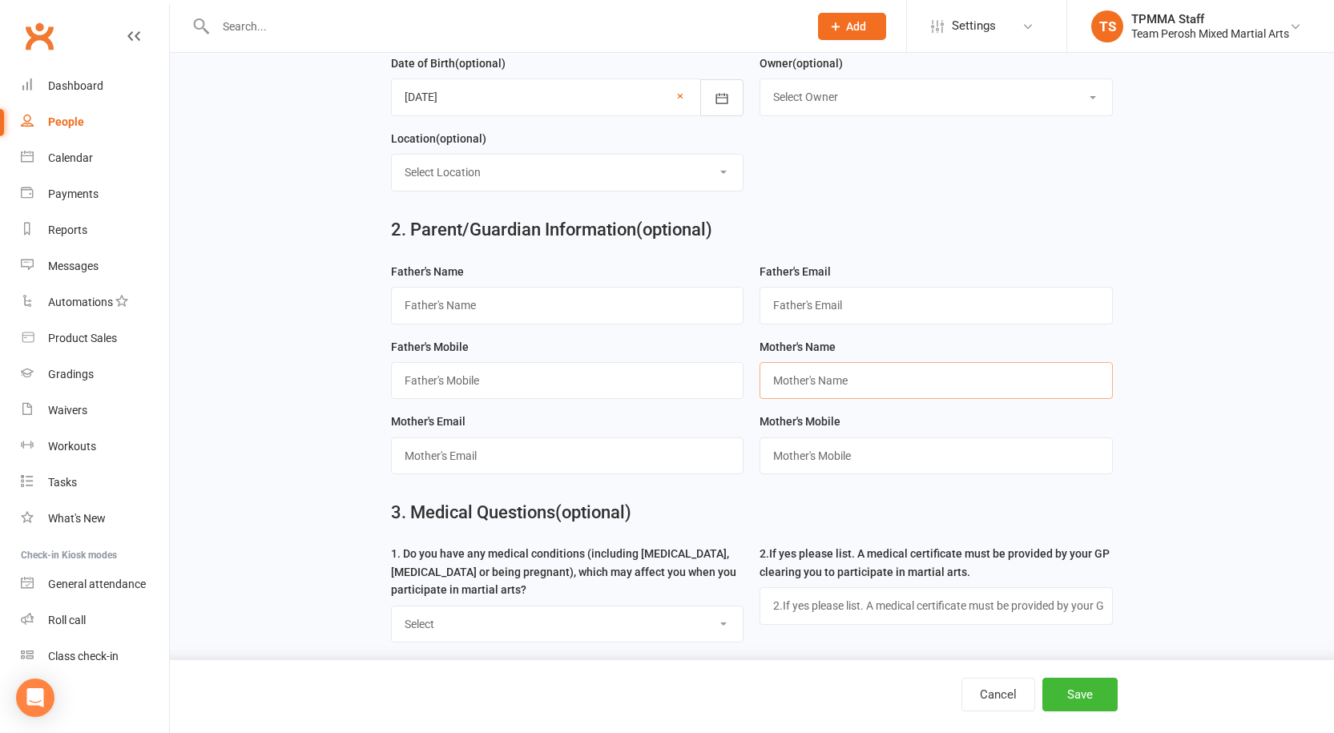
click at [821, 392] on input "string" at bounding box center [936, 380] width 353 height 37
drag, startPoint x: 580, startPoint y: 456, endPoint x: 598, endPoint y: 452, distance: 18.1
click at [580, 456] on input "text" at bounding box center [567, 456] width 353 height 37
click at [819, 392] on input "string" at bounding box center [936, 380] width 353 height 37
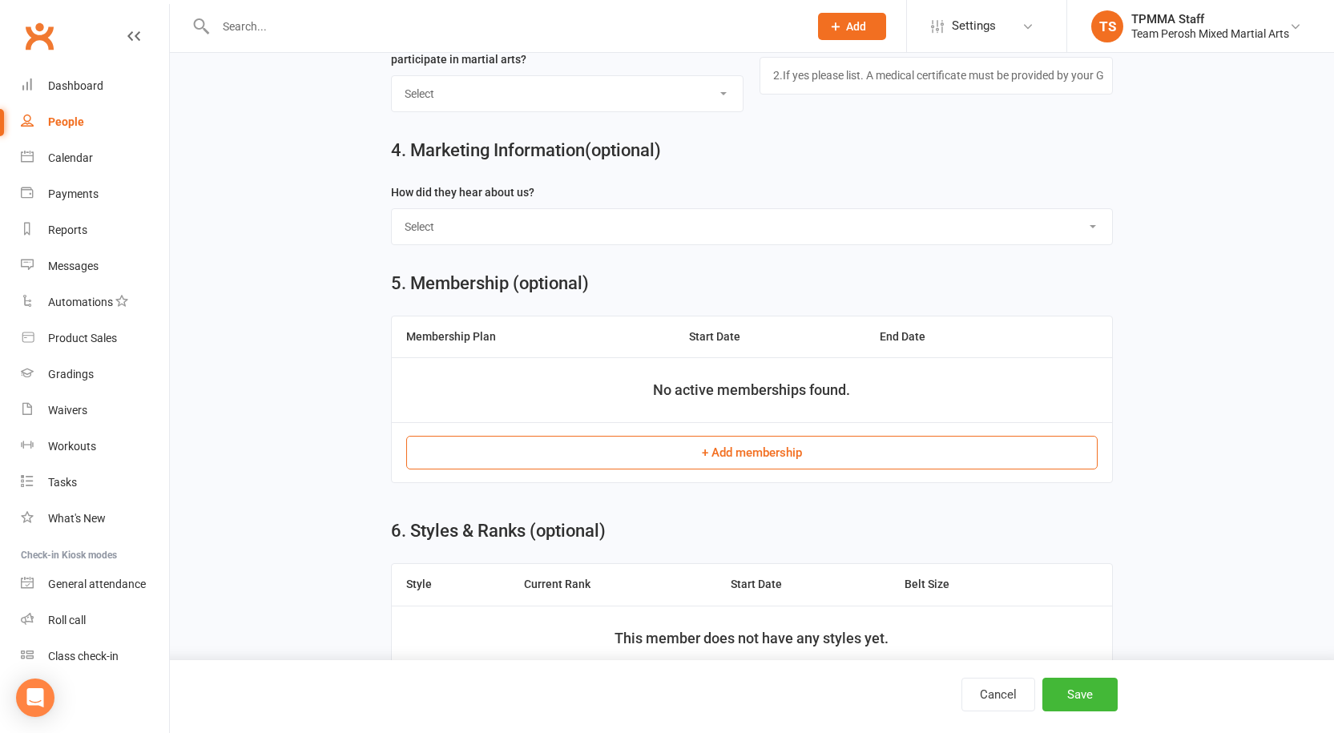
scroll to position [1130, 0]
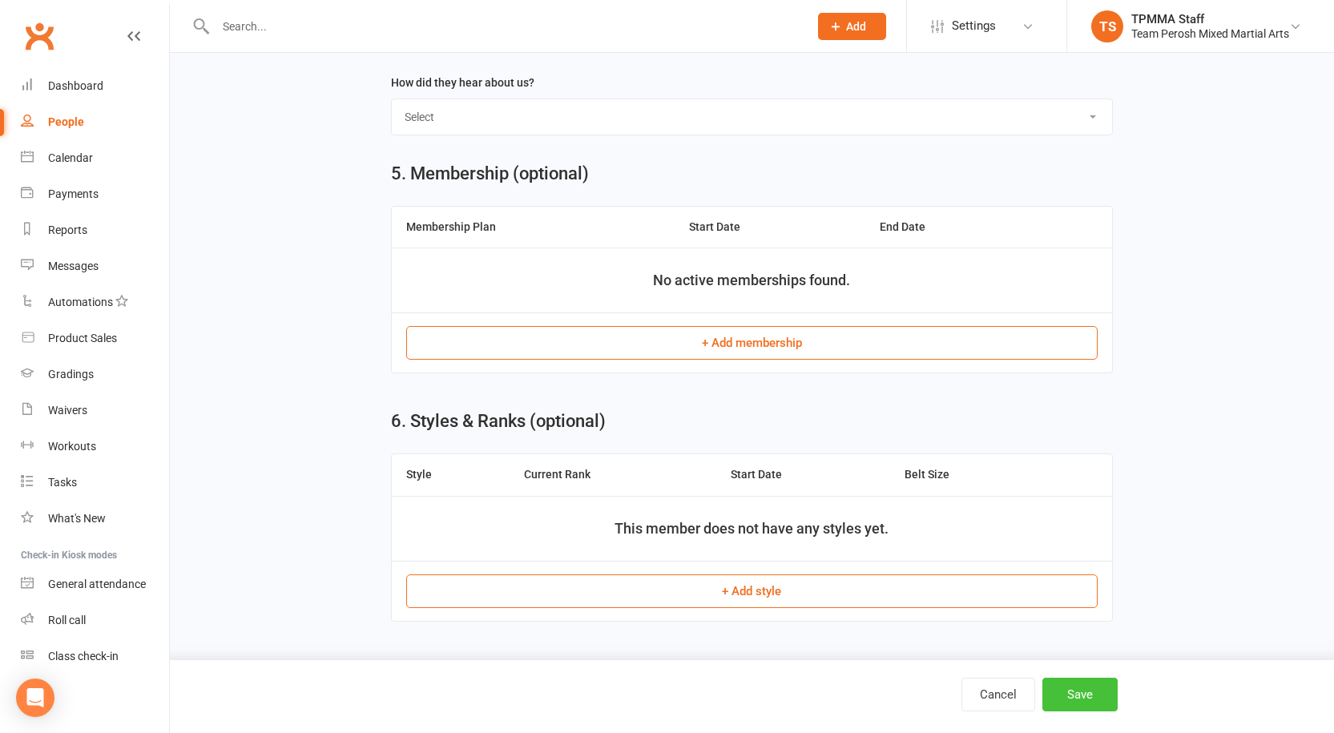
click at [1082, 685] on button "Save" at bounding box center [1080, 695] width 75 height 34
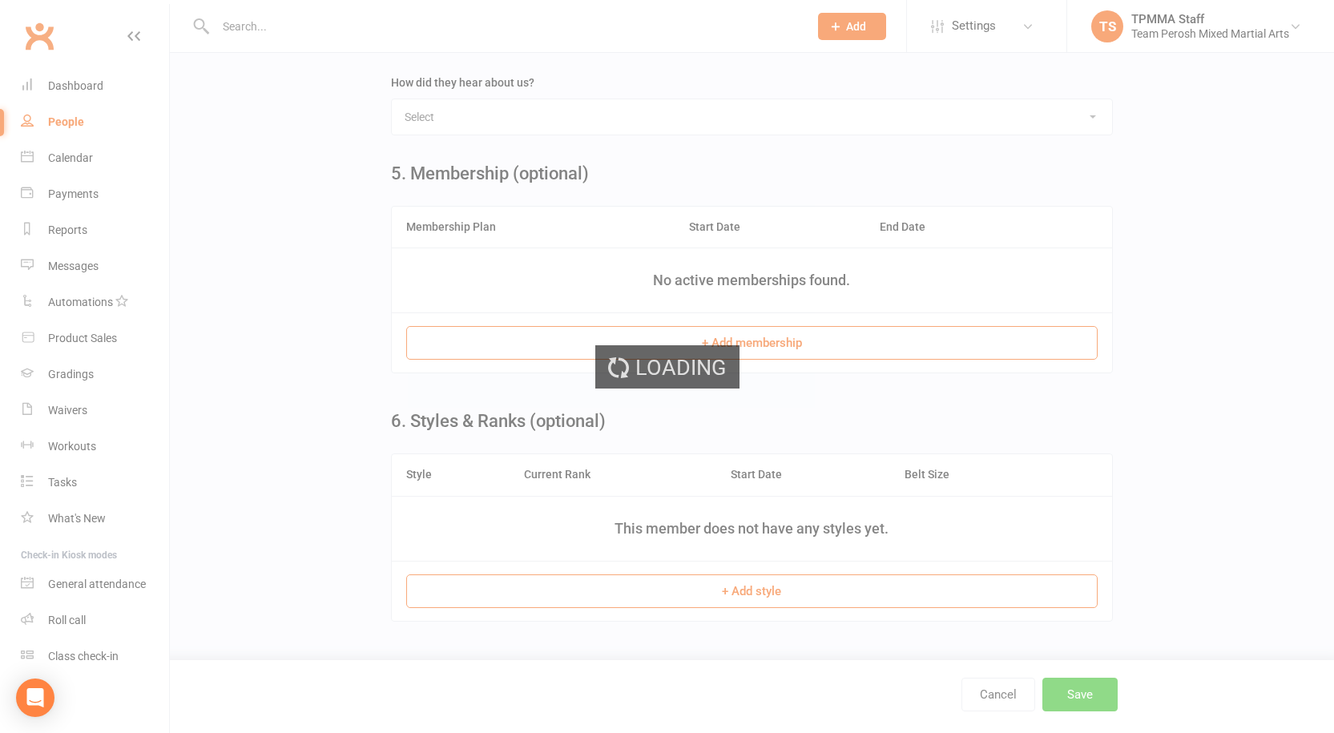
scroll to position [0, 0]
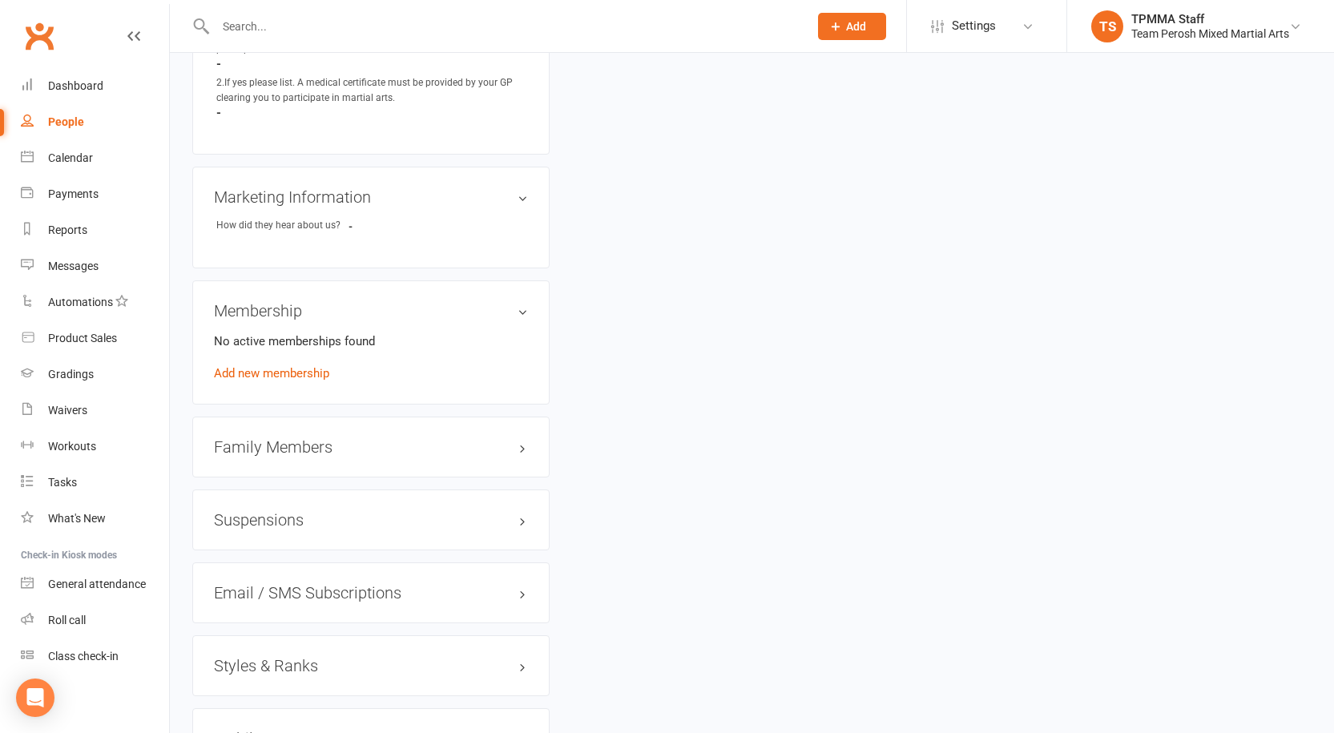
scroll to position [1122, 0]
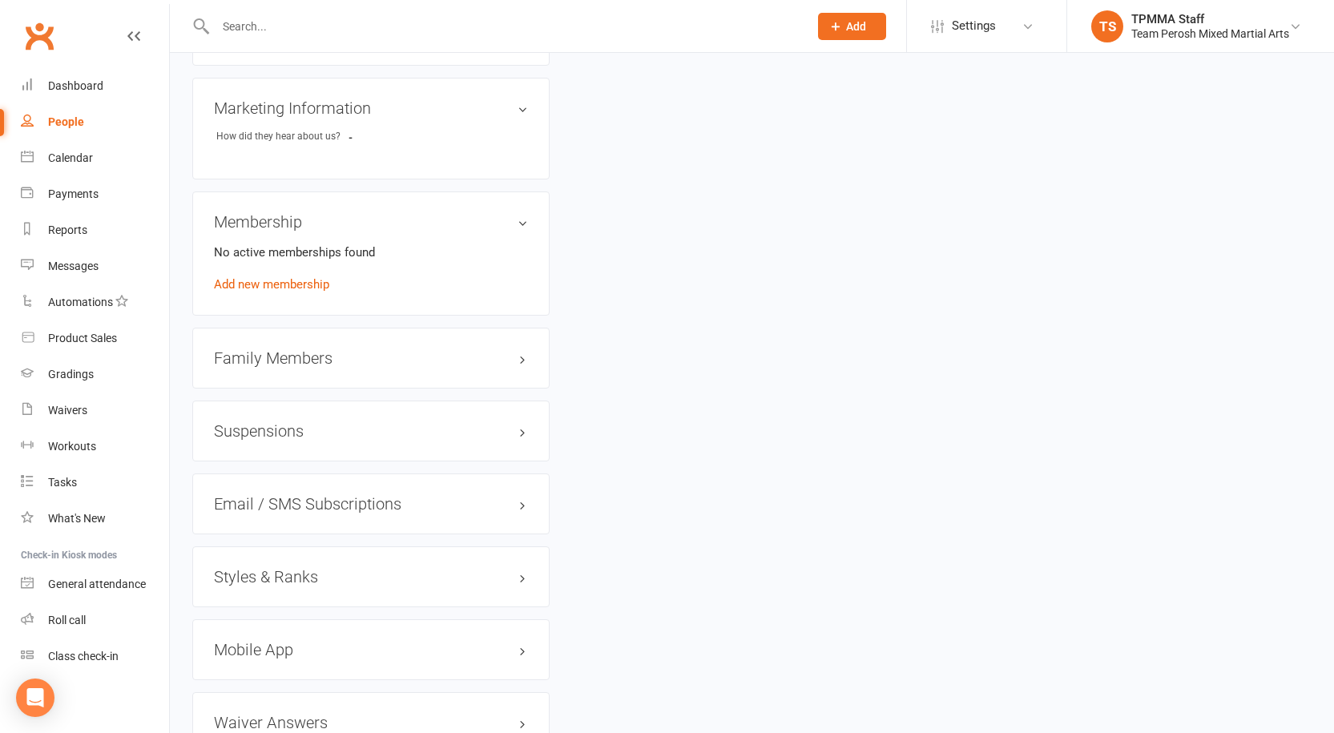
click at [432, 349] on h3 "Family Members" at bounding box center [371, 358] width 314 height 18
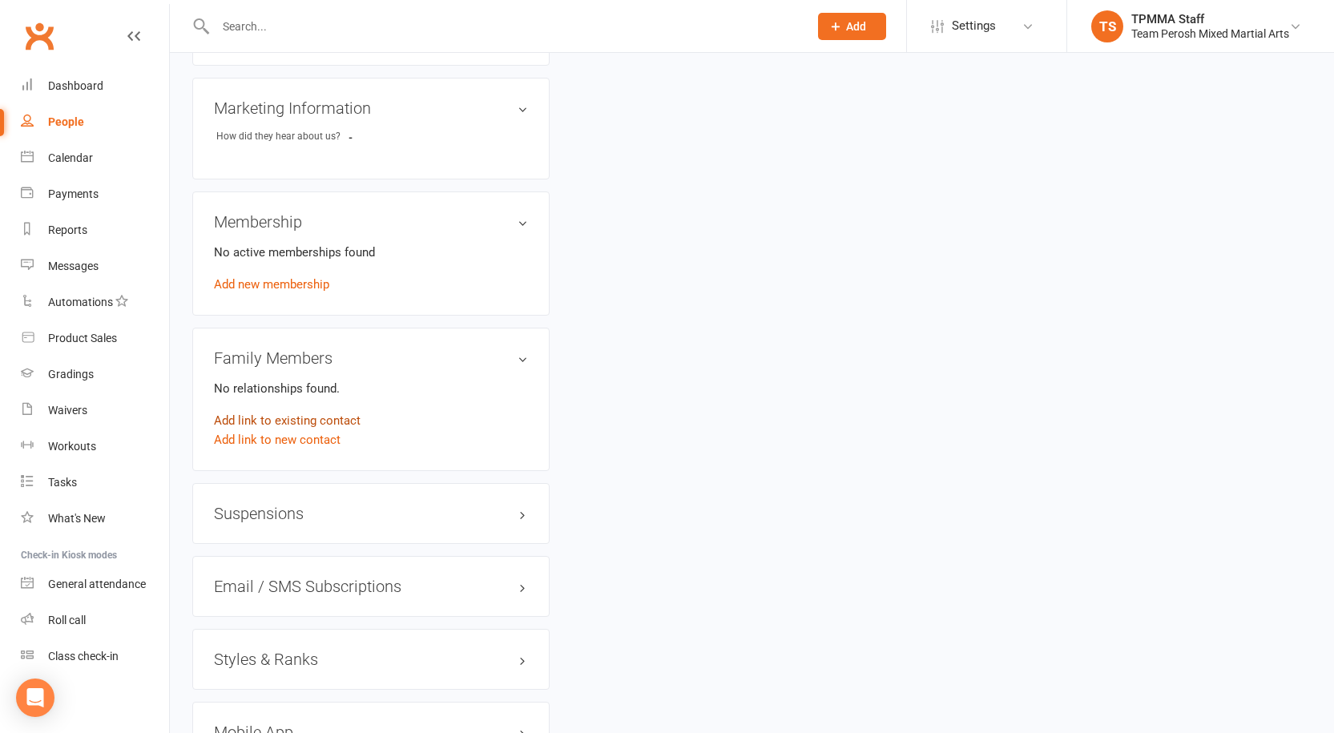
click at [285, 411] on link "Add link to existing contact" at bounding box center [287, 420] width 147 height 19
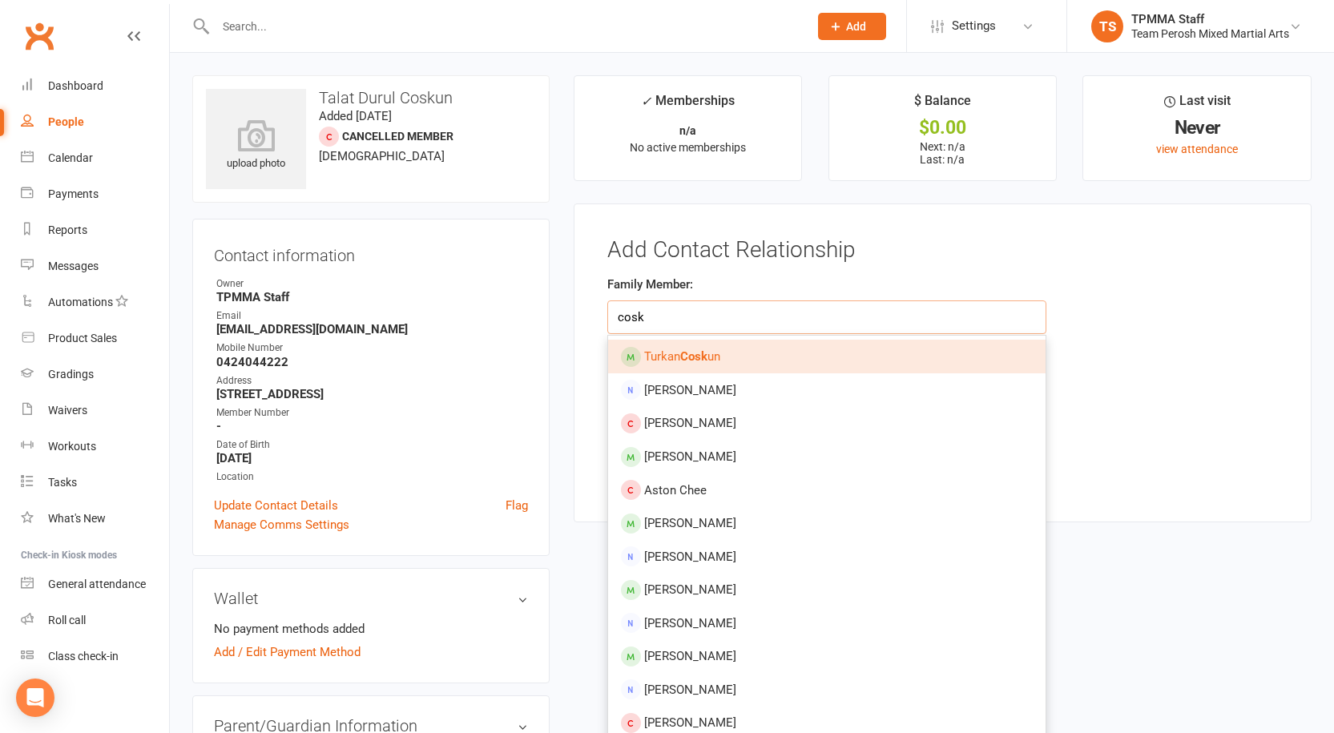
type input "cosk"
click at [684, 349] on link "Turkan Cosk un" at bounding box center [827, 357] width 438 height 34
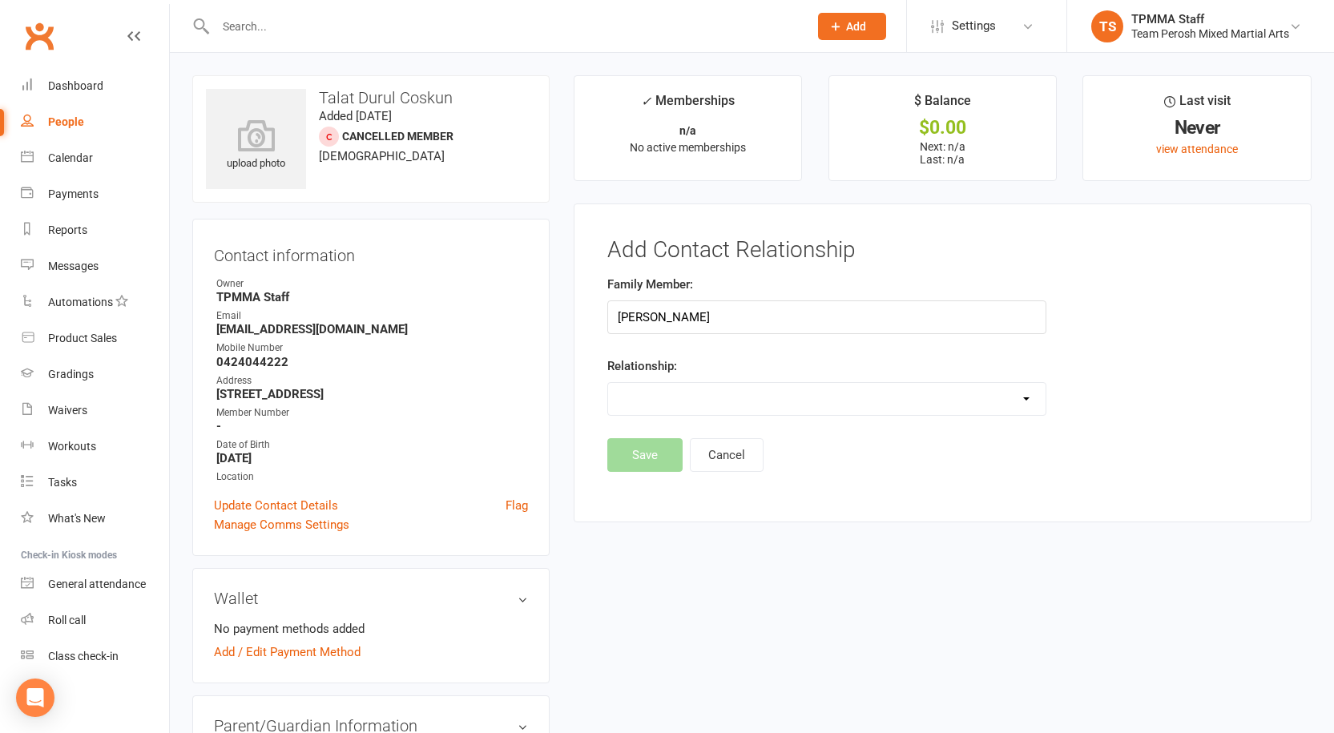
click at [660, 408] on select "Parent / Guardian Child Sibling (parent not in system) Spouse / Partner Cousin …" at bounding box center [827, 399] width 438 height 32
click at [583, 448] on div "Add Contact Relationship Family Member: Turkan Coskun Relationship: Parent / Gu…" at bounding box center [943, 364] width 738 height 320
click at [631, 389] on select "Parent / Guardian Child Sibling (parent not in system) Spouse / Partner Cousin …" at bounding box center [827, 399] width 438 height 32
click at [744, 313] on input "[PERSON_NAME]" at bounding box center [826, 318] width 439 height 34
drag, startPoint x: 744, startPoint y: 313, endPoint x: 431, endPoint y: 297, distance: 312.9
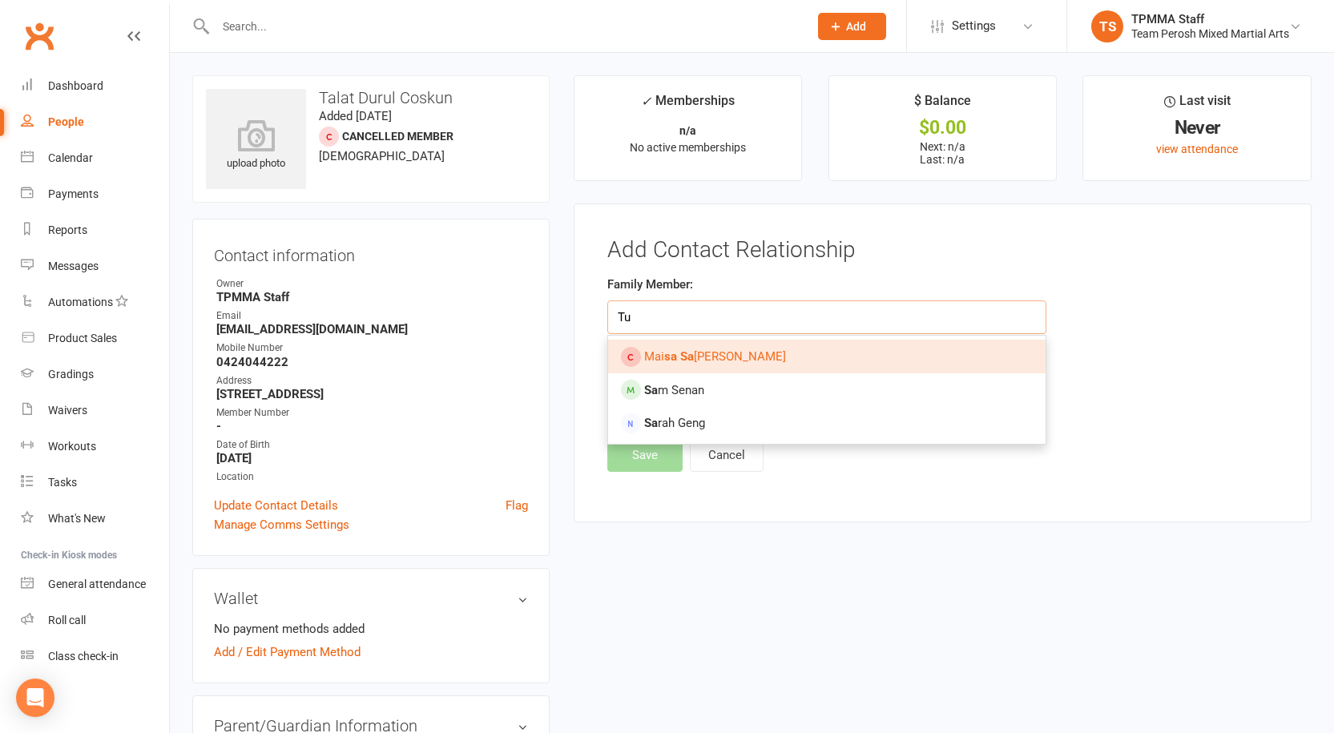
type input "T"
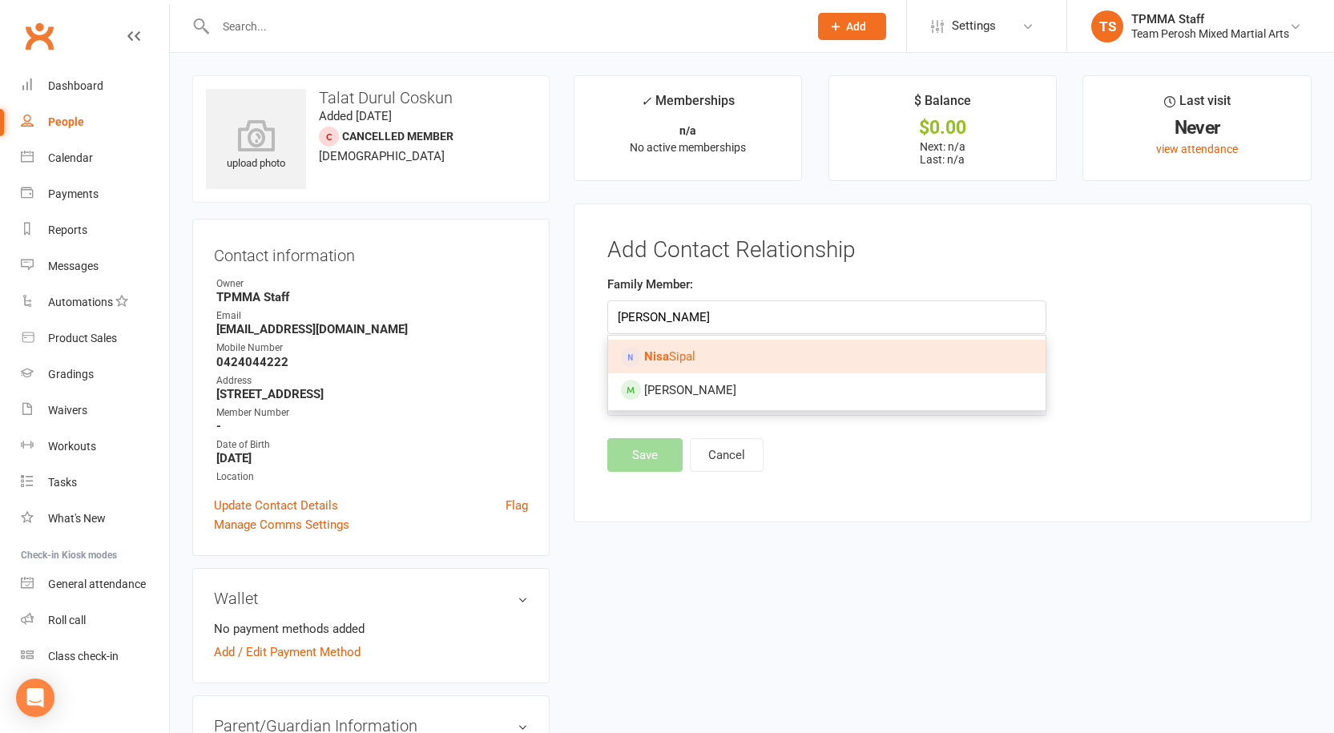
click at [743, 352] on link "Nisa Sipal" at bounding box center [827, 357] width 438 height 34
type input "[PERSON_NAME]"
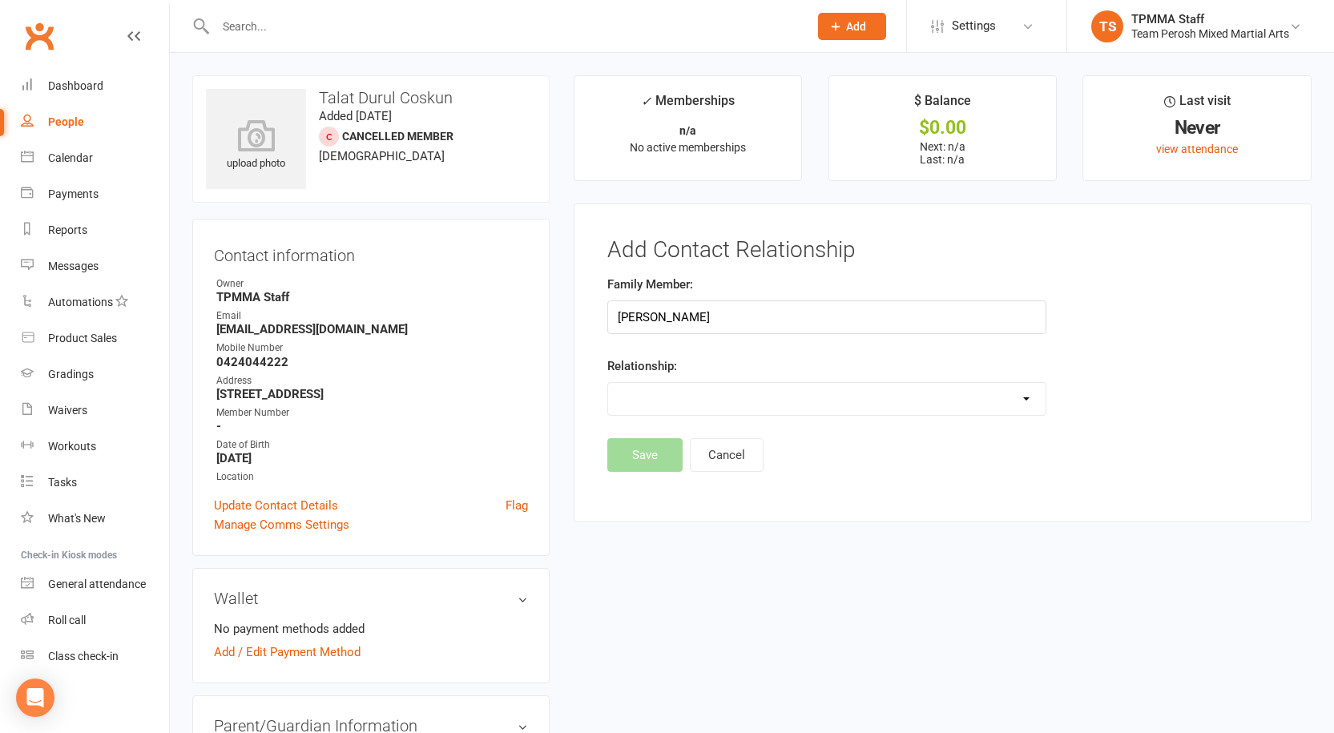
click at [682, 397] on select "Parent / Guardian Child Sibling (parent not in system) Spouse / Partner Cousin …" at bounding box center [827, 399] width 438 height 32
select select "1"
click at [608, 383] on select "Parent / Guardian Child Sibling (parent not in system) Spouse / Partner Cousin …" at bounding box center [827, 399] width 438 height 32
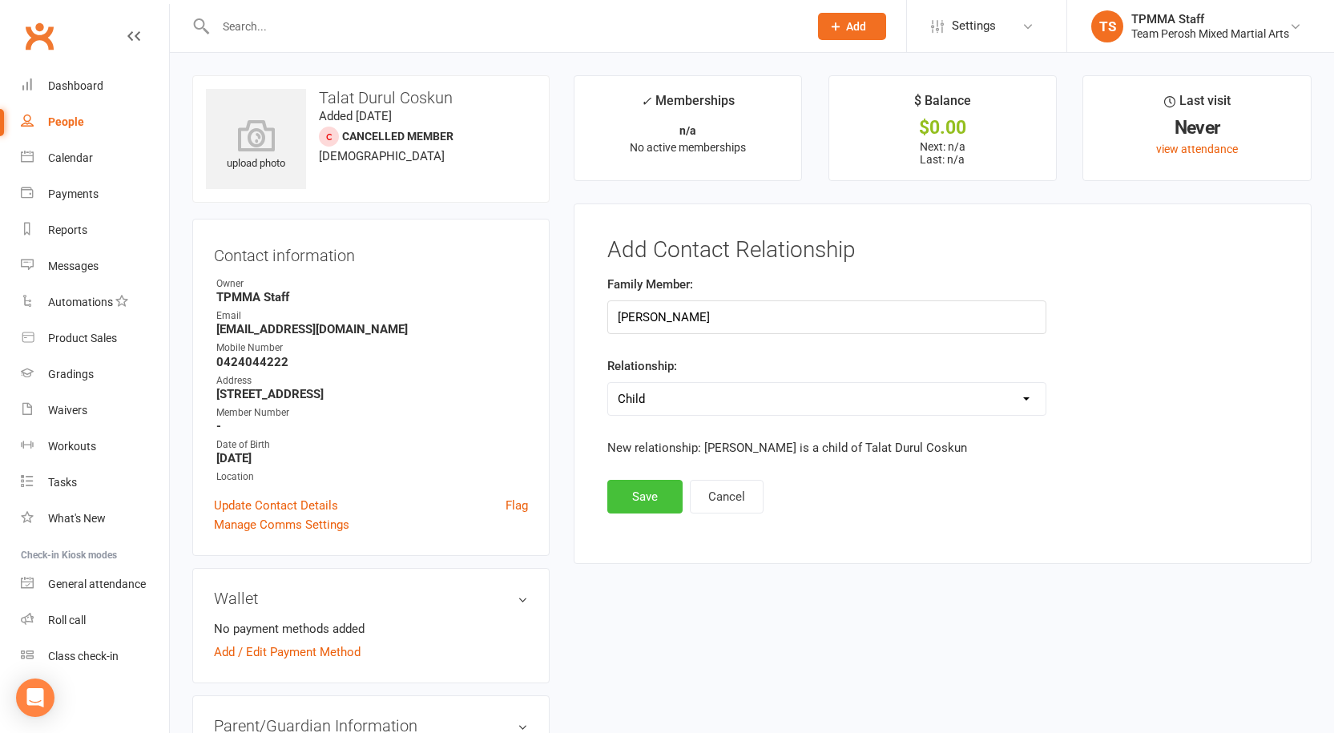
click at [649, 493] on button "Save" at bounding box center [644, 497] width 75 height 34
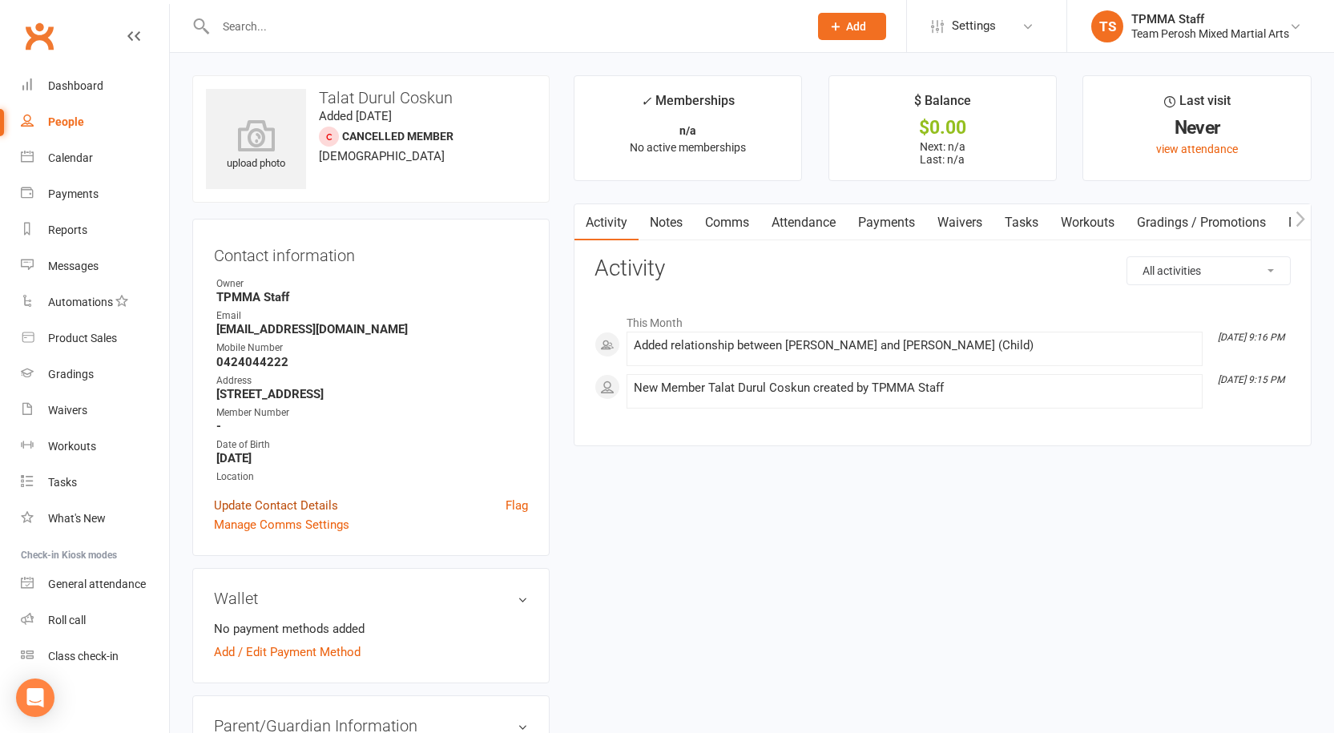
click at [273, 504] on link "Update Contact Details" at bounding box center [276, 505] width 124 height 19
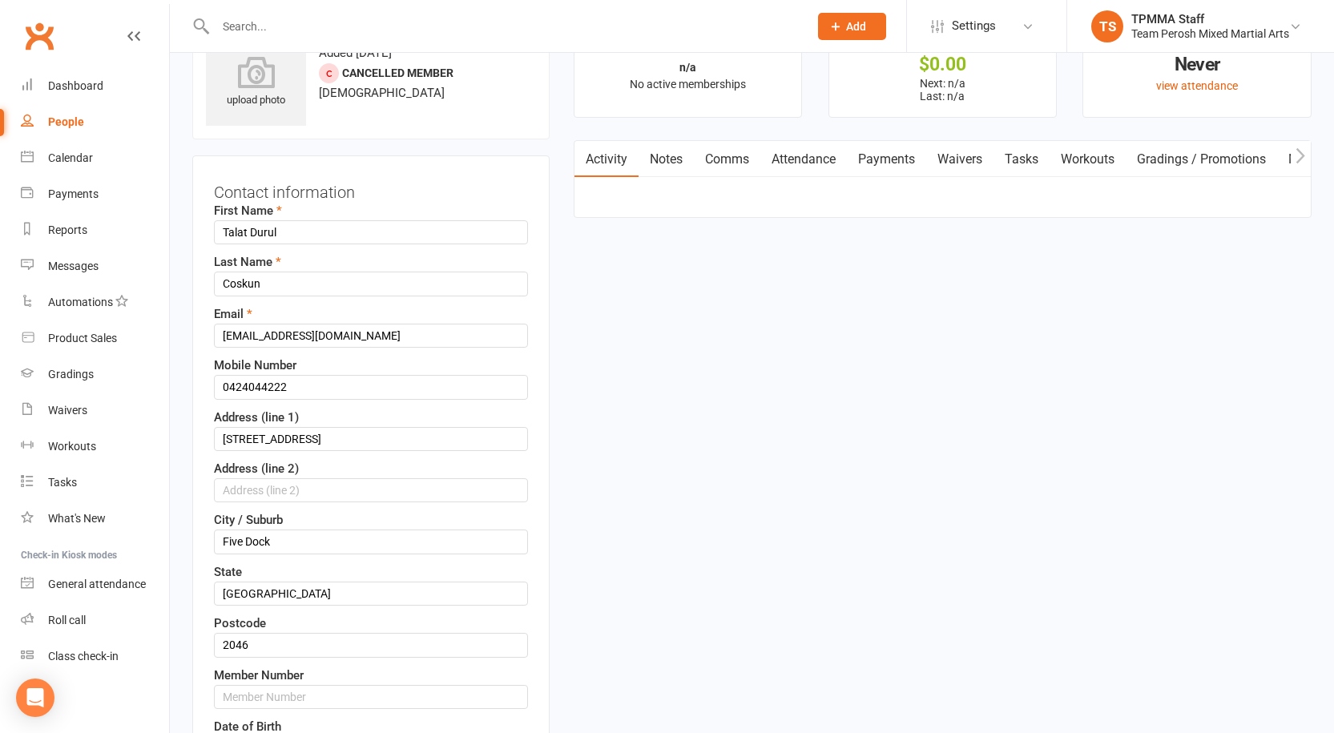
scroll to position [75, 0]
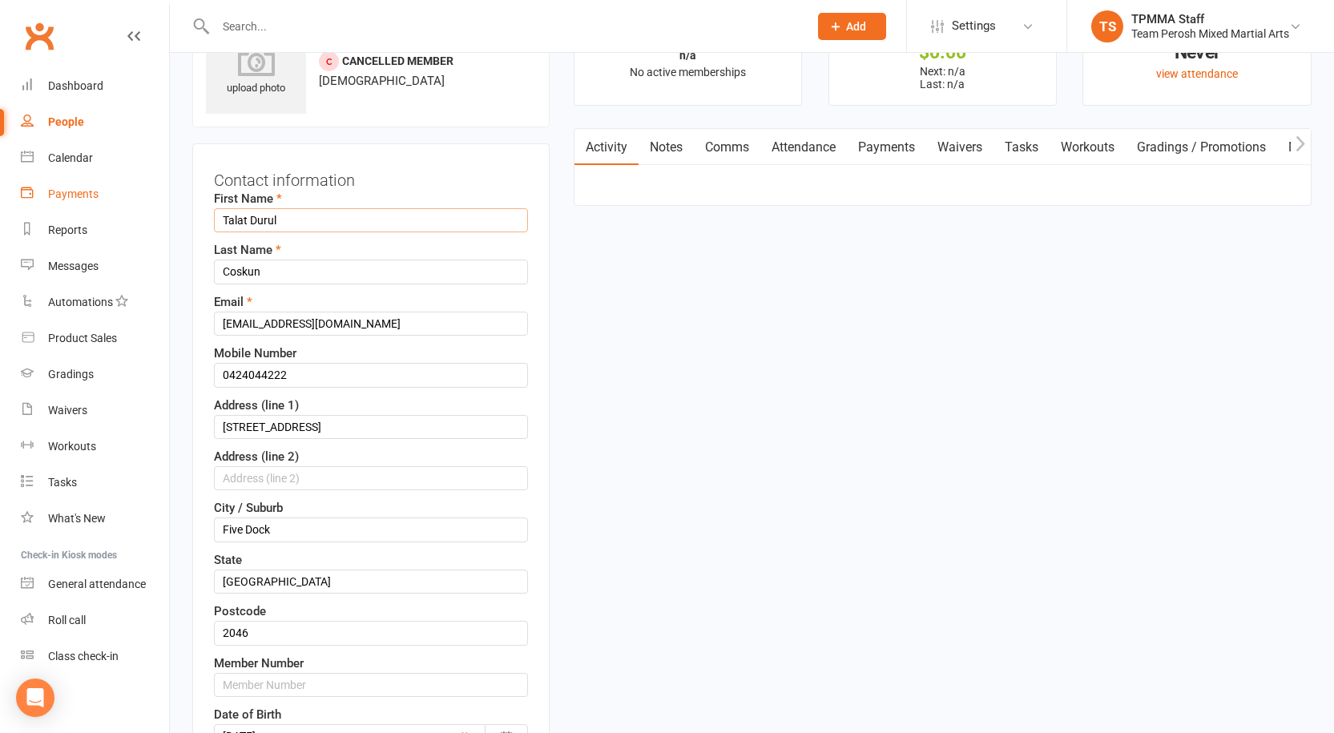
drag, startPoint x: 108, startPoint y: 192, endPoint x: 78, endPoint y: 190, distance: 30.5
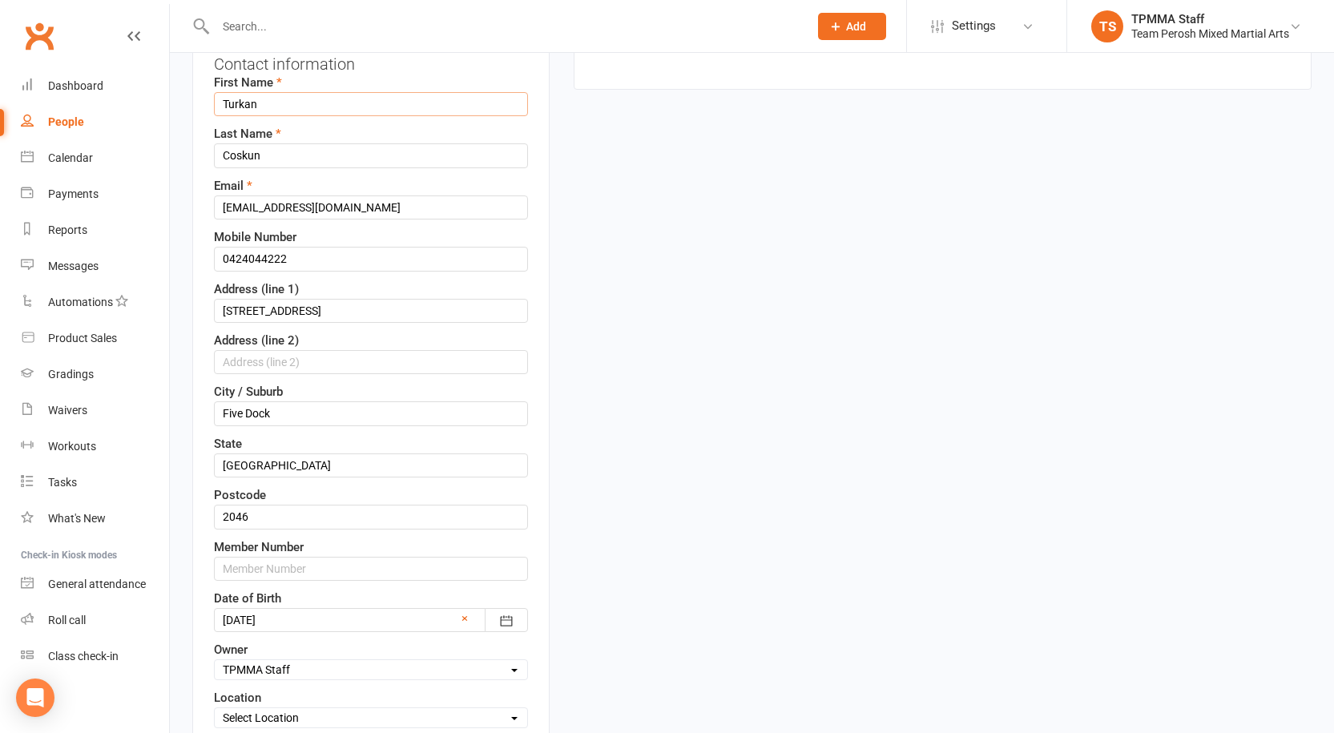
scroll to position [316, 0]
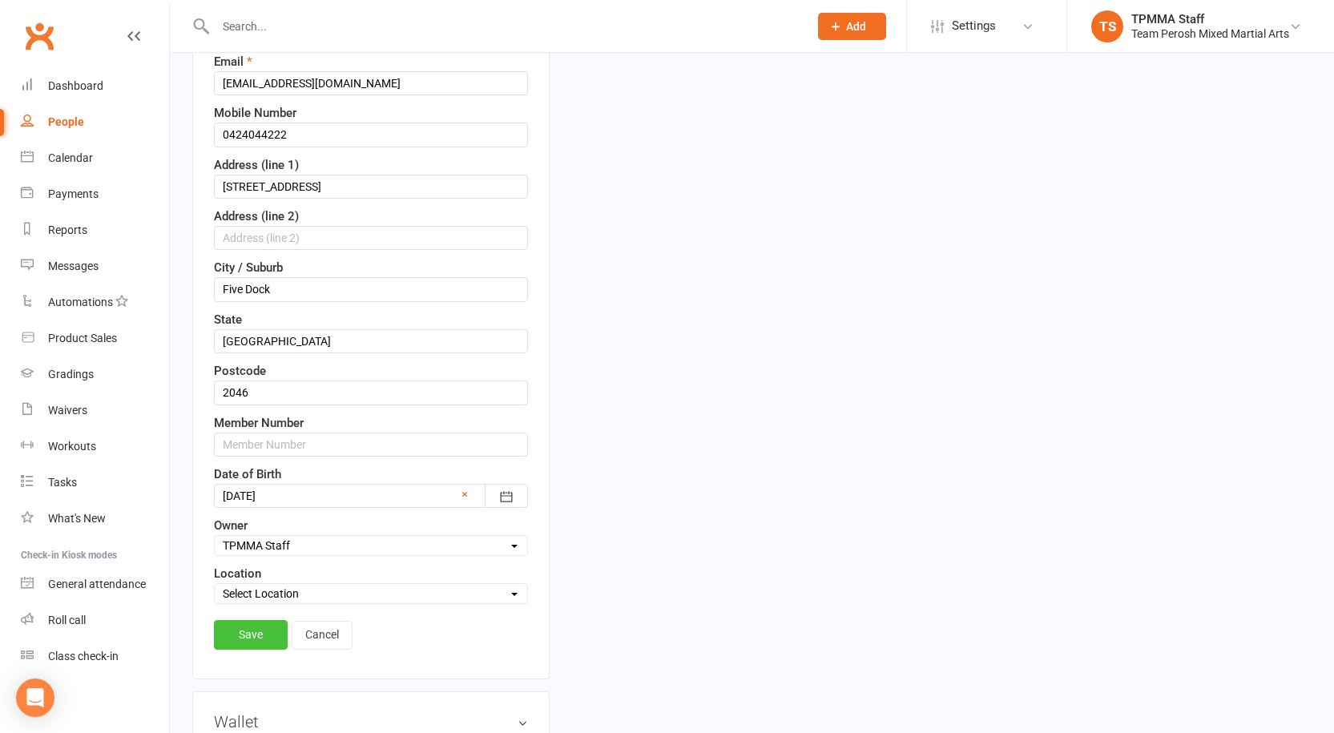
type input "Turkan"
click at [243, 638] on link "Save" at bounding box center [251, 634] width 74 height 29
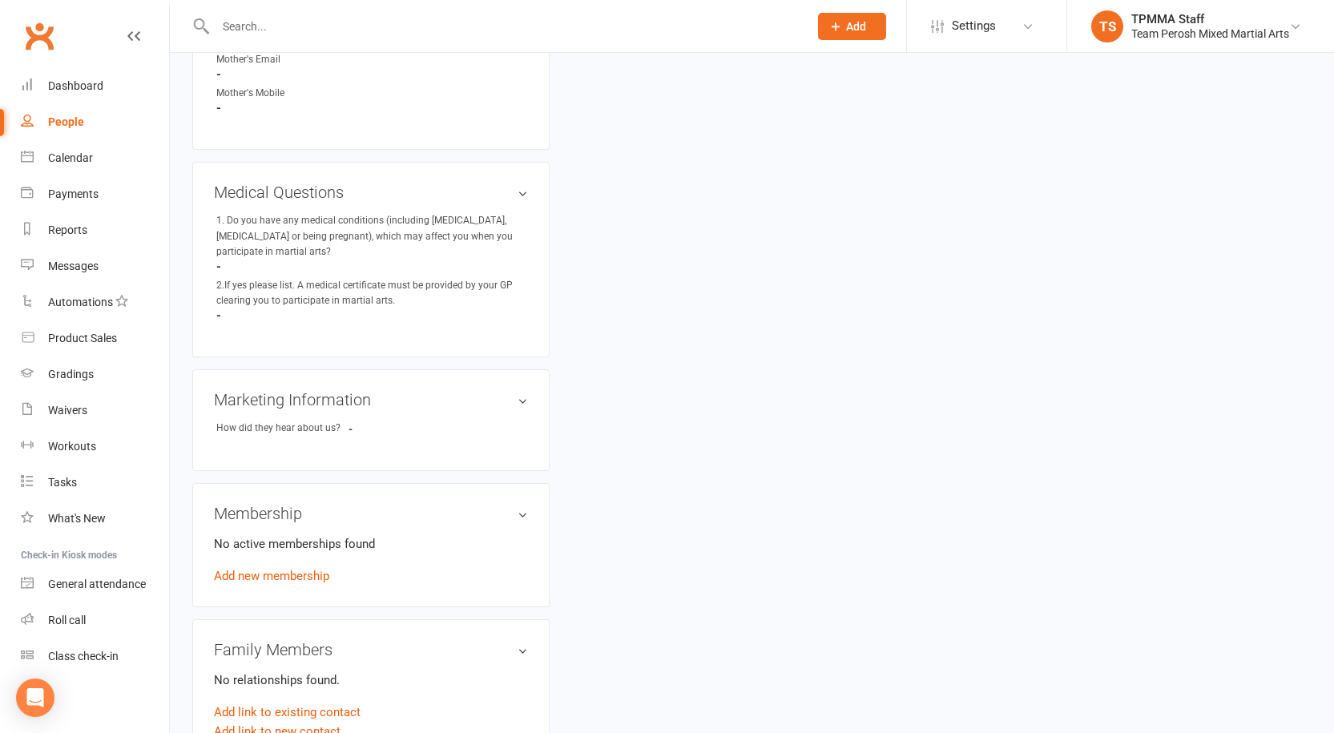
scroll to position [962, 0]
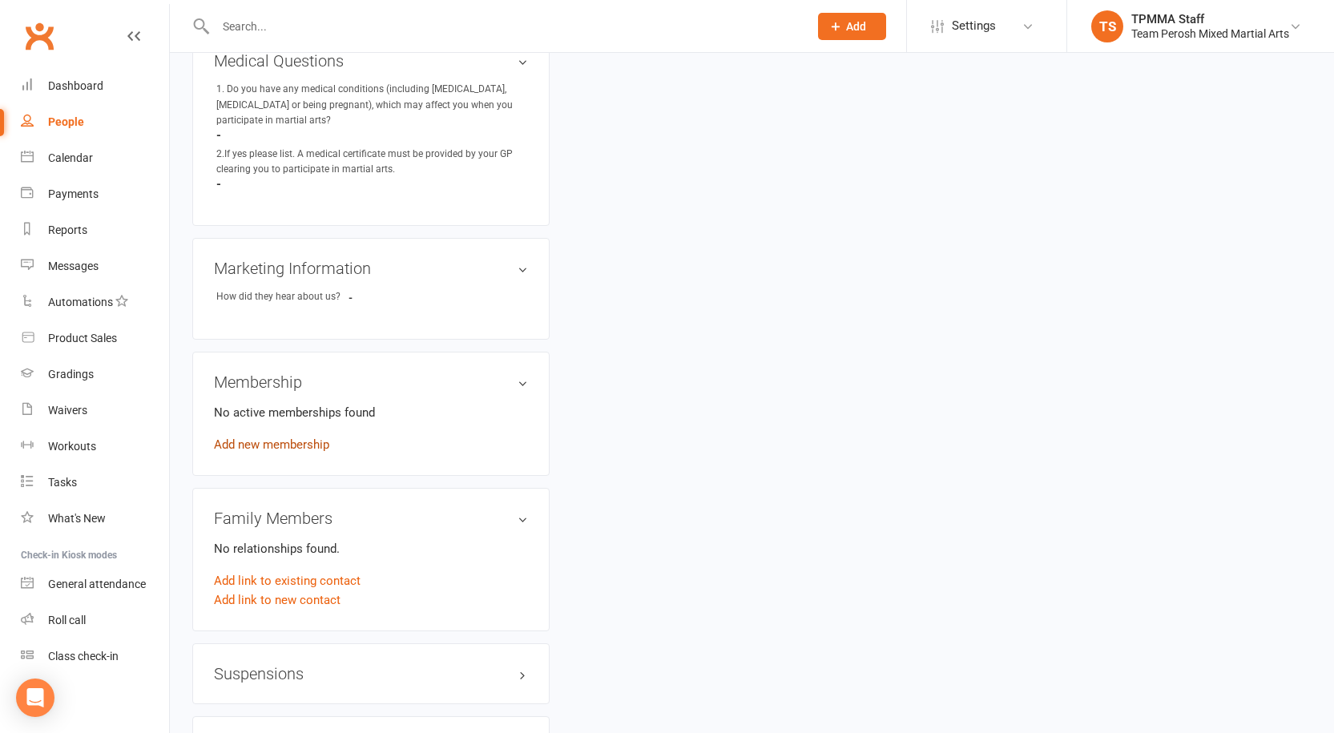
click at [269, 438] on link "Add new membership" at bounding box center [271, 445] width 115 height 14
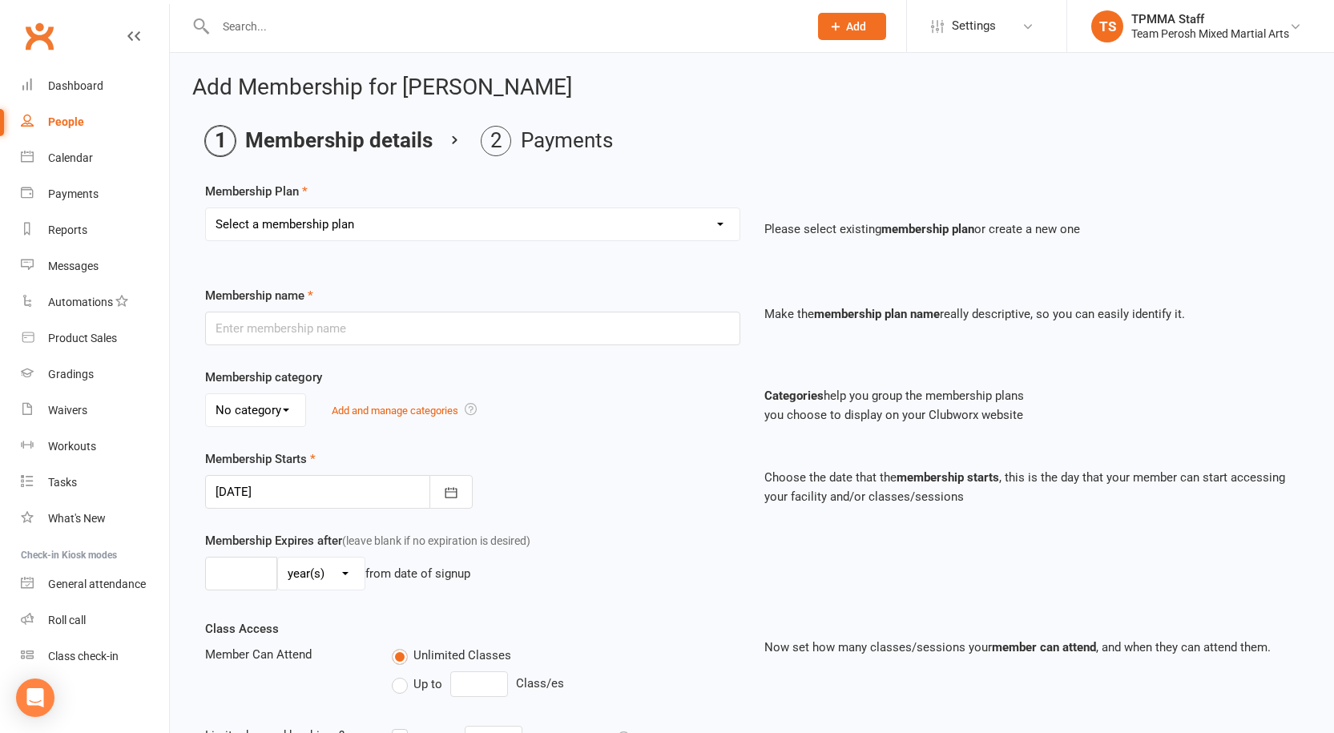
click at [432, 224] on select "Select a membership plan Create new Membership Plan 2008-DD-1S 2008-DD-2S 2008-…" at bounding box center [473, 224] width 534 height 32
select select "9"
click at [206, 208] on select "Select a membership plan Create new Membership Plan 2008-DD-1S 2008-DD-2S 2008-…" at bounding box center [473, 224] width 534 height 32
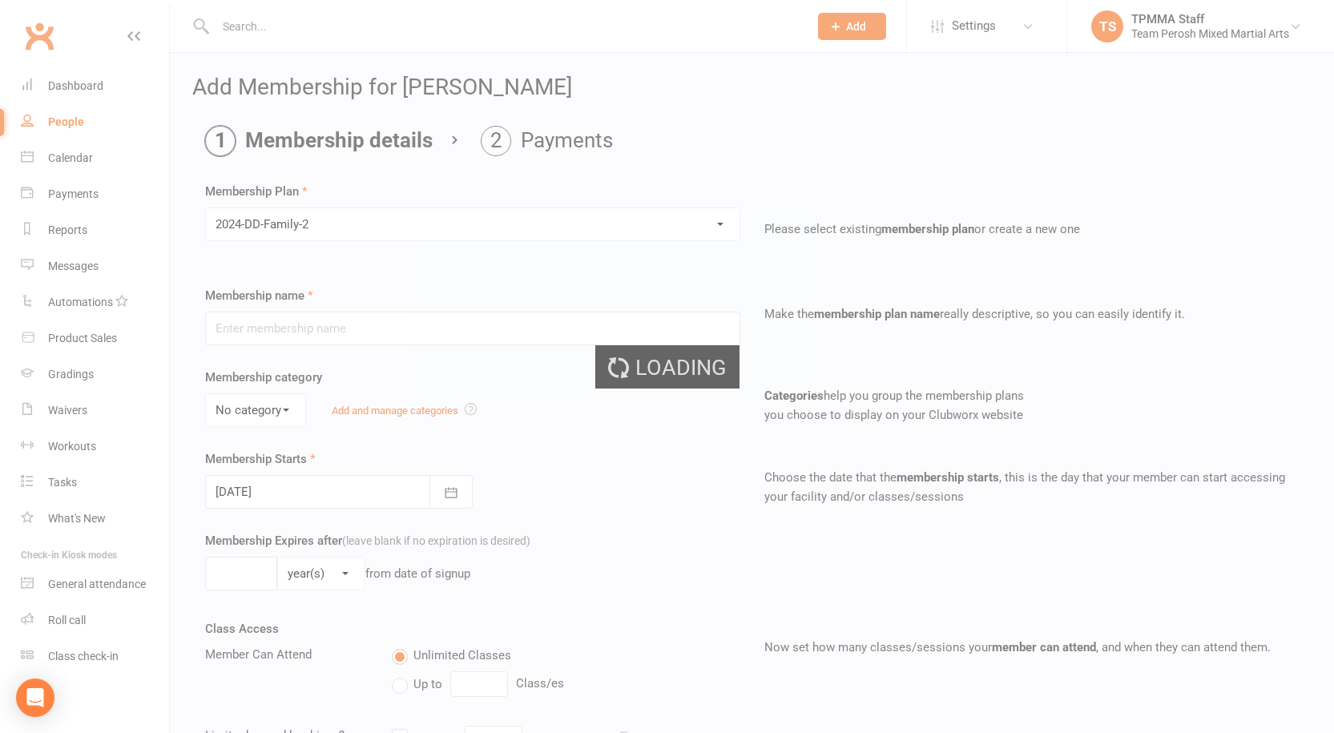
type input "2024-DD-Family-2"
select select "0"
type input "0"
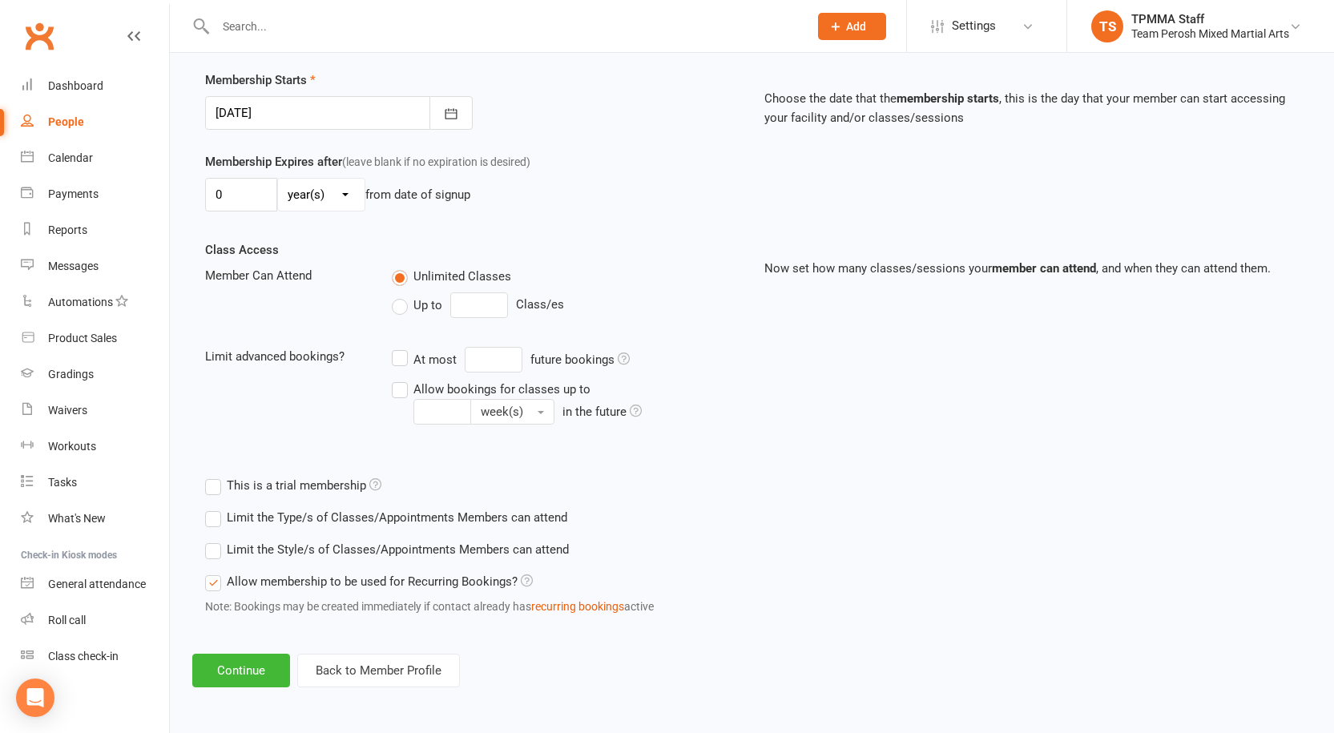
scroll to position [380, 0]
click at [216, 556] on label "Limit the Style/s of Classes/Appointments Members can attend" at bounding box center [387, 549] width 364 height 19
click at [216, 540] on input "Limit the Style/s of Classes/Appointments Members can attend" at bounding box center [210, 540] width 10 height 0
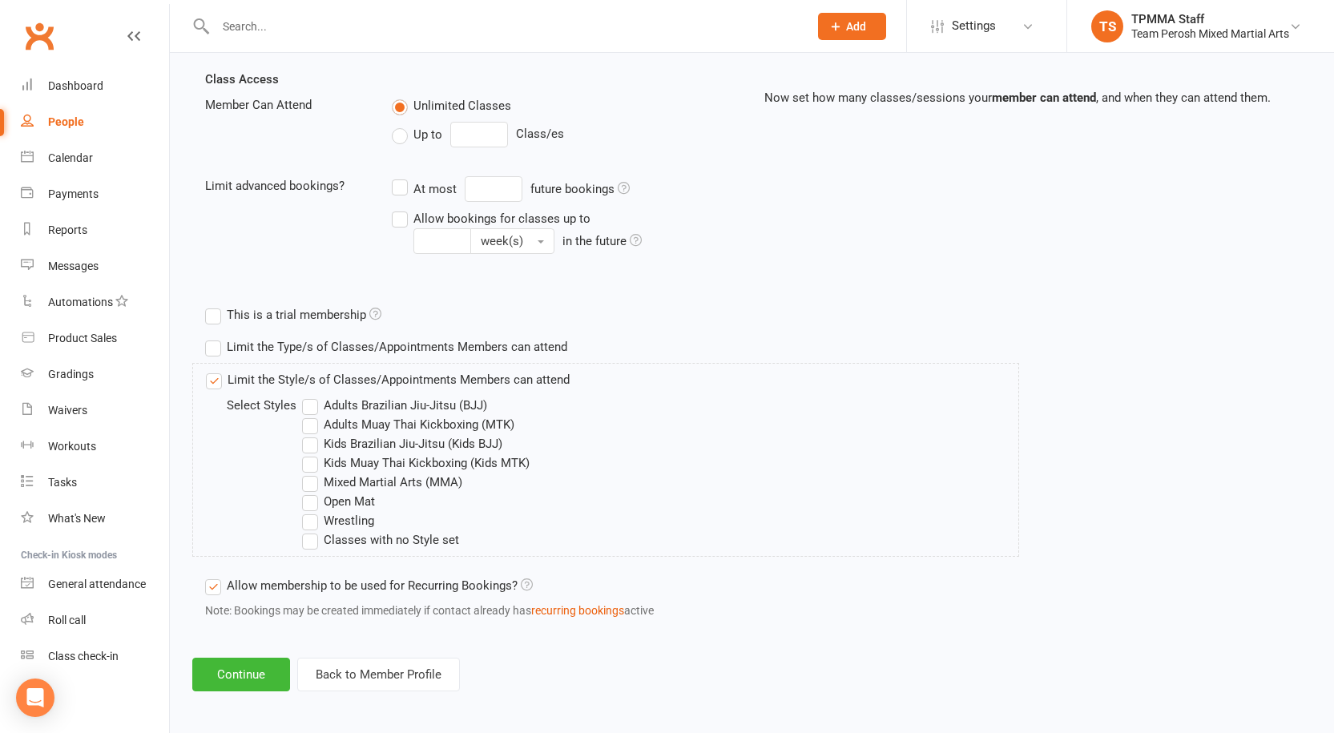
scroll to position [555, 0]
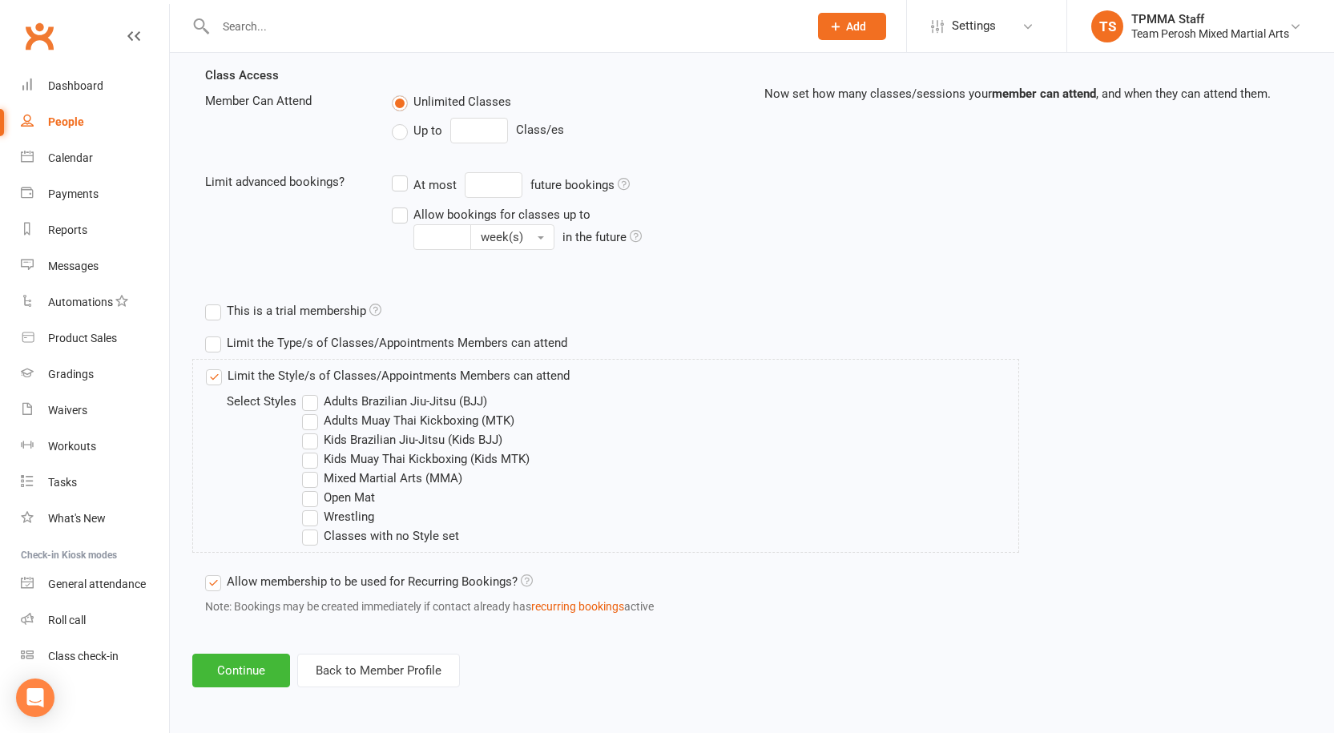
click at [310, 392] on label "Adults Brazilian Jiu-Jitsu (BJJ)" at bounding box center [394, 401] width 185 height 19
click at [310, 392] on input "Adults Brazilian Jiu-Jitsu (BJJ)" at bounding box center [307, 392] width 10 height 0
drag, startPoint x: 313, startPoint y: 426, endPoint x: 314, endPoint y: 449, distance: 23.3
click at [313, 426] on label "Adults Muay Thai Kickboxing (MTK)" at bounding box center [408, 420] width 212 height 19
click at [313, 411] on input "Adults Muay Thai Kickboxing (MTK)" at bounding box center [307, 411] width 10 height 0
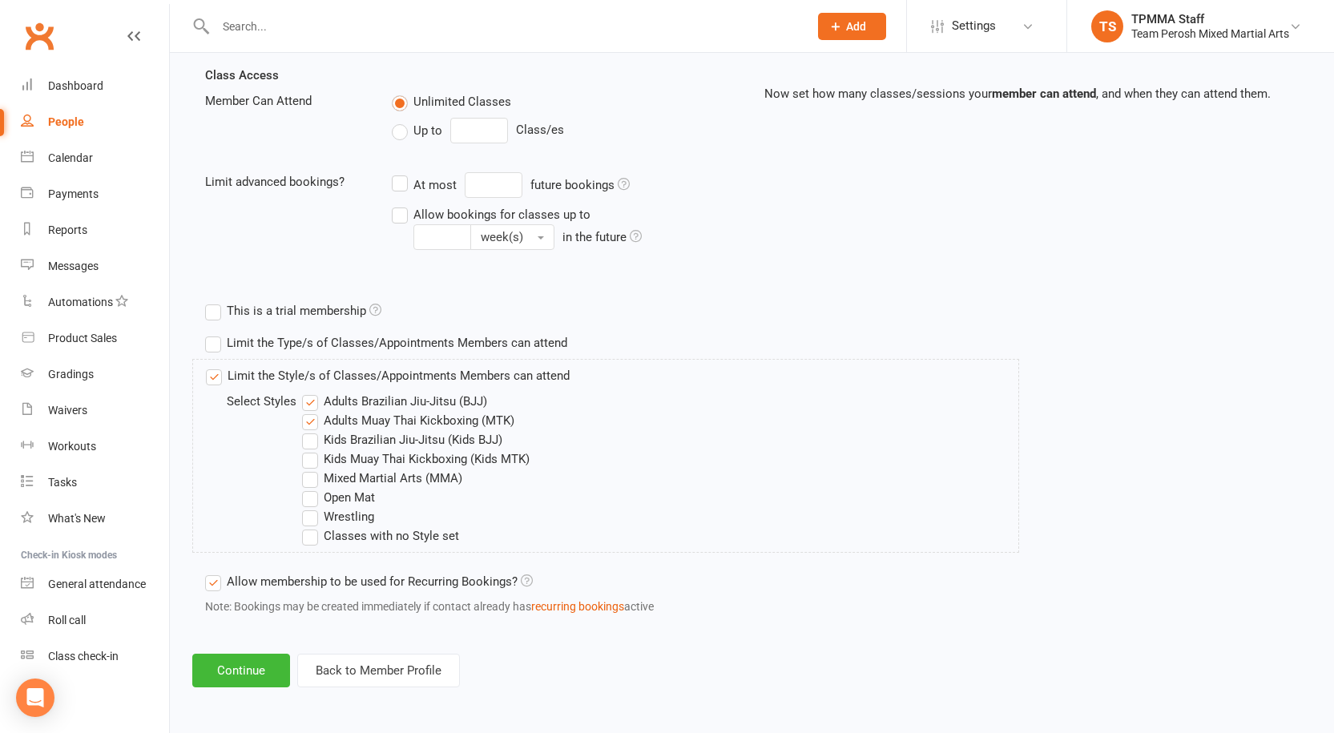
click at [315, 472] on label "Mixed Martial Arts (MMA)" at bounding box center [382, 478] width 160 height 19
click at [313, 469] on input "Mixed Martial Arts (MMA)" at bounding box center [307, 469] width 10 height 0
click at [313, 490] on label "Open Mat" at bounding box center [338, 497] width 73 height 19
click at [313, 488] on input "Open Mat" at bounding box center [307, 488] width 10 height 0
click at [312, 520] on label "Wrestling" at bounding box center [338, 516] width 72 height 19
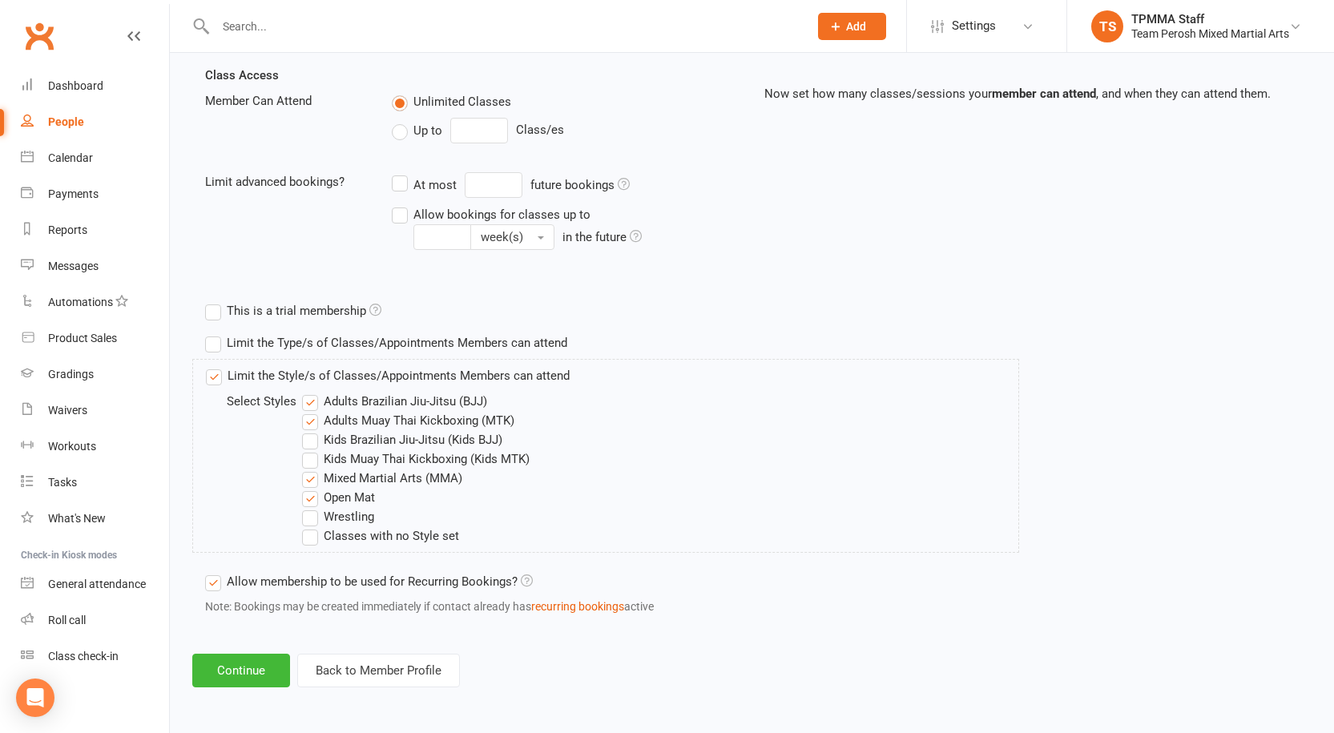
click at [312, 507] on input "Wrestling" at bounding box center [307, 507] width 10 height 0
click at [256, 674] on button "Continue" at bounding box center [241, 671] width 98 height 34
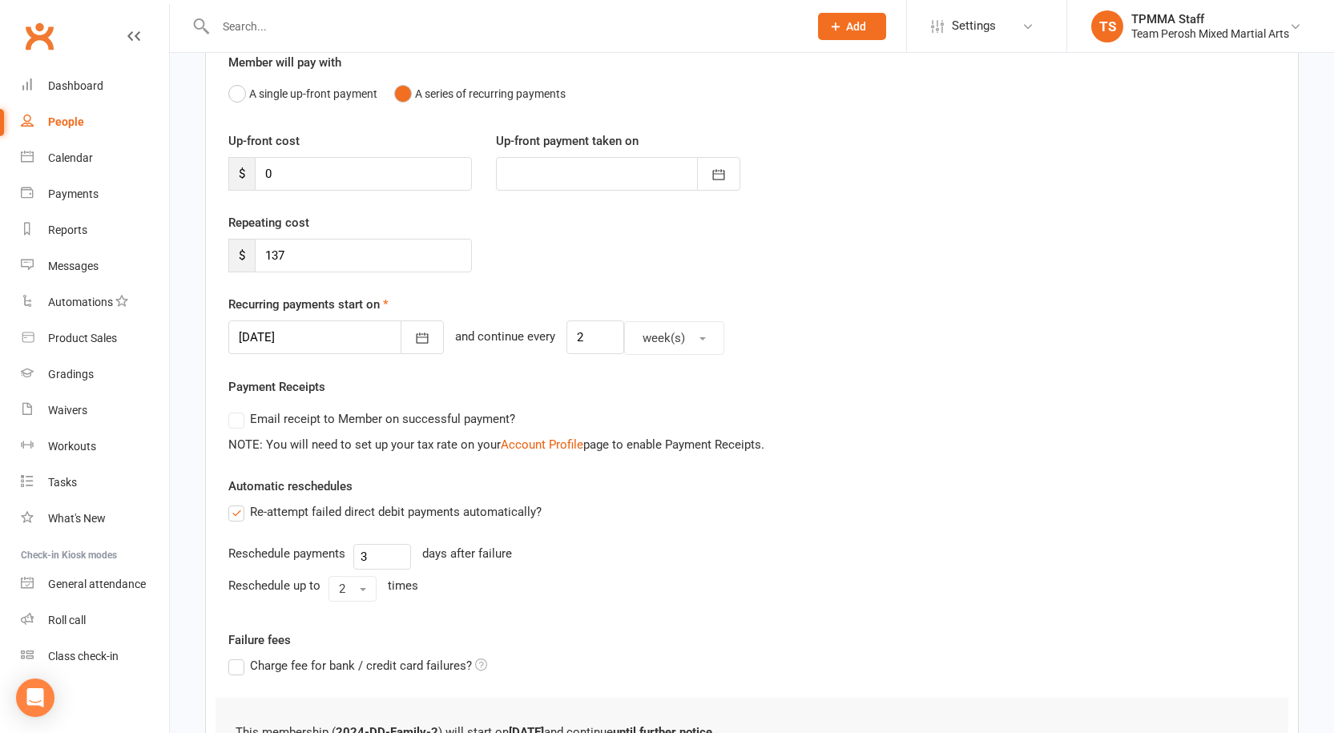
scroll to position [160, 0]
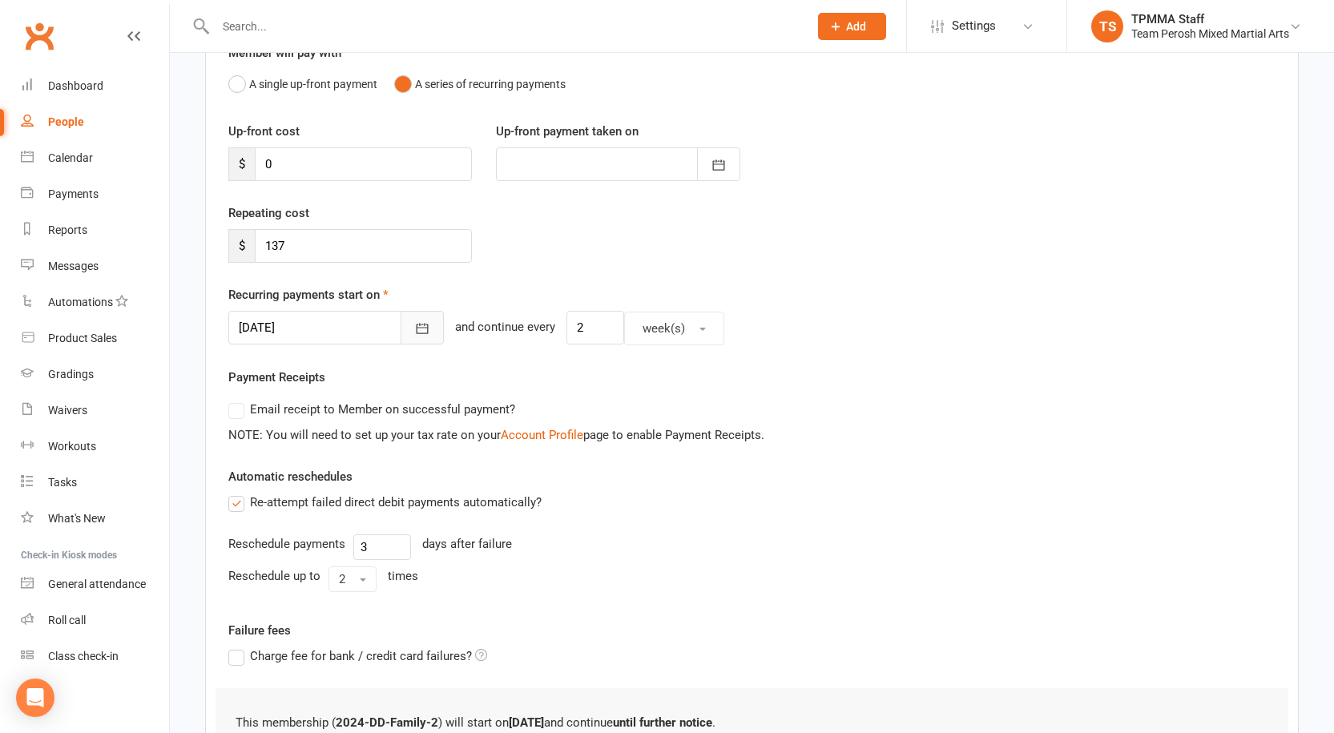
click at [401, 338] on button "button" at bounding box center [422, 328] width 43 height 34
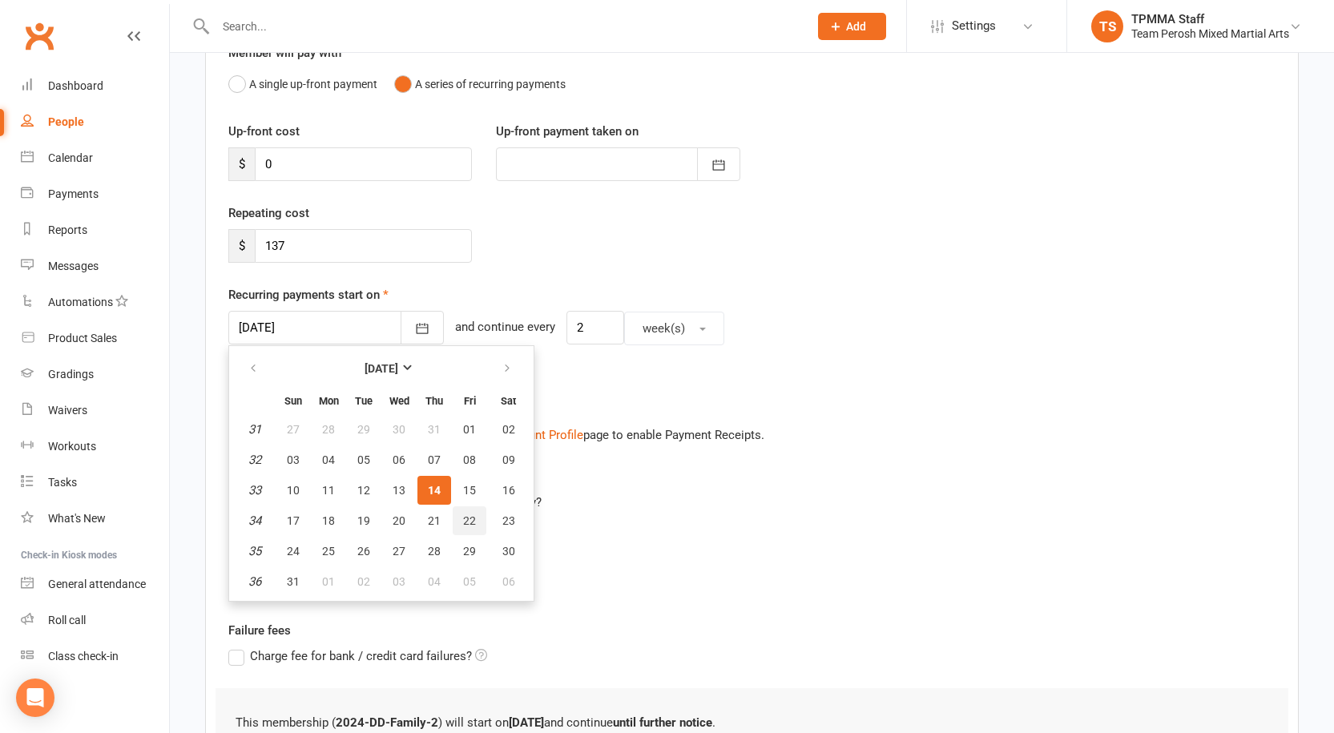
click at [467, 518] on span "22" at bounding box center [469, 520] width 13 height 13
type input "22 Aug 2025"
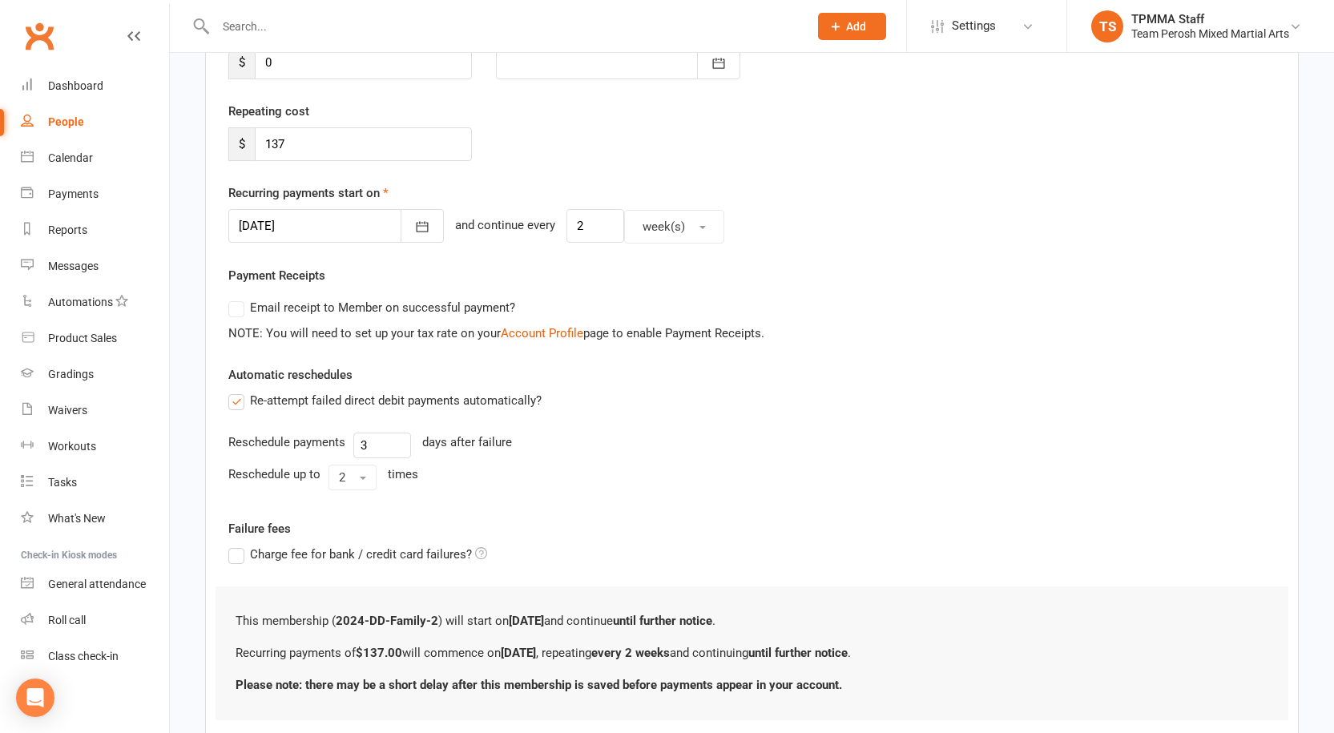
scroll to position [368, 0]
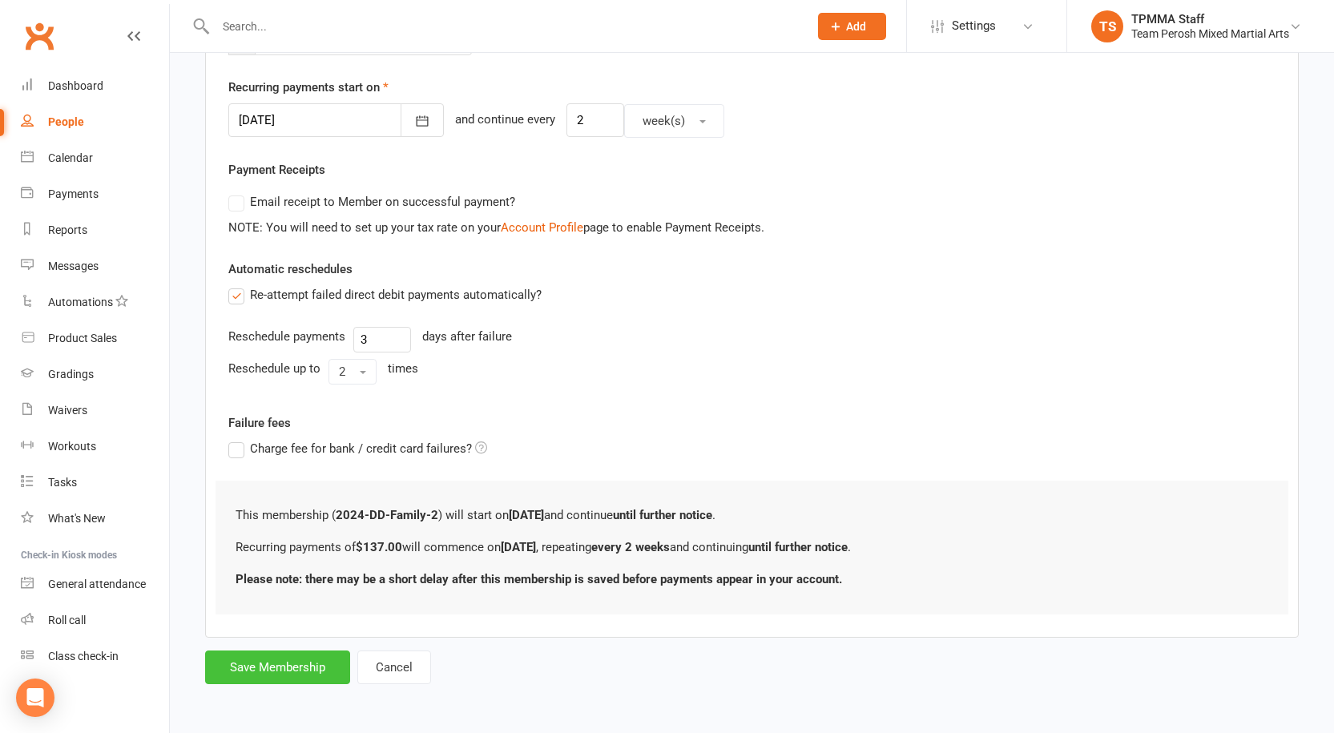
click at [312, 676] on button "Save Membership" at bounding box center [277, 668] width 145 height 34
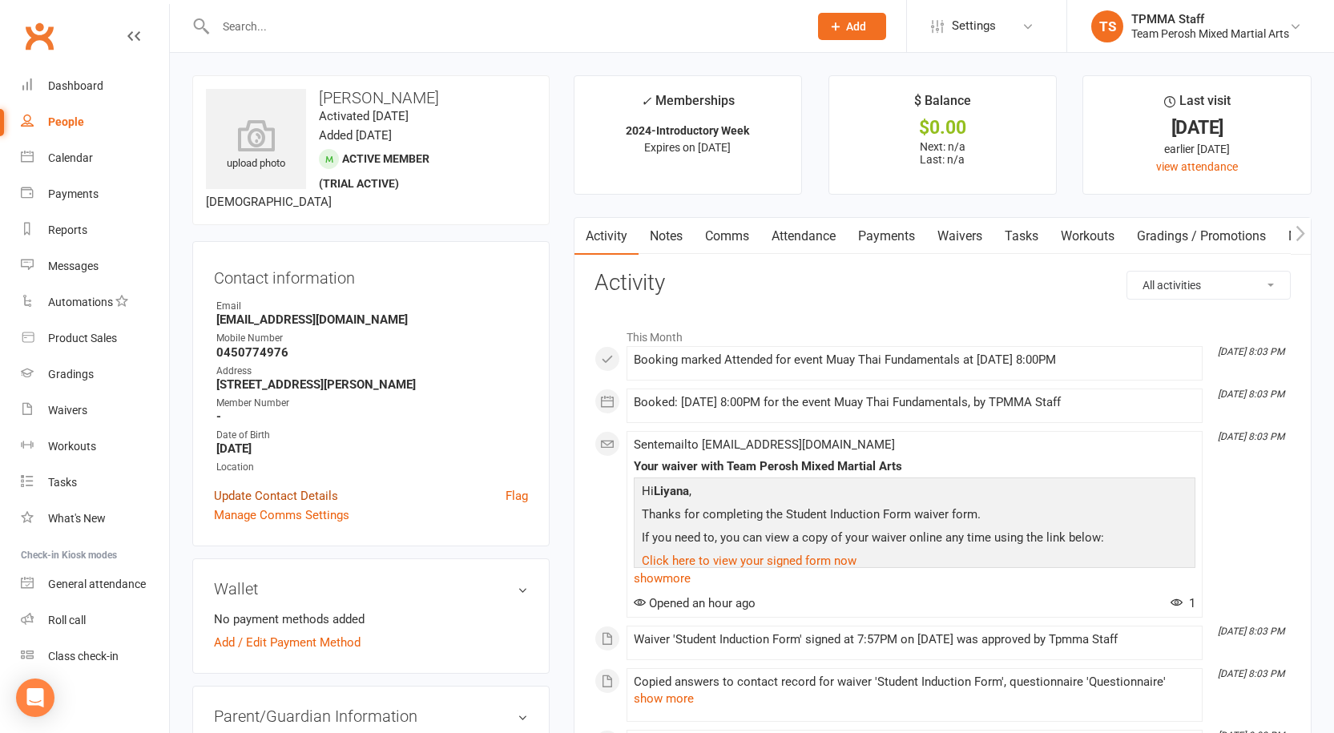
click at [311, 496] on link "Update Contact Details" at bounding box center [276, 495] width 124 height 19
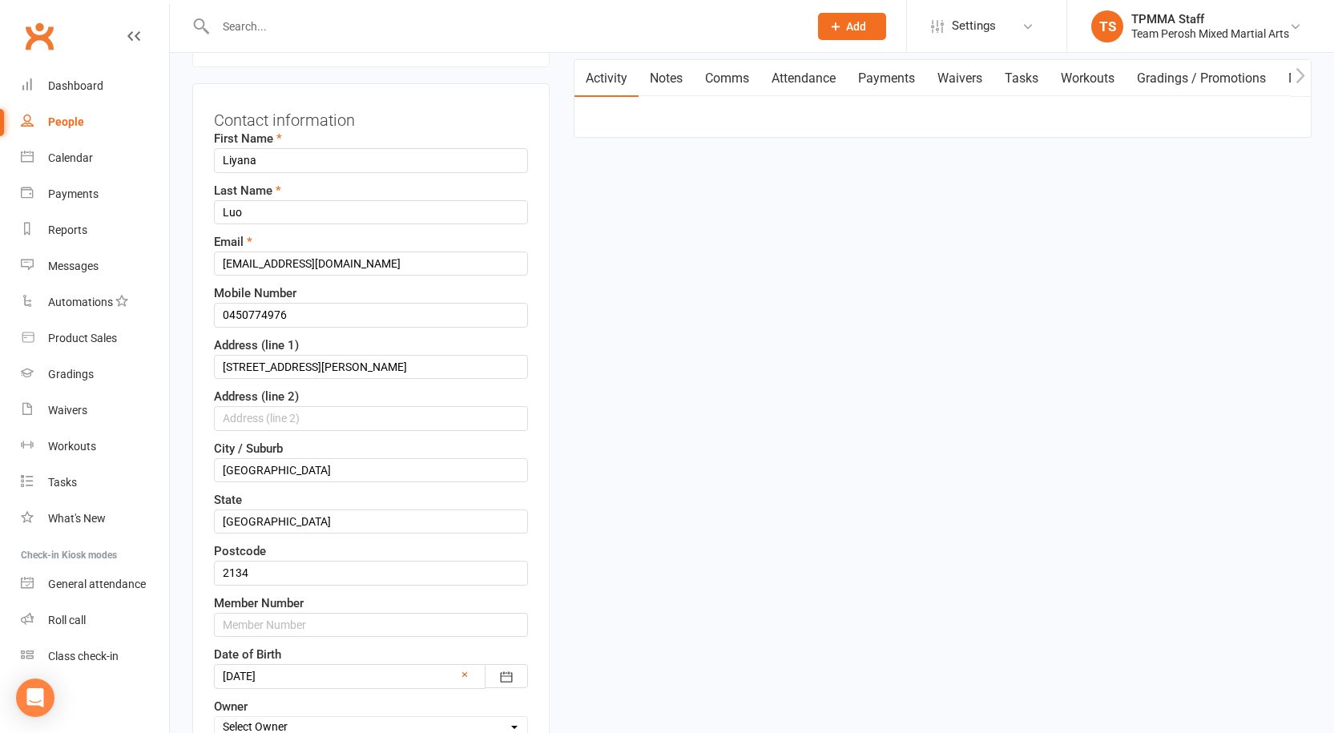
scroll to position [236, 0]
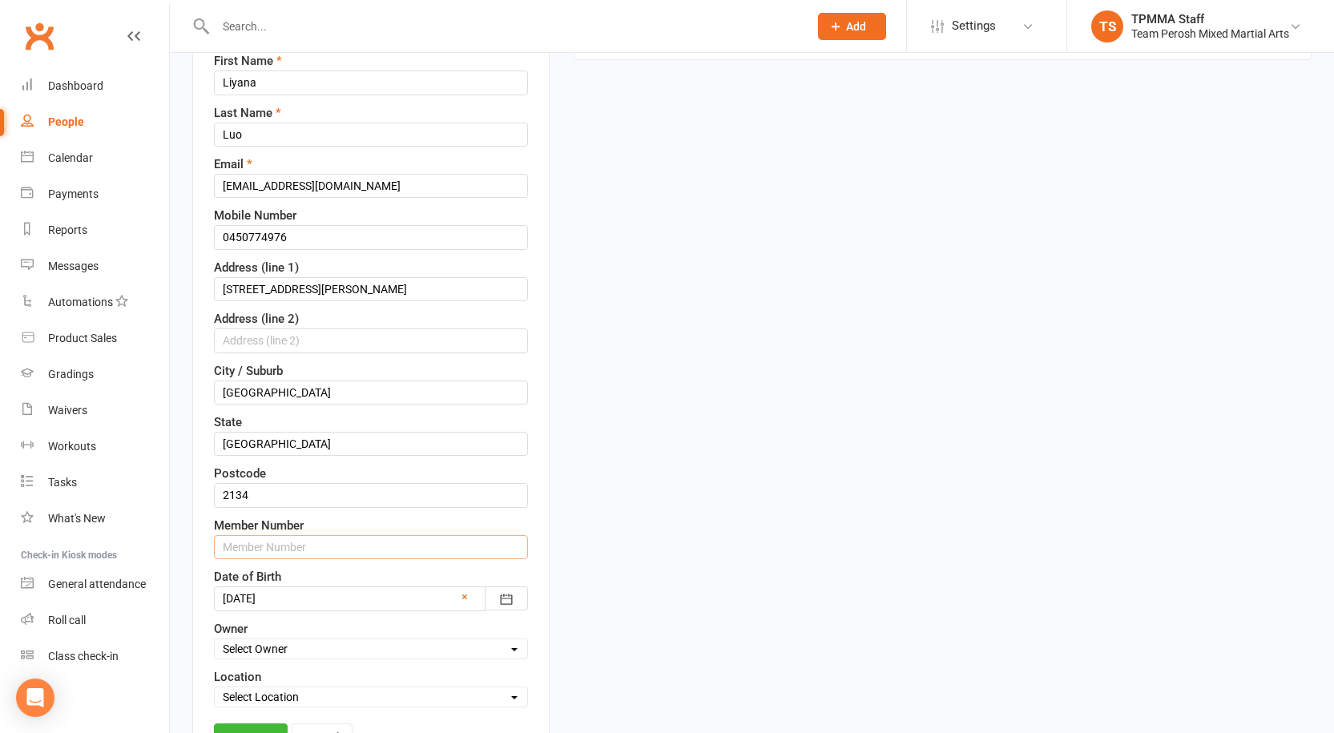
click at [264, 543] on input "text" at bounding box center [371, 547] width 314 height 24
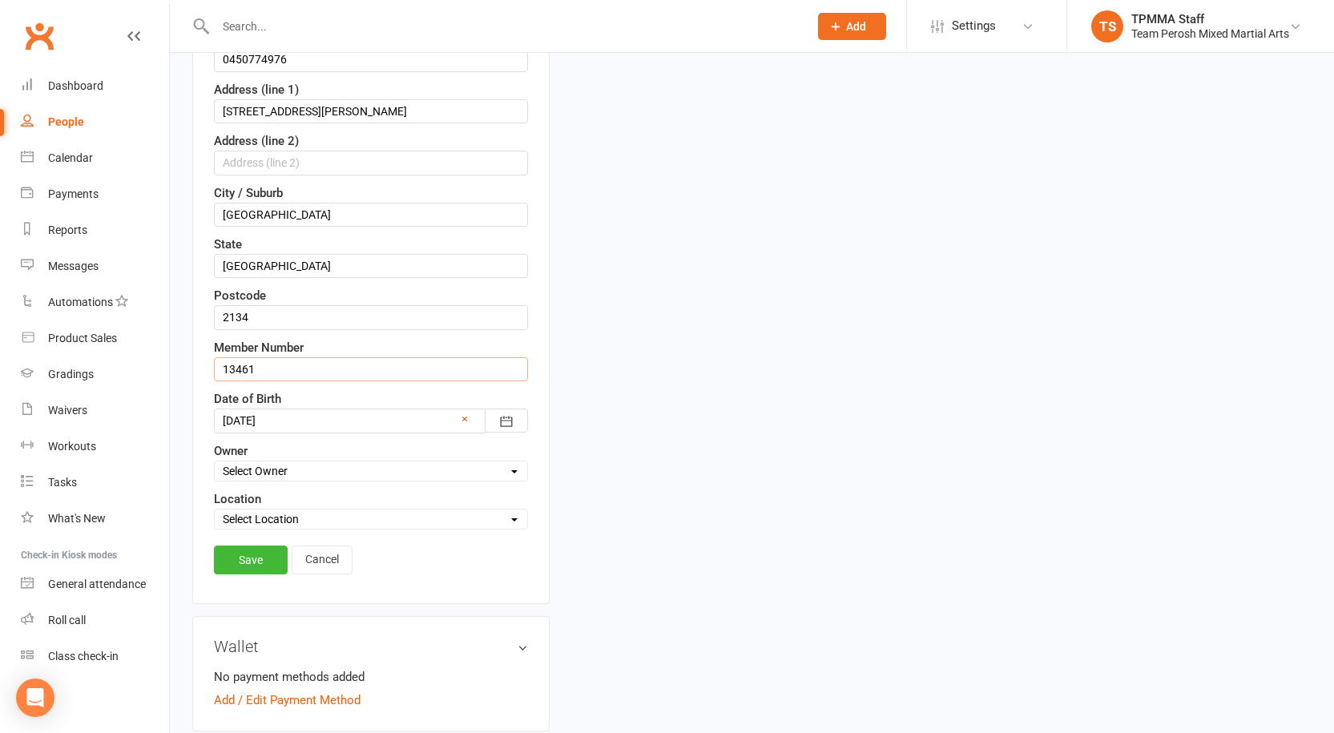
scroll to position [556, 0]
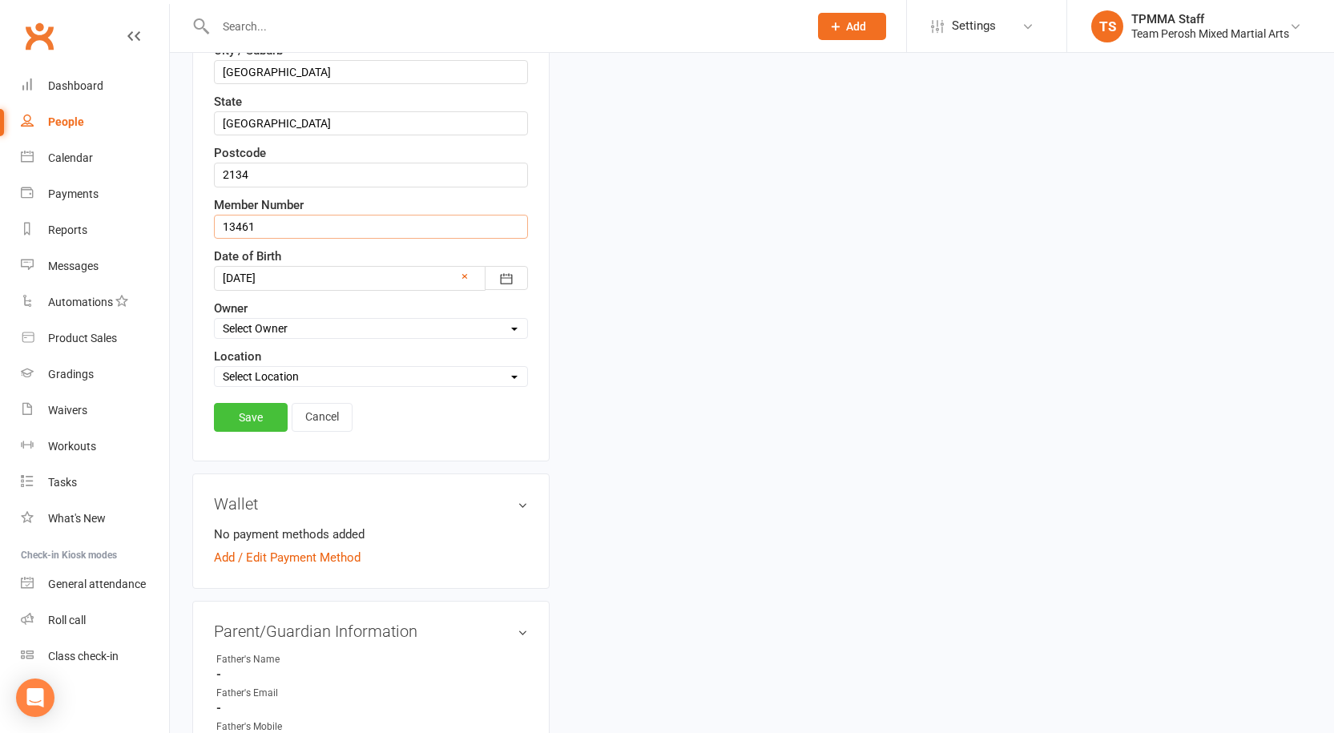
type input "13461"
click at [245, 417] on link "Save" at bounding box center [251, 417] width 74 height 29
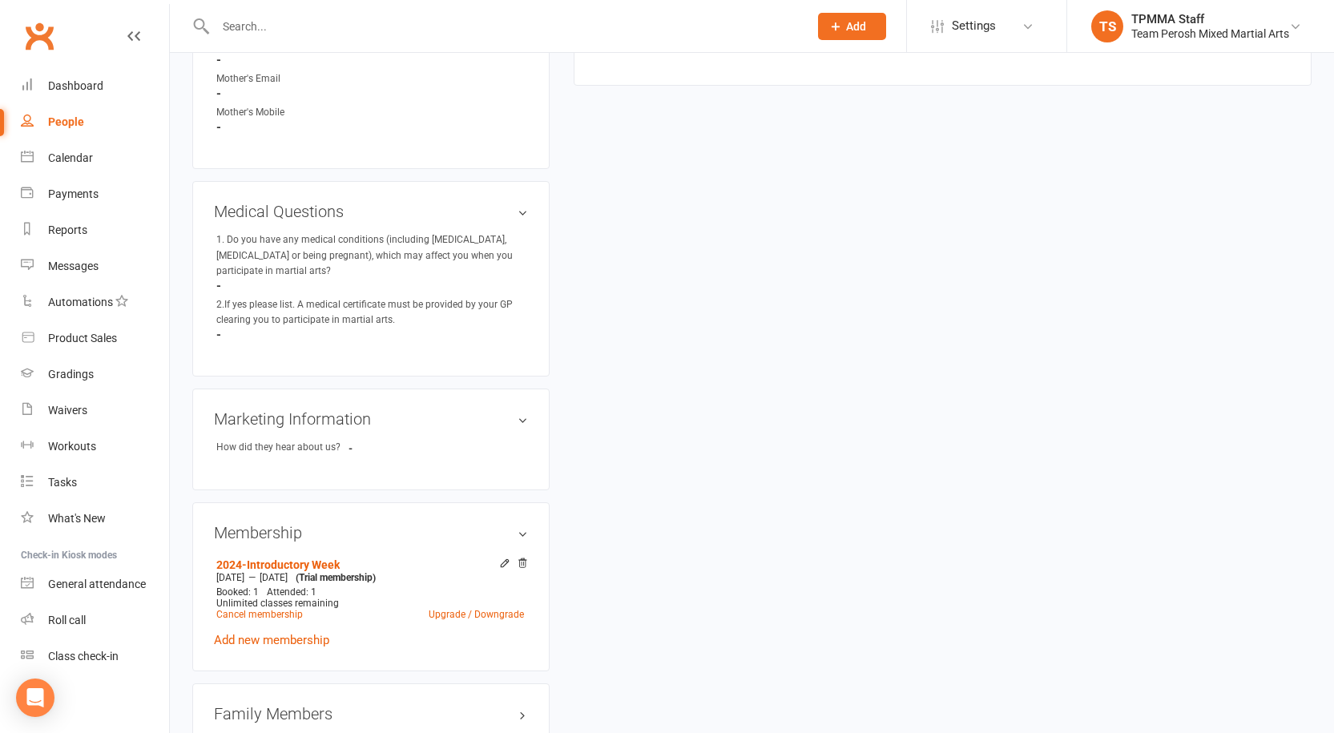
scroll to position [882, 0]
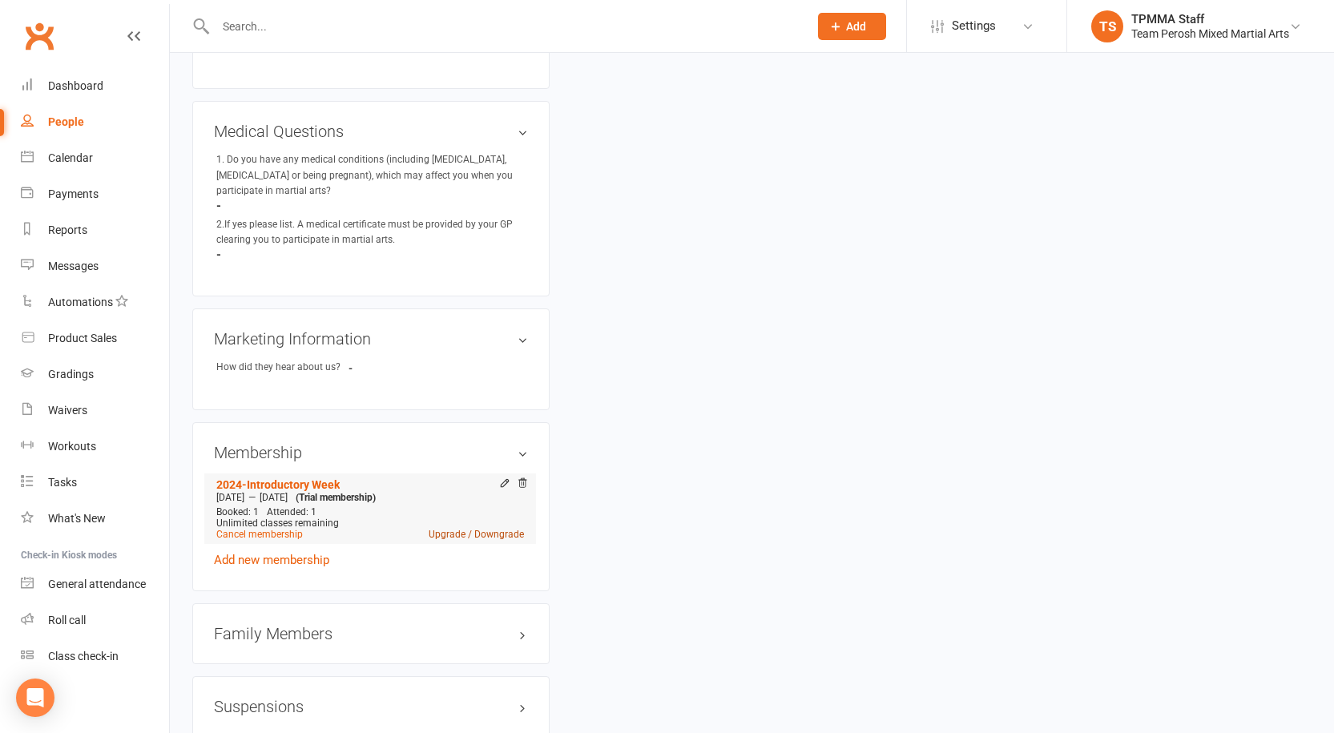
click at [466, 529] on link "Upgrade / Downgrade" at bounding box center [476, 534] width 95 height 11
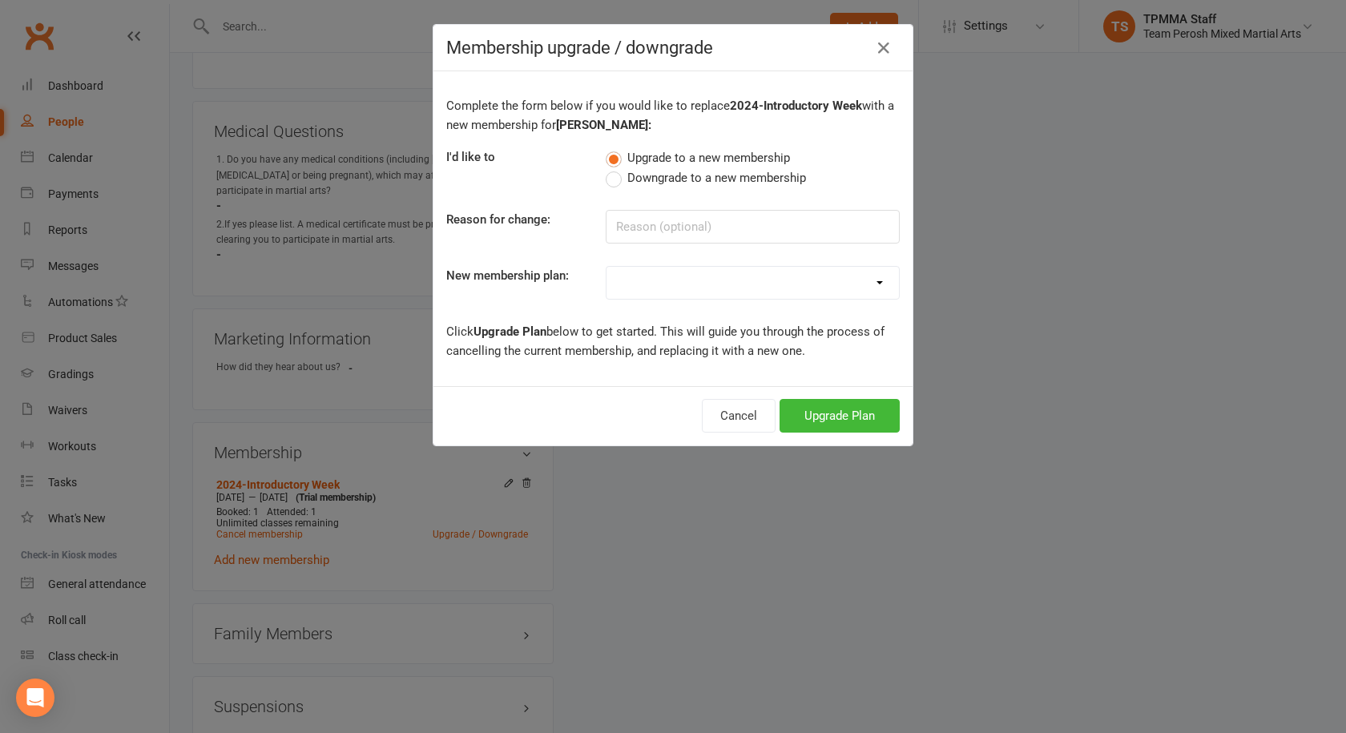
click at [693, 272] on select "2008-DD-1S 2008-DD-2S 2008-UF-1S 2013-DD-Adult-1S 2013-DD-Adult-2S 2024-DD-1S 2…" at bounding box center [753, 283] width 293 height 32
select select "5"
click at [607, 267] on select "2008-DD-1S 2008-DD-2S 2008-UF-1S 2013-DD-Adult-1S 2013-DD-Adult-2S 2024-DD-1S 2…" at bounding box center [753, 283] width 293 height 32
click at [815, 417] on button "Upgrade Plan" at bounding box center [840, 416] width 120 height 34
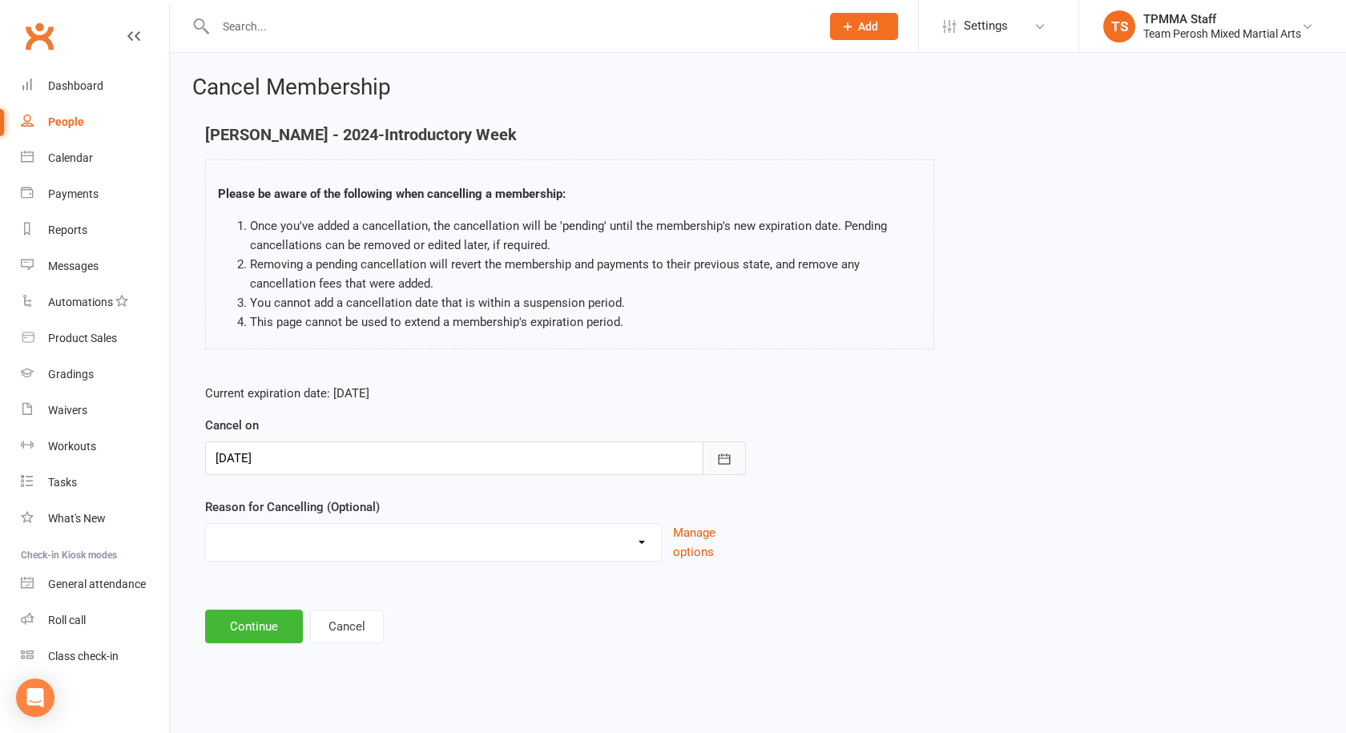
click at [718, 453] on icon "button" at bounding box center [724, 459] width 16 height 16
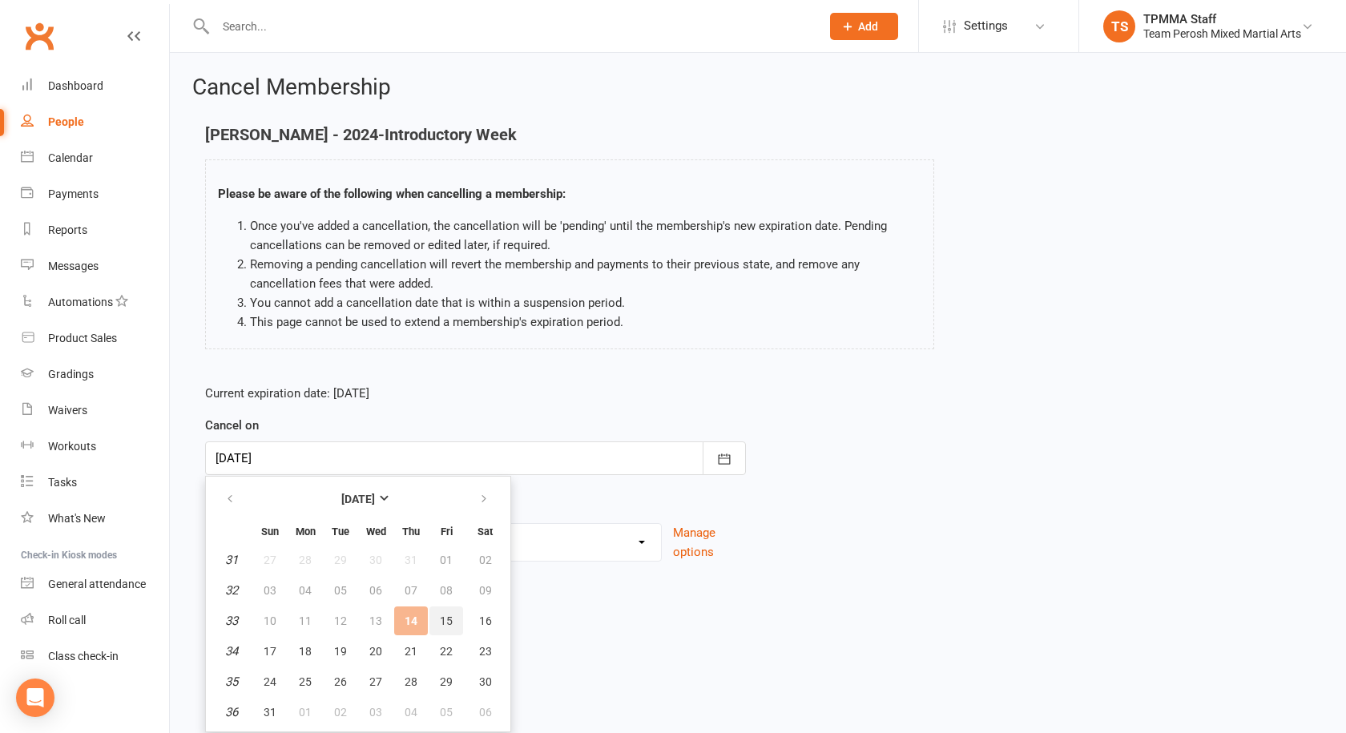
click at [445, 620] on span "15" at bounding box center [446, 621] width 13 height 13
type input "[DATE]"
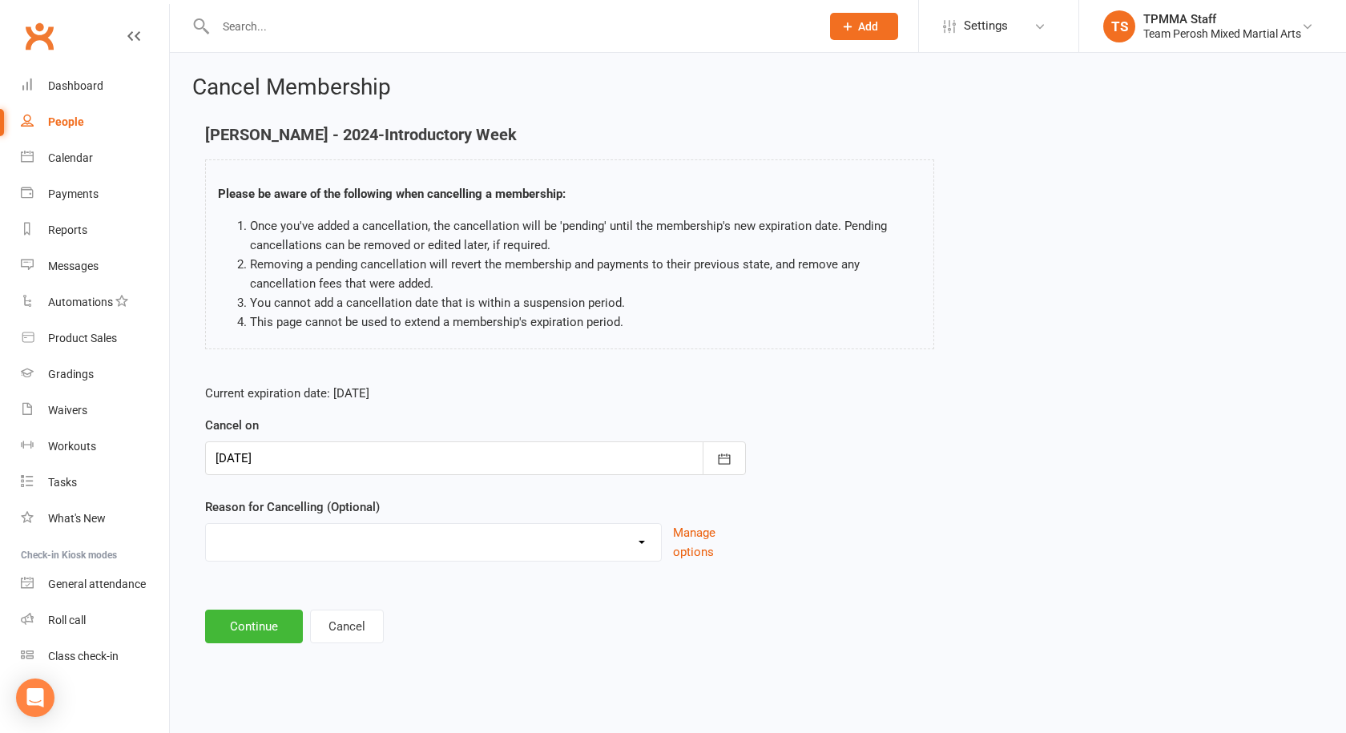
click at [335, 561] on div "Became a member Excessive failed payments Financial Inactive Inactive Casual In…" at bounding box center [433, 542] width 457 height 38
click at [346, 552] on select "Became a member Excessive failed payments Financial Inactive Inactive Casual In…" at bounding box center [433, 540] width 455 height 32
select select "0"
click at [206, 524] on select "Became a member Excessive failed payments Financial Inactive Inactive Casual In…" at bounding box center [433, 540] width 455 height 32
click at [248, 634] on button "Continue" at bounding box center [254, 627] width 98 height 34
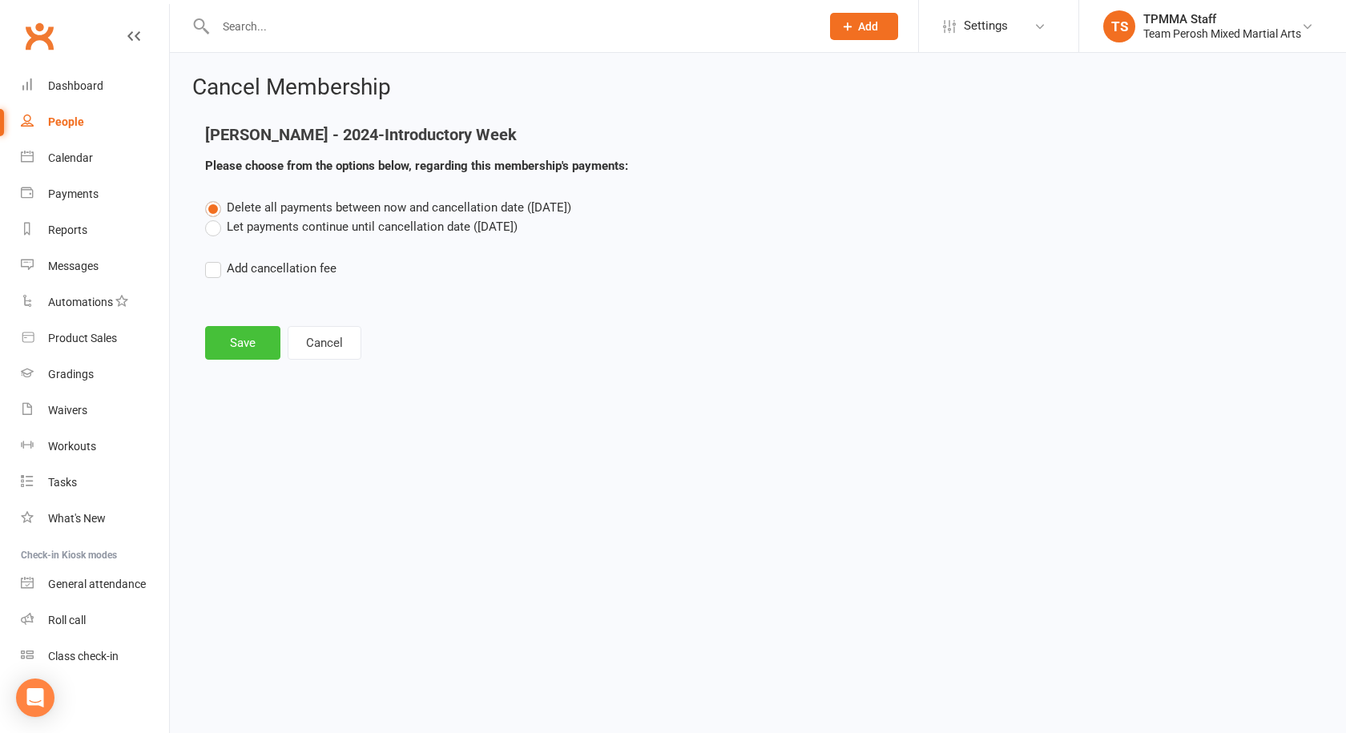
click at [230, 329] on button "Save" at bounding box center [242, 343] width 75 height 34
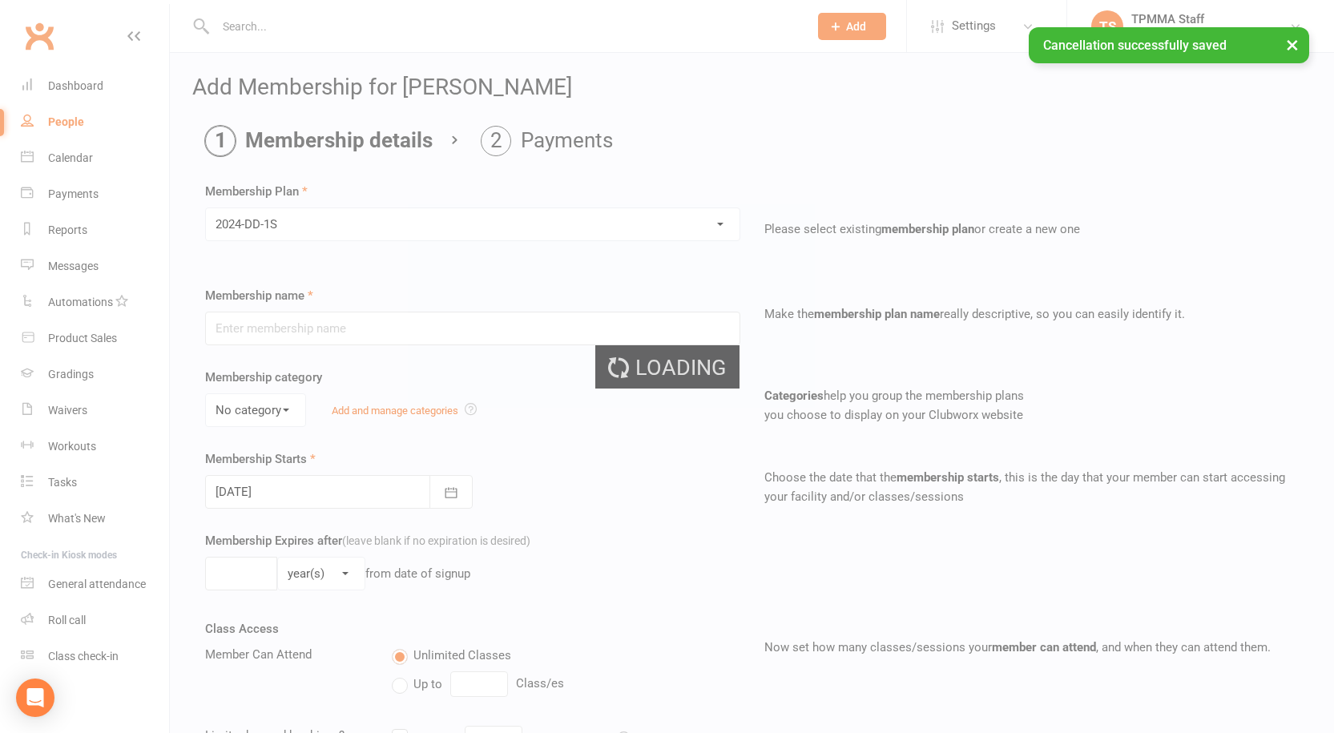
type input "2024-DD-1S"
select select "0"
type input "0"
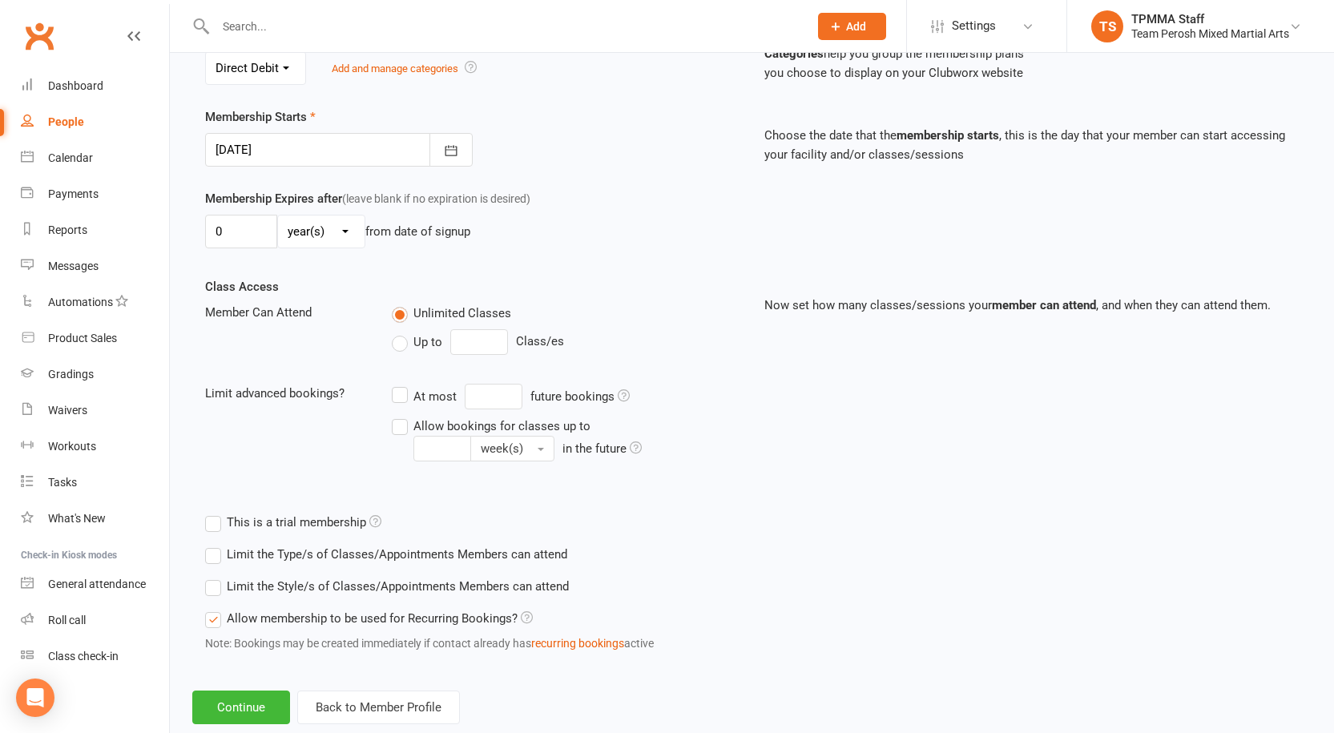
scroll to position [380, 0]
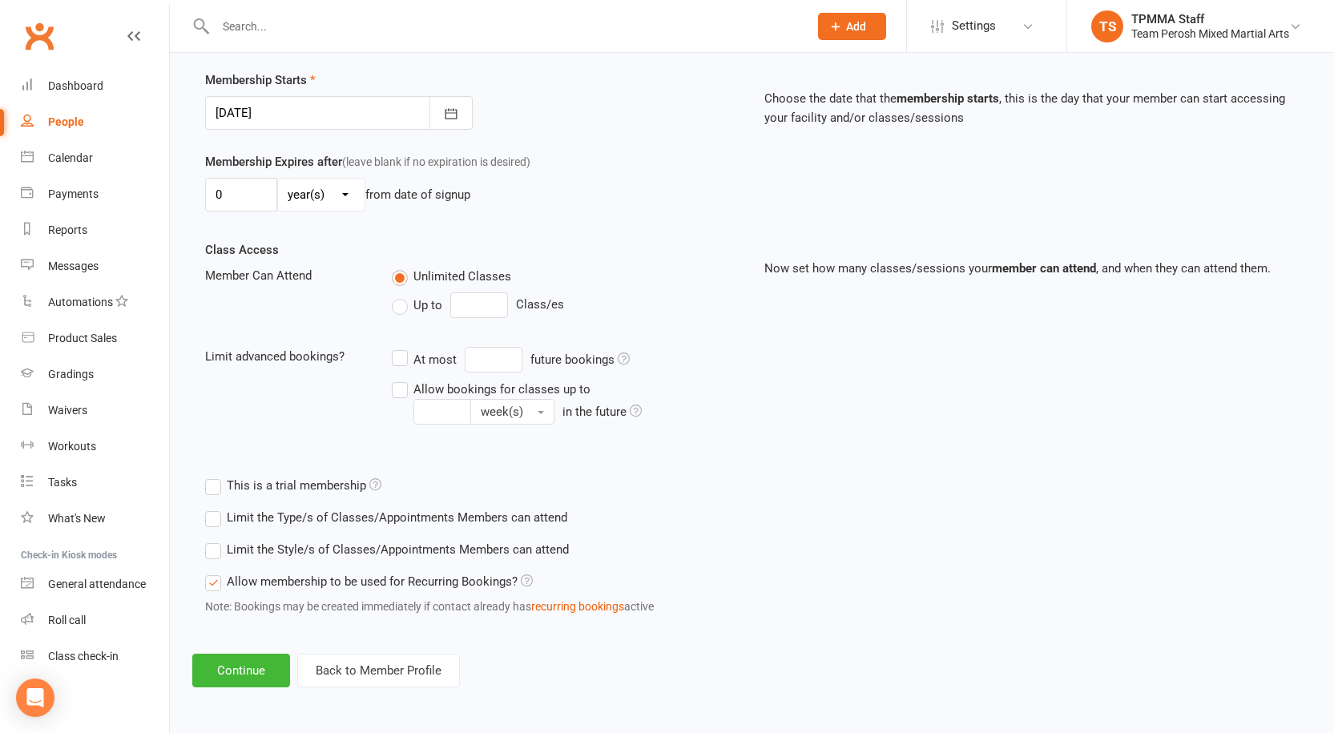
click at [219, 554] on label "Limit the Style/s of Classes/Appointments Members can attend" at bounding box center [387, 549] width 364 height 19
click at [216, 540] on input "Limit the Style/s of Classes/Appointments Members can attend" at bounding box center [210, 540] width 10 height 0
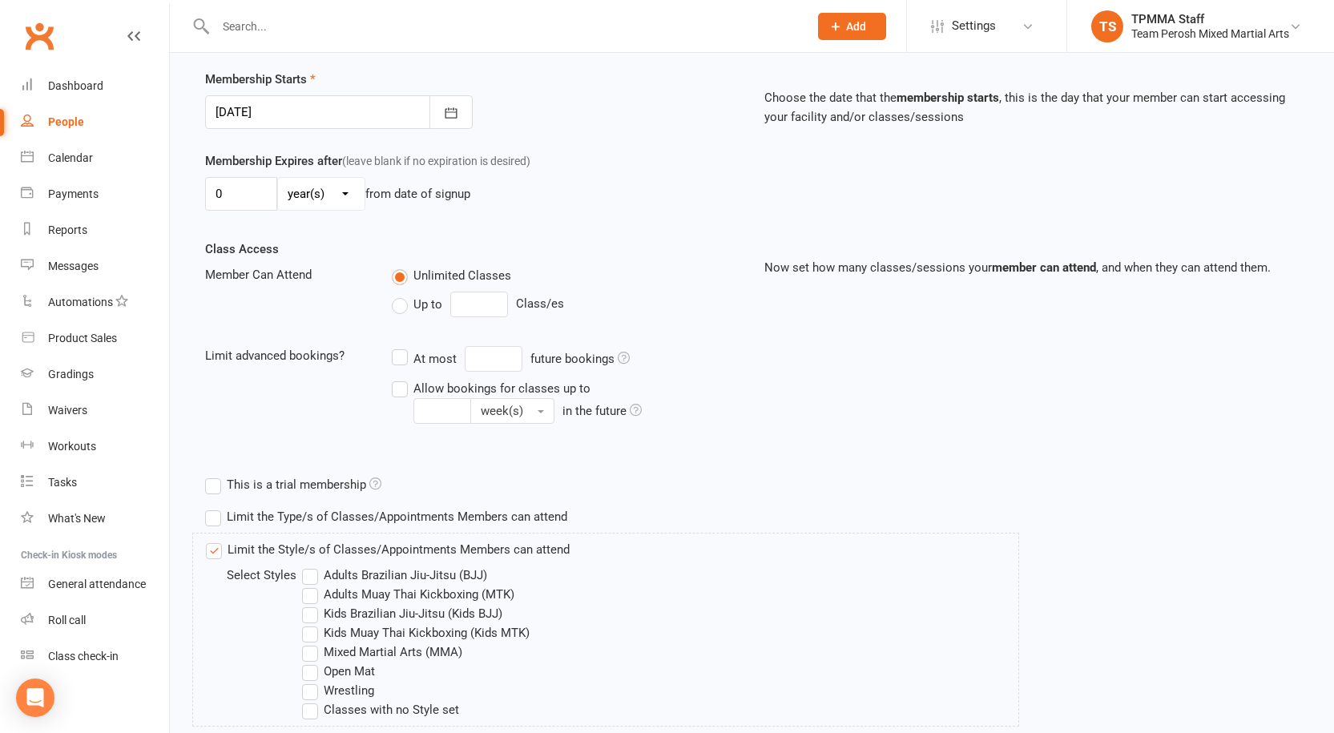
click at [317, 591] on label "Adults Muay Thai Kickboxing (MTK)" at bounding box center [408, 594] width 212 height 19
click at [313, 585] on input "Adults Muay Thai Kickboxing (MTK)" at bounding box center [307, 585] width 10 height 0
click at [313, 667] on label "Open Mat" at bounding box center [338, 671] width 73 height 19
click at [313, 662] on input "Open Mat" at bounding box center [307, 662] width 10 height 0
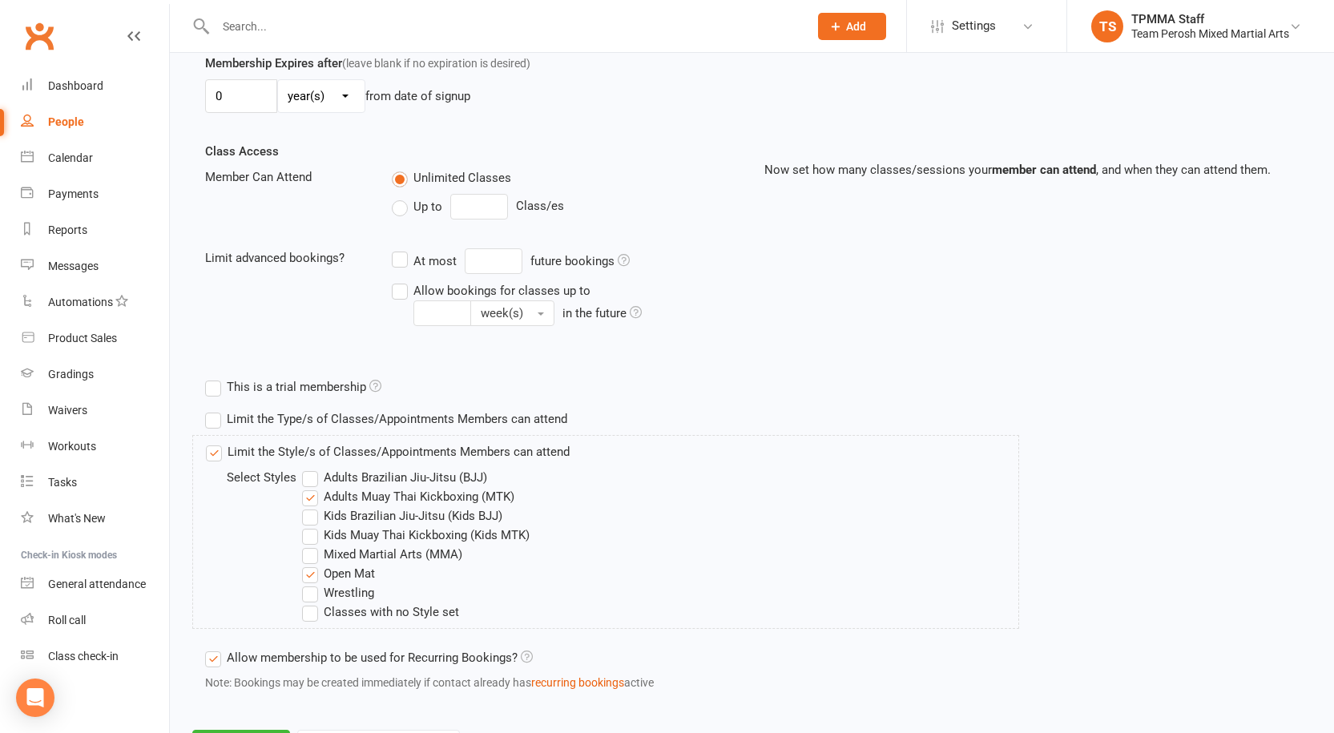
scroll to position [555, 0]
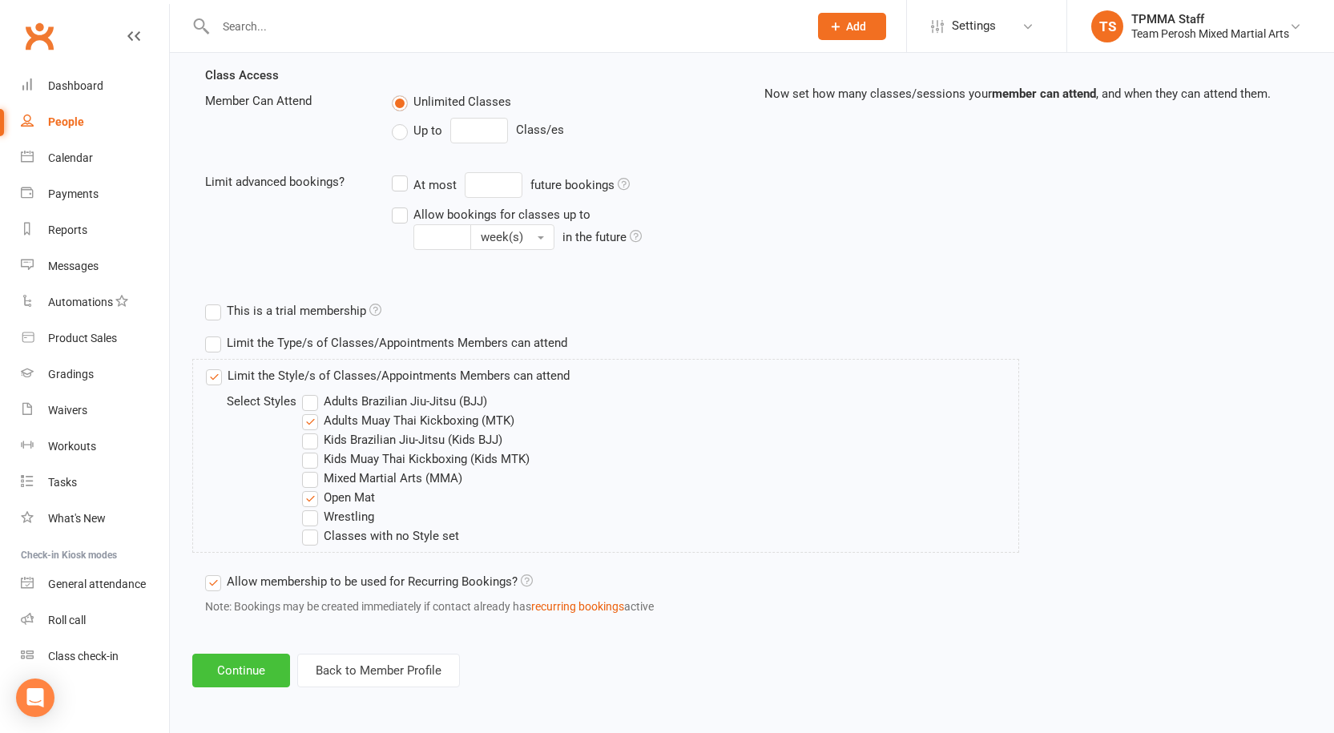
click at [244, 668] on button "Continue" at bounding box center [241, 671] width 98 height 34
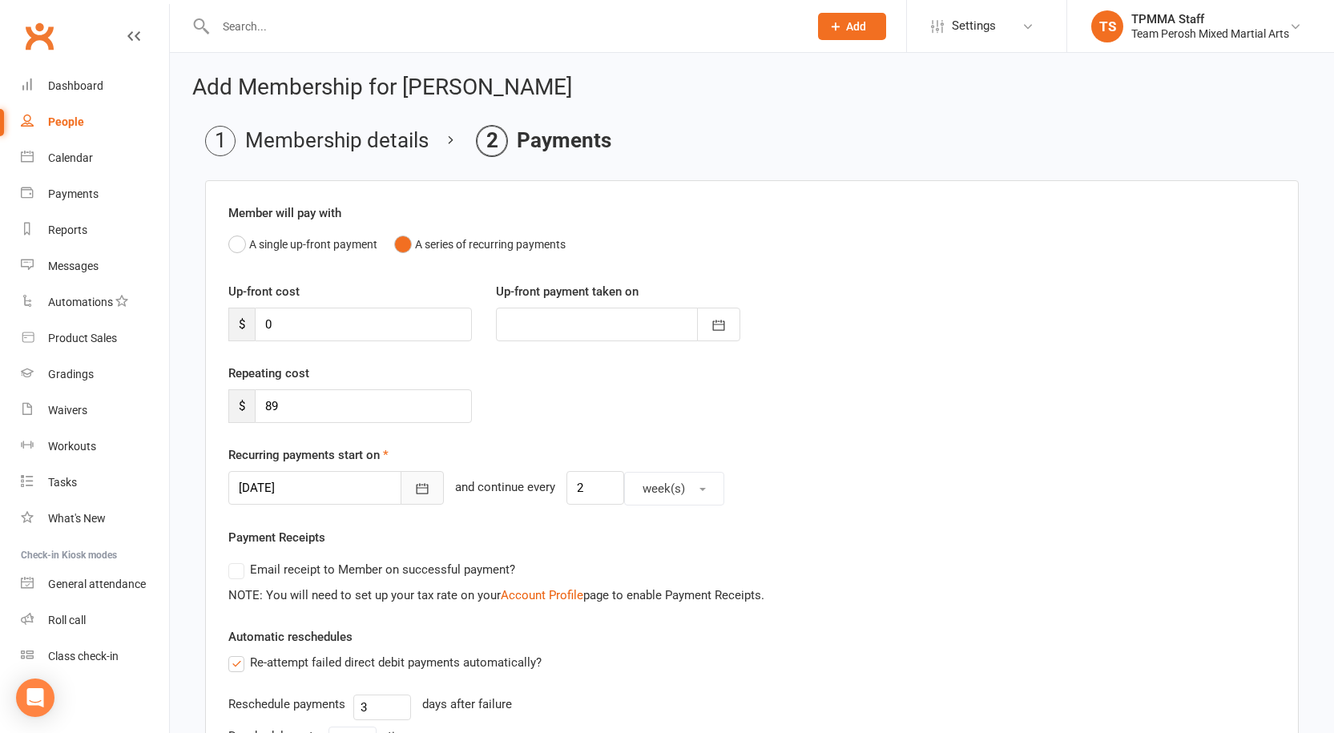
click at [414, 482] on icon "button" at bounding box center [422, 489] width 16 height 16
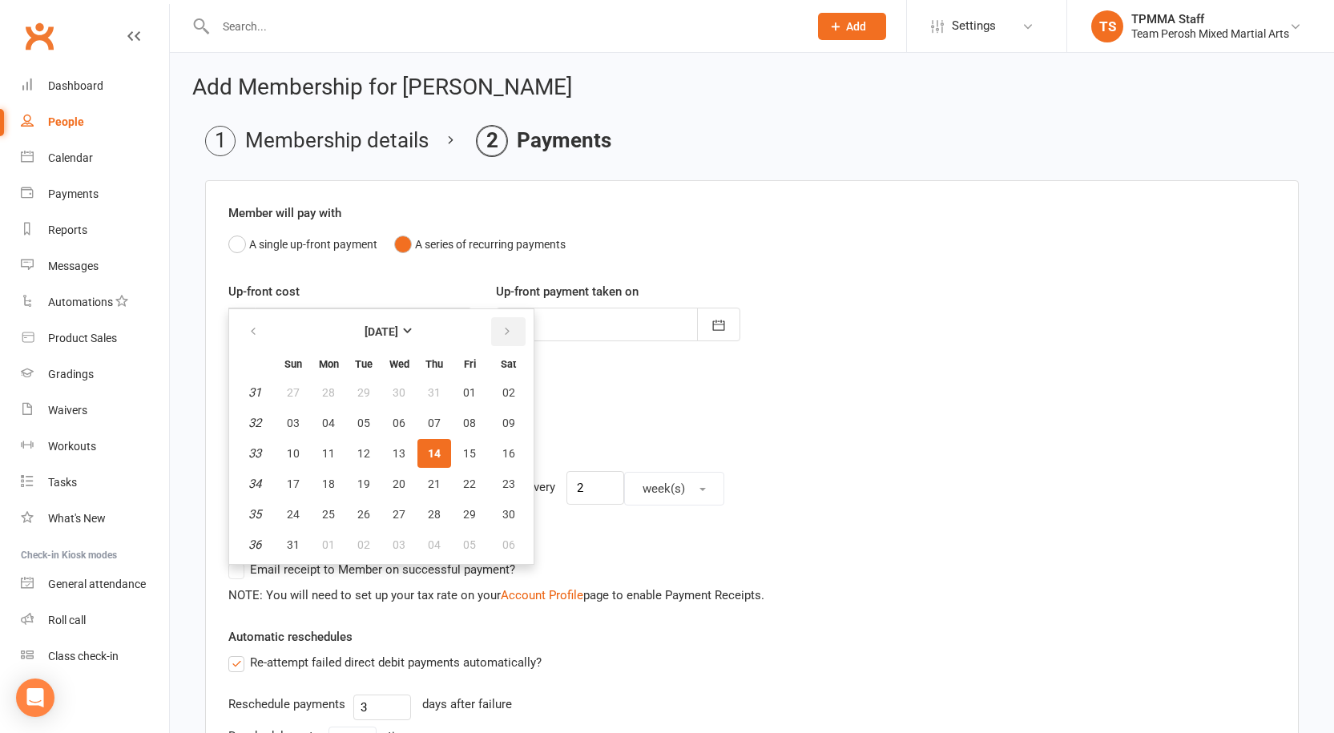
click at [508, 329] on icon "button" at bounding box center [507, 331] width 11 height 13
click at [478, 419] on button "12" at bounding box center [470, 423] width 34 height 29
type input "[DATE]"
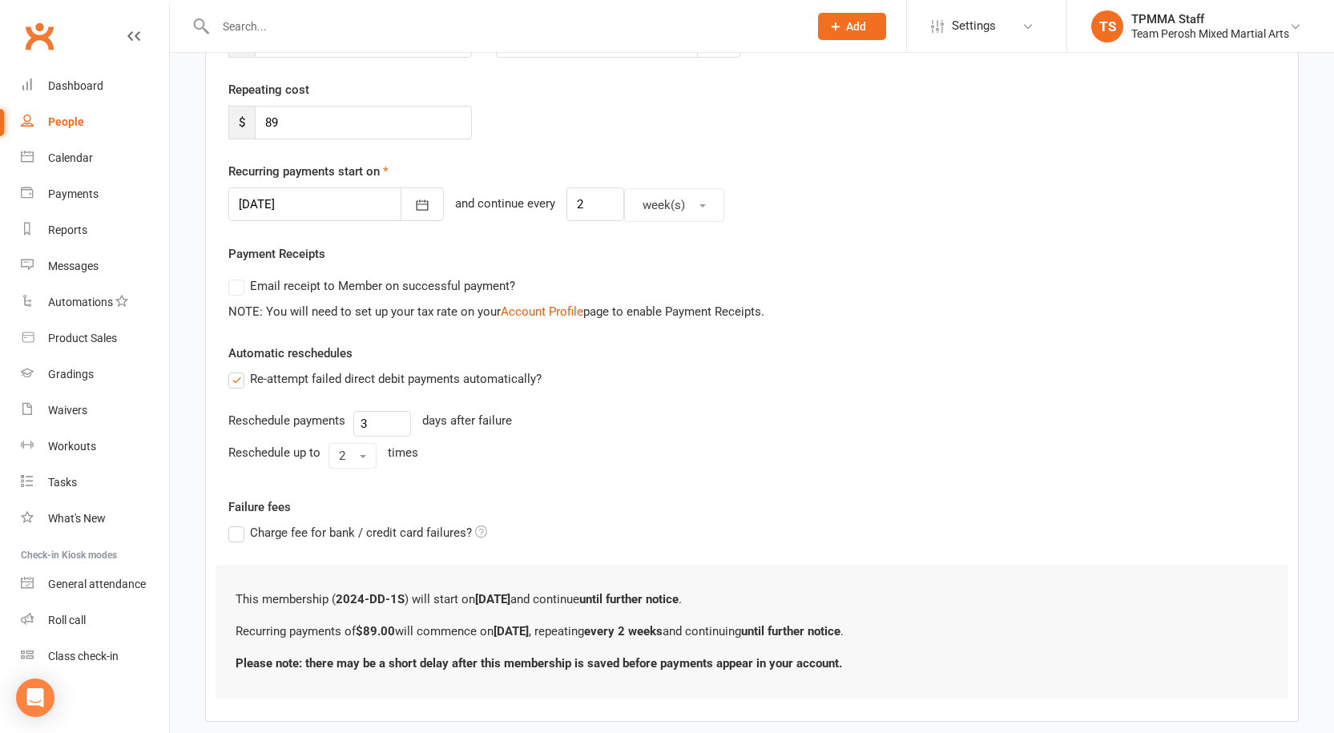
scroll to position [368, 0]
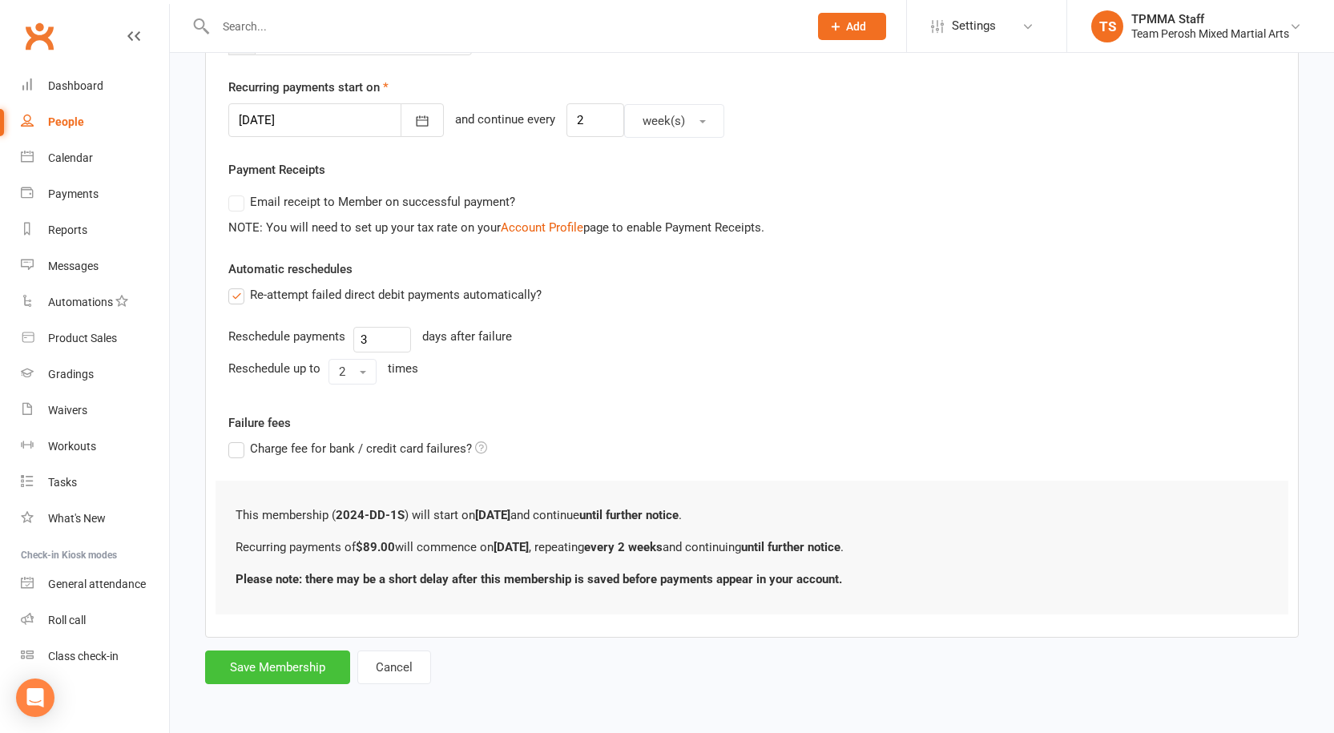
click at [291, 673] on button "Save Membership" at bounding box center [277, 668] width 145 height 34
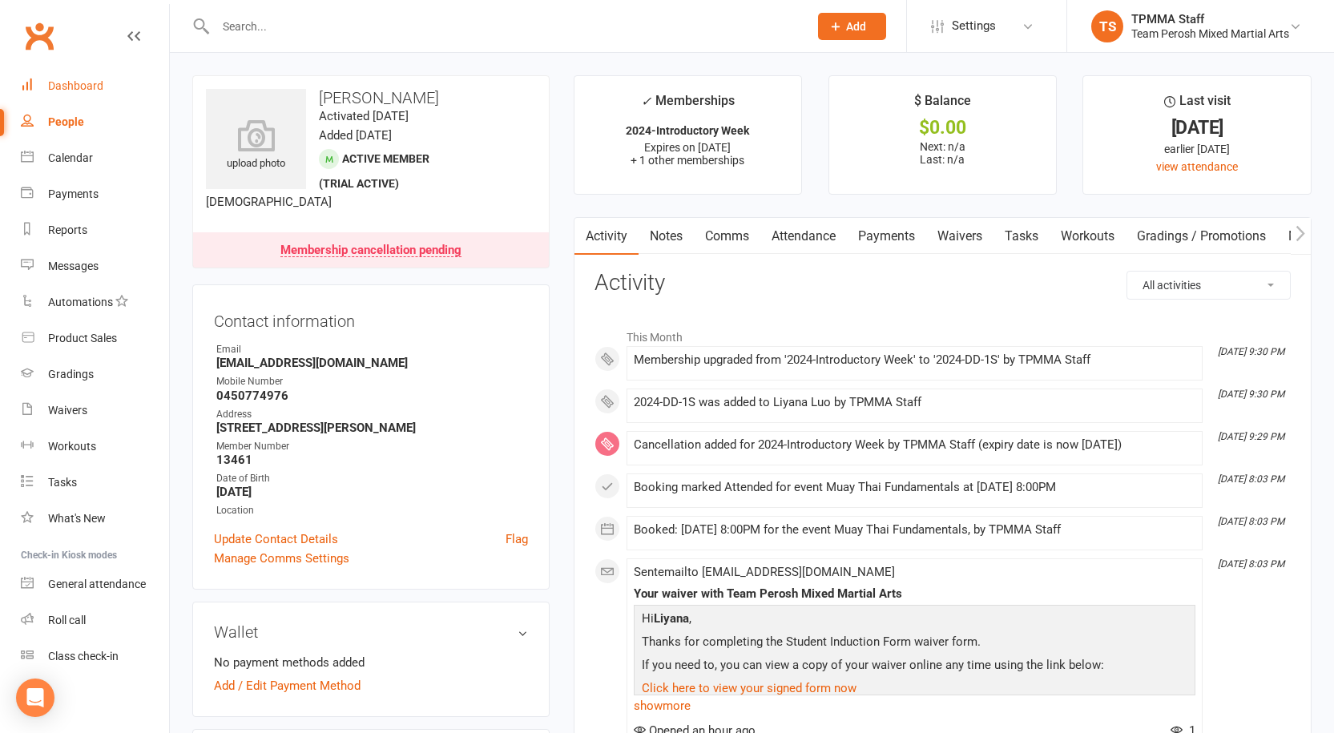
click at [97, 78] on link "Dashboard" at bounding box center [95, 86] width 148 height 36
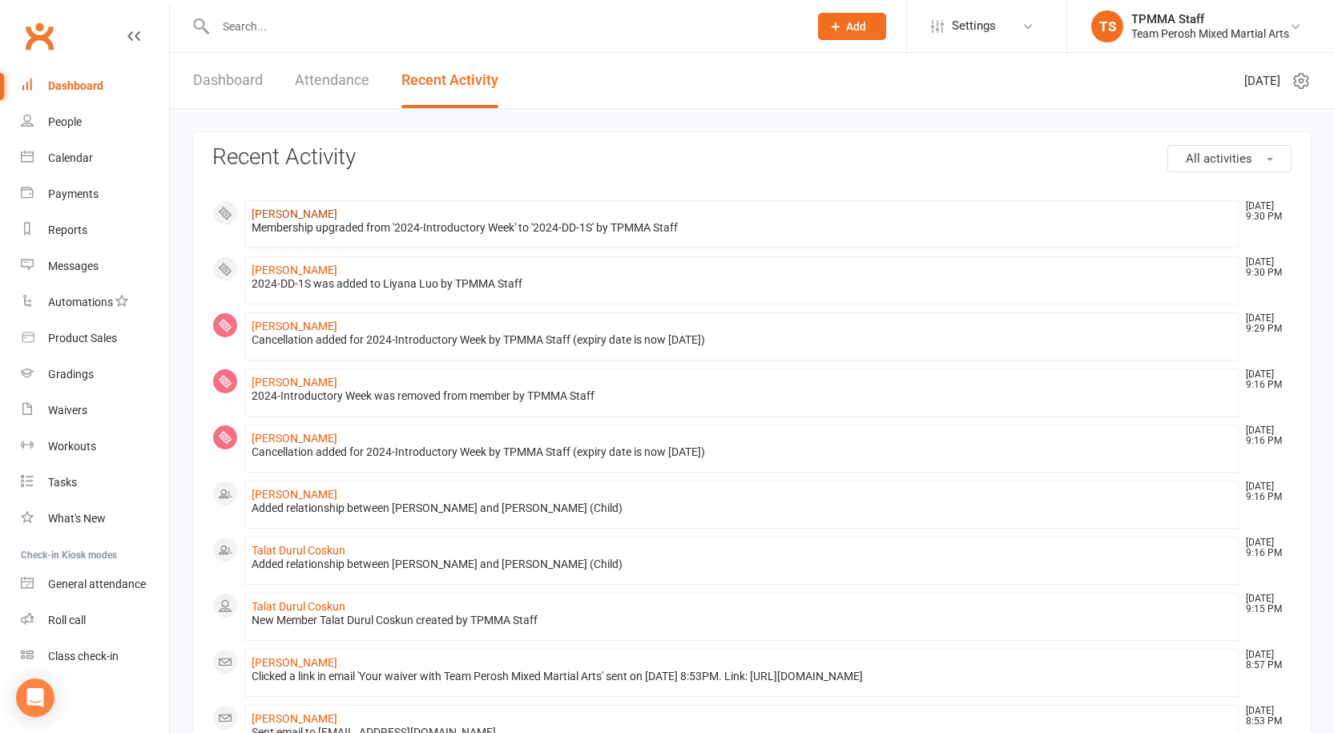
click at [291, 219] on link "[PERSON_NAME]" at bounding box center [295, 214] width 86 height 13
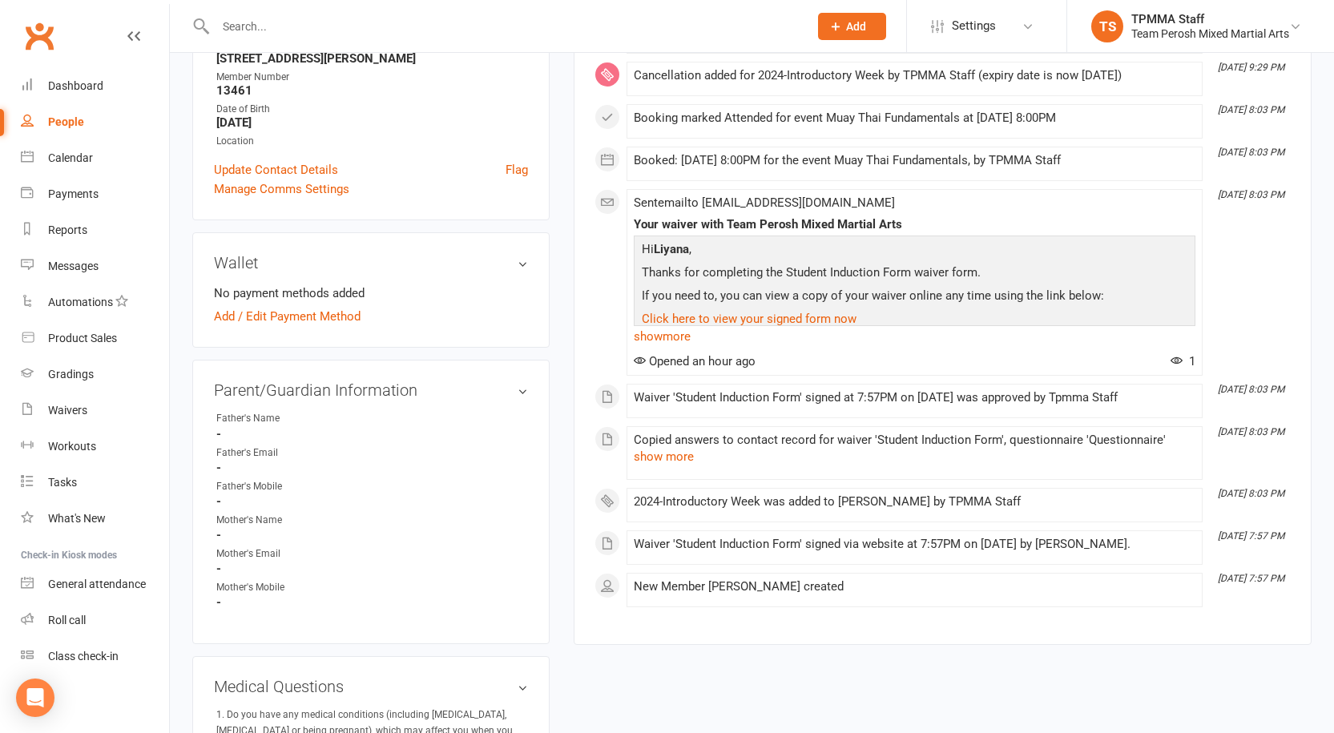
scroll to position [321, 0]
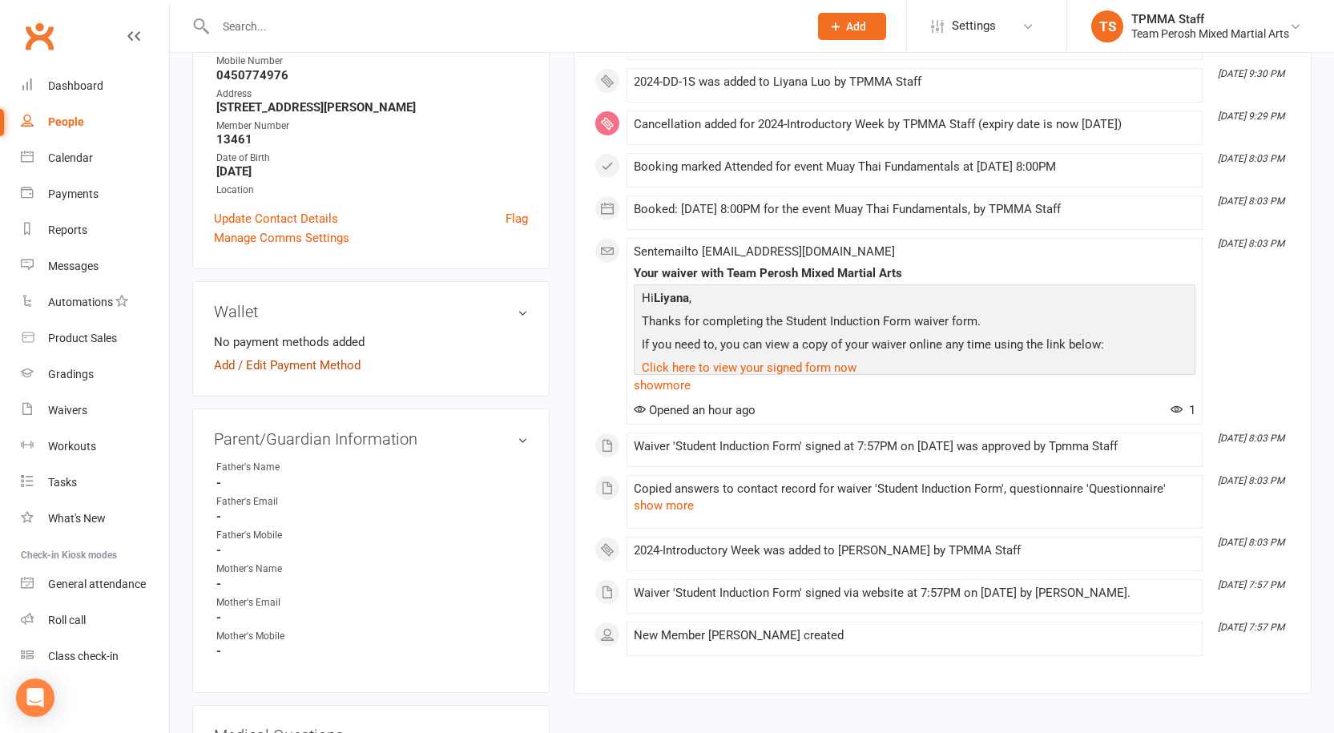
click at [298, 361] on link "Add / Edit Payment Method" at bounding box center [287, 365] width 147 height 19
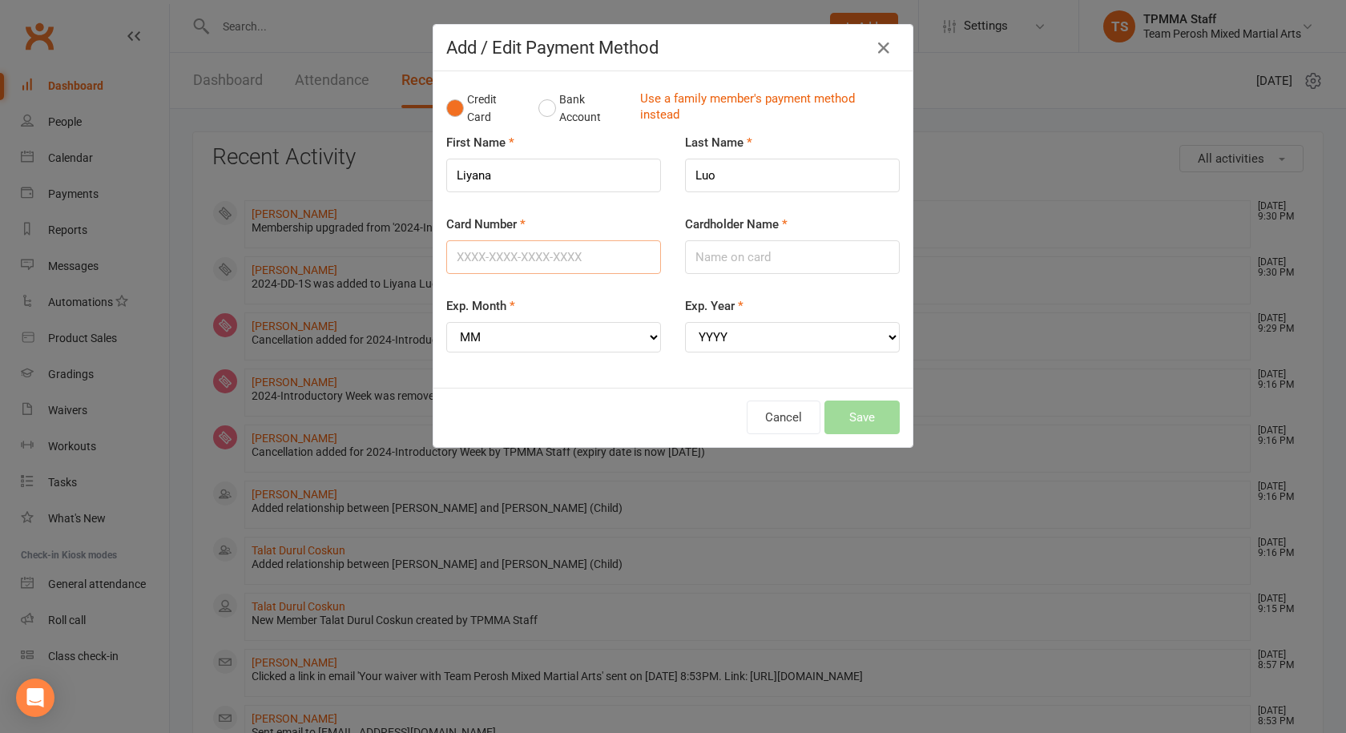
click at [490, 266] on input "Card Number" at bounding box center [553, 257] width 215 height 34
type input "5217295438212296"
click at [560, 347] on select "MM 01 02 03 04 05 06 07 08 09 10 11 12" at bounding box center [553, 337] width 215 height 30
click at [498, 349] on select "MM 01 02 03 04 05 06 07 08 09 10 11 12" at bounding box center [553, 337] width 215 height 30
select select "01"
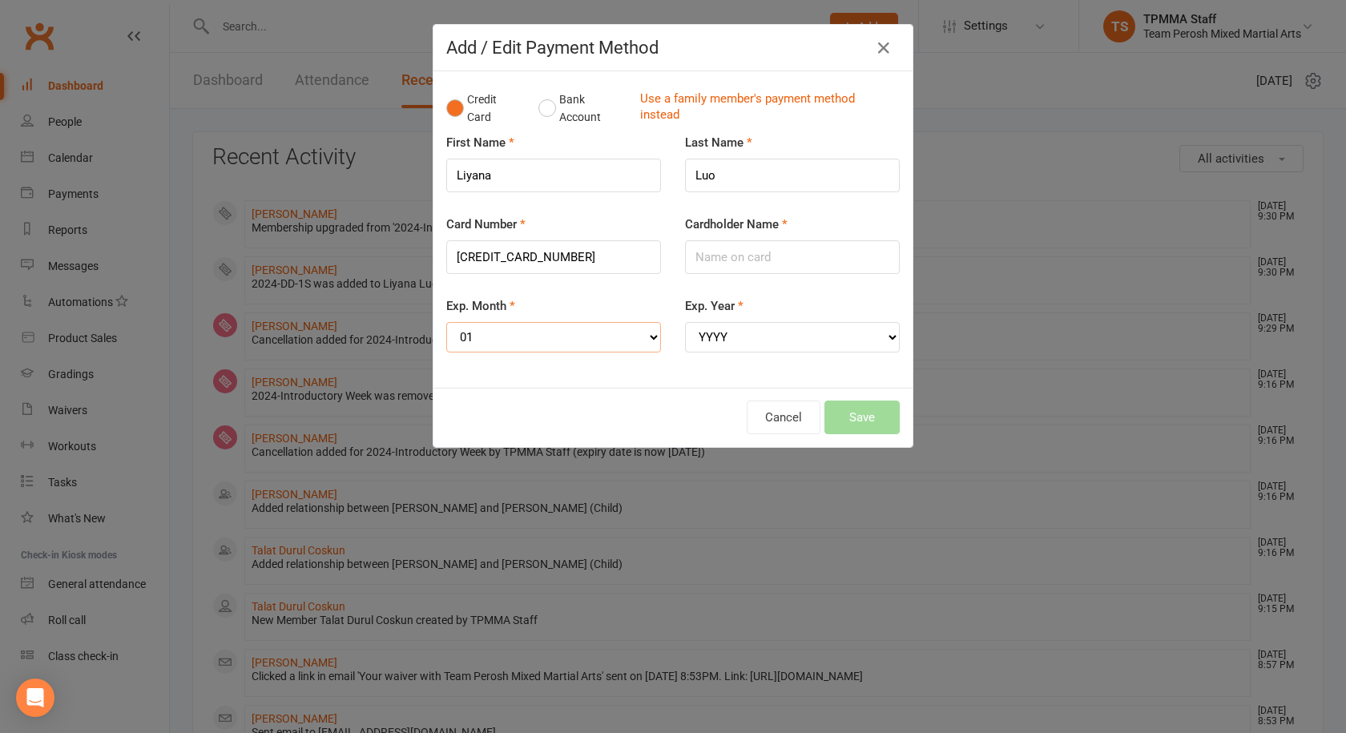
click at [446, 322] on select "MM 01 02 03 04 05 06 07 08 09 10 11 12" at bounding box center [553, 337] width 215 height 30
click at [708, 343] on select "YYYY 2025 2026 2027 2028 2029 2030 2031 2032 2033 2034" at bounding box center [792, 337] width 215 height 30
select select "2028"
click at [685, 322] on select "YYYY 2025 2026 2027 2028 2029 2030 2031 2032 2033 2034" at bounding box center [792, 337] width 215 height 30
click at [738, 256] on input "Cardholder Name" at bounding box center [792, 257] width 215 height 34
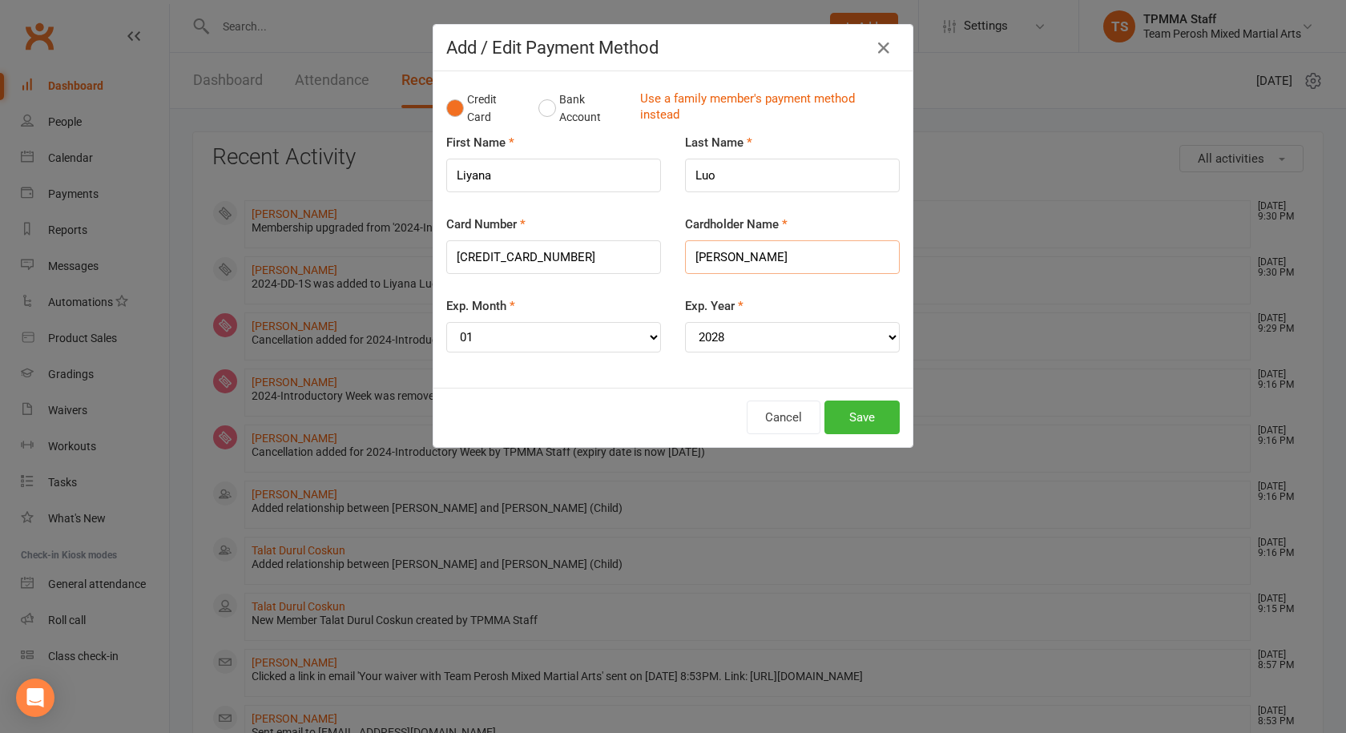
type input "Shu Yin Luo"
click at [854, 410] on button "Save" at bounding box center [862, 418] width 75 height 34
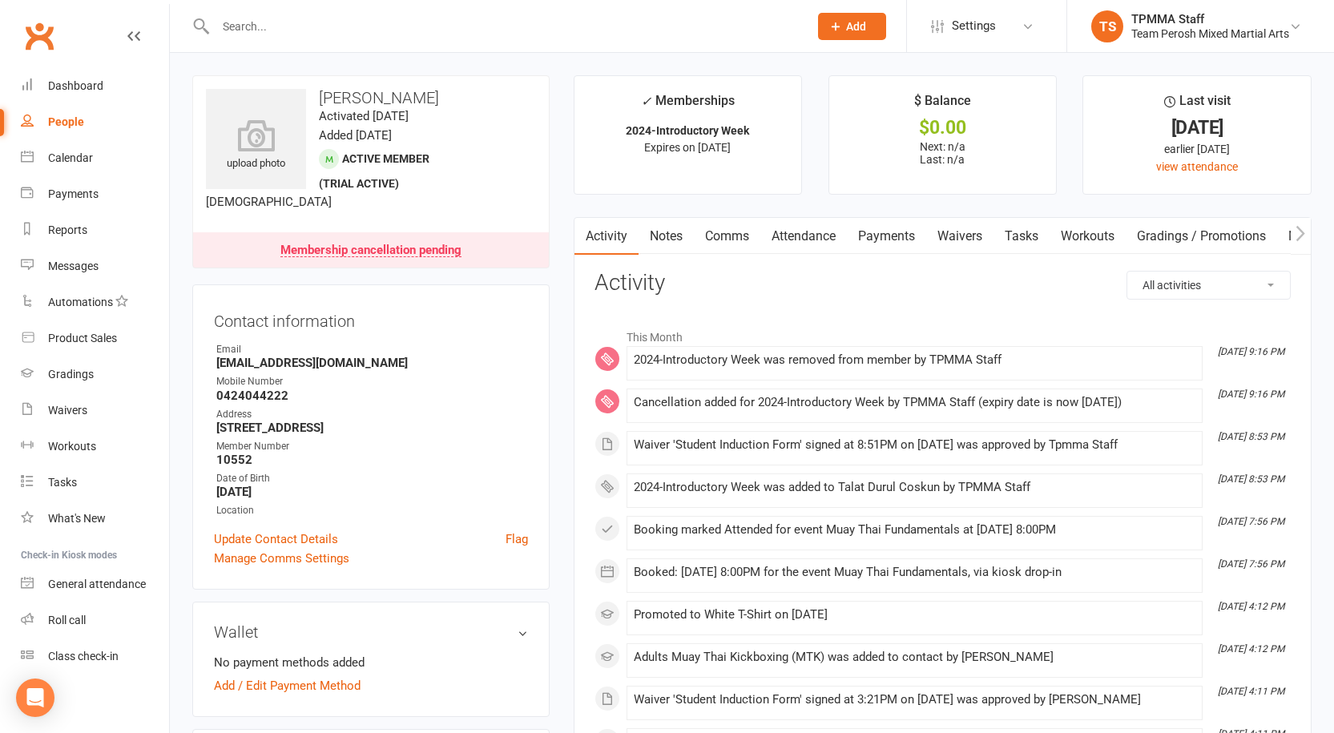
scroll to position [80, 0]
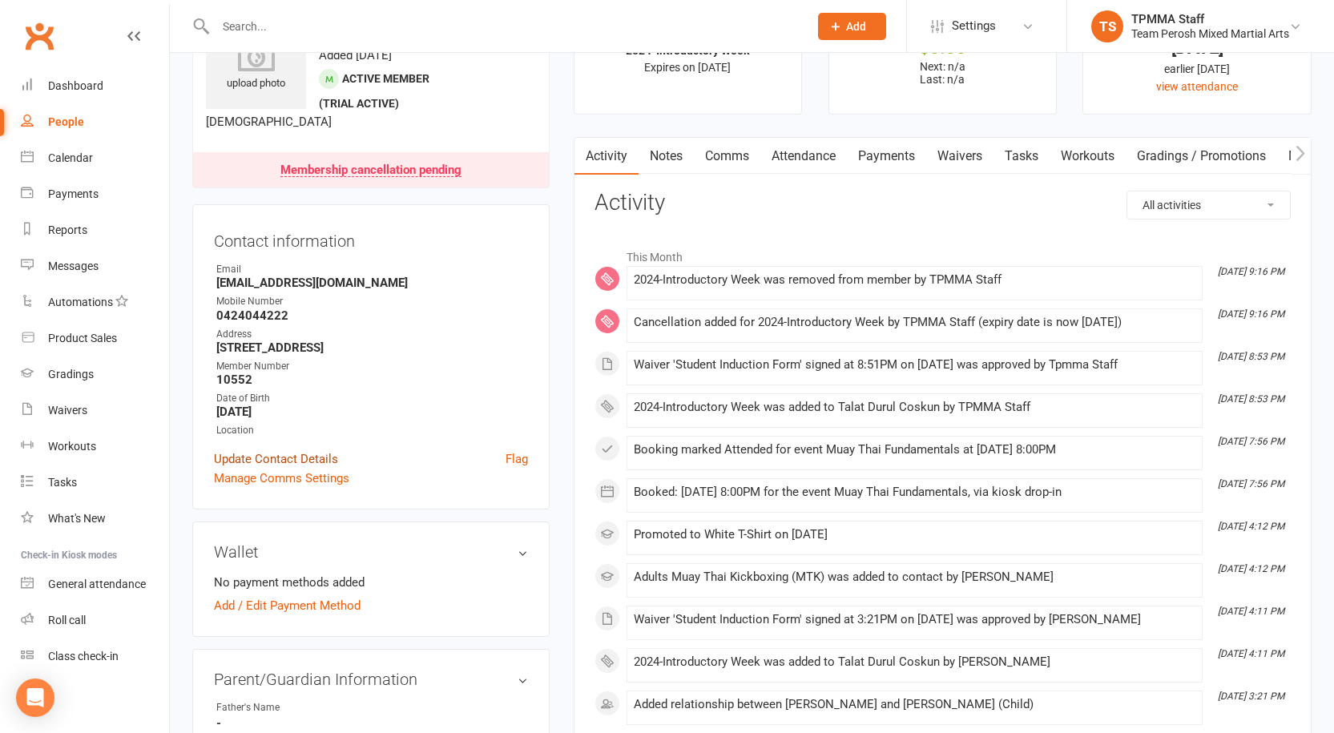
click at [318, 459] on link "Update Contact Details" at bounding box center [276, 459] width 124 height 19
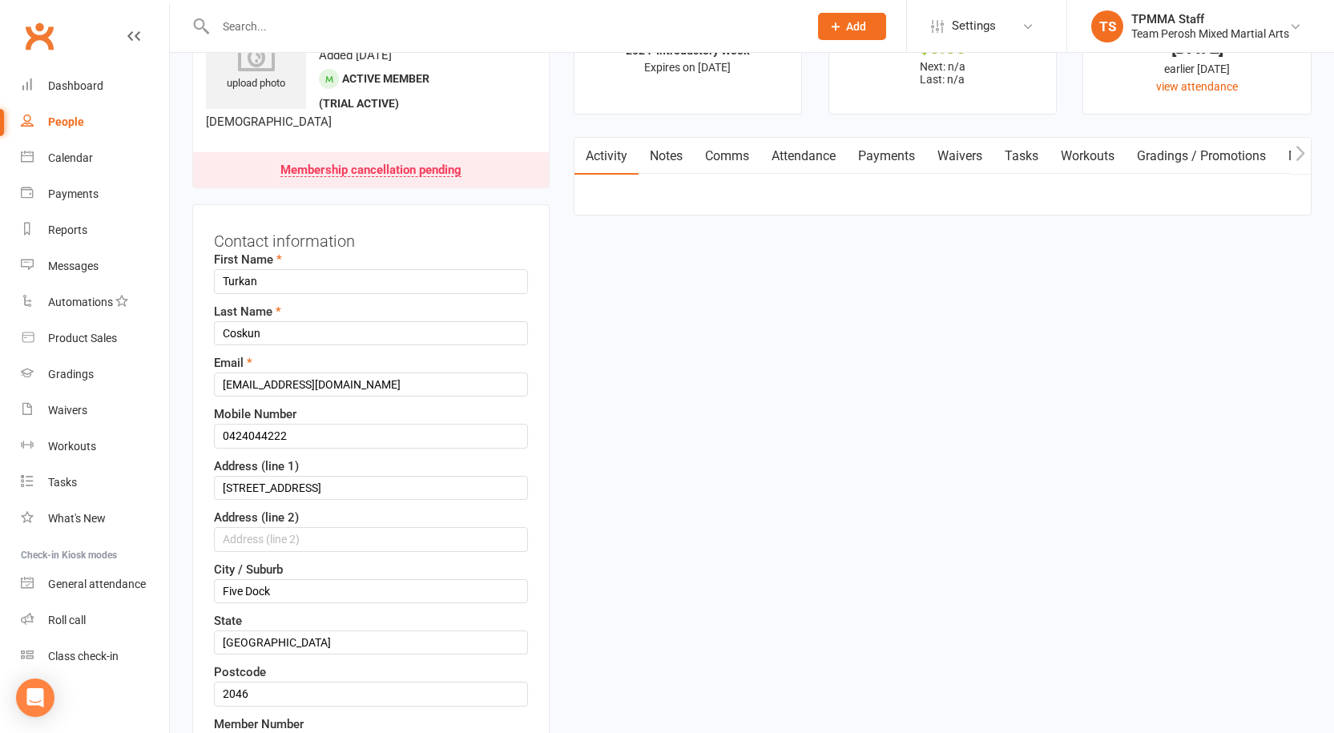
scroll to position [75, 0]
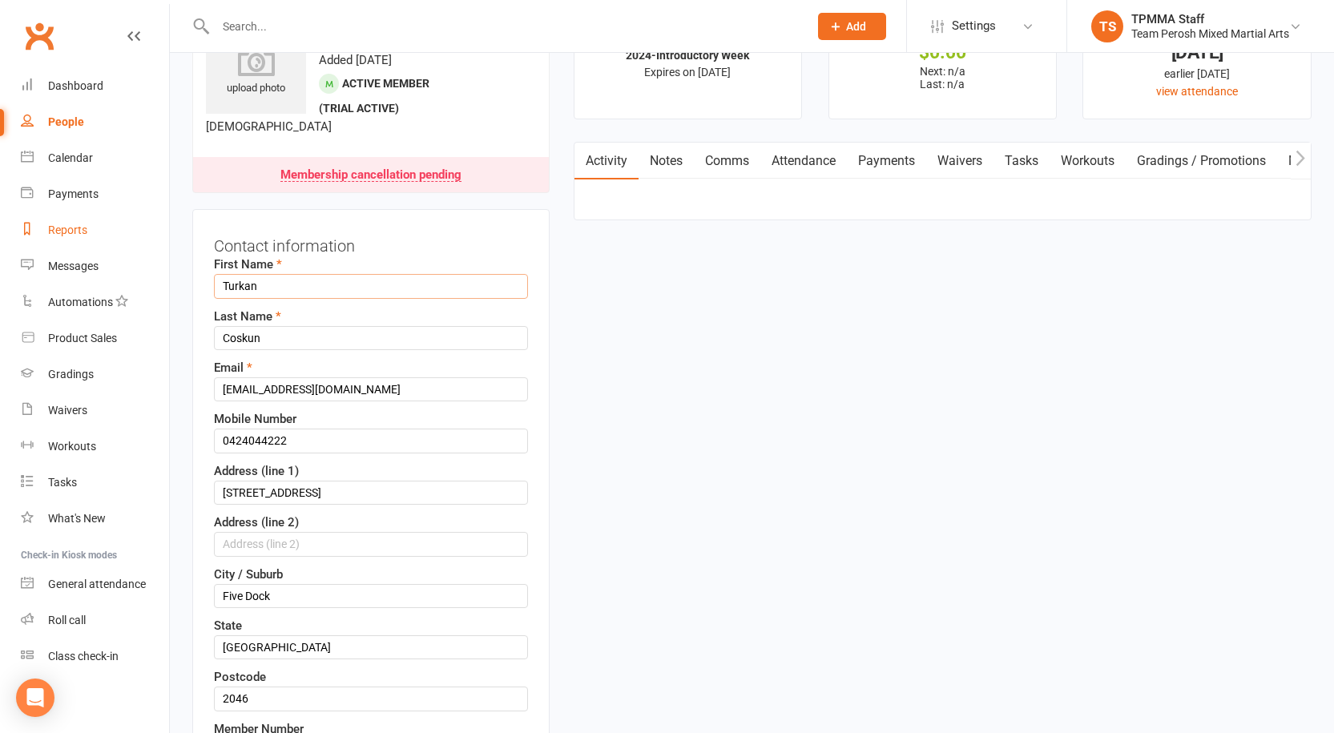
drag, startPoint x: 360, startPoint y: 282, endPoint x: 80, endPoint y: 242, distance: 282.5
type input "a"
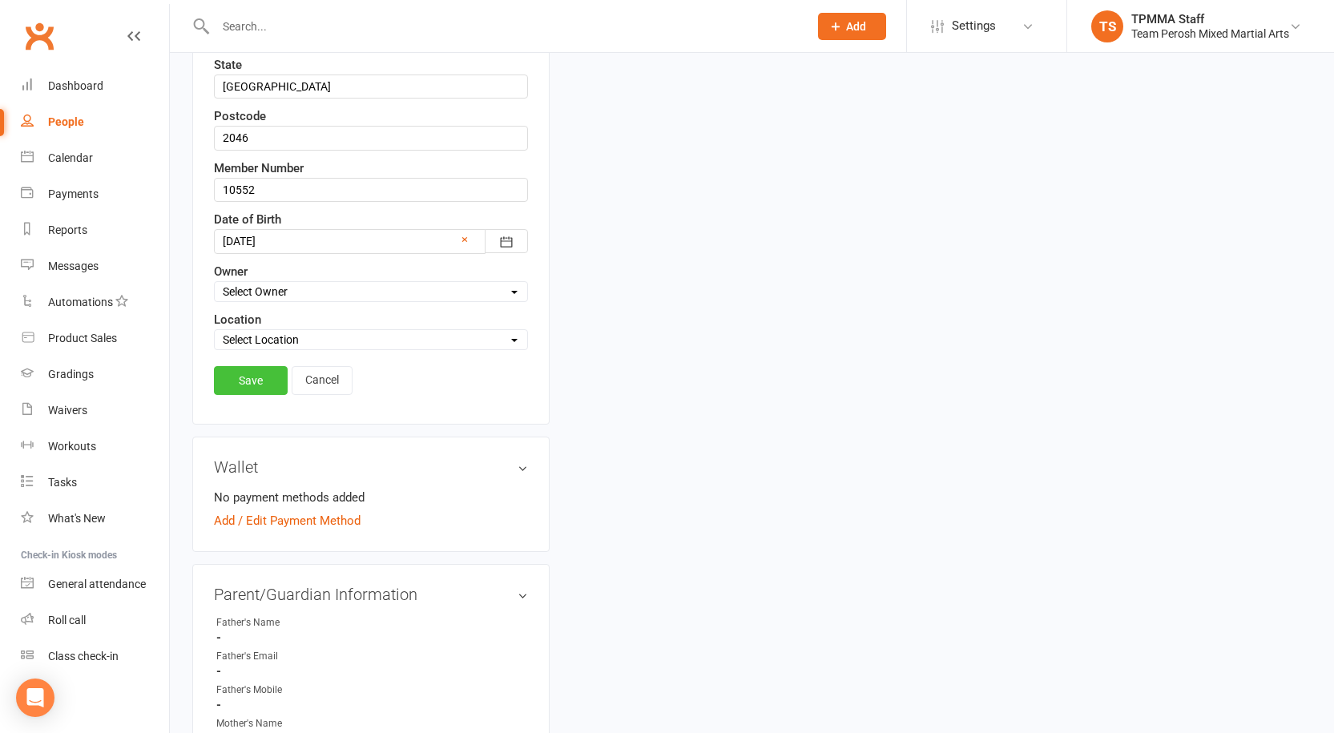
type input "Talat Durun"
drag, startPoint x: 249, startPoint y: 382, endPoint x: 268, endPoint y: 386, distance: 18.9
click at [249, 382] on link "Save" at bounding box center [251, 380] width 74 height 29
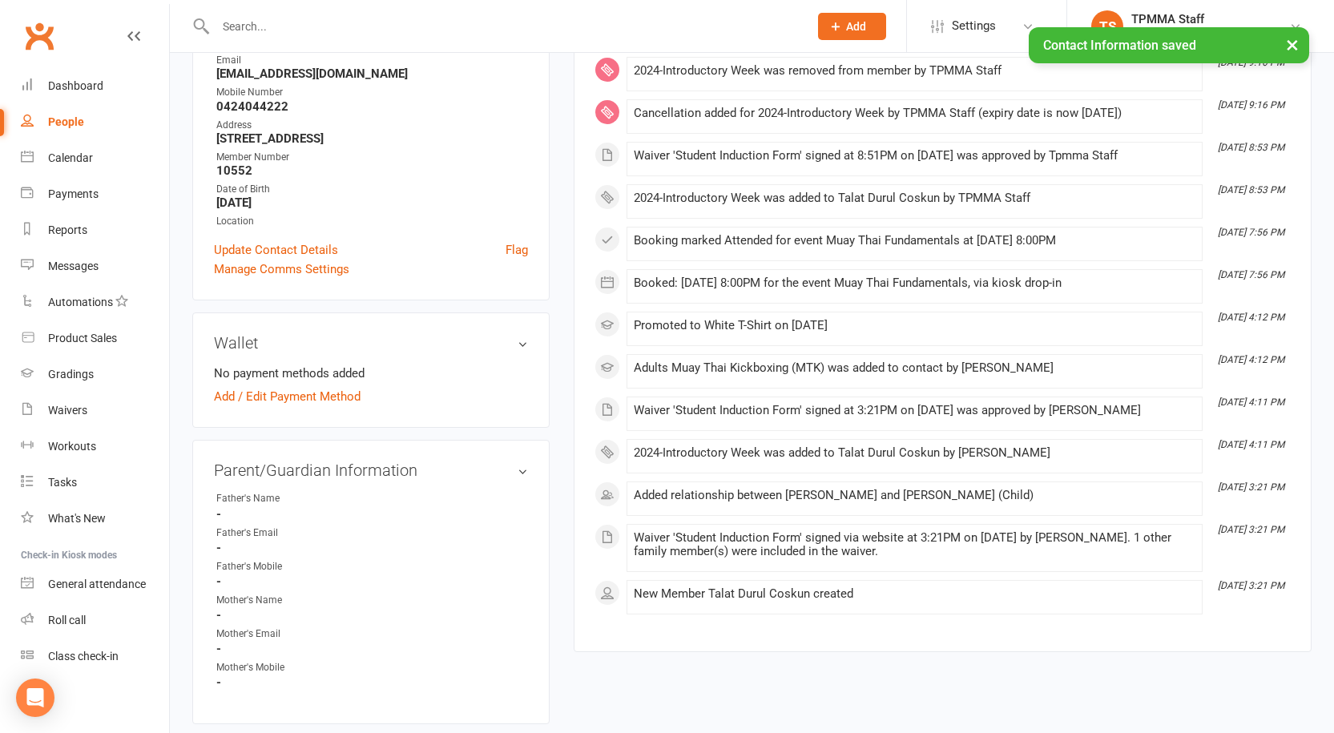
scroll to position [0, 0]
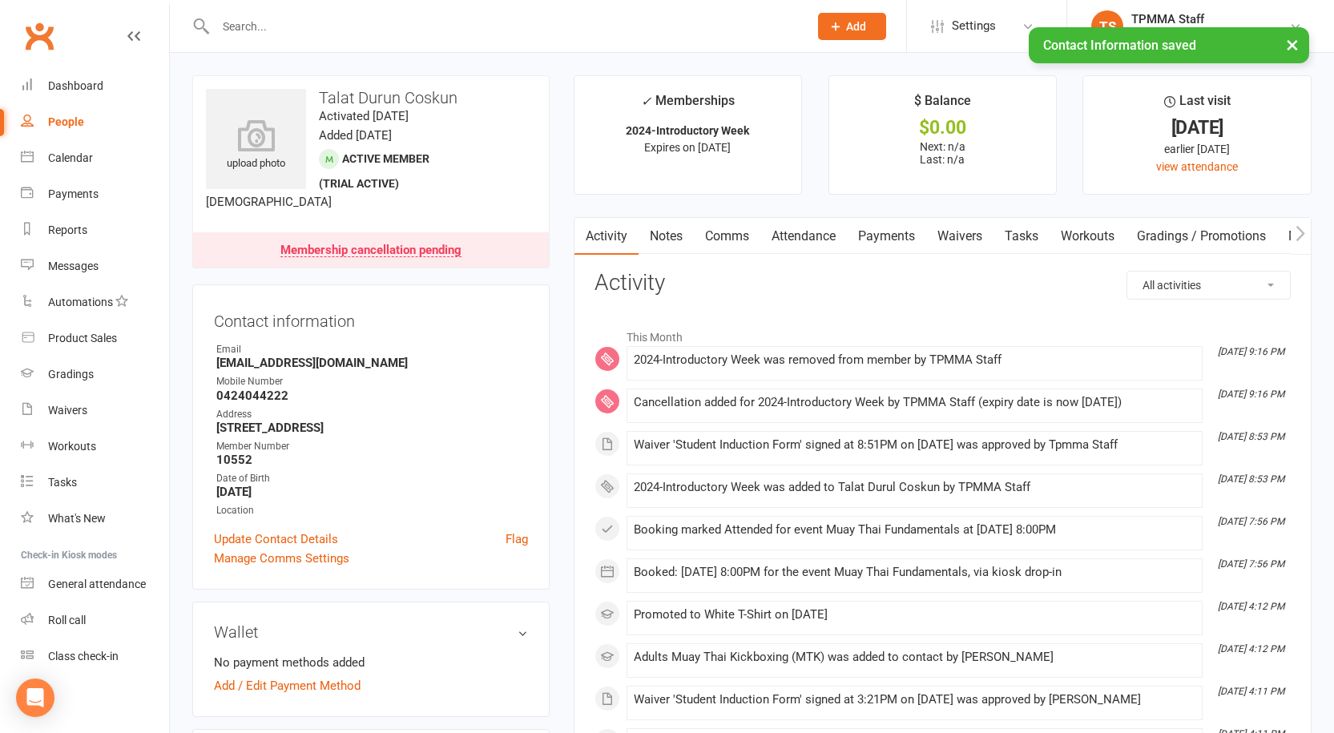
click at [509, 20] on input "text" at bounding box center [504, 26] width 587 height 22
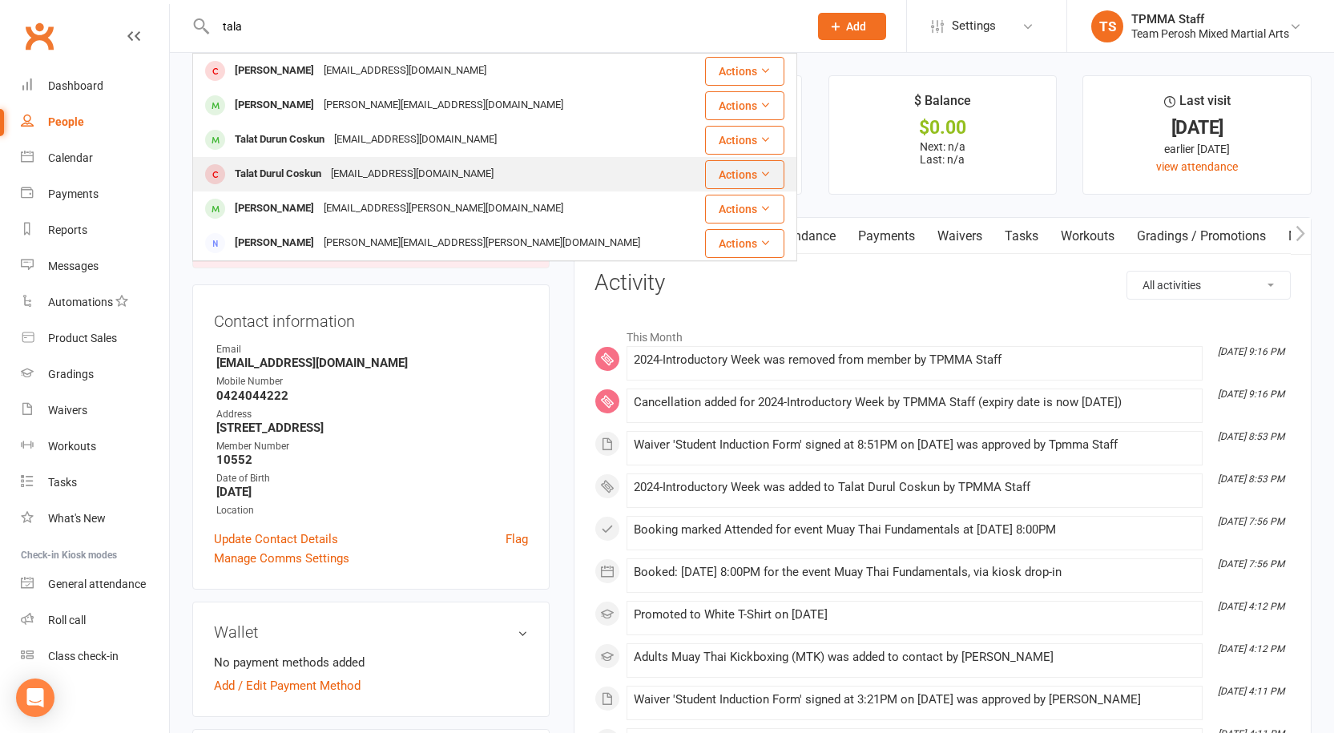
type input "tala"
click at [386, 167] on div "Nisasipal@hotmail.com" at bounding box center [412, 174] width 172 height 23
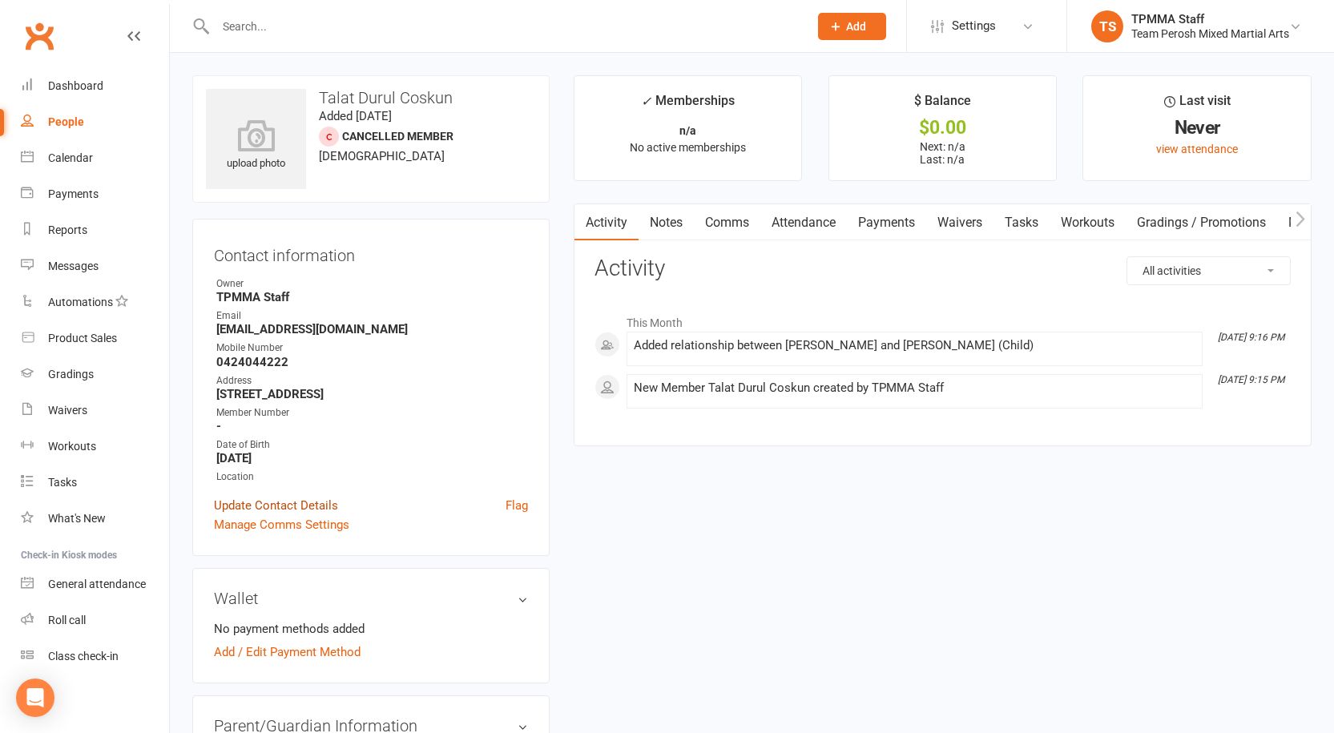
click at [301, 501] on link "Update Contact Details" at bounding box center [276, 505] width 124 height 19
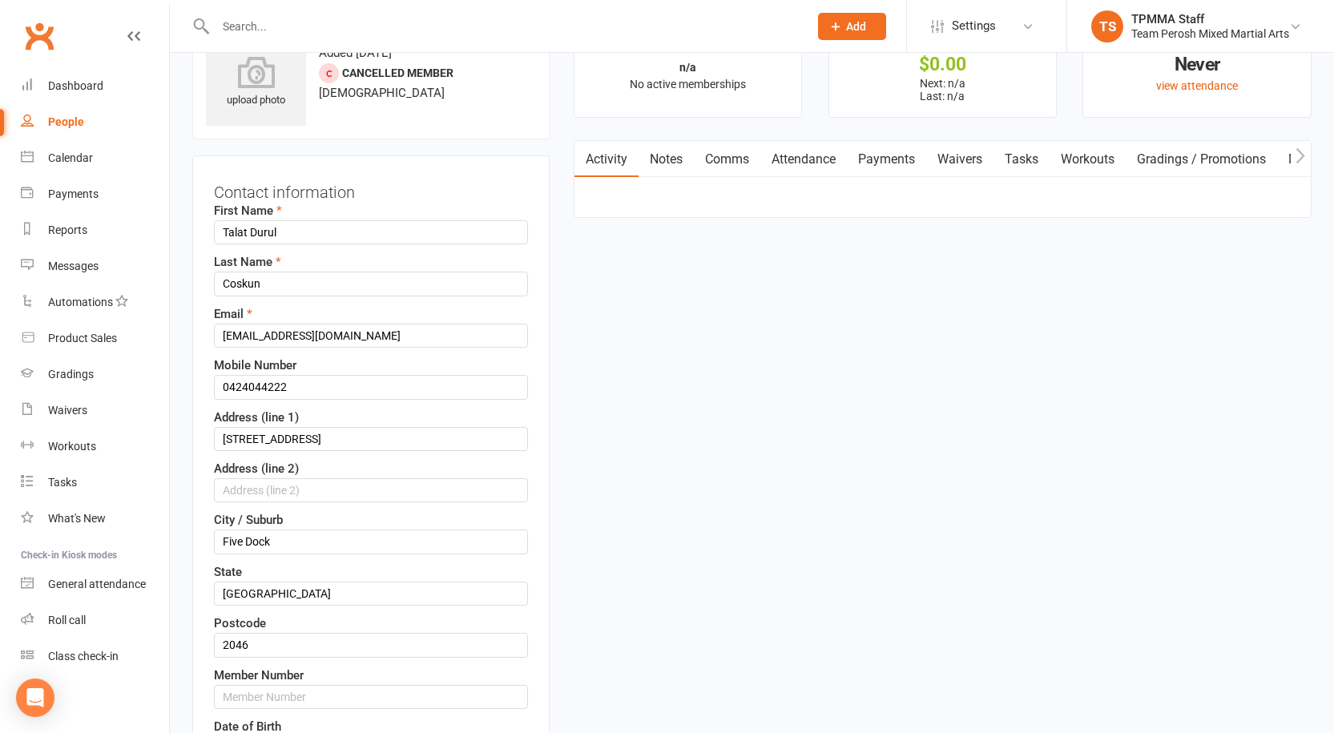
scroll to position [75, 0]
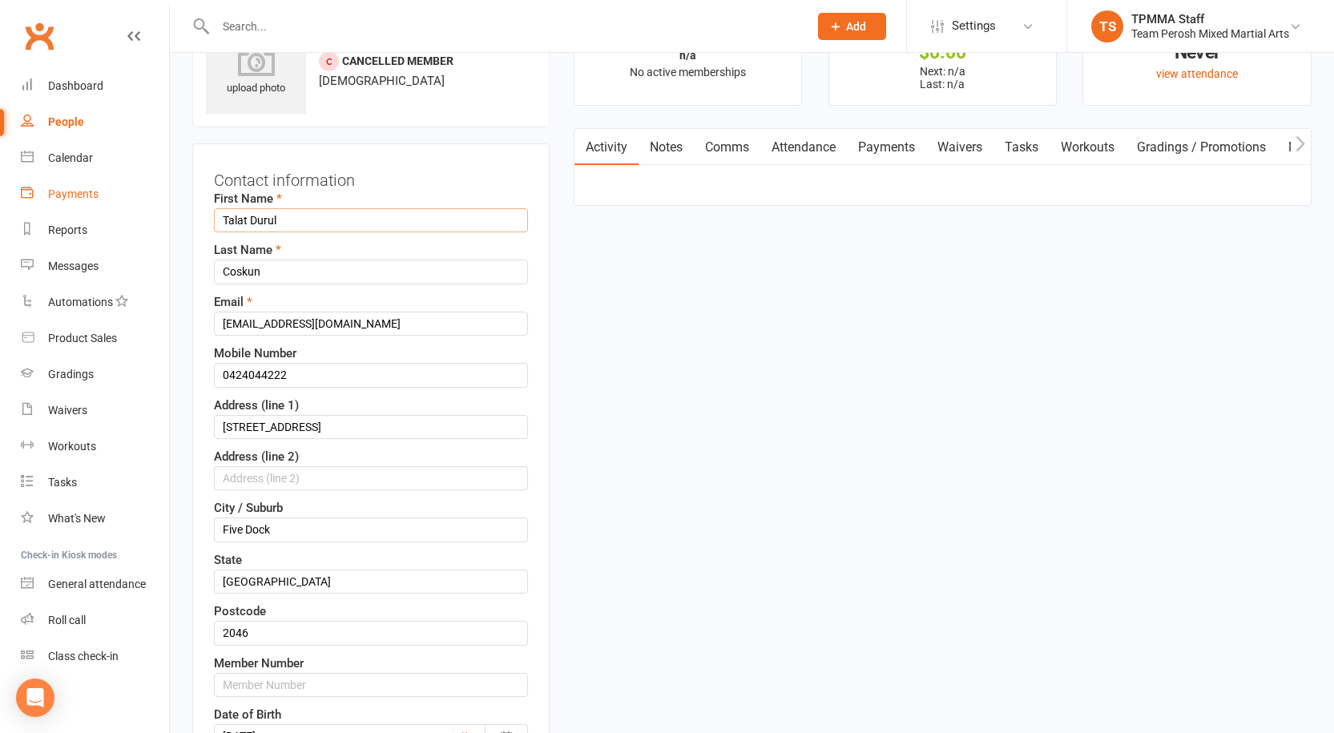
drag, startPoint x: 334, startPoint y: 217, endPoint x: 62, endPoint y: 180, distance: 274.9
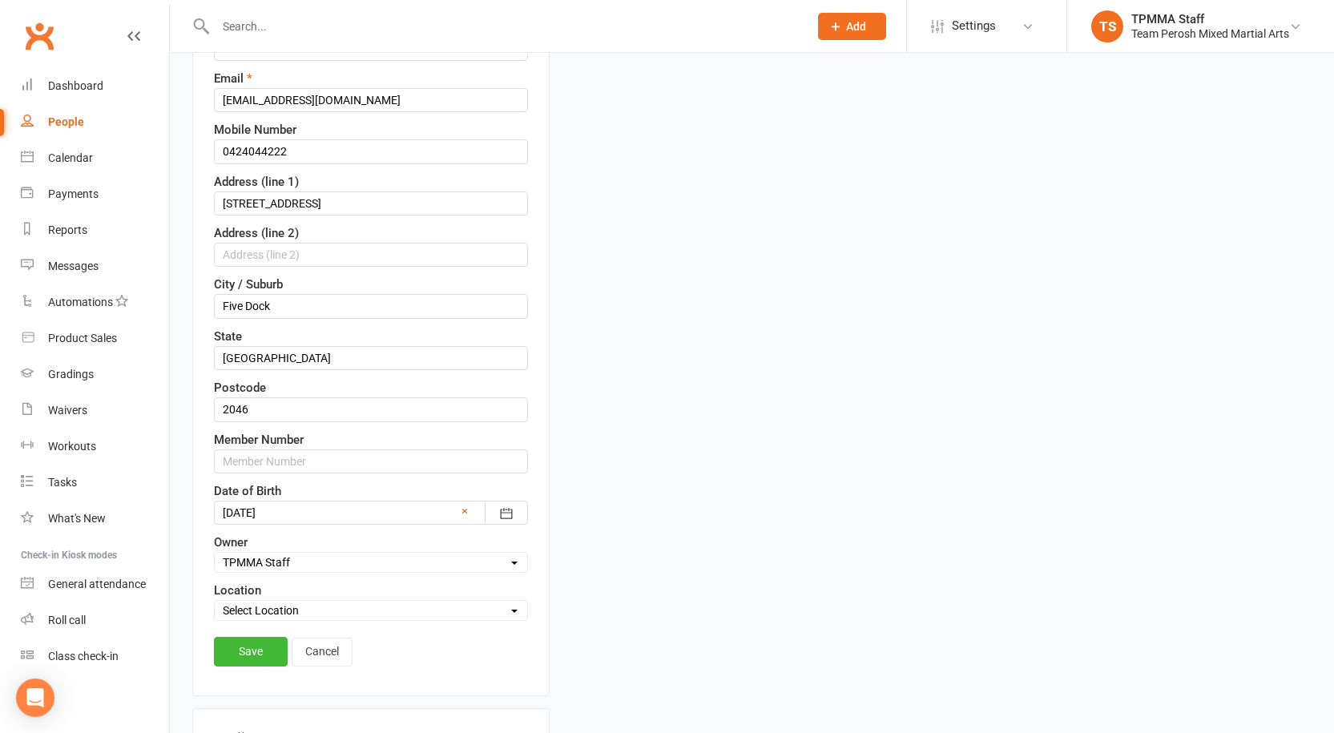
scroll to position [316, 0]
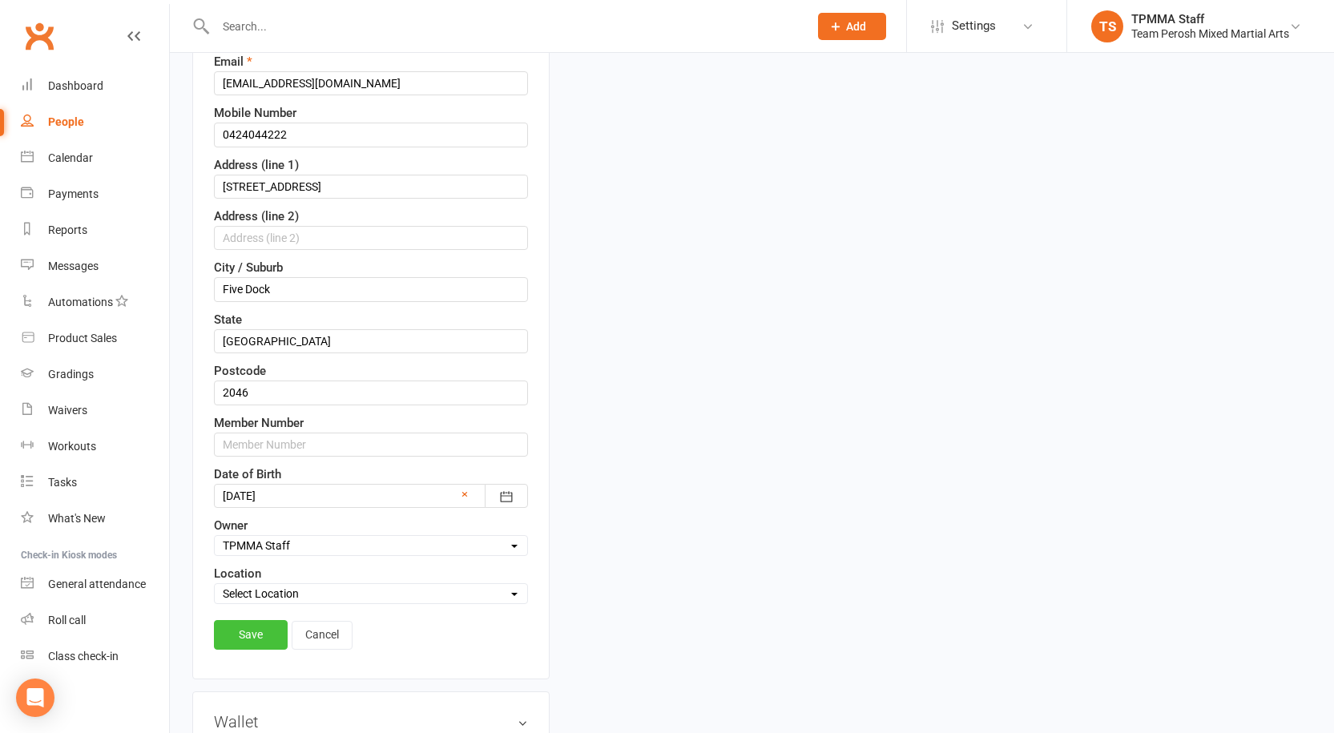
type input "Turkan"
click at [258, 635] on link "Save" at bounding box center [251, 634] width 74 height 29
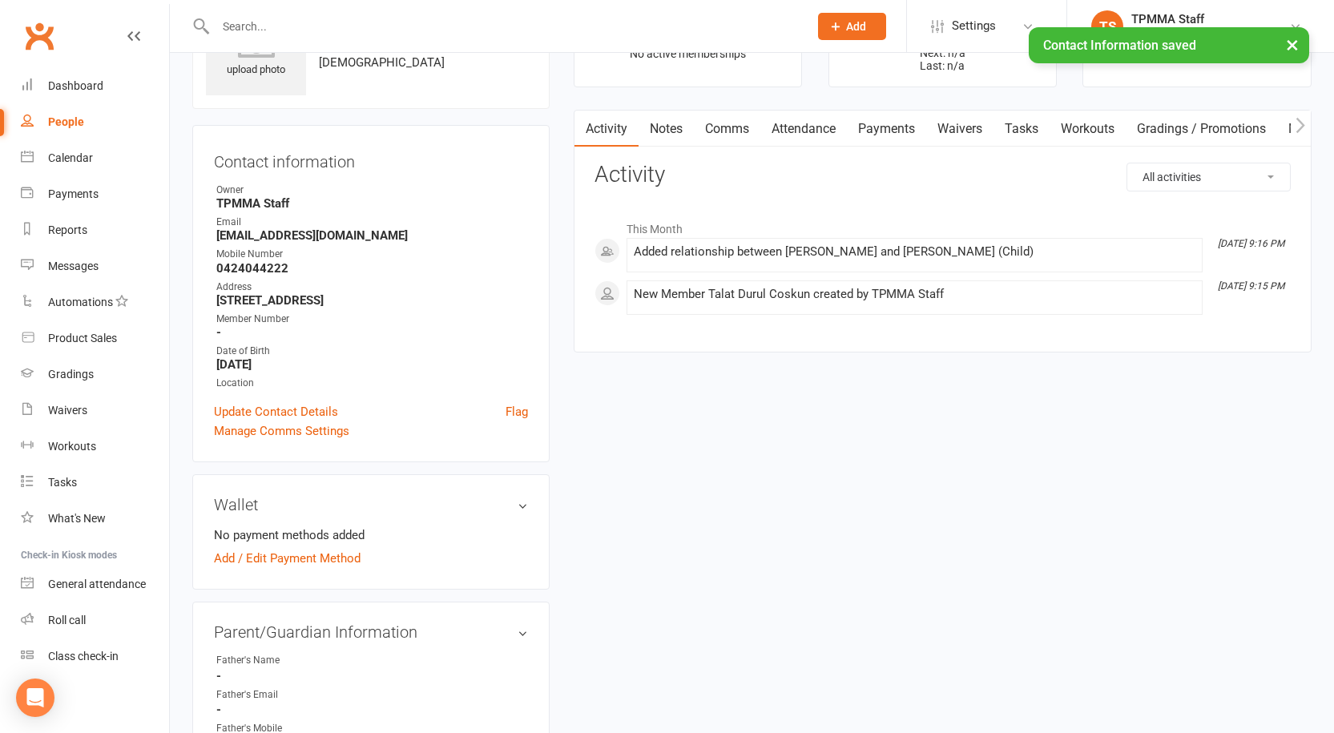
scroll to position [0, 0]
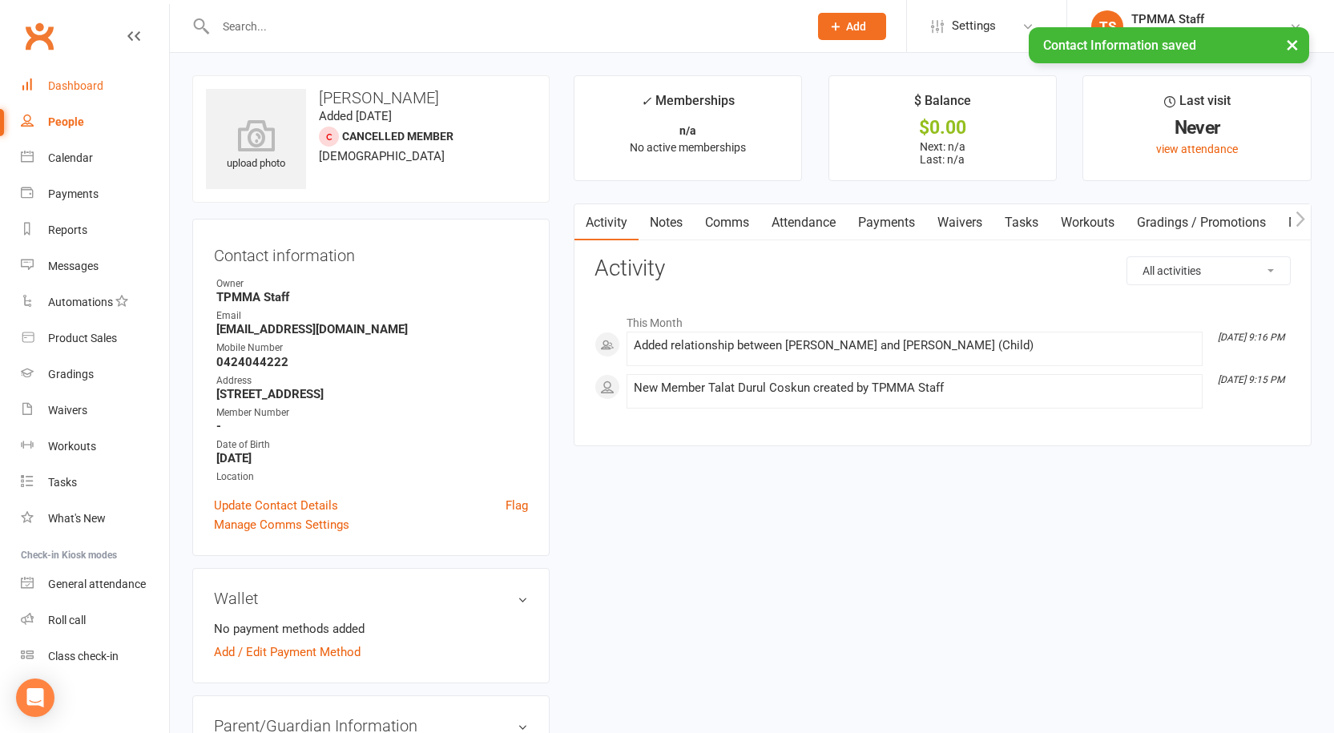
click at [104, 95] on link "Dashboard" at bounding box center [95, 86] width 148 height 36
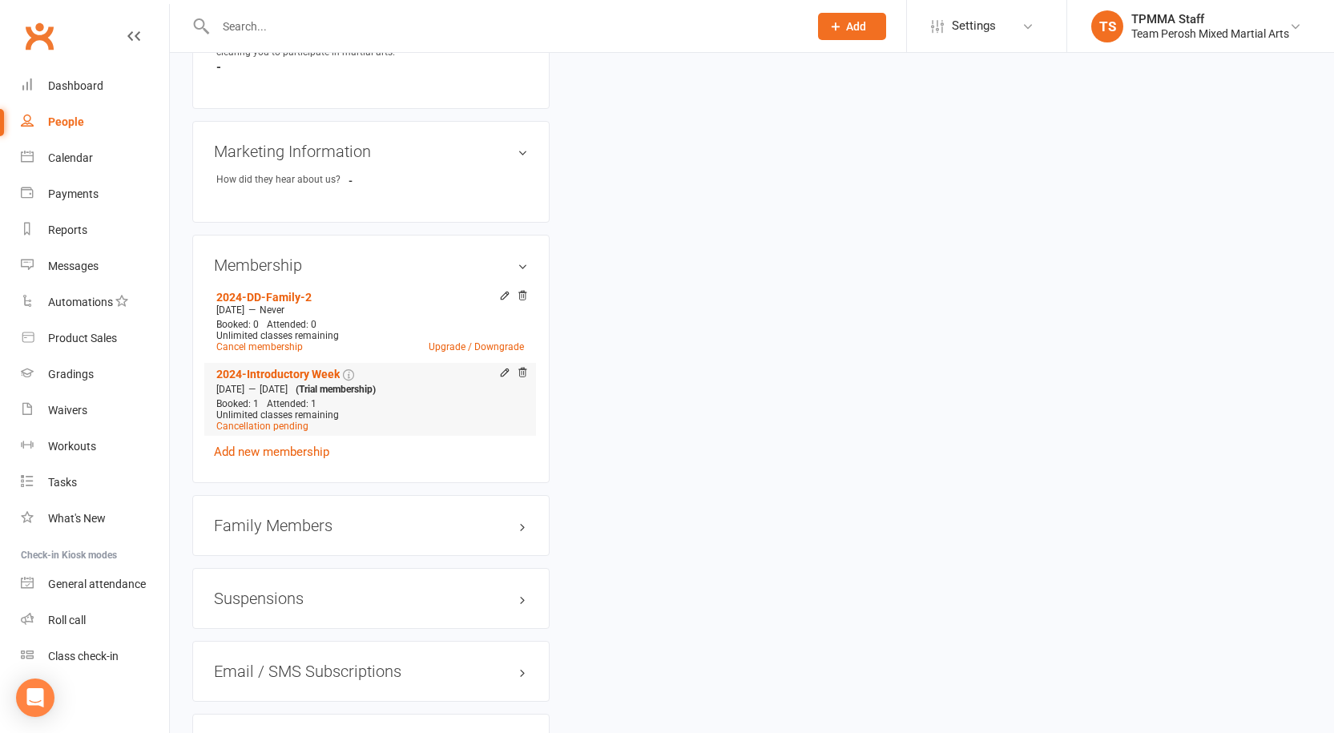
scroll to position [1407, 0]
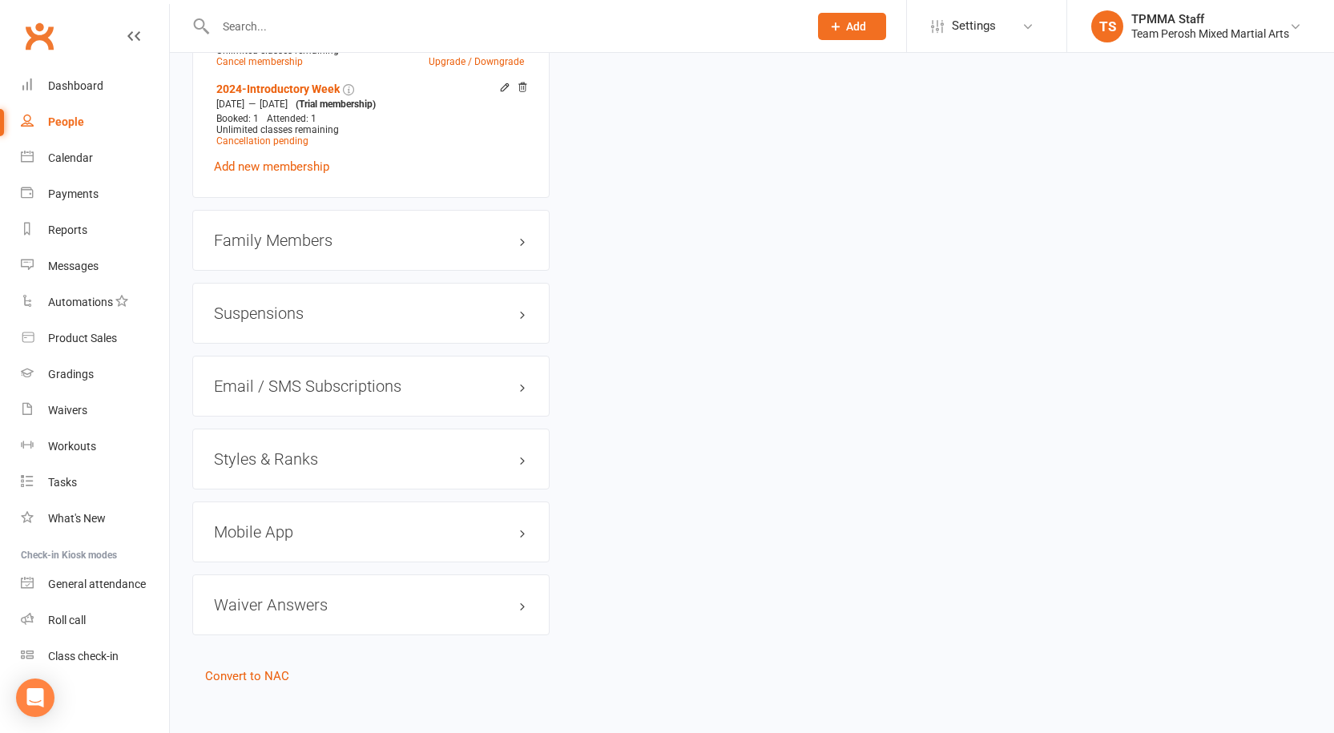
click at [475, 232] on h3 "Family Members" at bounding box center [371, 241] width 314 height 18
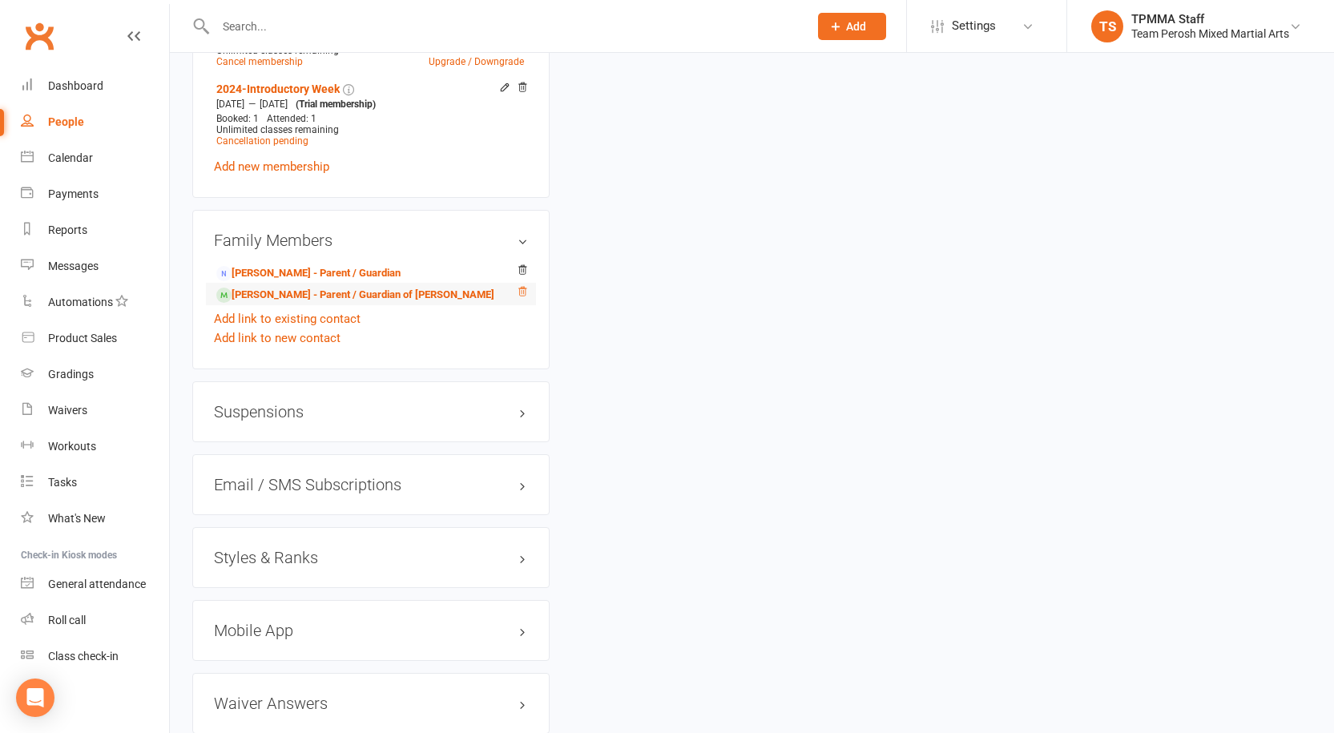
click at [523, 287] on icon at bounding box center [522, 291] width 8 height 9
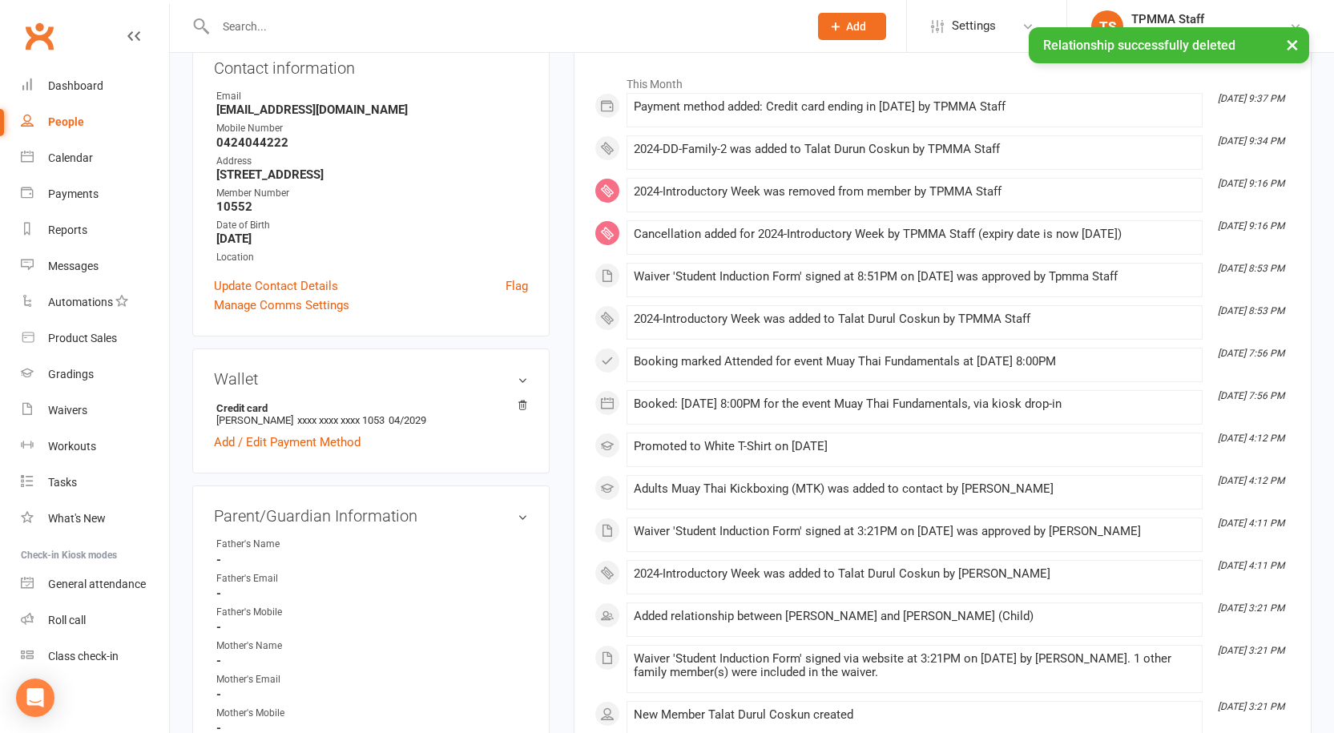
scroll to position [45, 0]
